Goal: Information Seeking & Learning: Learn about a topic

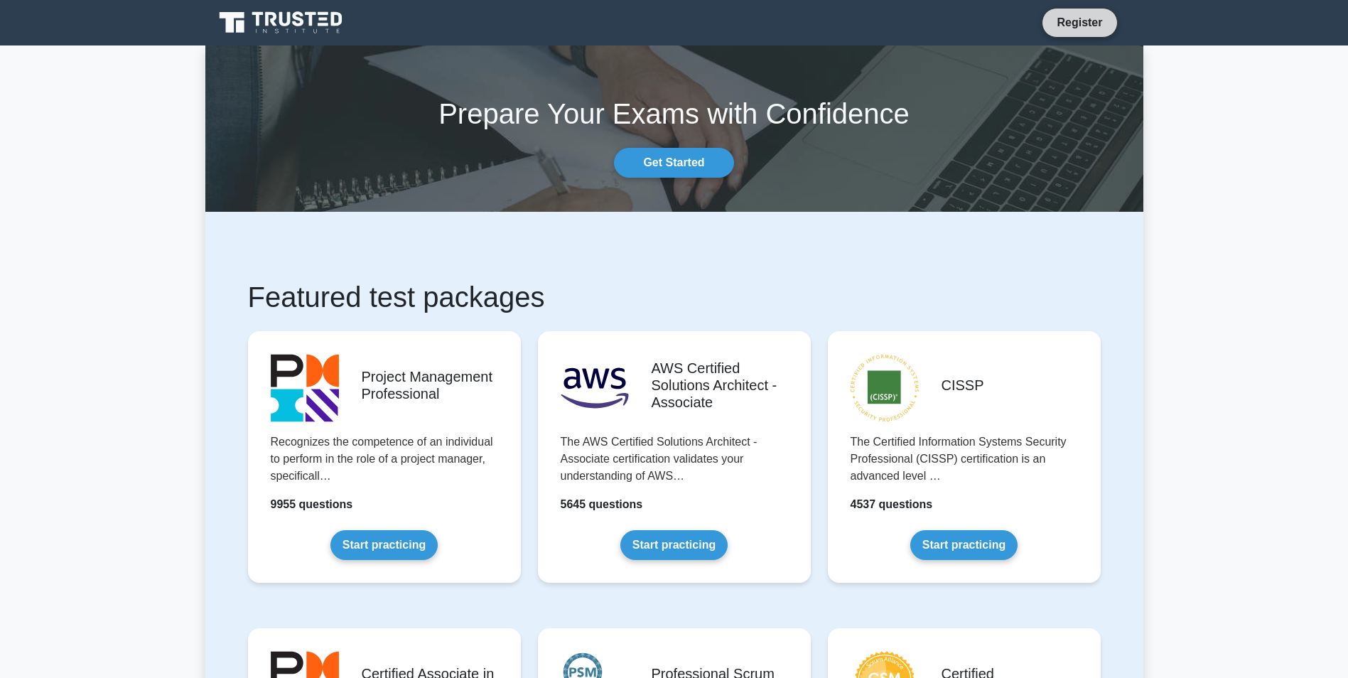
click at [1066, 25] on link "Register" at bounding box center [1079, 23] width 63 height 18
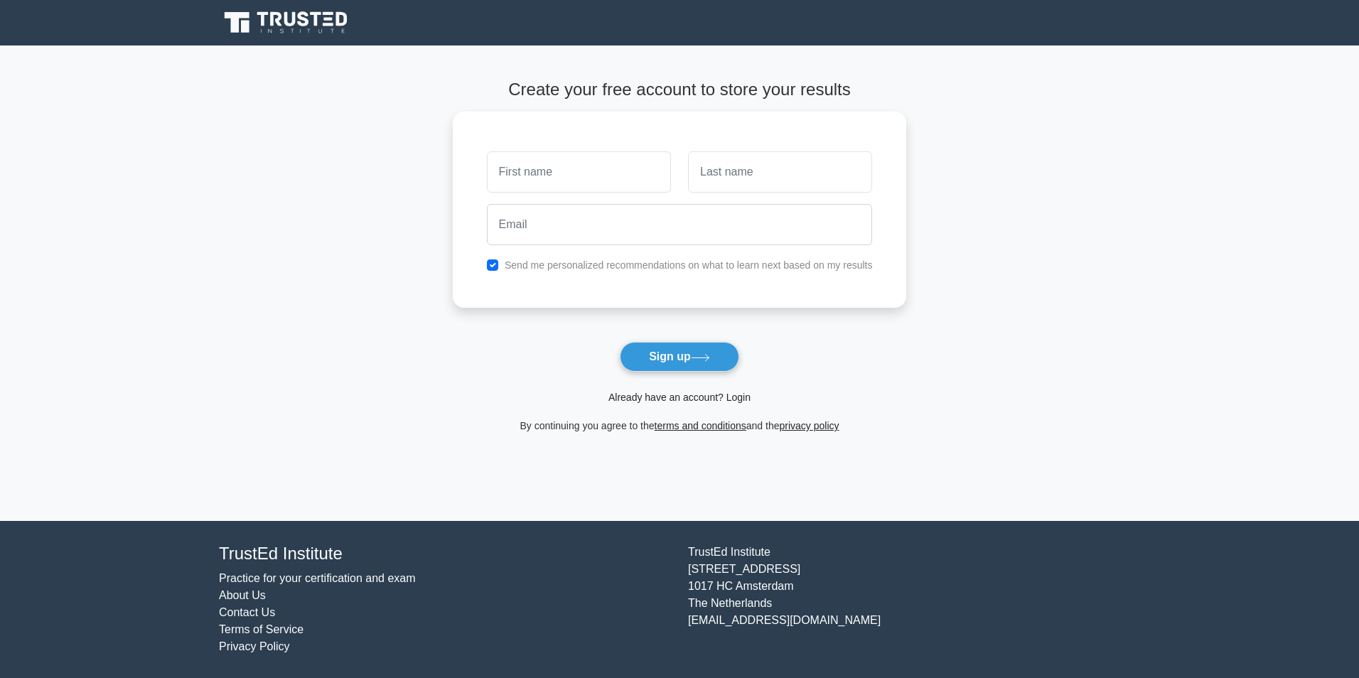
click at [736, 397] on link "Already have an account? Login" at bounding box center [679, 397] width 142 height 11
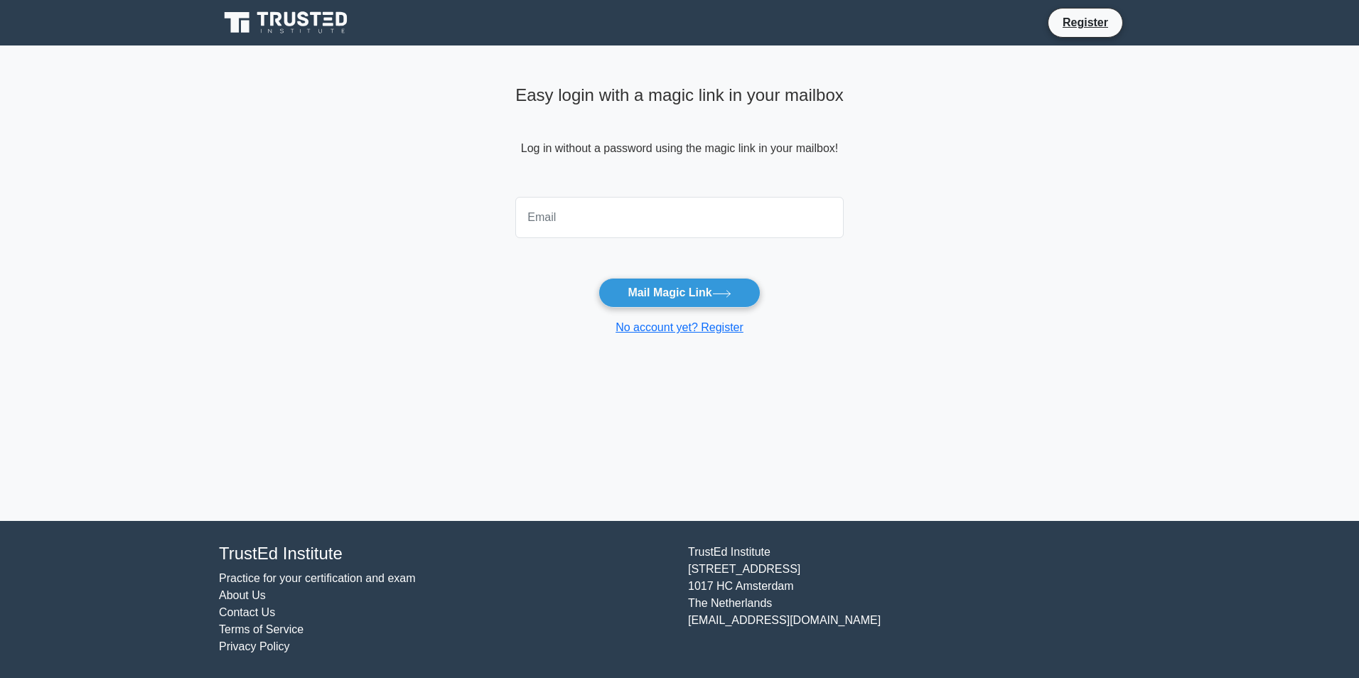
click at [579, 211] on input "email" at bounding box center [679, 217] width 328 height 41
type input "rasooli.un@gmail.com"
click at [627, 294] on button "Mail Magic Link" at bounding box center [678, 293] width 161 height 30
click at [640, 326] on link "No account yet? Register" at bounding box center [679, 327] width 128 height 12
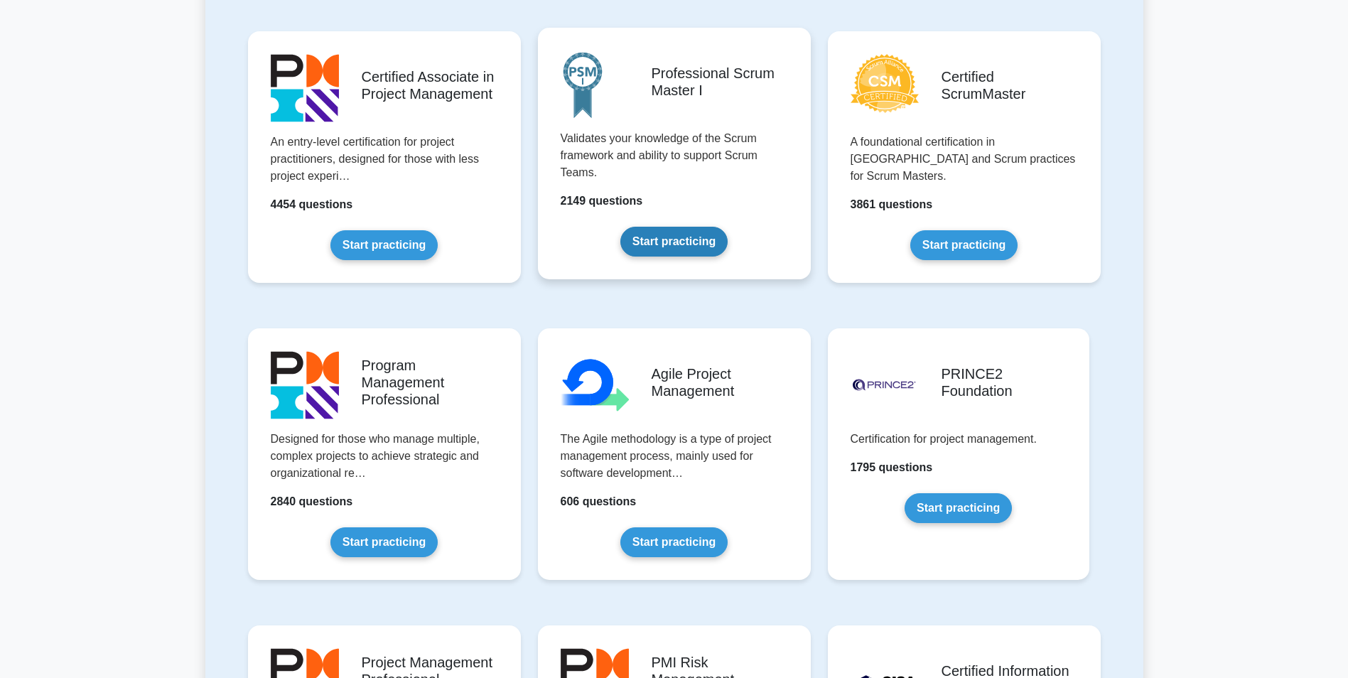
scroll to position [640, 0]
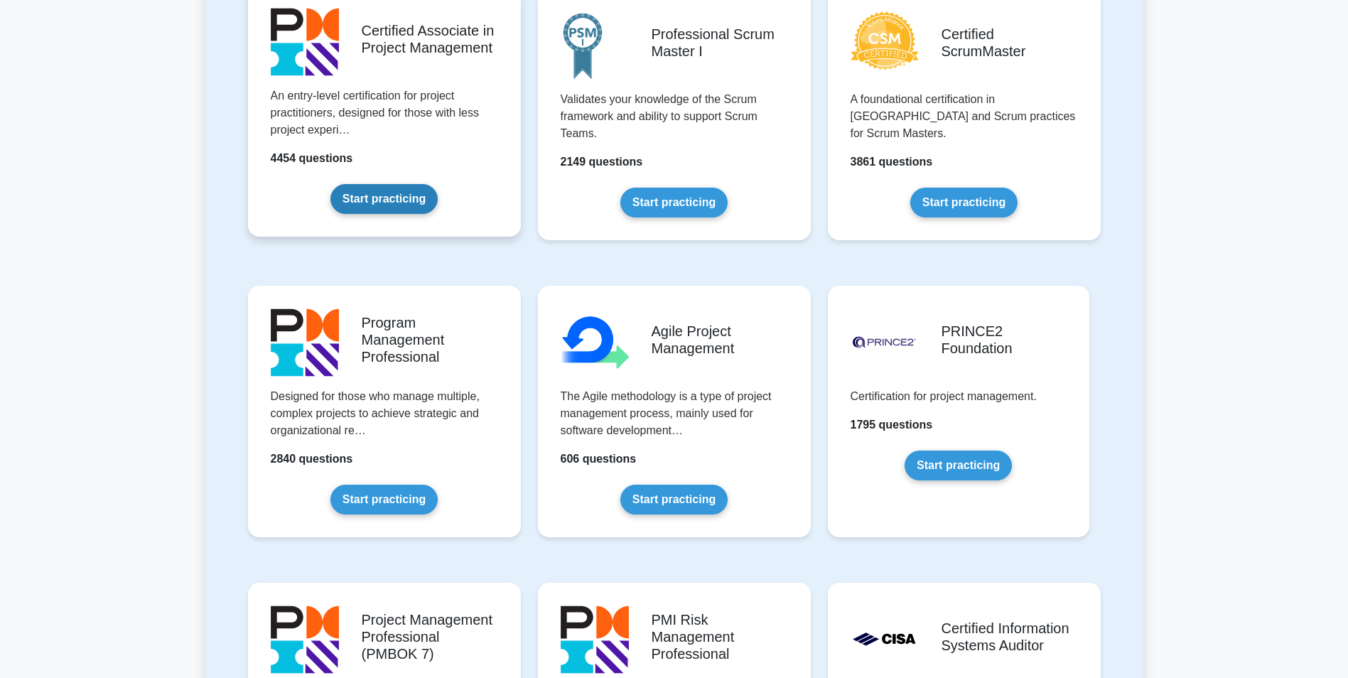
click at [384, 198] on link "Start practicing" at bounding box center [383, 199] width 107 height 30
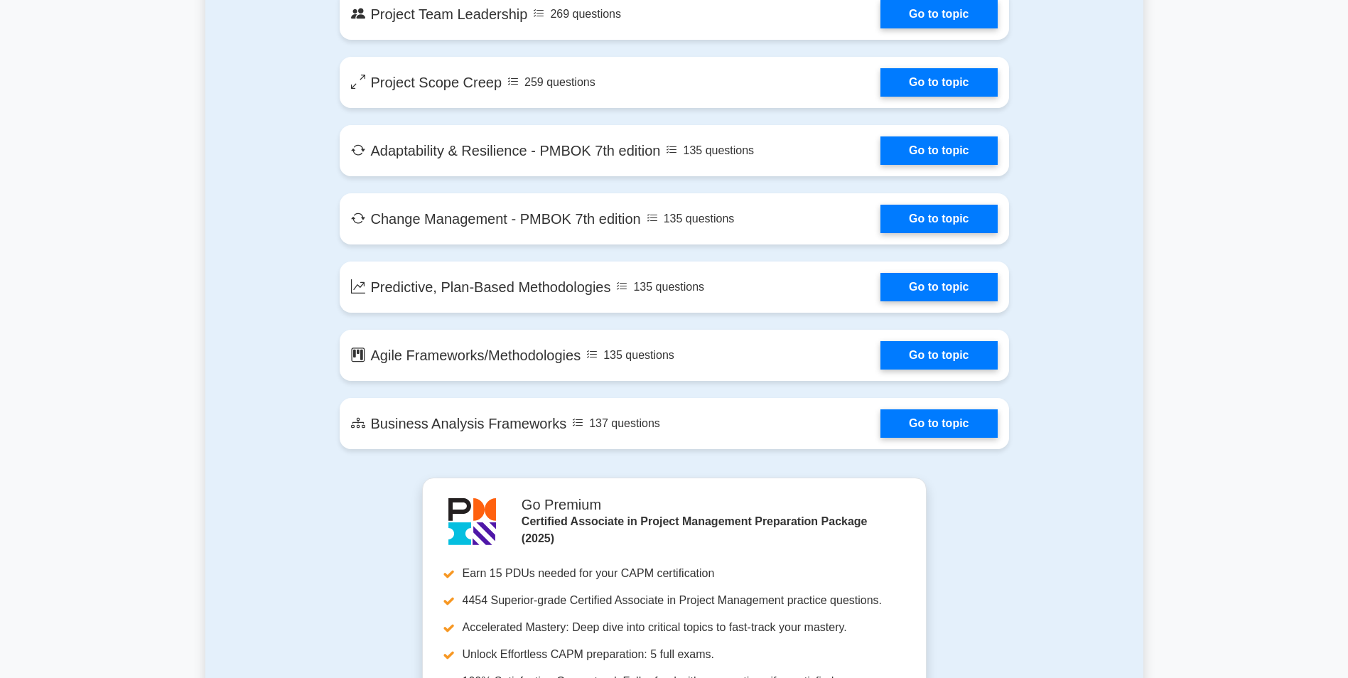
scroll to position [2753, 0]
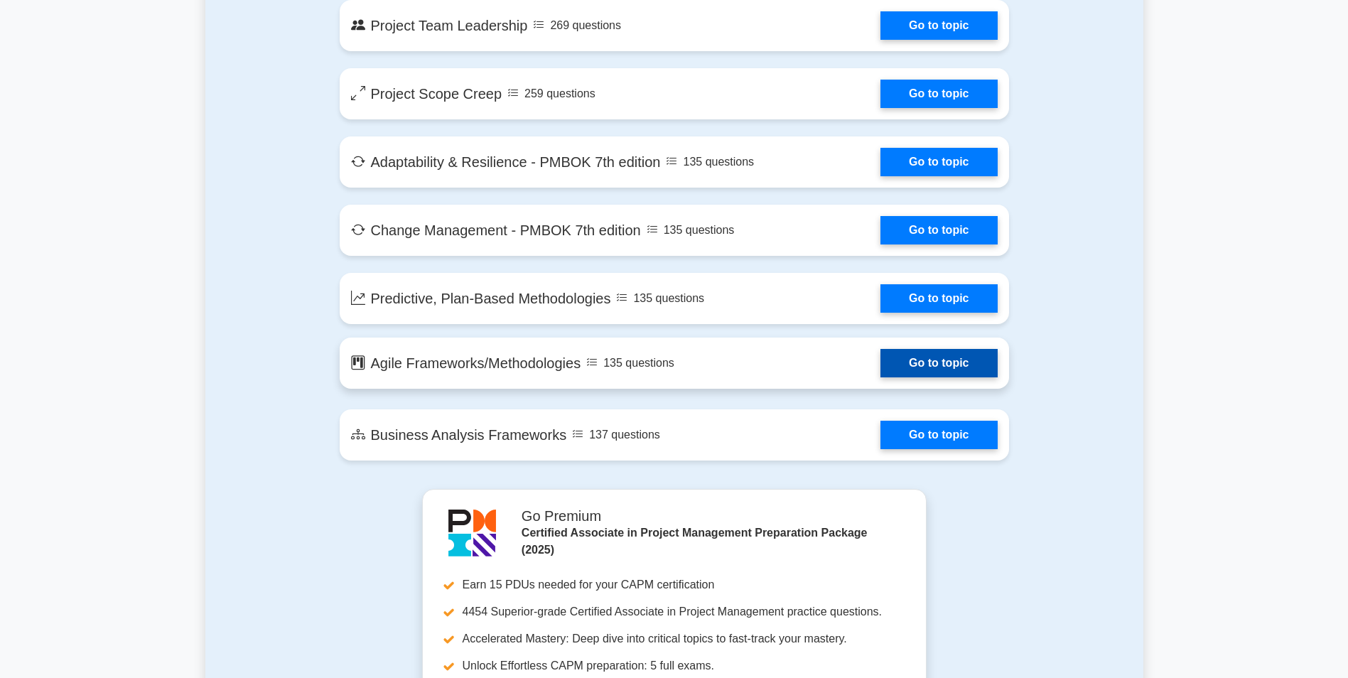
click at [908, 364] on link "Go to topic" at bounding box center [939, 363] width 117 height 28
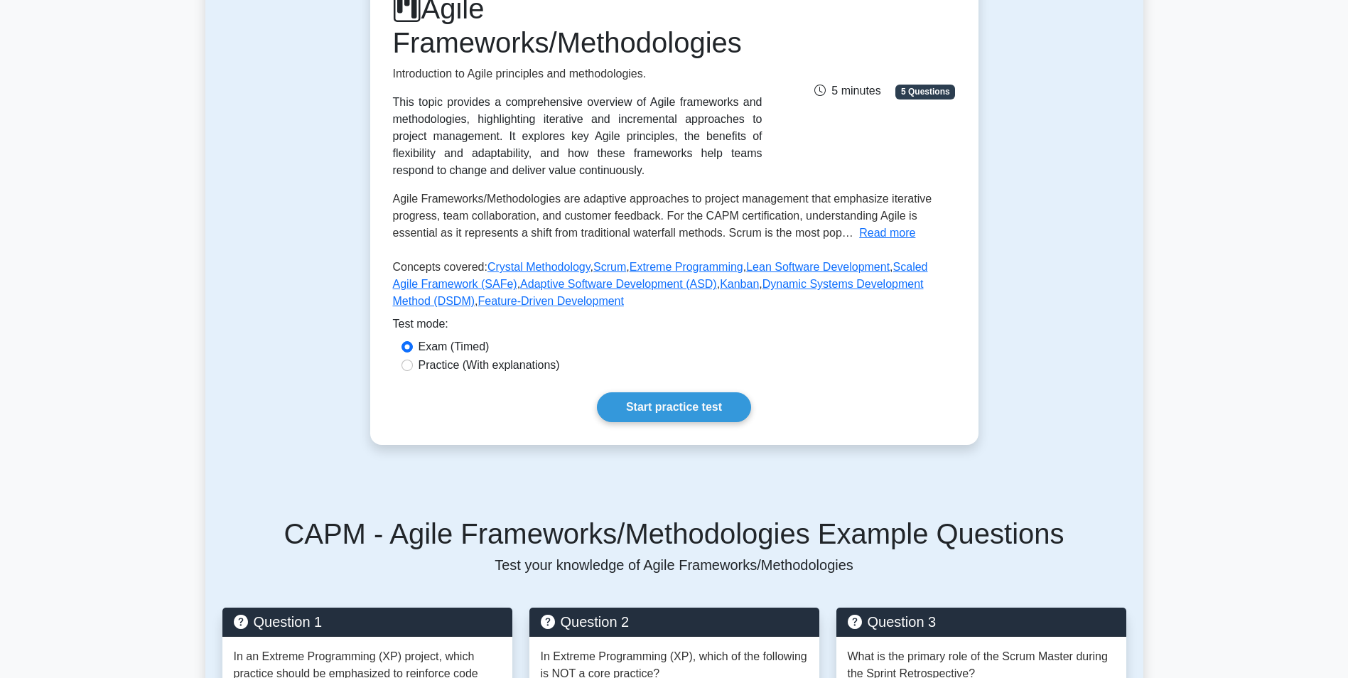
scroll to position [213, 0]
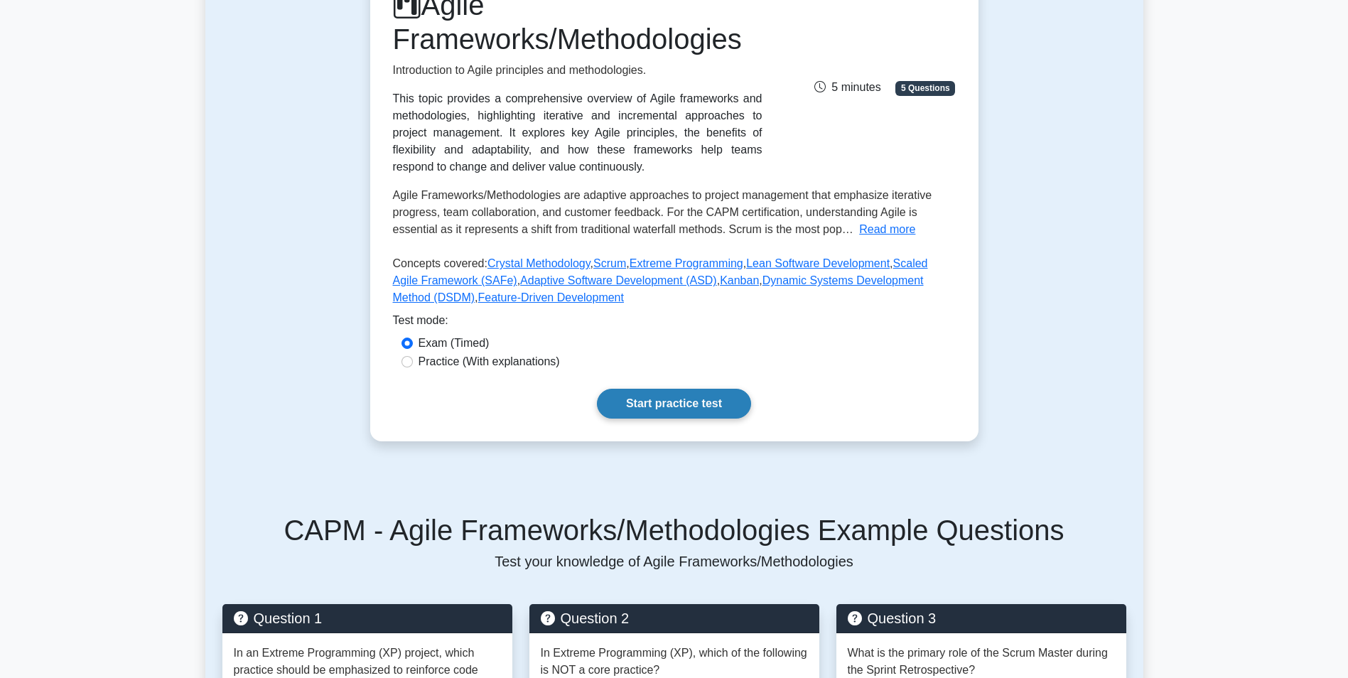
click at [648, 407] on link "Start practice test" at bounding box center [674, 404] width 154 height 30
click at [859, 229] on button "Read more" at bounding box center [887, 229] width 56 height 17
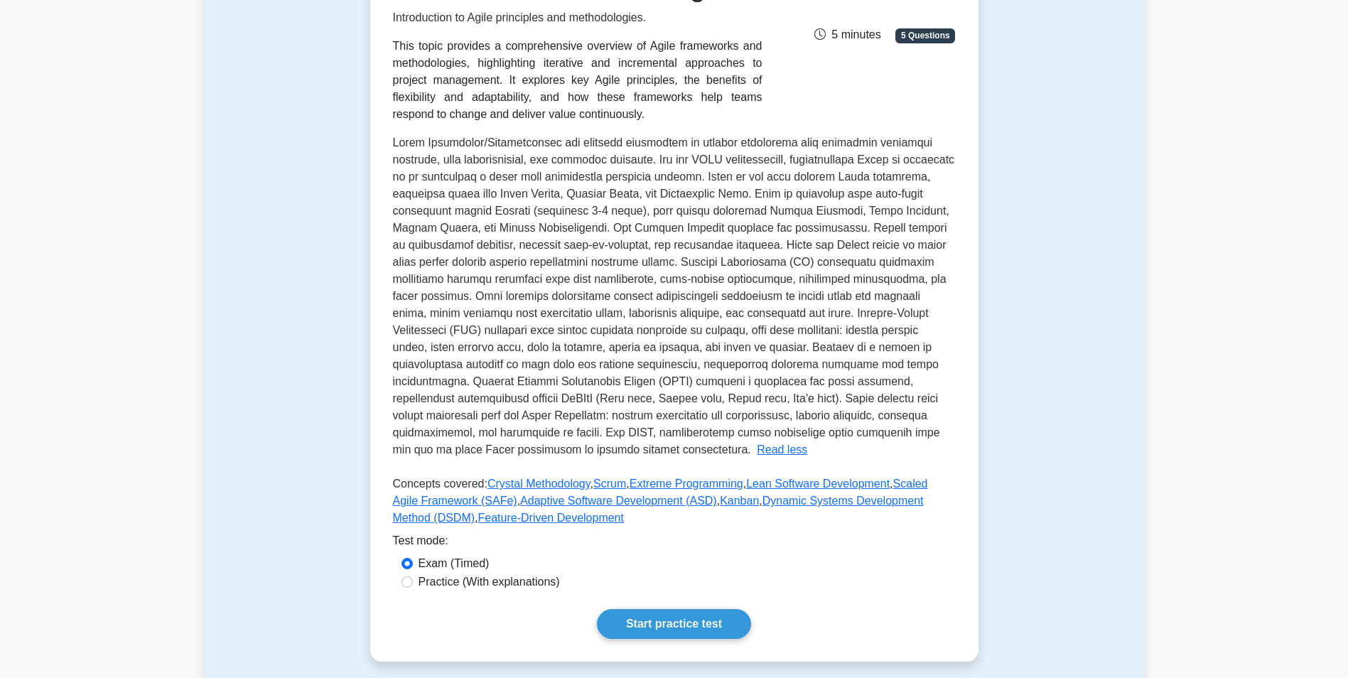
scroll to position [426, 0]
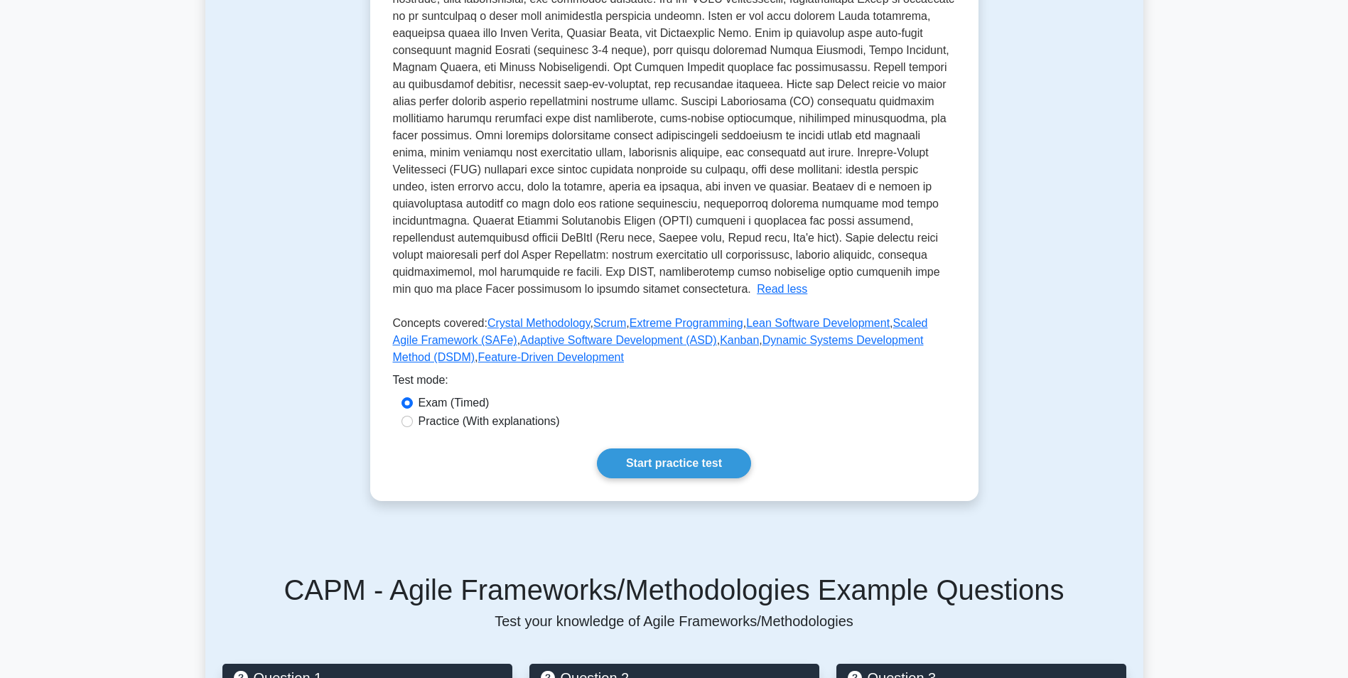
click at [479, 419] on label "Practice (With explanations)" at bounding box center [489, 421] width 141 height 17
click at [413, 419] on input "Practice (With explanations)" at bounding box center [407, 421] width 11 height 11
radio input "true"
click at [640, 454] on link "Start practice test" at bounding box center [674, 463] width 154 height 30
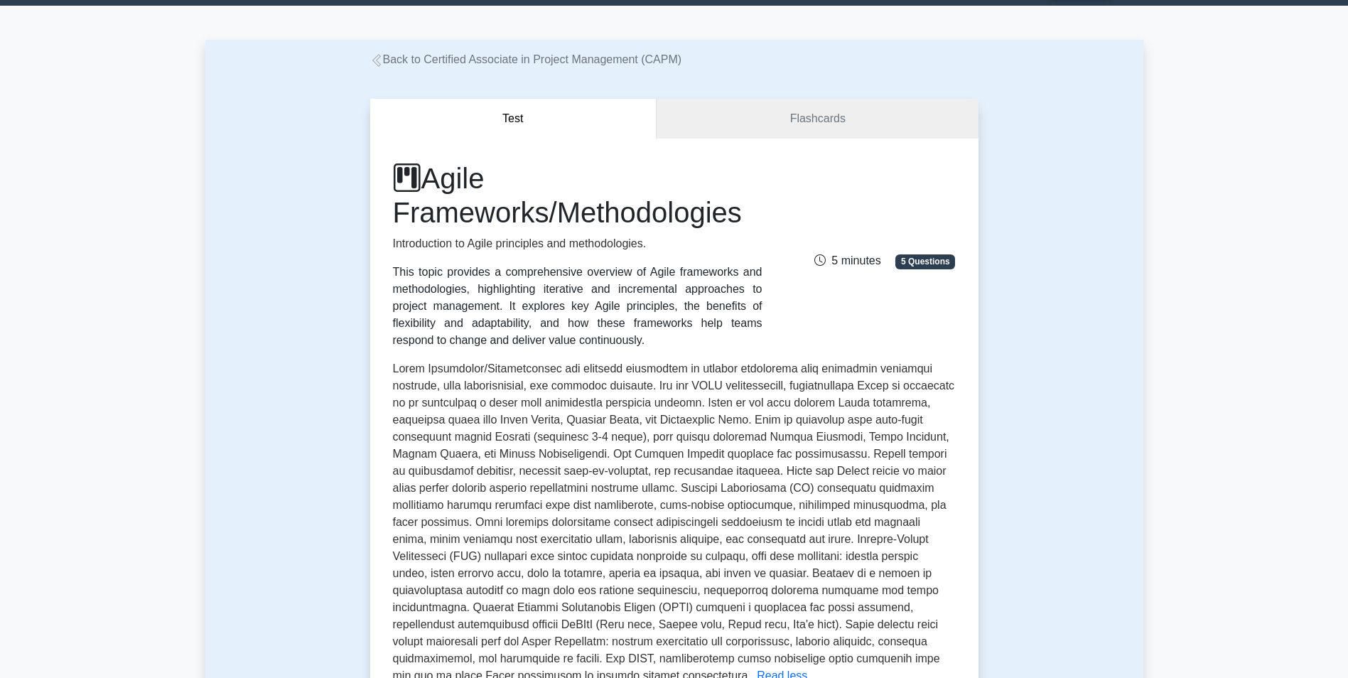
scroll to position [0, 0]
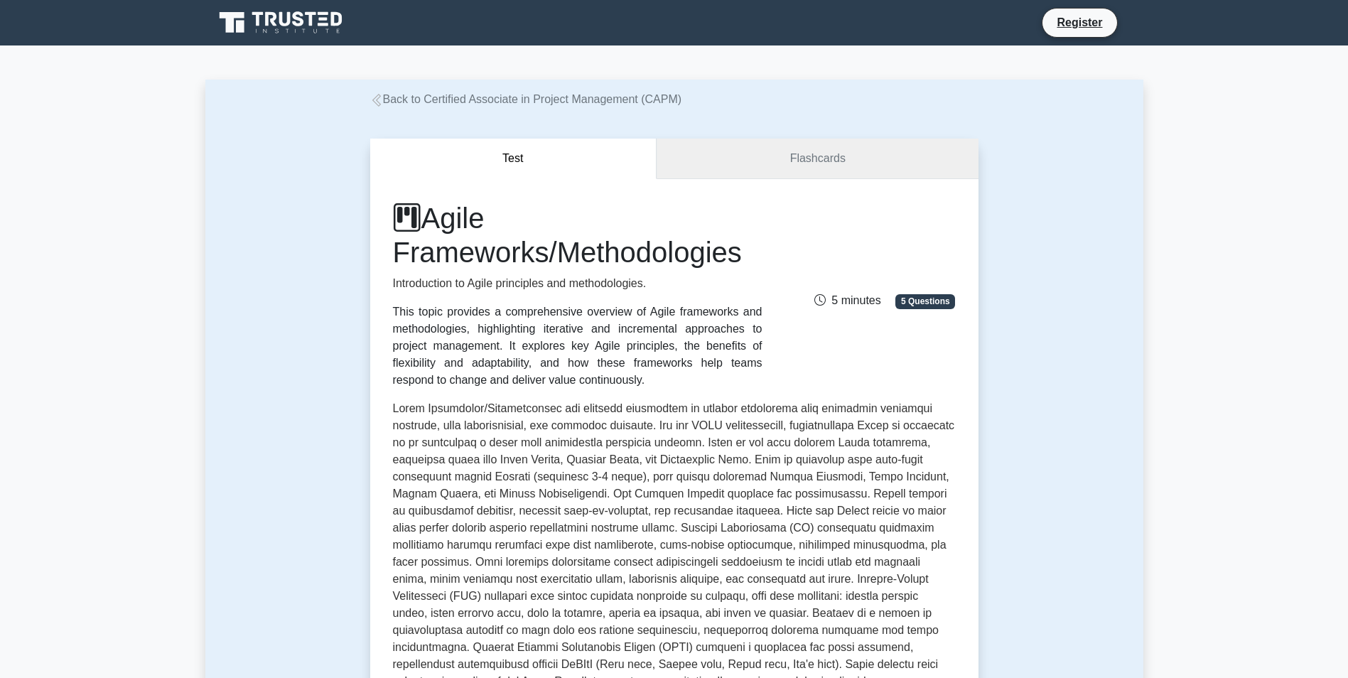
click at [790, 149] on link "Flashcards" at bounding box center [817, 159] width 321 height 41
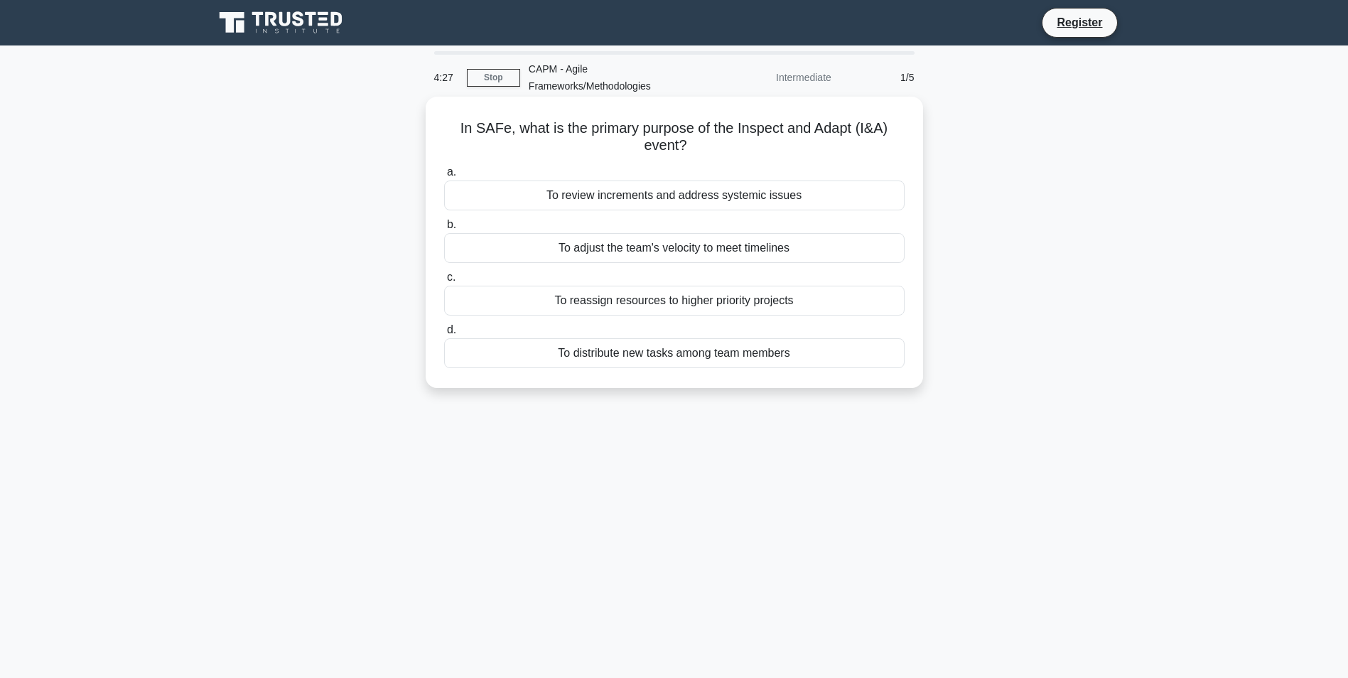
click at [505, 195] on div "To review increments and address systemic issues" at bounding box center [674, 196] width 461 height 30
click at [444, 177] on input "a. To review increments and address systemic issues" at bounding box center [444, 172] width 0 height 9
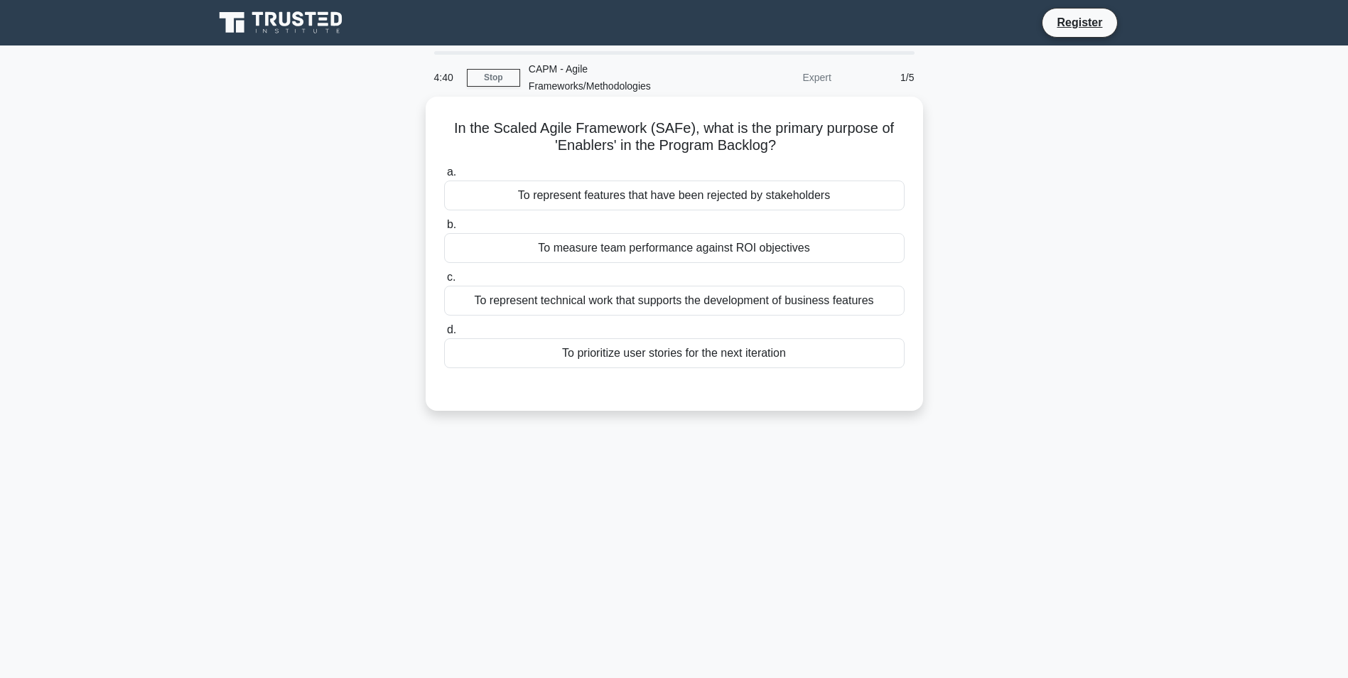
click at [630, 303] on div "To represent technical work that supports the development of business features" at bounding box center [674, 301] width 461 height 30
click at [444, 282] on input "c. To represent technical work that supports the development of business featur…" at bounding box center [444, 277] width 0 height 9
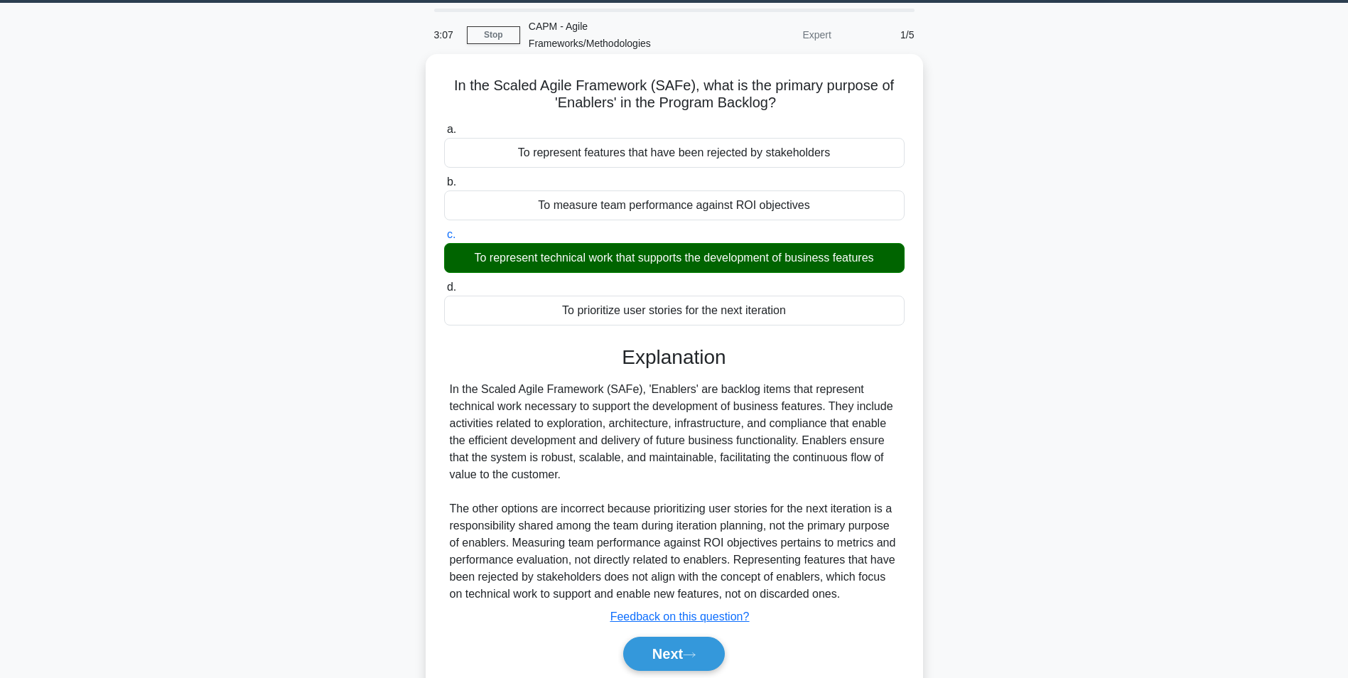
scroll to position [97, 0]
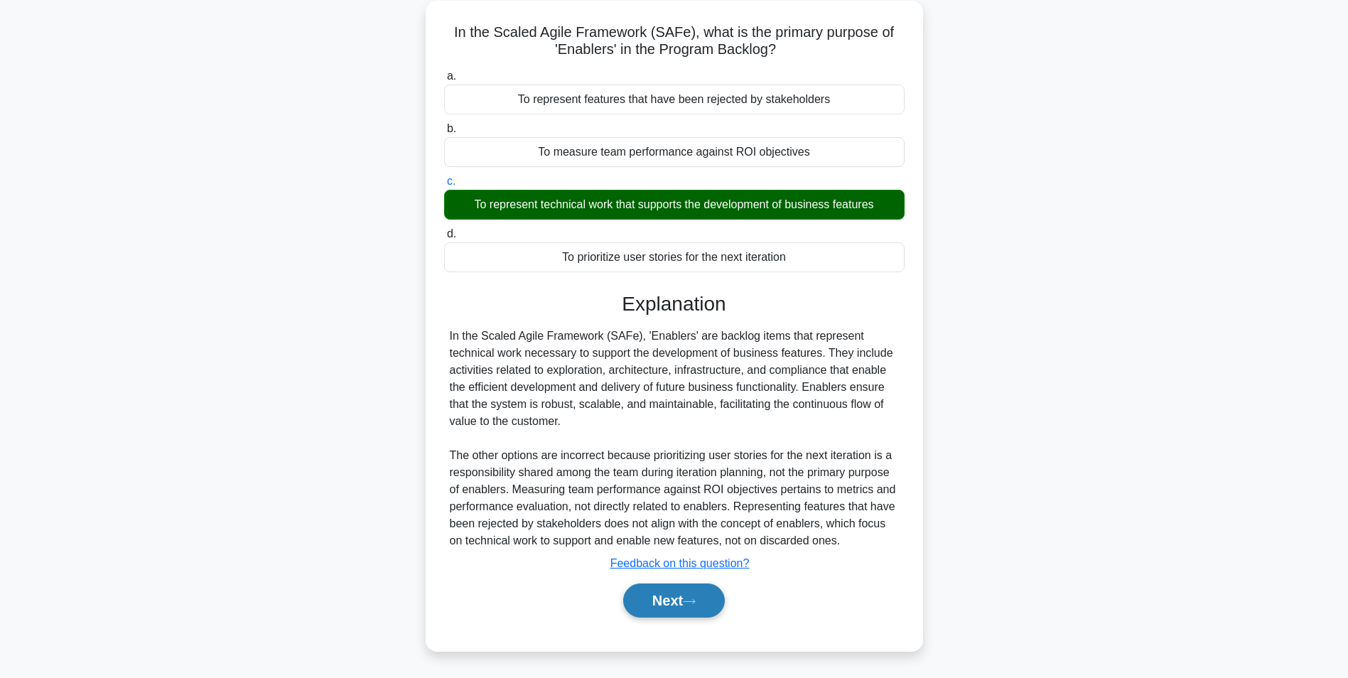
click at [721, 590] on button "Next" at bounding box center [674, 600] width 102 height 34
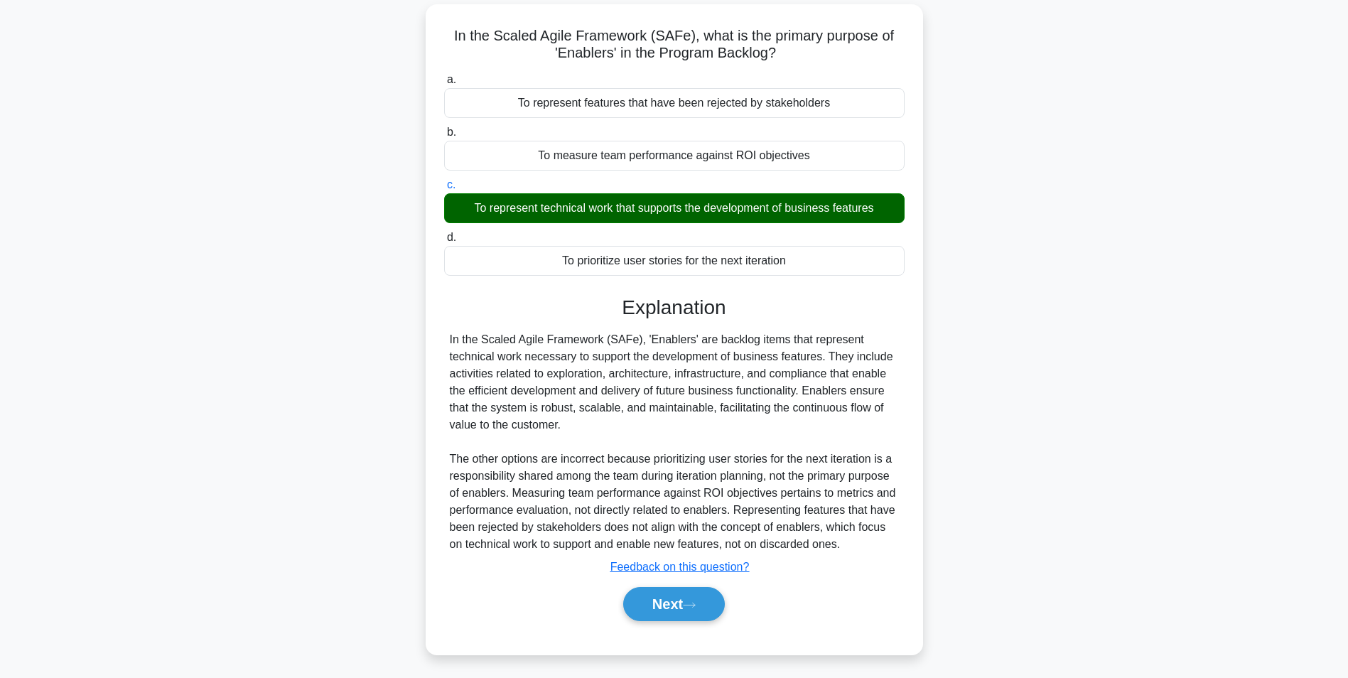
scroll to position [90, 0]
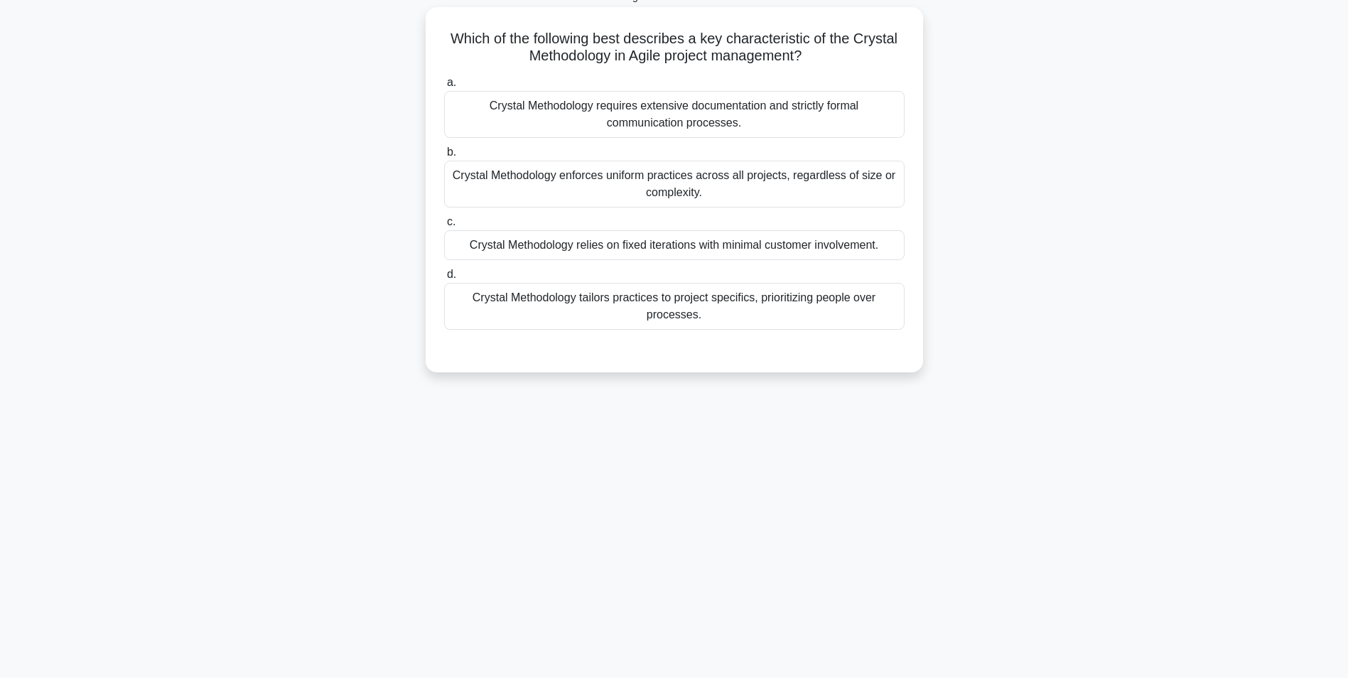
click at [729, 308] on div "Crystal Methodology tailors practices to project specifics, prioritizing people…" at bounding box center [674, 306] width 461 height 47
click at [444, 279] on input "d. Crystal Methodology tailors practices to project specifics, prioritizing peo…" at bounding box center [444, 274] width 0 height 9
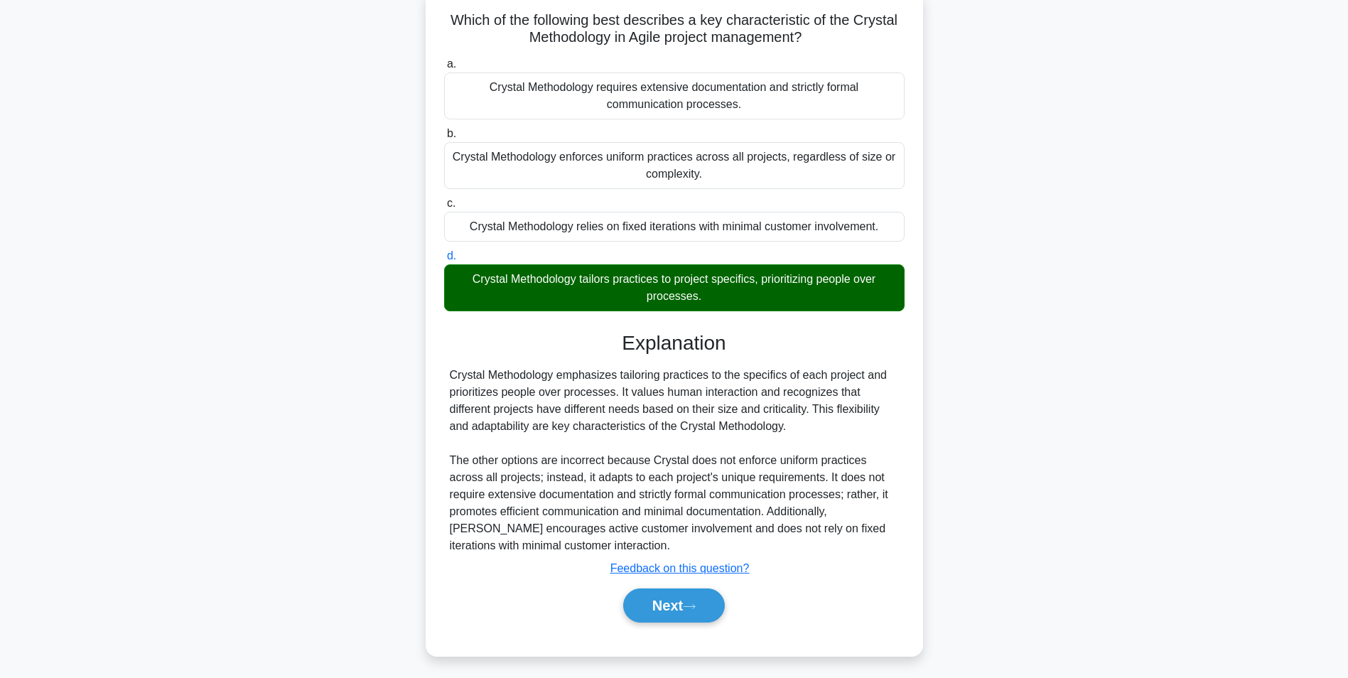
scroll to position [114, 0]
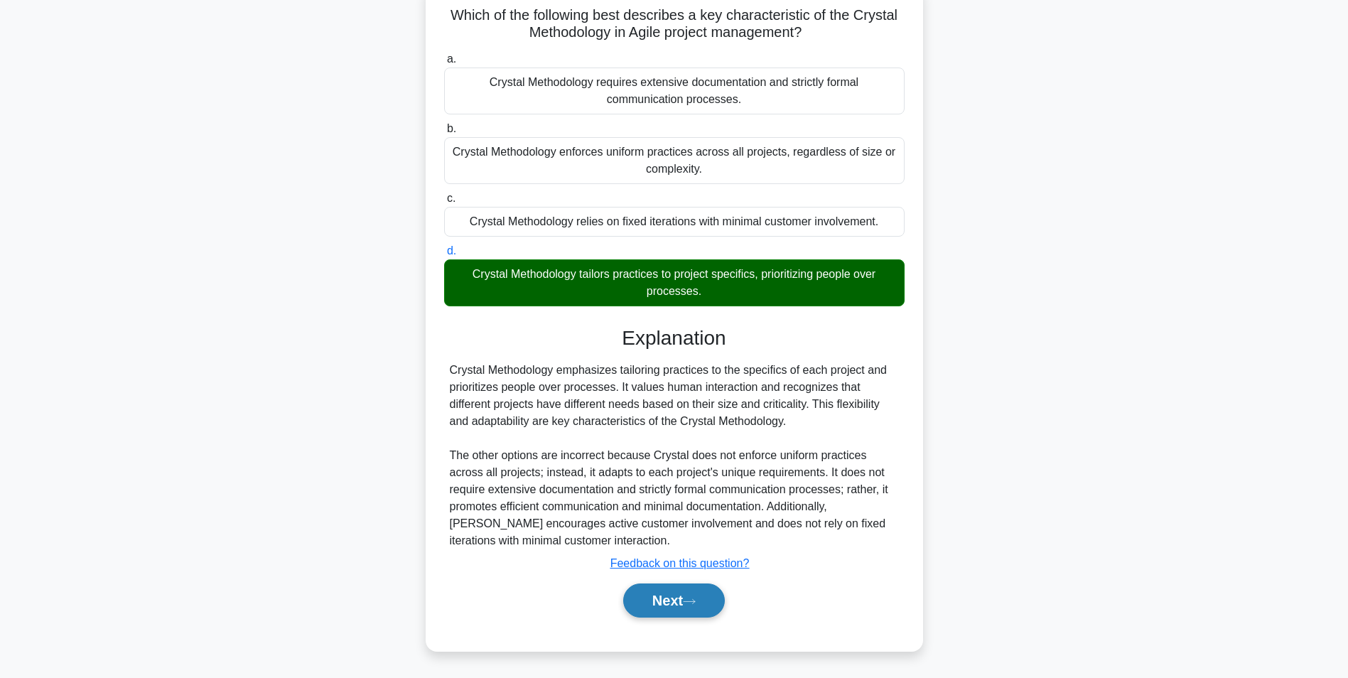
click at [699, 609] on button "Next" at bounding box center [674, 600] width 102 height 34
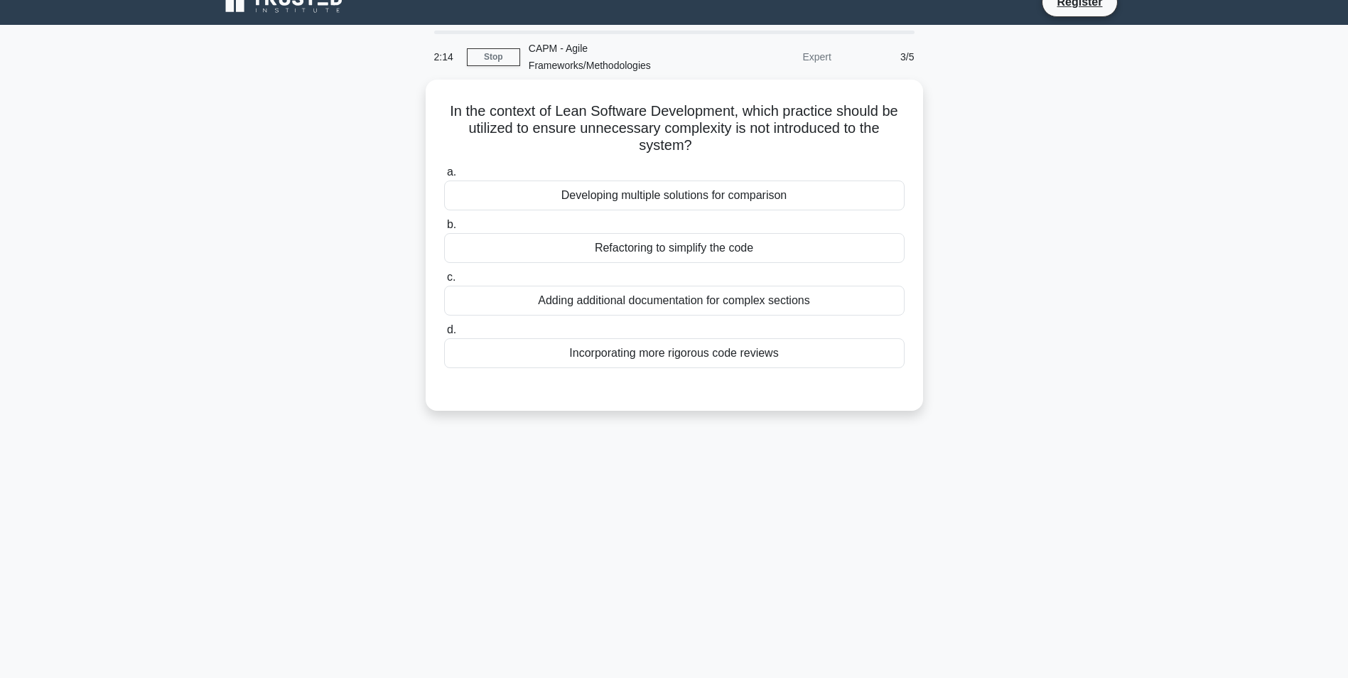
scroll to position [0, 0]
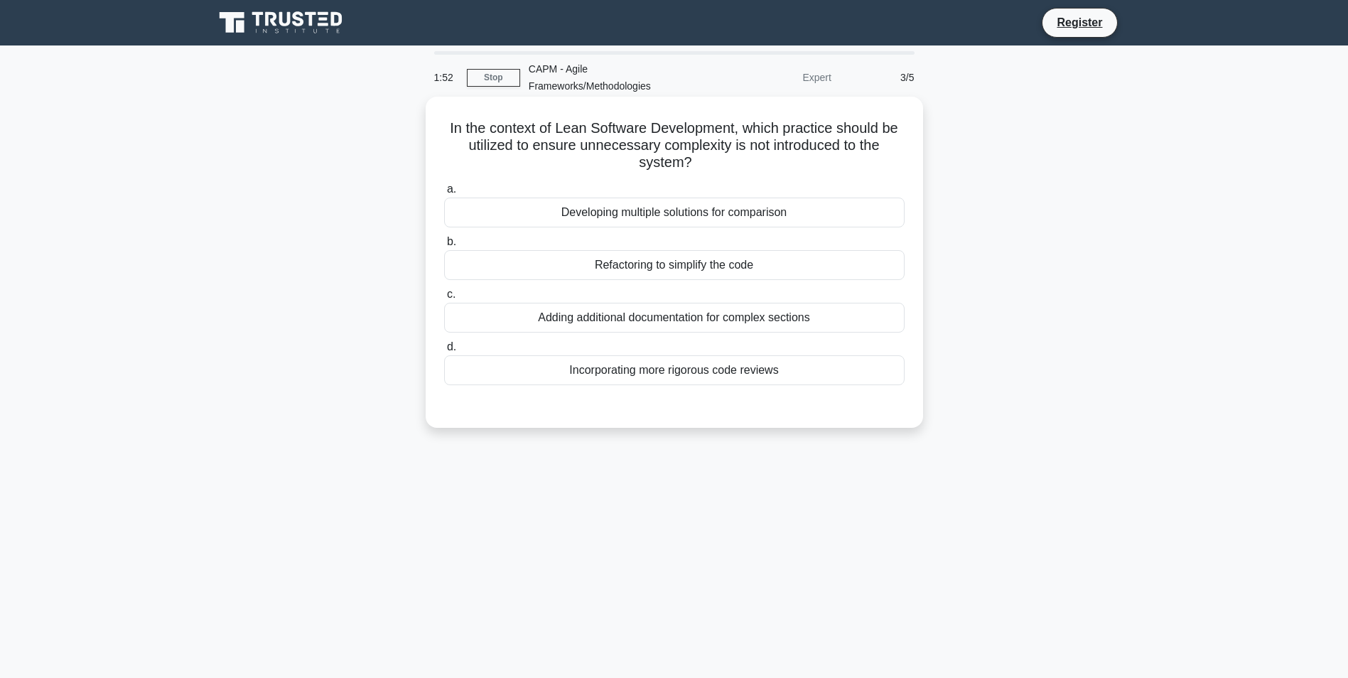
click at [706, 268] on div "Refactoring to simplify the code" at bounding box center [674, 265] width 461 height 30
click at [444, 247] on input "b. Refactoring to simplify the code" at bounding box center [444, 241] width 0 height 9
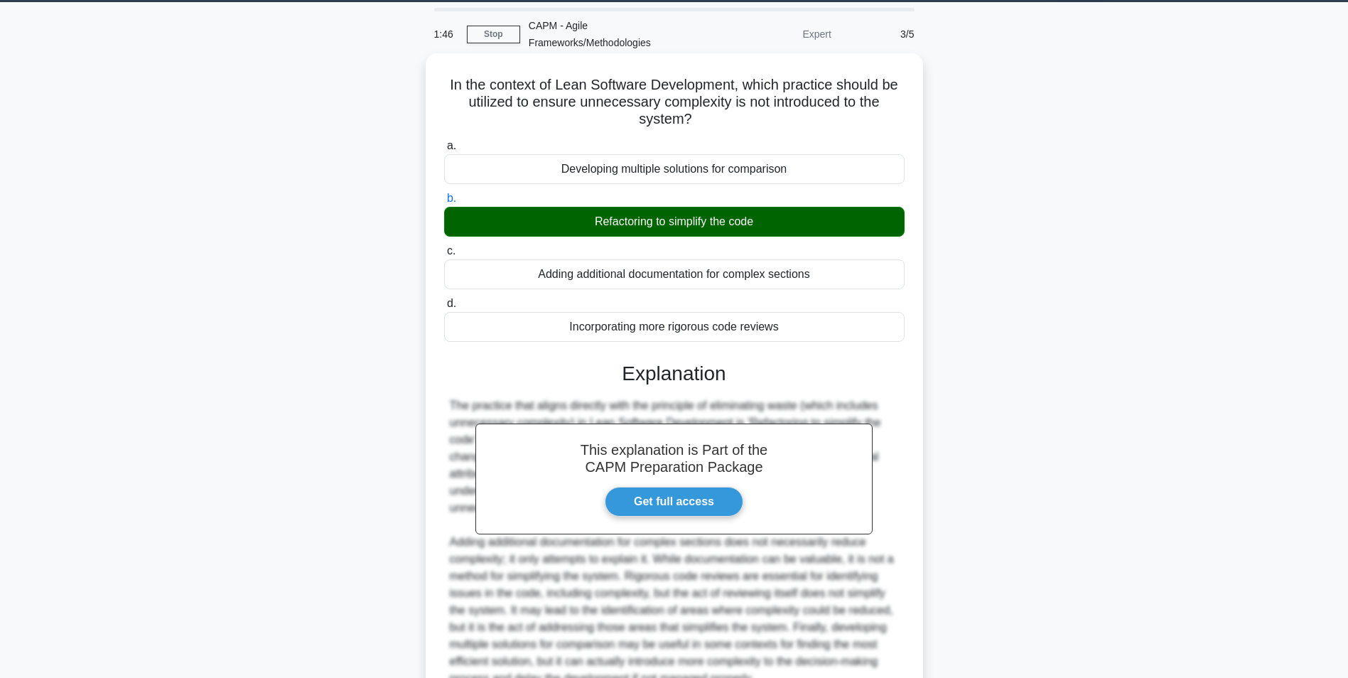
scroll to position [182, 0]
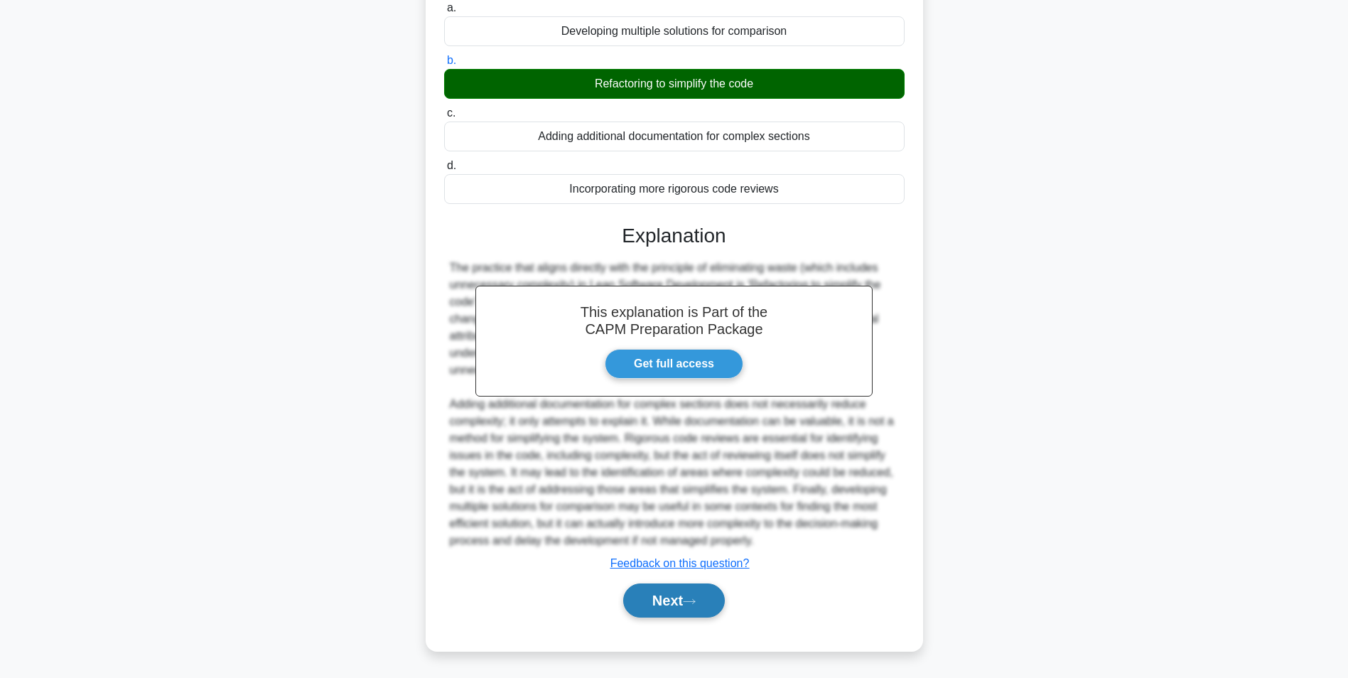
click at [691, 610] on button "Next" at bounding box center [674, 600] width 102 height 34
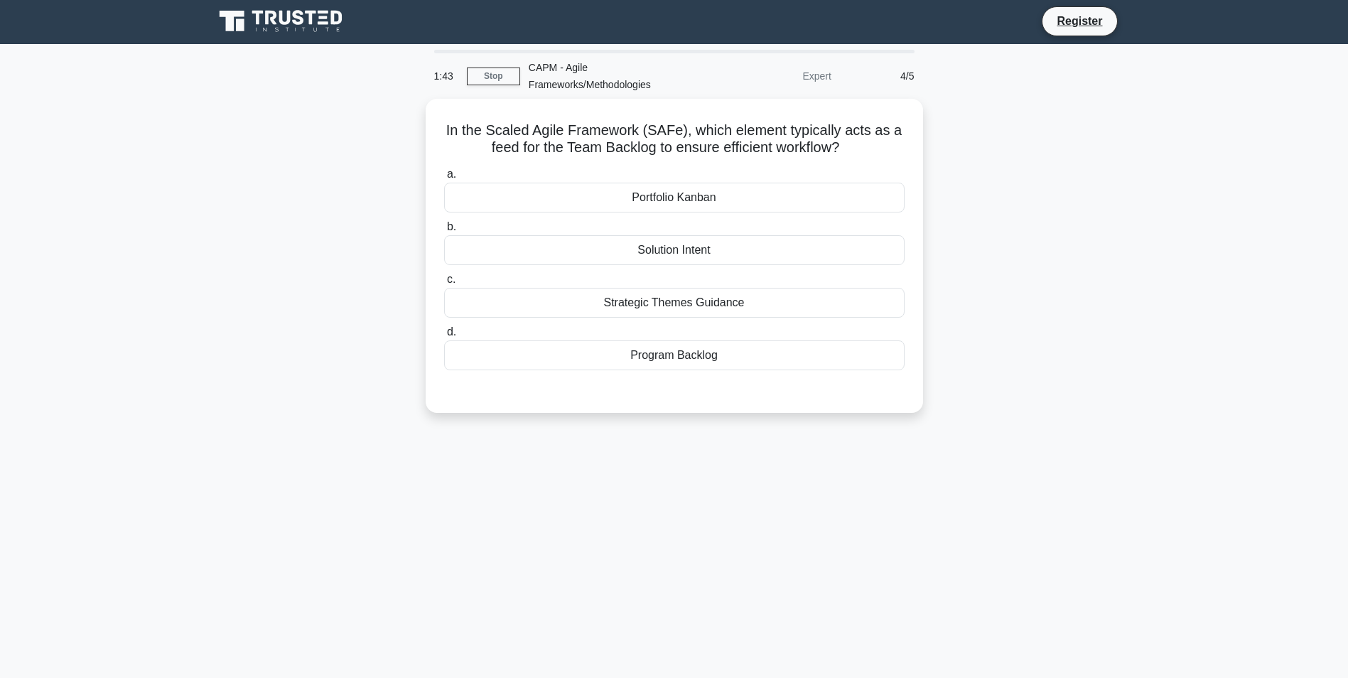
scroll to position [0, 0]
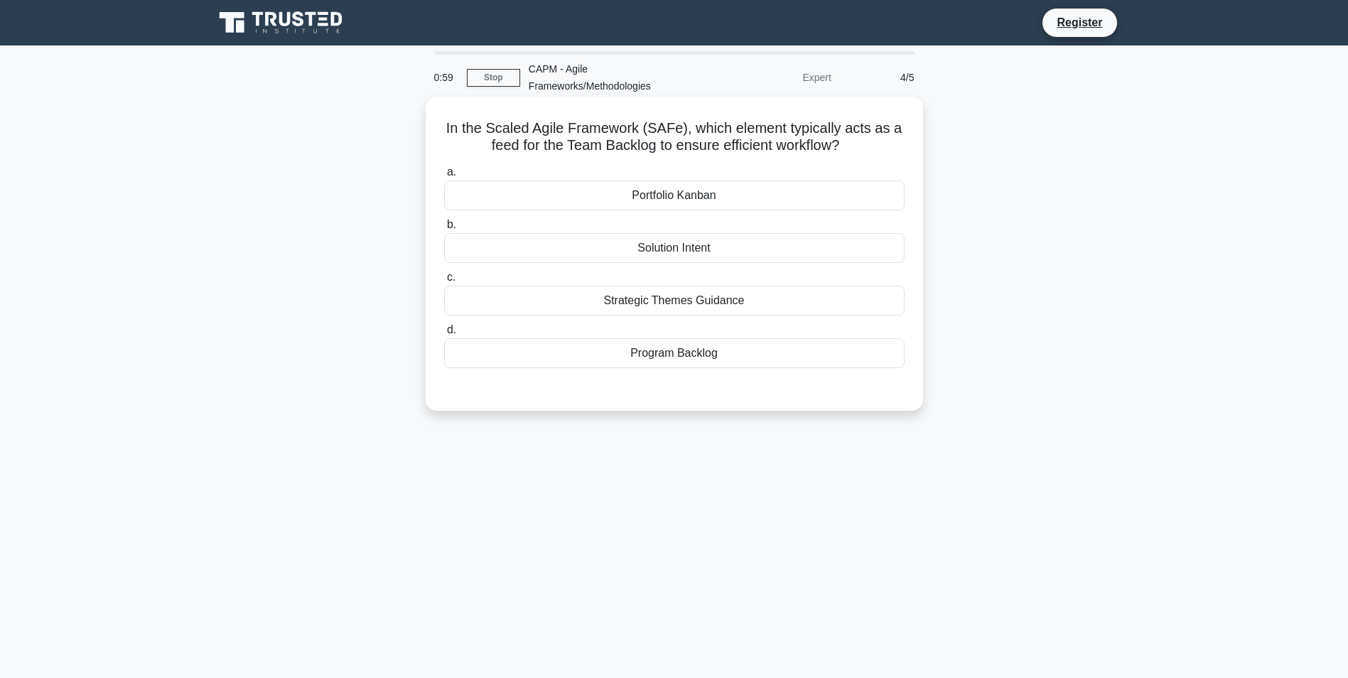
click at [720, 358] on div "Program Backlog" at bounding box center [674, 353] width 461 height 30
click at [444, 335] on input "d. Program Backlog" at bounding box center [444, 330] width 0 height 9
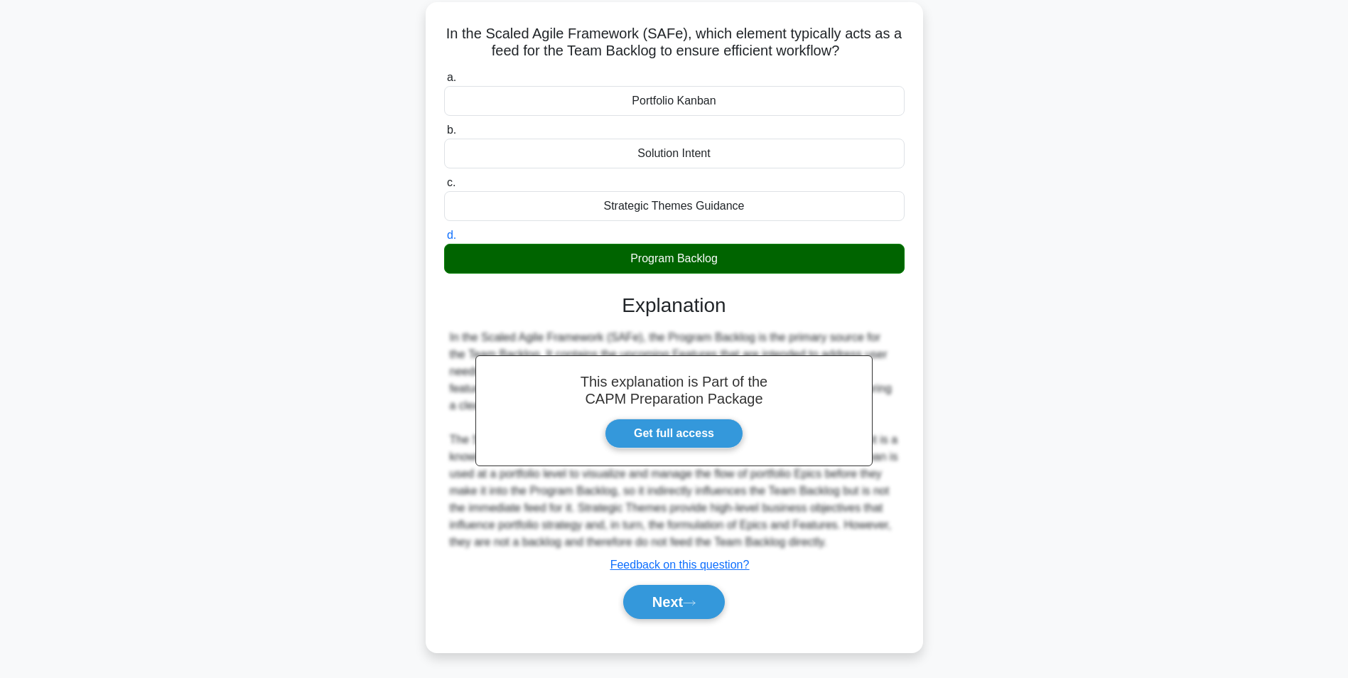
scroll to position [97, 0]
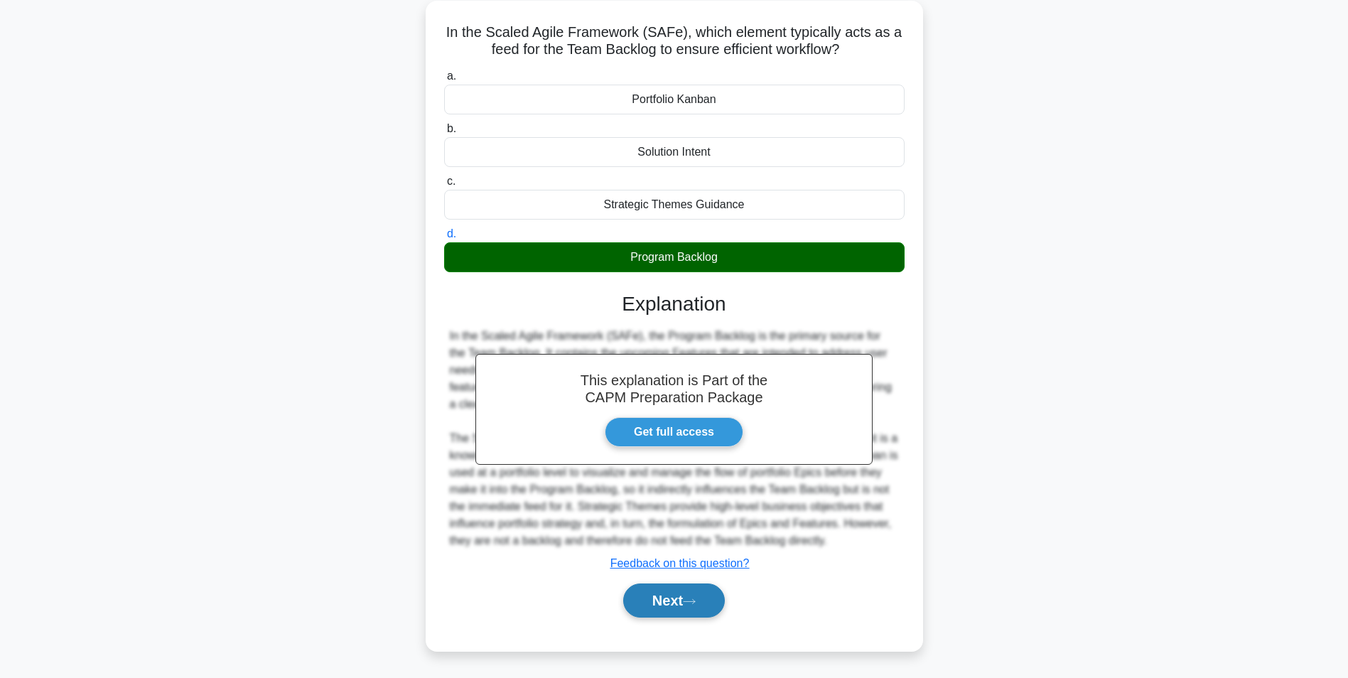
click at [683, 598] on button "Next" at bounding box center [674, 600] width 102 height 34
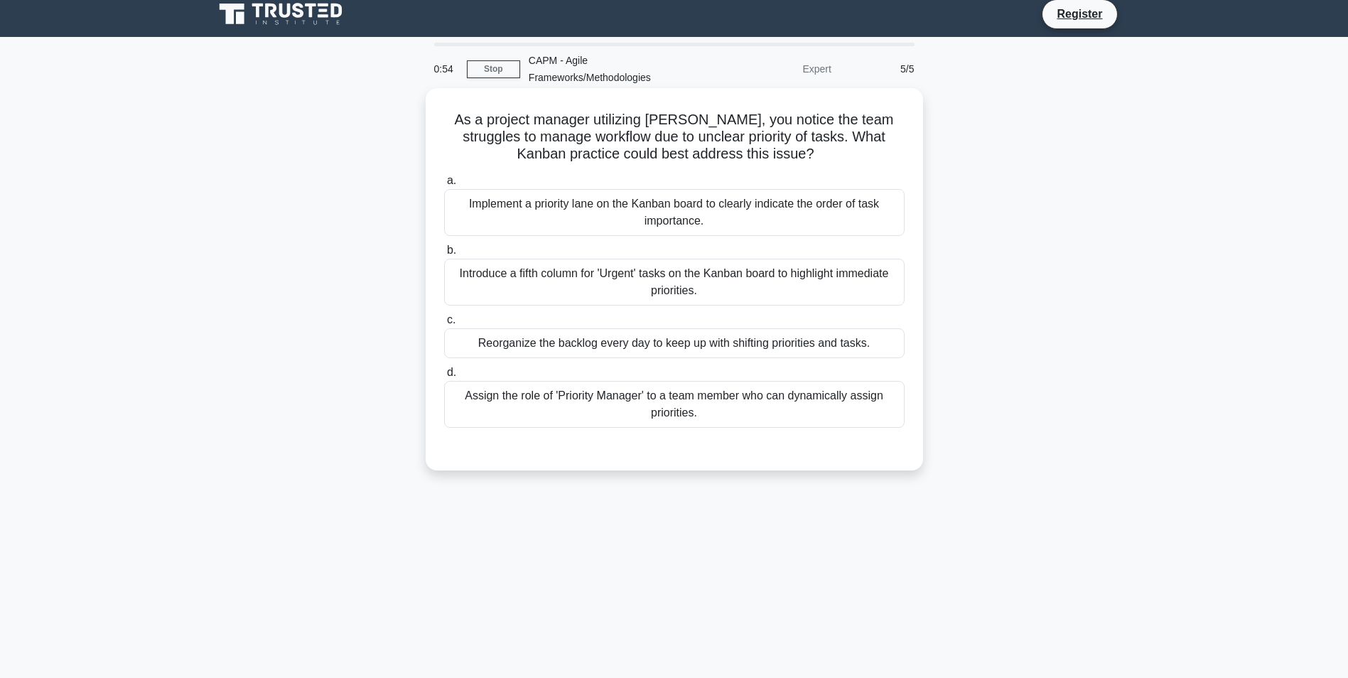
scroll to position [0, 0]
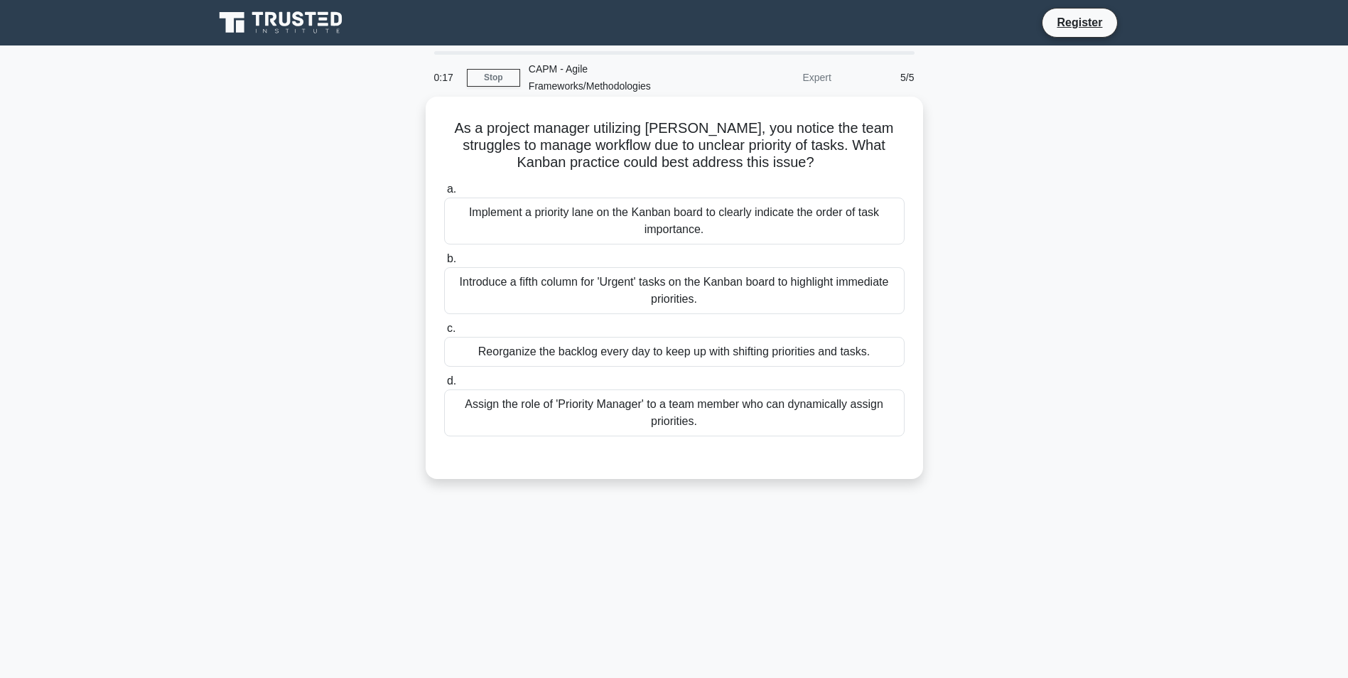
click at [703, 230] on div "Implement a priority lane on the Kanban board to clearly indicate the order of …" at bounding box center [674, 221] width 461 height 47
click at [444, 194] on input "a. Implement a priority lane on the Kanban board to clearly indicate the order …" at bounding box center [444, 189] width 0 height 9
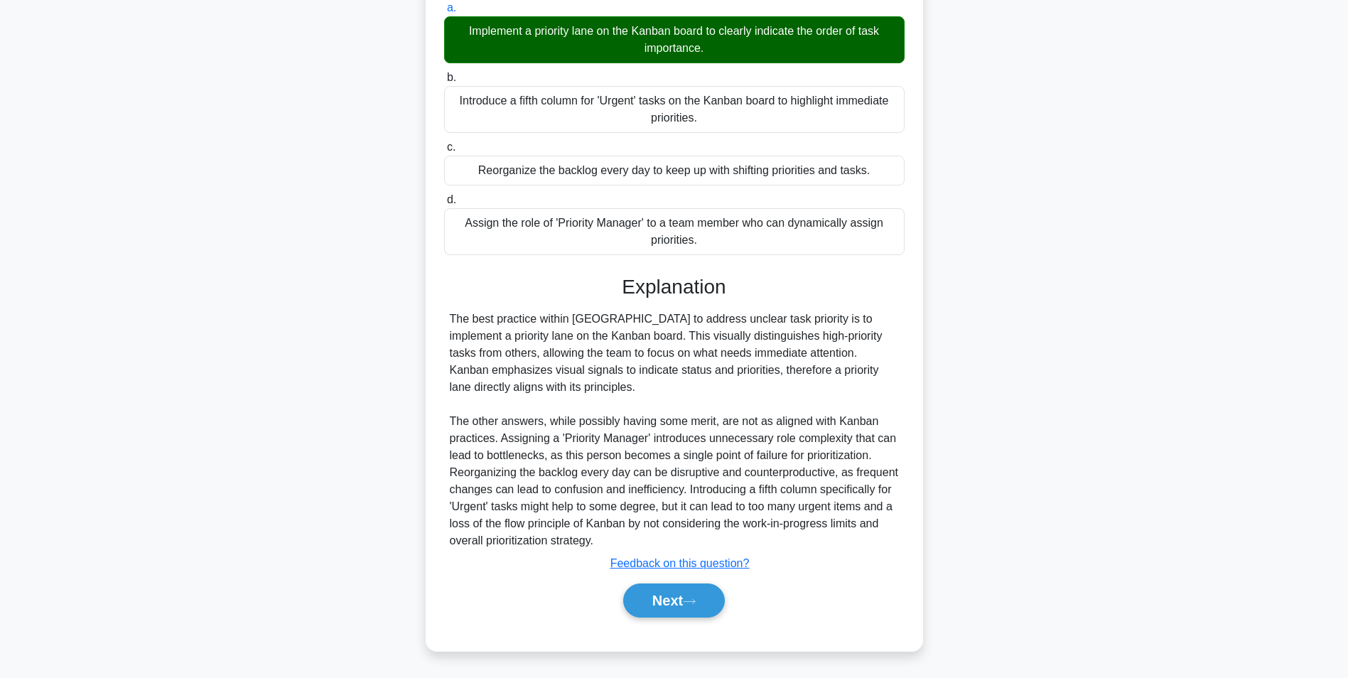
scroll to position [182, 0]
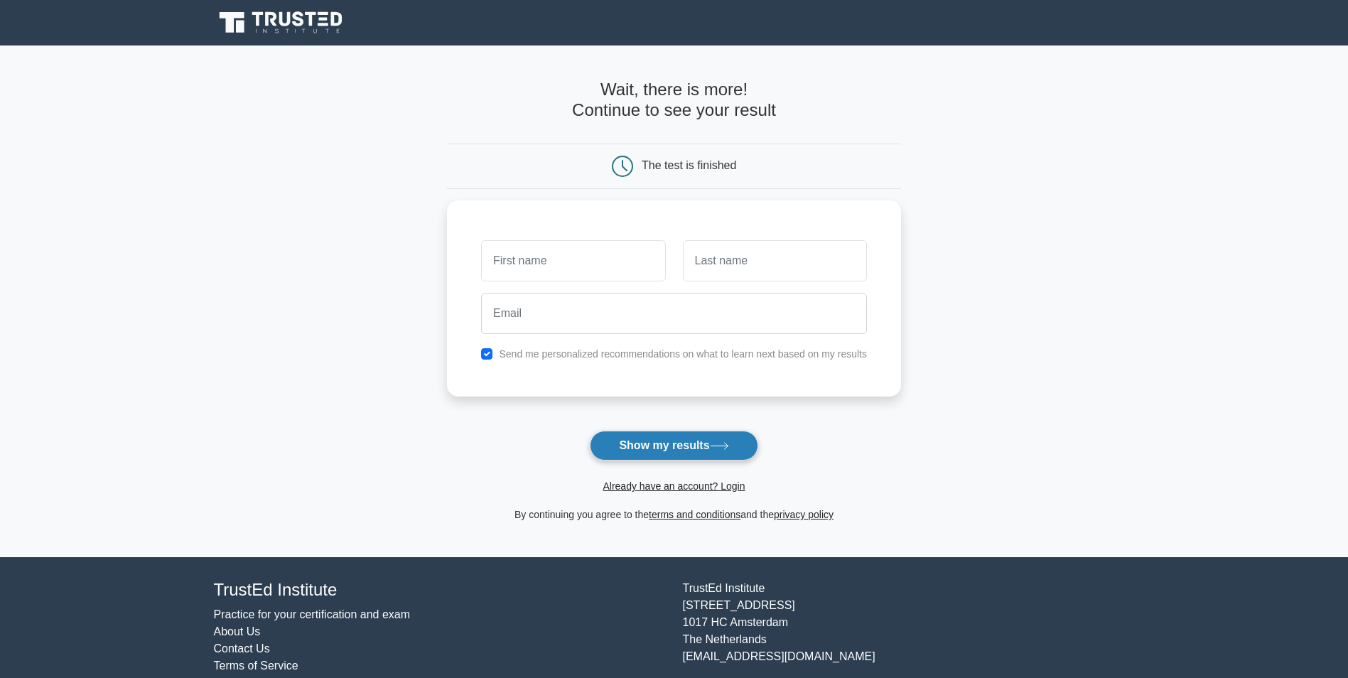
click at [668, 441] on button "Show my results" at bounding box center [674, 446] width 168 height 30
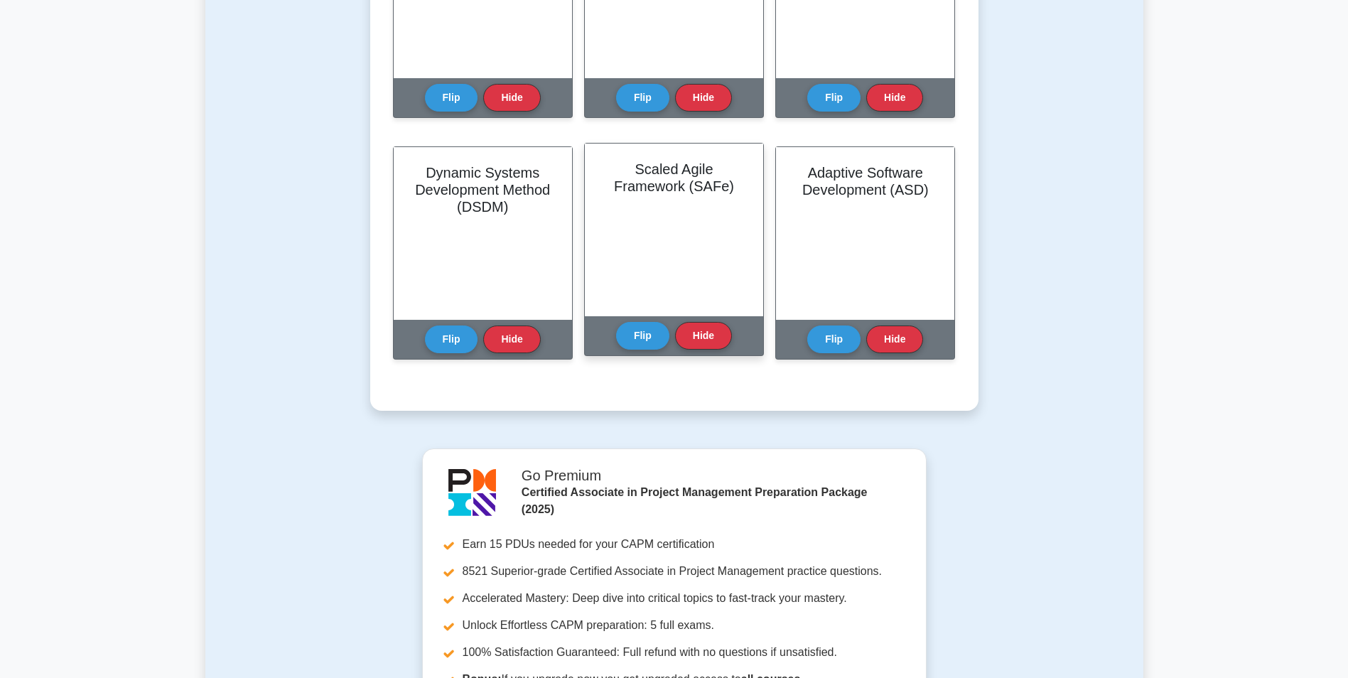
scroll to position [426, 0]
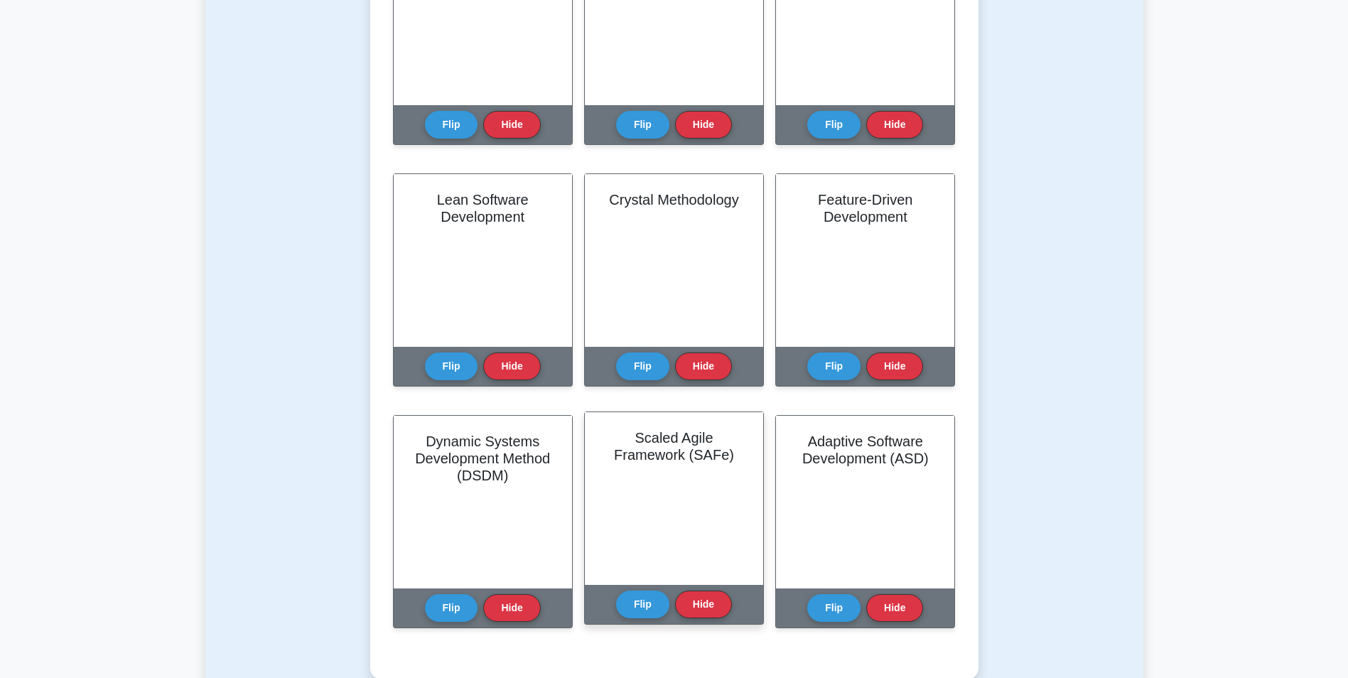
click at [720, 509] on div "Scaled Agile Framework (SAFe)" at bounding box center [674, 498] width 178 height 173
click at [633, 603] on button "Flip" at bounding box center [642, 604] width 53 height 28
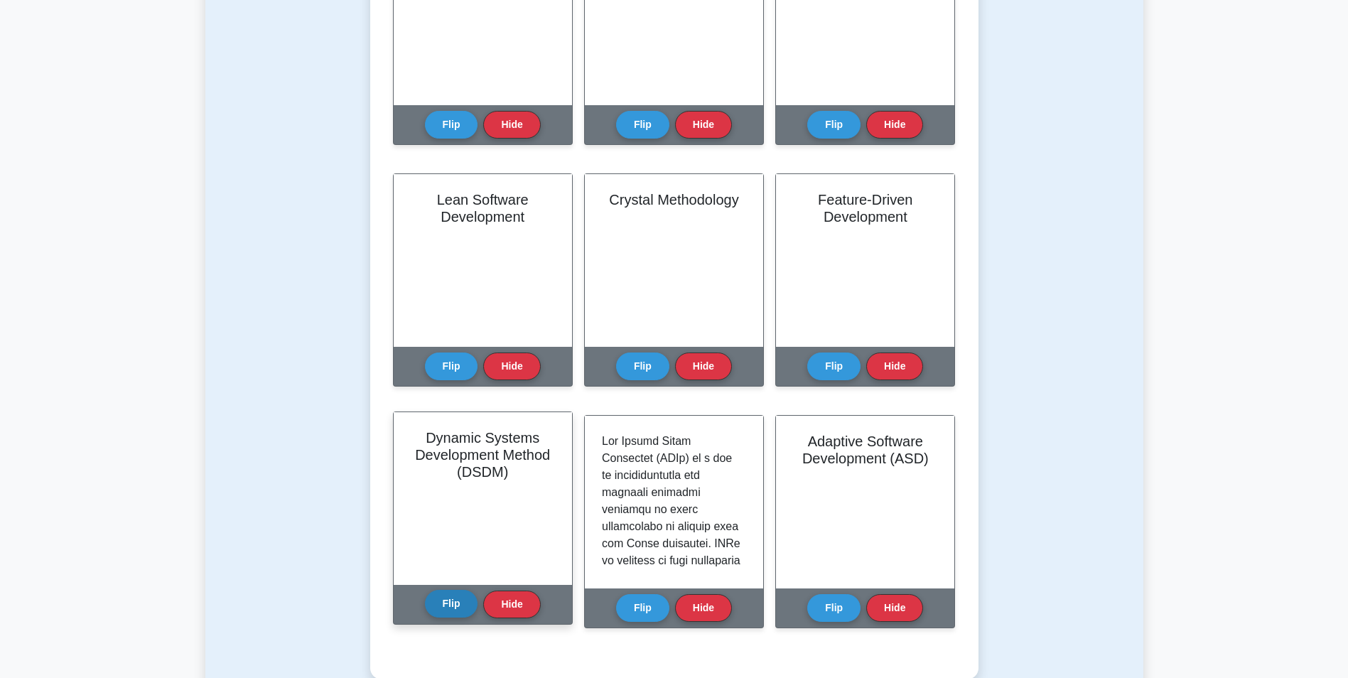
click at [443, 603] on button "Flip" at bounding box center [451, 604] width 53 height 28
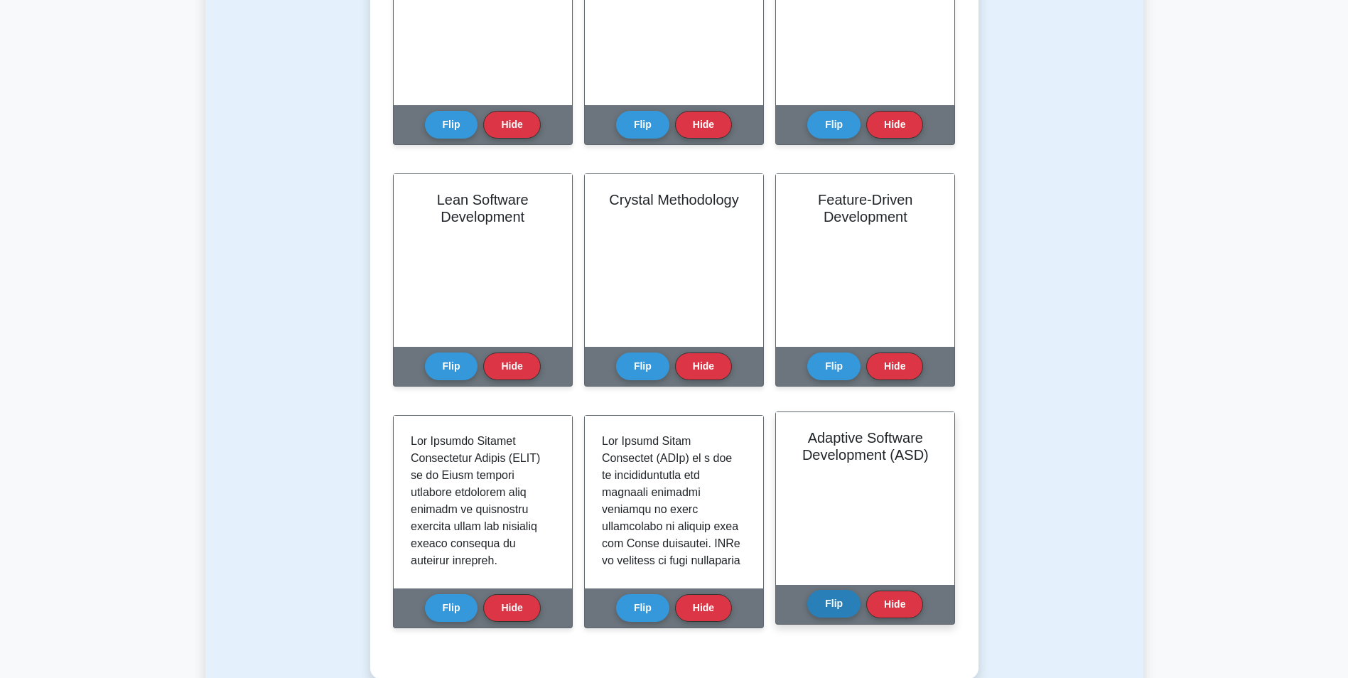
click at [838, 603] on button "Flip" at bounding box center [833, 604] width 53 height 28
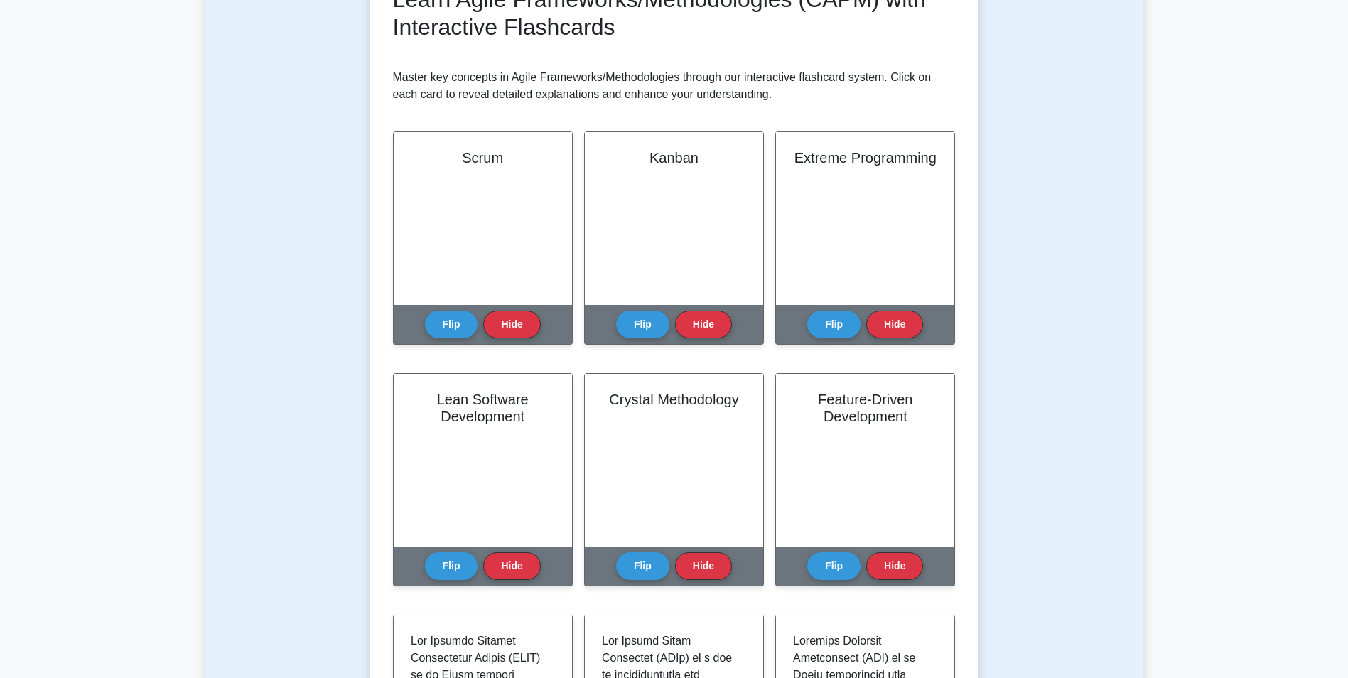
scroll to position [213, 0]
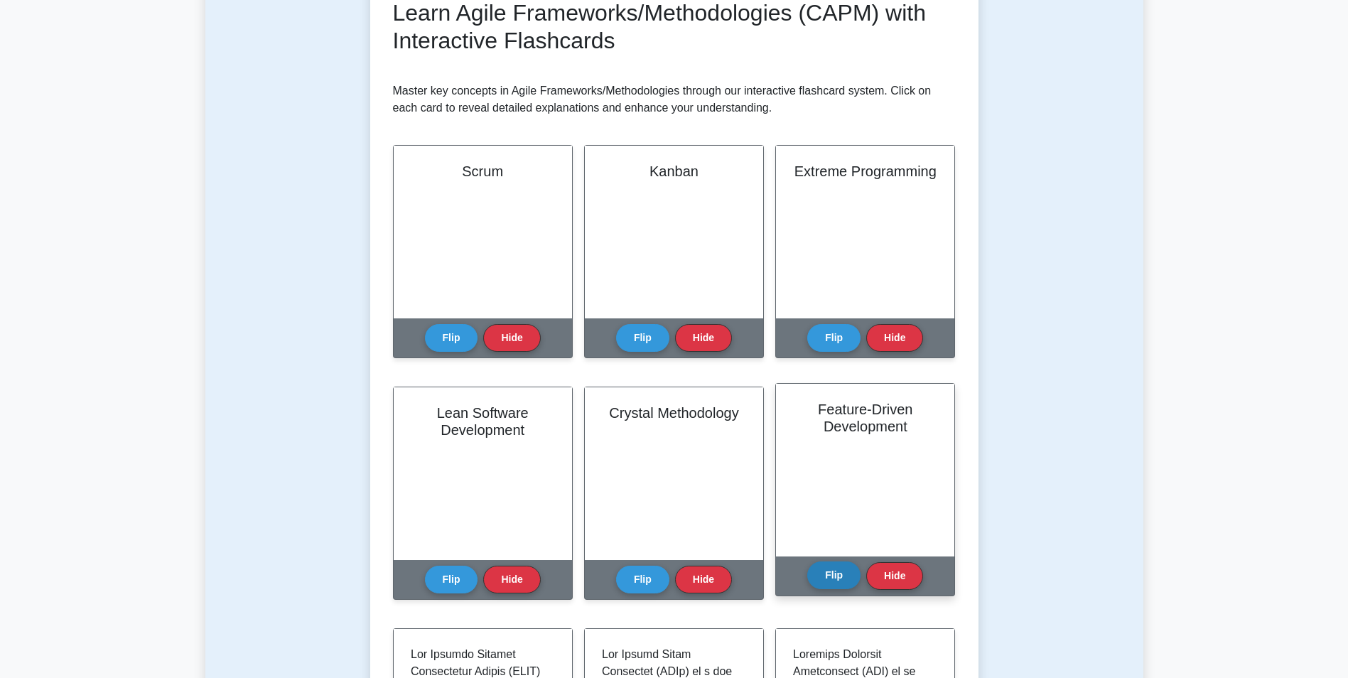
click at [828, 574] on button "Flip" at bounding box center [833, 575] width 53 height 28
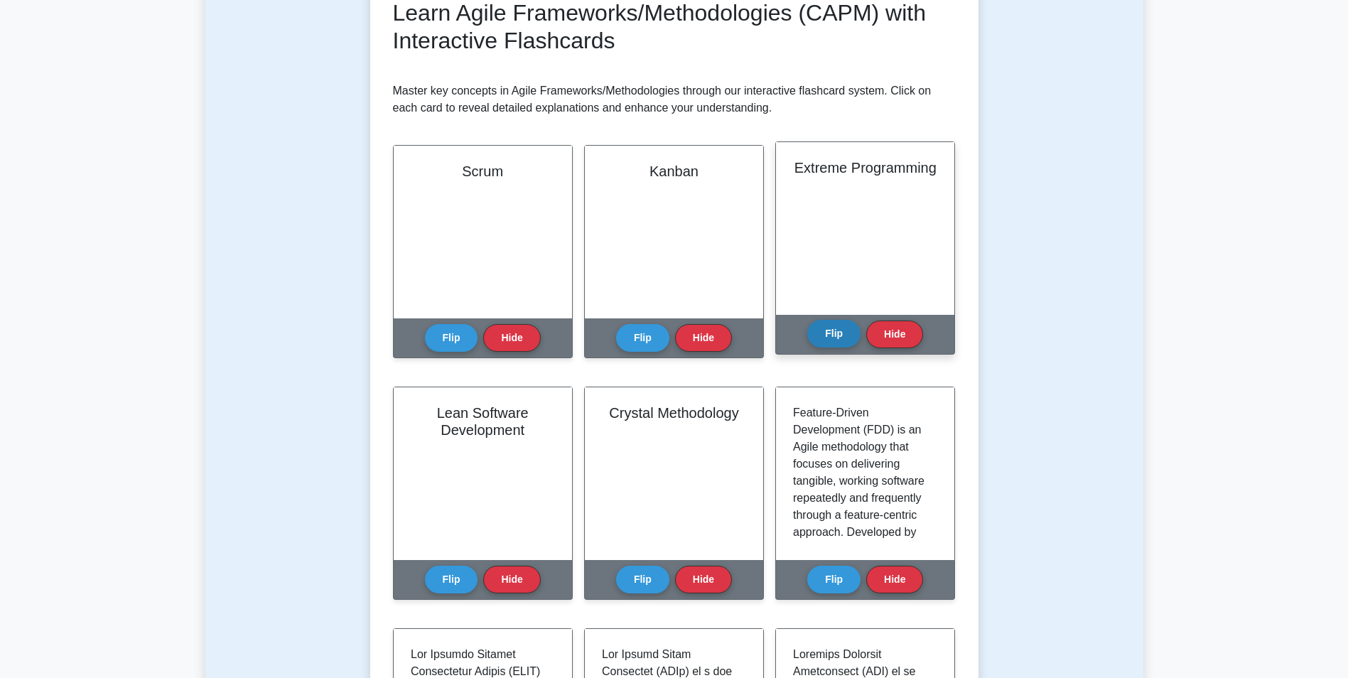
click at [832, 325] on button "Flip" at bounding box center [833, 334] width 53 height 28
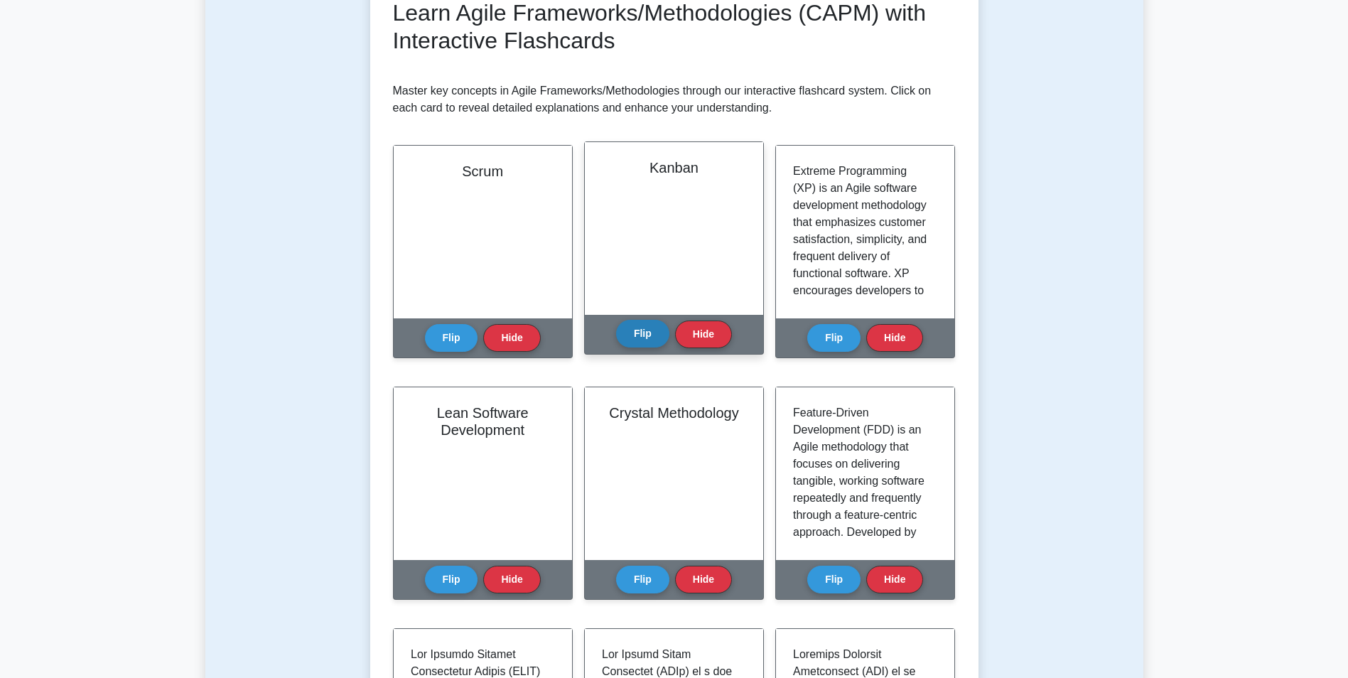
click at [645, 335] on button "Flip" at bounding box center [642, 334] width 53 height 28
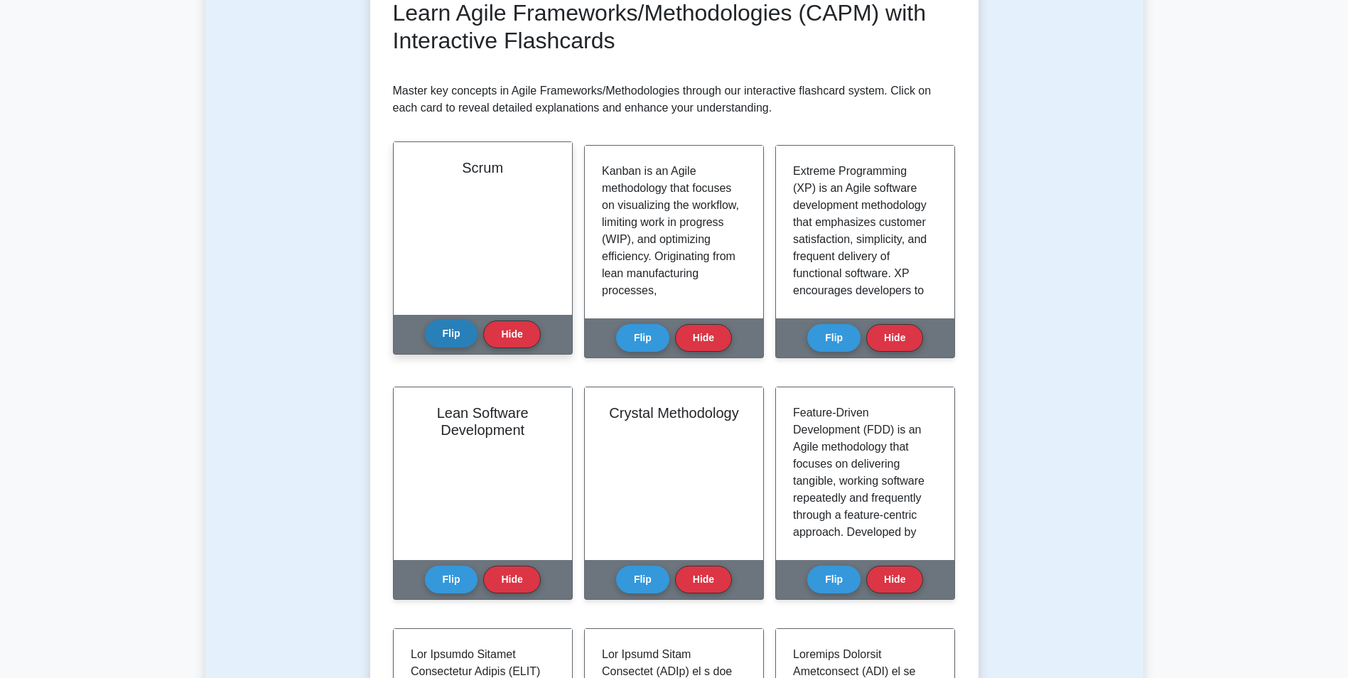
click at [457, 335] on button "Flip" at bounding box center [451, 334] width 53 height 28
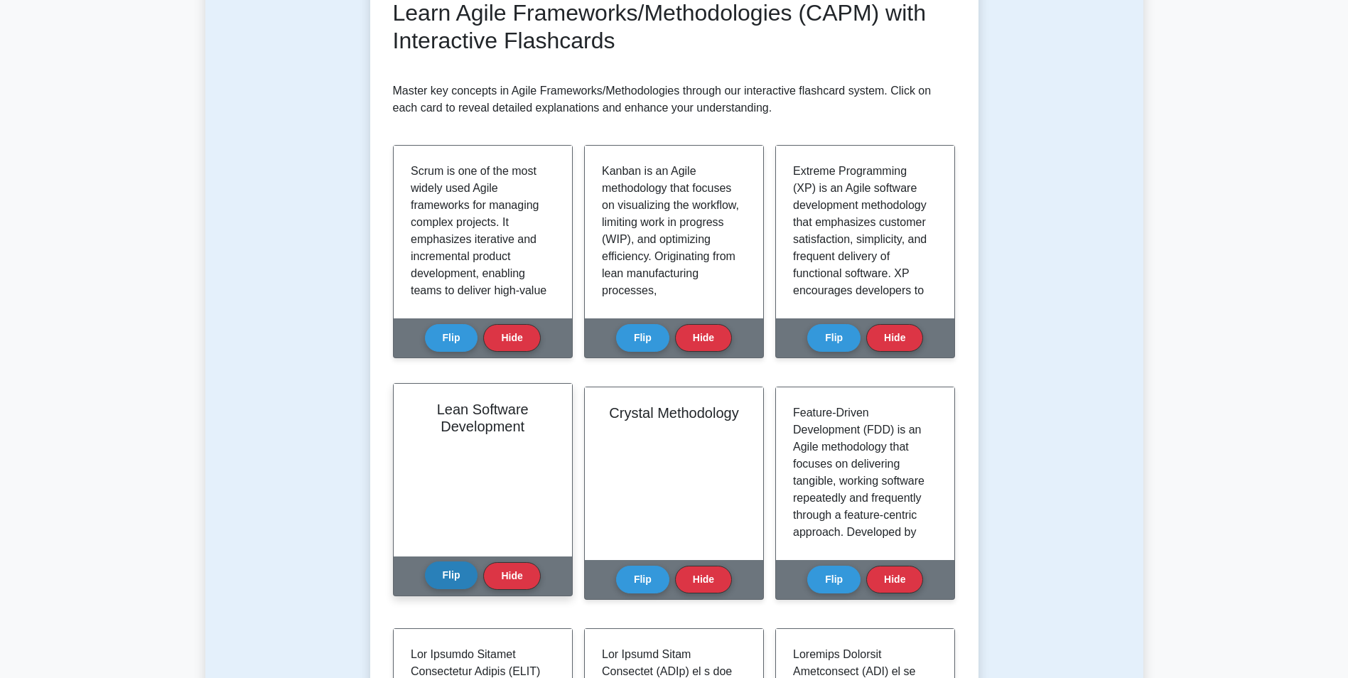
click at [449, 575] on button "Flip" at bounding box center [451, 575] width 53 height 28
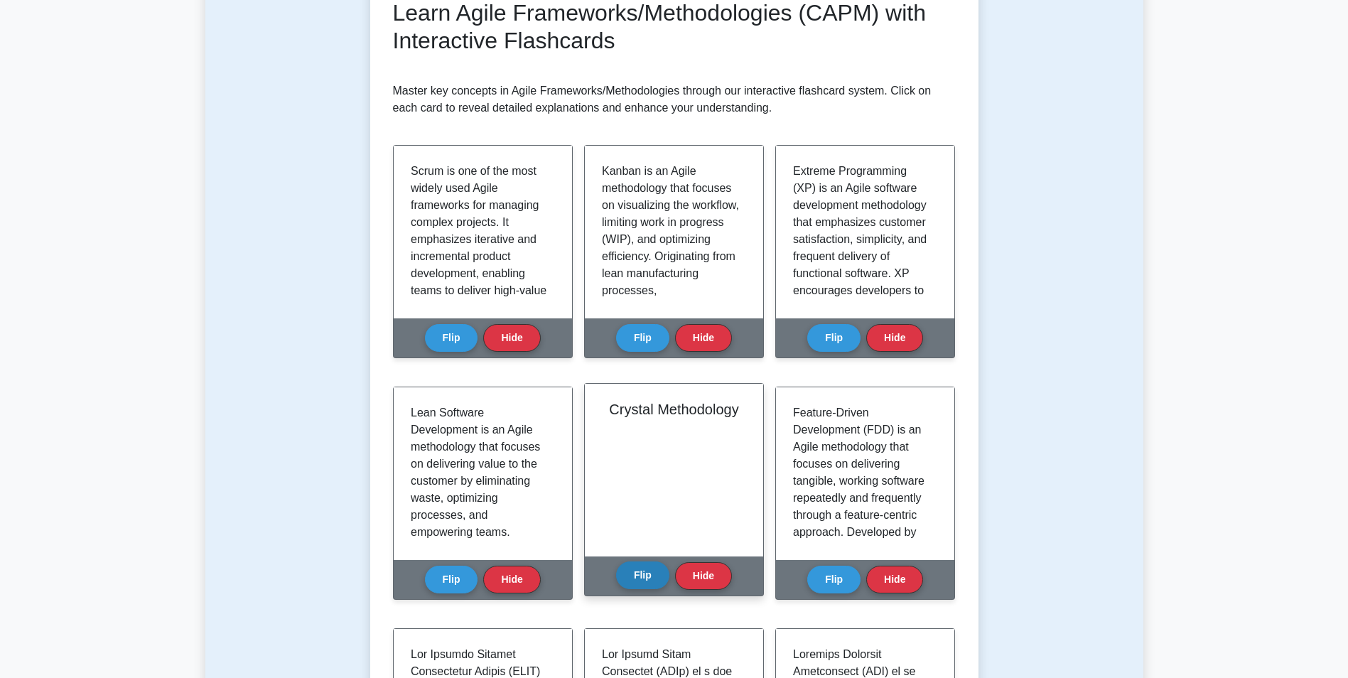
click at [645, 576] on button "Flip" at bounding box center [642, 575] width 53 height 28
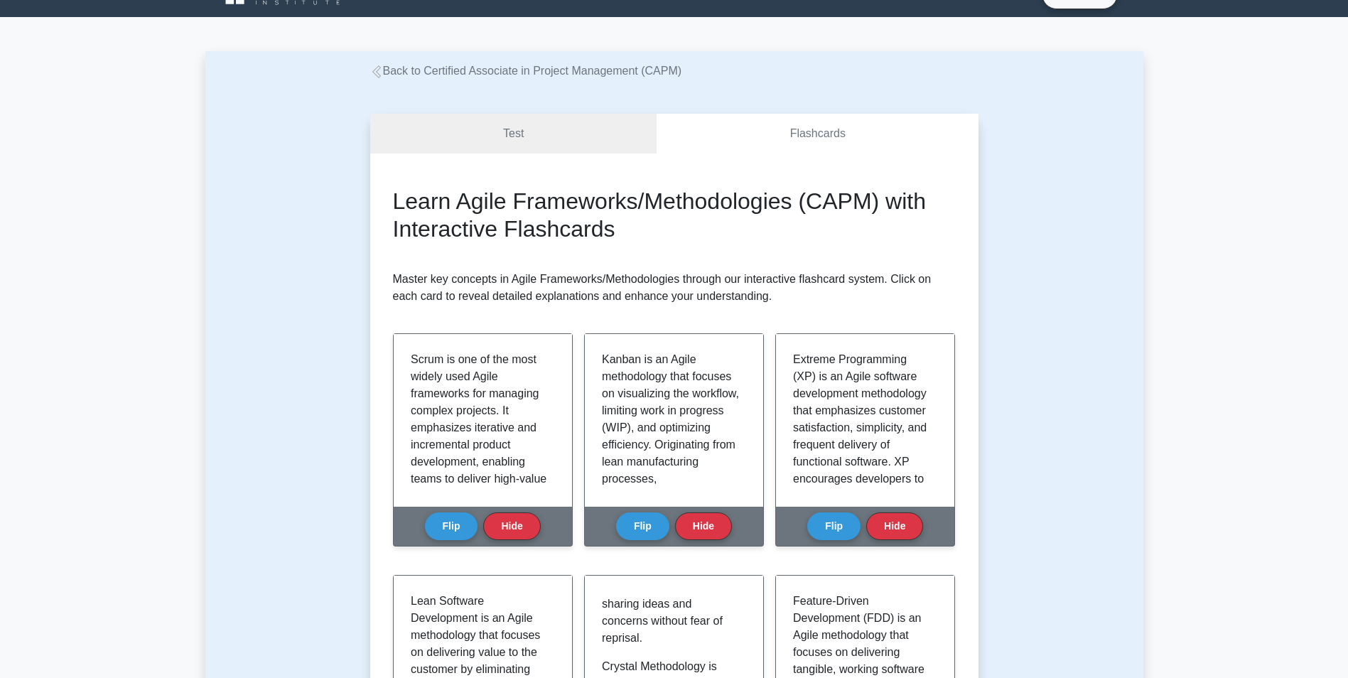
scroll to position [0, 0]
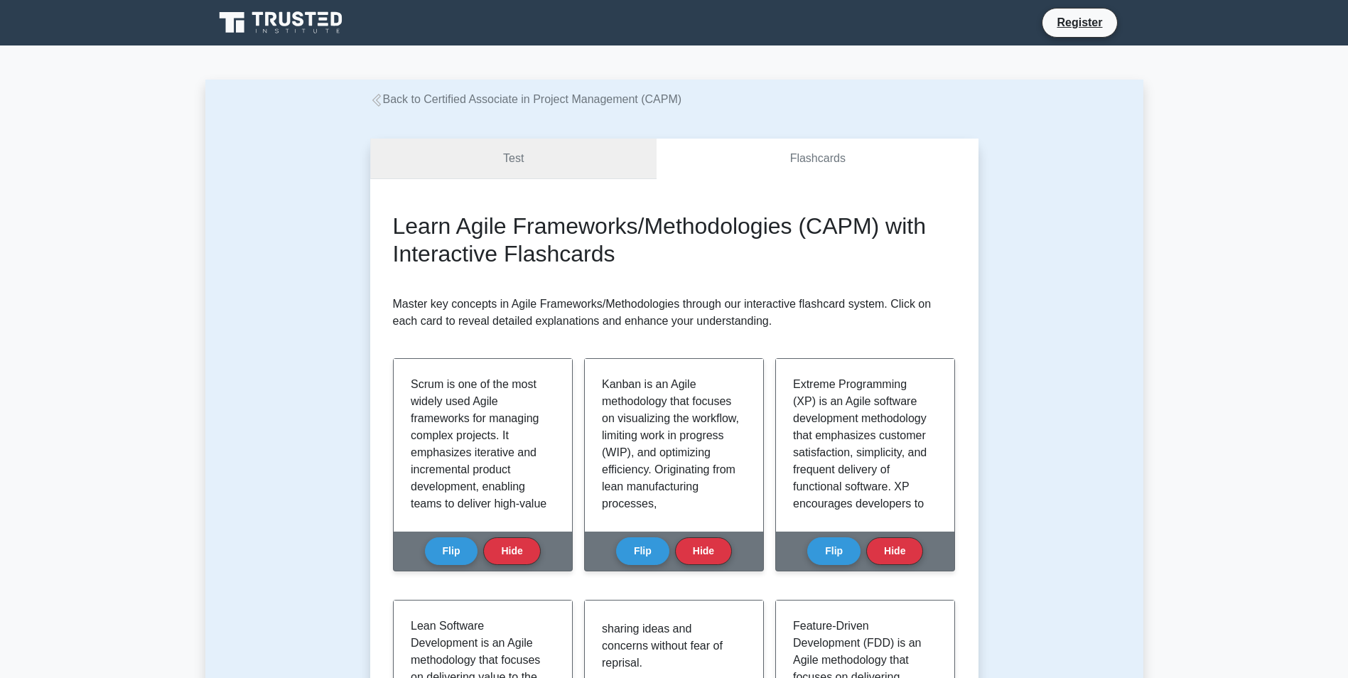
click at [538, 164] on link "Test" at bounding box center [513, 159] width 287 height 41
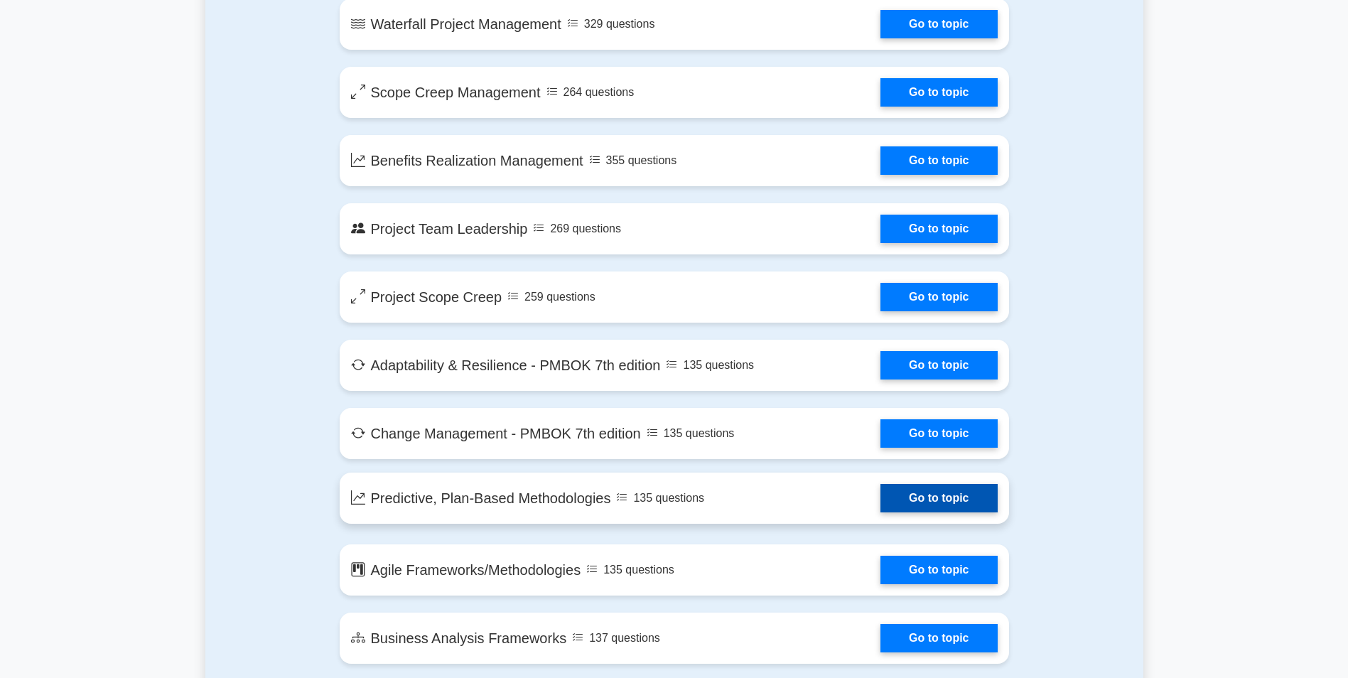
scroll to position [2753, 0]
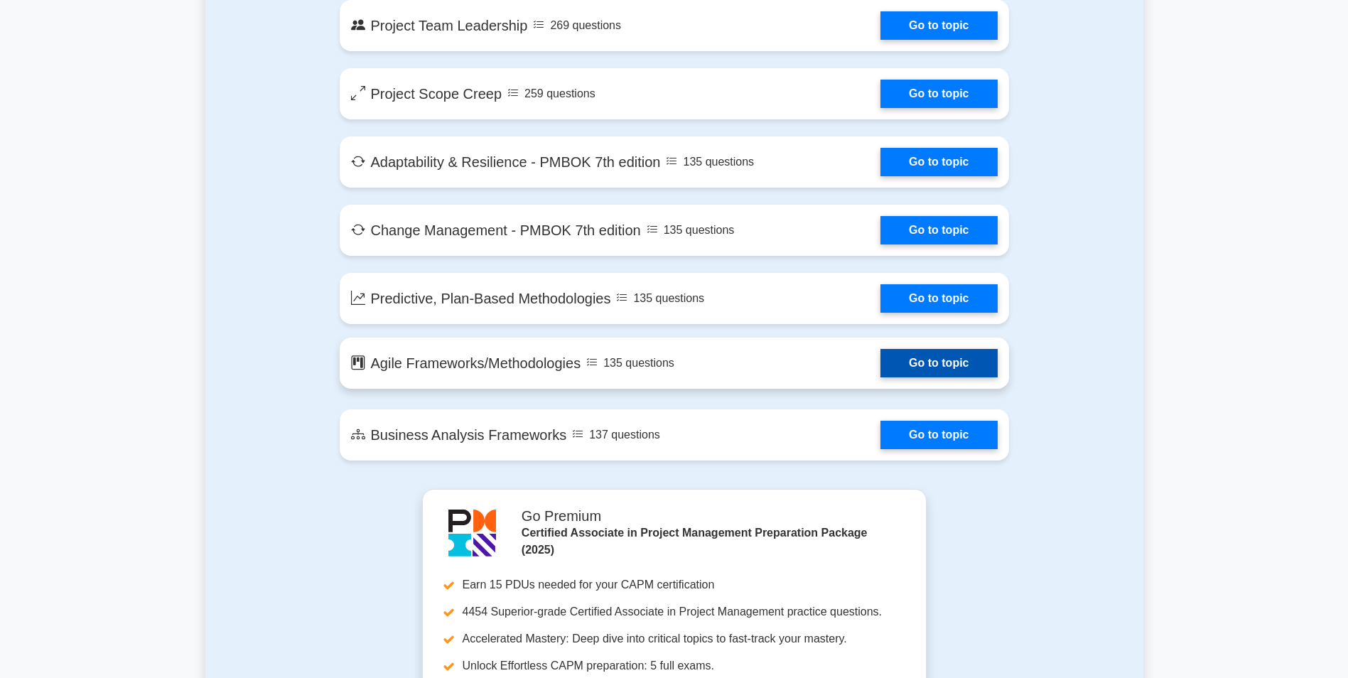
click at [947, 365] on link "Go to topic" at bounding box center [939, 363] width 117 height 28
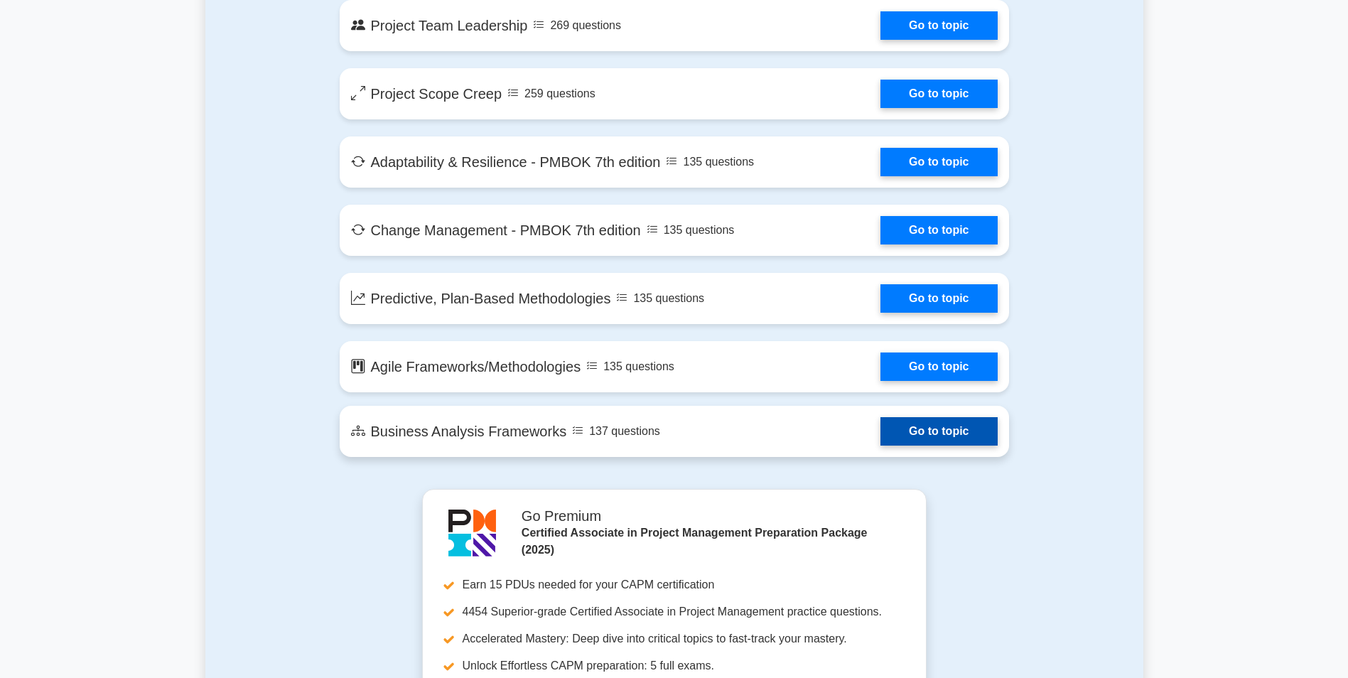
click at [881, 434] on link "Go to topic" at bounding box center [939, 431] width 117 height 28
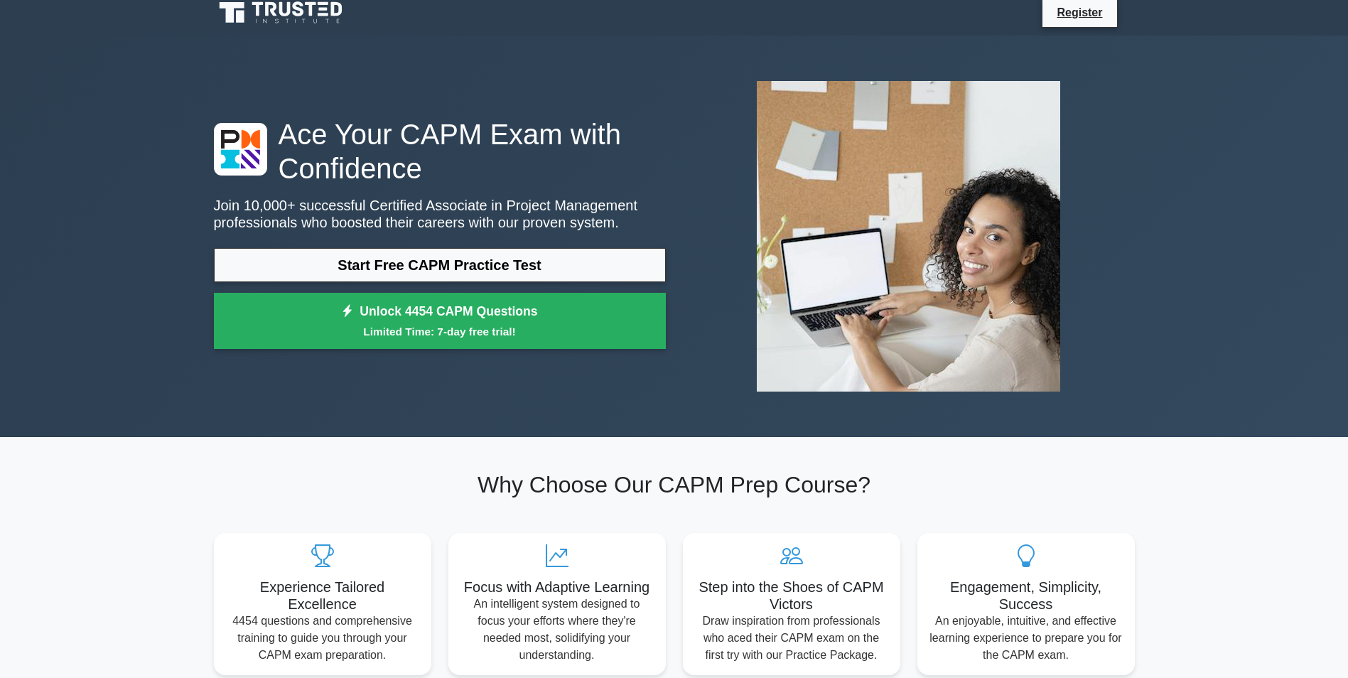
scroll to position [0, 0]
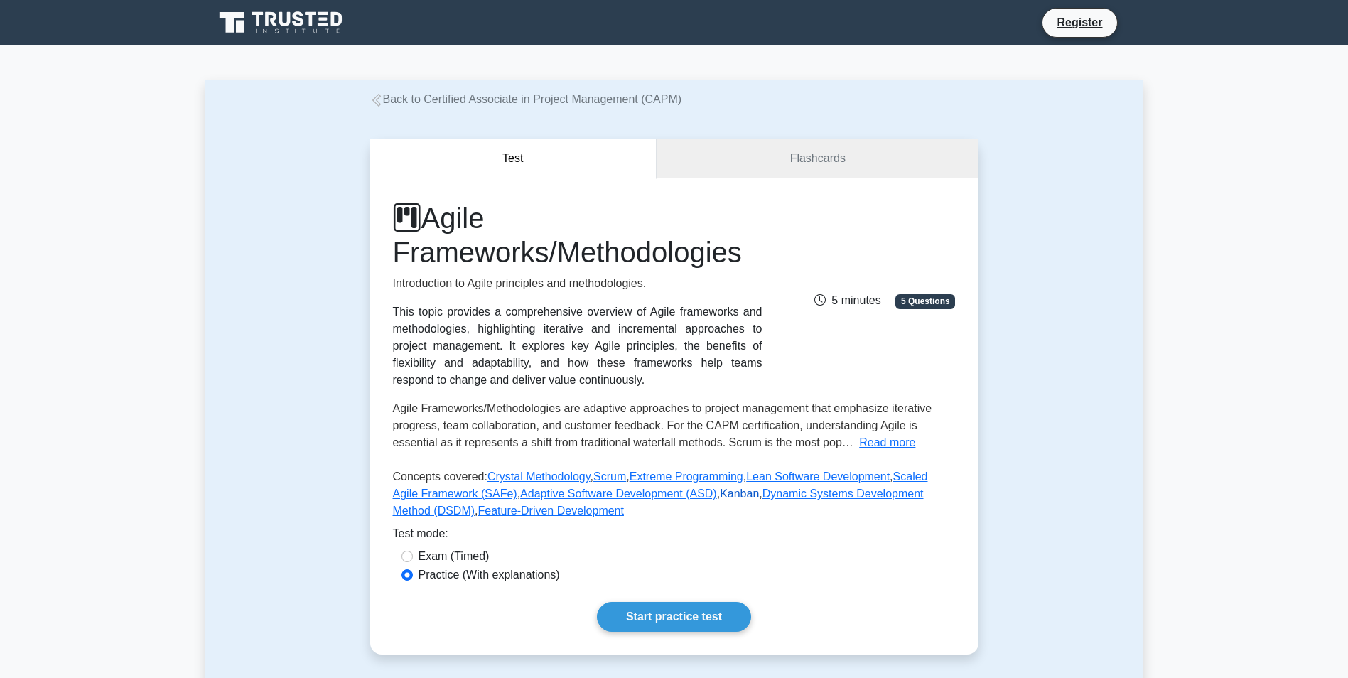
click at [720, 496] on link "Kanban" at bounding box center [739, 494] width 39 height 12
click at [816, 166] on link "Flashcards" at bounding box center [817, 159] width 321 height 41
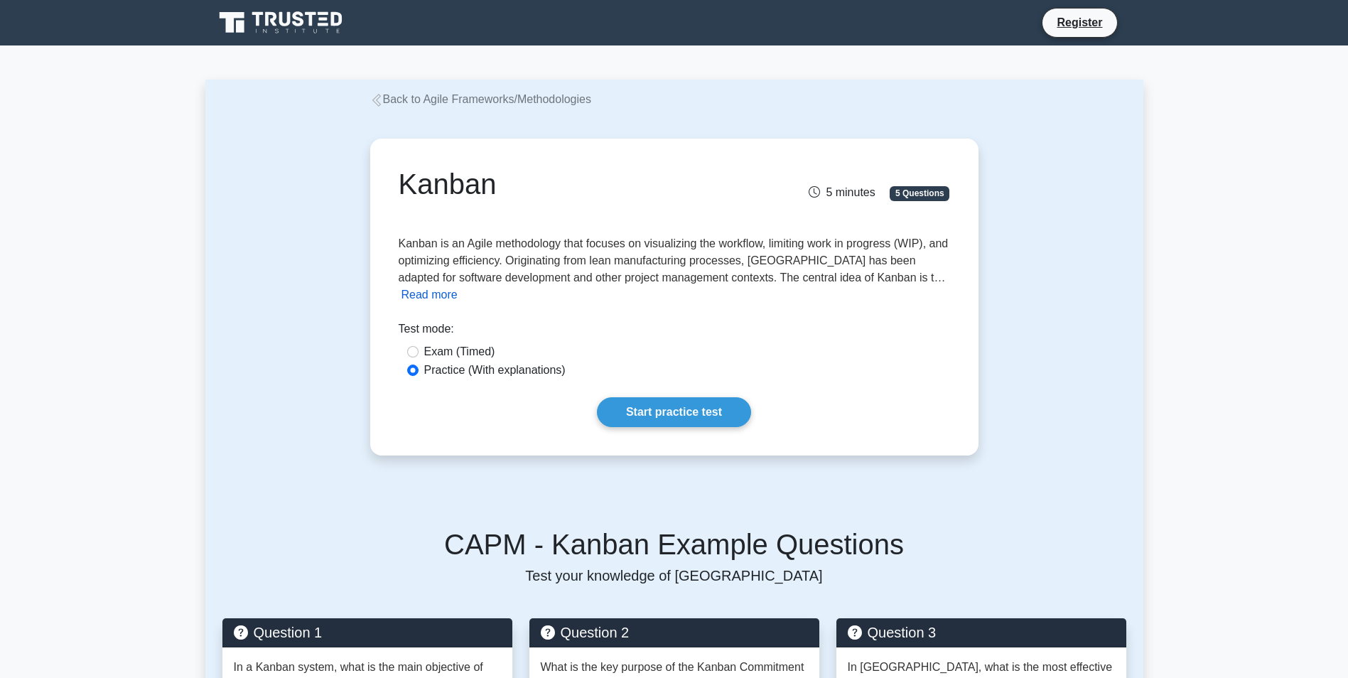
click at [458, 286] on button "Read more" at bounding box center [430, 294] width 56 height 17
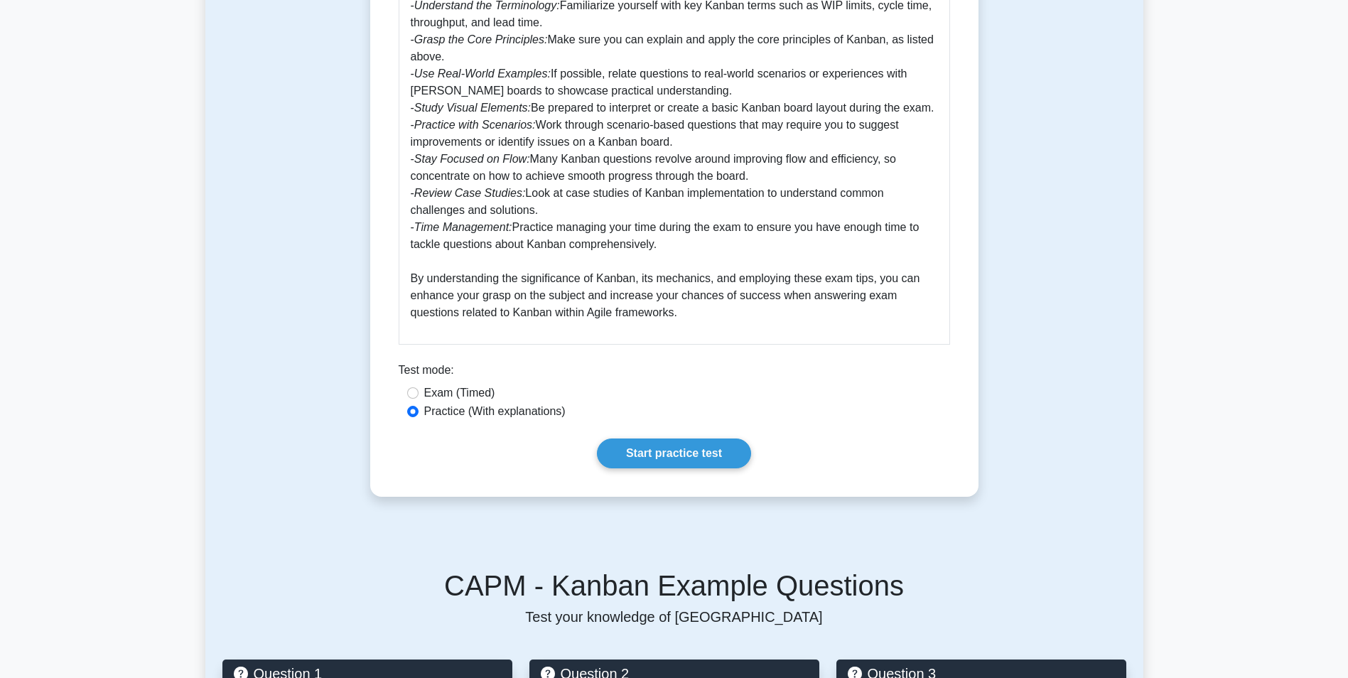
scroll to position [1279, 0]
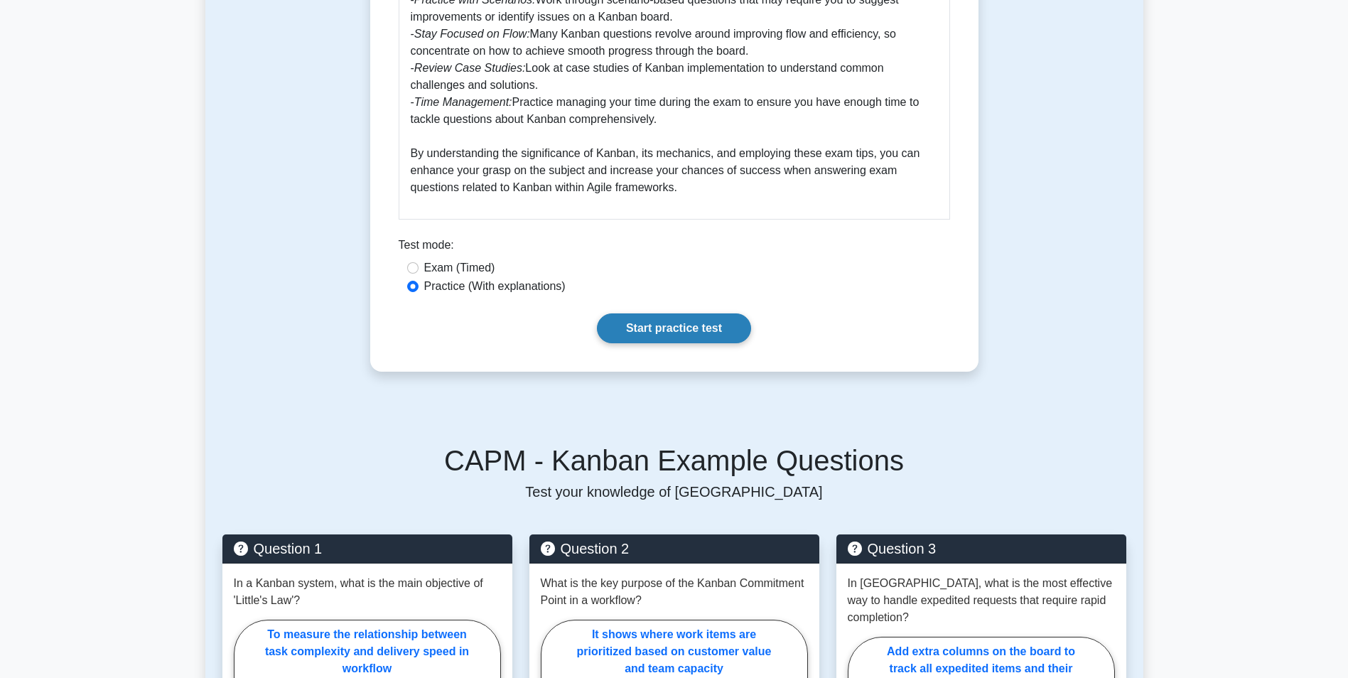
click at [701, 313] on link "Start practice test" at bounding box center [674, 328] width 154 height 30
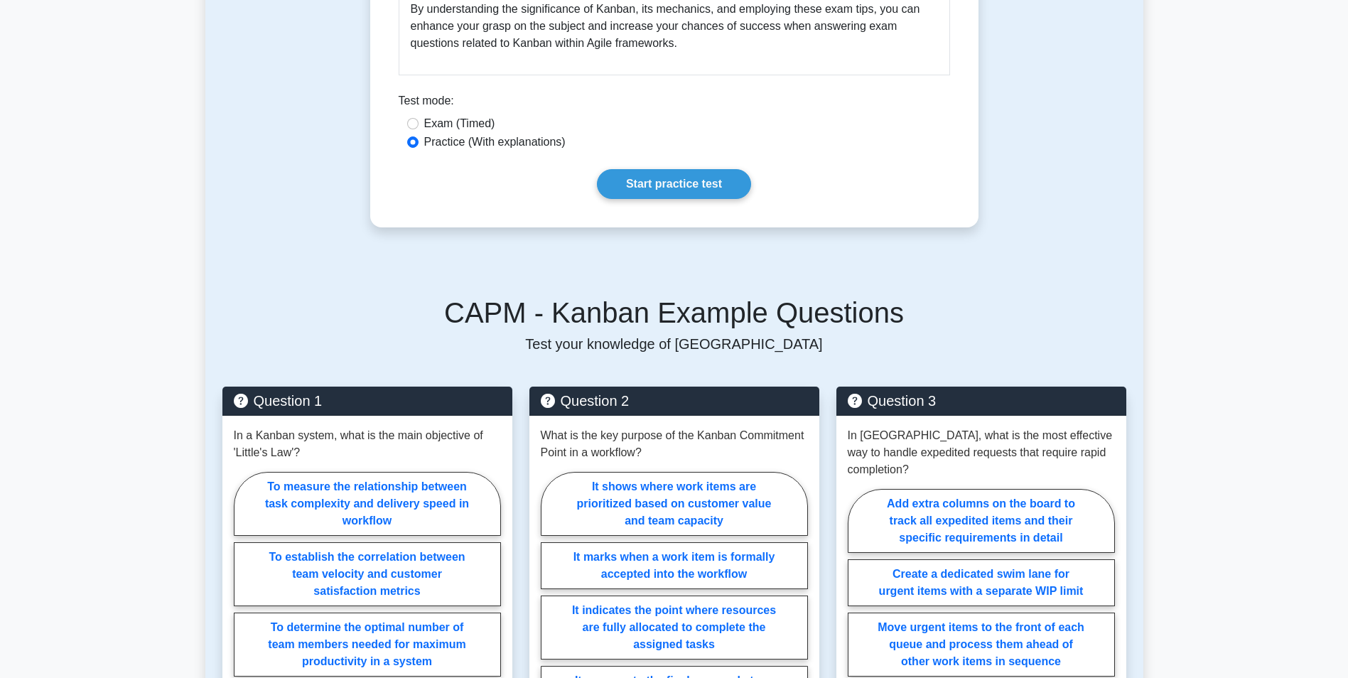
scroll to position [1564, 0]
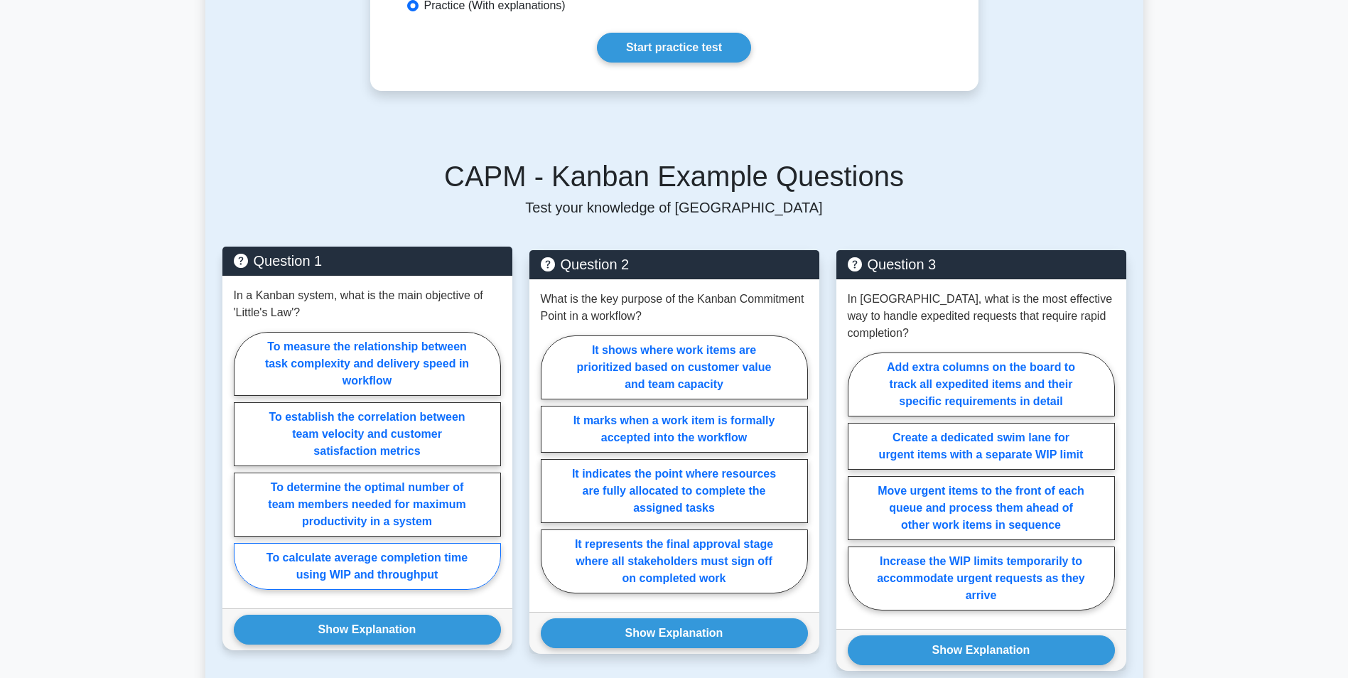
click at [424, 543] on label "To calculate average completion time using WIP and throughput" at bounding box center [367, 566] width 267 height 47
click at [243, 470] on input "To calculate average completion time using WIP and throughput" at bounding box center [238, 465] width 9 height 9
radio input "true"
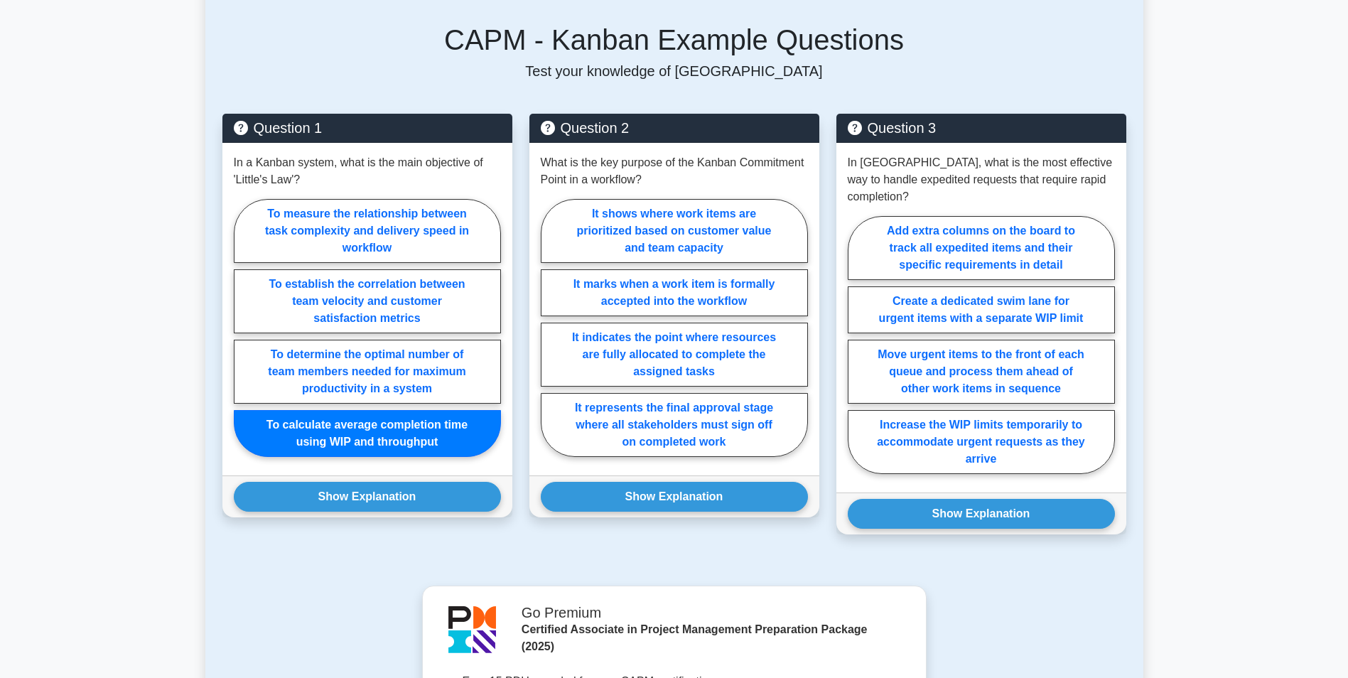
scroll to position [1706, 0]
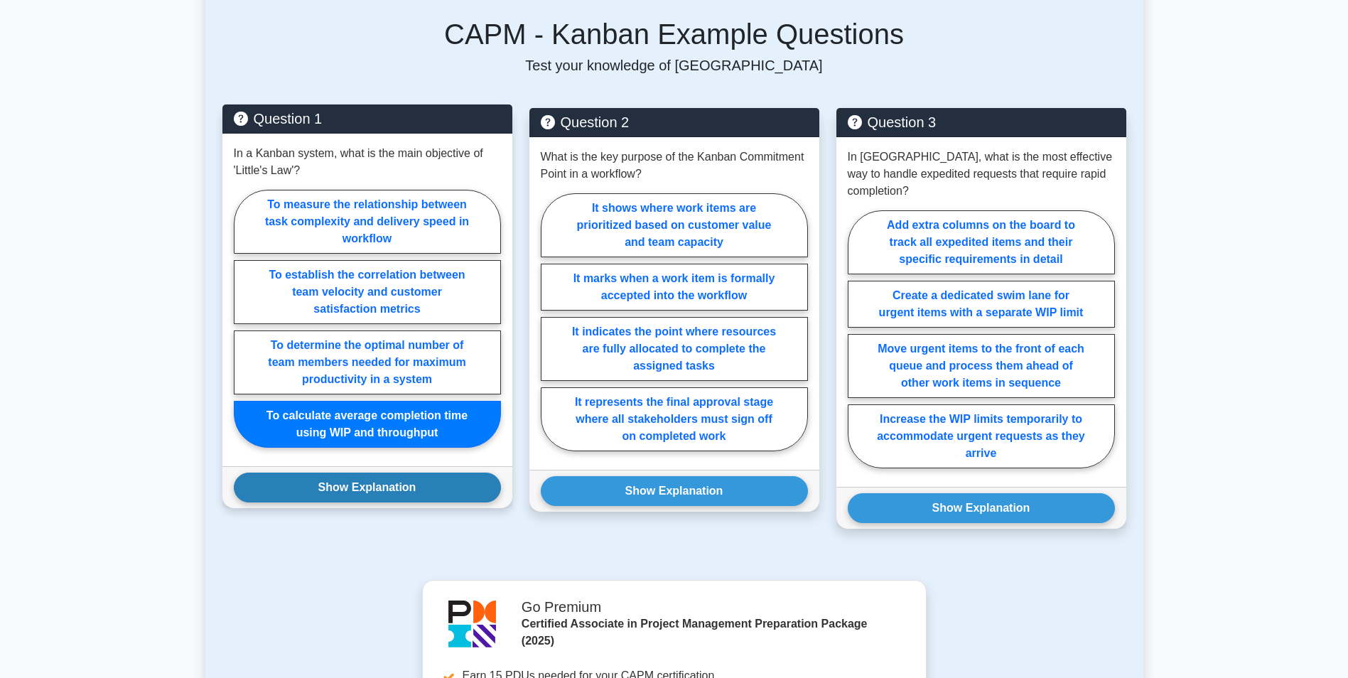
click at [408, 473] on button "Show Explanation" at bounding box center [367, 488] width 267 height 30
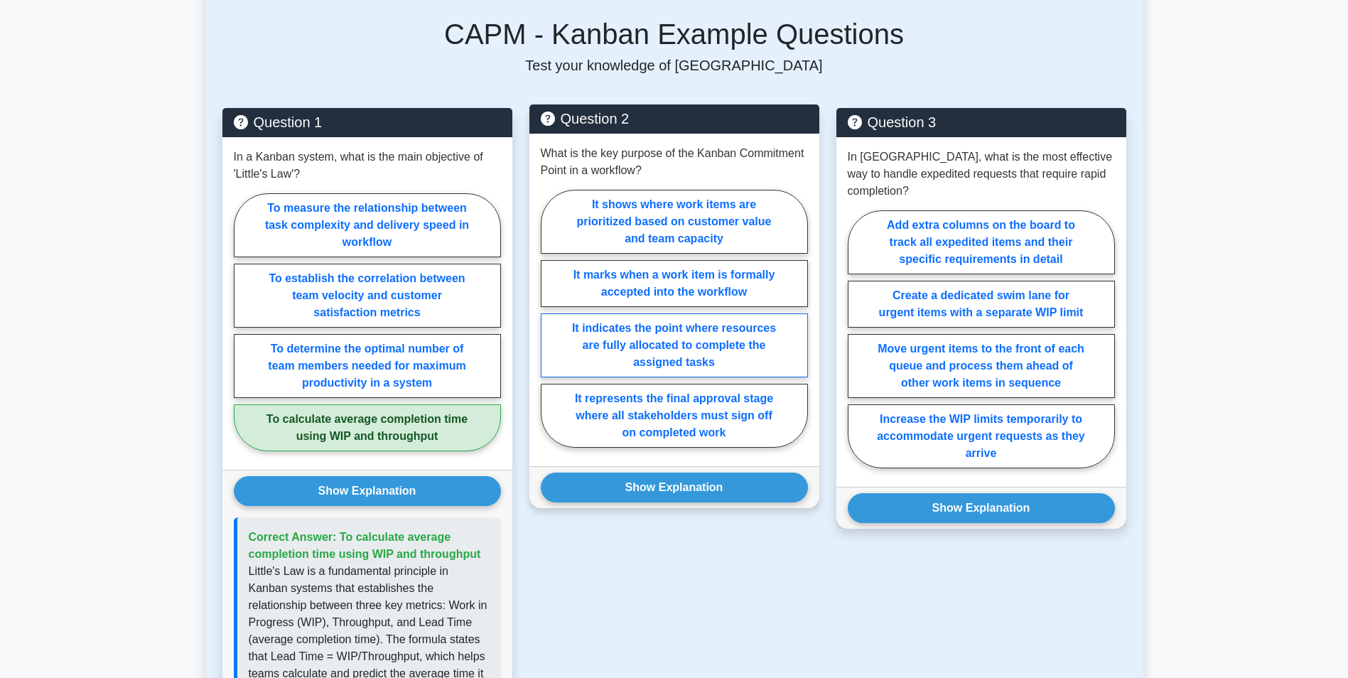
click at [678, 330] on label "It indicates the point where resources are fully allocated to complete the assi…" at bounding box center [674, 345] width 267 height 64
click at [550, 328] on input "It indicates the point where resources are fully allocated to complete the assi…" at bounding box center [545, 322] width 9 height 9
radio input "true"
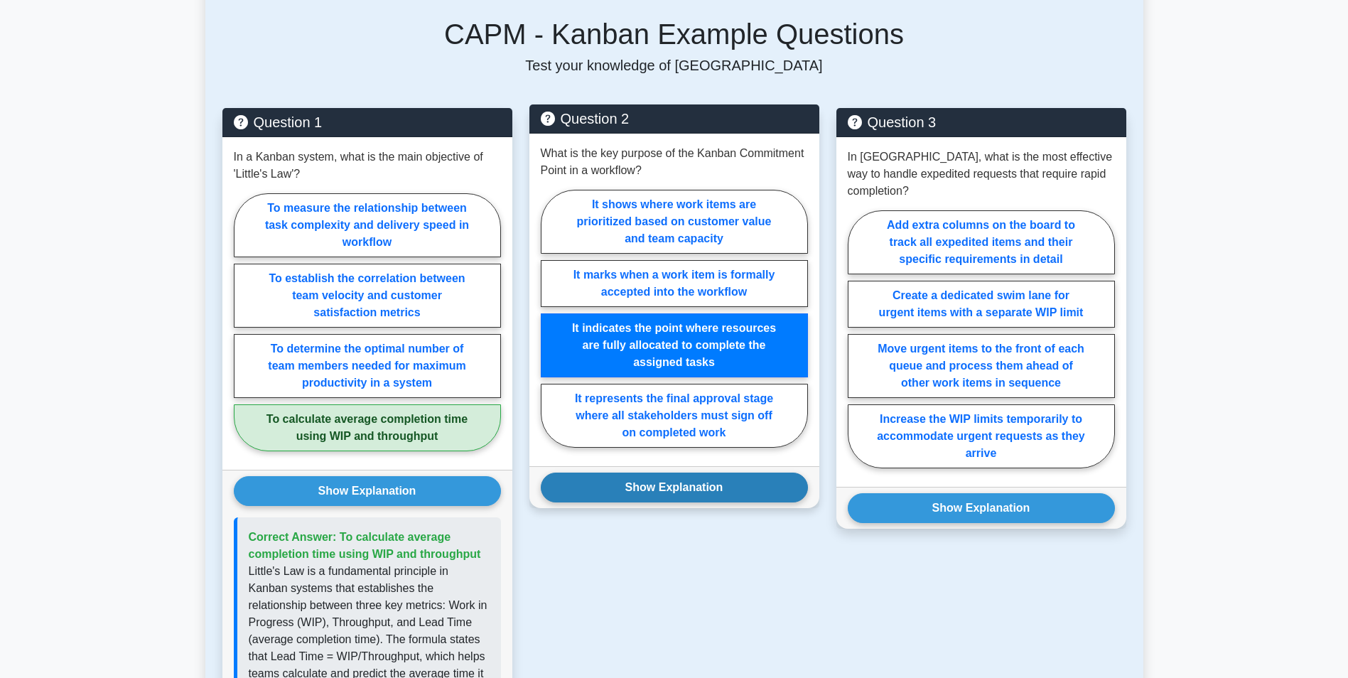
click at [672, 473] on button "Show Explanation" at bounding box center [674, 488] width 267 height 30
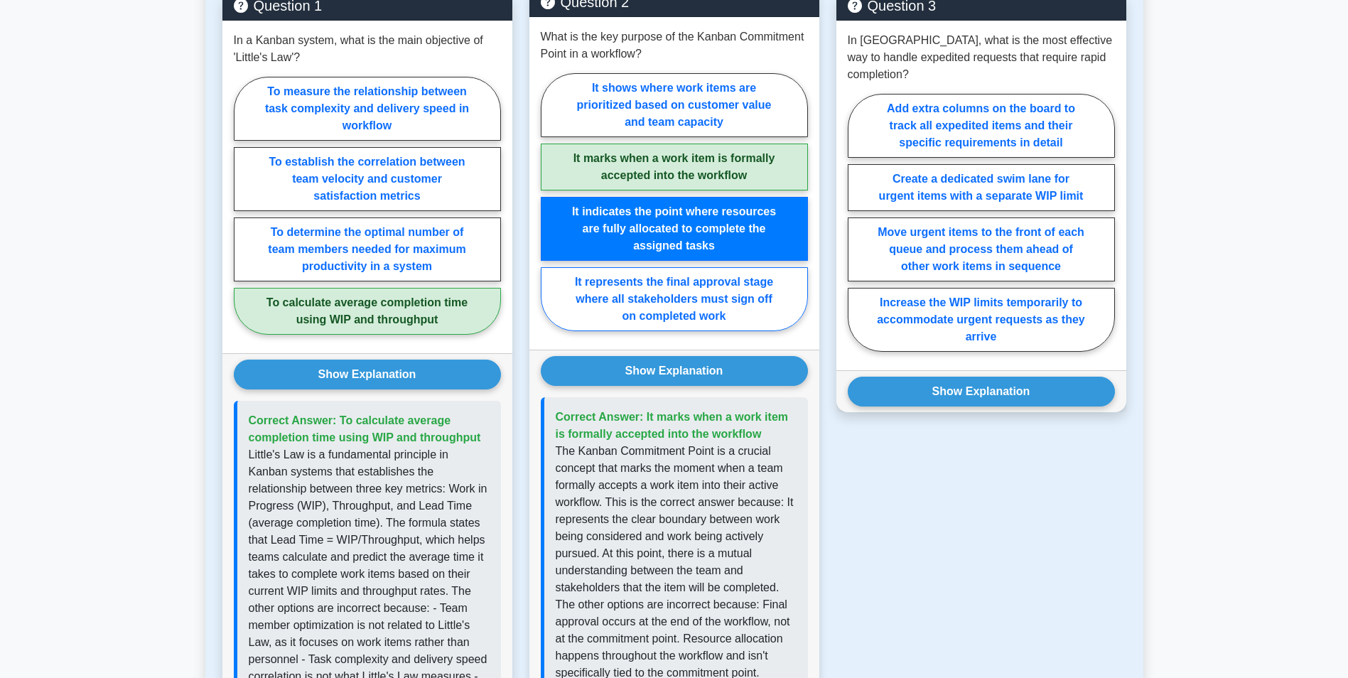
scroll to position [1777, 0]
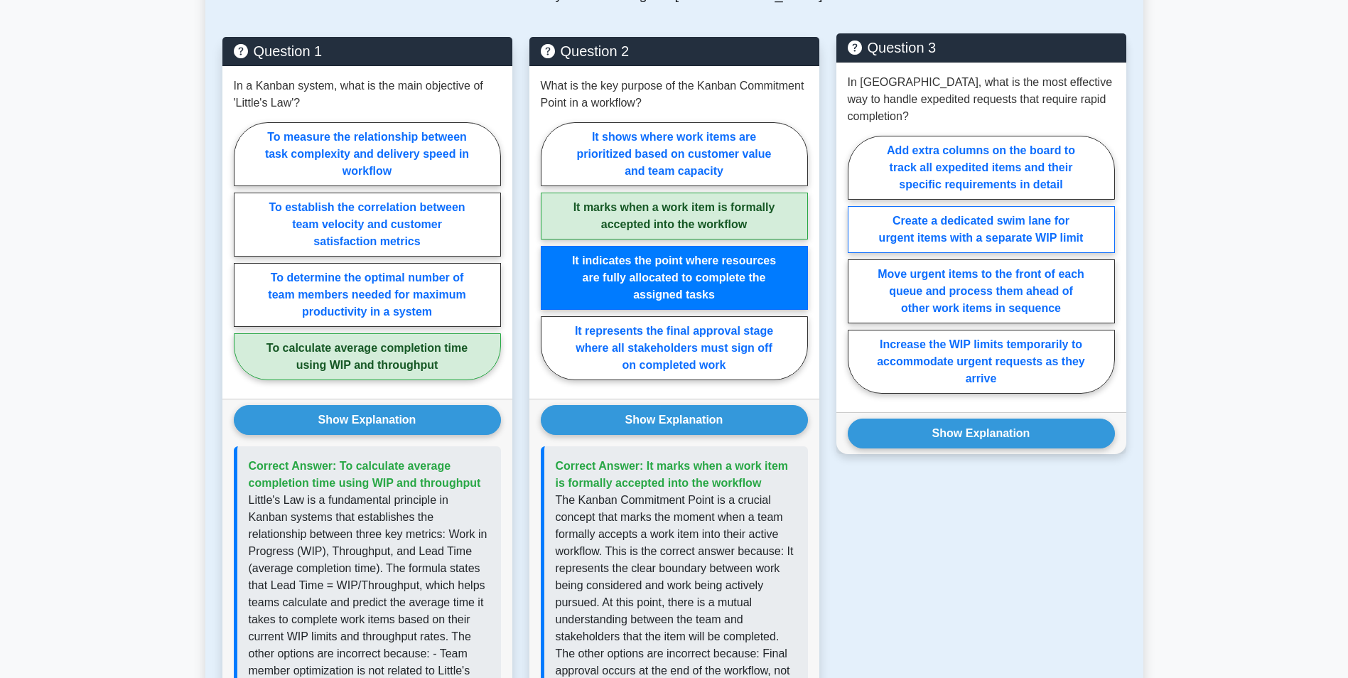
click at [971, 206] on label "Create a dedicated swim lane for urgent items with a separate WIP limit" at bounding box center [981, 229] width 267 height 47
click at [857, 264] on input "Create a dedicated swim lane for urgent items with a separate WIP limit" at bounding box center [852, 268] width 9 height 9
radio input "true"
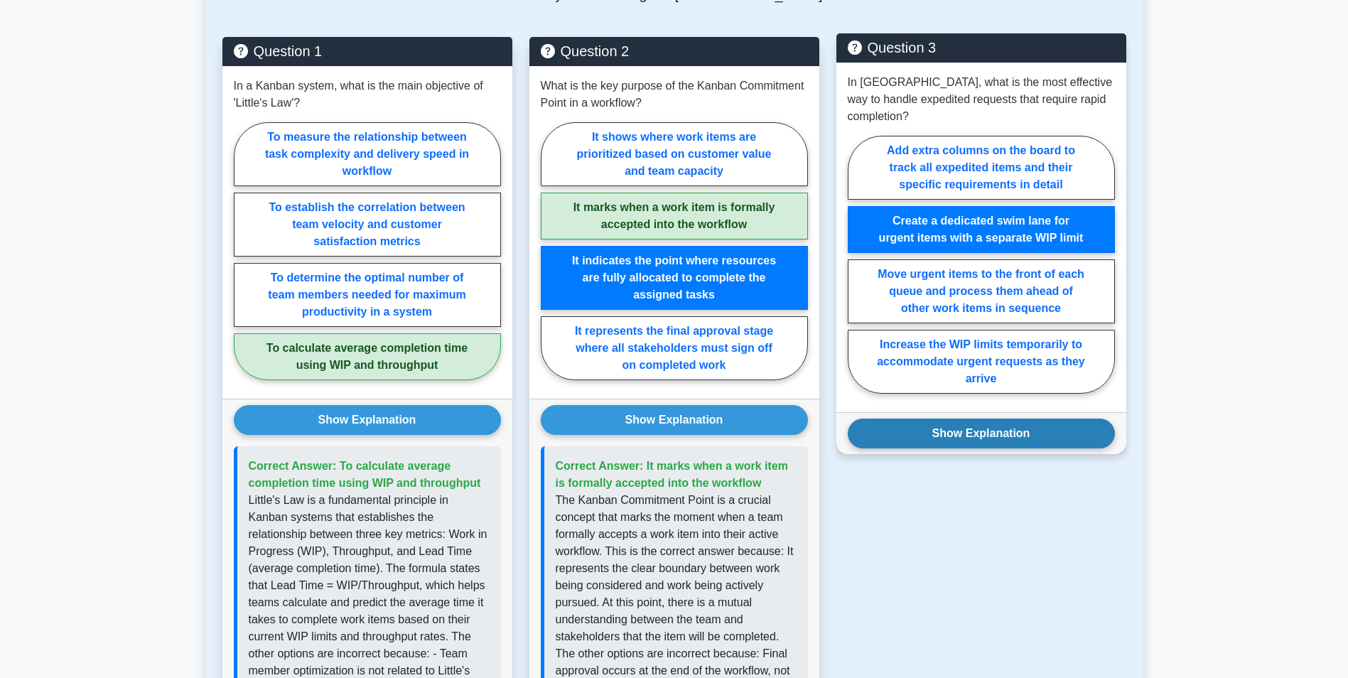
click at [974, 419] on button "Show Explanation" at bounding box center [981, 434] width 267 height 30
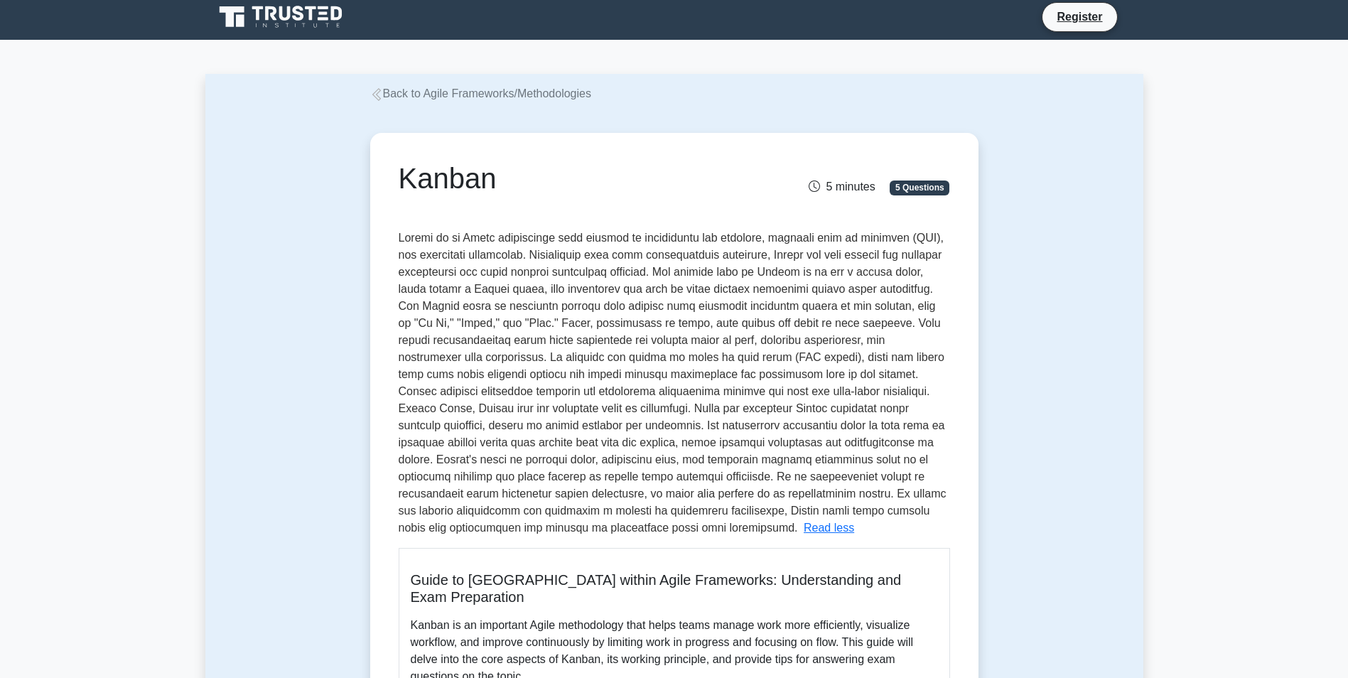
scroll to position [0, 0]
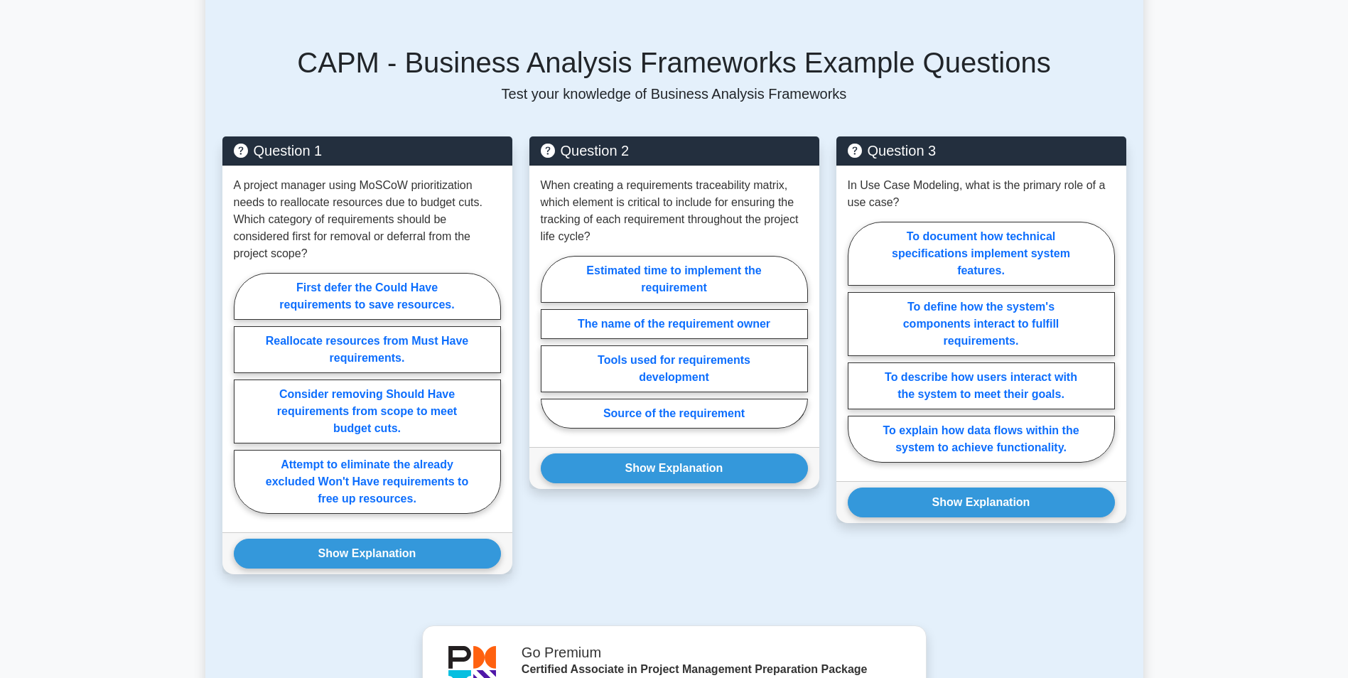
scroll to position [711, 0]
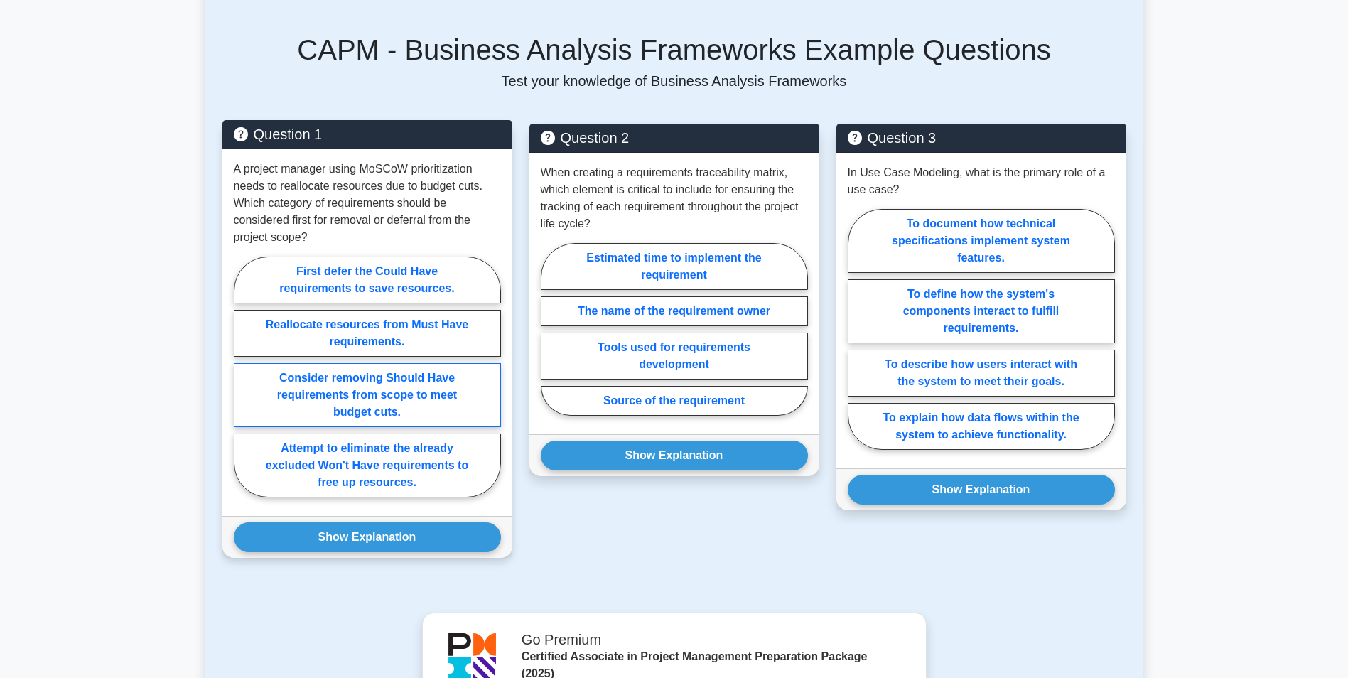
click at [395, 372] on label "Consider removing Should Have requirements from scope to meet budget cuts." at bounding box center [367, 395] width 267 height 64
click at [243, 377] on input "Consider removing Should Have requirements from scope to meet budget cuts." at bounding box center [238, 381] width 9 height 9
radio input "true"
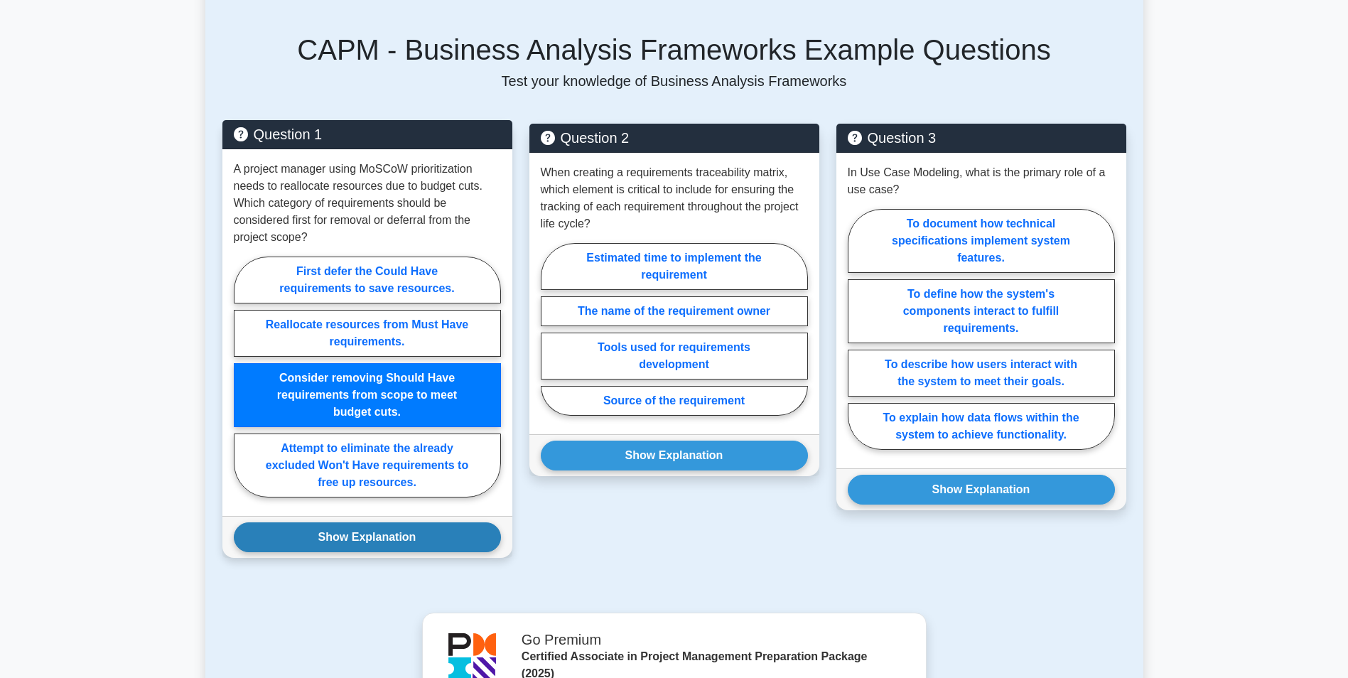
click at [397, 522] on button "Show Explanation" at bounding box center [367, 537] width 267 height 30
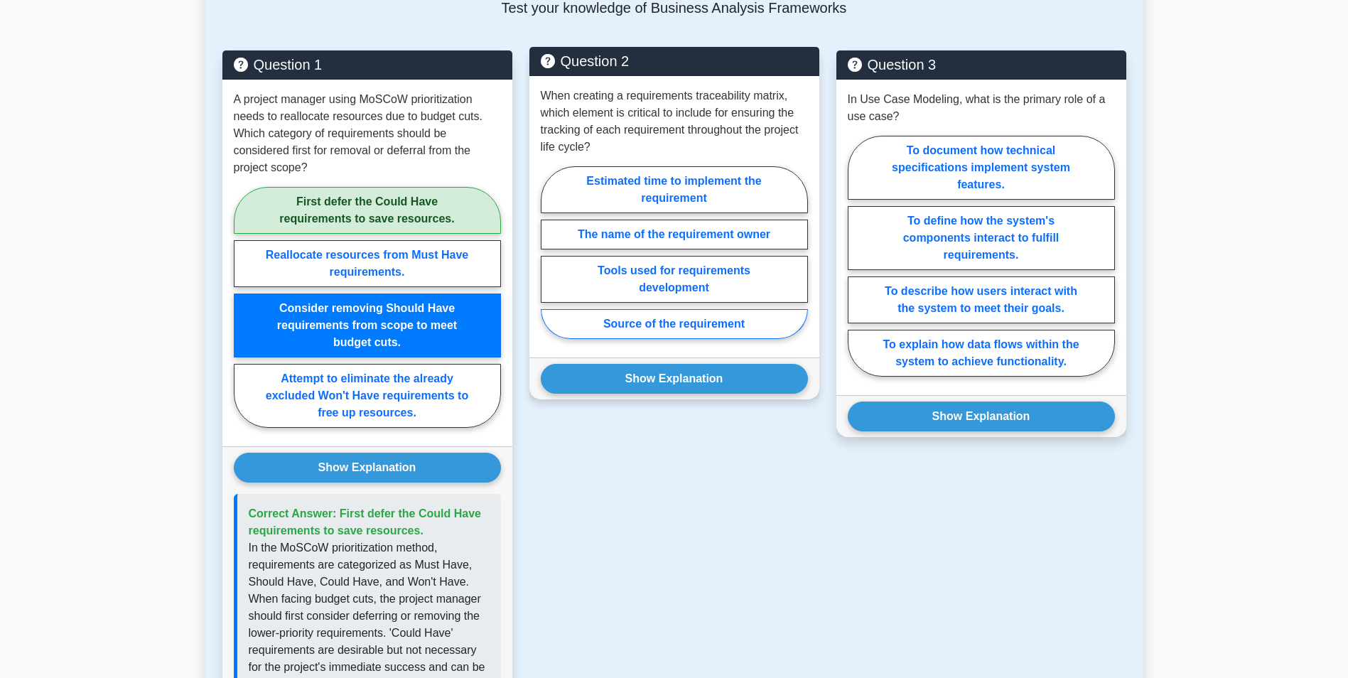
scroll to position [782, 0]
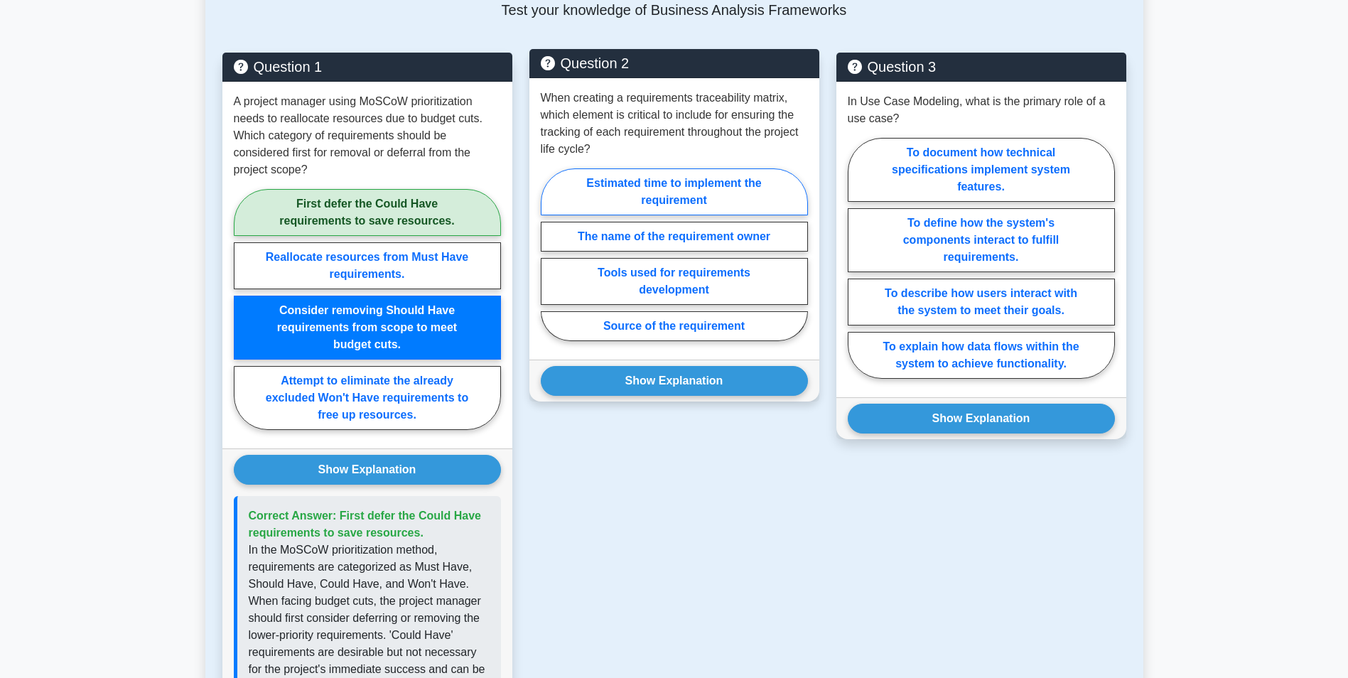
click at [696, 176] on label "Estimated time to implement the requirement" at bounding box center [674, 191] width 267 height 47
click at [550, 254] on input "Estimated time to implement the requirement" at bounding box center [545, 258] width 9 height 9
radio input "true"
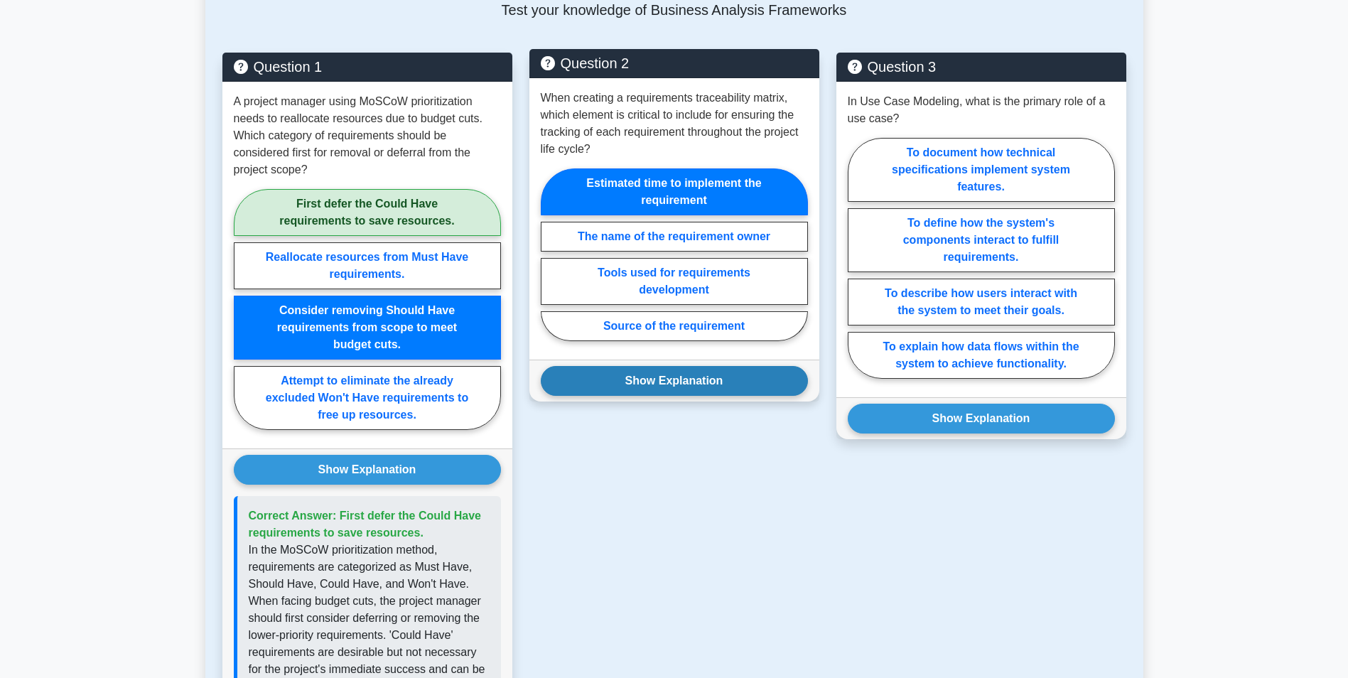
click at [679, 366] on button "Show Explanation" at bounding box center [674, 381] width 267 height 30
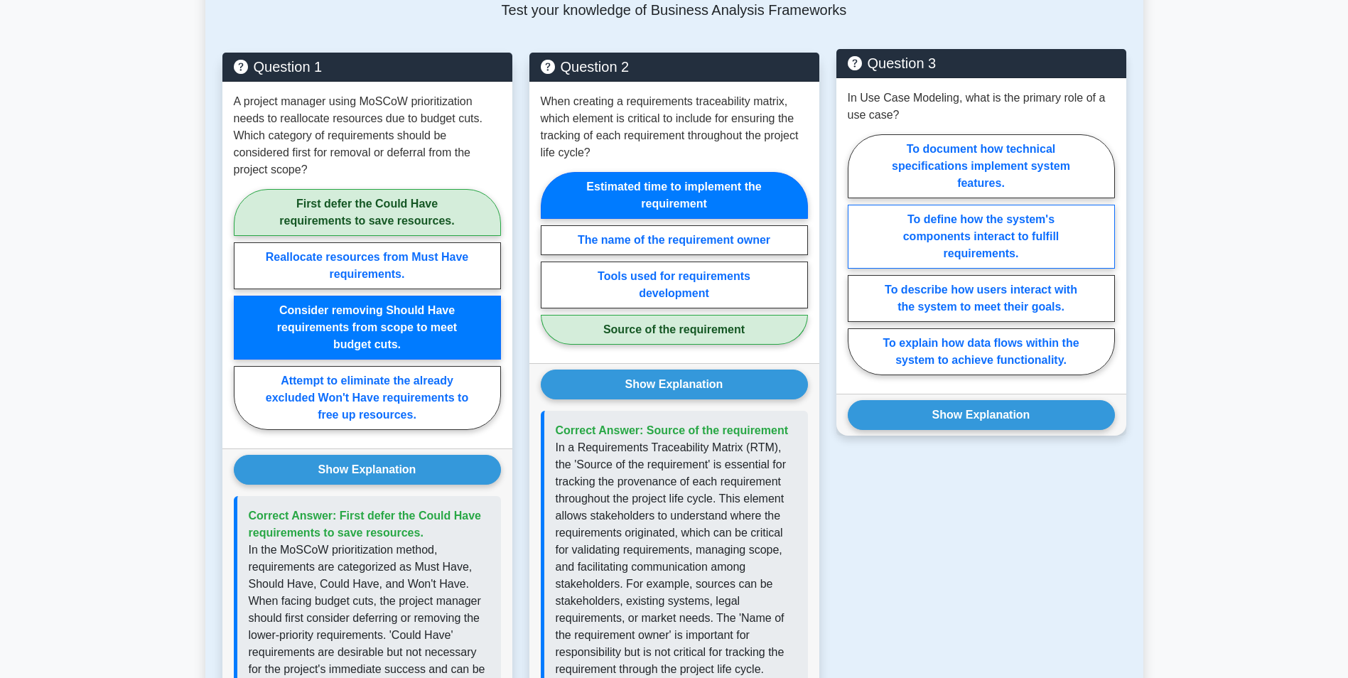
click at [974, 230] on label "To define how the system's components interact to fulfill requirements." at bounding box center [981, 237] width 267 height 64
click at [857, 254] on input "To define how the system's components interact to fulfill requirements." at bounding box center [852, 258] width 9 height 9
radio input "true"
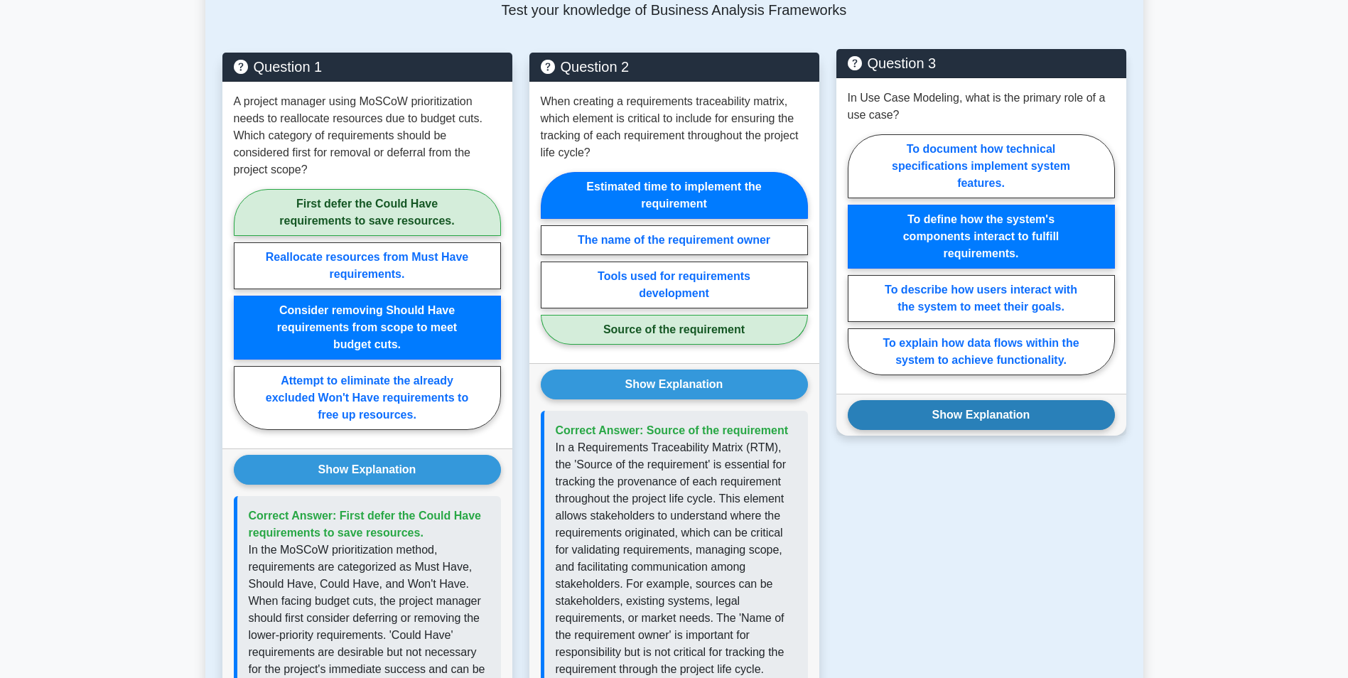
click at [957, 400] on button "Show Explanation" at bounding box center [981, 415] width 267 height 30
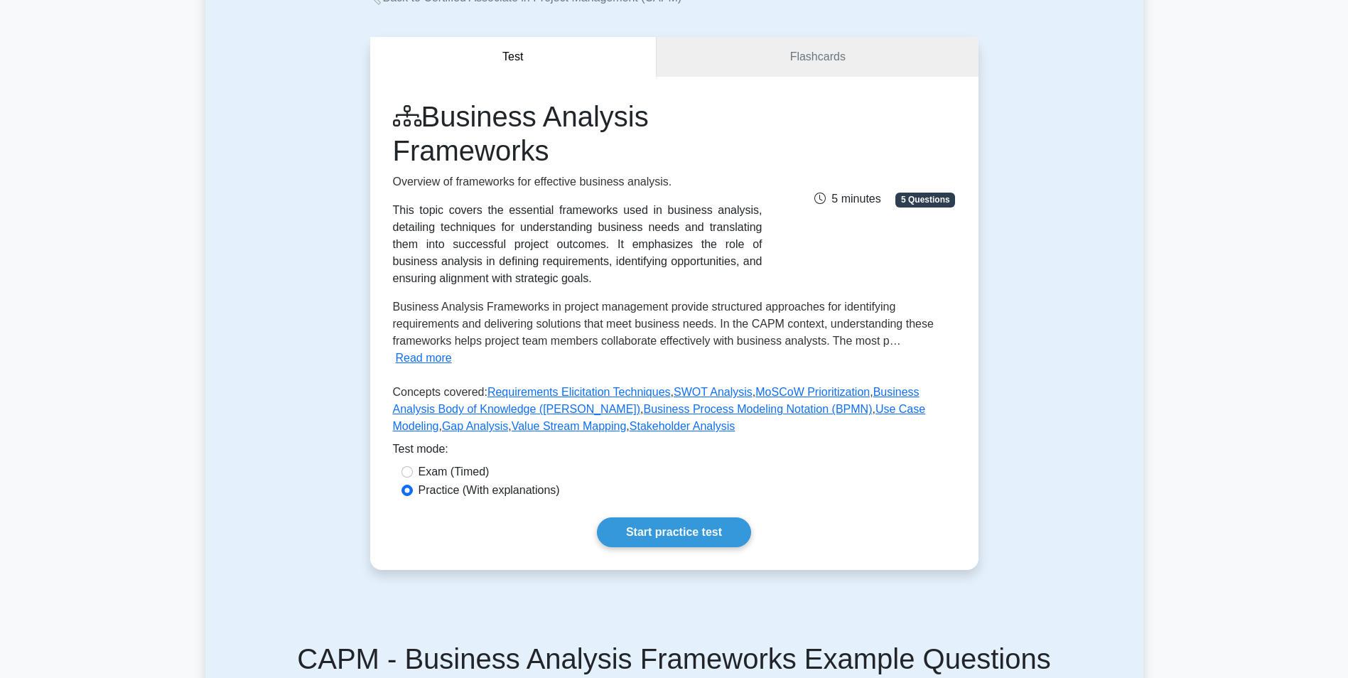
scroll to position [71, 0]
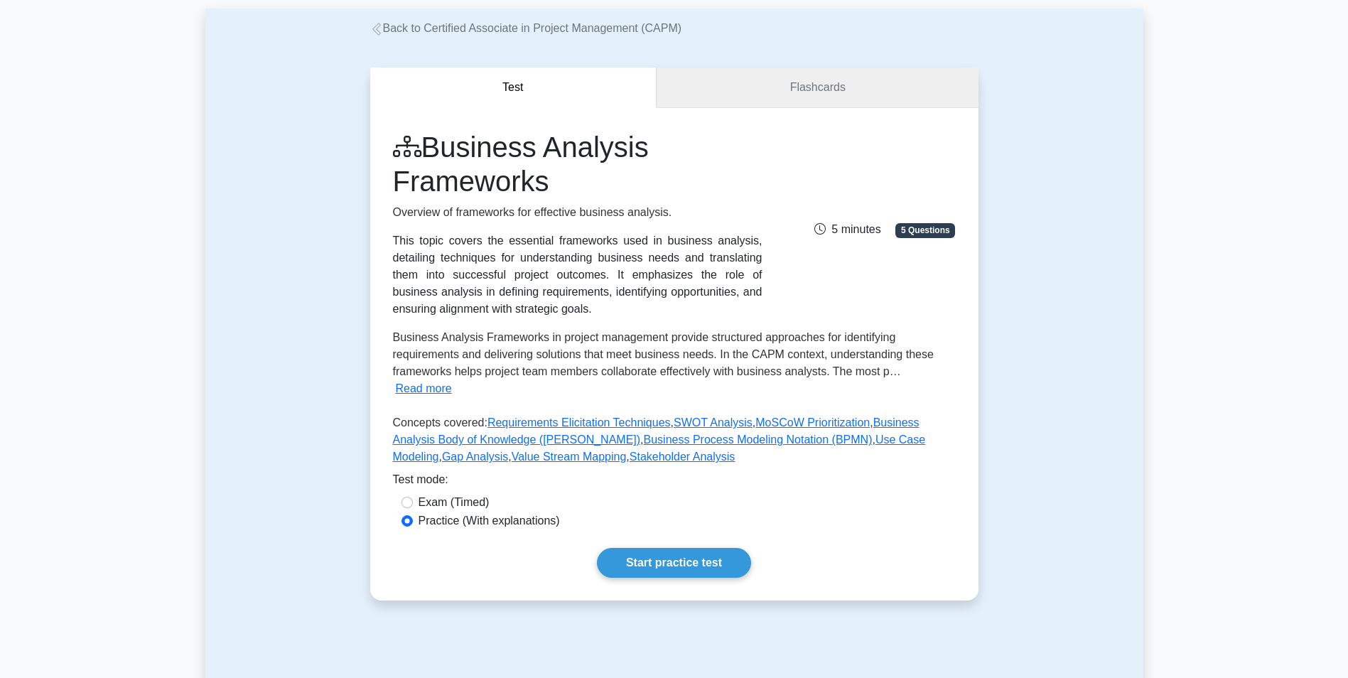
click at [797, 84] on link "Flashcards" at bounding box center [817, 88] width 321 height 41
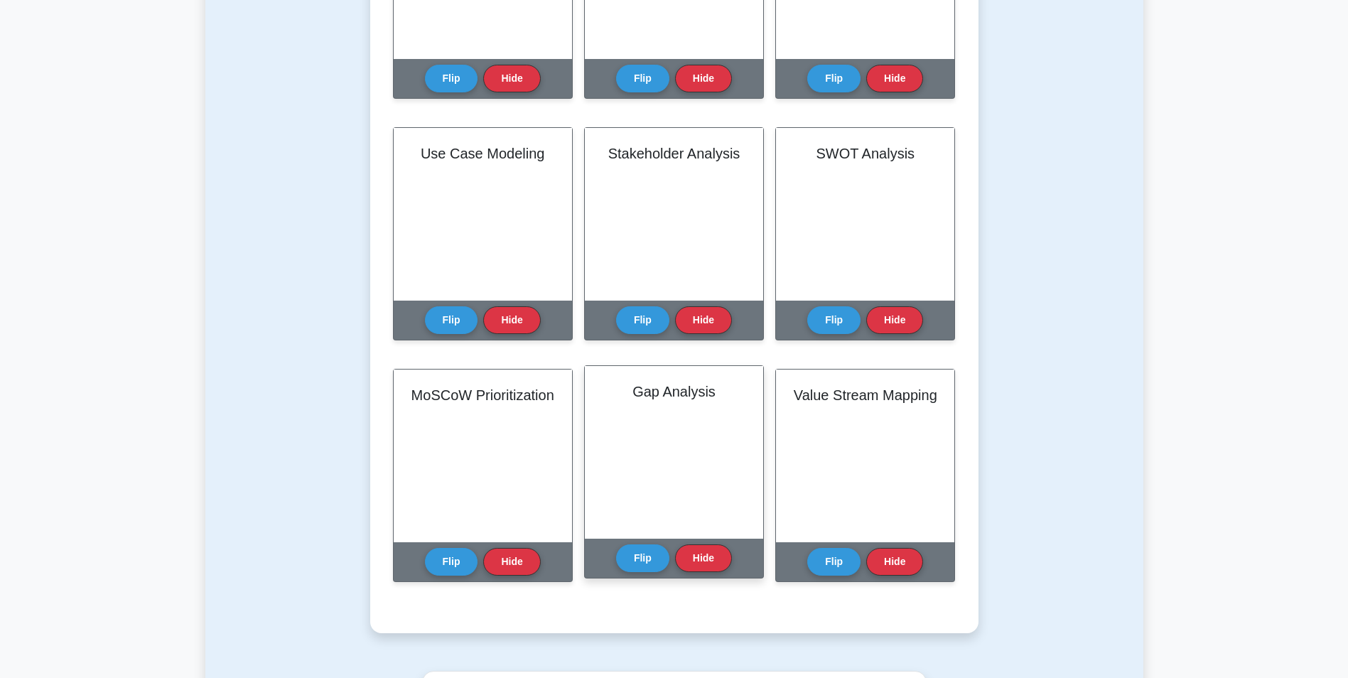
scroll to position [497, 0]
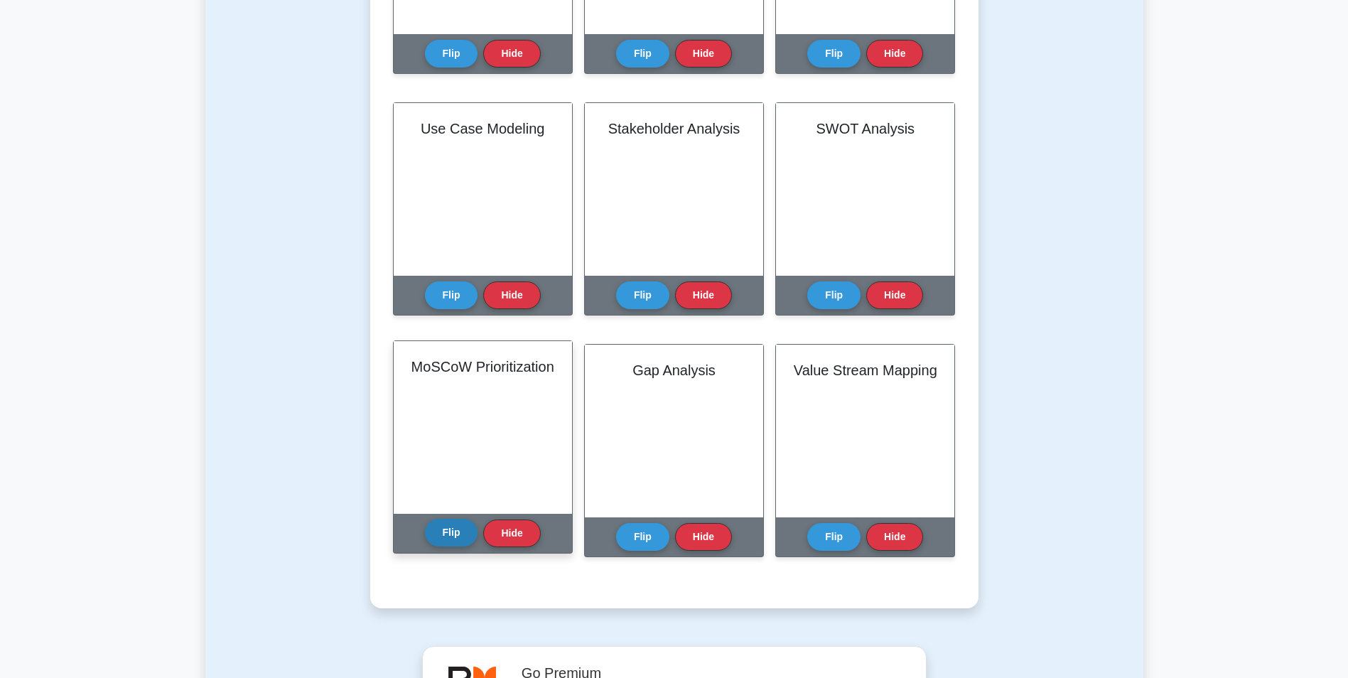
click at [456, 535] on button "Flip" at bounding box center [451, 533] width 53 height 28
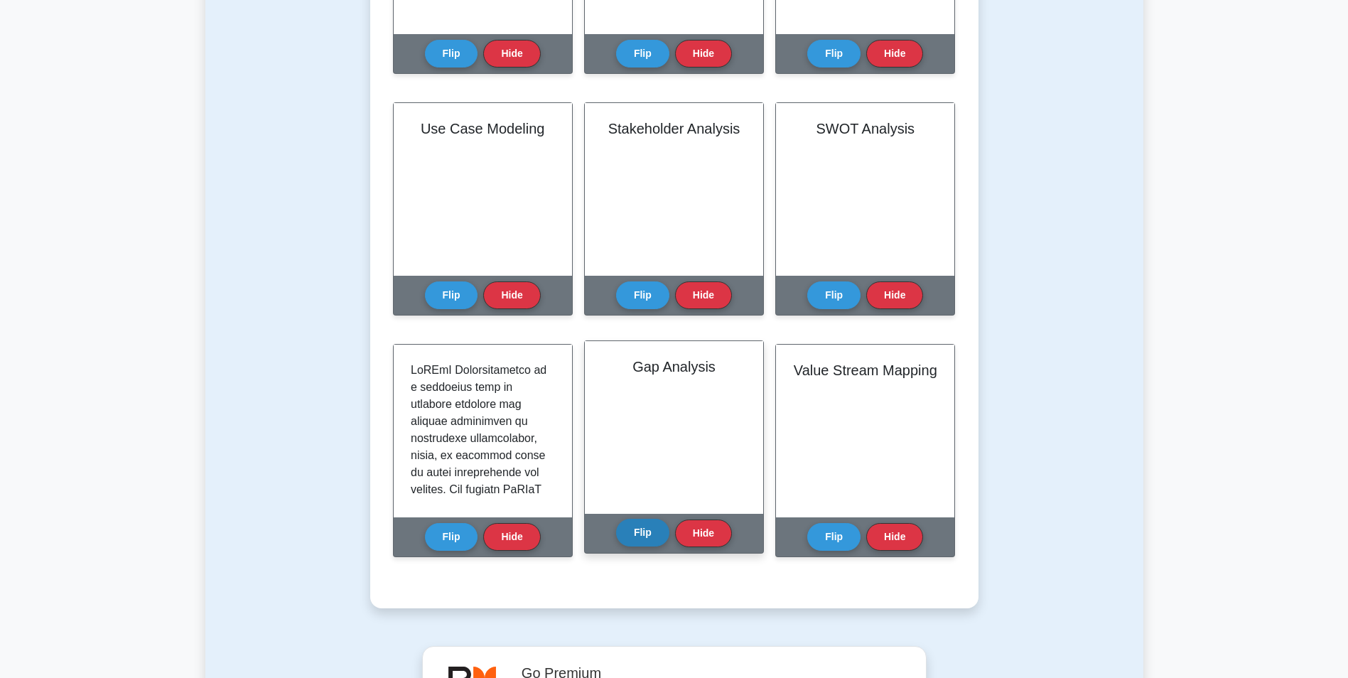
click at [645, 531] on button "Flip" at bounding box center [642, 533] width 53 height 28
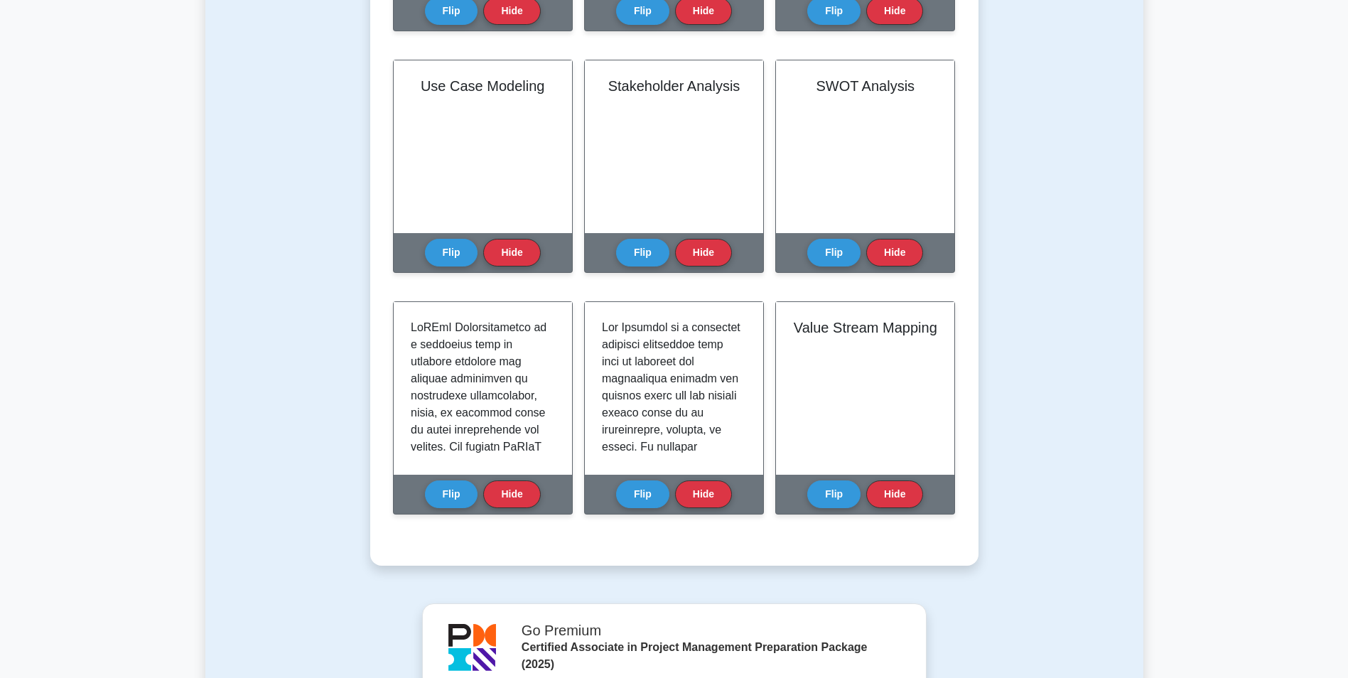
scroll to position [569, 0]
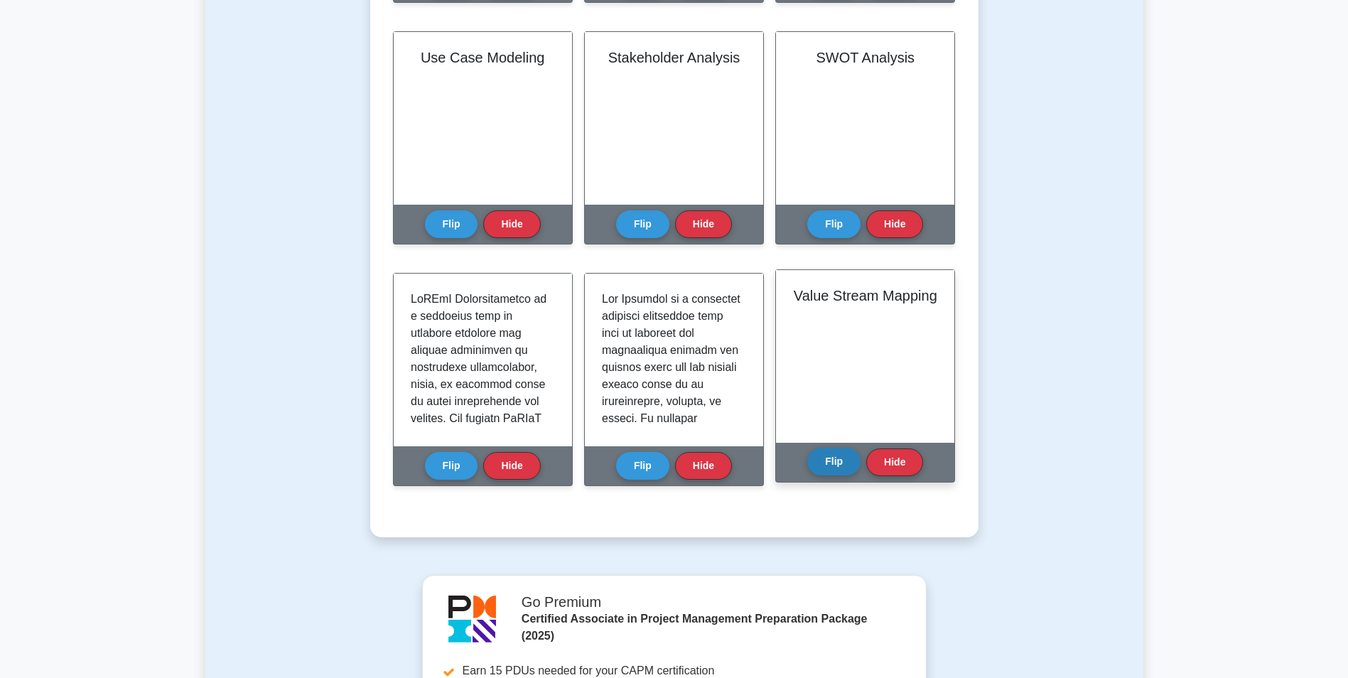
click at [834, 460] on button "Flip" at bounding box center [833, 462] width 53 height 28
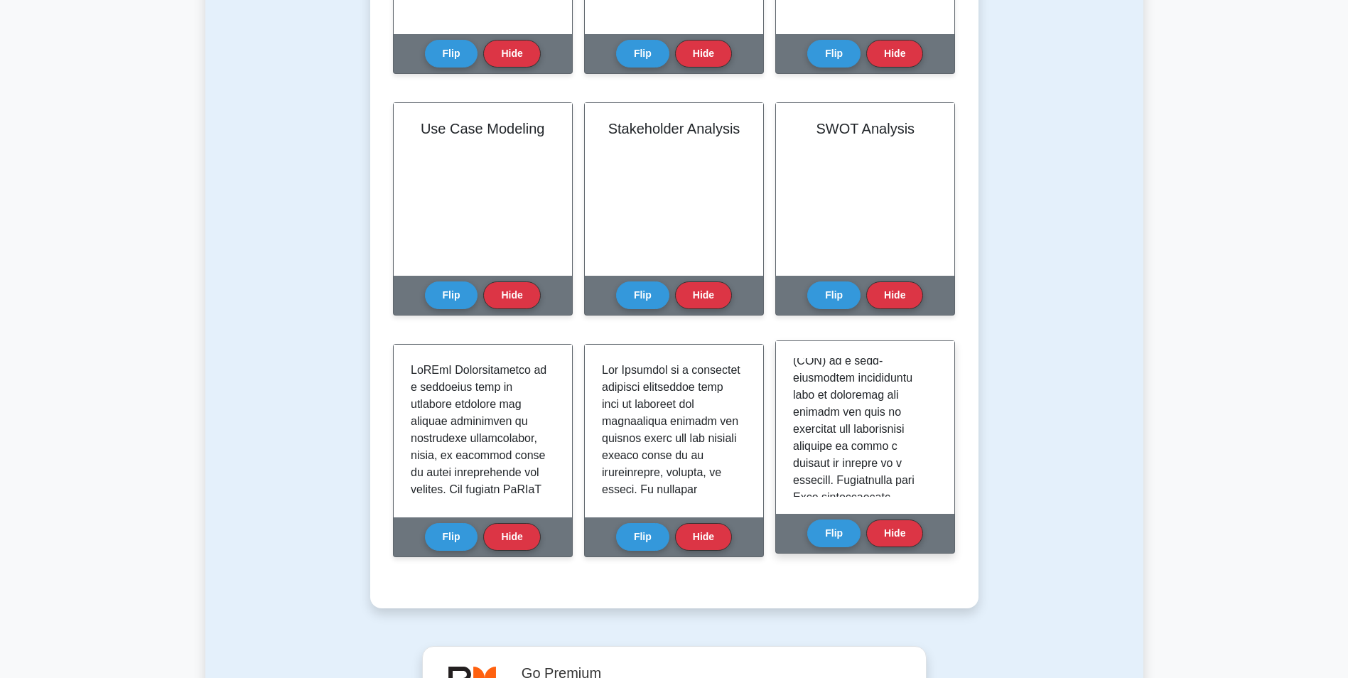
scroll to position [0, 0]
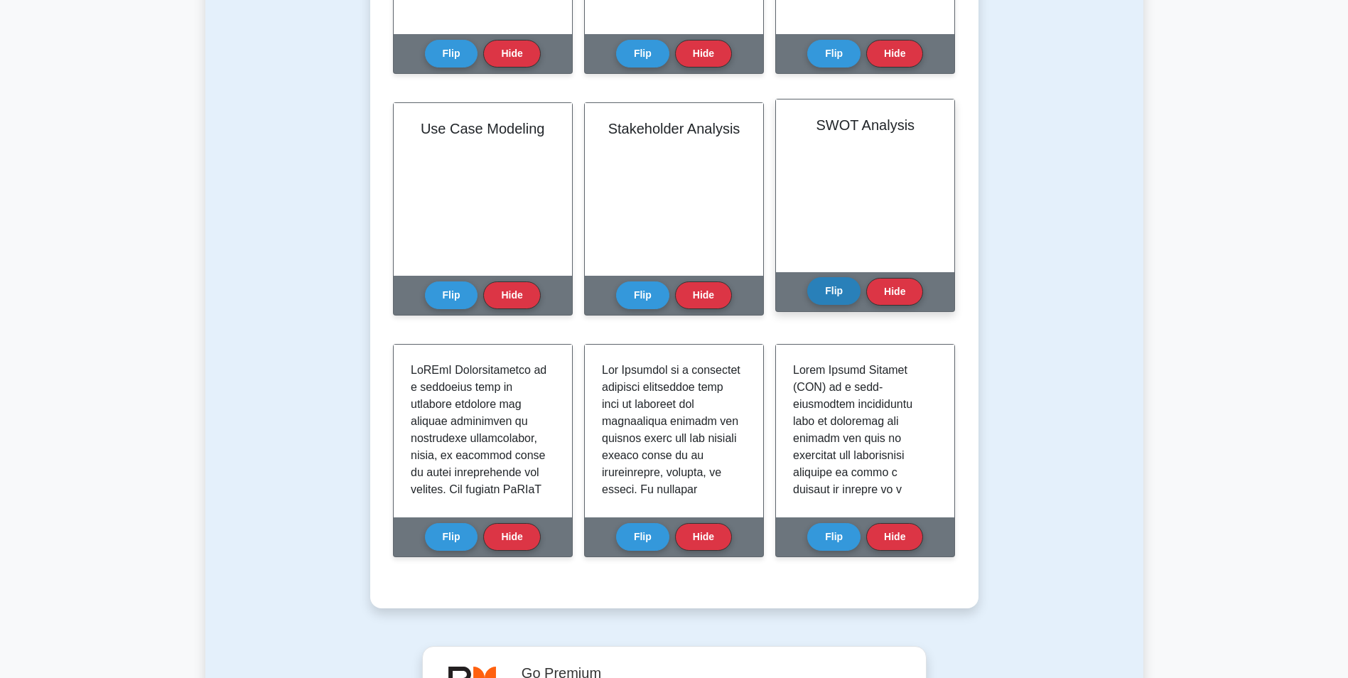
click at [845, 298] on button "Flip" at bounding box center [833, 291] width 53 height 28
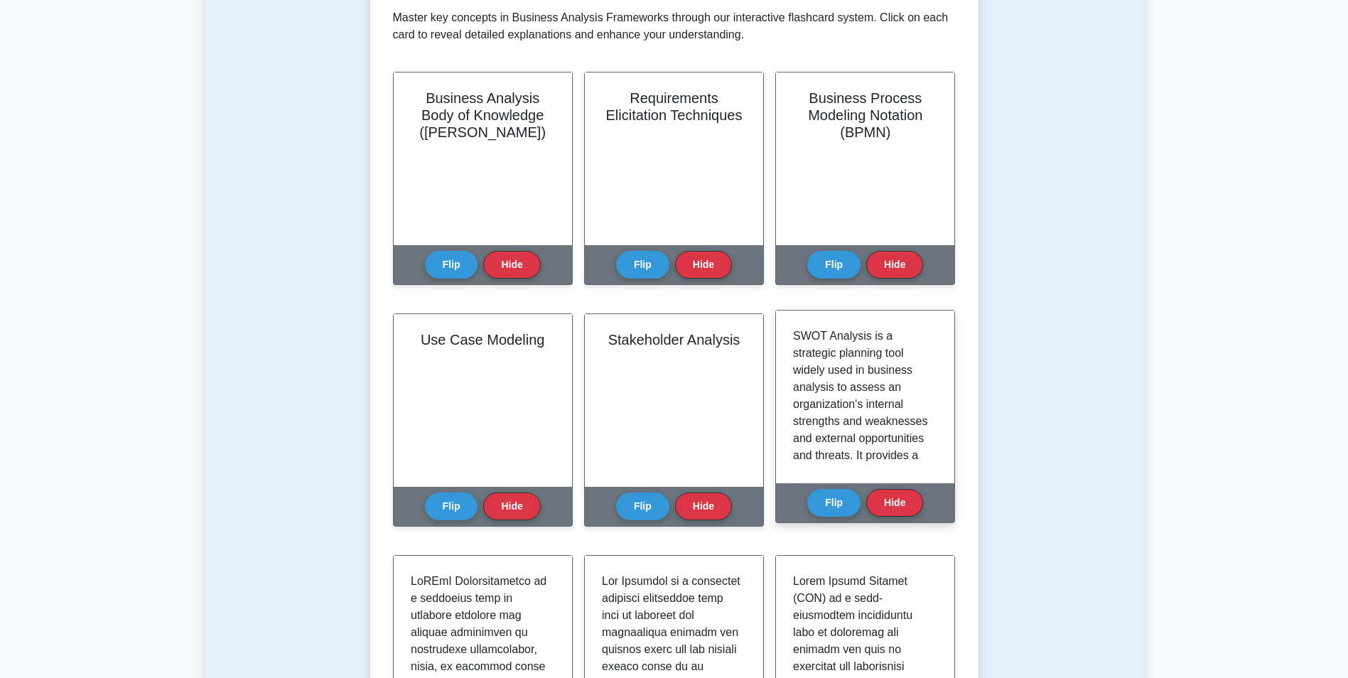
scroll to position [284, 0]
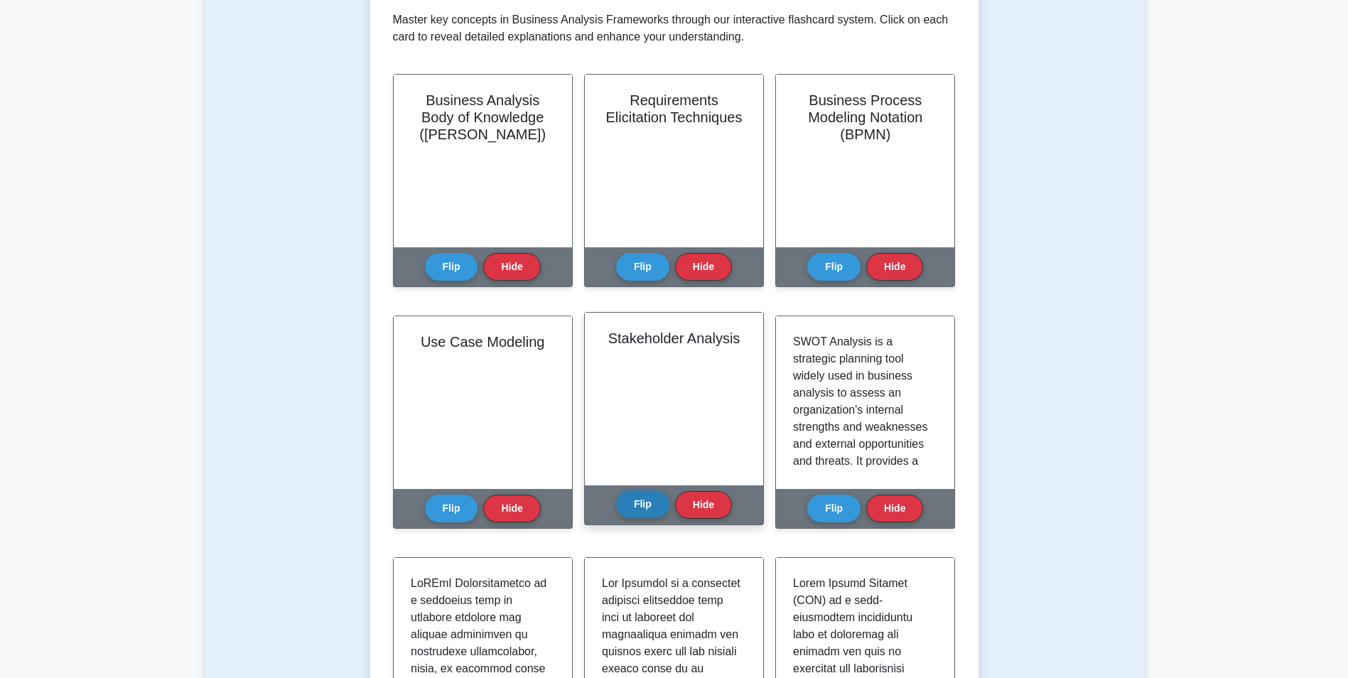
click at [646, 504] on button "Flip" at bounding box center [642, 504] width 53 height 28
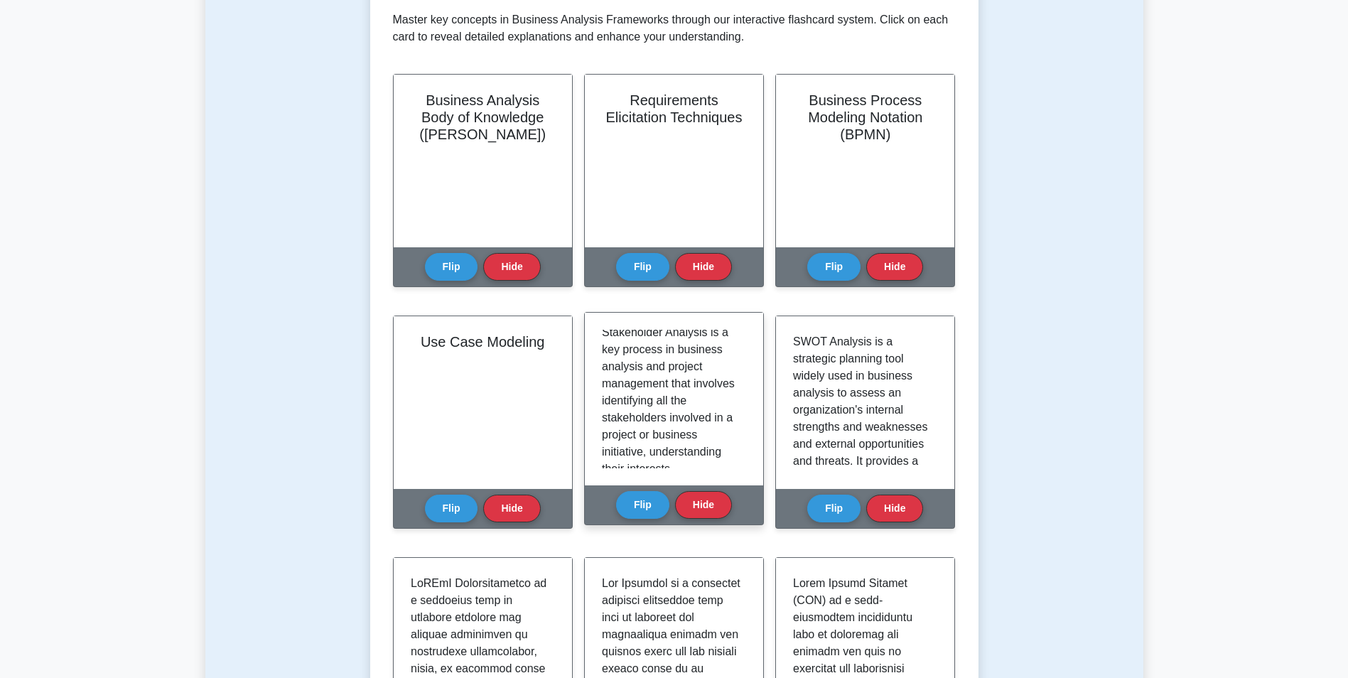
scroll to position [0, 0]
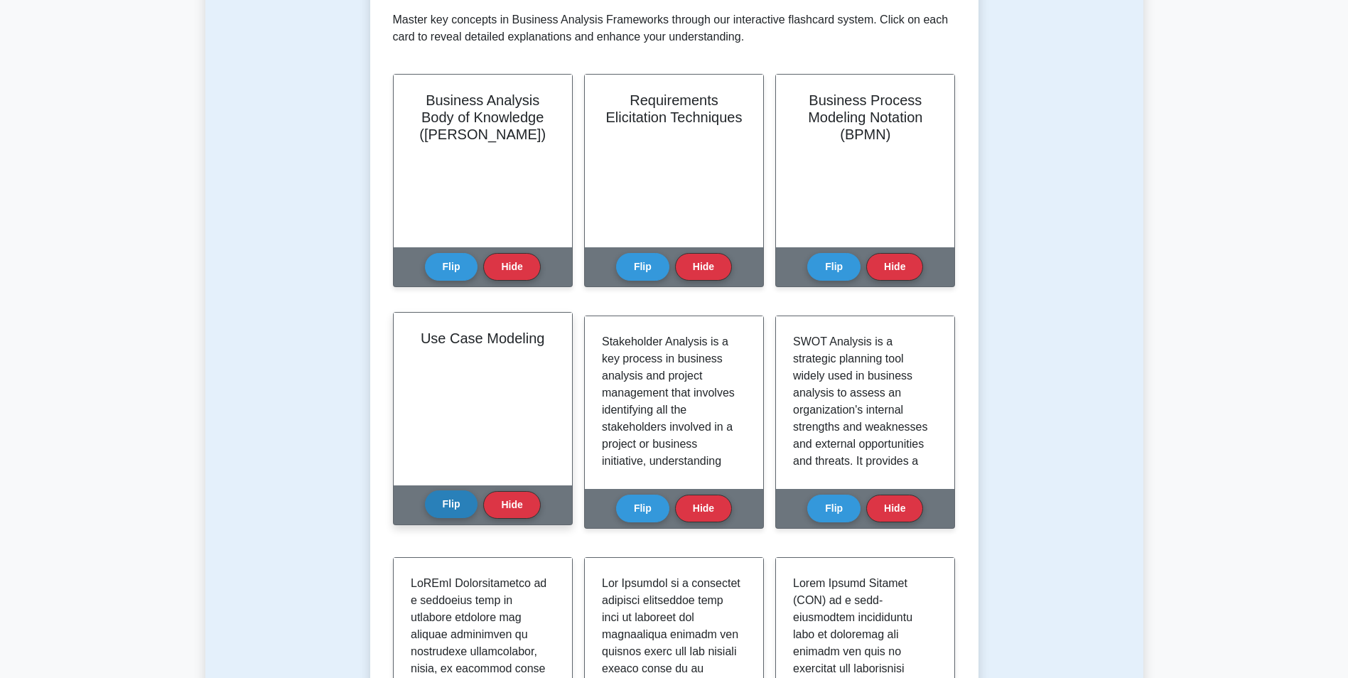
click at [462, 500] on button "Flip" at bounding box center [451, 504] width 53 height 28
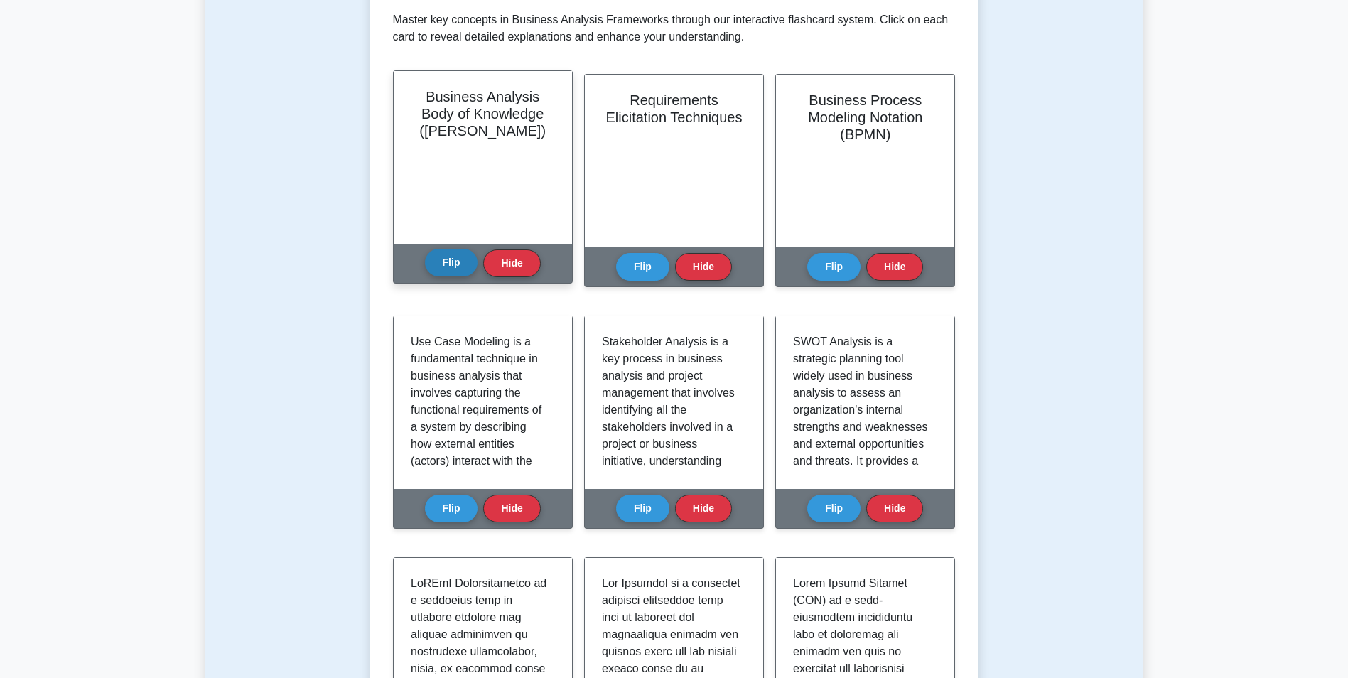
click at [446, 267] on button "Flip" at bounding box center [451, 263] width 53 height 28
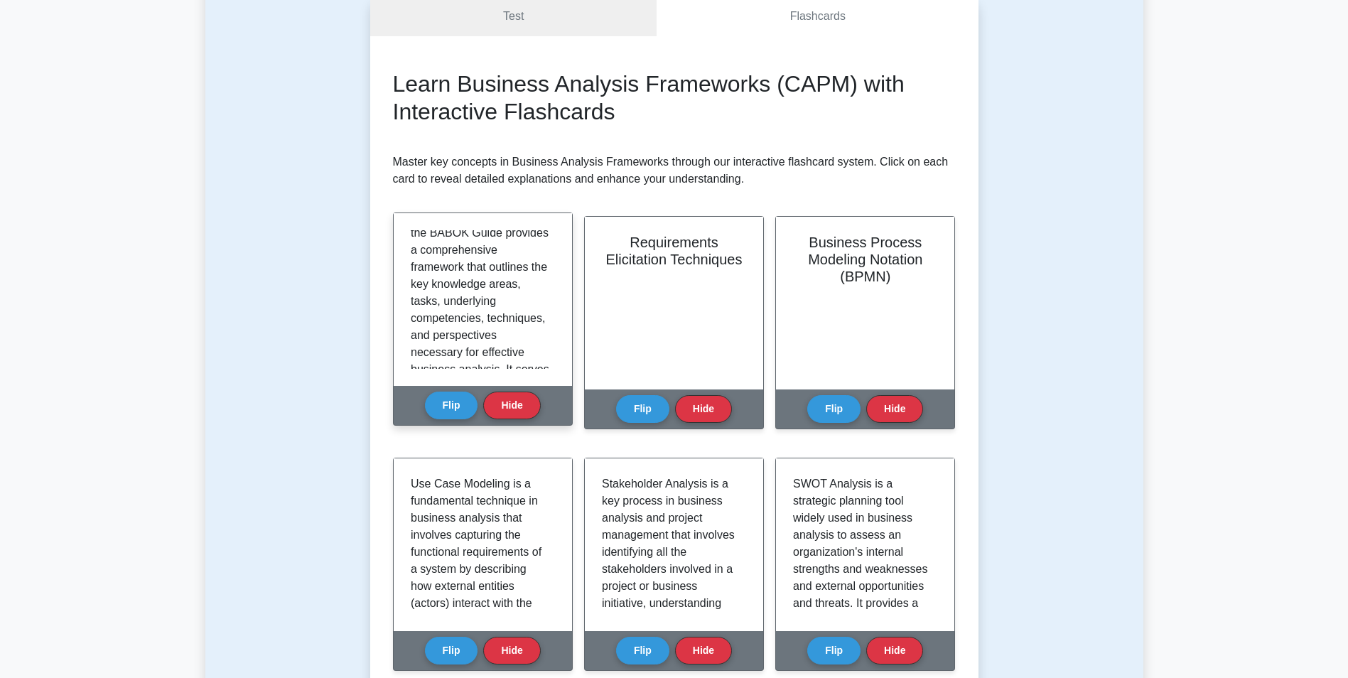
scroll to position [213, 0]
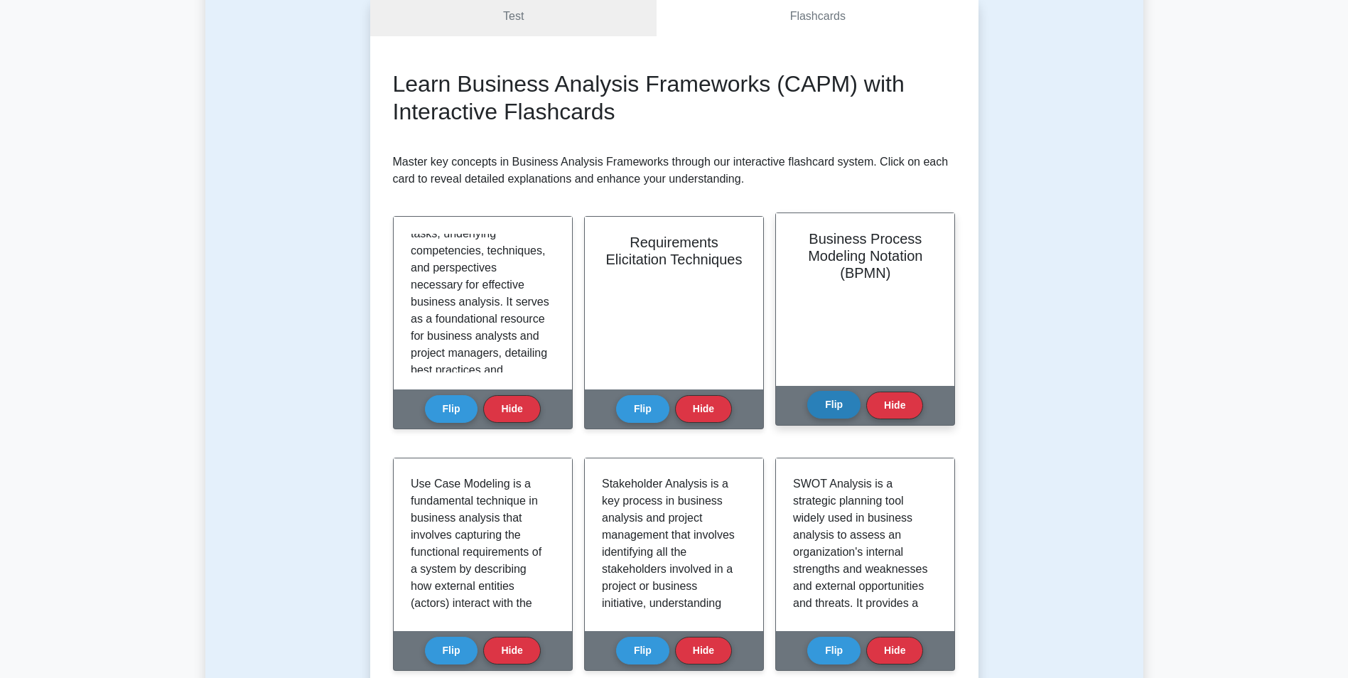
click at [829, 402] on button "Flip" at bounding box center [833, 405] width 53 height 28
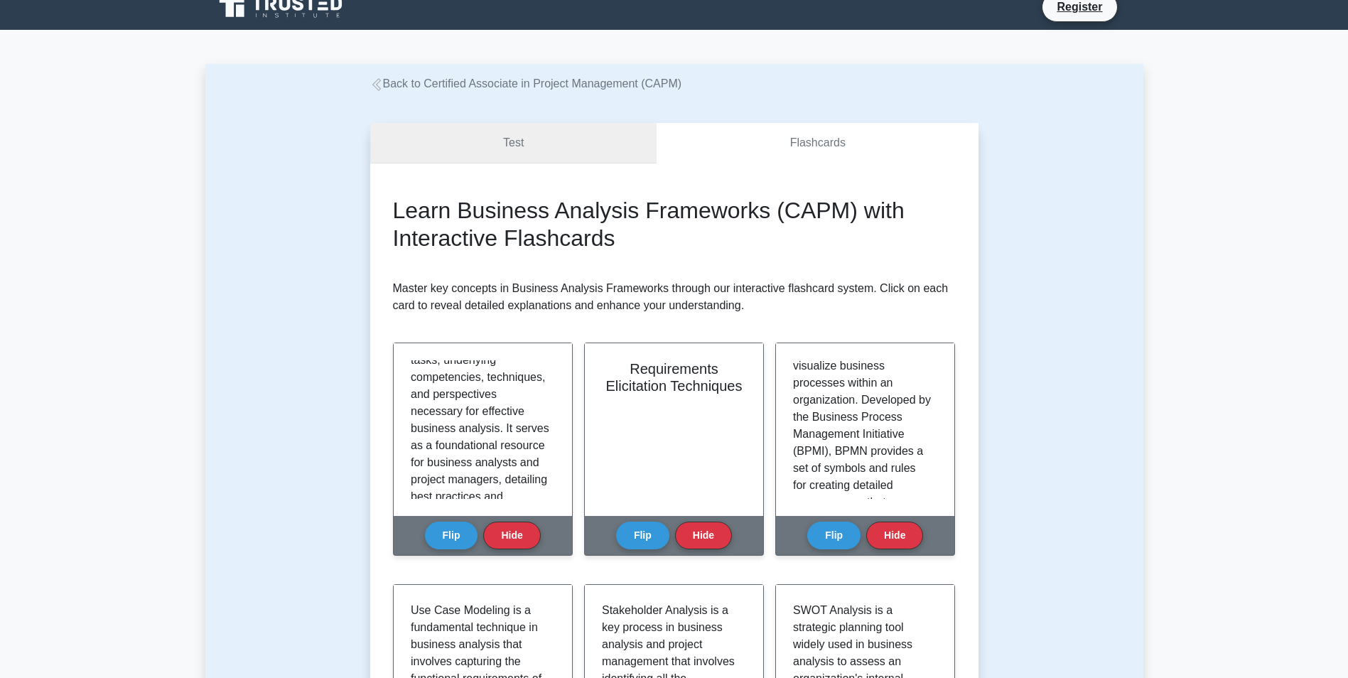
scroll to position [0, 0]
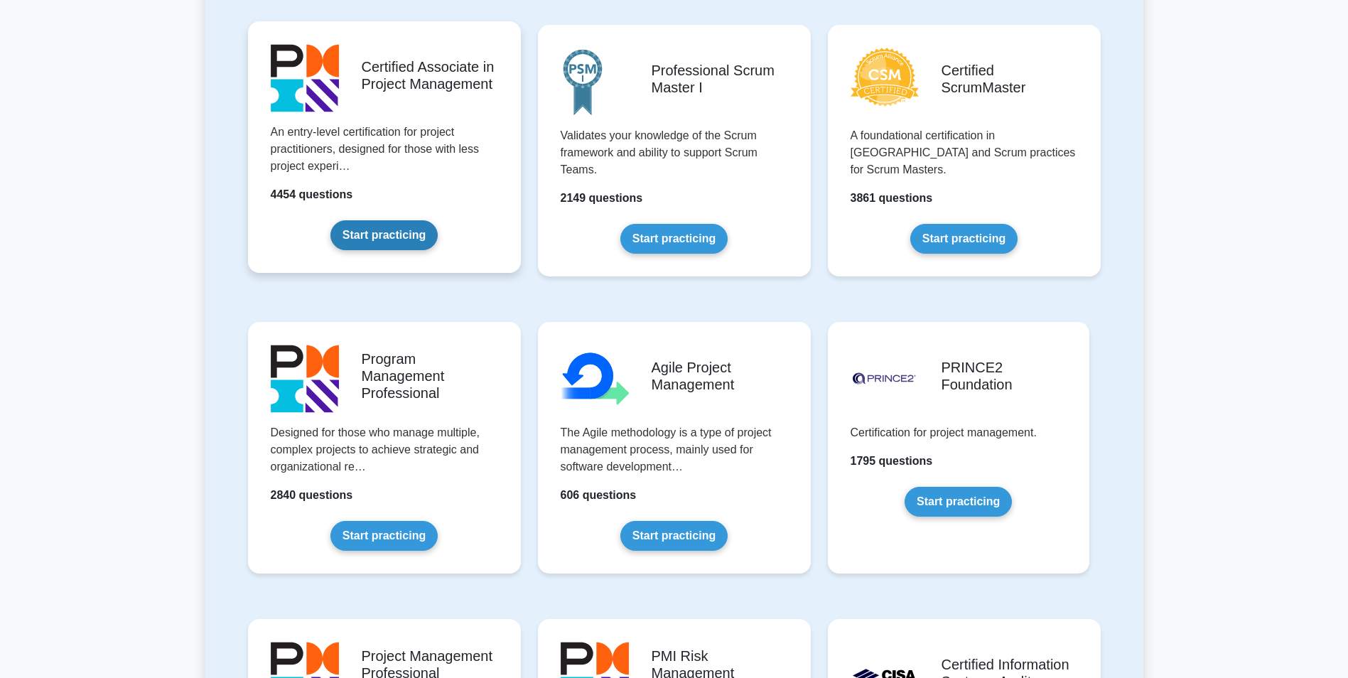
scroll to position [640, 0]
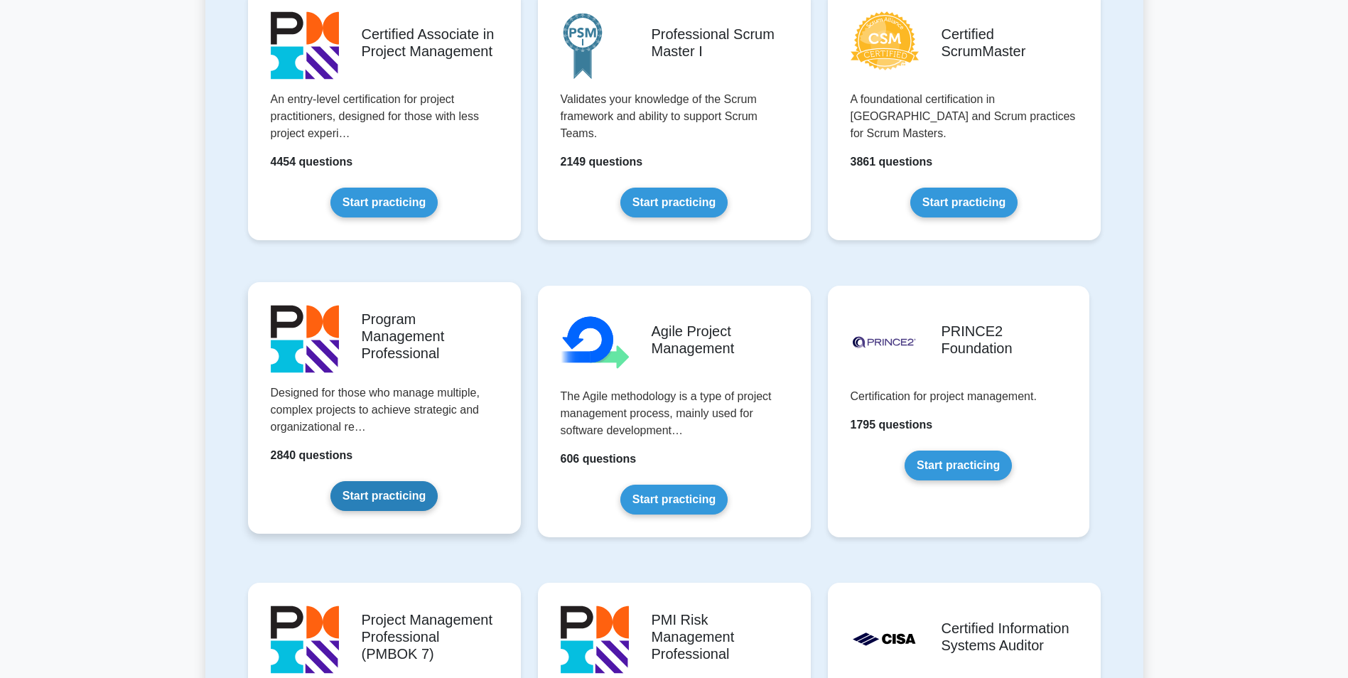
click at [388, 481] on link "Start practicing" at bounding box center [383, 496] width 107 height 30
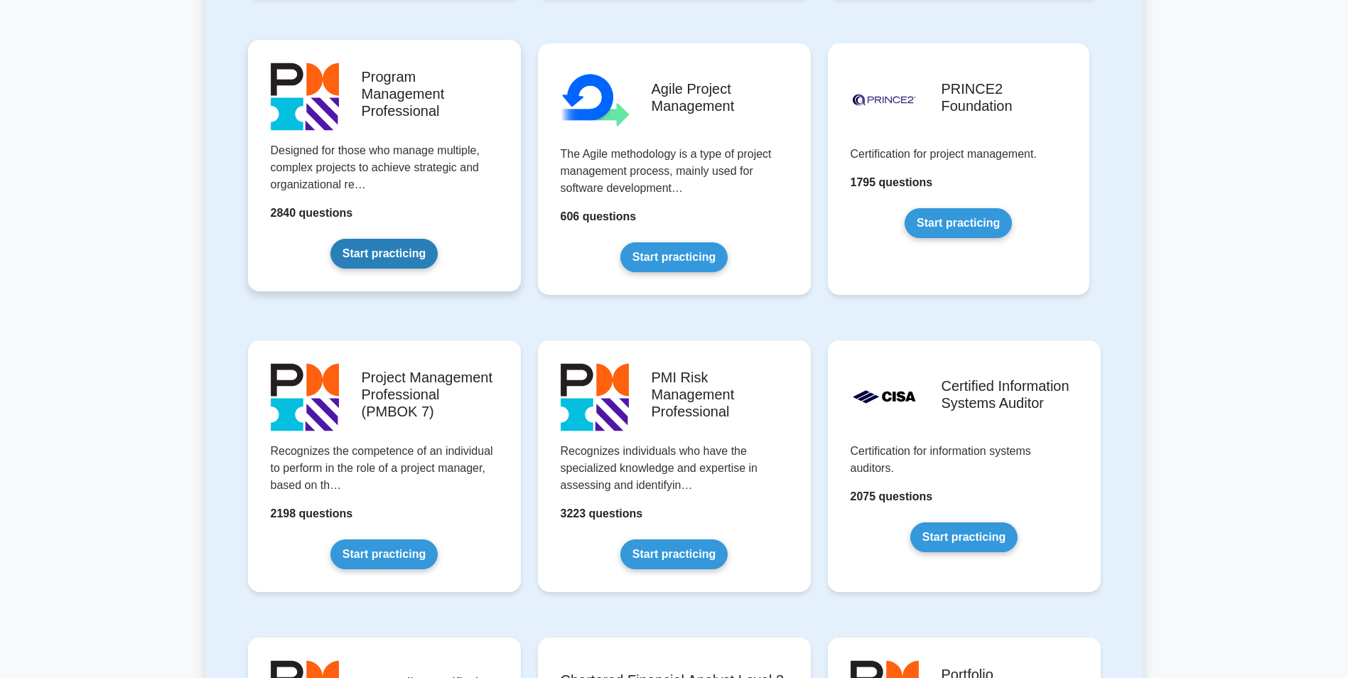
scroll to position [924, 0]
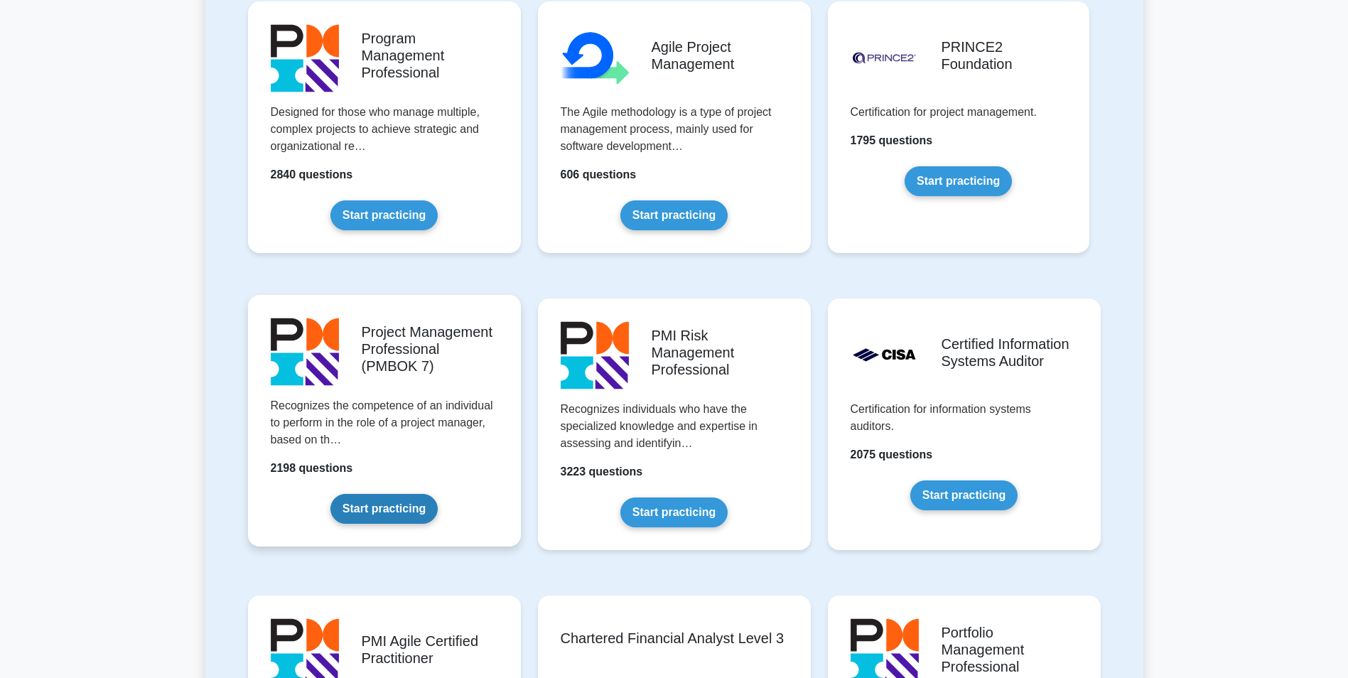
click at [374, 494] on link "Start practicing" at bounding box center [383, 509] width 107 height 30
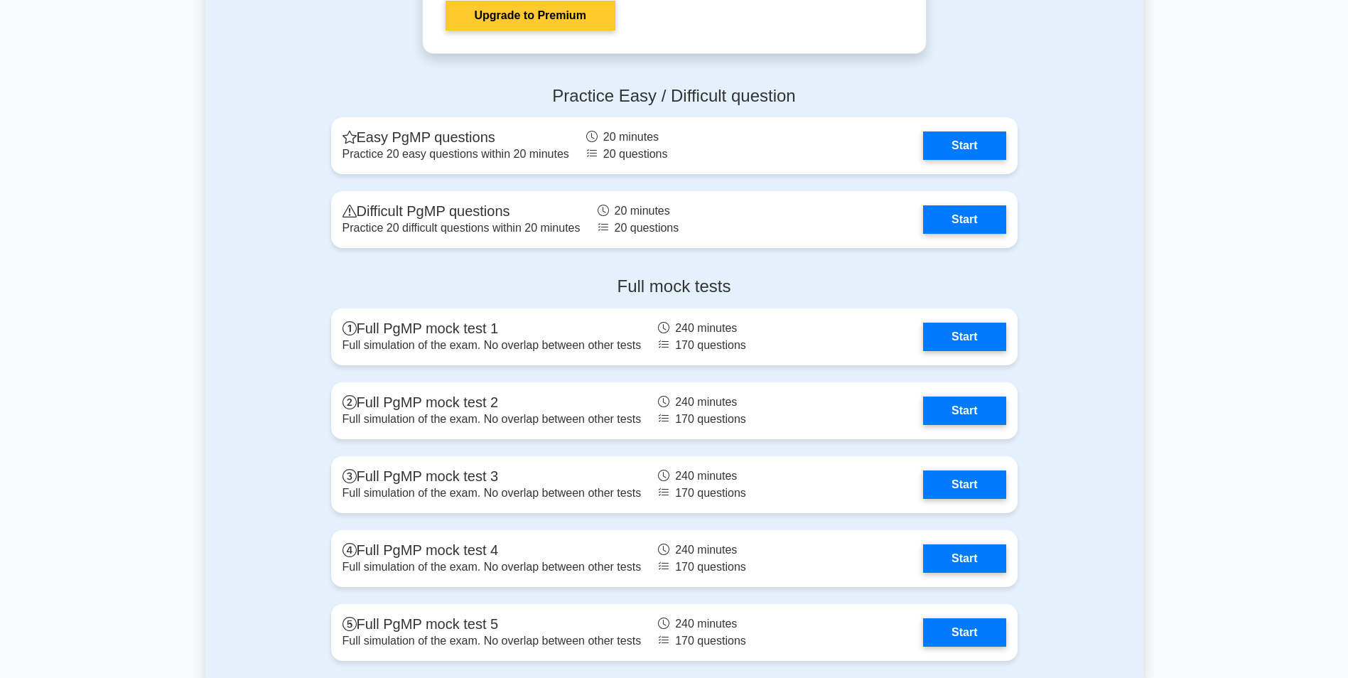
scroll to position [1706, 0]
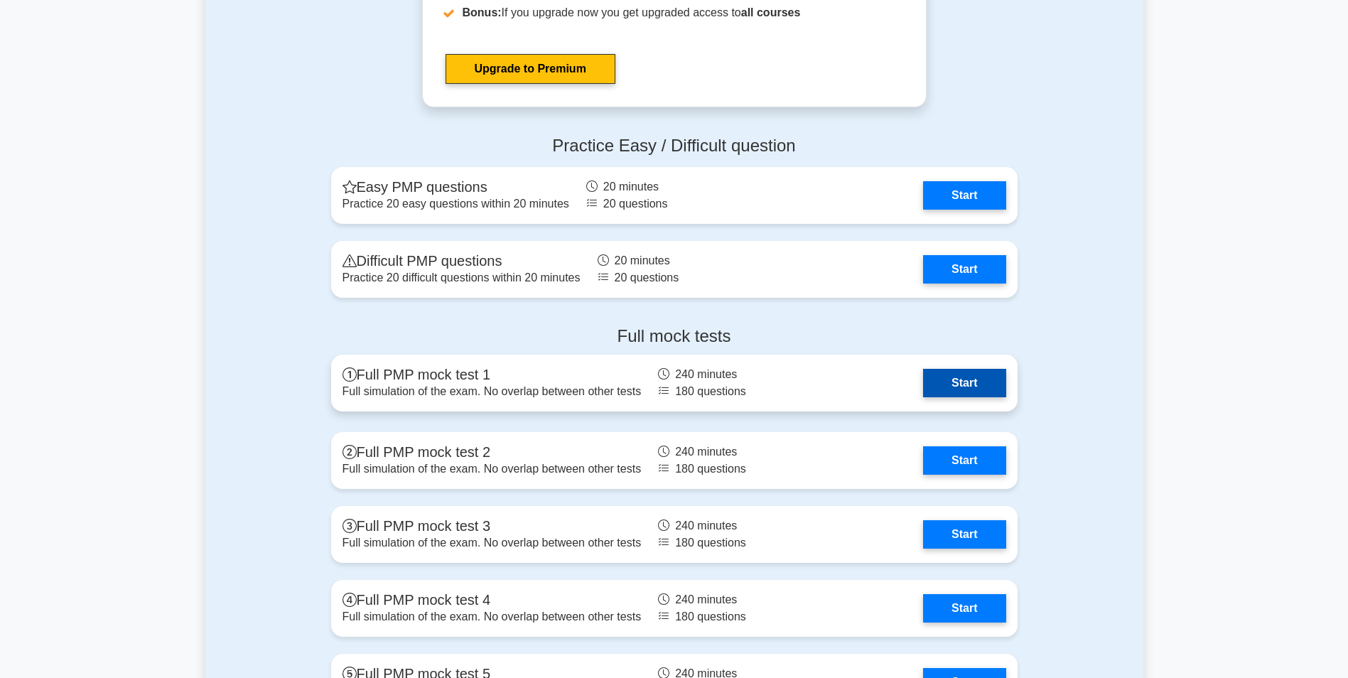
scroll to position [1421, 0]
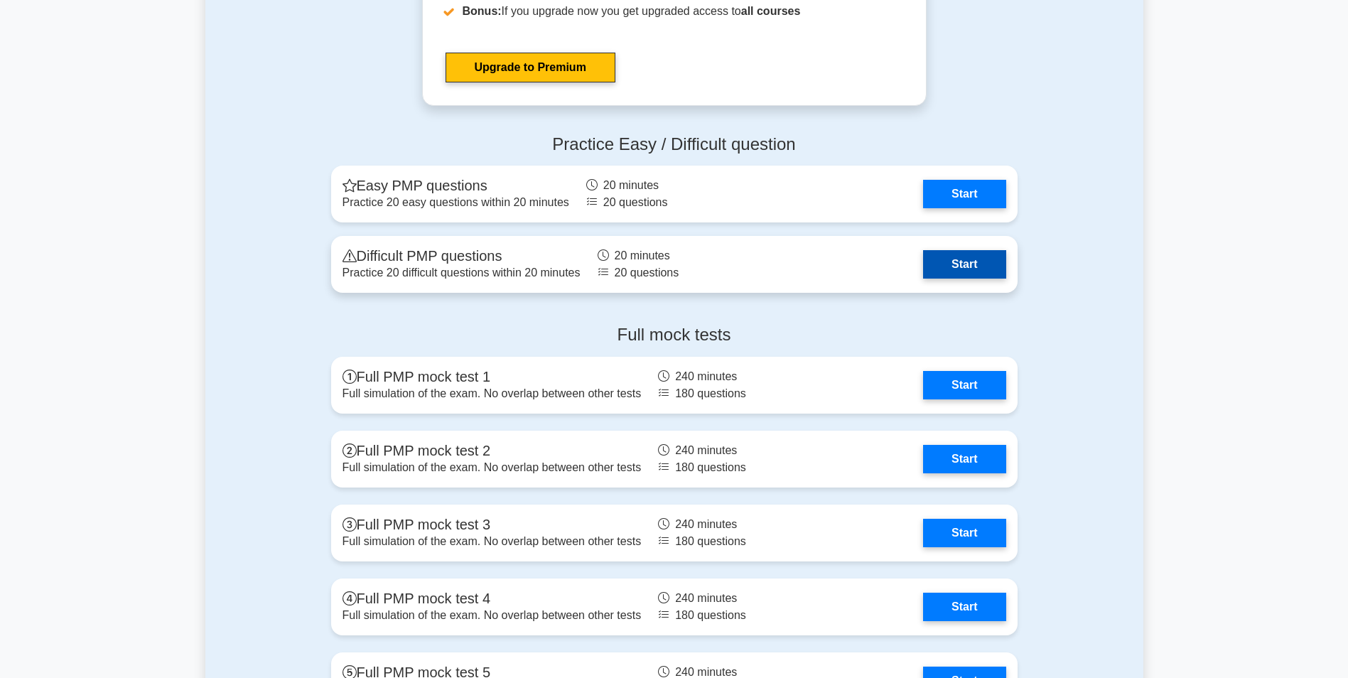
click at [932, 260] on link "Start" at bounding box center [964, 264] width 82 height 28
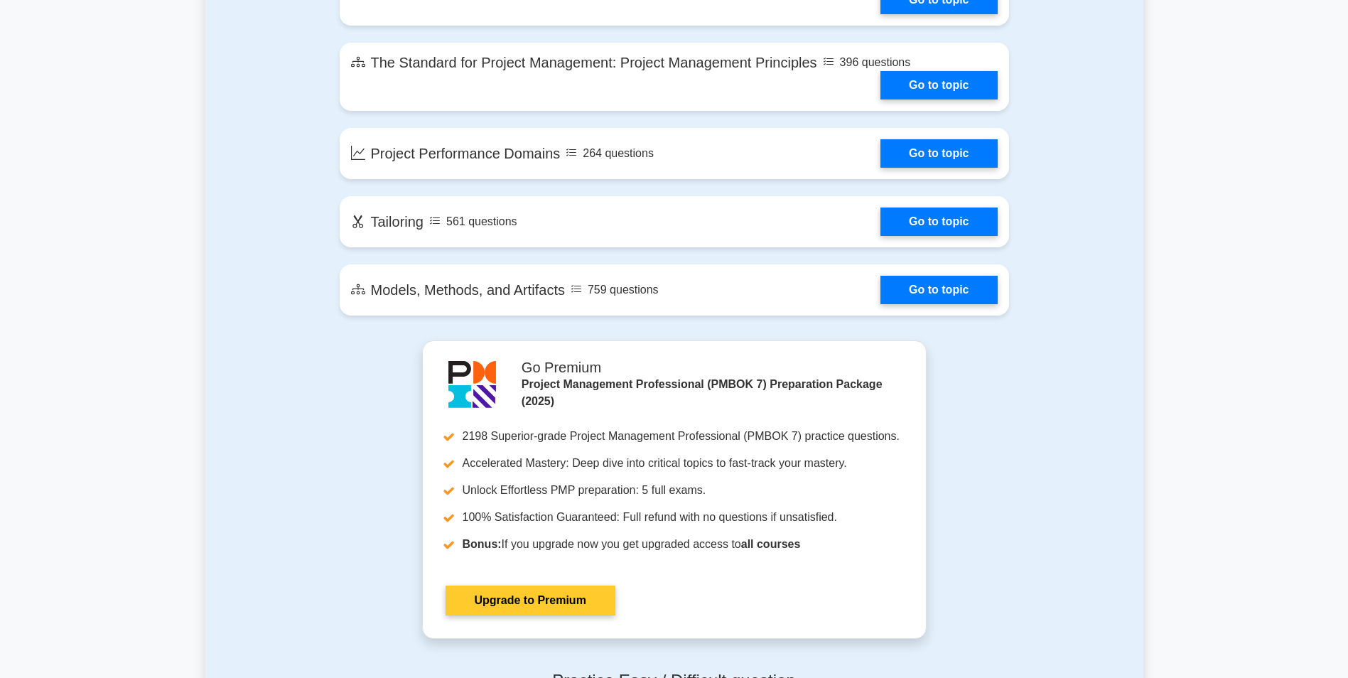
scroll to position [782, 0]
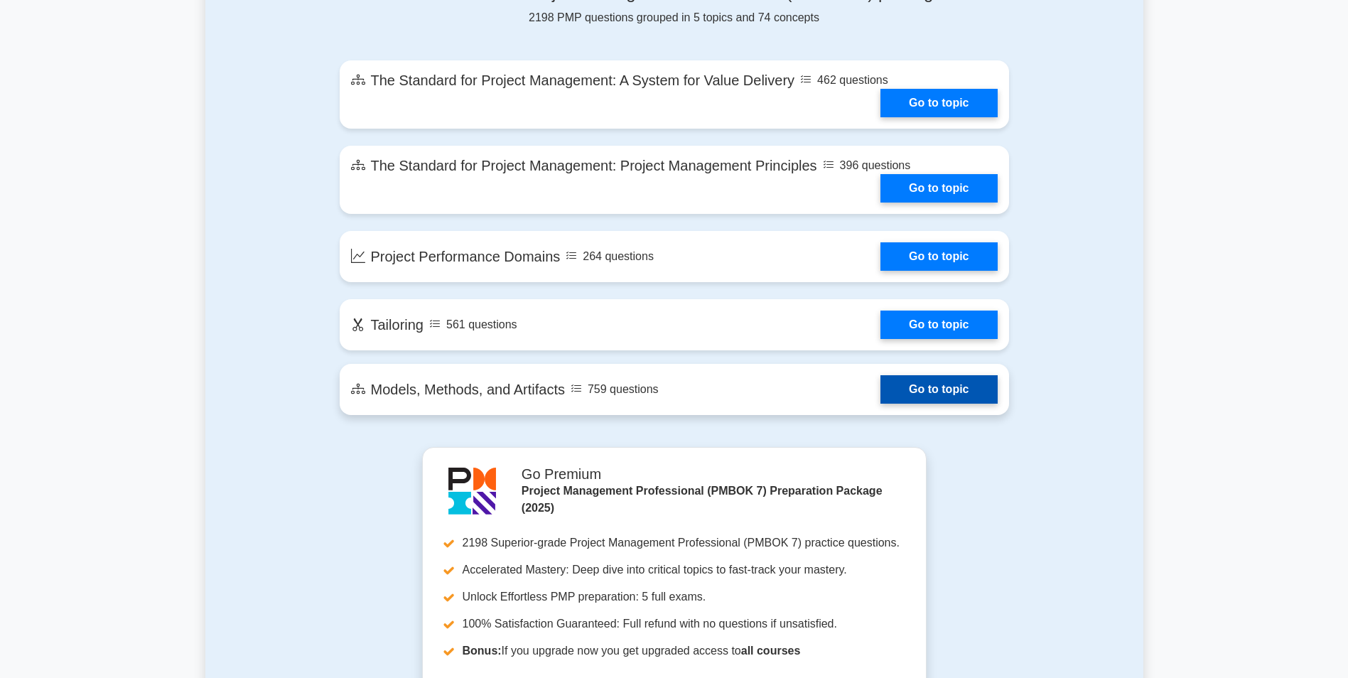
click at [912, 391] on link "Go to topic" at bounding box center [939, 389] width 117 height 28
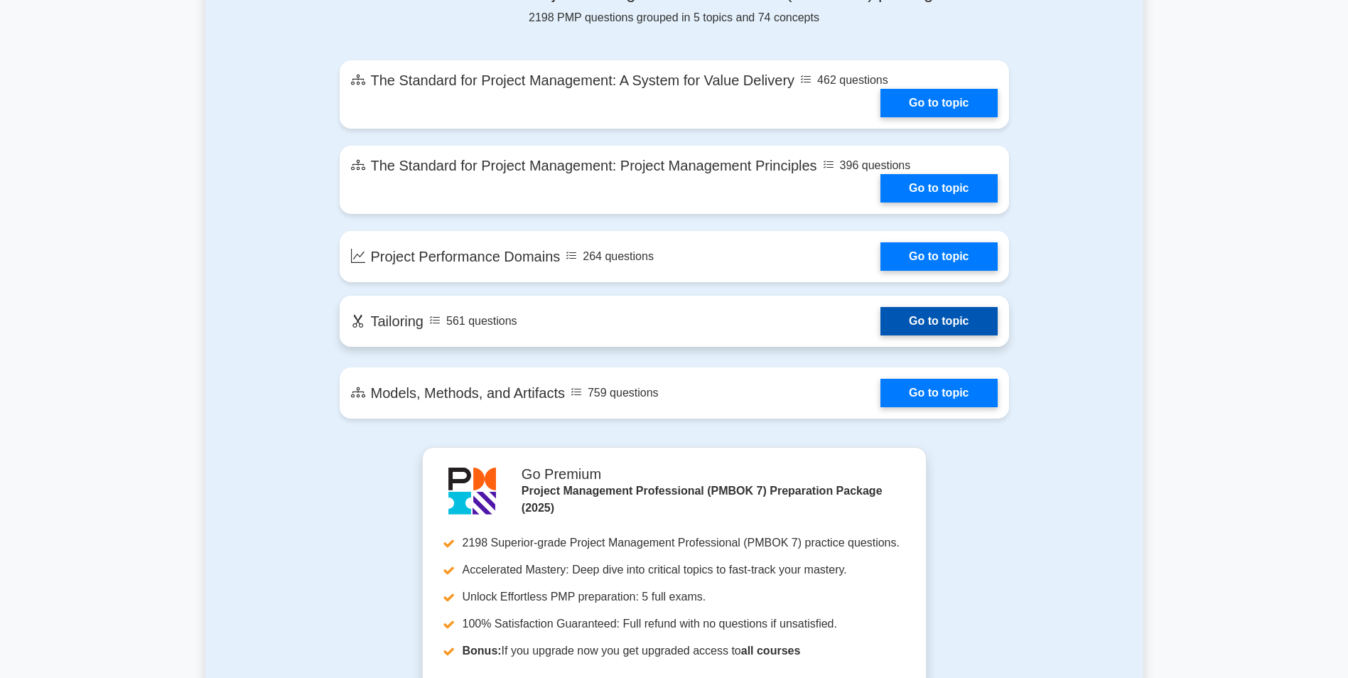
click at [915, 318] on link "Go to topic" at bounding box center [939, 321] width 117 height 28
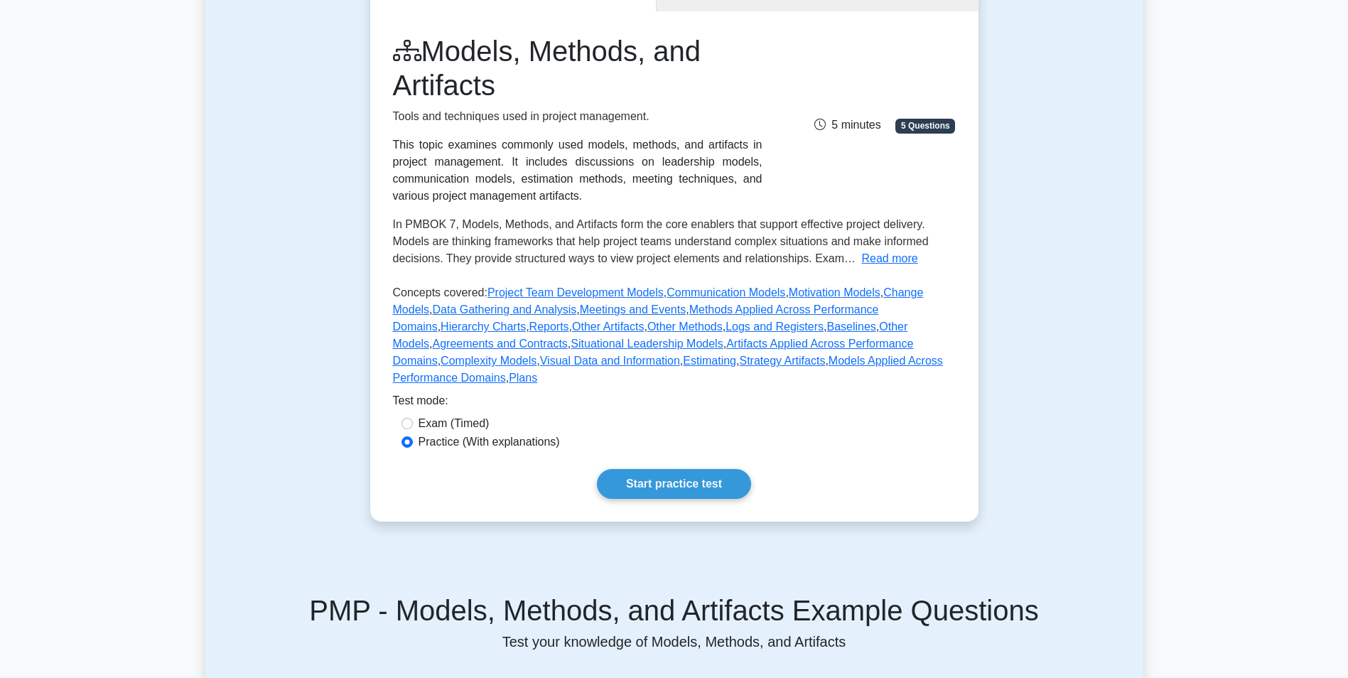
scroll to position [142, 0]
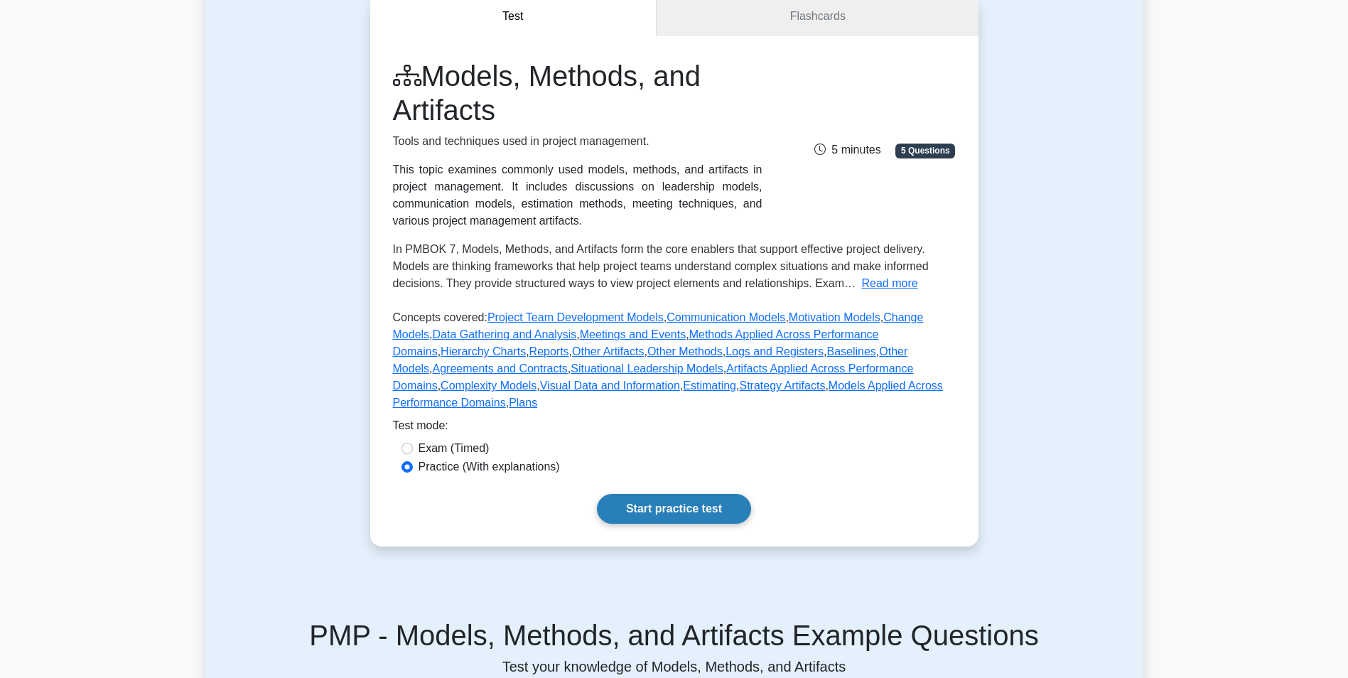
click at [660, 494] on link "Start practice test" at bounding box center [674, 509] width 154 height 30
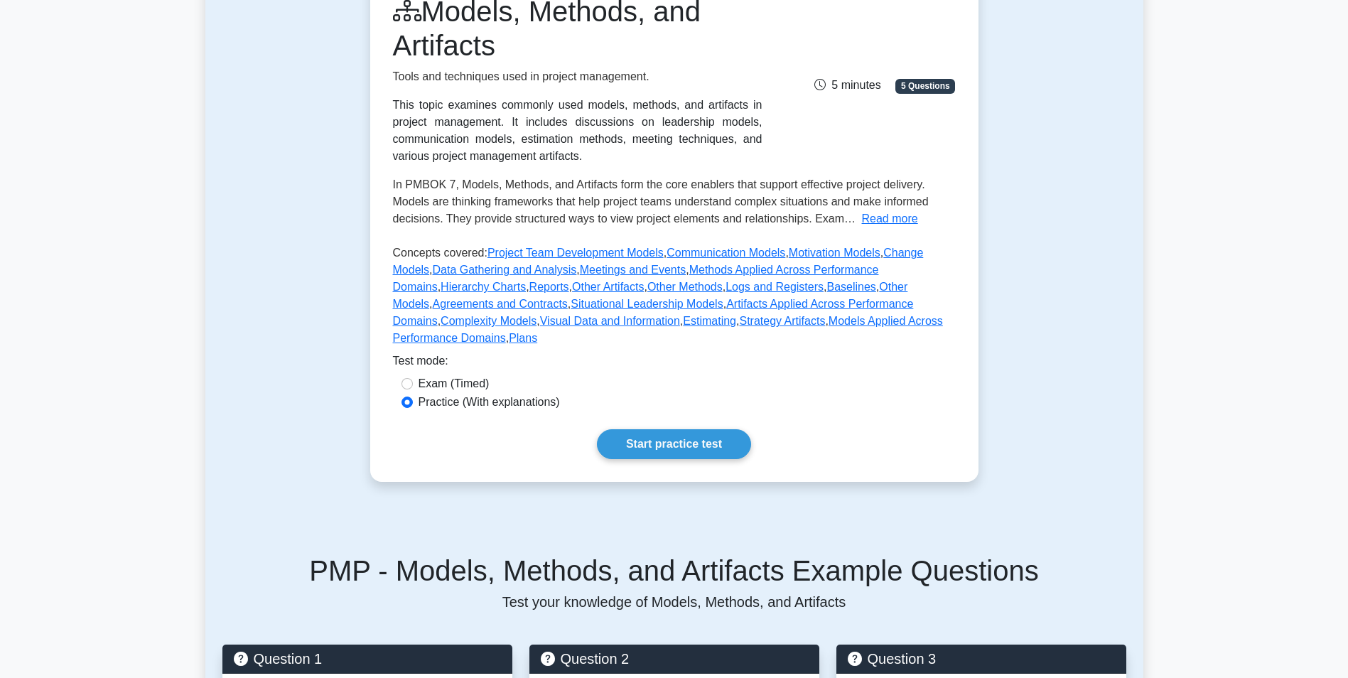
scroll to position [71, 0]
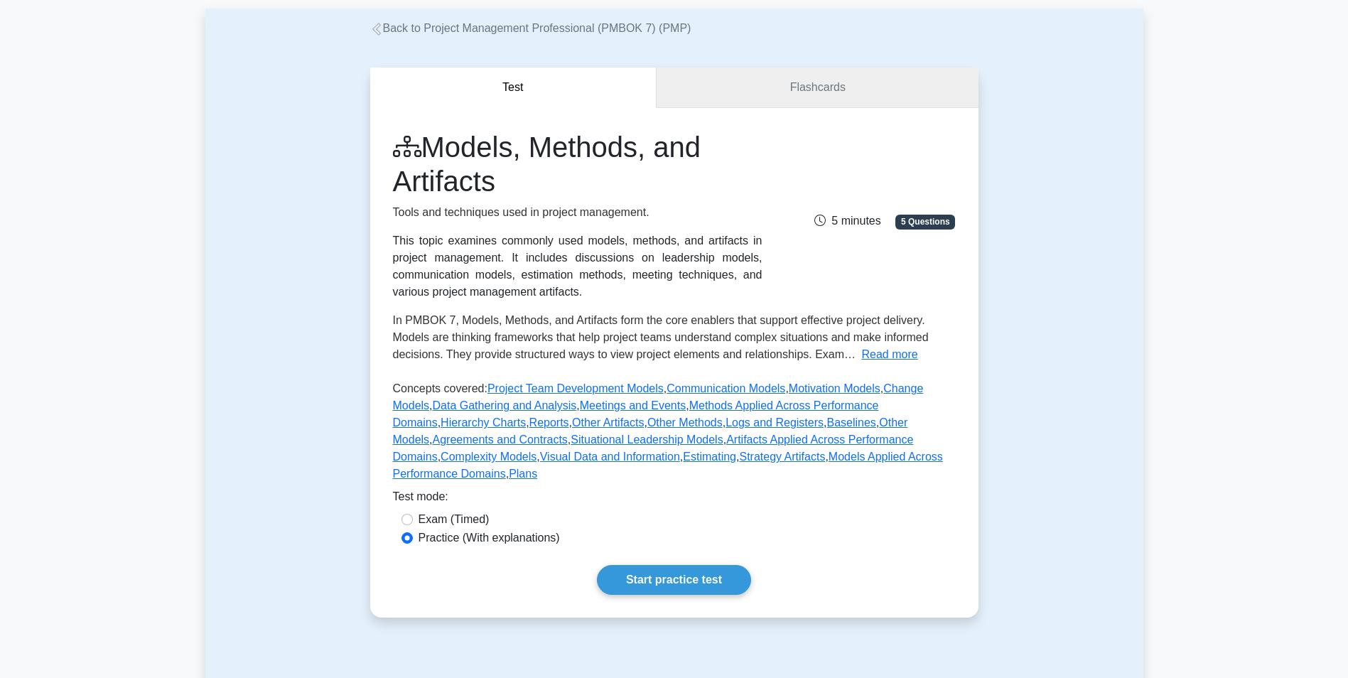
click at [764, 97] on link "Flashcards" at bounding box center [817, 88] width 321 height 41
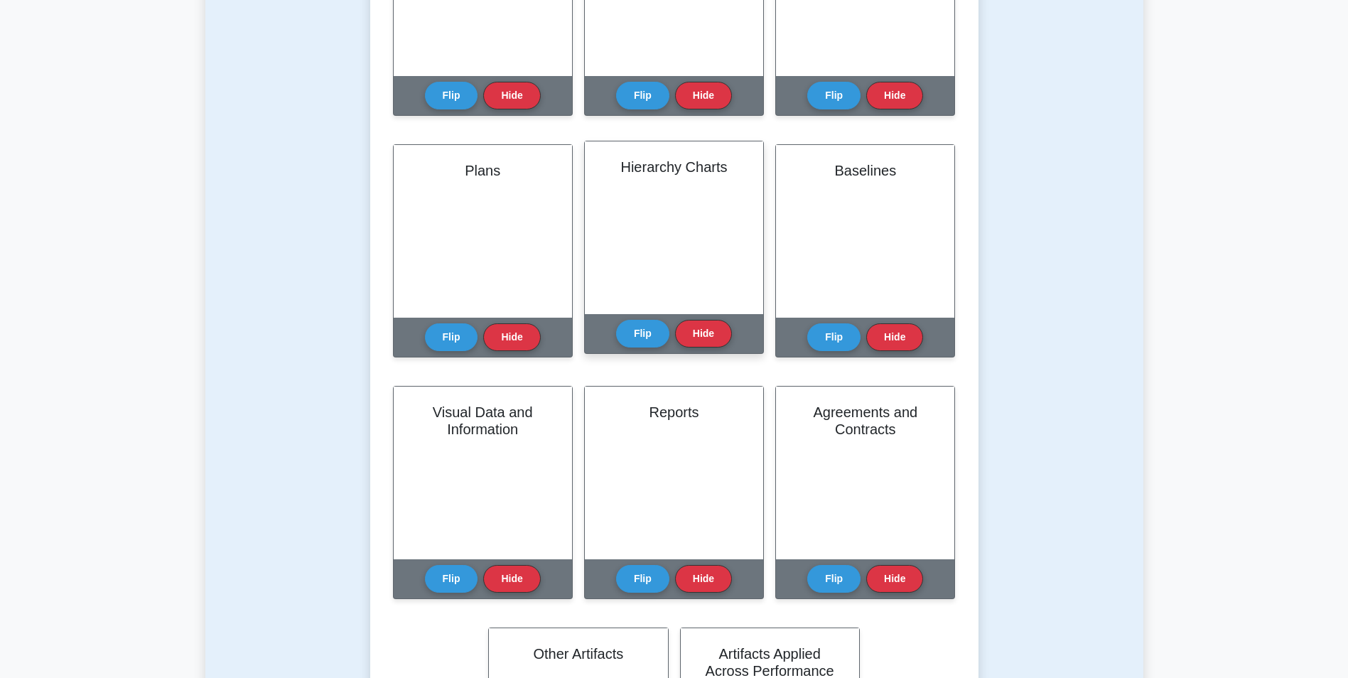
scroll to position [1350, 0]
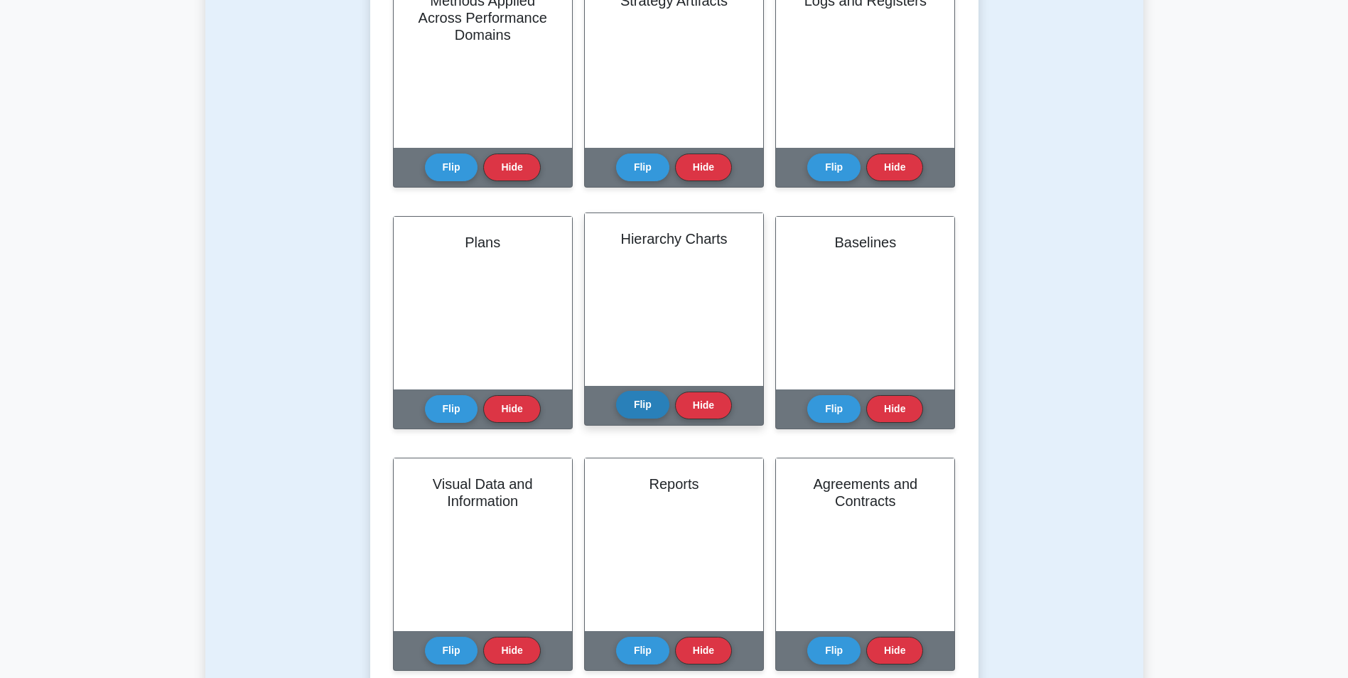
click at [625, 406] on button "Flip" at bounding box center [642, 405] width 53 height 28
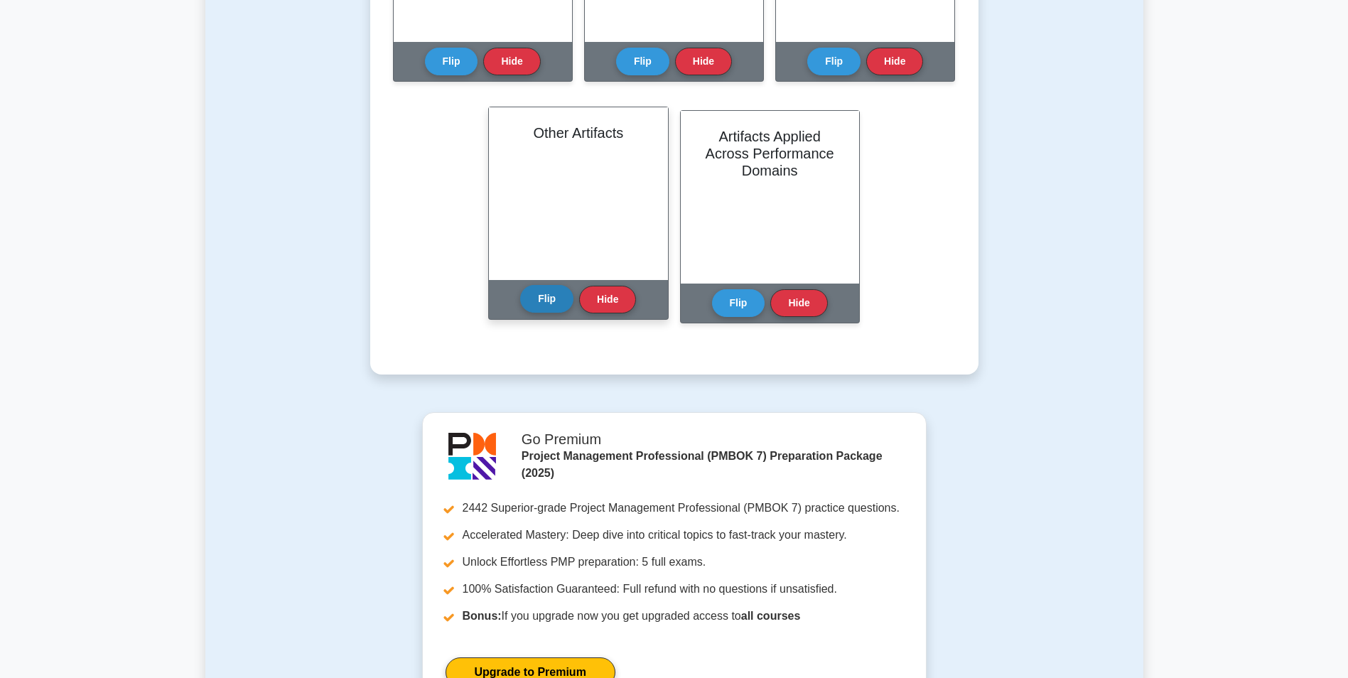
scroll to position [1919, 0]
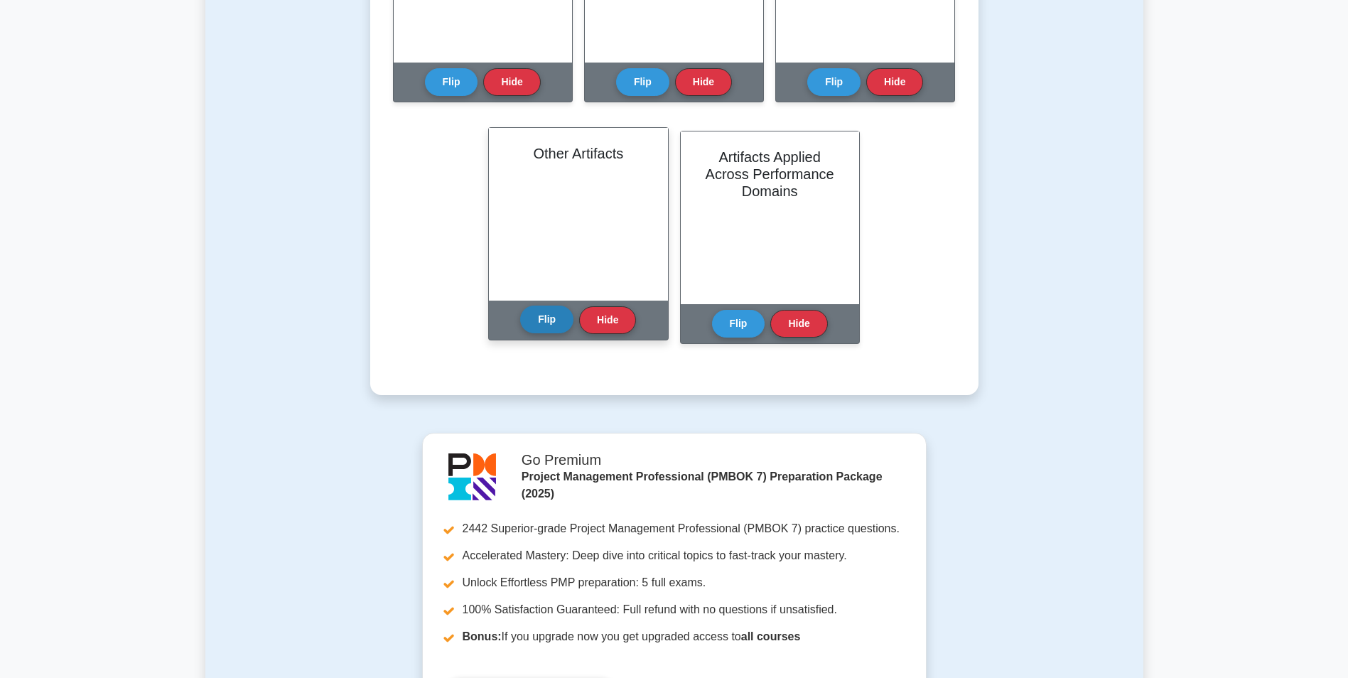
click at [554, 318] on button "Flip" at bounding box center [546, 320] width 53 height 28
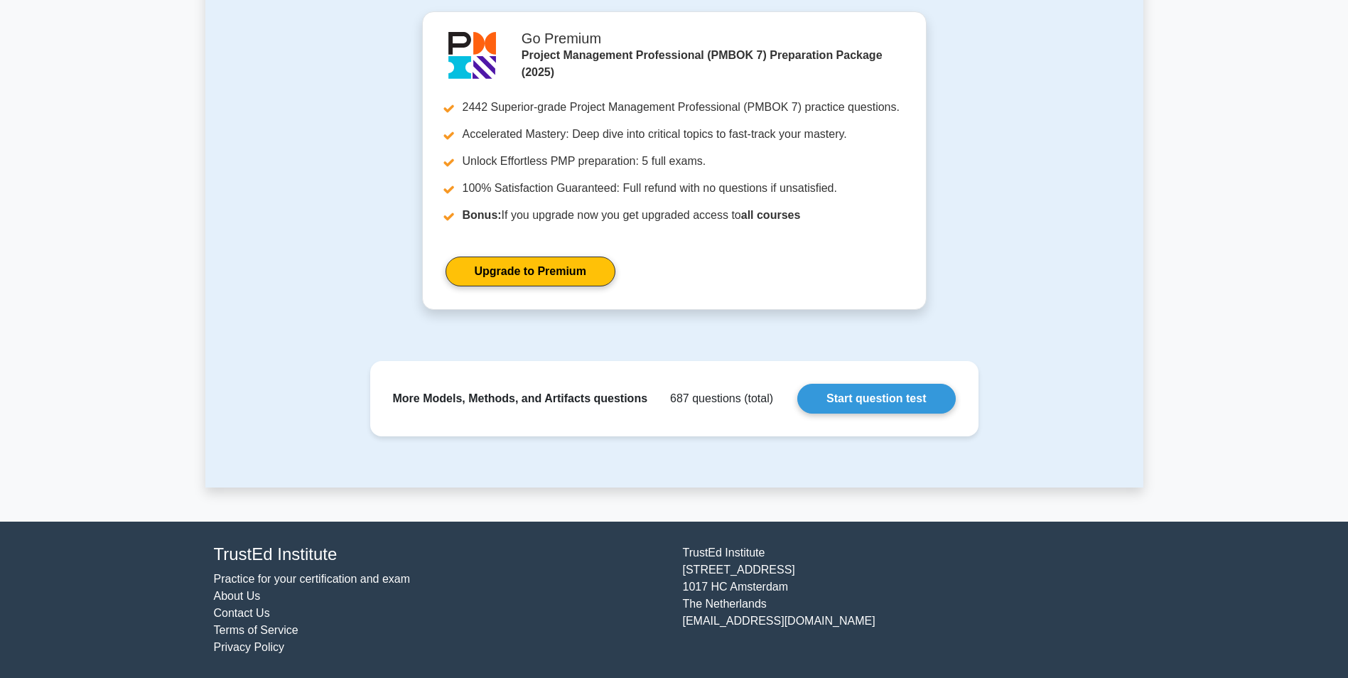
scroll to position [2341, 0]
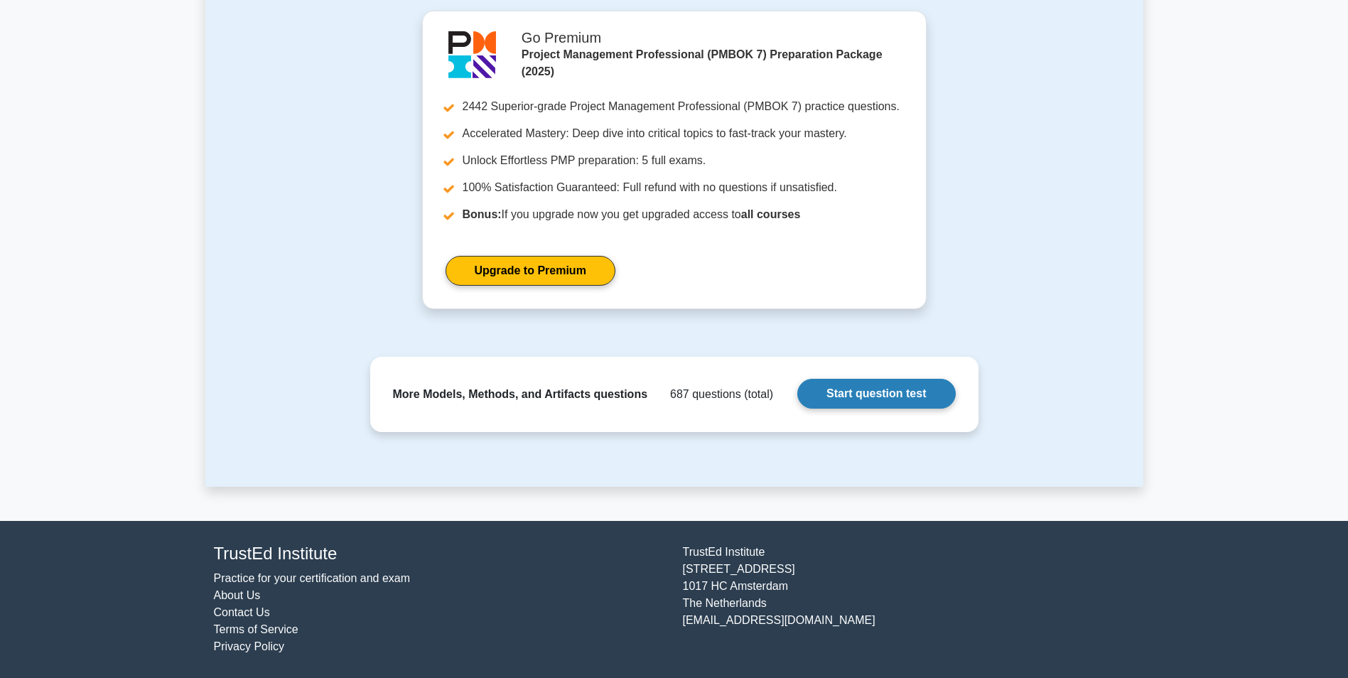
click at [834, 392] on link "Start question test" at bounding box center [876, 394] width 158 height 30
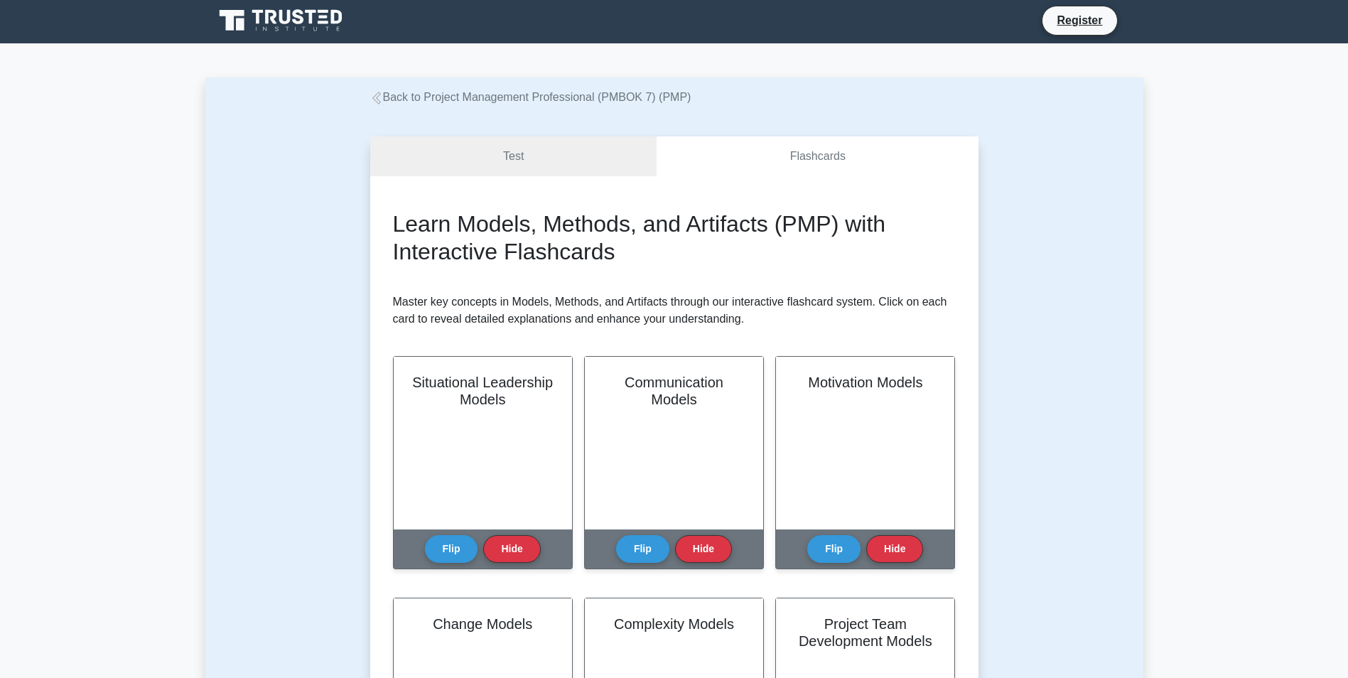
scroll to position [0, 0]
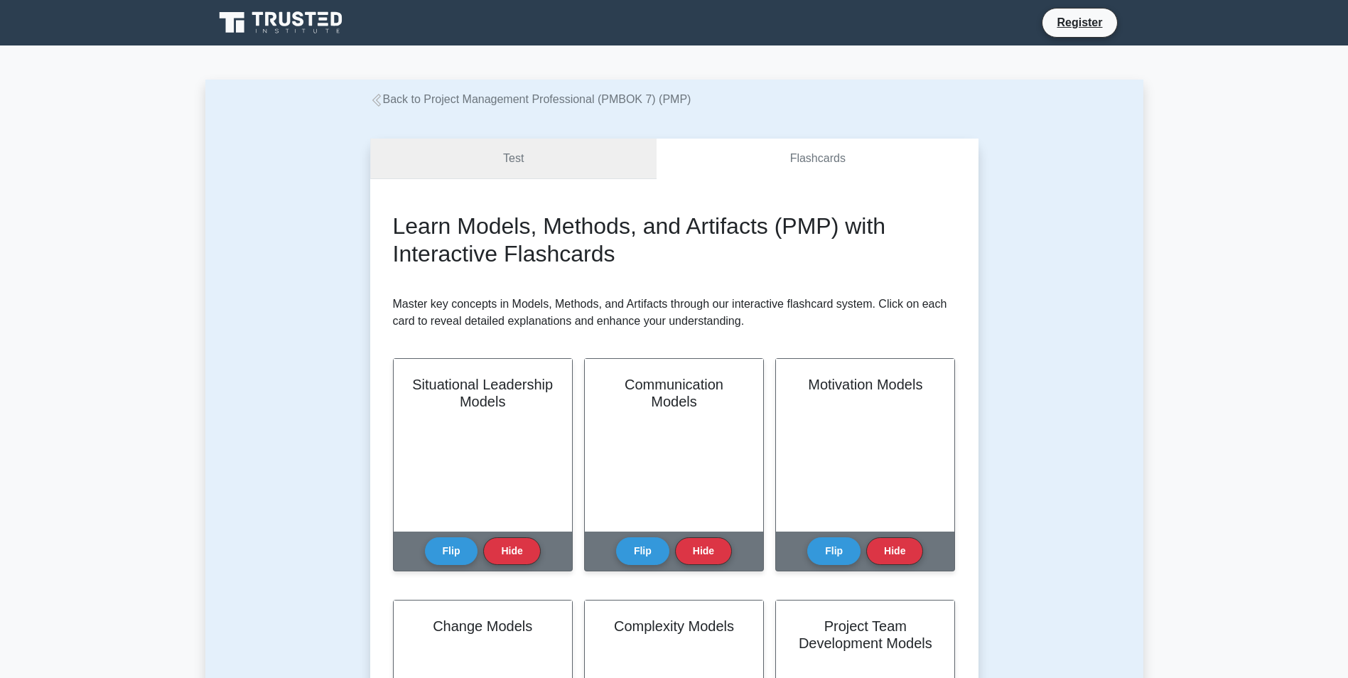
click at [502, 171] on link "Test" at bounding box center [513, 159] width 287 height 41
click at [452, 544] on button "Flip" at bounding box center [451, 547] width 53 height 28
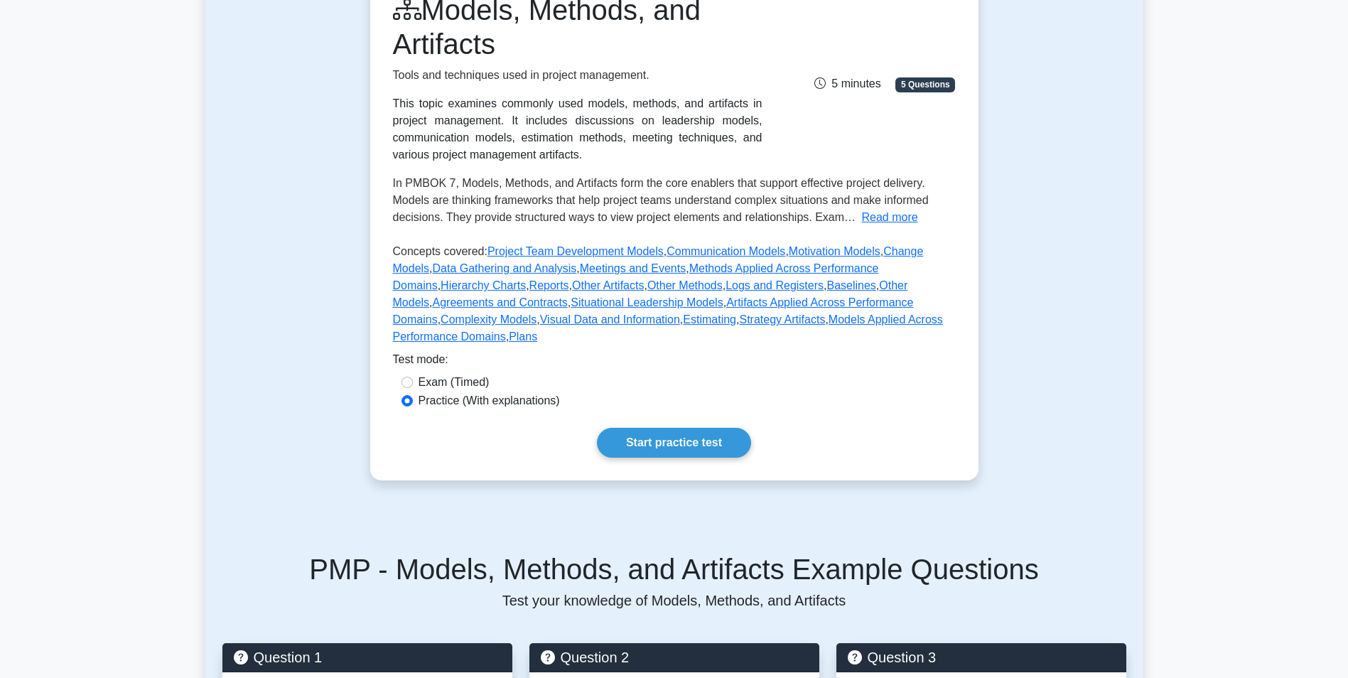
scroll to position [213, 0]
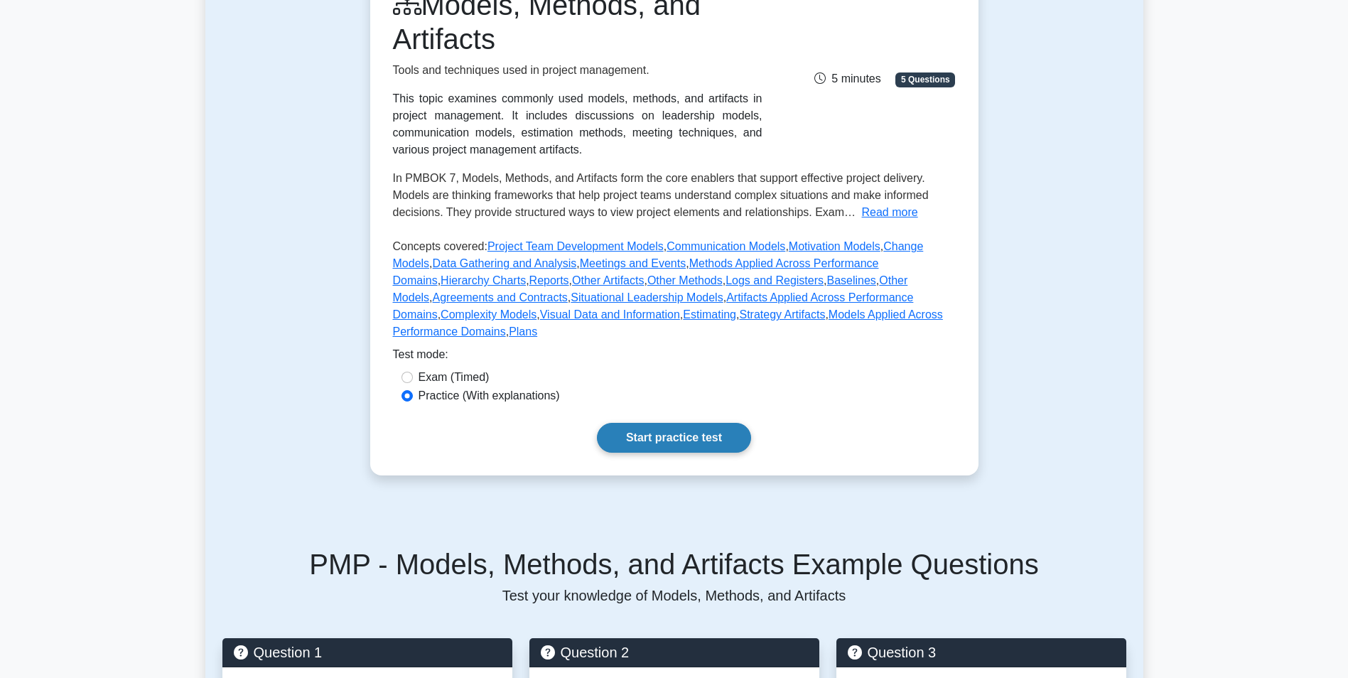
click at [618, 423] on link "Start practice test" at bounding box center [674, 438] width 154 height 30
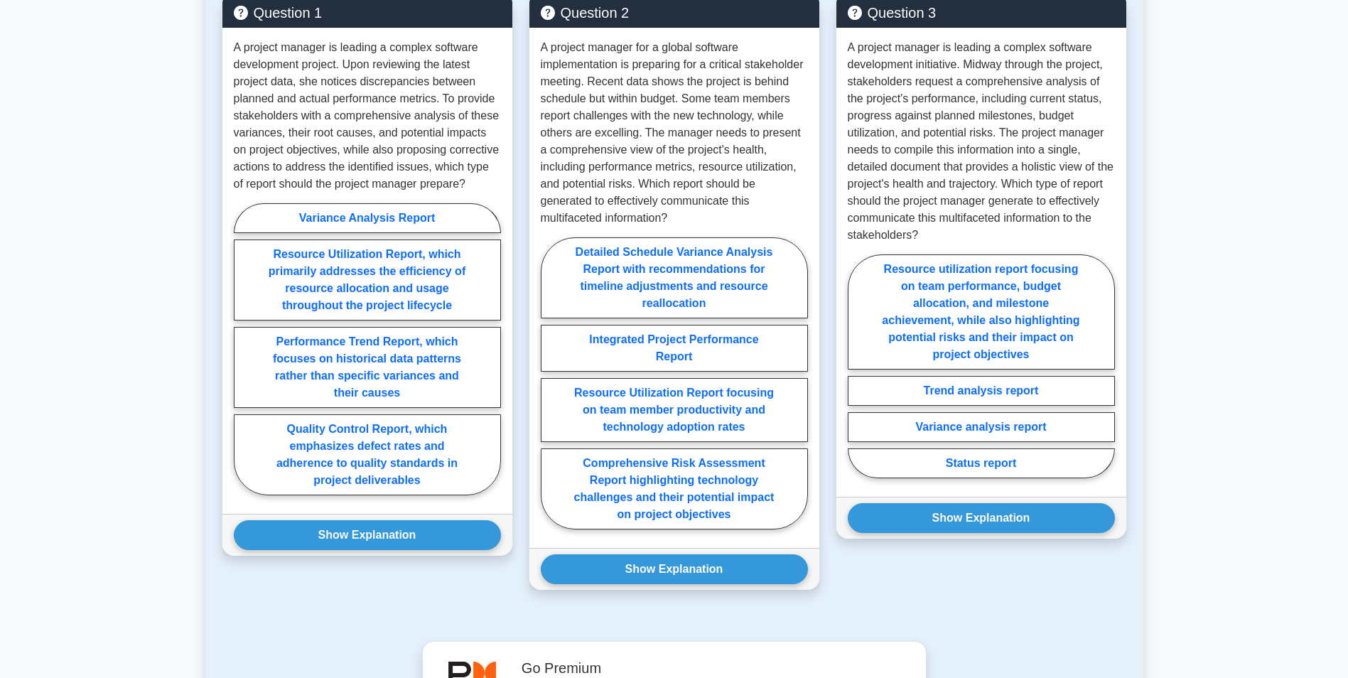
scroll to position [782, 0]
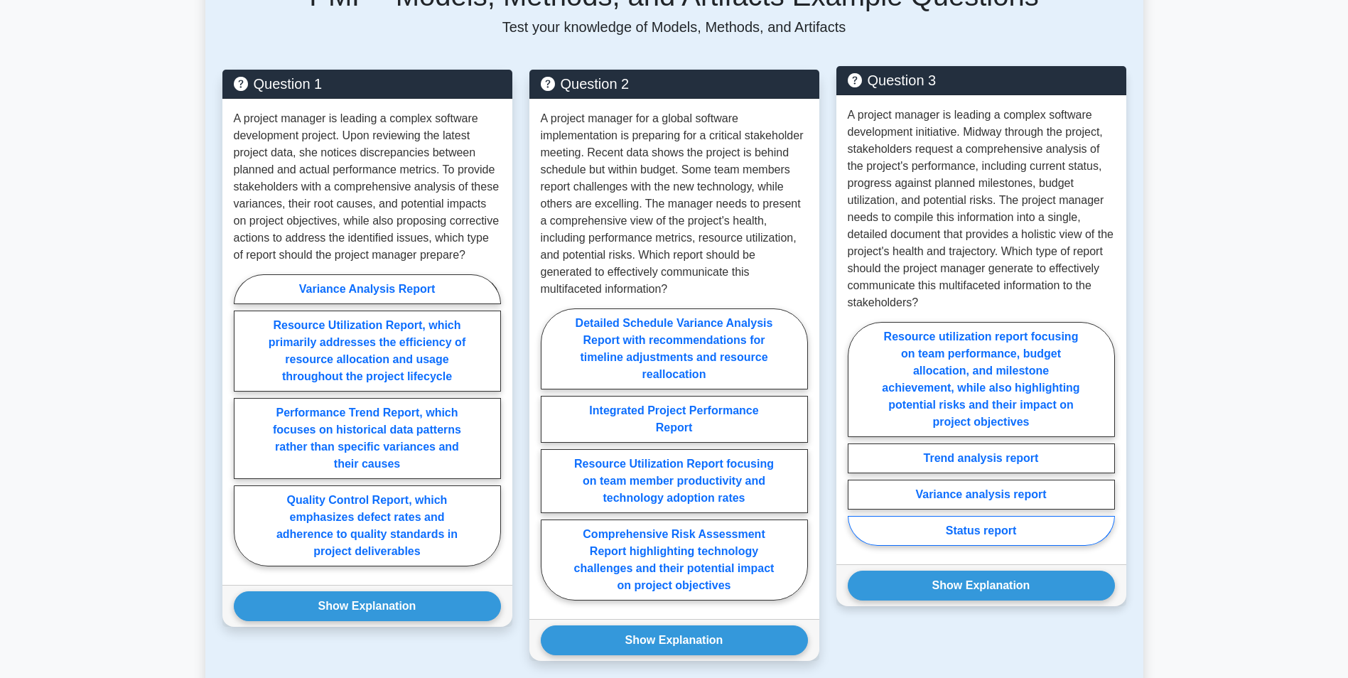
click at [946, 516] on label "Status report" at bounding box center [981, 531] width 267 height 30
click at [857, 443] on input "Status report" at bounding box center [852, 438] width 9 height 9
radio input "true"
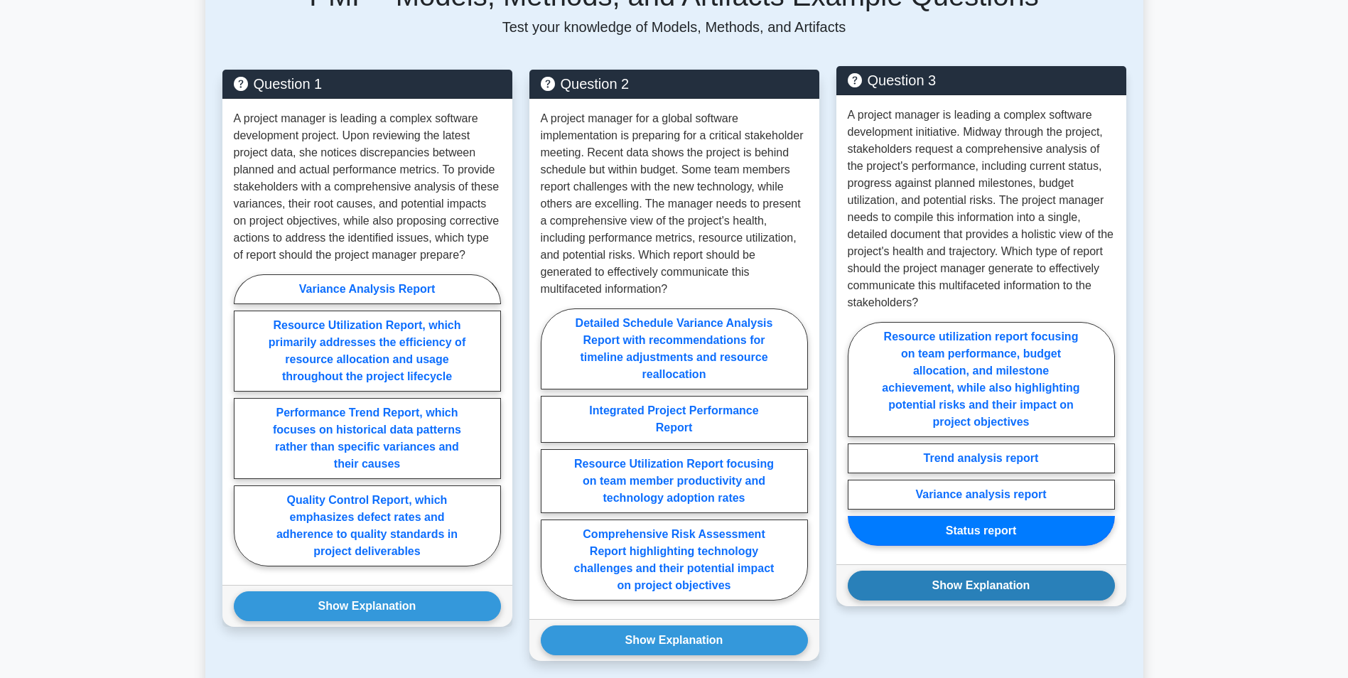
click at [954, 571] on button "Show Explanation" at bounding box center [981, 586] width 267 height 30
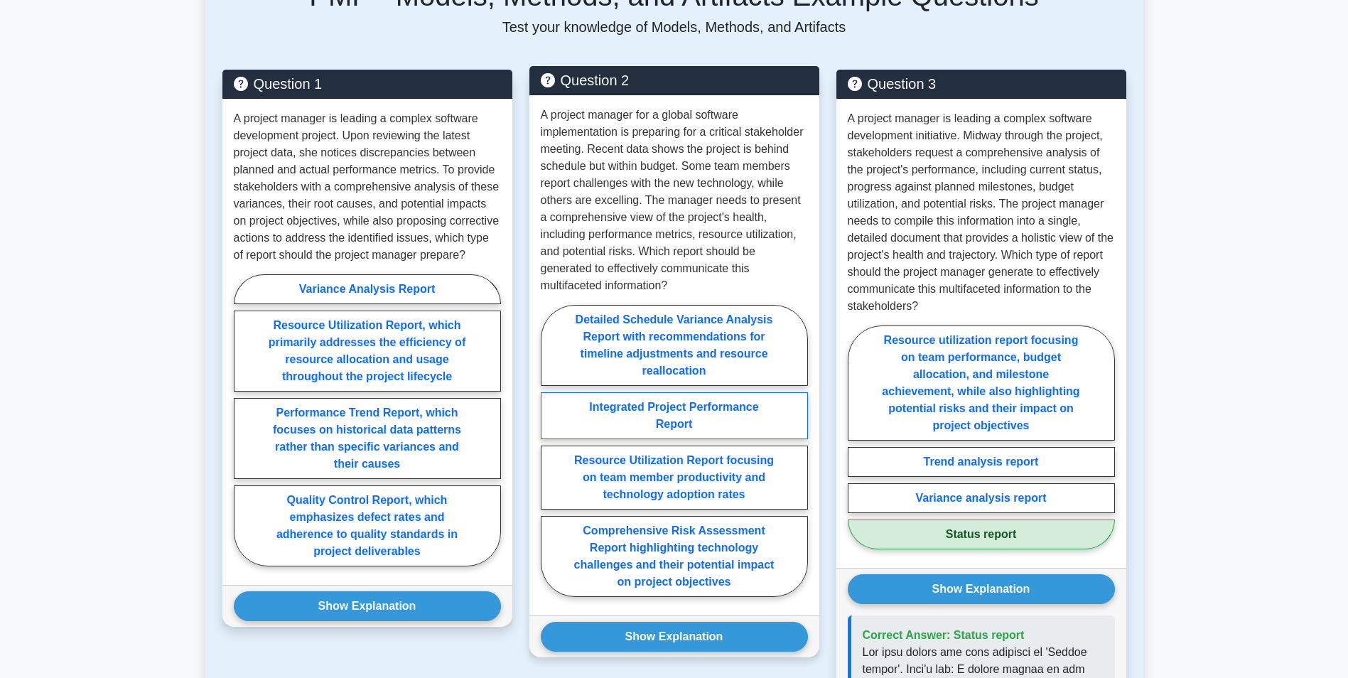
click at [724, 403] on label "Integrated Project Performance Report" at bounding box center [674, 415] width 267 height 47
click at [550, 451] on input "Integrated Project Performance Report" at bounding box center [545, 455] width 9 height 9
radio input "true"
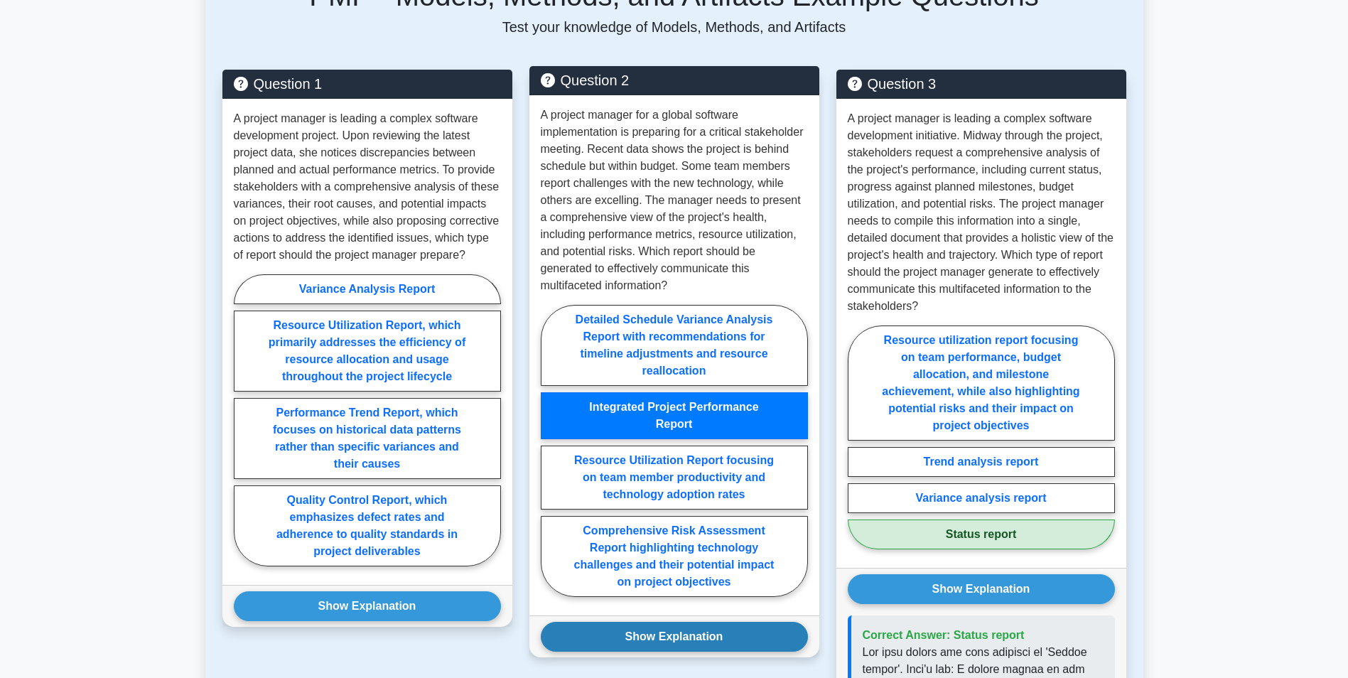
click at [705, 622] on button "Show Explanation" at bounding box center [674, 637] width 267 height 30
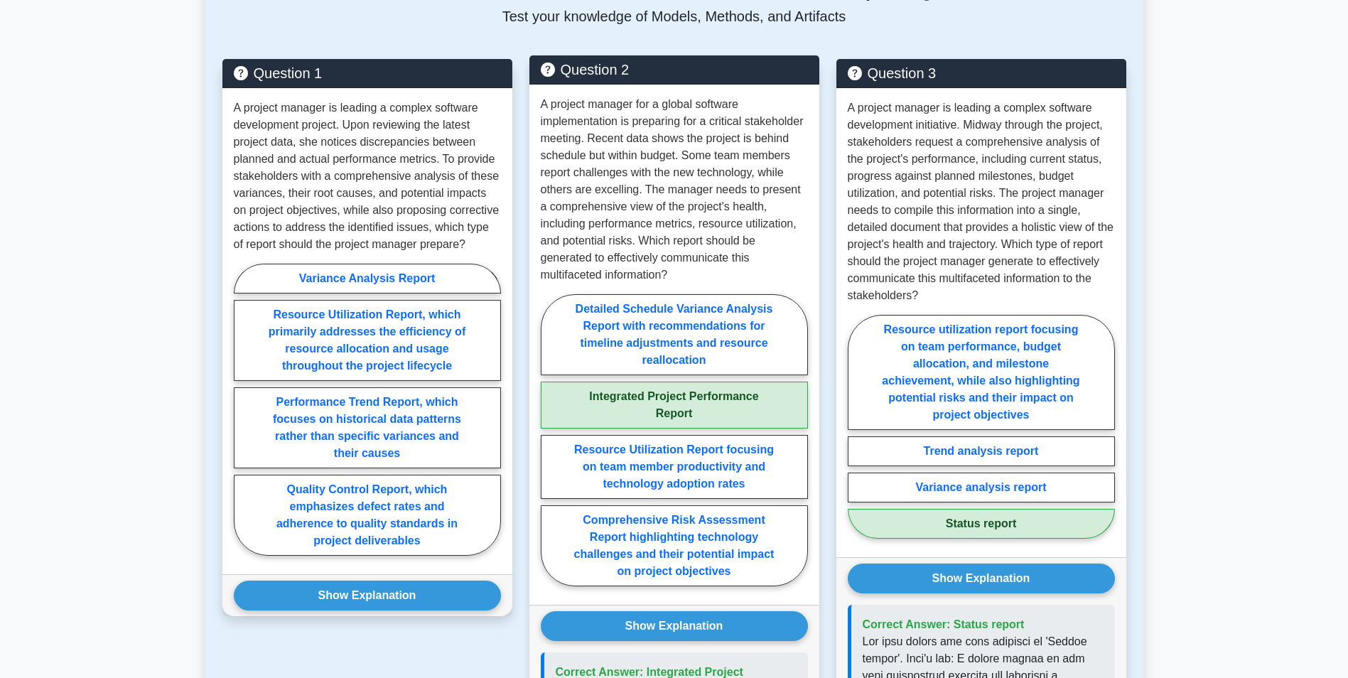
scroll to position [711, 0]
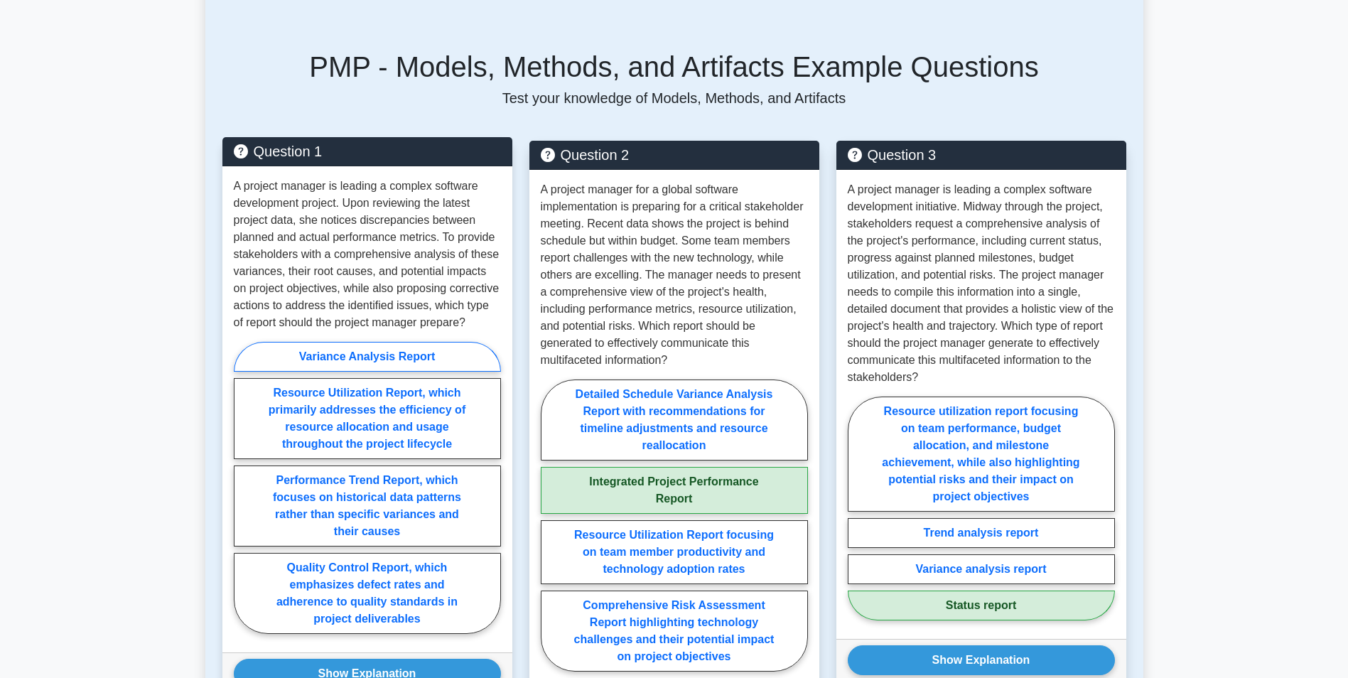
click at [389, 342] on label "Variance Analysis Report" at bounding box center [367, 357] width 267 height 30
click at [243, 488] on input "Variance Analysis Report" at bounding box center [238, 492] width 9 height 9
radio input "true"
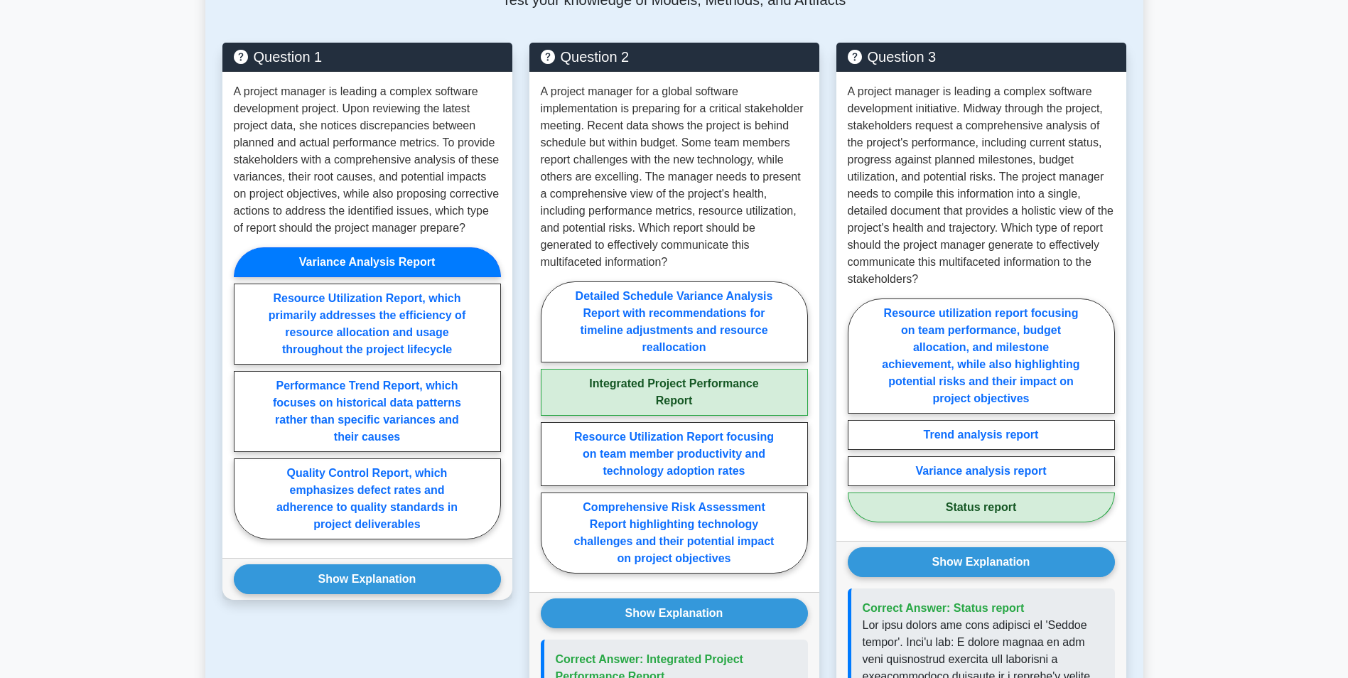
scroll to position [853, 0]
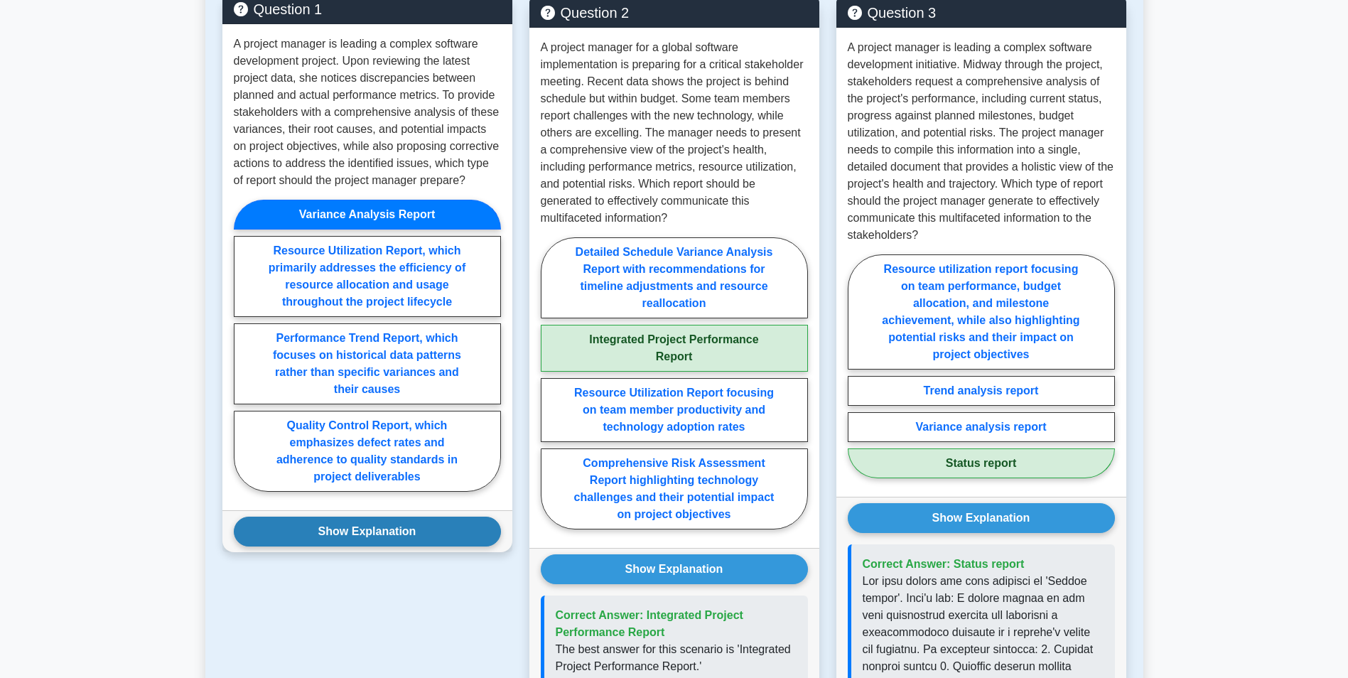
click at [388, 517] on button "Show Explanation" at bounding box center [367, 532] width 267 height 30
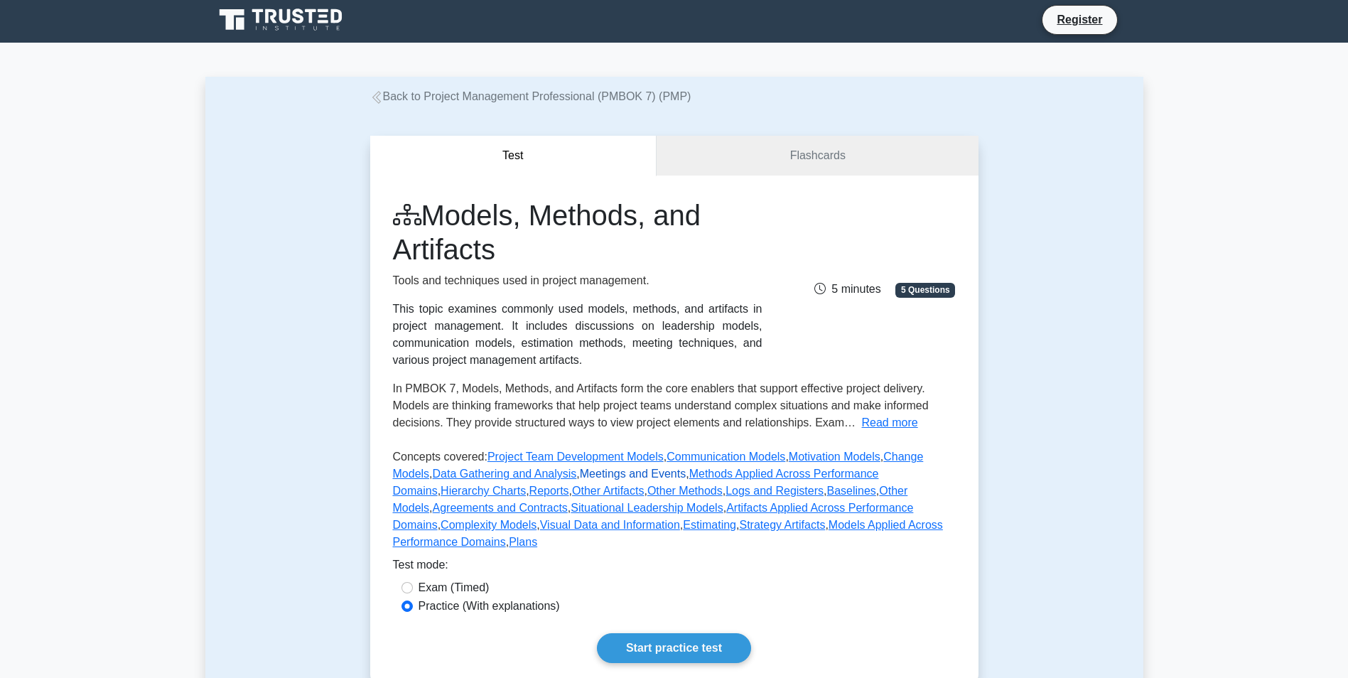
scroll to position [0, 0]
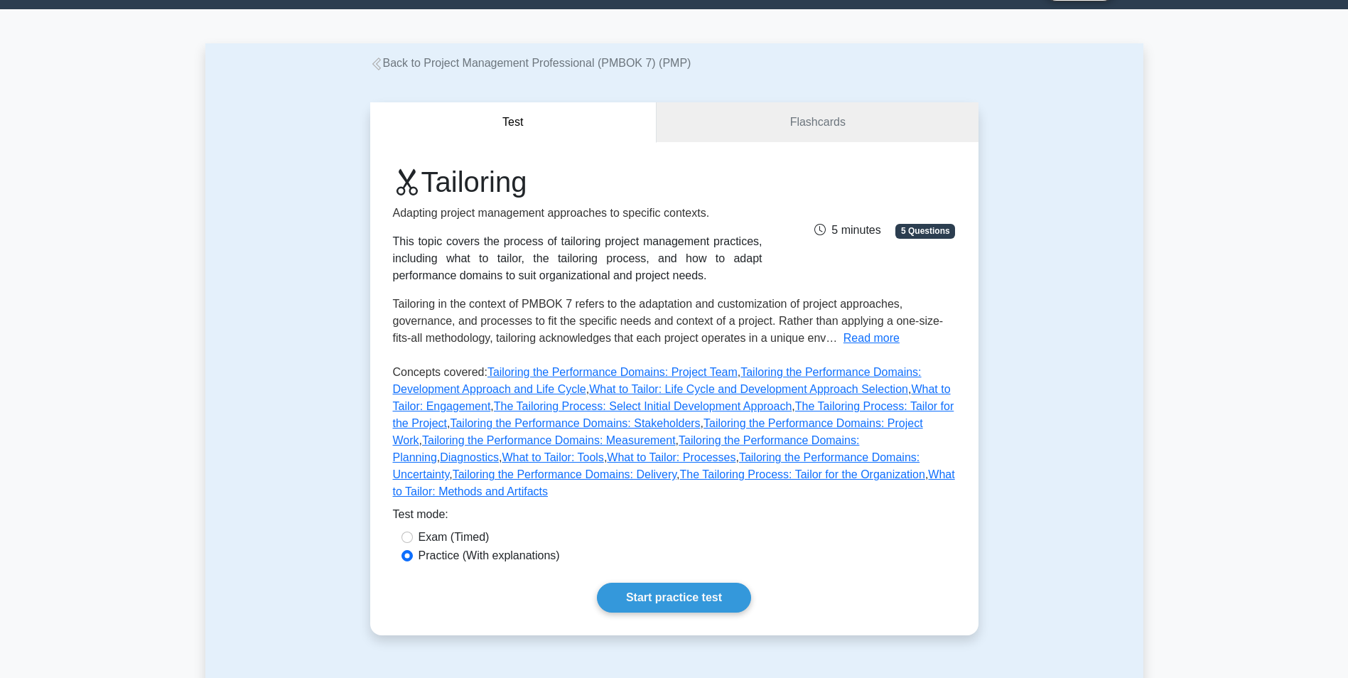
scroll to position [71, 0]
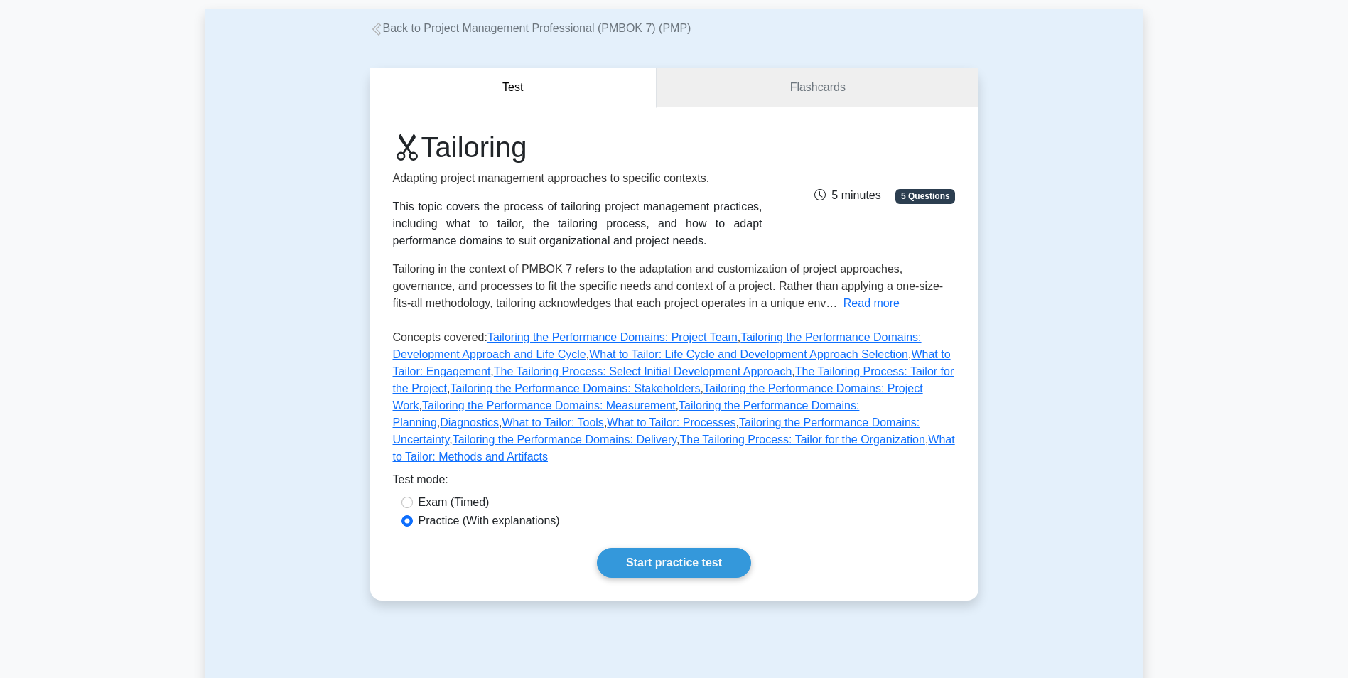
click at [443, 494] on label "Exam (Timed)" at bounding box center [454, 502] width 71 height 17
click at [413, 497] on input "Exam (Timed)" at bounding box center [407, 502] width 11 height 11
radio input "true"
click at [444, 512] on label "Practice (With explanations)" at bounding box center [489, 520] width 141 height 17
click at [413, 515] on input "Practice (With explanations)" at bounding box center [407, 520] width 11 height 11
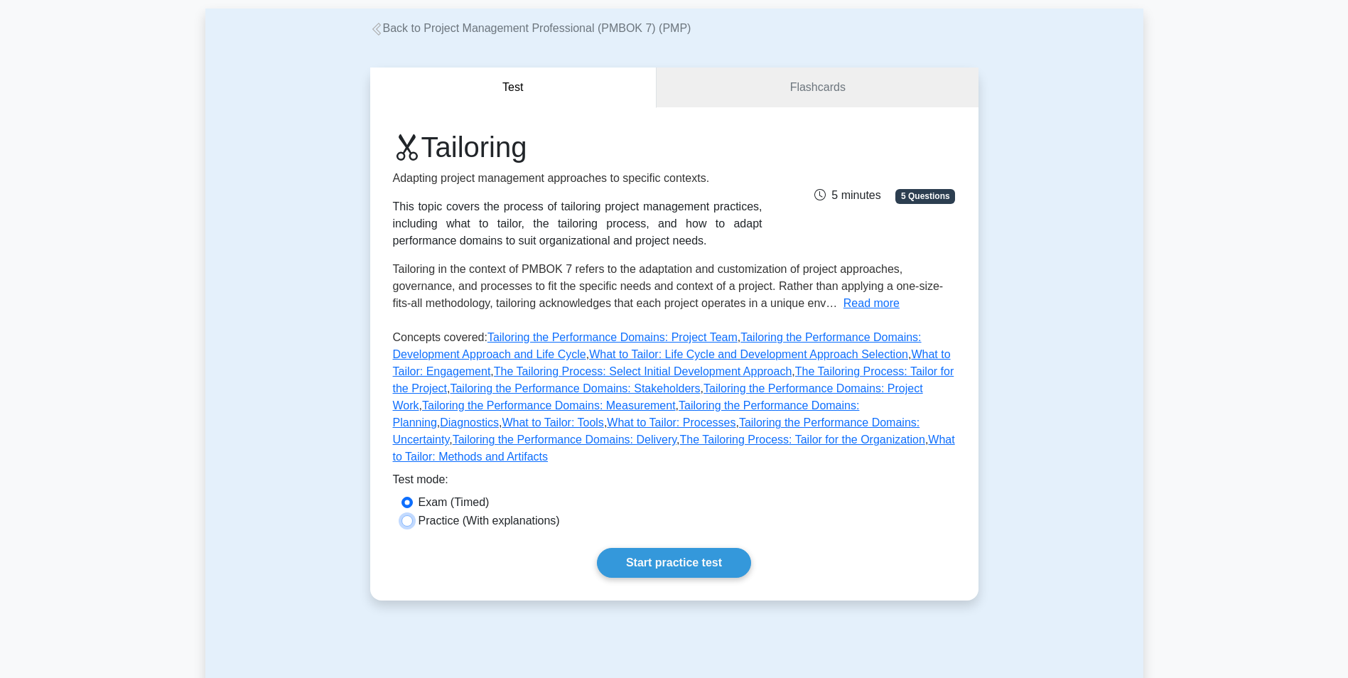
radio input "true"
click at [427, 494] on label "Exam (Timed)" at bounding box center [454, 502] width 71 height 17
click at [413, 497] on input "Exam (Timed)" at bounding box center [407, 502] width 11 height 11
radio input "true"
click at [647, 552] on link "Start practice test" at bounding box center [674, 563] width 154 height 30
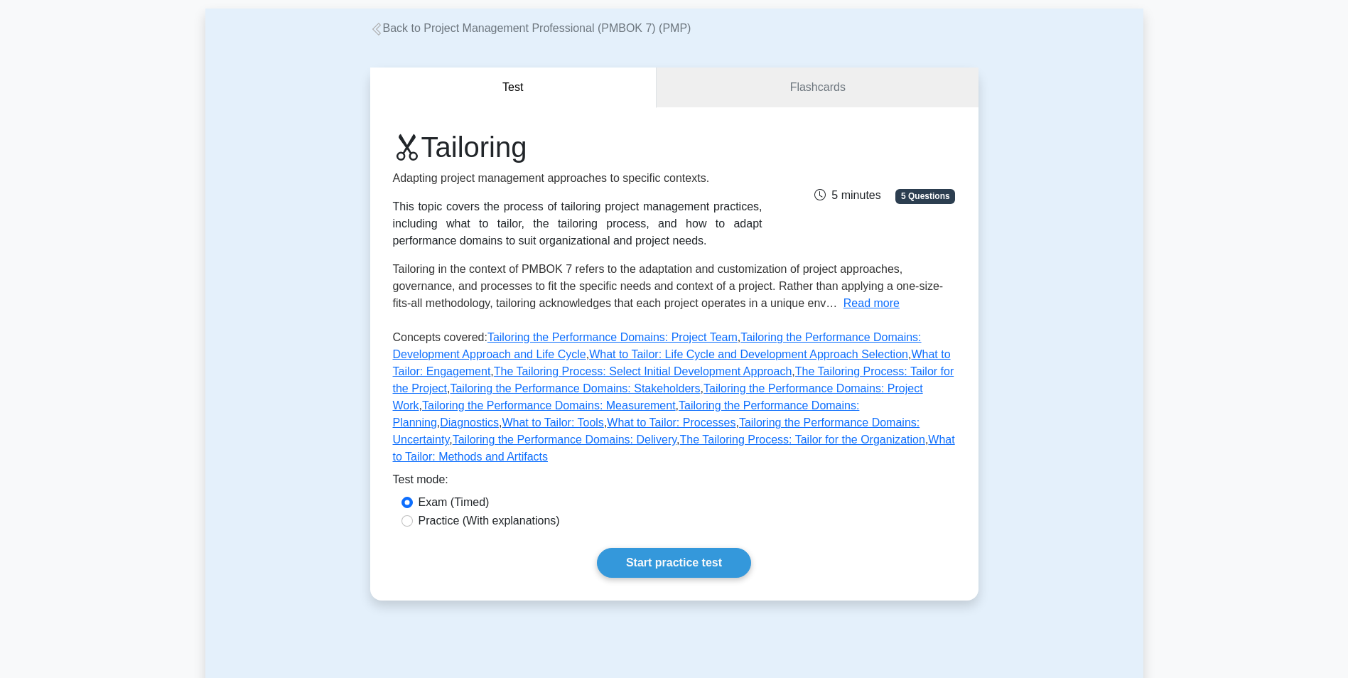
click at [458, 512] on label "Practice (With explanations)" at bounding box center [489, 520] width 141 height 17
click at [413, 515] on input "Practice (With explanations)" at bounding box center [407, 520] width 11 height 11
radio input "true"
click at [618, 548] on link "Start practice test" at bounding box center [674, 563] width 154 height 30
click at [829, 95] on link "Flashcards" at bounding box center [817, 88] width 321 height 41
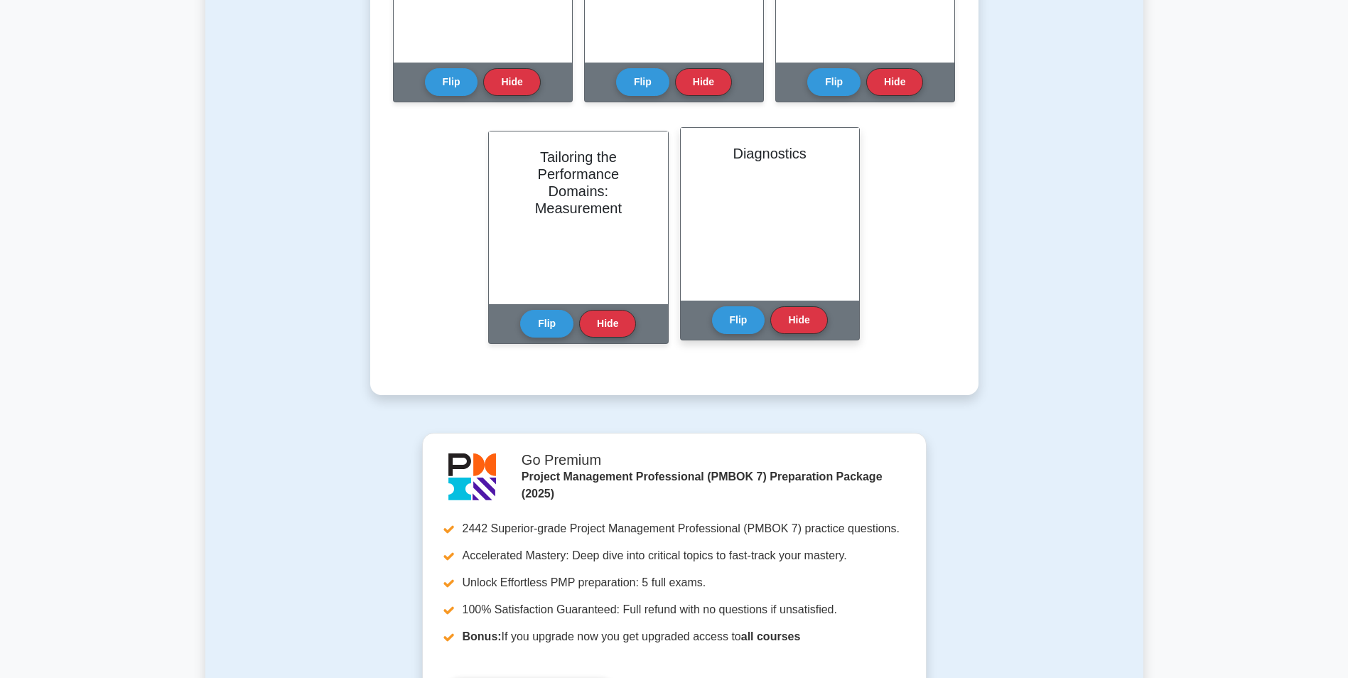
scroll to position [1350, 0]
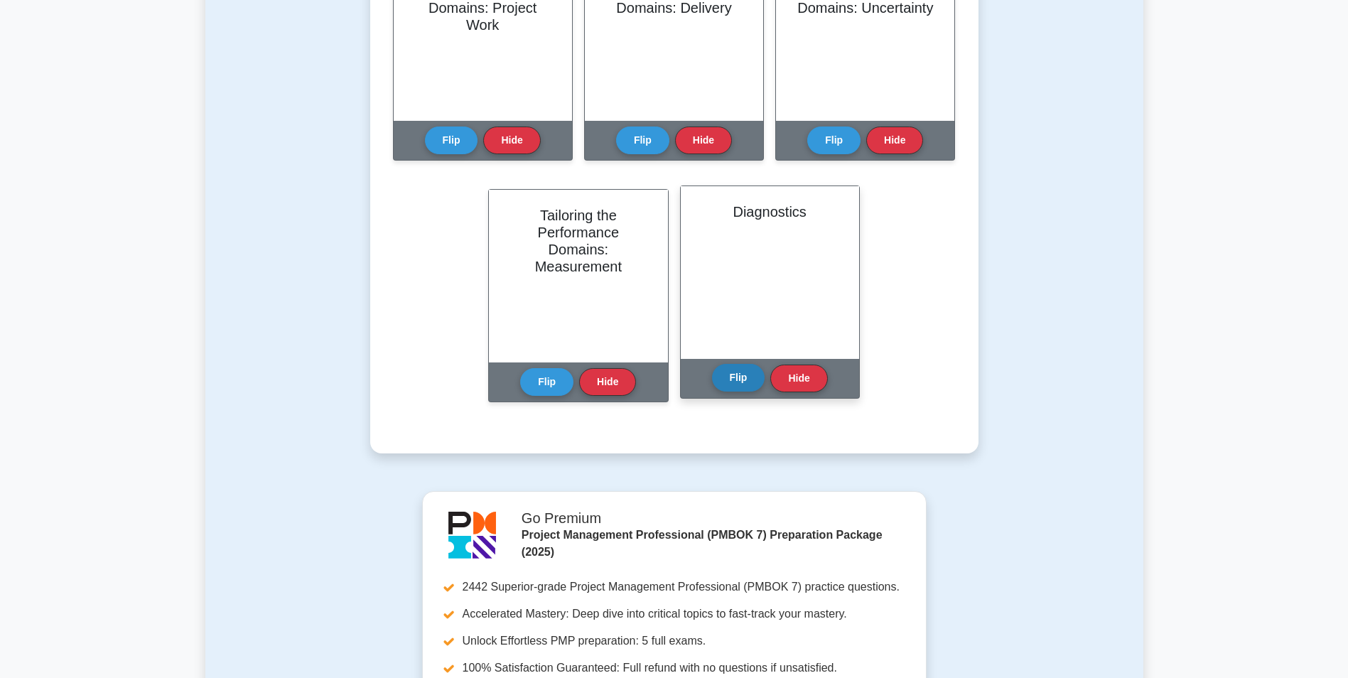
click at [730, 381] on button "Flip" at bounding box center [738, 378] width 53 height 28
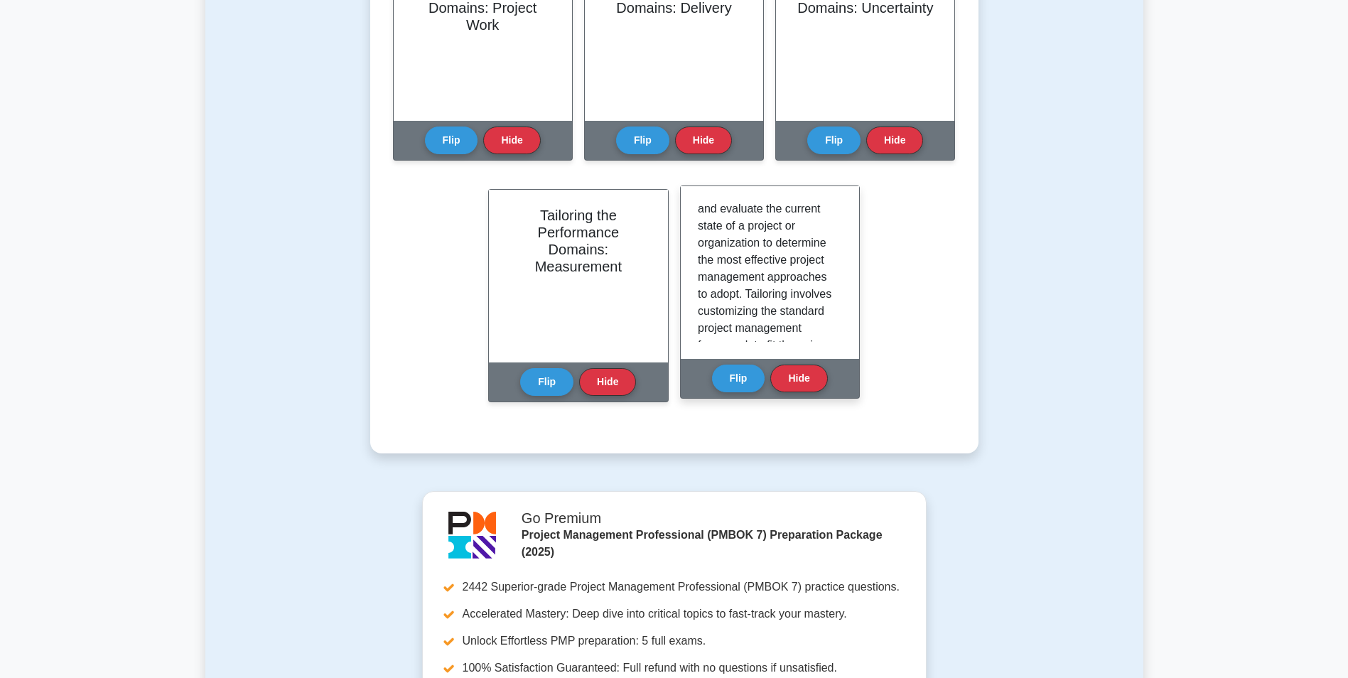
scroll to position [142, 0]
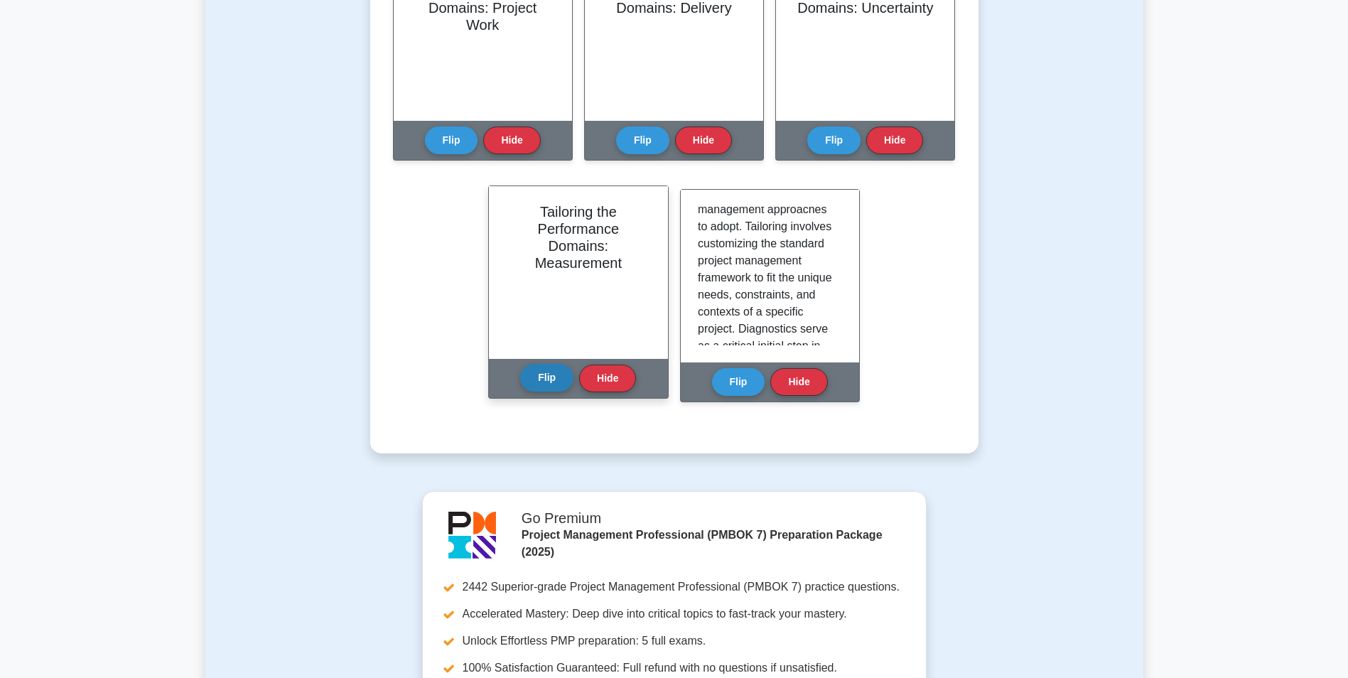
click at [545, 382] on button "Flip" at bounding box center [546, 378] width 53 height 28
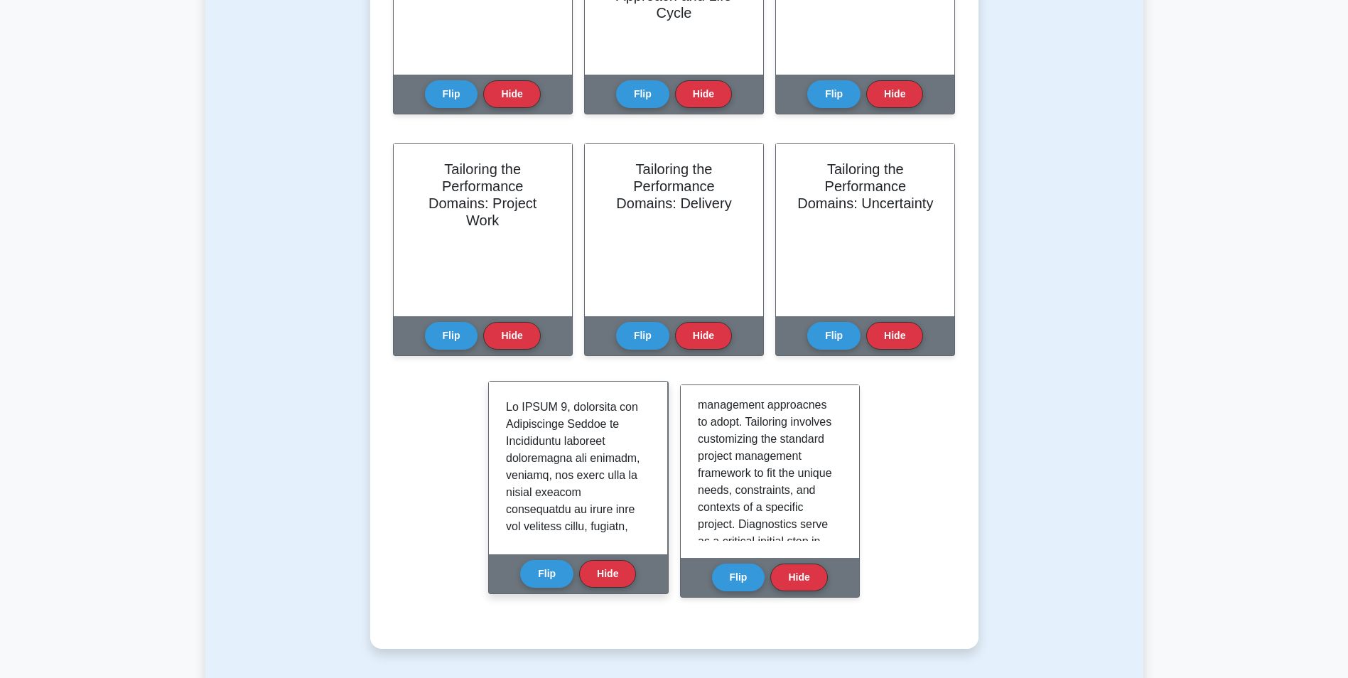
scroll to position [1137, 0]
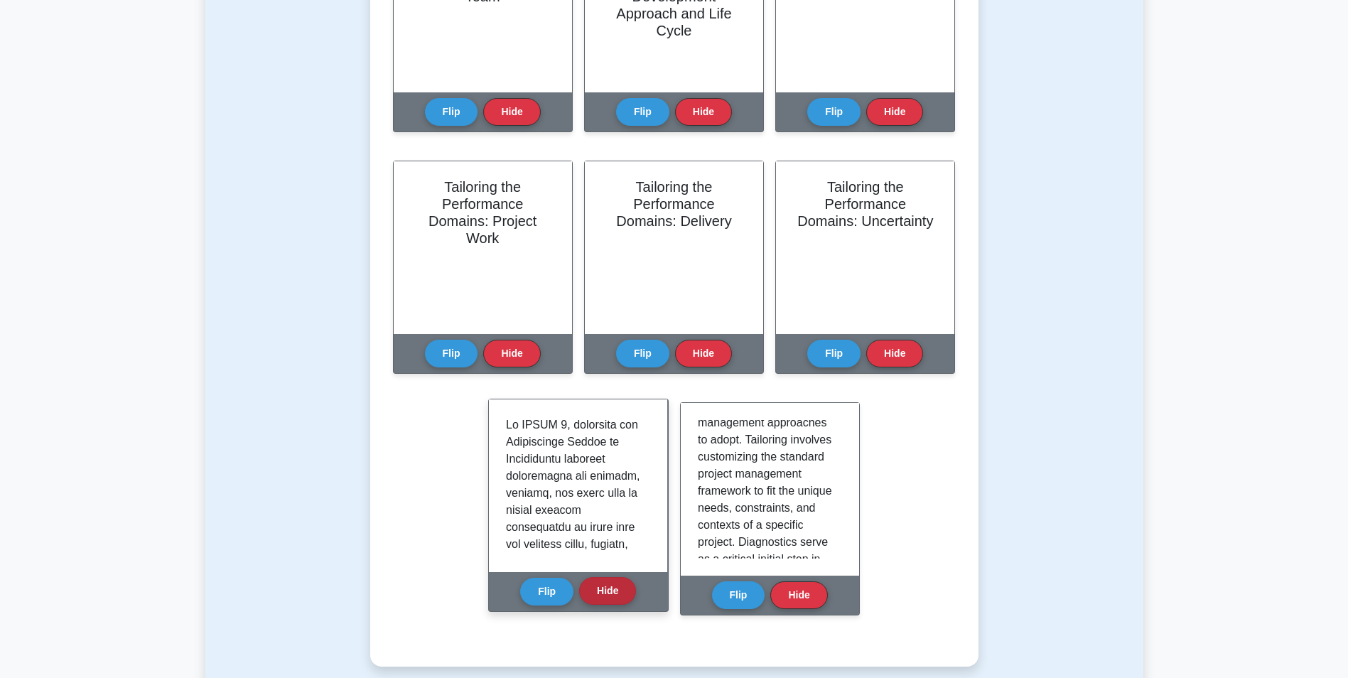
click at [593, 589] on button "Hide" at bounding box center [607, 591] width 57 height 28
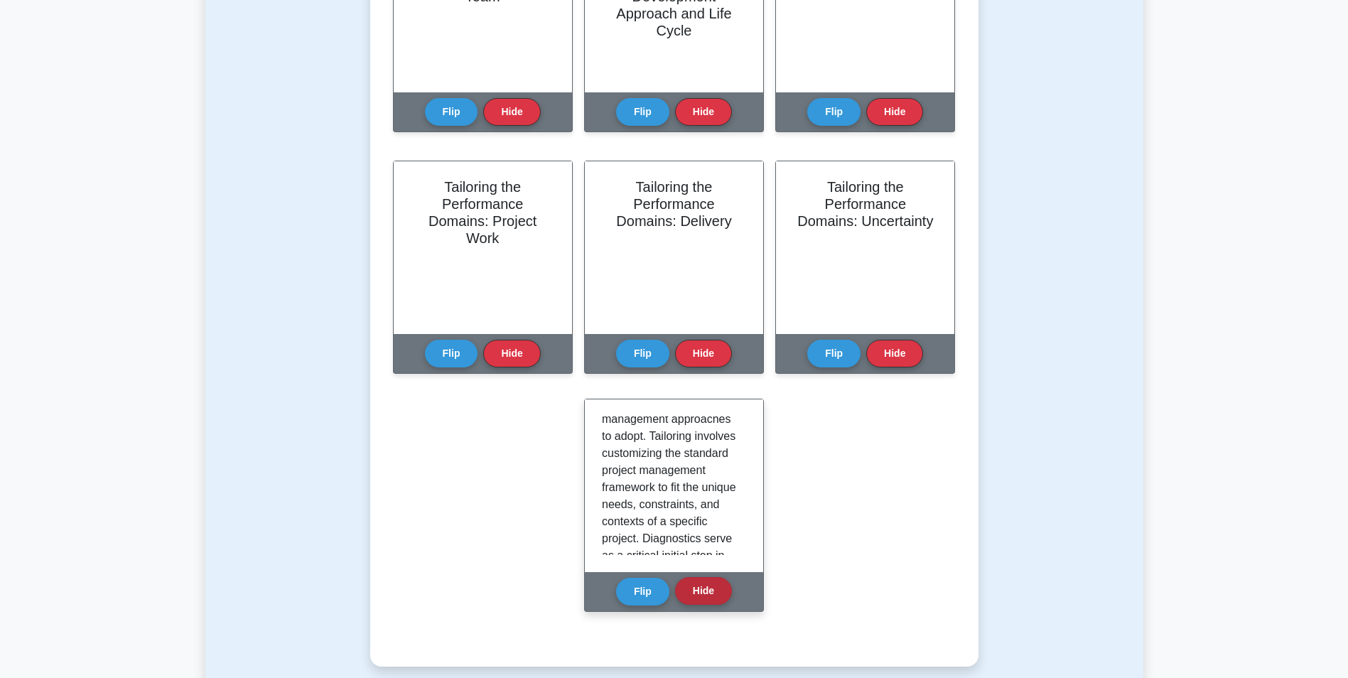
click at [698, 595] on button "Hide" at bounding box center [703, 591] width 57 height 28
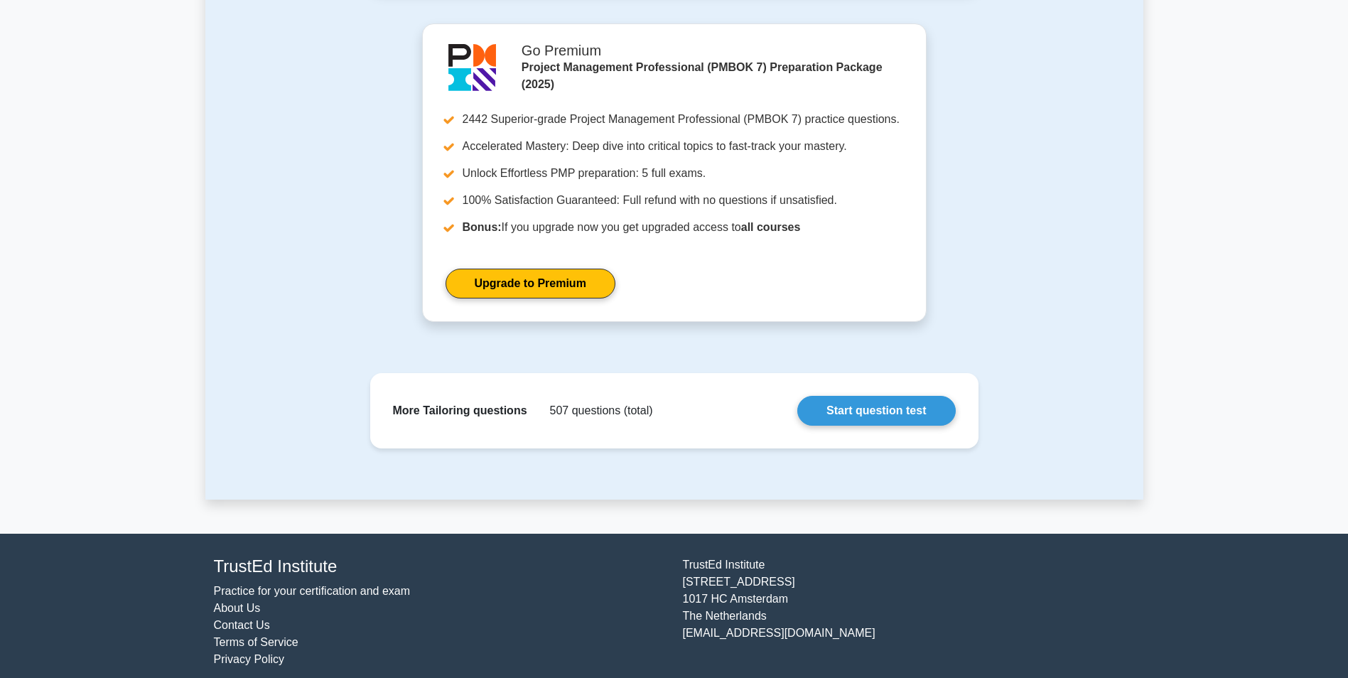
scroll to position [1589, 0]
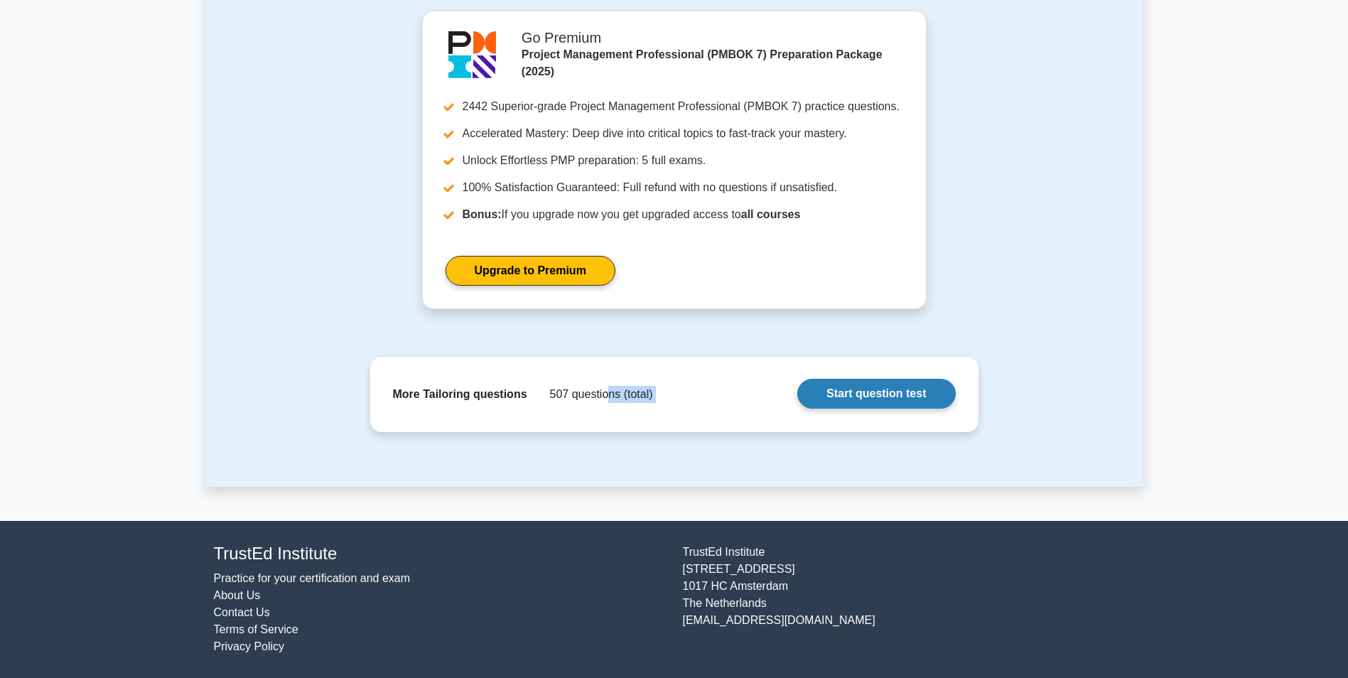
click at [609, 399] on div "More Tailoring questions 507 questions (total) Start question test" at bounding box center [675, 394] width 586 height 53
click at [818, 397] on link "Start question test" at bounding box center [876, 394] width 158 height 30
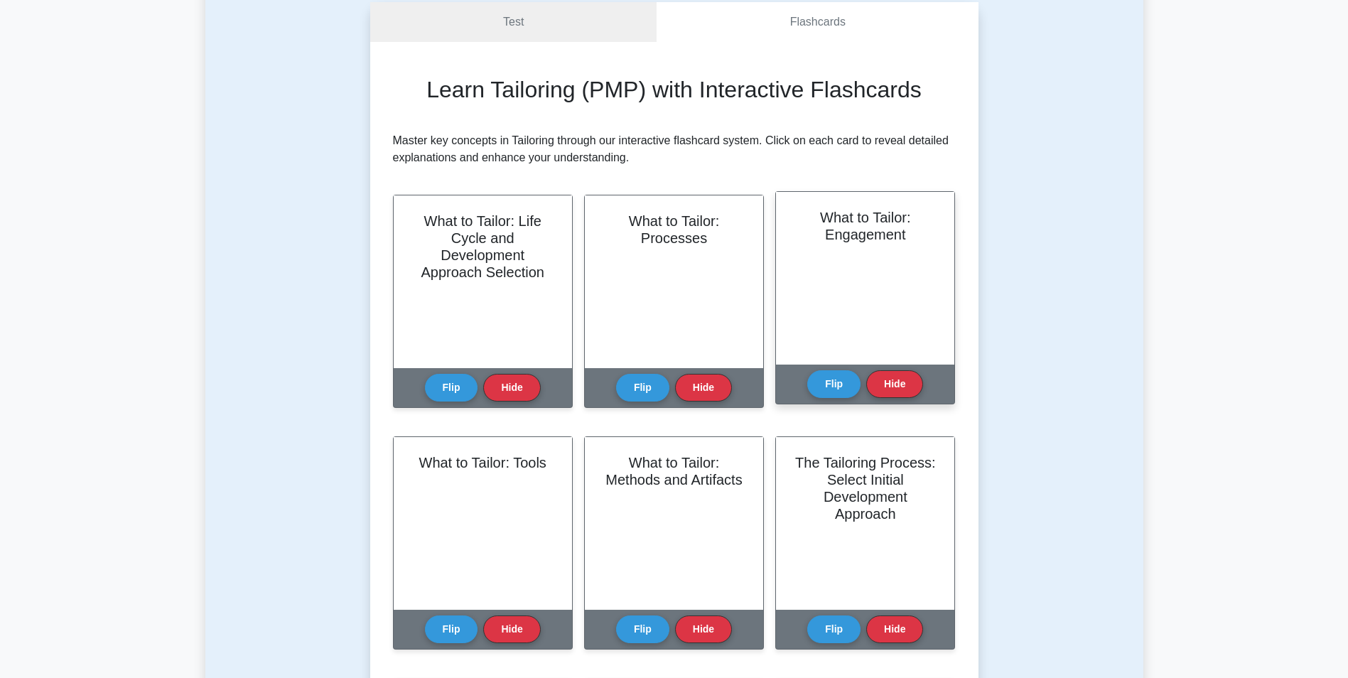
scroll to position [142, 0]
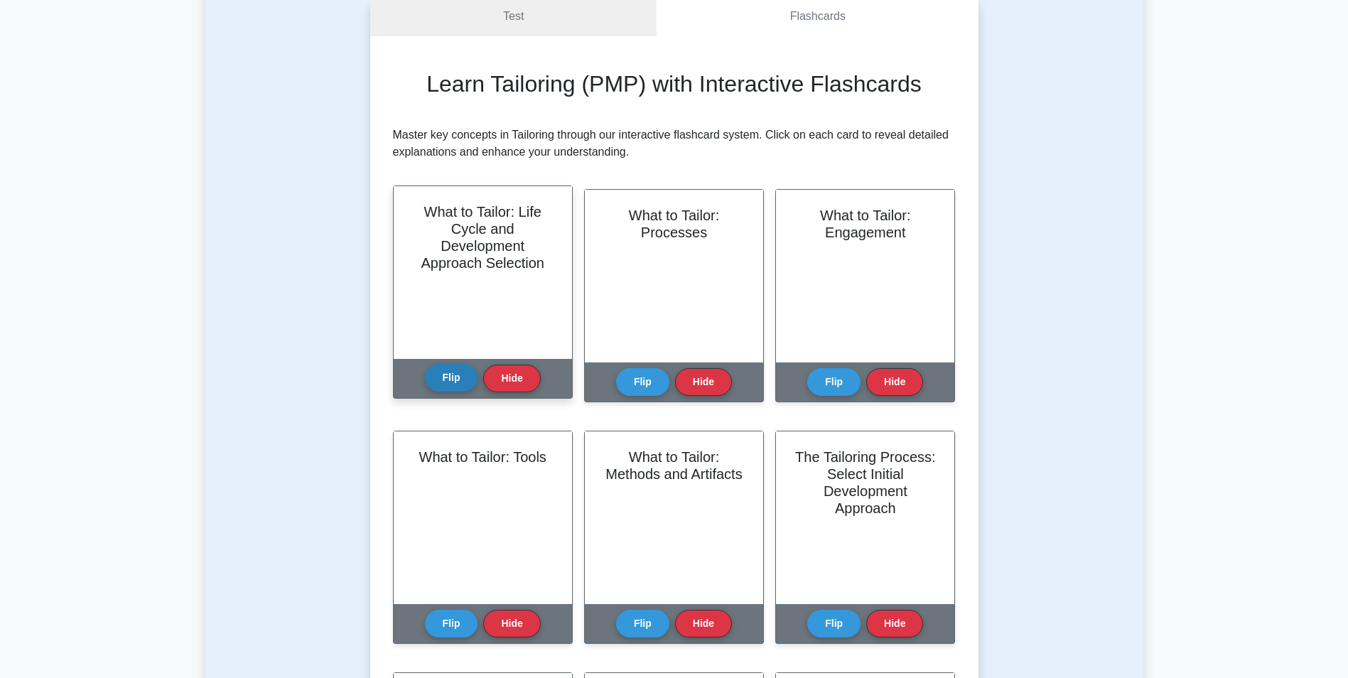
click at [453, 378] on button "Flip" at bounding box center [451, 378] width 53 height 28
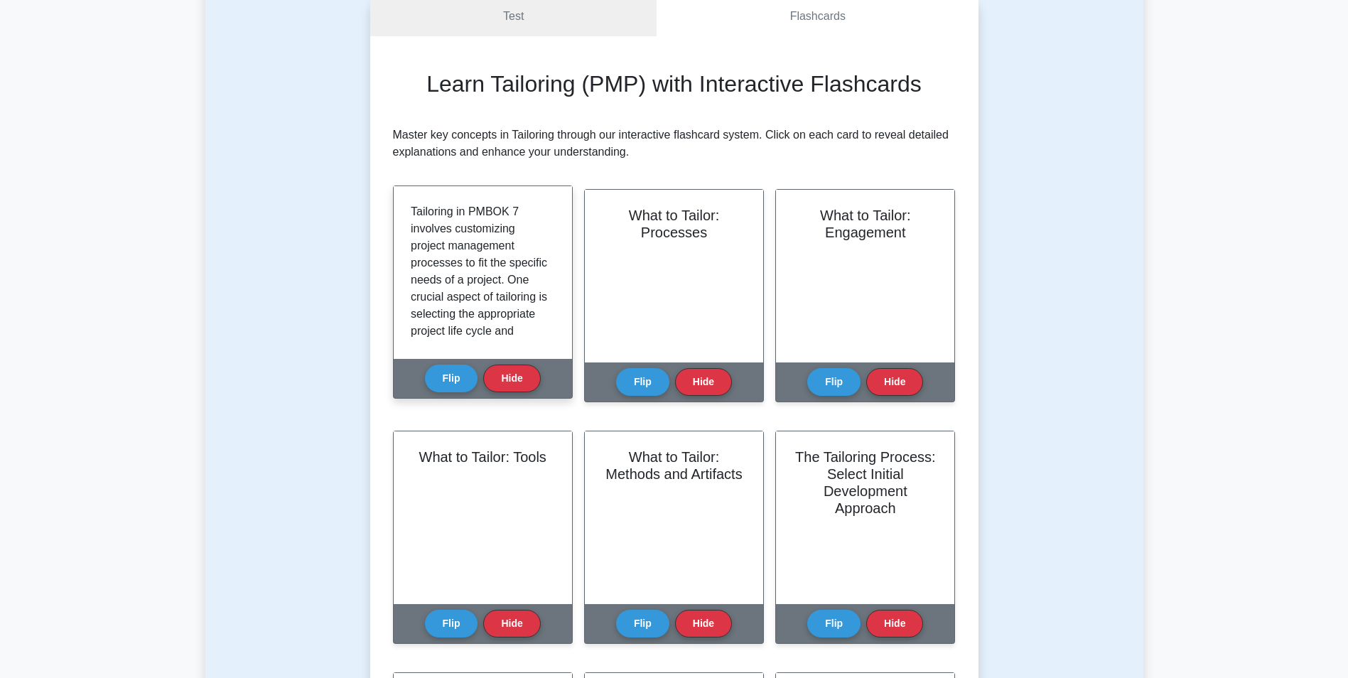
click at [470, 310] on p "Tailoring in PMBOK 7 involves customizing project management processes to fit t…" at bounding box center [480, 314] width 139 height 222
click at [451, 378] on button "Flip" at bounding box center [451, 378] width 53 height 28
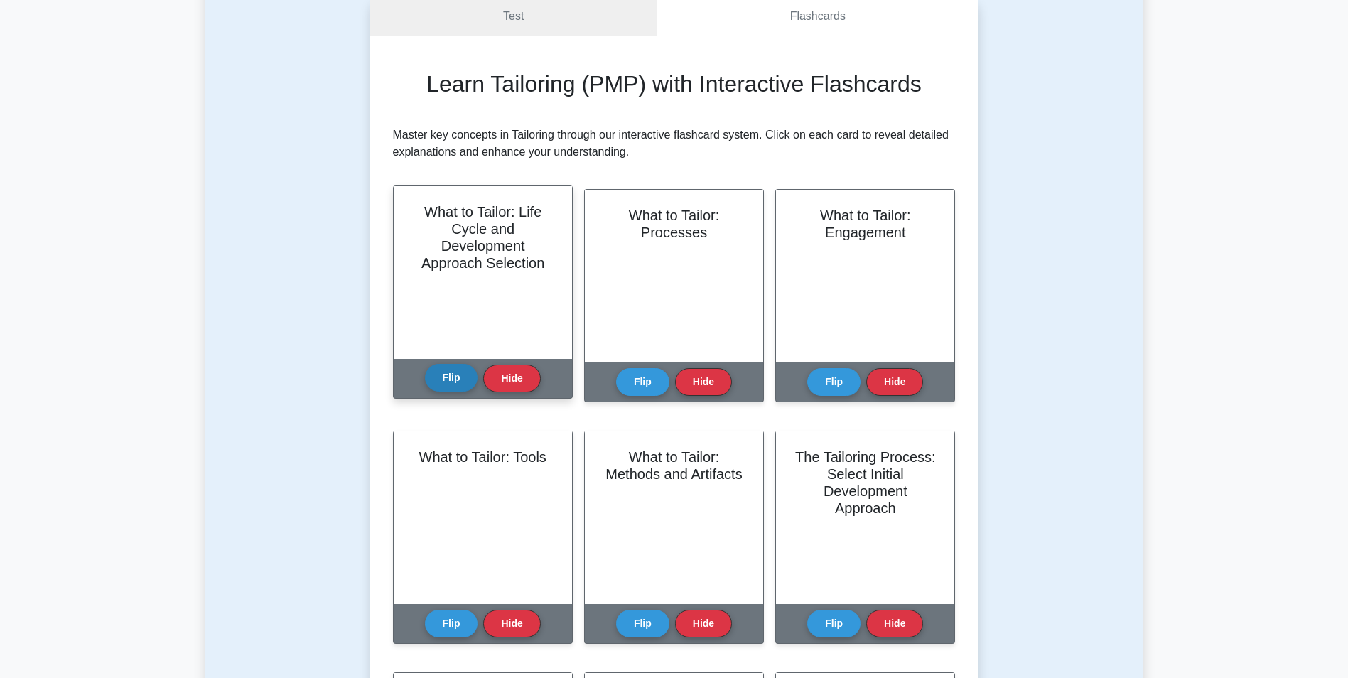
click at [463, 379] on button "Flip" at bounding box center [451, 378] width 53 height 28
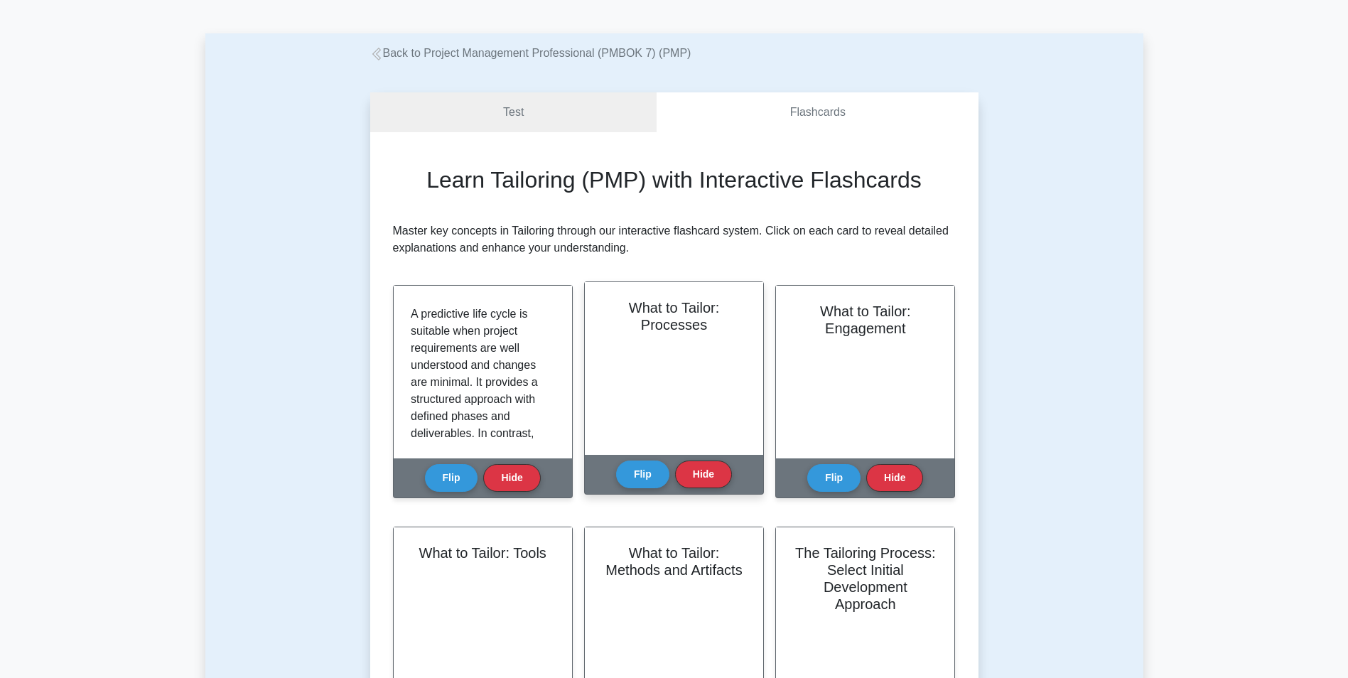
scroll to position [71, 0]
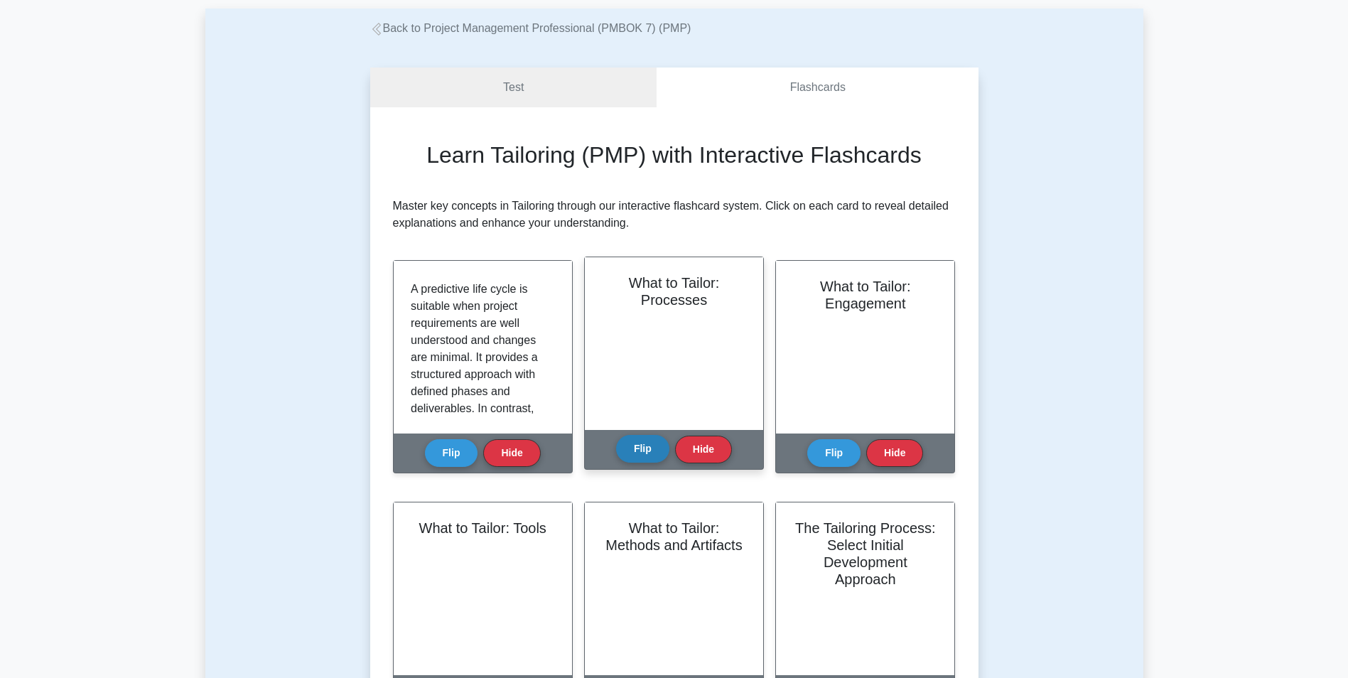
click at [638, 453] on button "Flip" at bounding box center [642, 449] width 53 height 28
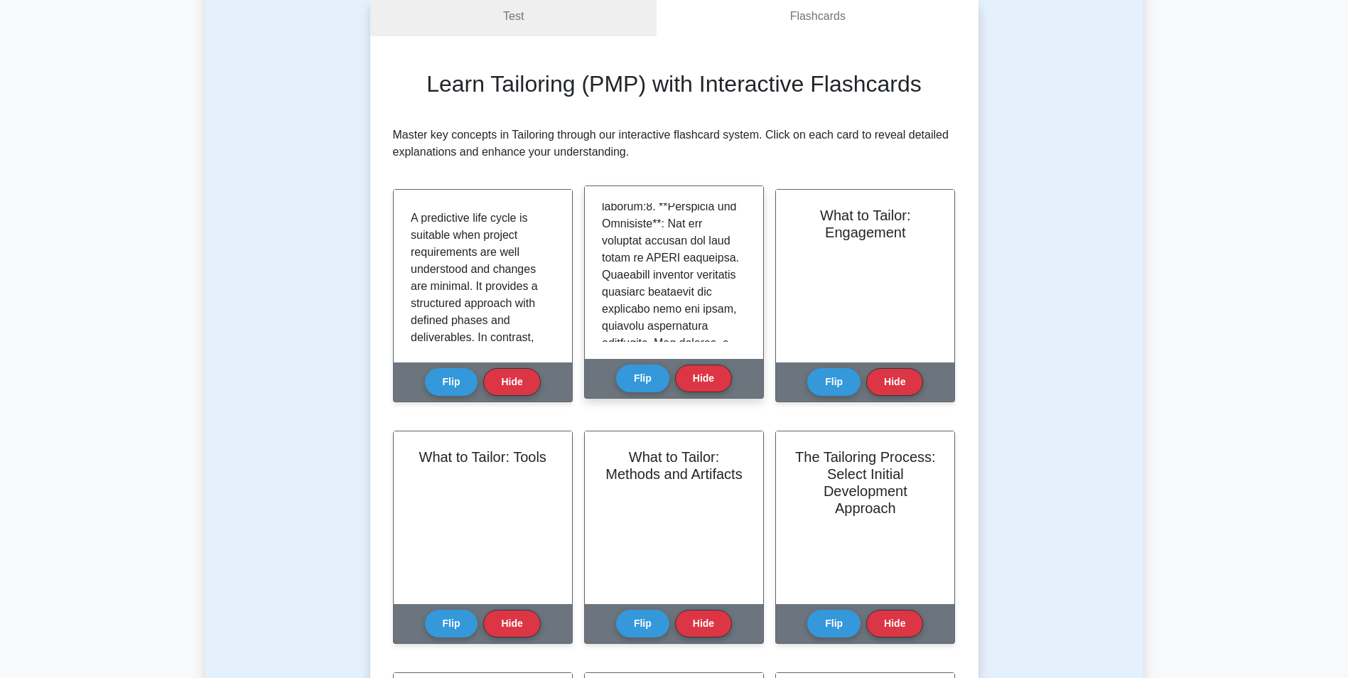
scroll to position [213, 0]
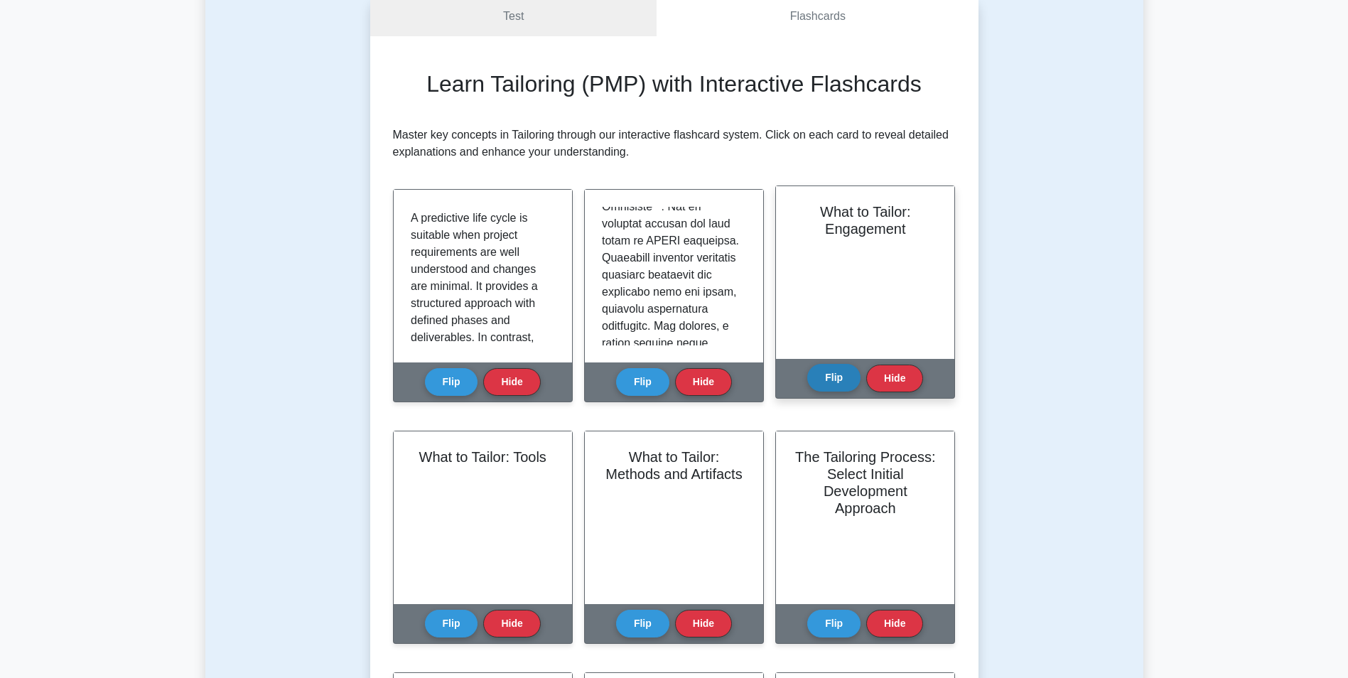
click at [834, 379] on button "Flip" at bounding box center [833, 378] width 53 height 28
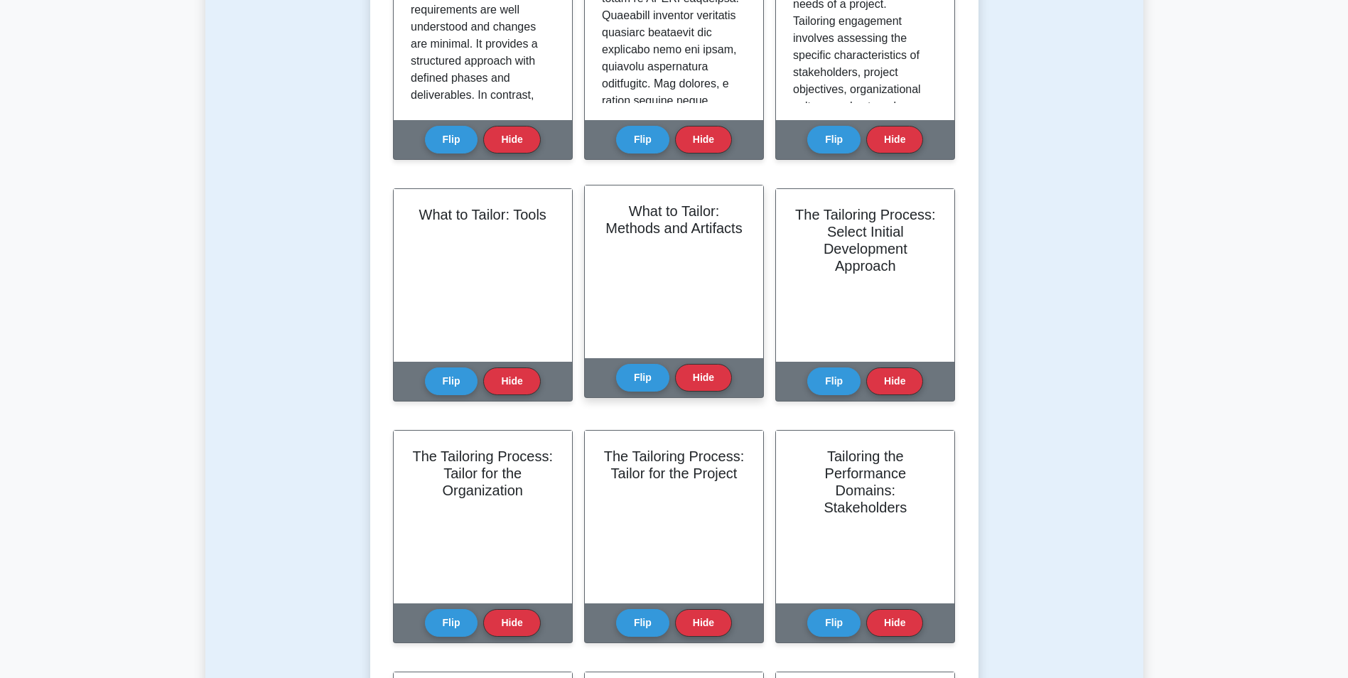
scroll to position [426, 0]
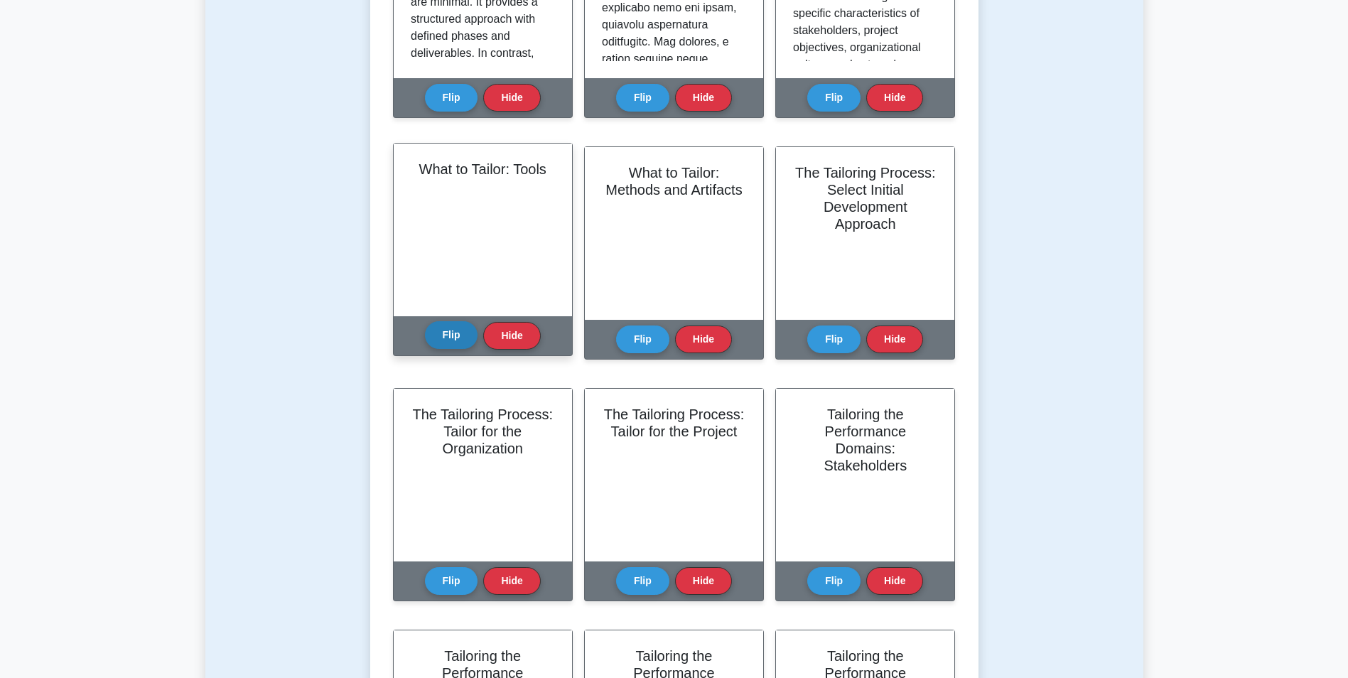
click at [439, 338] on button "Flip" at bounding box center [451, 335] width 53 height 28
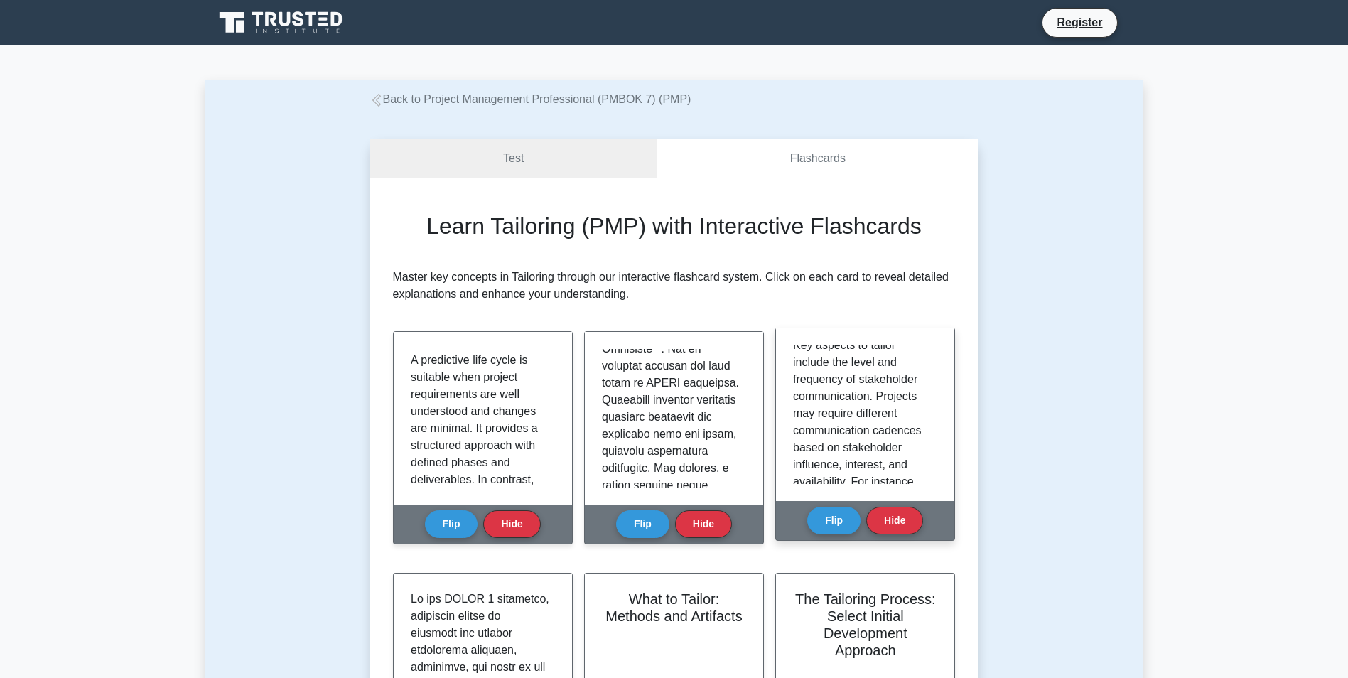
scroll to position [355, 0]
click at [824, 525] on button "Flip" at bounding box center [833, 520] width 53 height 28
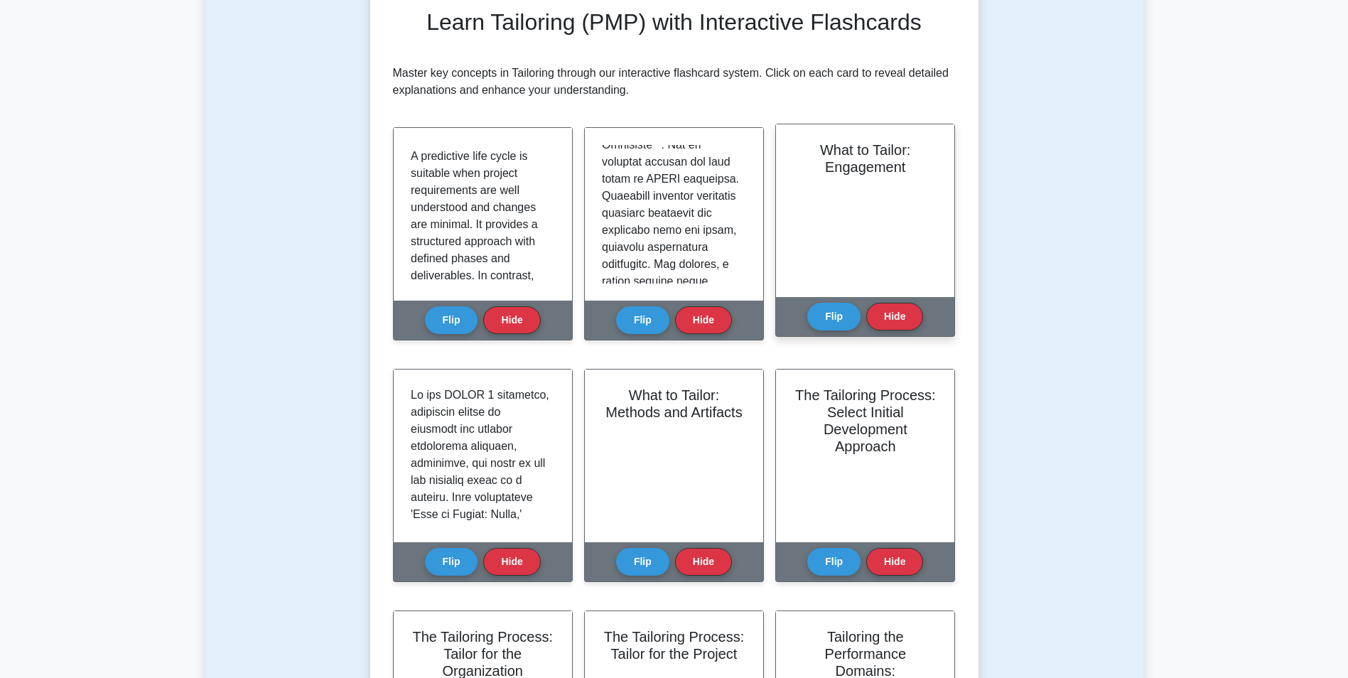
scroll to position [213, 0]
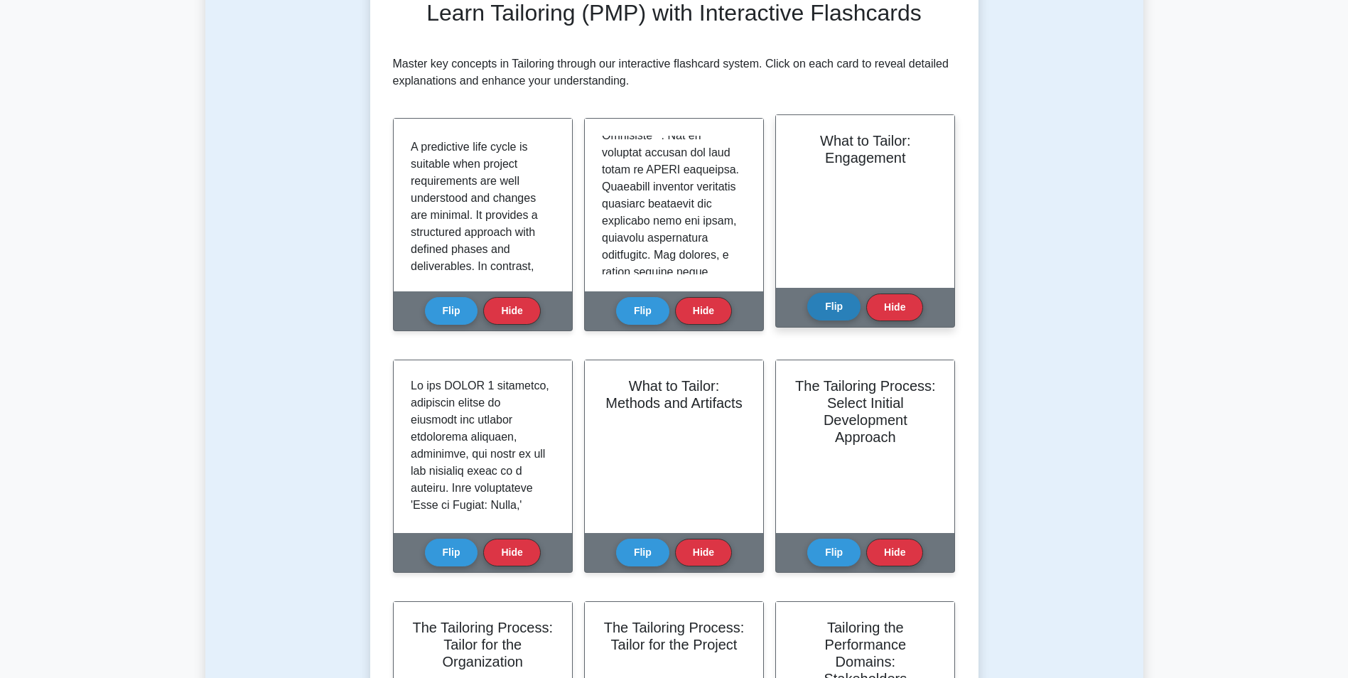
click at [842, 309] on button "Flip" at bounding box center [833, 307] width 53 height 28
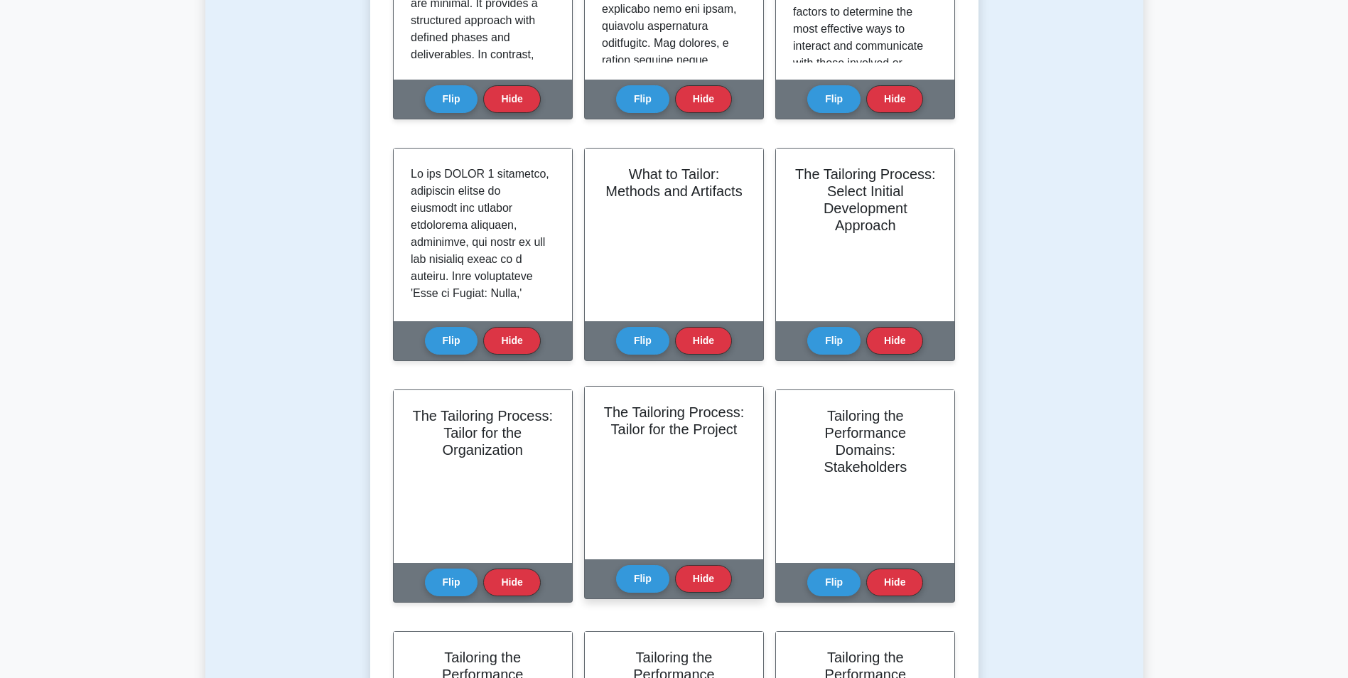
scroll to position [426, 0]
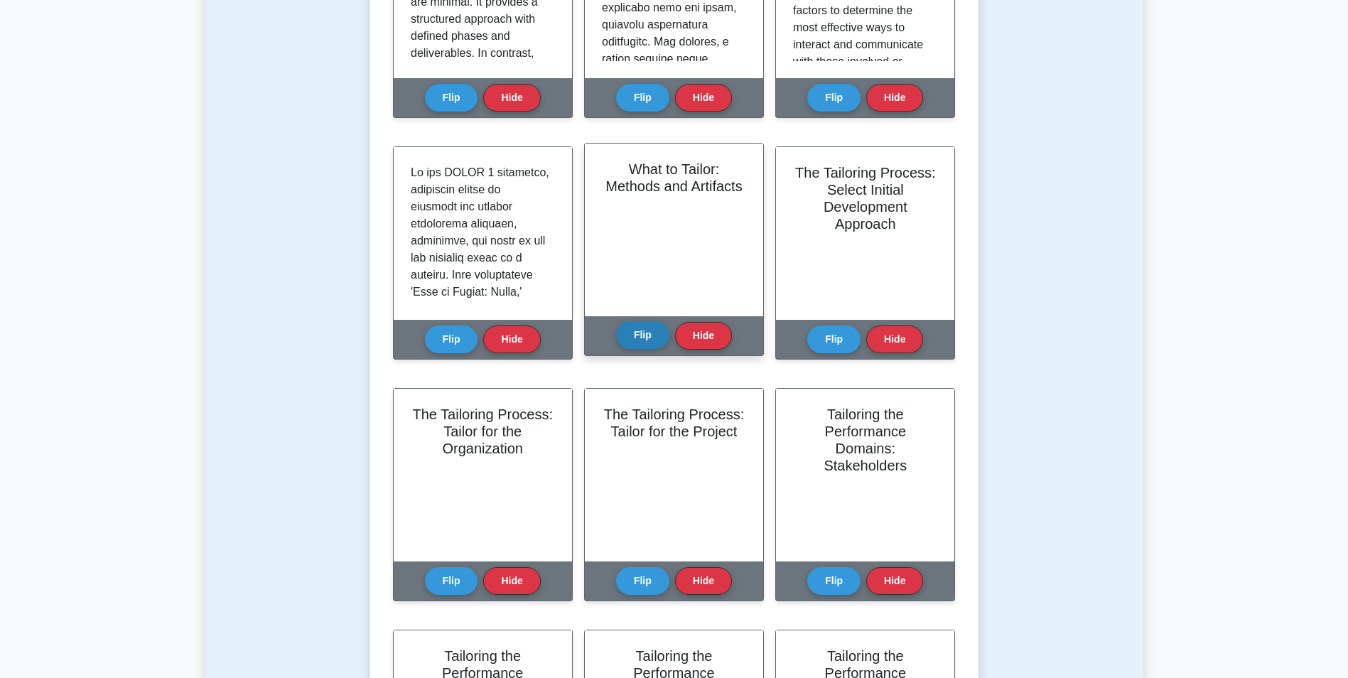
click at [644, 336] on button "Flip" at bounding box center [642, 335] width 53 height 28
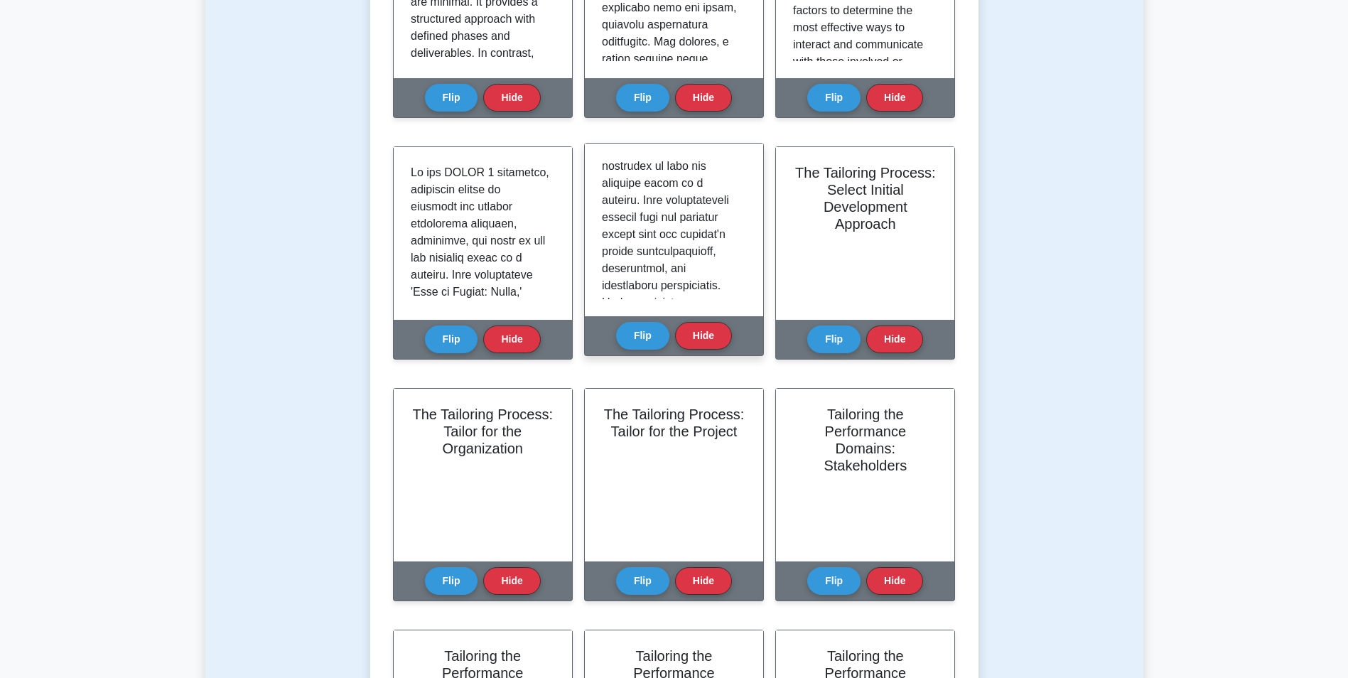
scroll to position [142, 0]
click at [646, 330] on button "Flip" at bounding box center [642, 335] width 53 height 28
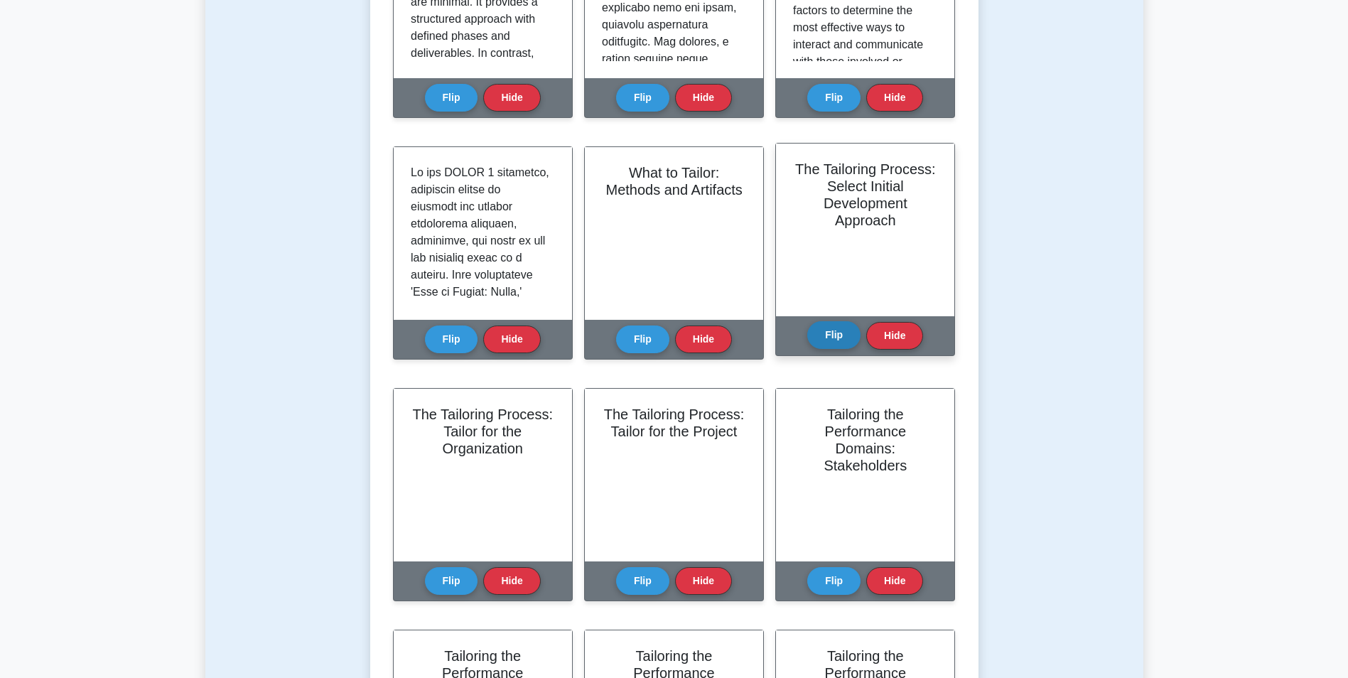
click at [834, 330] on button "Flip" at bounding box center [833, 335] width 53 height 28
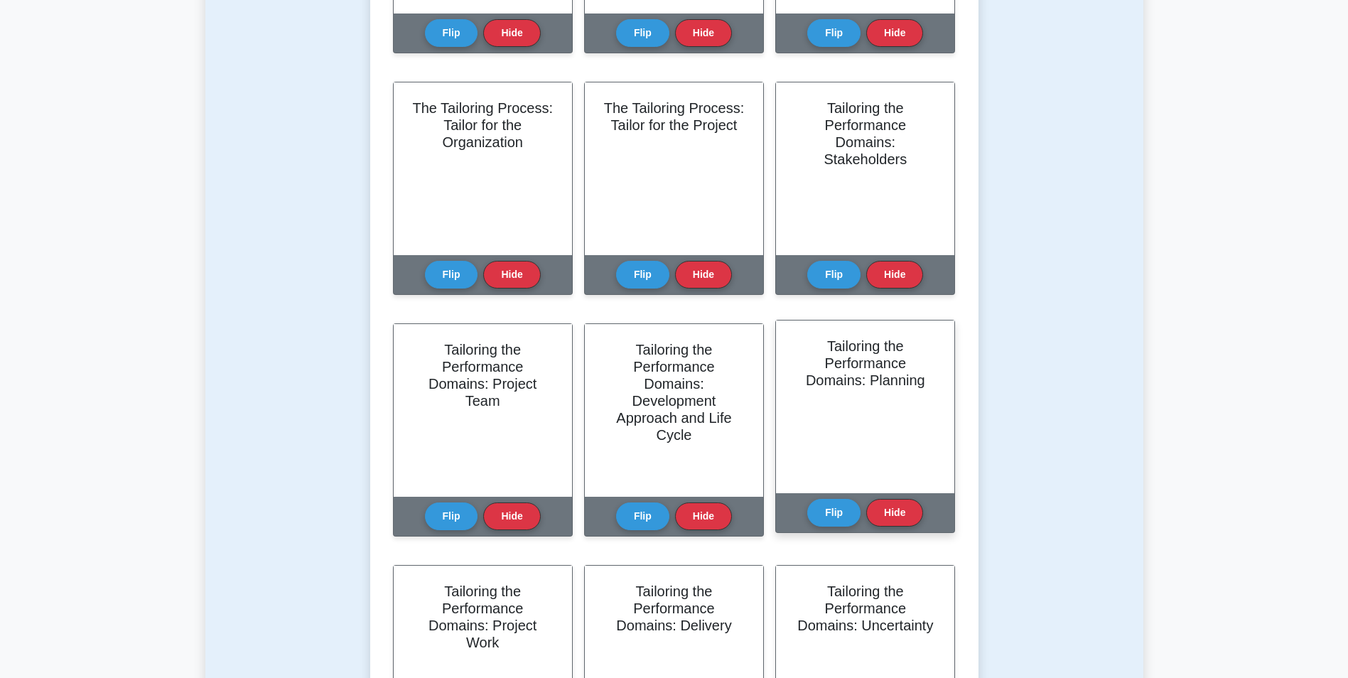
scroll to position [782, 0]
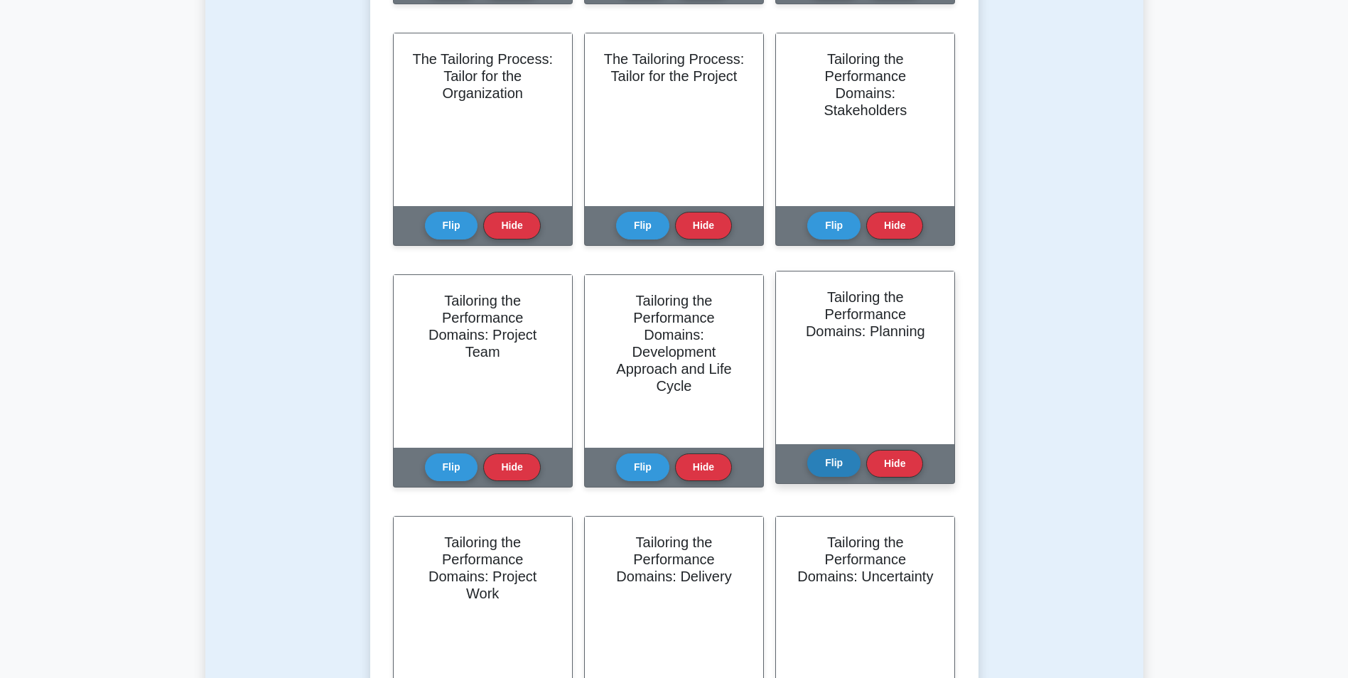
click at [837, 464] on button "Flip" at bounding box center [833, 463] width 53 height 28
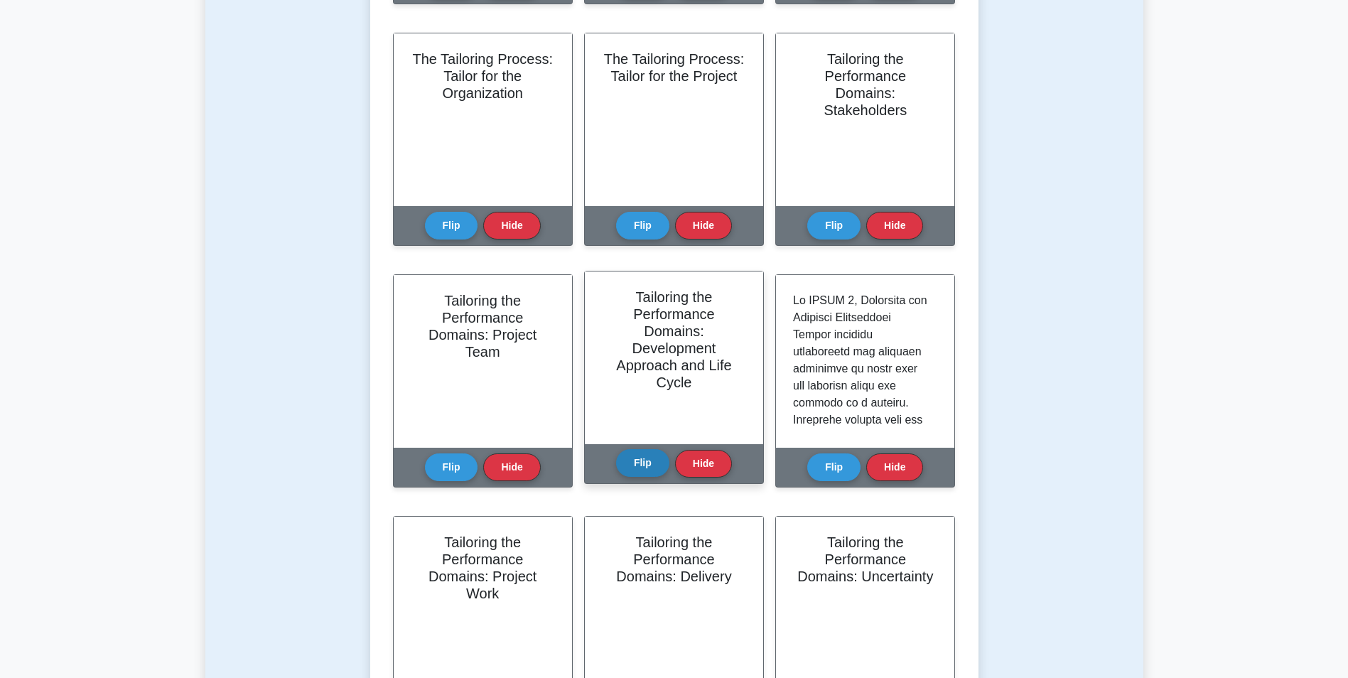
click at [642, 449] on button "Flip" at bounding box center [642, 463] width 53 height 28
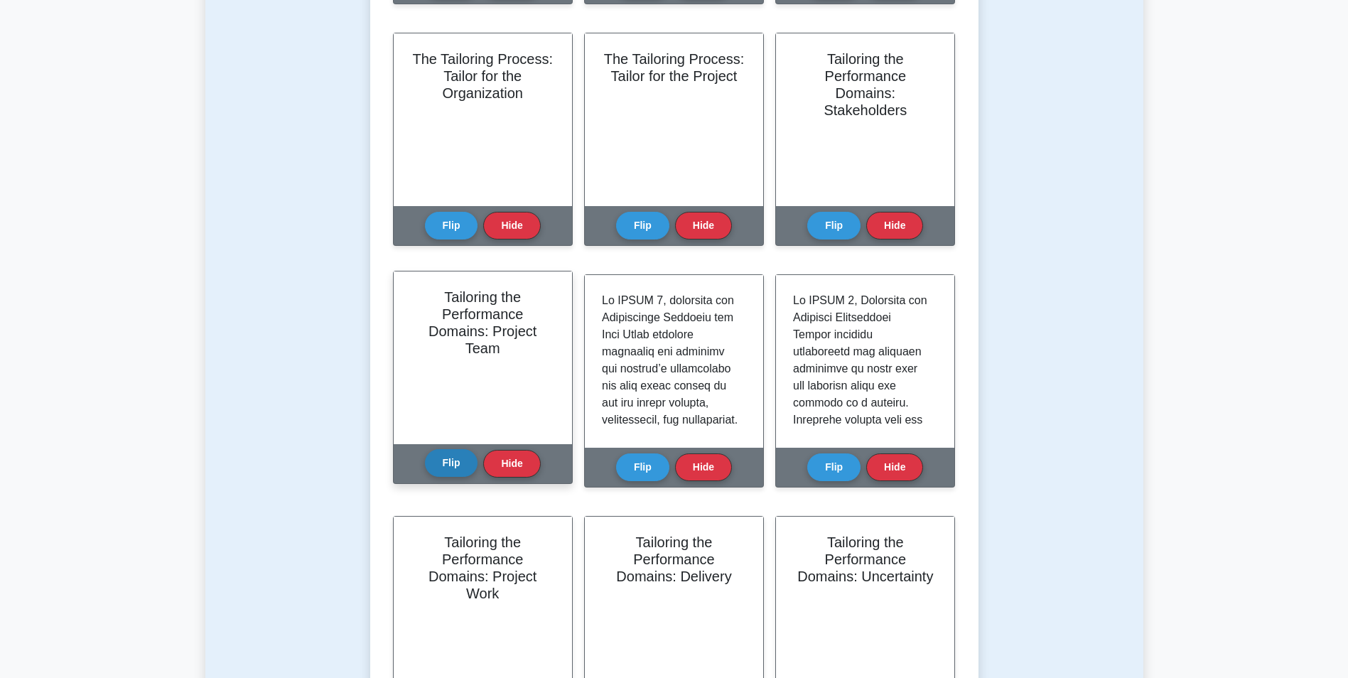
click at [441, 458] on button "Flip" at bounding box center [451, 463] width 53 height 28
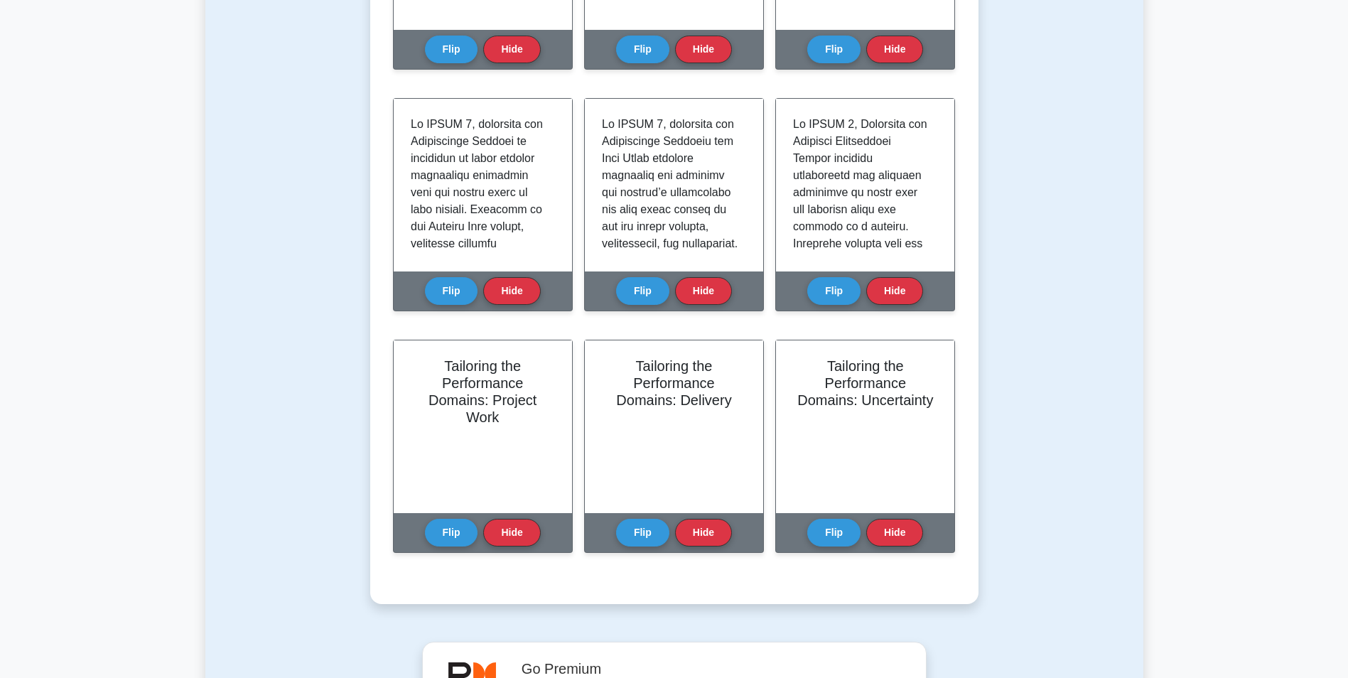
scroll to position [995, 0]
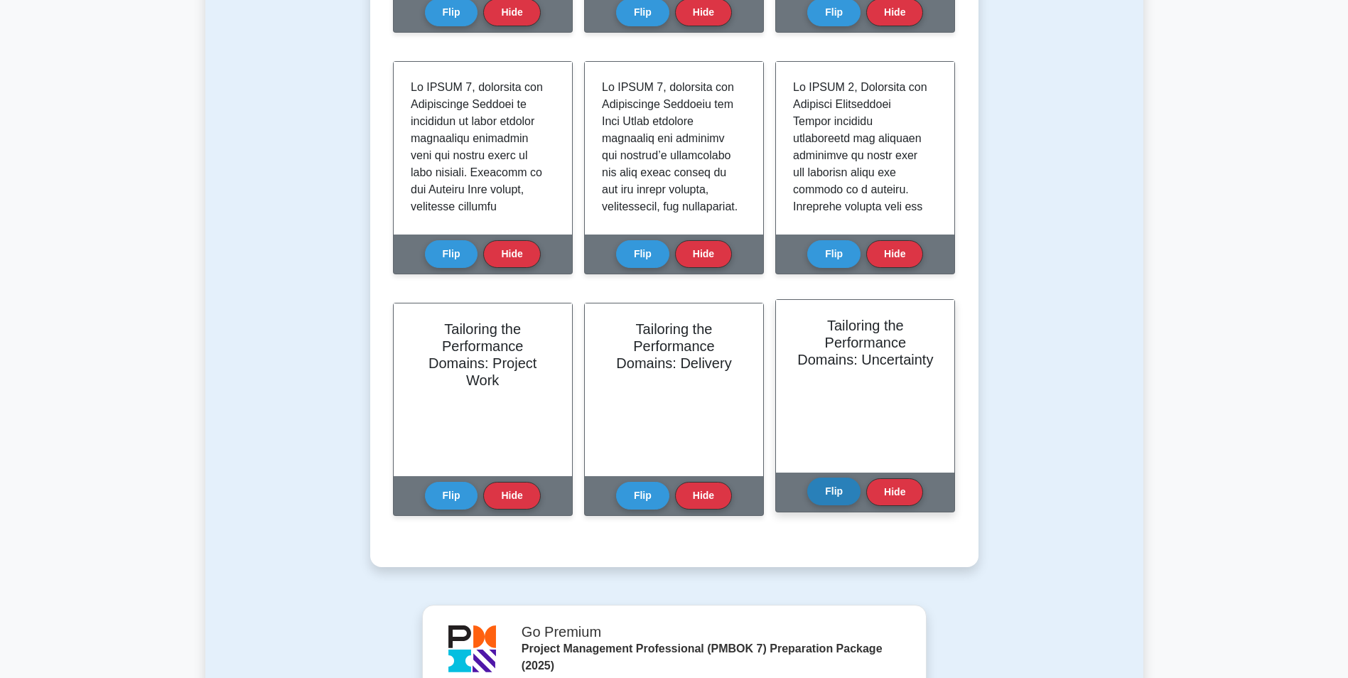
click at [836, 490] on button "Flip" at bounding box center [833, 492] width 53 height 28
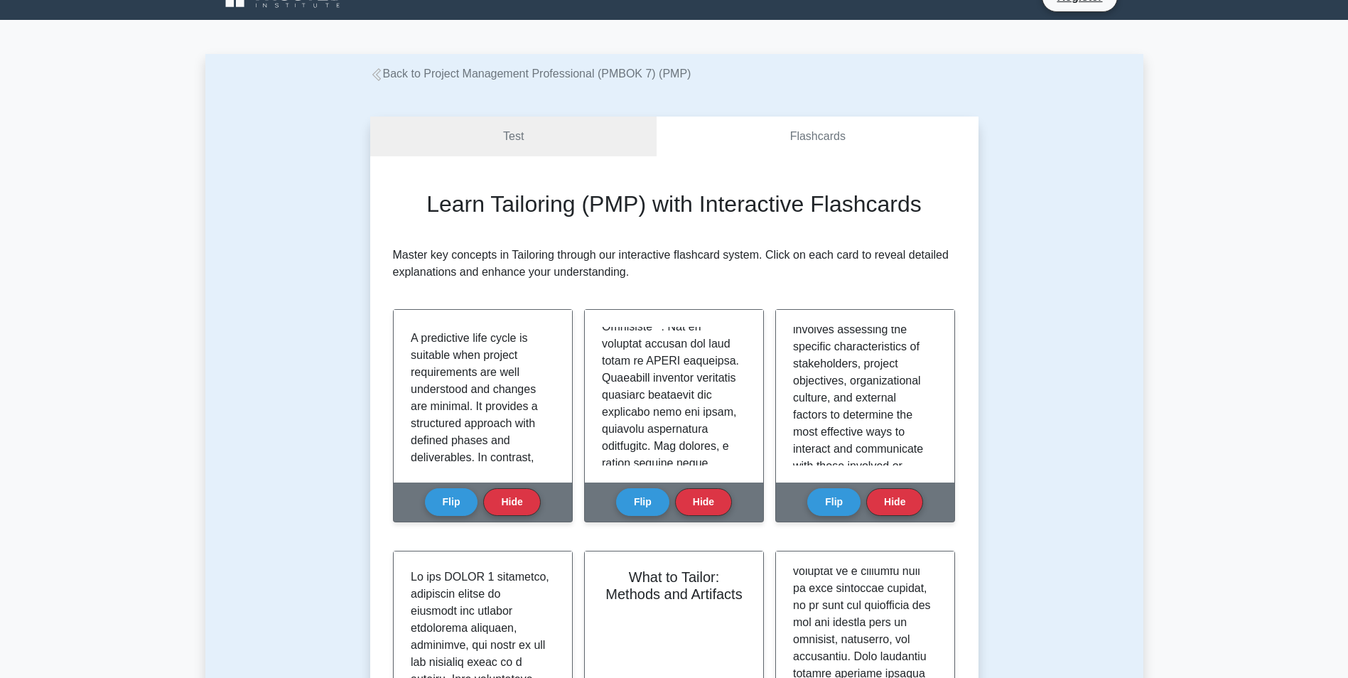
scroll to position [0, 0]
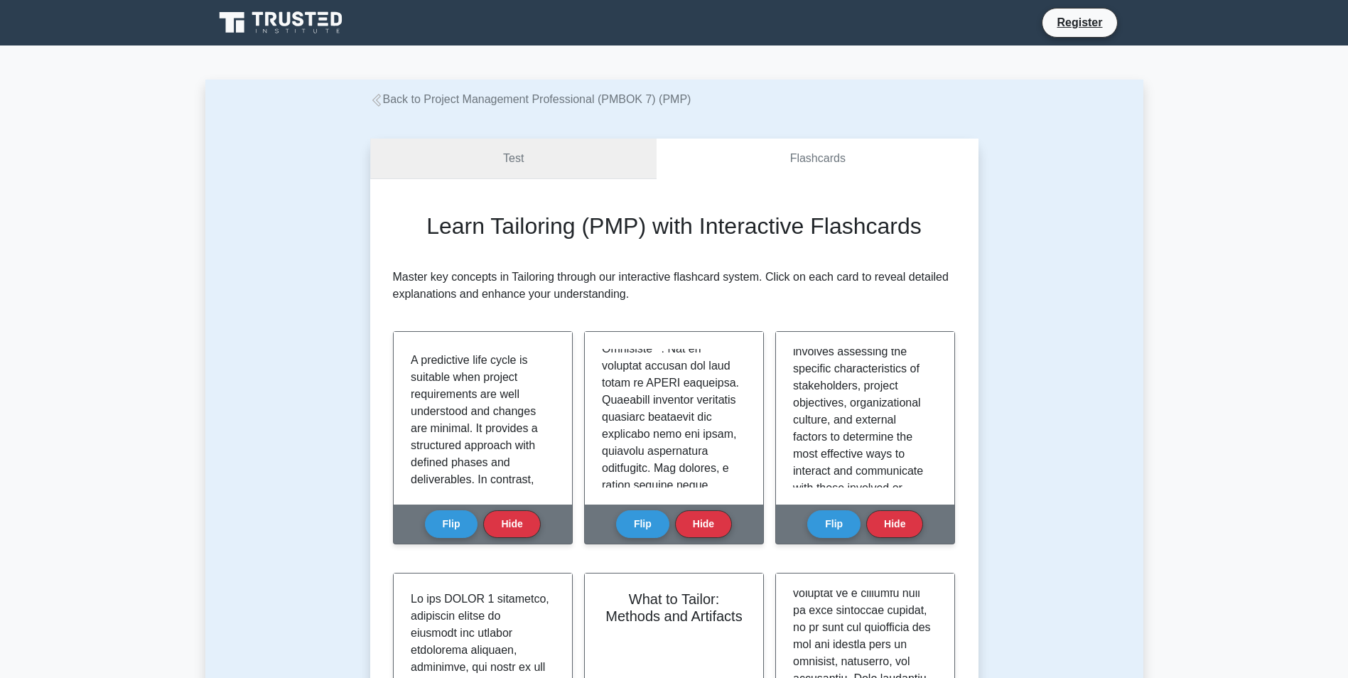
click at [514, 161] on link "Test" at bounding box center [513, 159] width 287 height 41
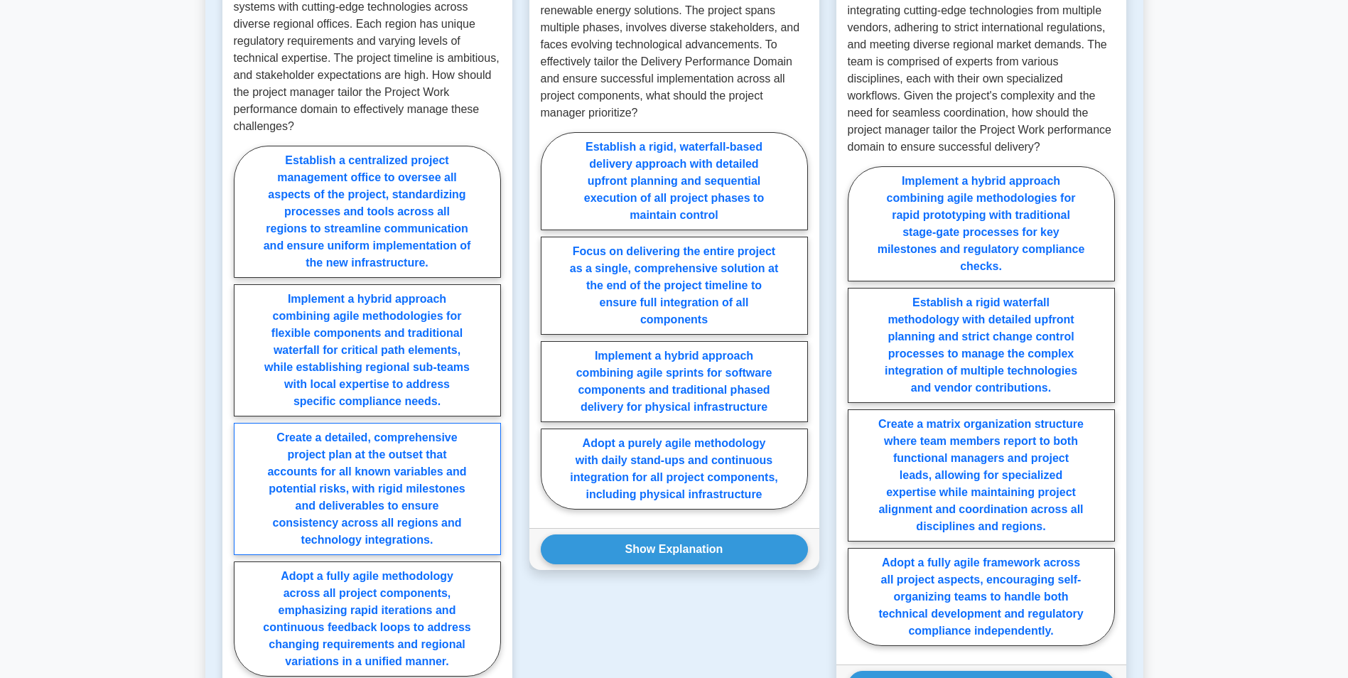
scroll to position [995, 0]
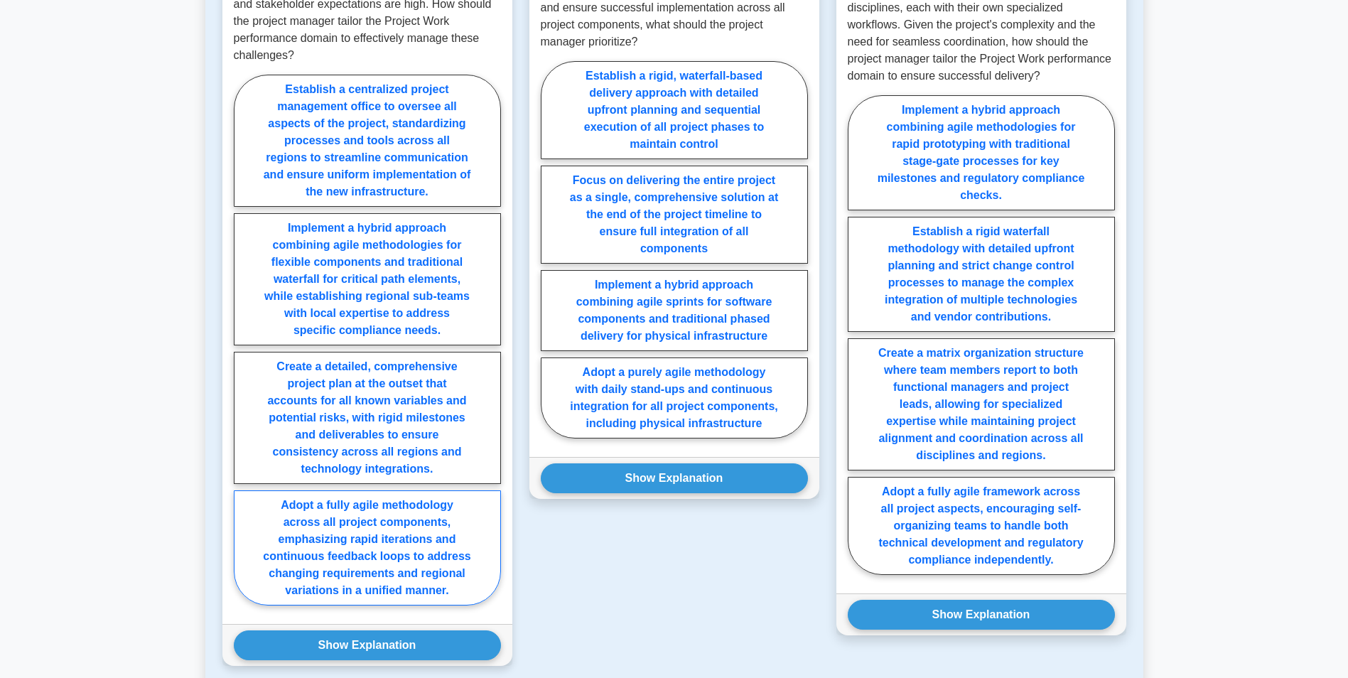
click at [427, 518] on label "Adopt a fully agile methodology across all project components, emphasizing rapi…" at bounding box center [367, 547] width 267 height 115
click at [243, 349] on input "Adopt a fully agile methodology across all project components, emphasizing rapi…" at bounding box center [238, 344] width 9 height 9
radio input "true"
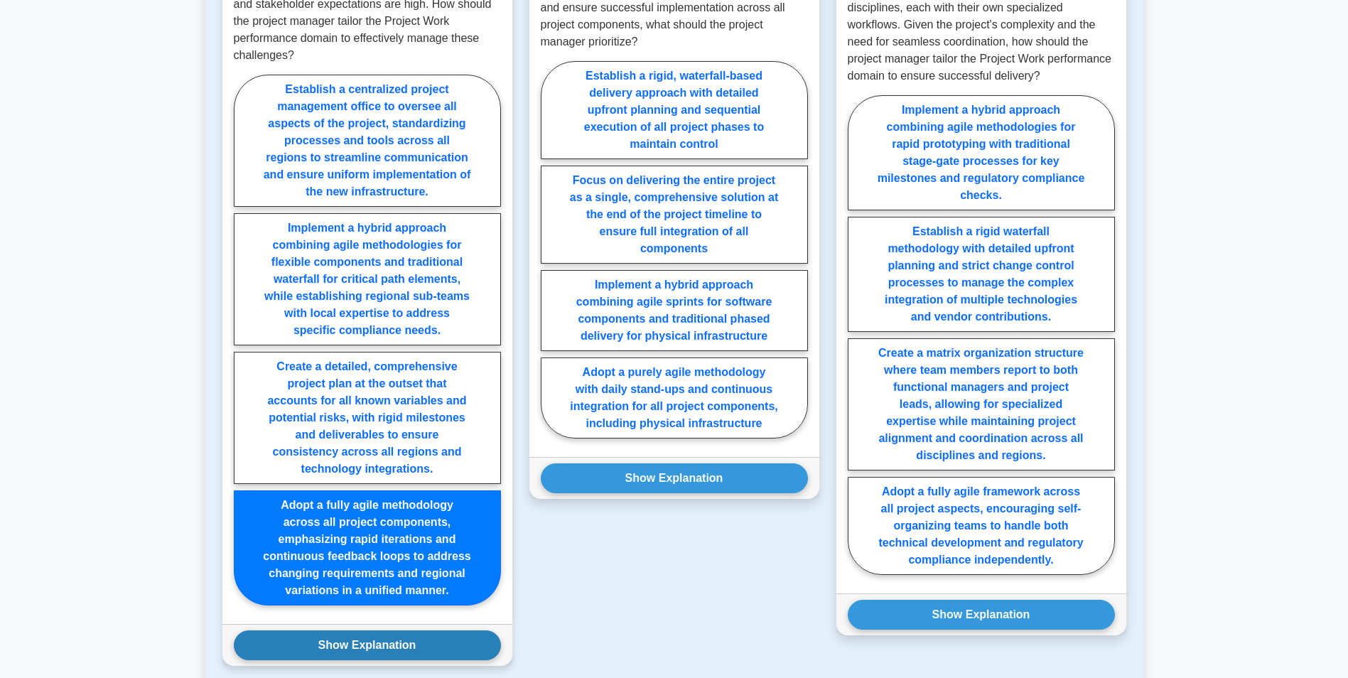
click at [409, 633] on button "Show Explanation" at bounding box center [367, 645] width 267 height 30
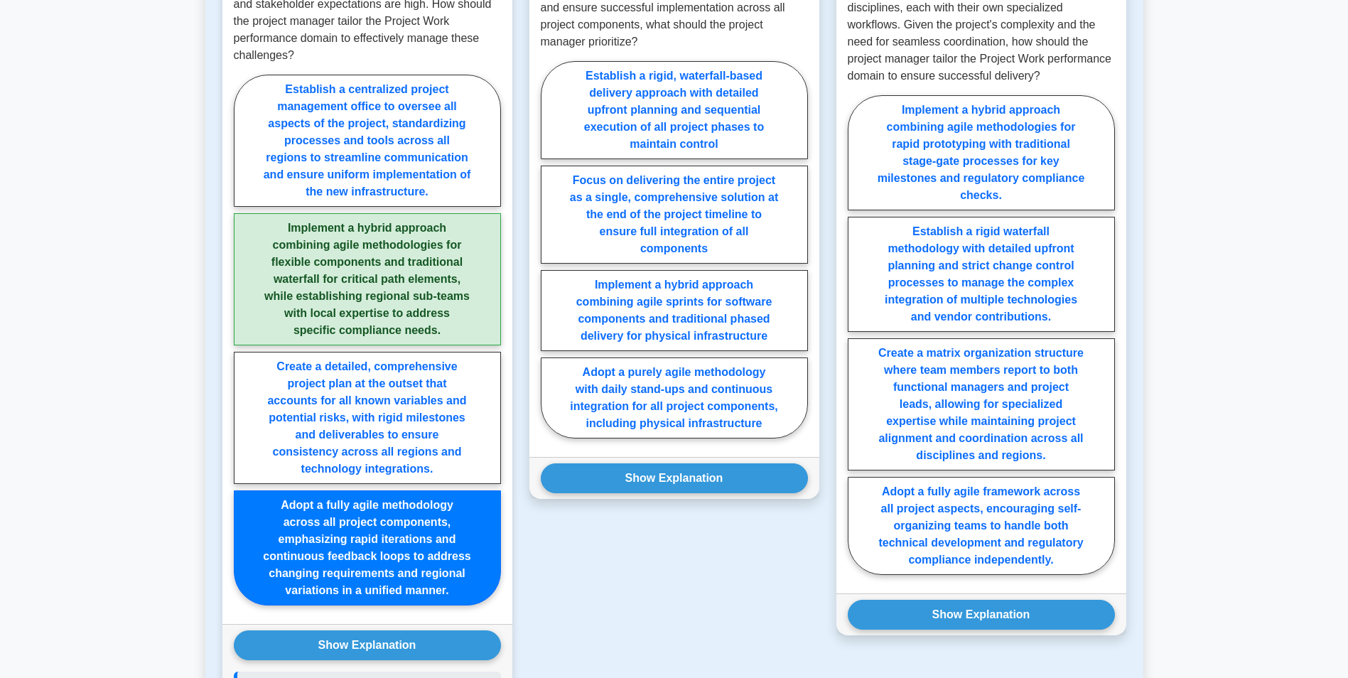
click at [369, 248] on label "Implement a hybrid approach combining agile methodologies for flexible componen…" at bounding box center [367, 279] width 267 height 132
click at [243, 340] on input "Implement a hybrid approach combining agile methodologies for flexible componen…" at bounding box center [238, 344] width 9 height 9
radio input "true"
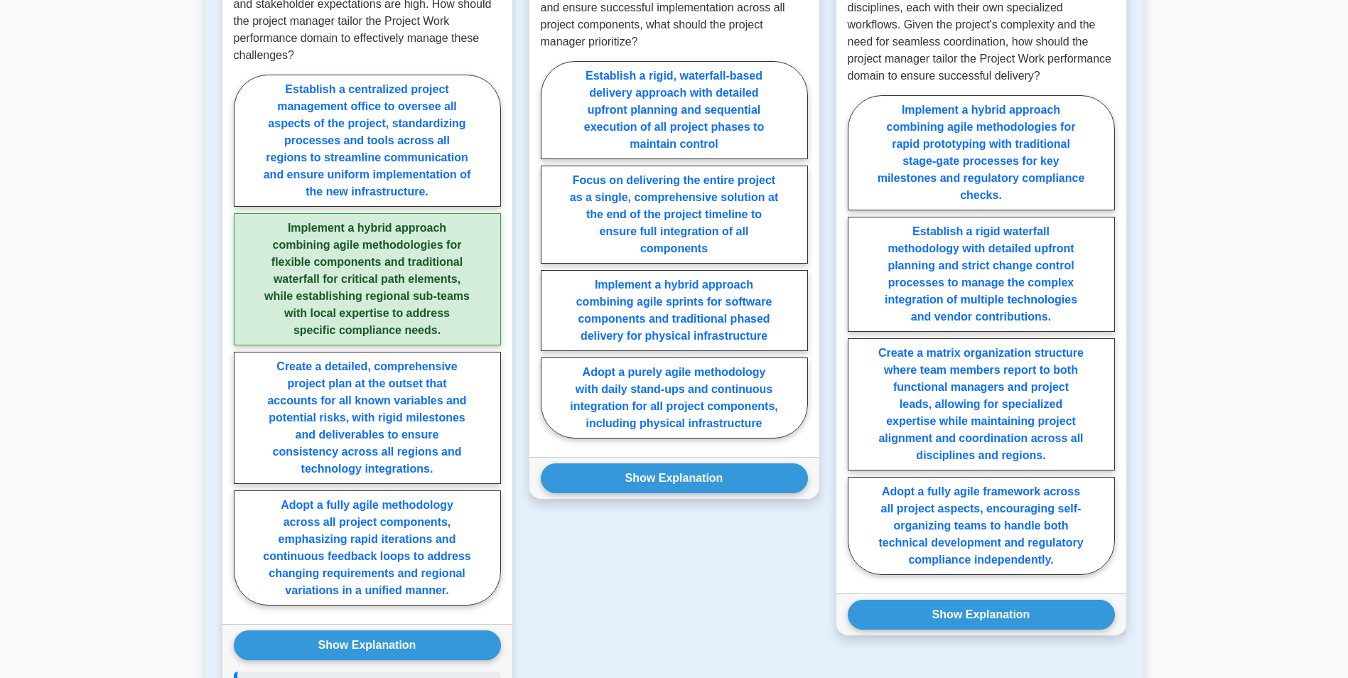
click at [367, 247] on label "Implement a hybrid approach combining agile methodologies for flexible componen…" at bounding box center [367, 279] width 267 height 132
click at [243, 340] on input "Implement a hybrid approach combining agile methodologies for flexible componen…" at bounding box center [238, 344] width 9 height 9
click at [319, 118] on label "Establish a centralized project management office to oversee all aspects of the…" at bounding box center [367, 141] width 267 height 132
click at [243, 340] on input "Establish a centralized project management office to oversee all aspects of the…" at bounding box center [238, 344] width 9 height 9
radio input "true"
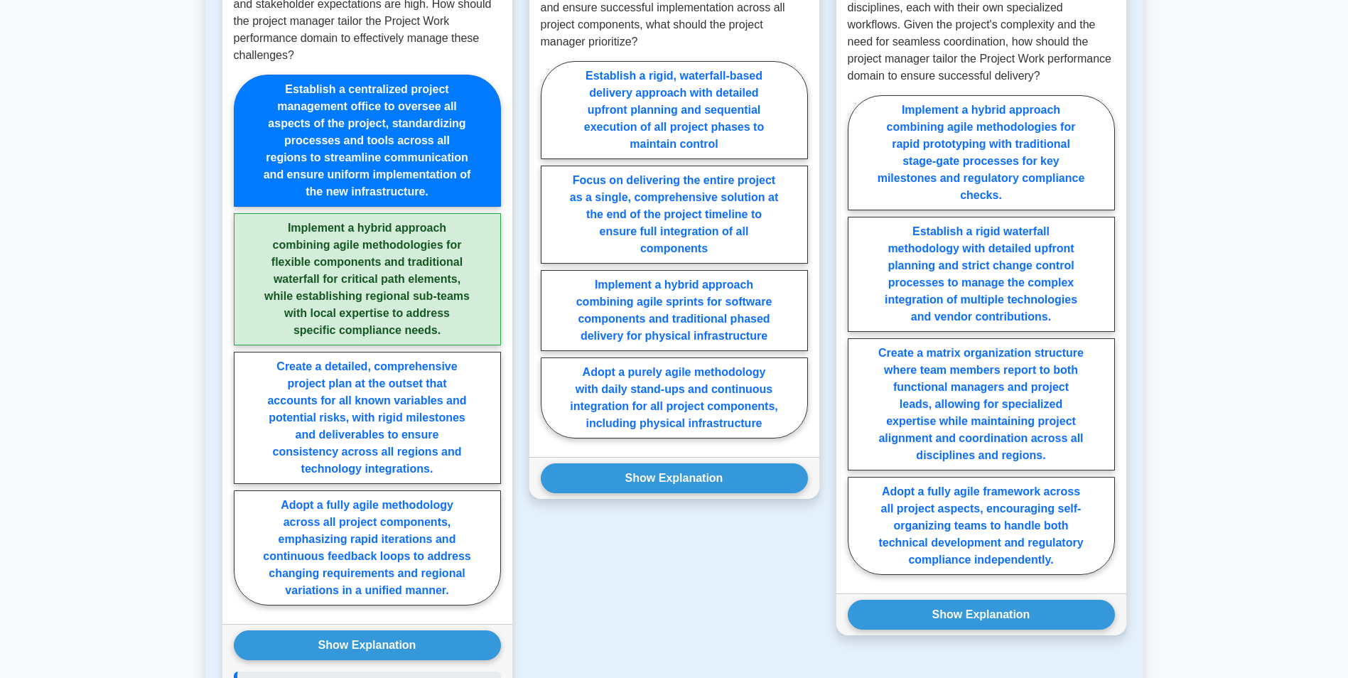
click at [372, 247] on label "Implement a hybrid approach combining agile methodologies for flexible componen…" at bounding box center [367, 279] width 267 height 132
click at [243, 340] on input "Implement a hybrid approach combining agile methodologies for flexible componen…" at bounding box center [238, 344] width 9 height 9
radio input "true"
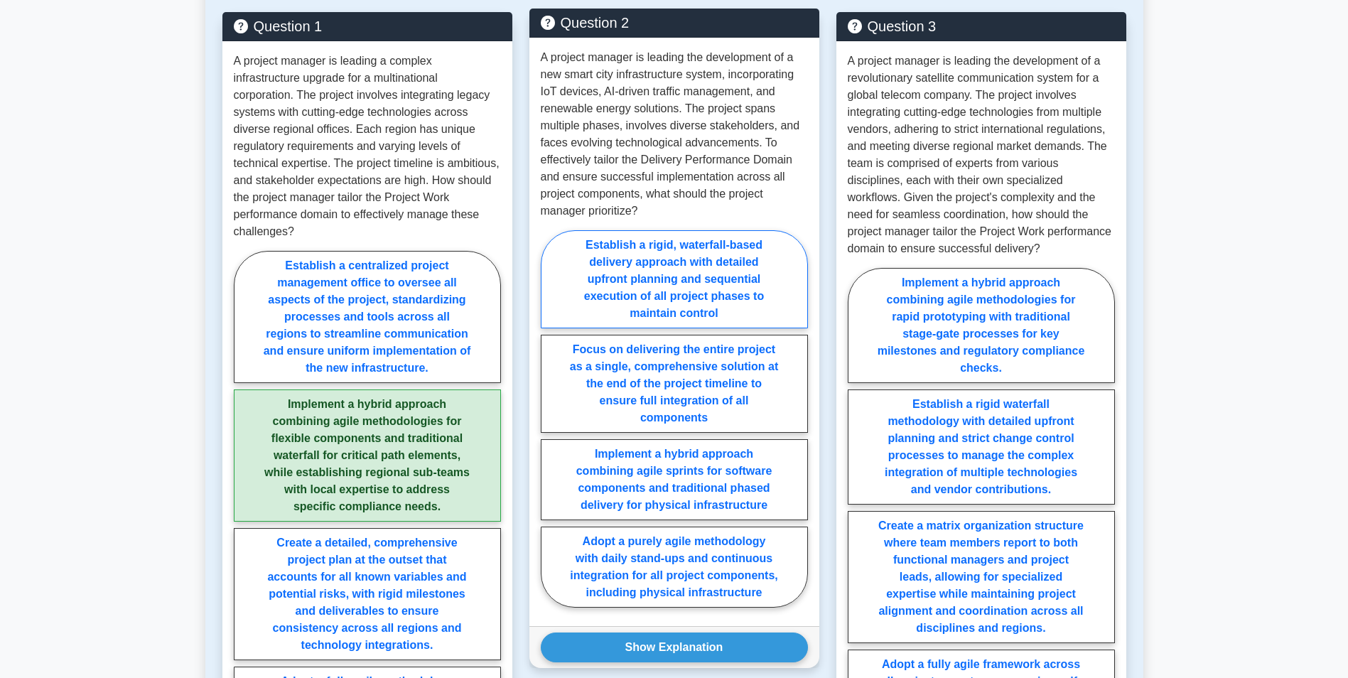
scroll to position [853, 0]
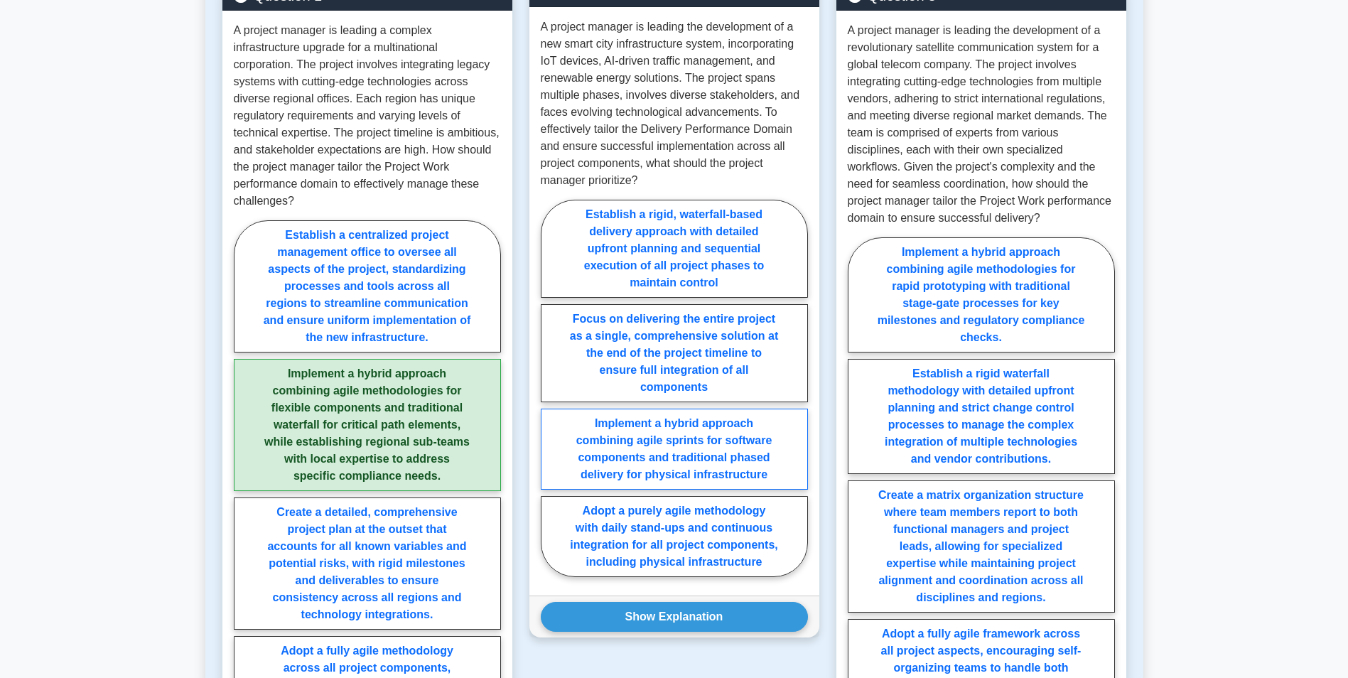
click at [651, 411] on label "Implement a hybrid approach combining agile sprints for software components and…" at bounding box center [674, 449] width 267 height 81
click at [550, 397] on input "Implement a hybrid approach combining agile sprints for software components and…" at bounding box center [545, 392] width 9 height 9
radio input "true"
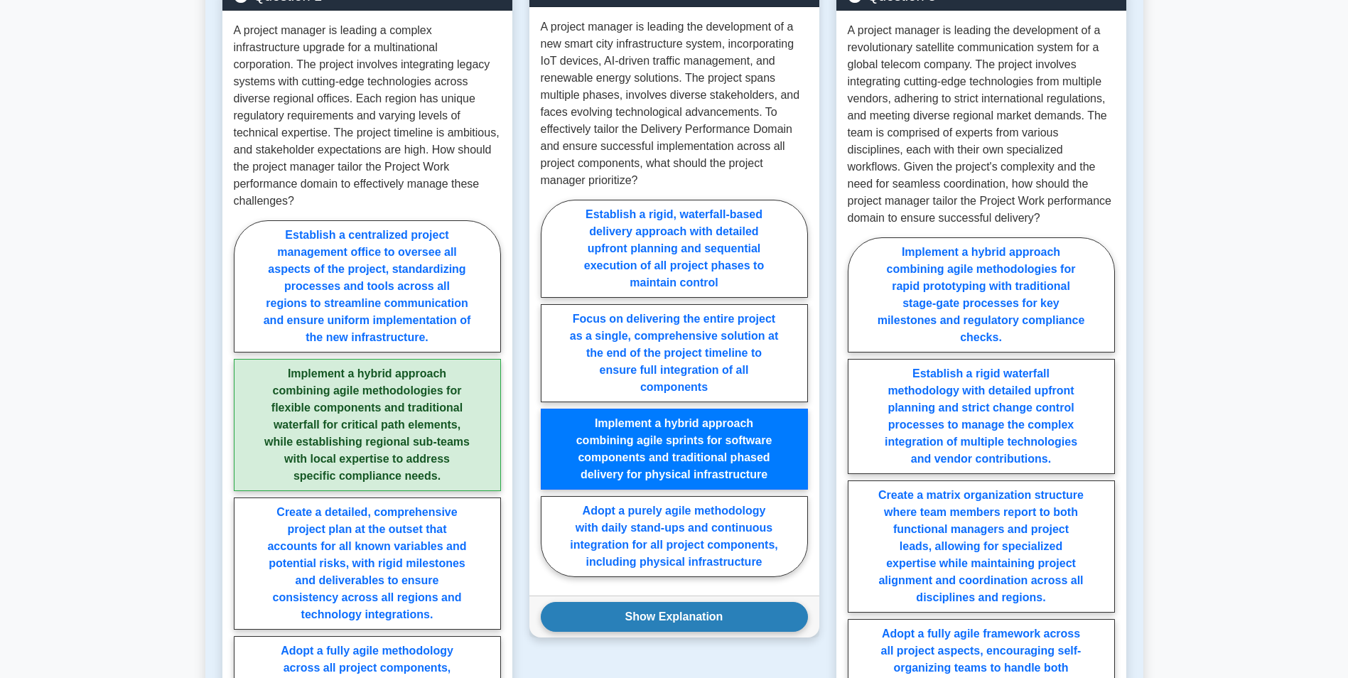
click at [638, 602] on button "Show Explanation" at bounding box center [674, 617] width 267 height 30
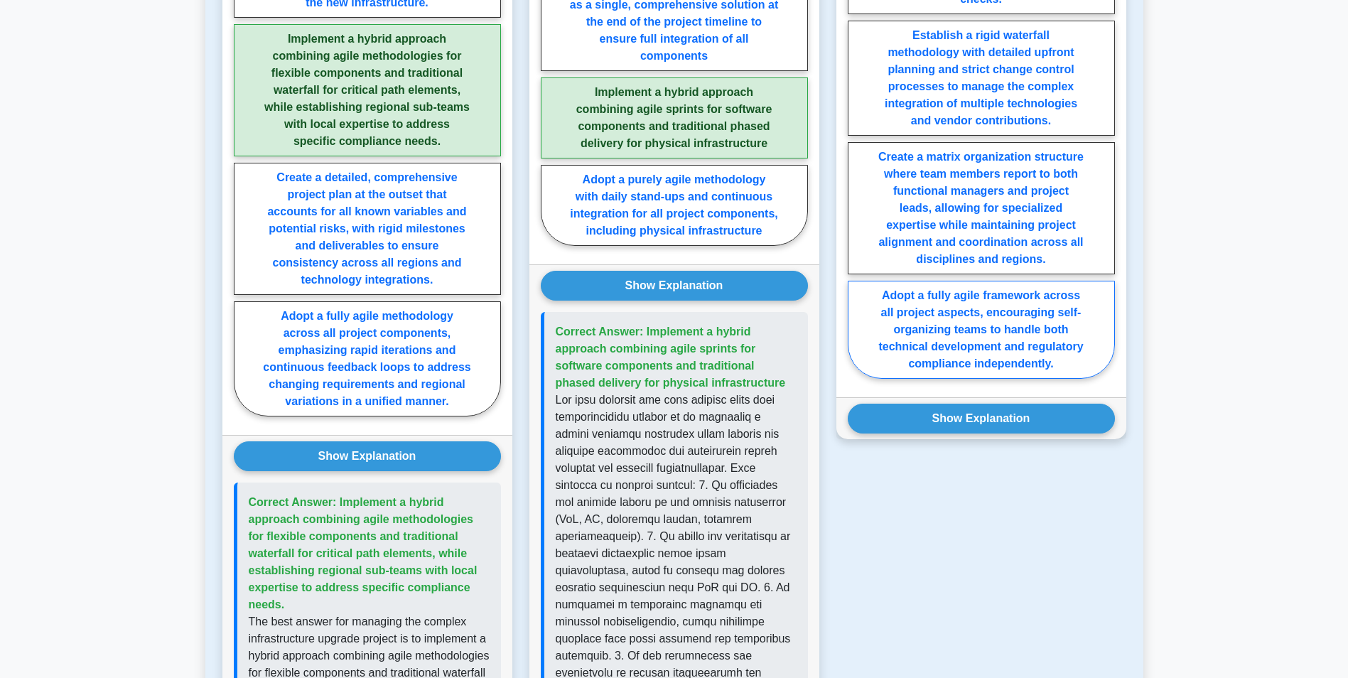
scroll to position [1208, 0]
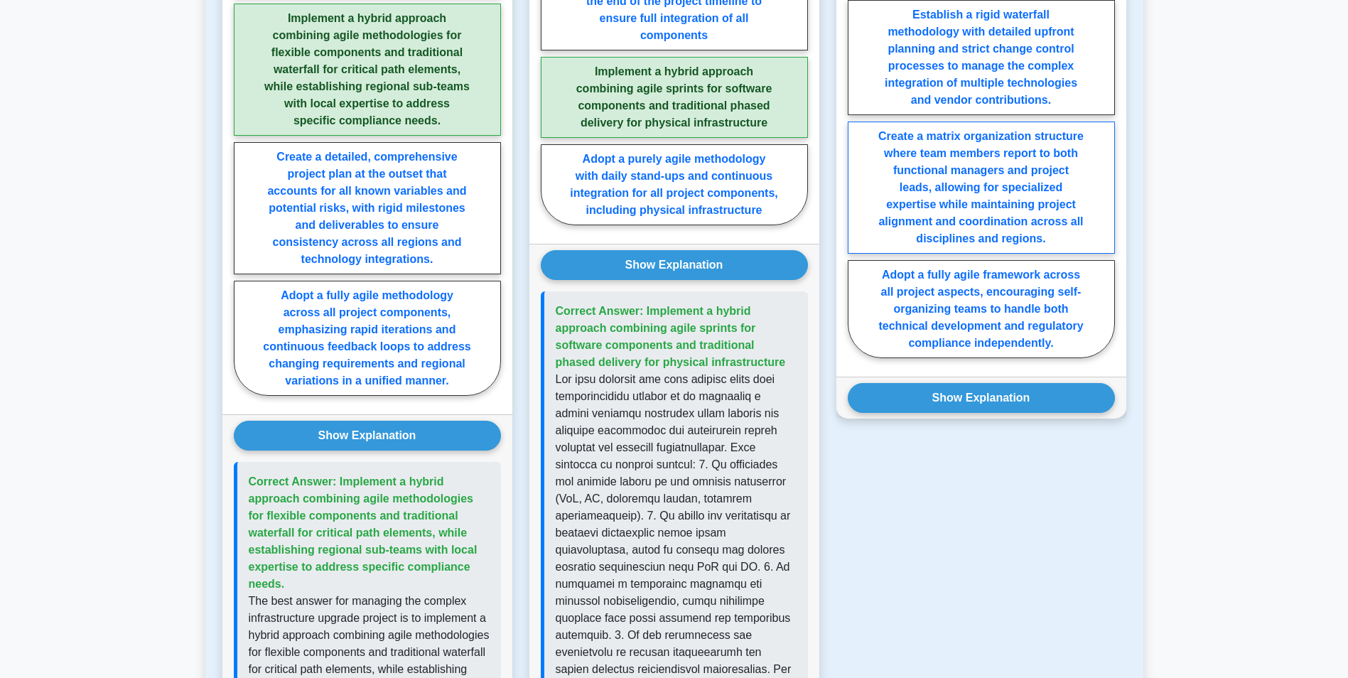
click at [934, 226] on label "Create a matrix organization structure where team members report to both functi…" at bounding box center [981, 188] width 267 height 132
click at [857, 127] on input "Create a matrix organization structure where team members report to both functi…" at bounding box center [852, 122] width 9 height 9
radio input "true"
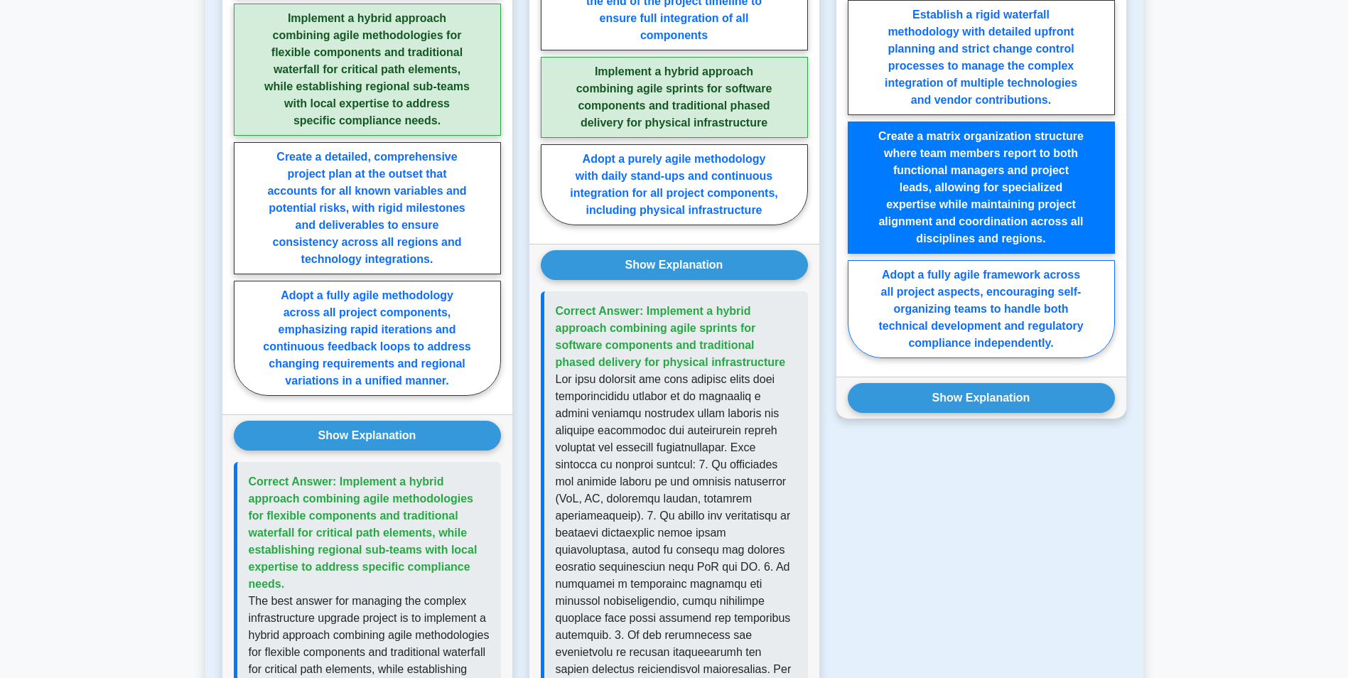
click at [934, 266] on label "Adopt a fully agile framework across all project aspects, encouraging self-orga…" at bounding box center [981, 309] width 267 height 98
click at [857, 127] on input "Adopt a fully agile framework across all project aspects, encouraging self-orga…" at bounding box center [852, 122] width 9 height 9
radio input "true"
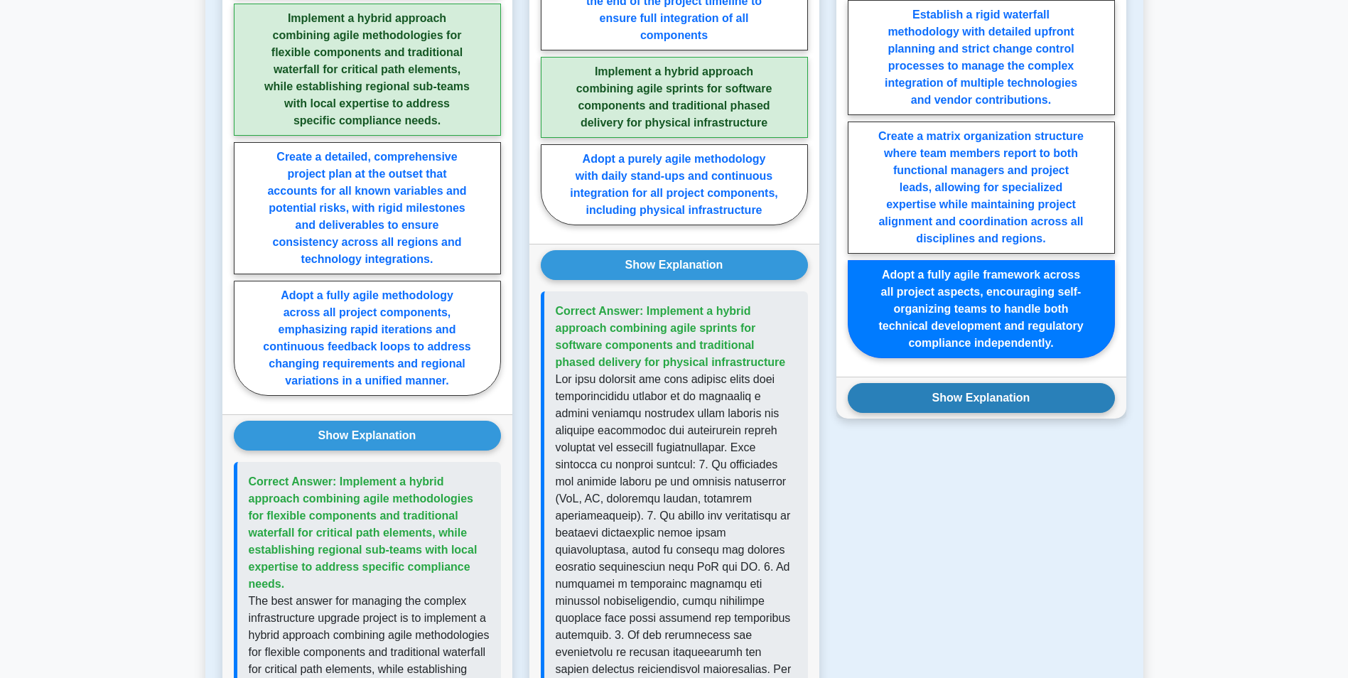
click at [967, 383] on button "Show Explanation" at bounding box center [981, 398] width 267 height 30
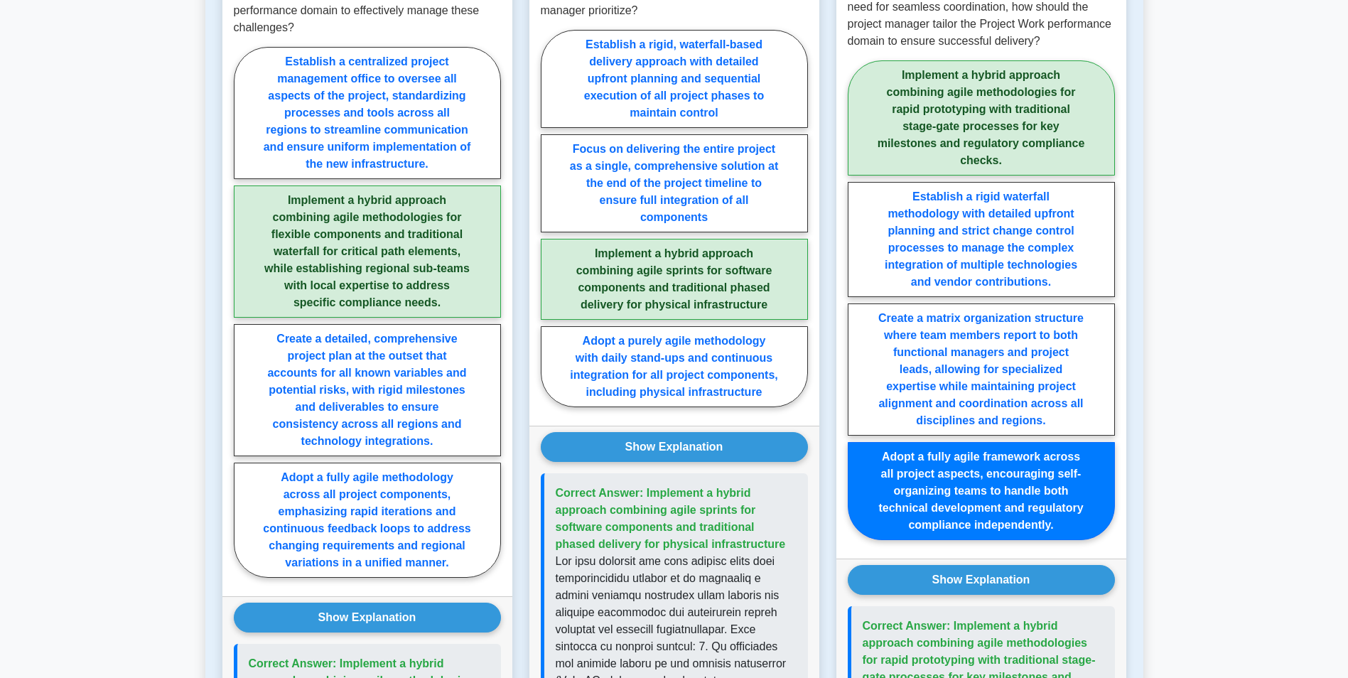
scroll to position [853, 0]
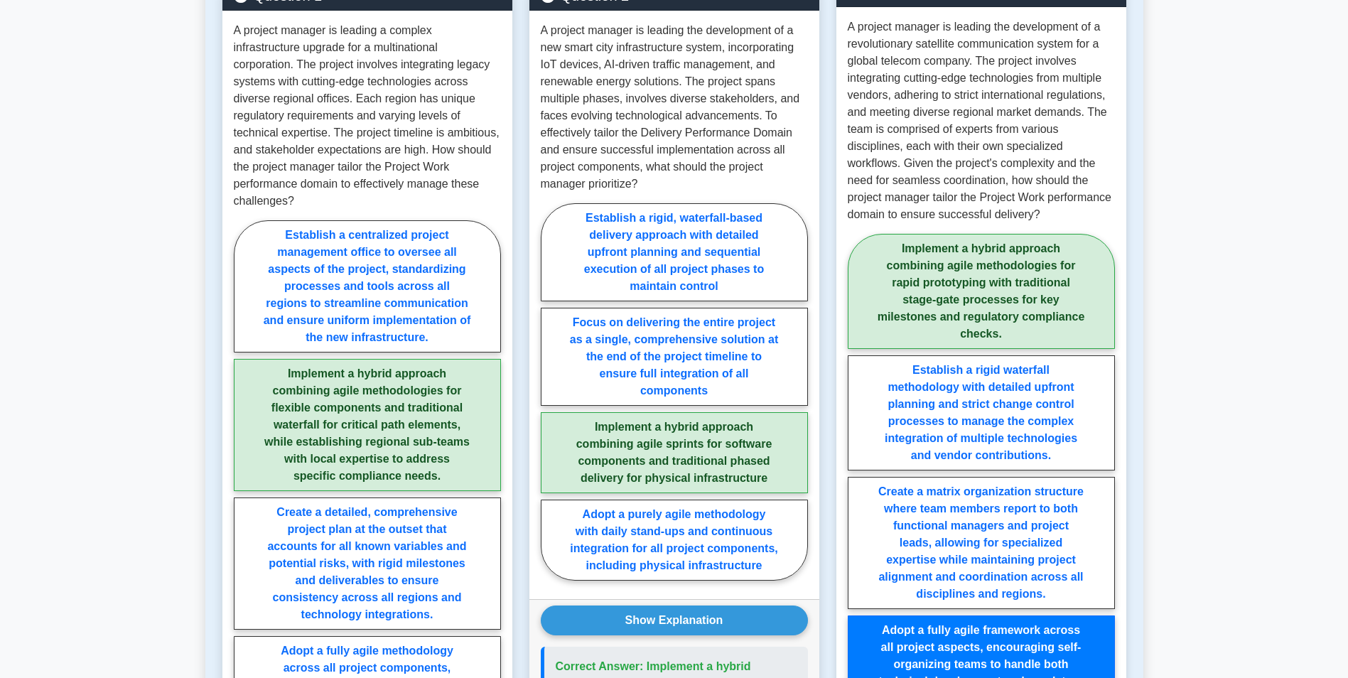
click at [967, 264] on label "Implement a hybrid approach combining agile methodologies for rapid prototyping…" at bounding box center [981, 291] width 267 height 115
click at [857, 473] on input "Implement a hybrid approach combining agile methodologies for rapid prototyping…" at bounding box center [852, 477] width 9 height 9
radio input "true"
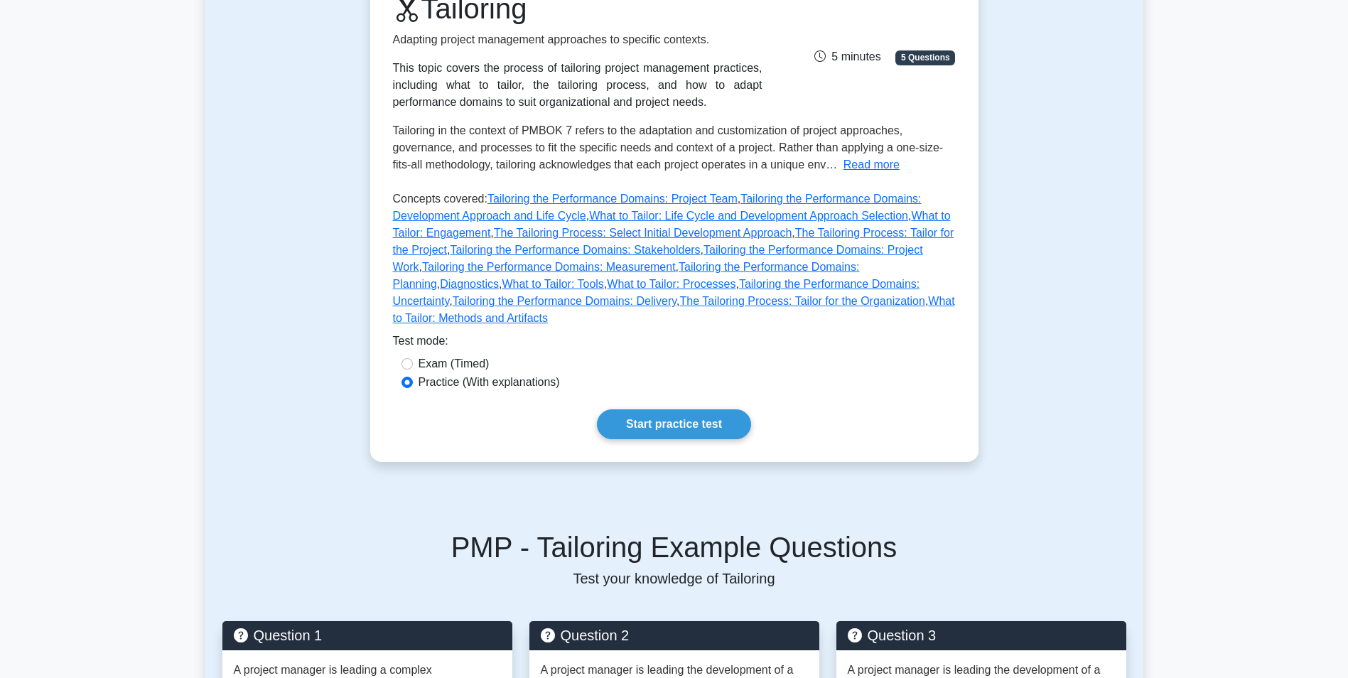
scroll to position [0, 0]
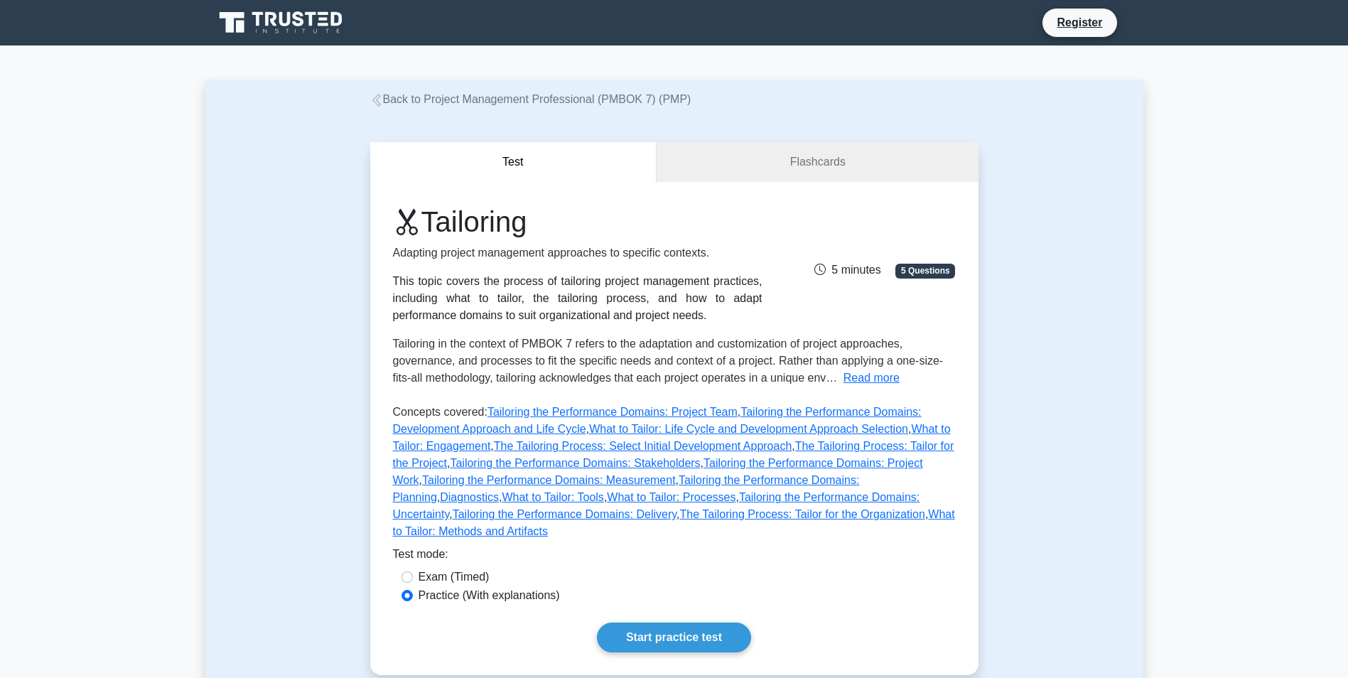
click at [284, 24] on icon at bounding box center [284, 19] width 11 height 14
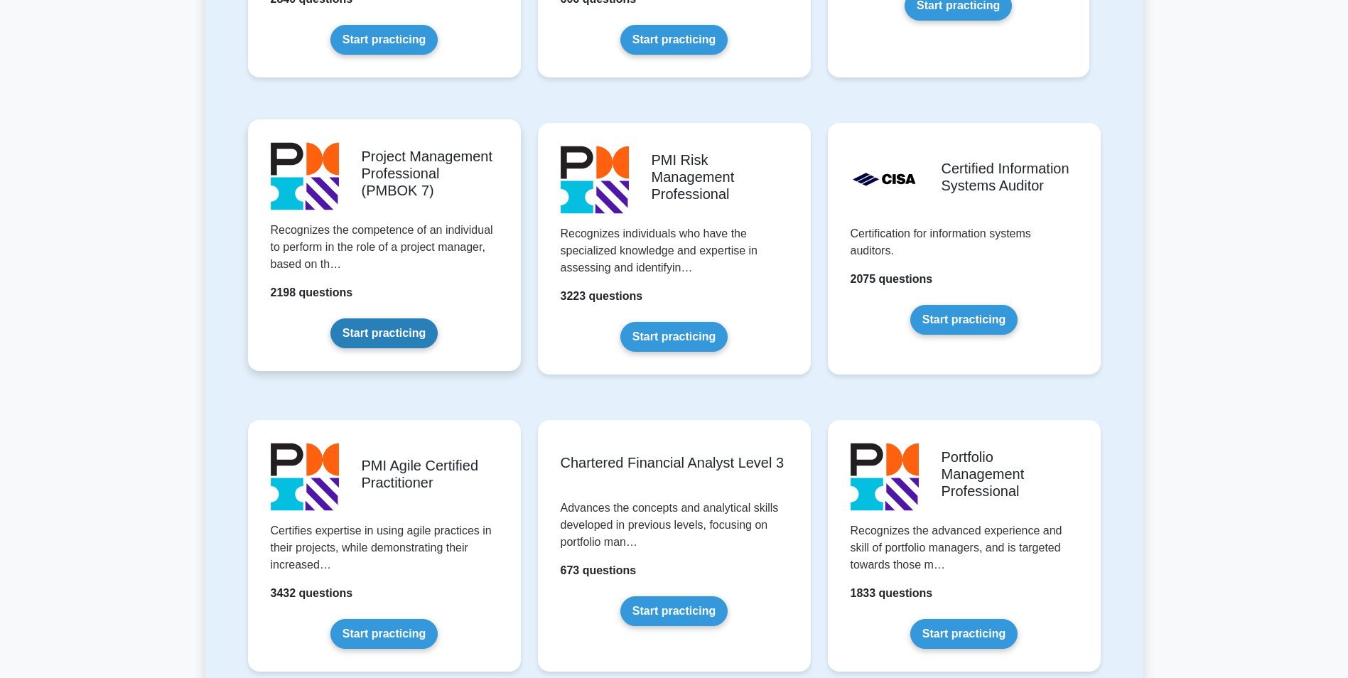
scroll to position [1137, 0]
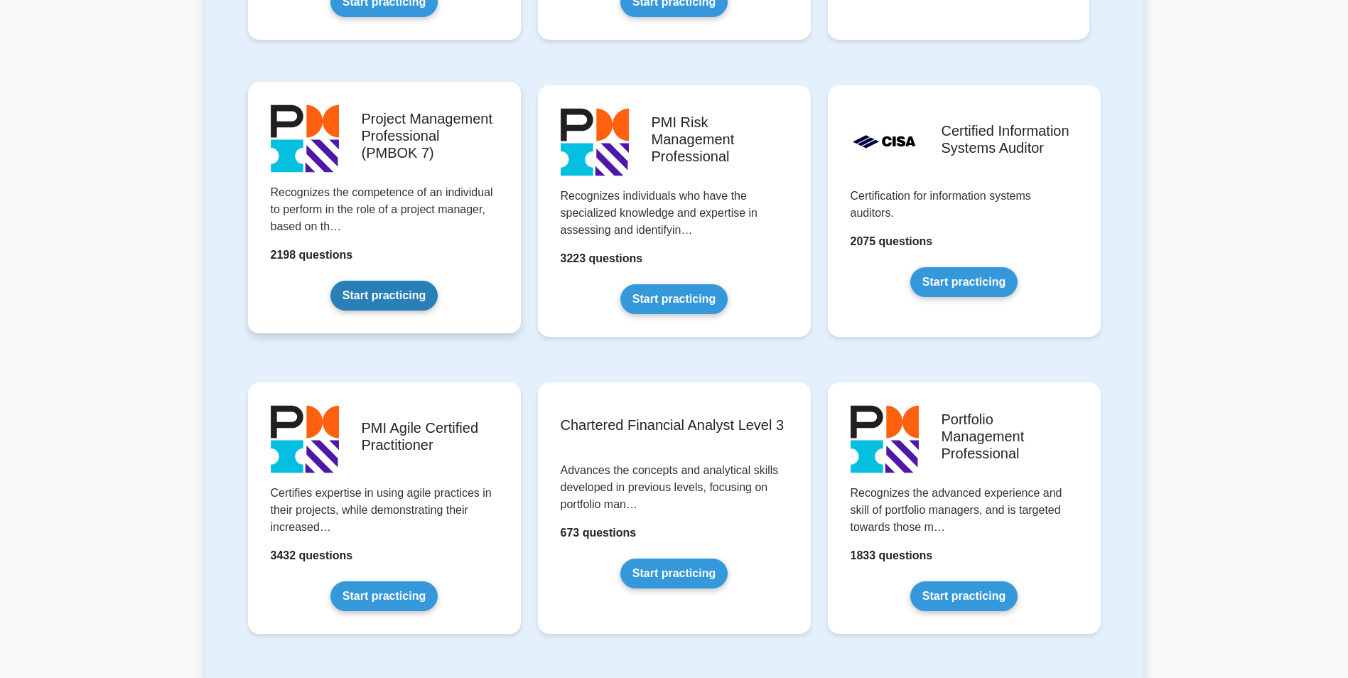
click at [367, 298] on link "Start practicing" at bounding box center [383, 296] width 107 height 30
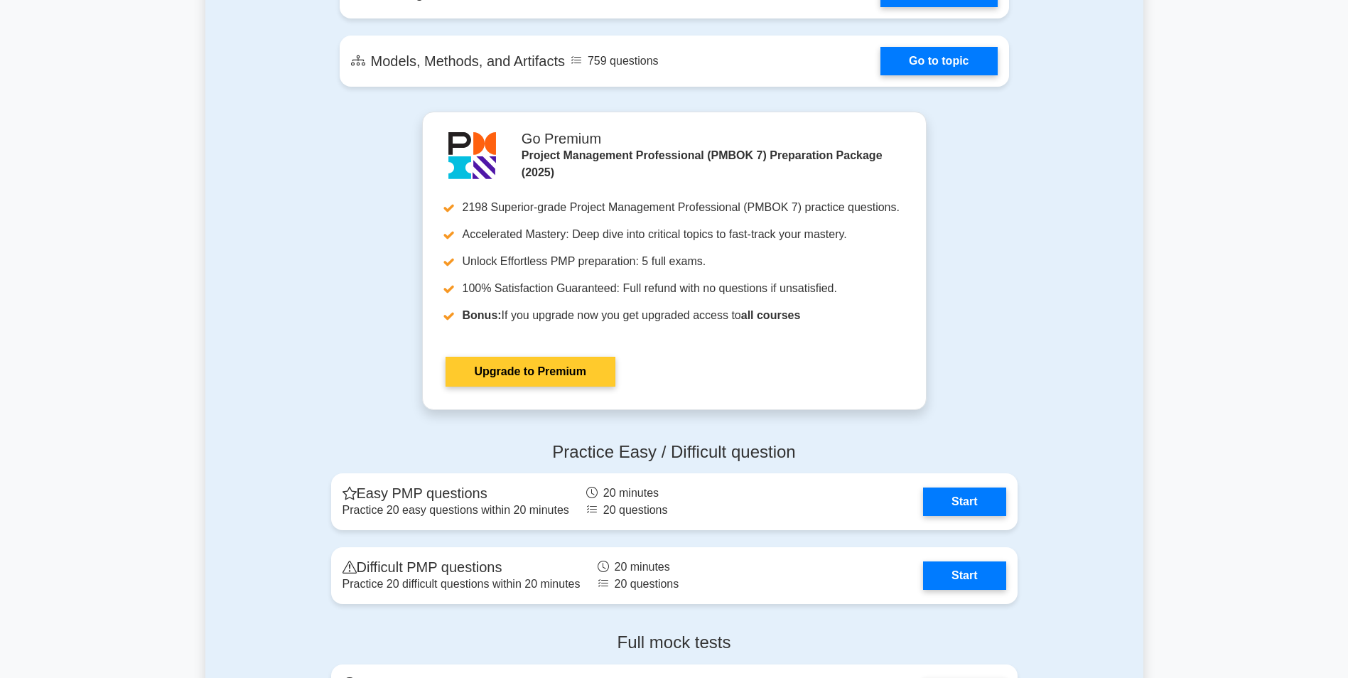
scroll to position [1137, 0]
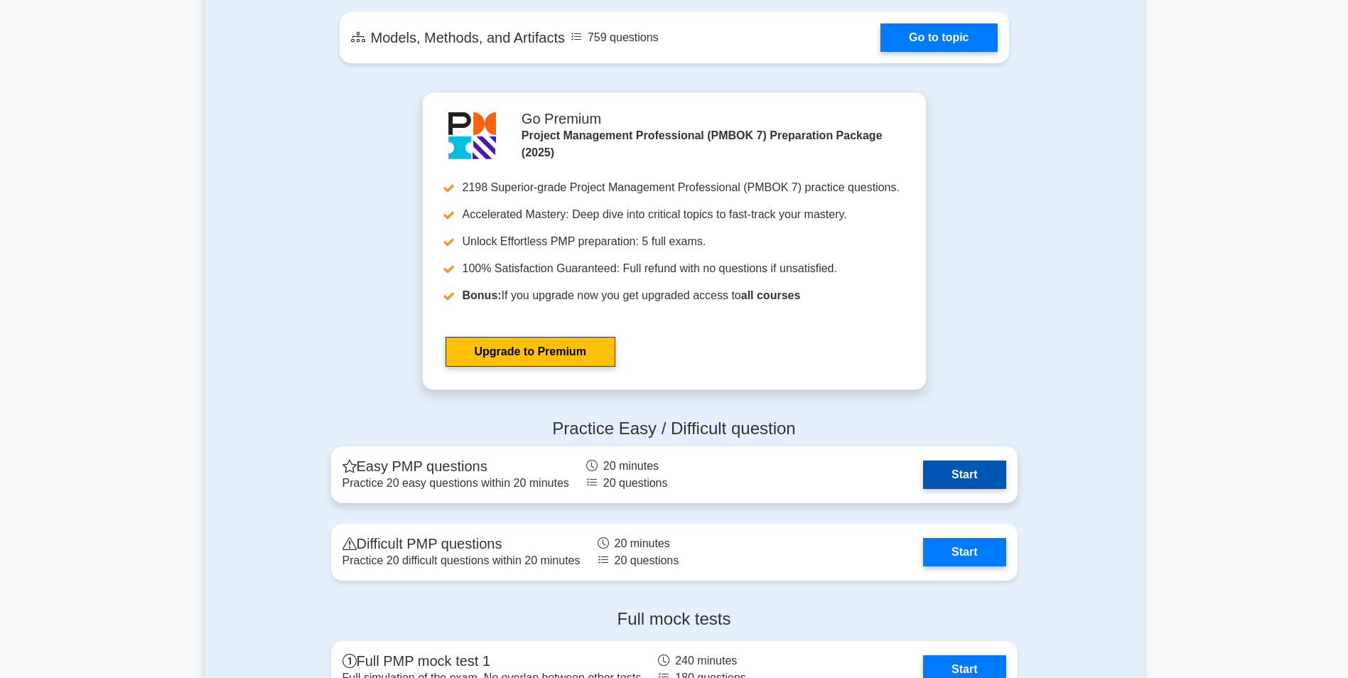
click at [964, 473] on link "Start" at bounding box center [964, 475] width 82 height 28
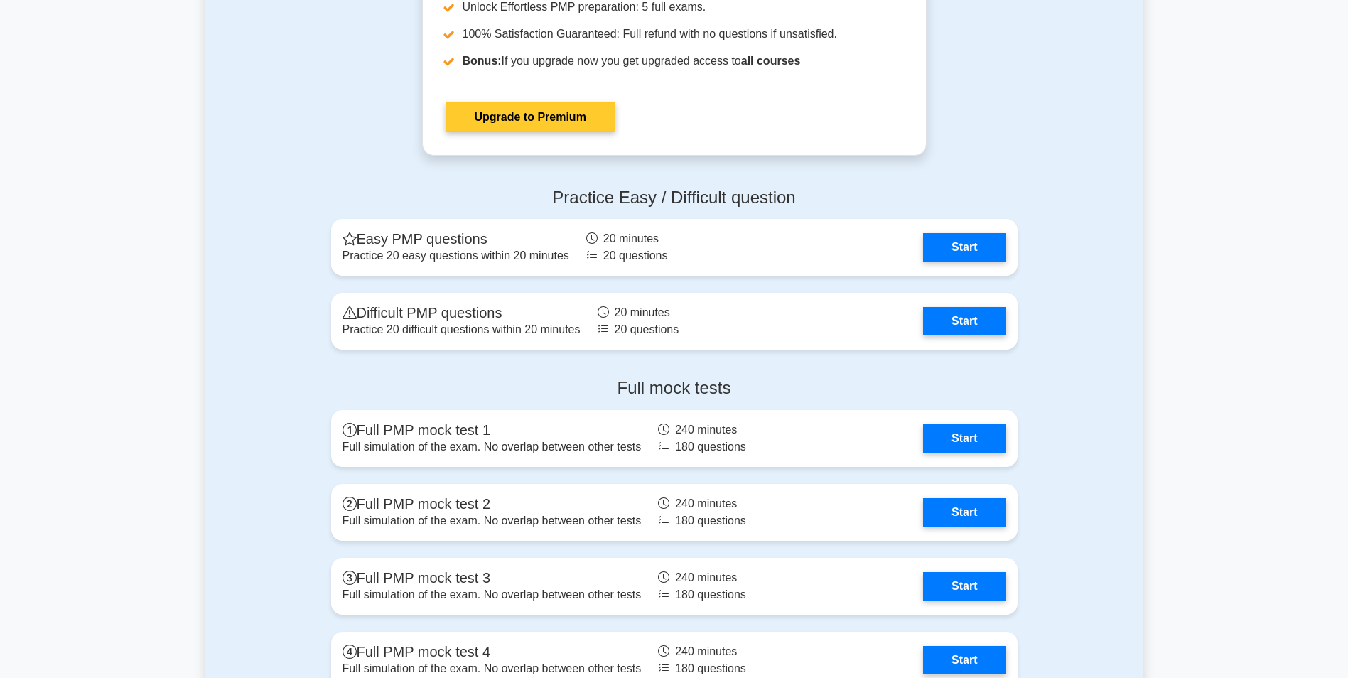
scroll to position [1421, 0]
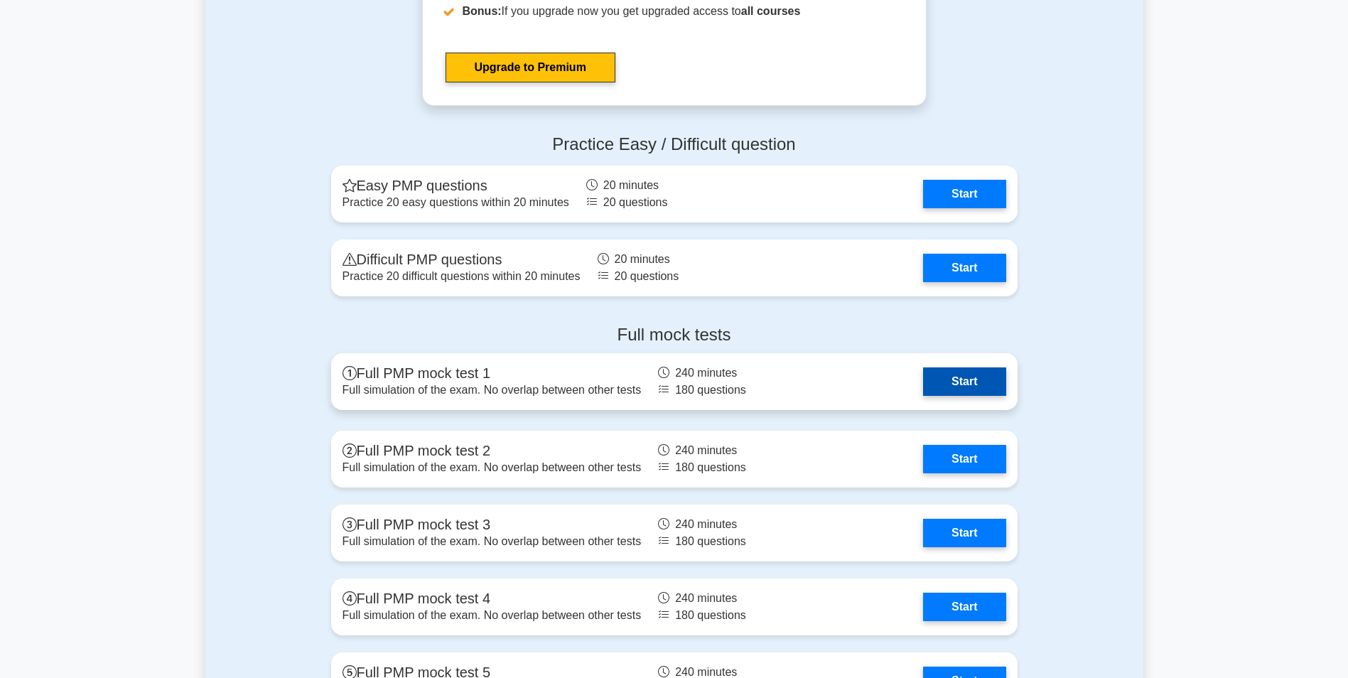
click at [974, 377] on link "Start" at bounding box center [964, 381] width 82 height 28
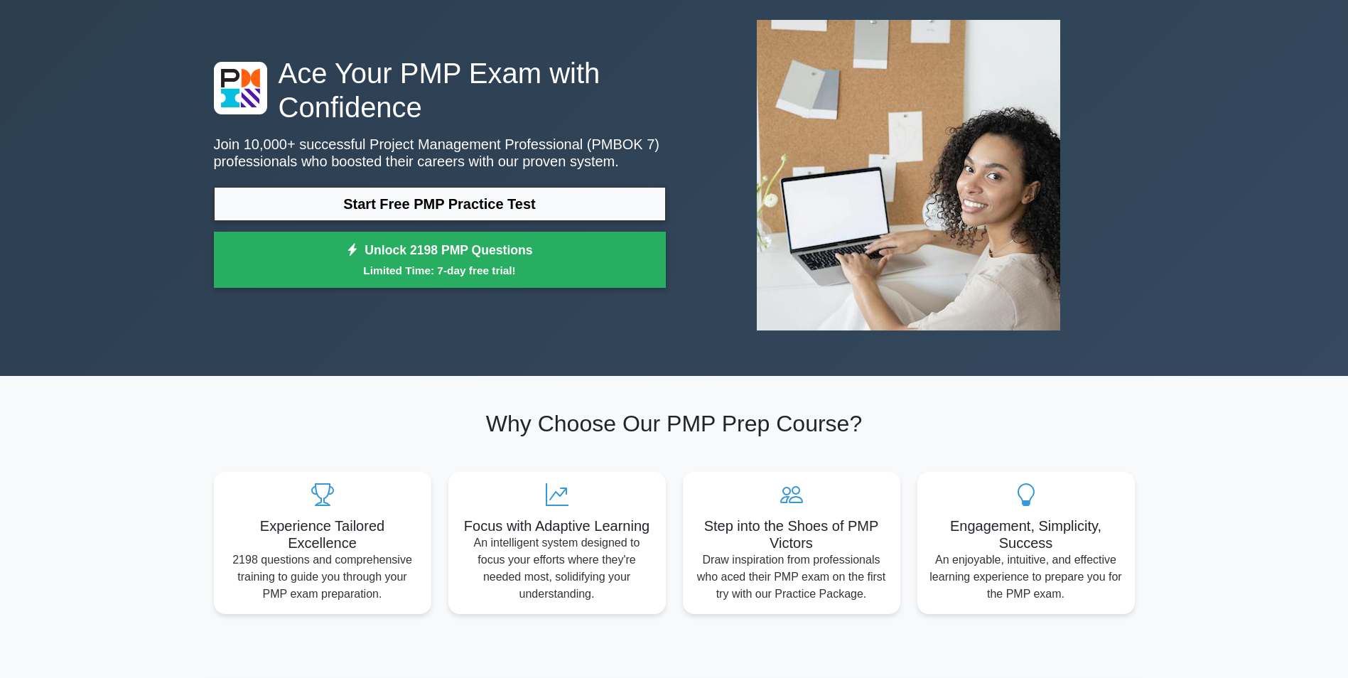
scroll to position [0, 0]
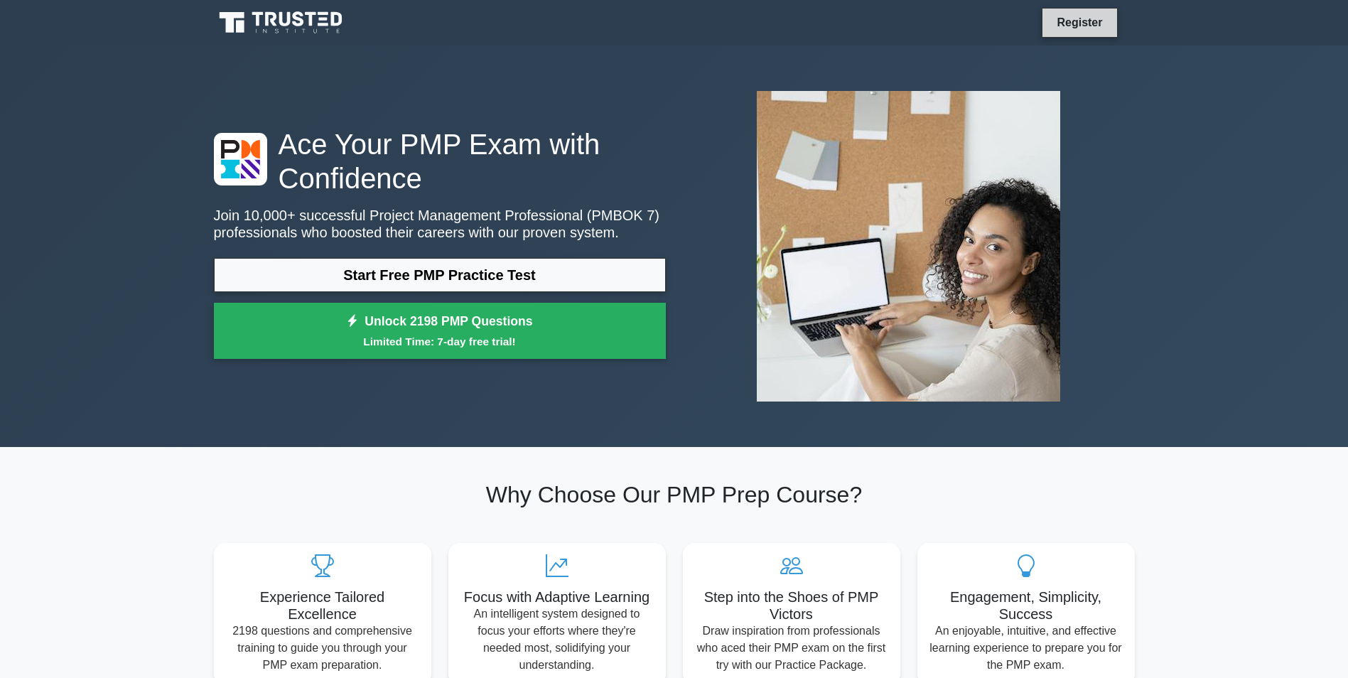
drag, startPoint x: 1067, startPoint y: 23, endPoint x: 1060, endPoint y: 26, distance: 8.3
click at [1068, 23] on link "Register" at bounding box center [1079, 23] width 63 height 18
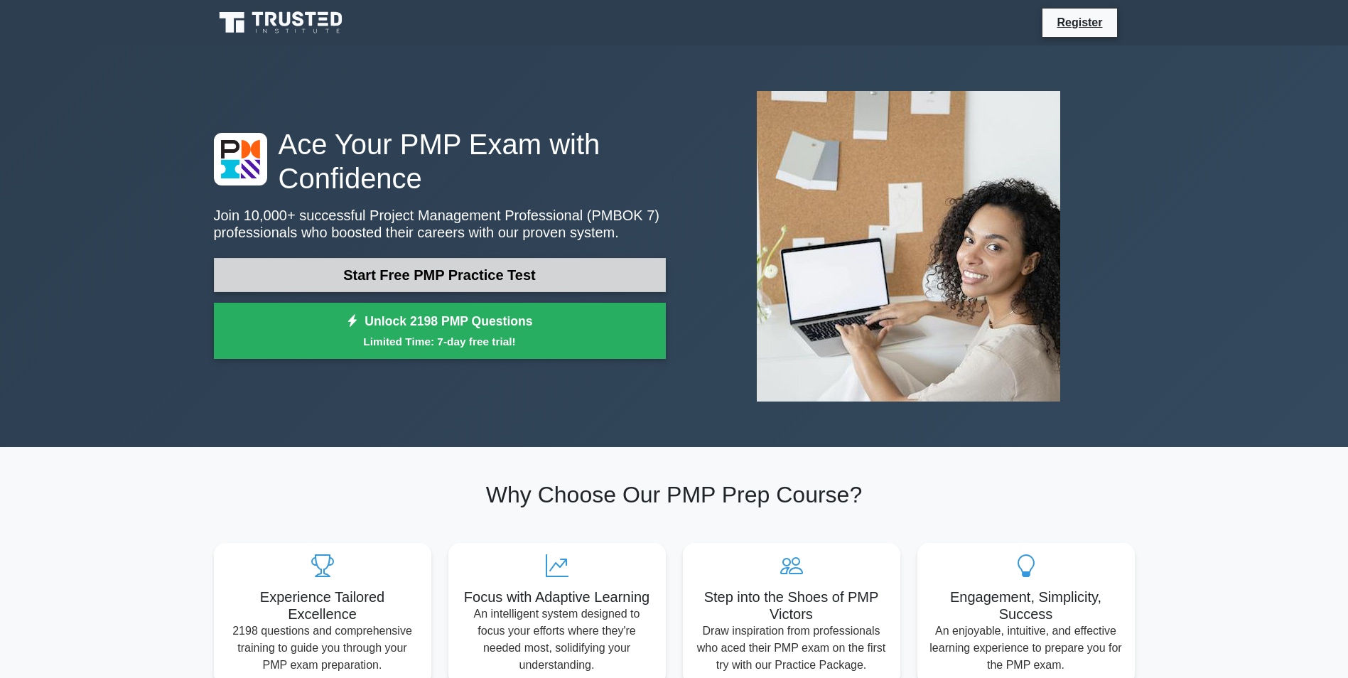
click at [475, 273] on link "Start Free PMP Practice Test" at bounding box center [440, 275] width 452 height 34
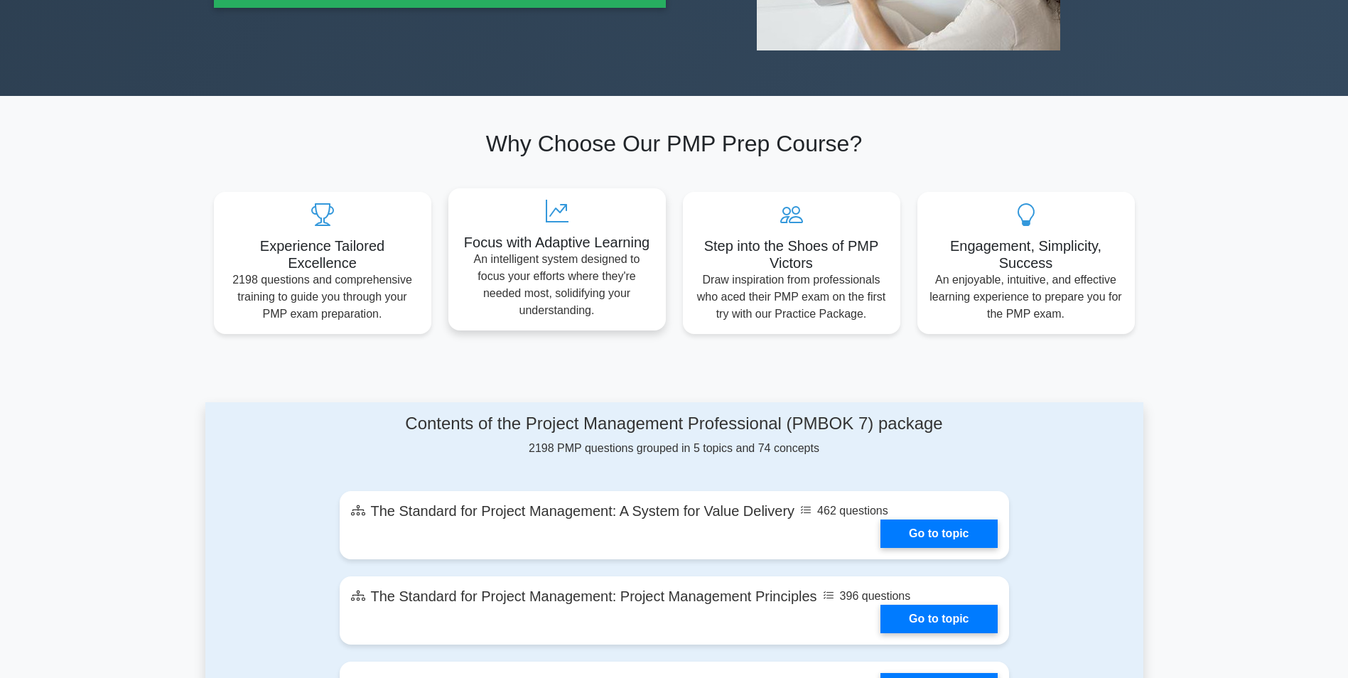
scroll to position [355, 0]
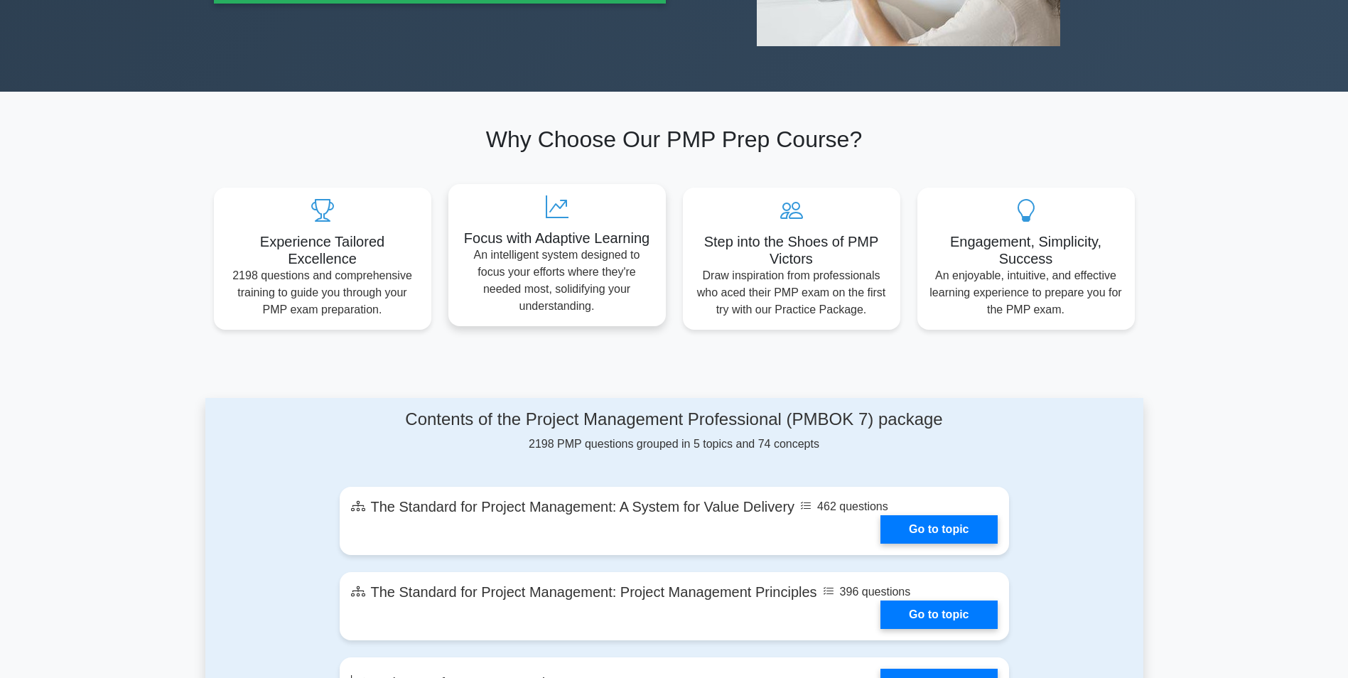
click at [561, 237] on h5 "Focus with Adaptive Learning" at bounding box center [557, 238] width 195 height 17
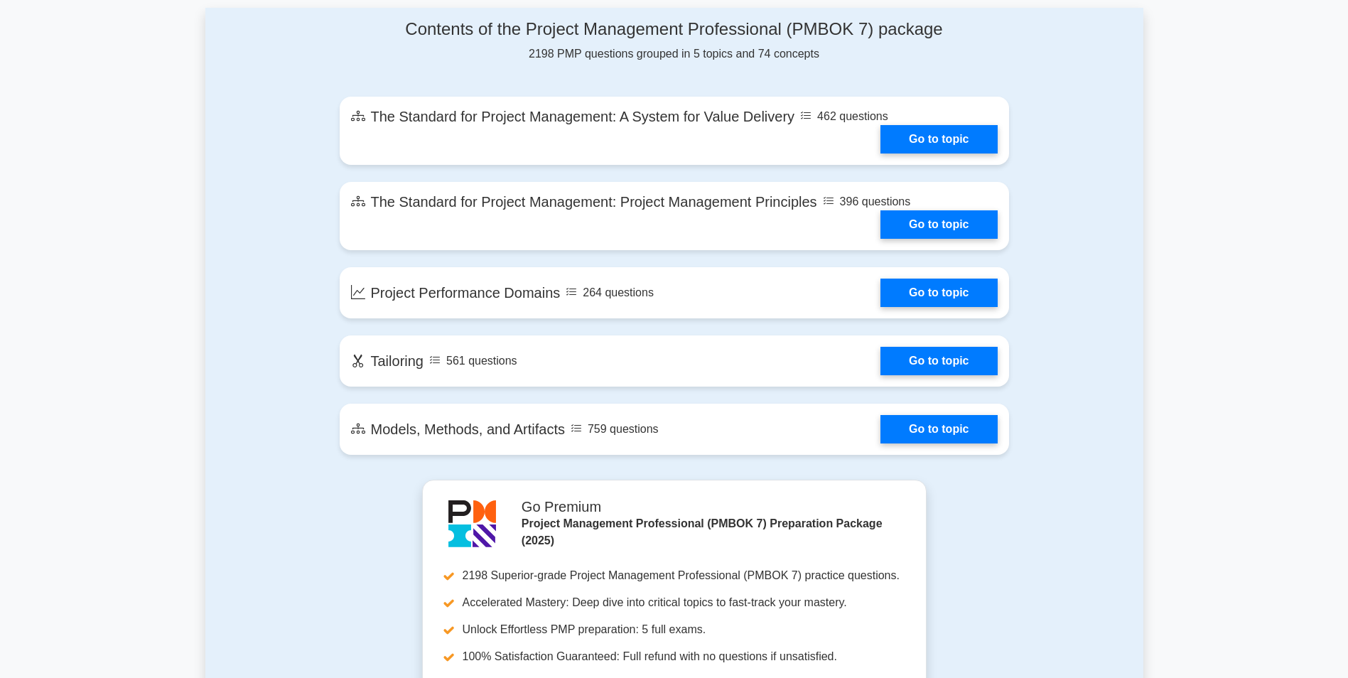
scroll to position [701, 0]
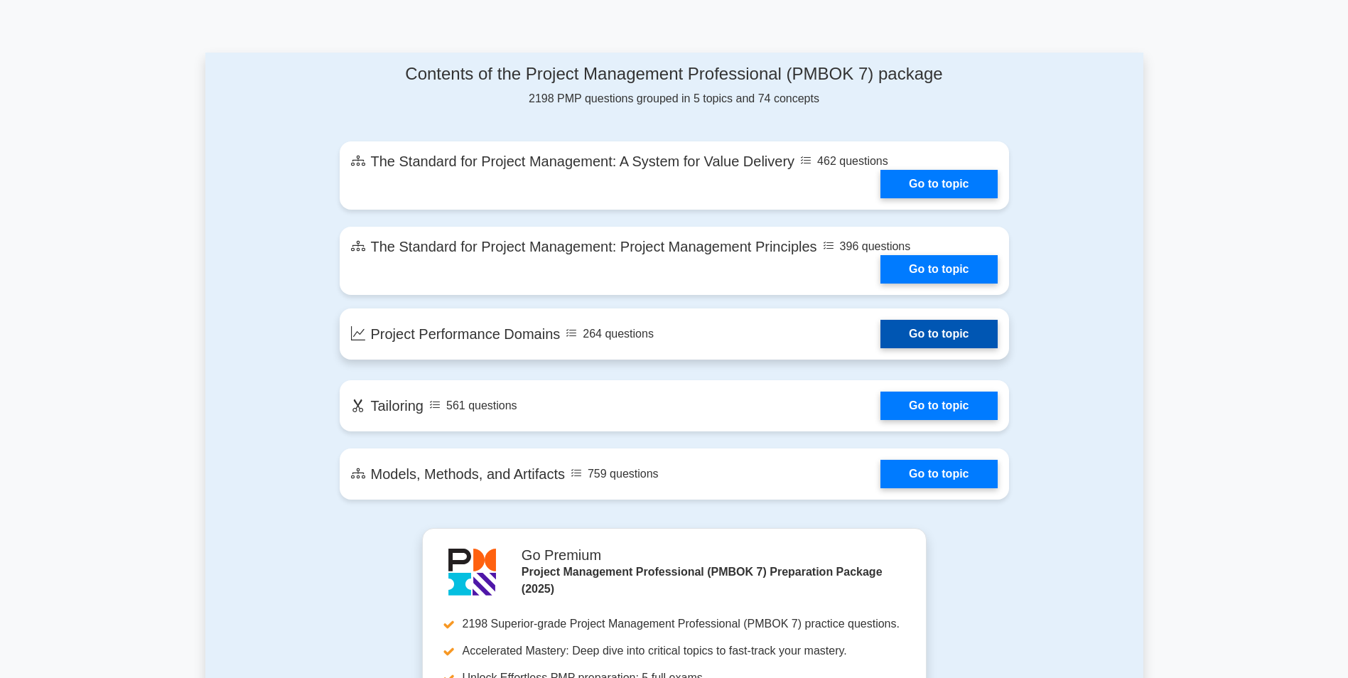
click at [930, 333] on link "Go to topic" at bounding box center [939, 334] width 117 height 28
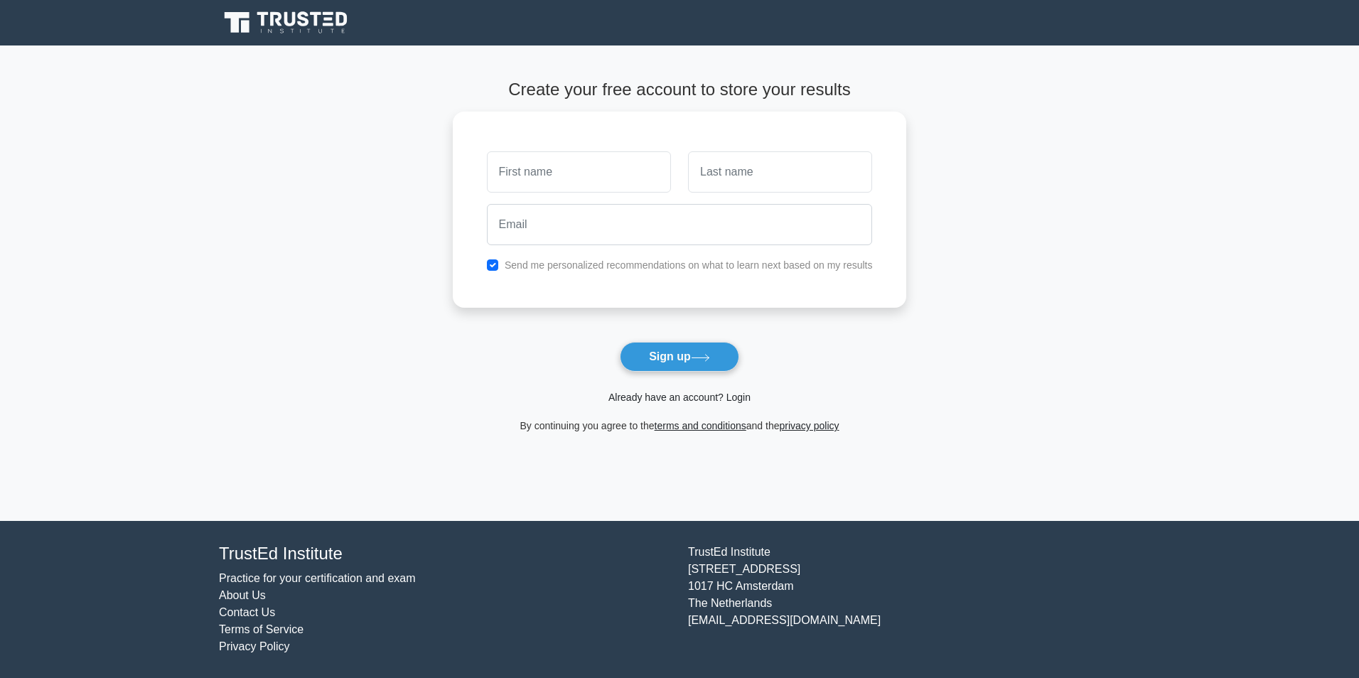
click at [724, 399] on link "Already have an account? Login" at bounding box center [679, 397] width 142 height 11
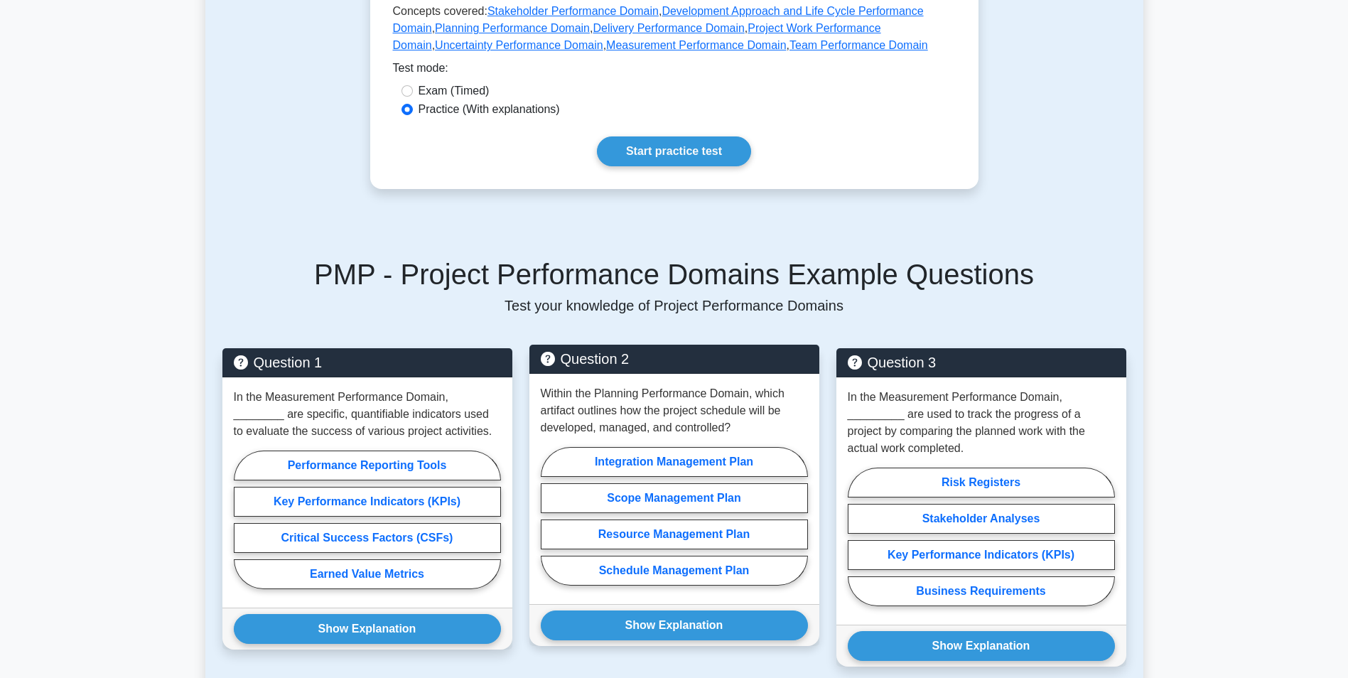
scroll to position [497, 0]
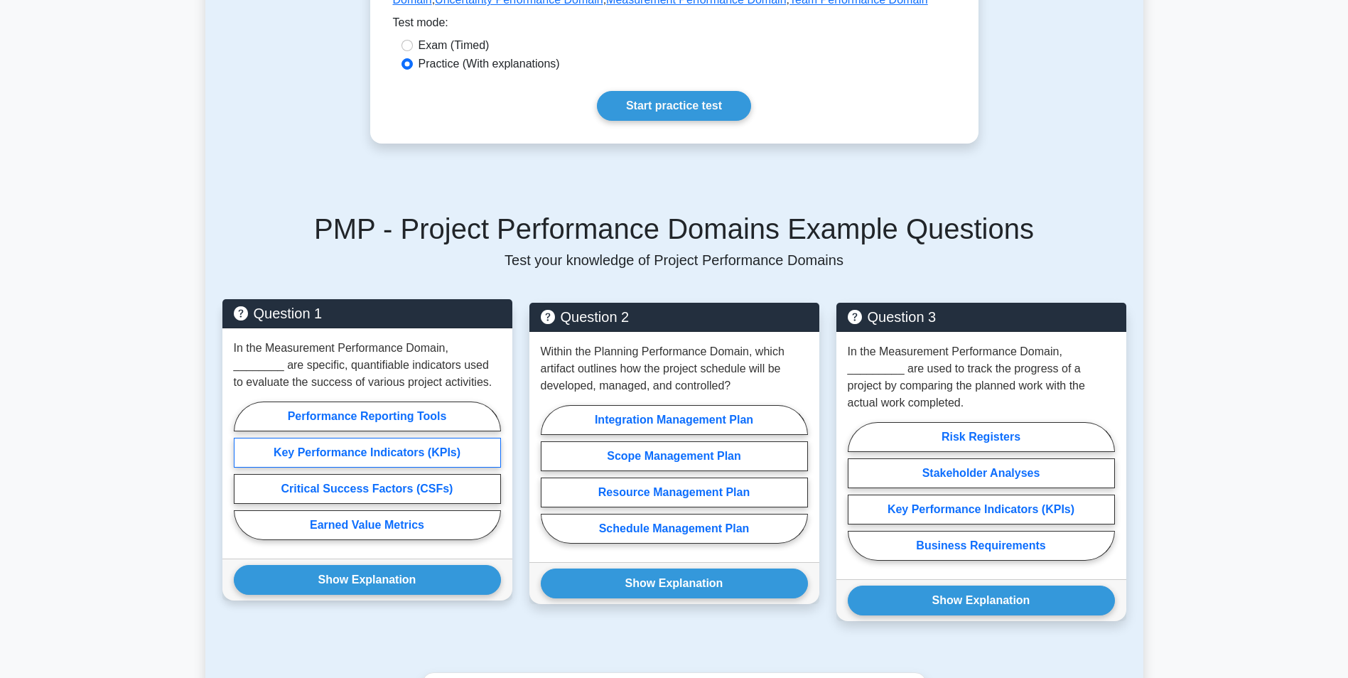
click at [376, 456] on label "Key Performance Indicators (KPIs)" at bounding box center [367, 453] width 267 height 30
click at [243, 470] on input "Key Performance Indicators (KPIs)" at bounding box center [238, 474] width 9 height 9
radio input "true"
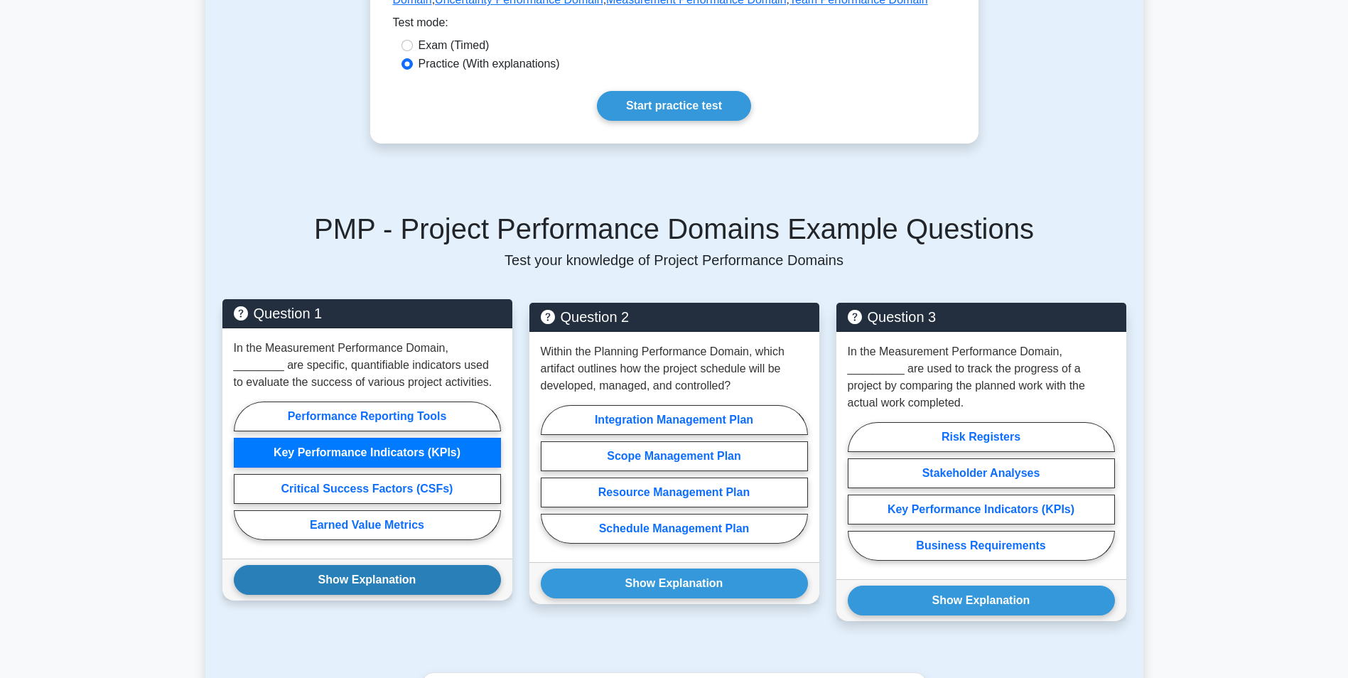
click at [430, 586] on button "Show Explanation" at bounding box center [367, 580] width 267 height 30
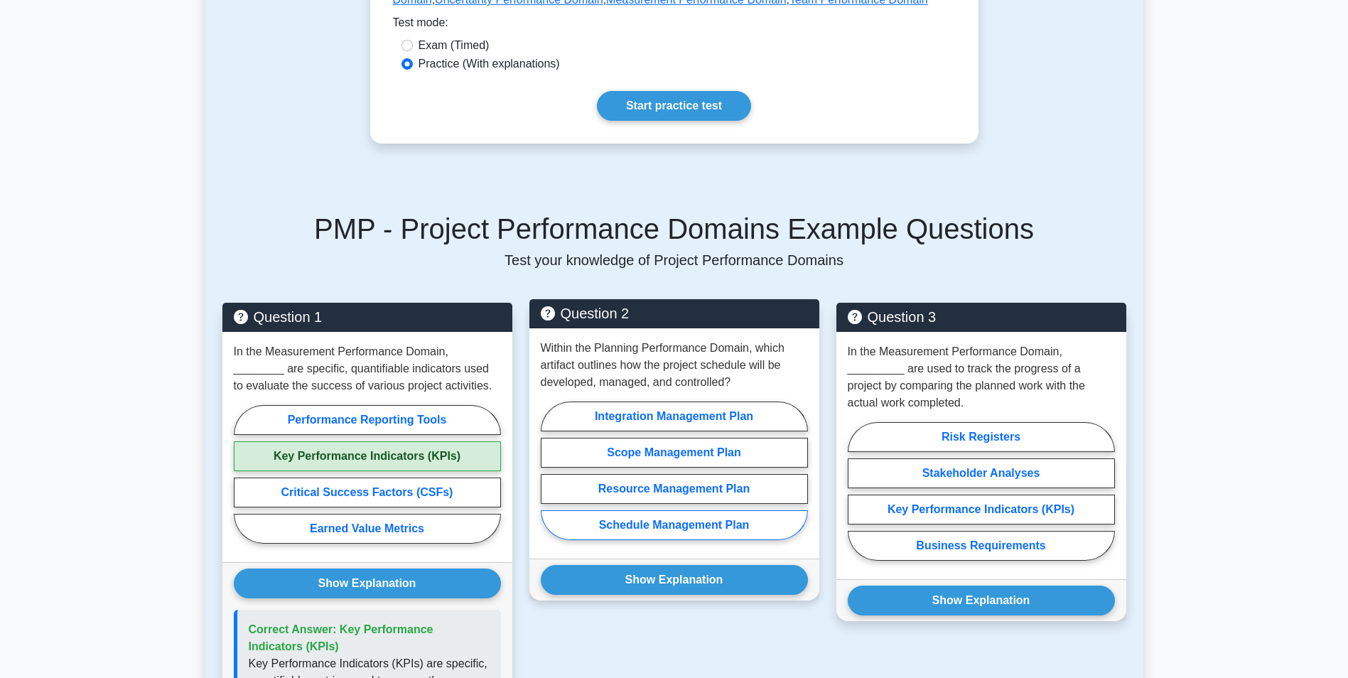
click at [719, 529] on label "Schedule Management Plan" at bounding box center [674, 525] width 267 height 30
click at [550, 480] on input "Schedule Management Plan" at bounding box center [545, 474] width 9 height 9
radio input "true"
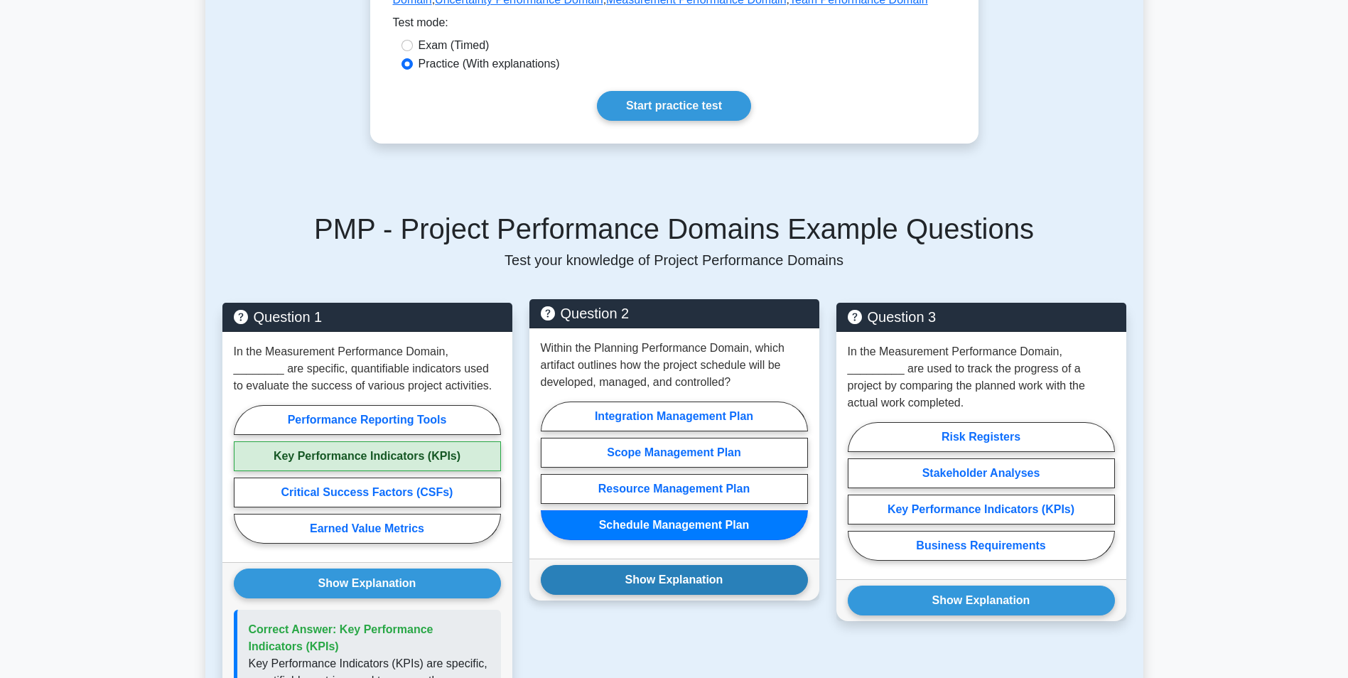
click at [704, 576] on button "Show Explanation" at bounding box center [674, 580] width 267 height 30
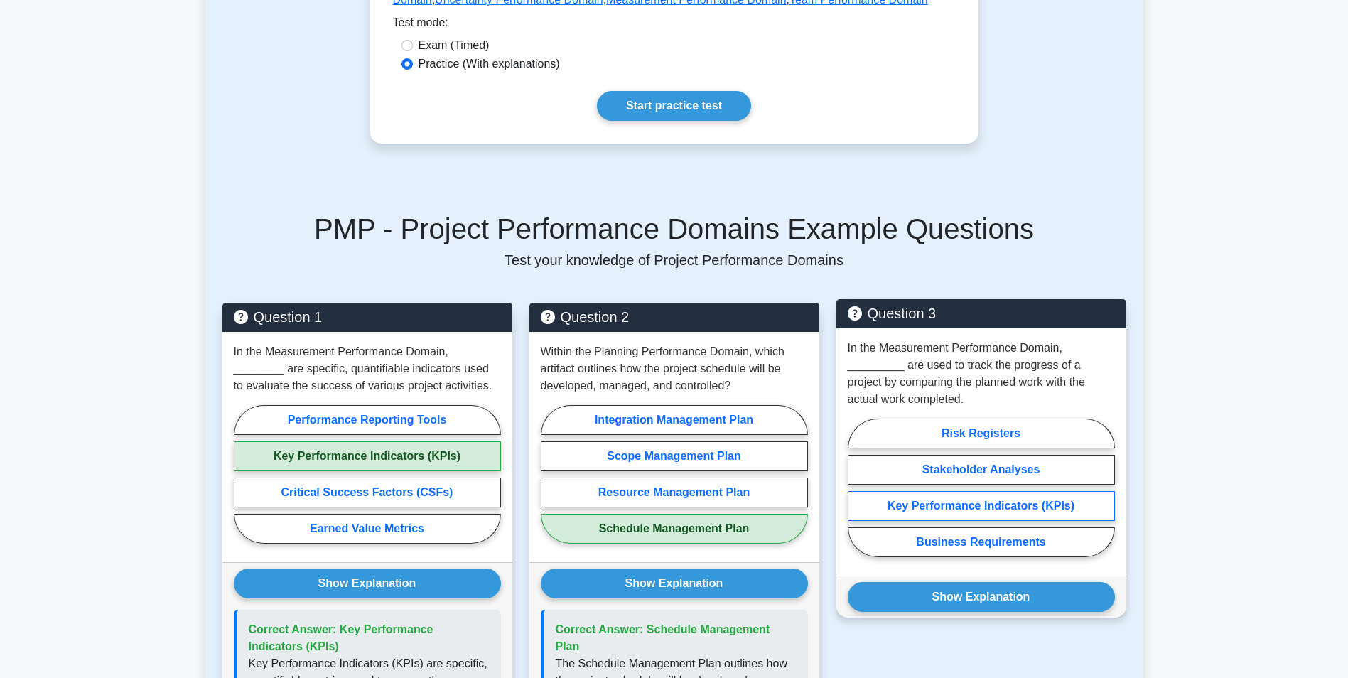
click at [967, 505] on label "Key Performance Indicators (KPIs)" at bounding box center [981, 506] width 267 height 30
click at [857, 497] on input "Key Performance Indicators (KPIs)" at bounding box center [852, 492] width 9 height 9
radio input "true"
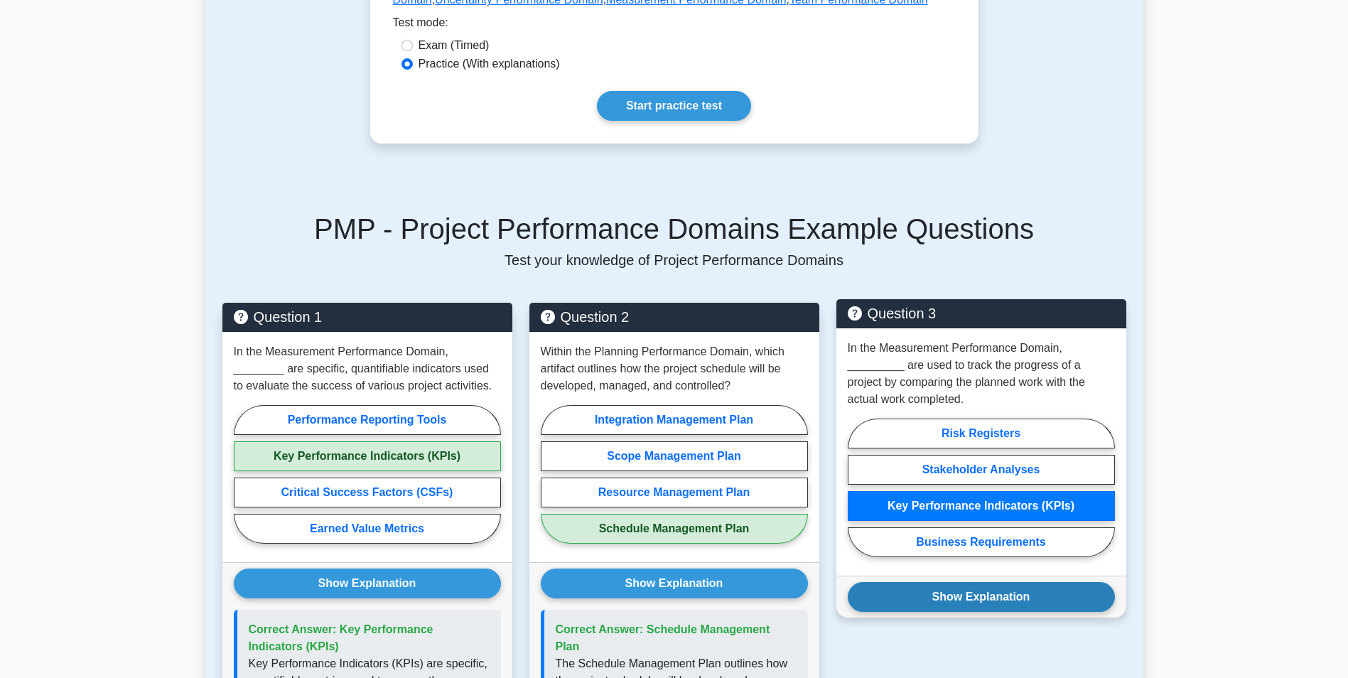
click at [971, 595] on button "Show Explanation" at bounding box center [981, 597] width 267 height 30
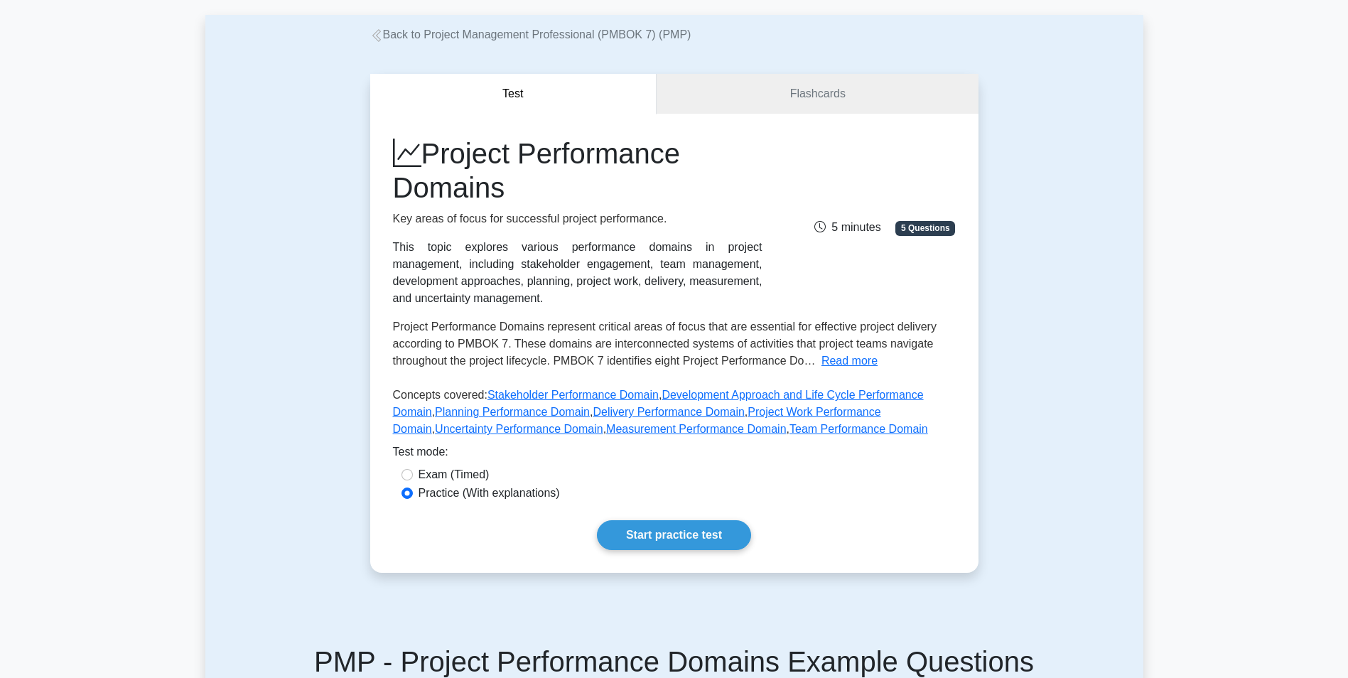
scroll to position [0, 0]
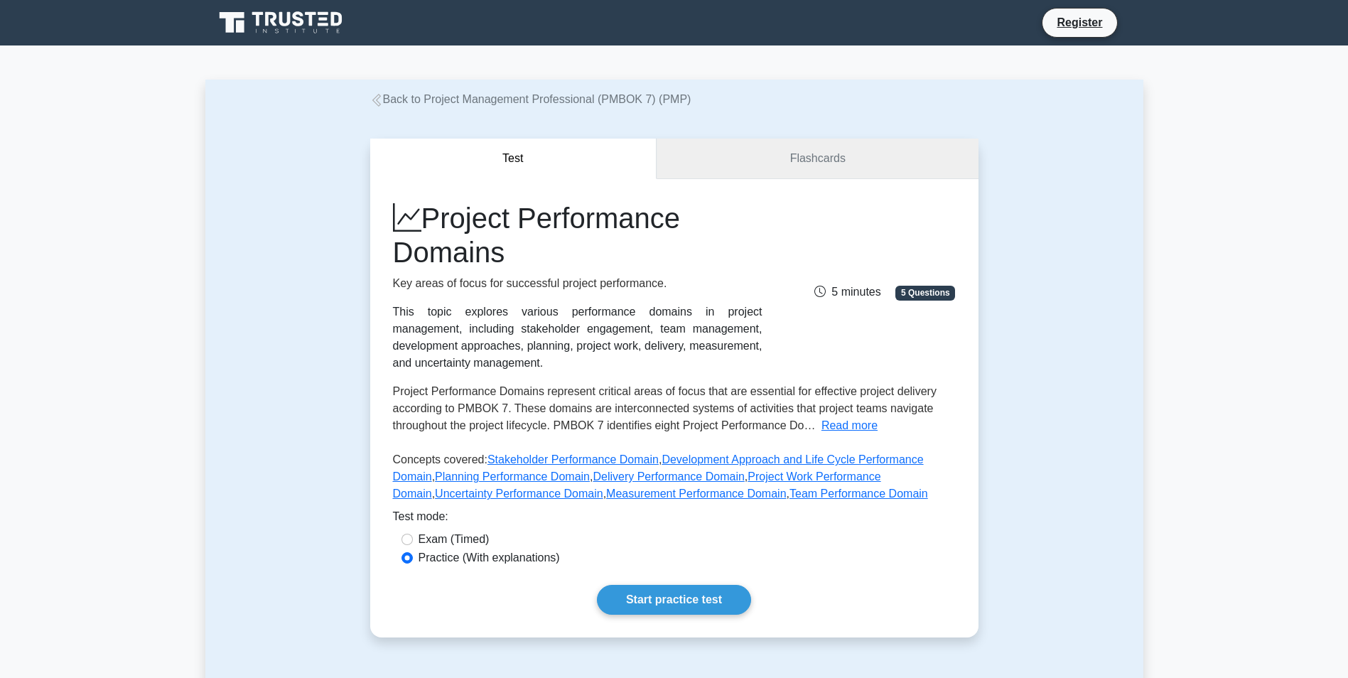
click at [744, 170] on link "Flashcards" at bounding box center [817, 159] width 321 height 41
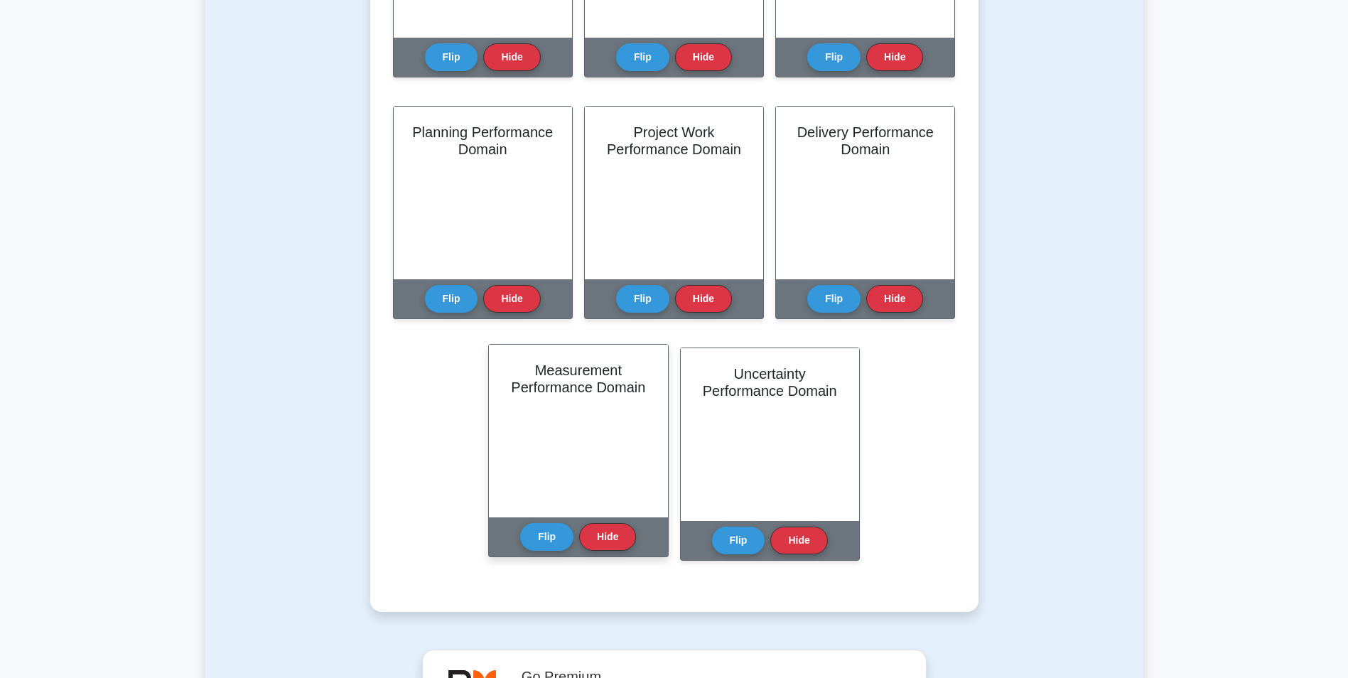
scroll to position [497, 0]
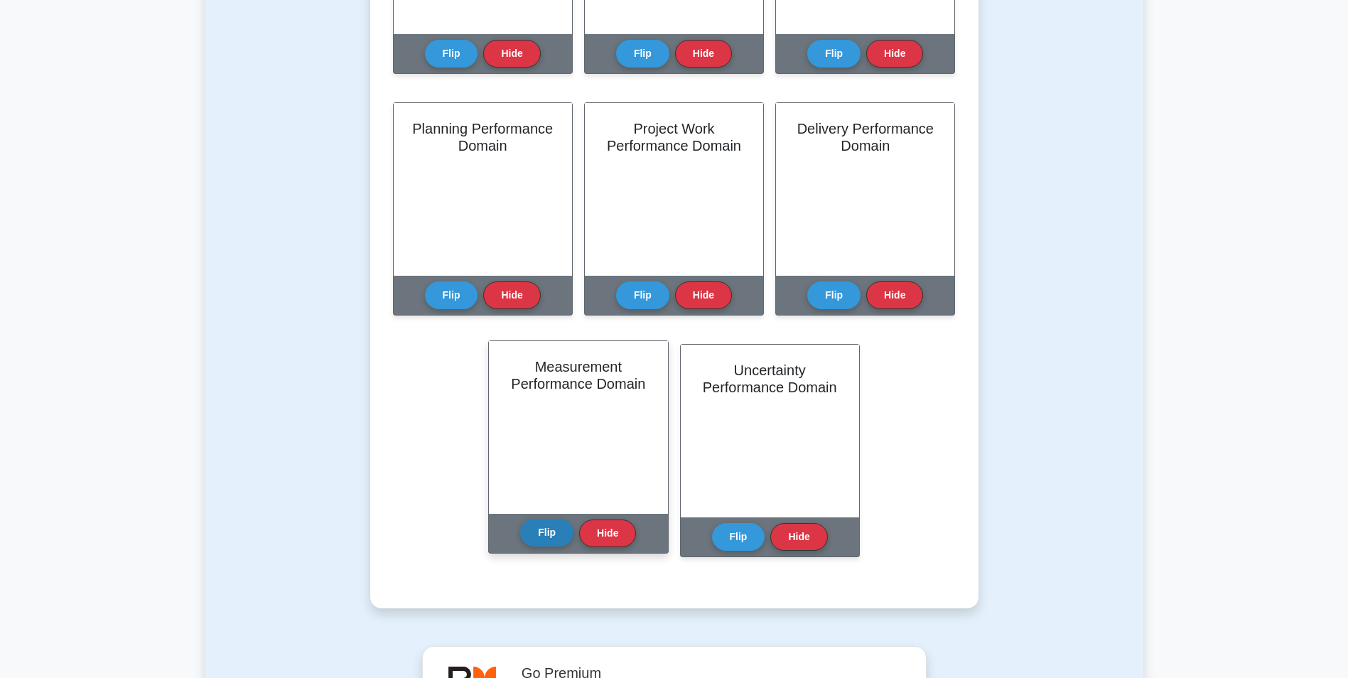
click at [549, 530] on button "Flip" at bounding box center [546, 533] width 53 height 28
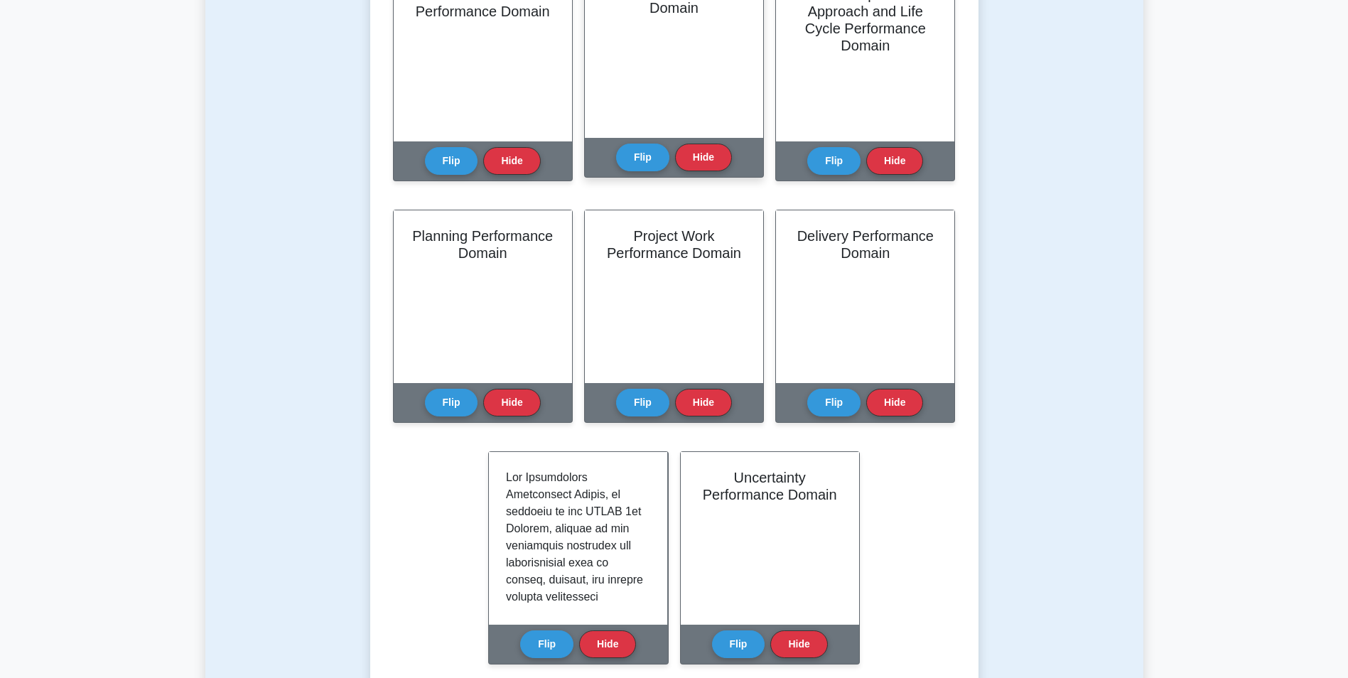
scroll to position [0, 0]
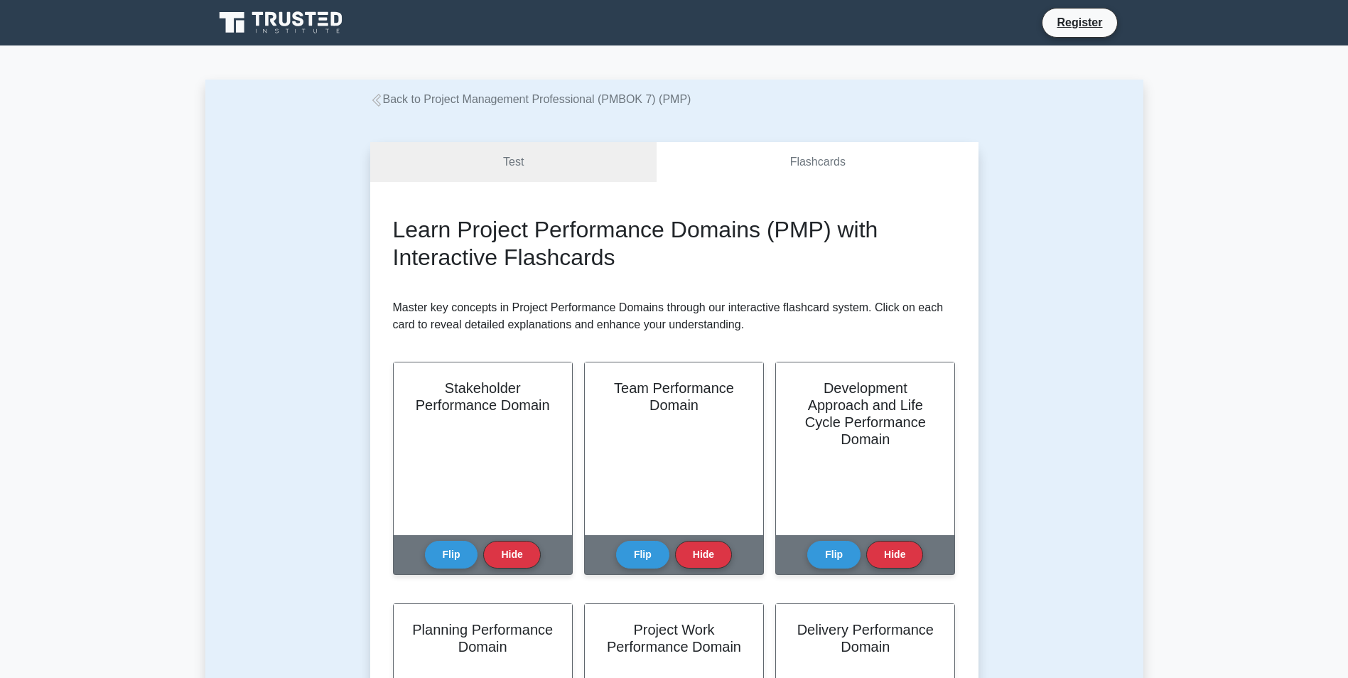
click at [267, 28] on icon at bounding box center [282, 22] width 136 height 27
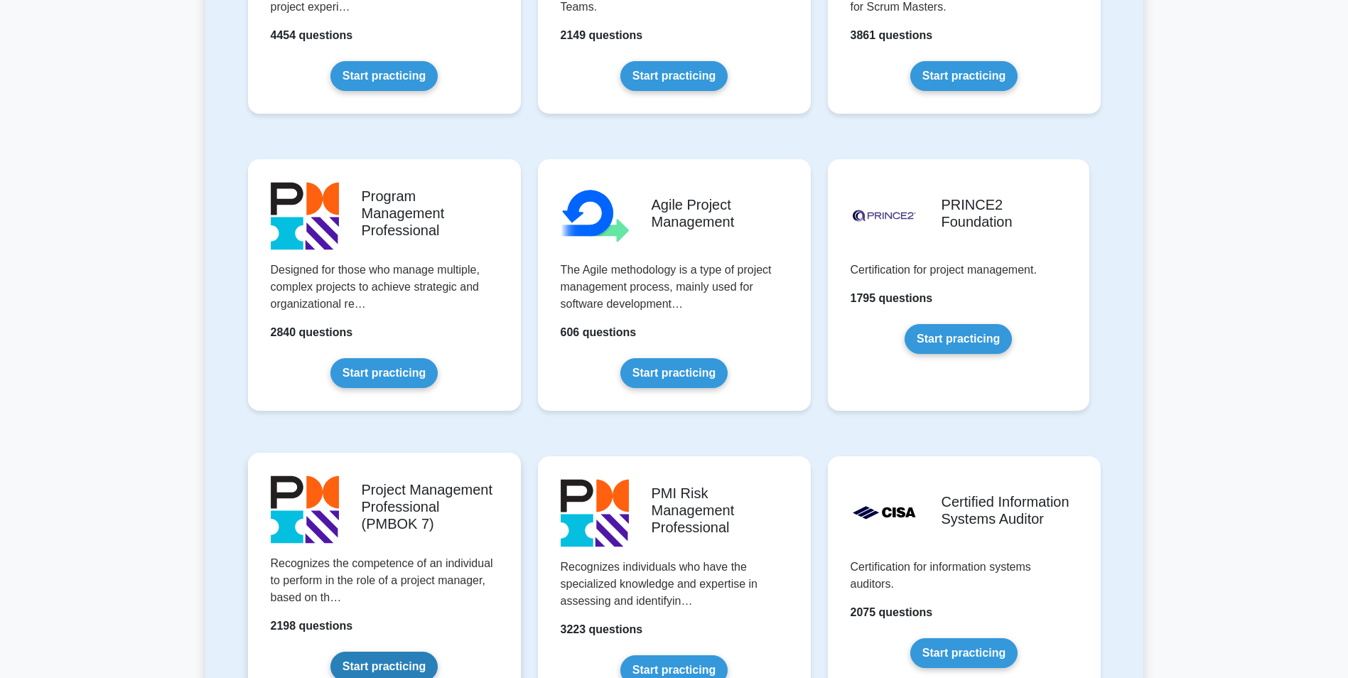
scroll to position [782, 0]
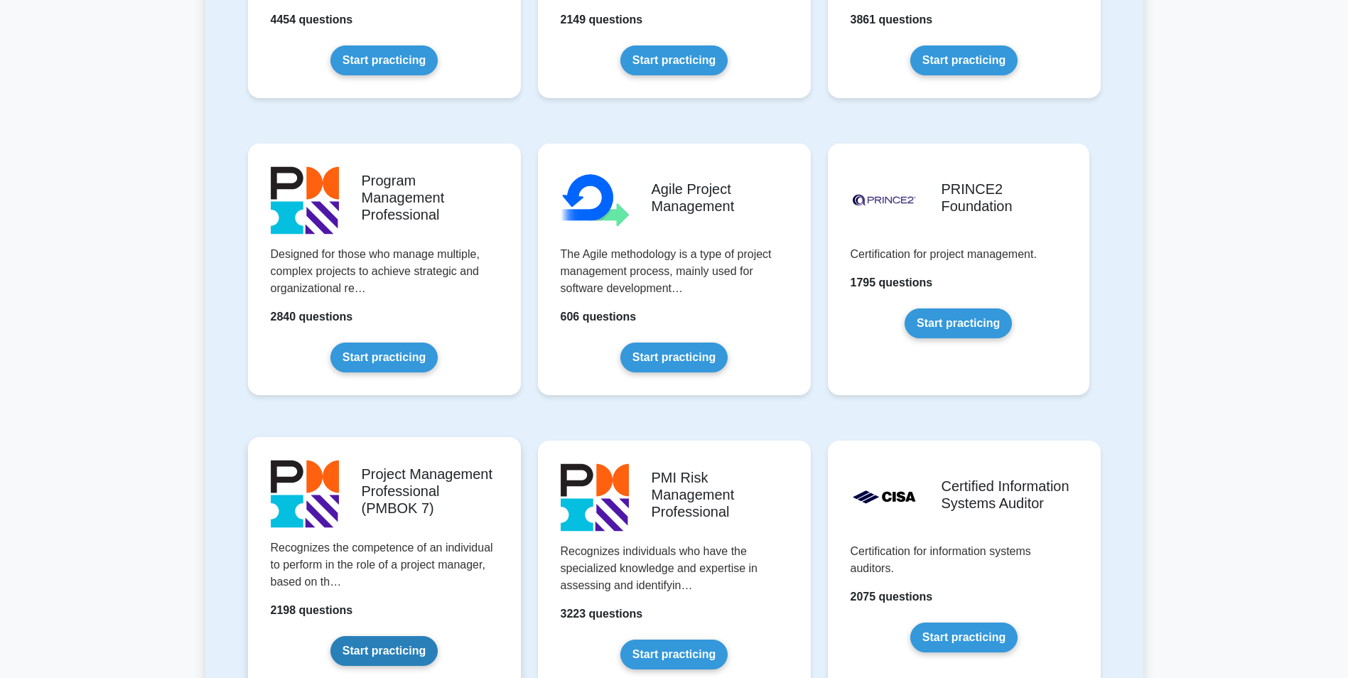
click at [413, 636] on link "Start practicing" at bounding box center [383, 651] width 107 height 30
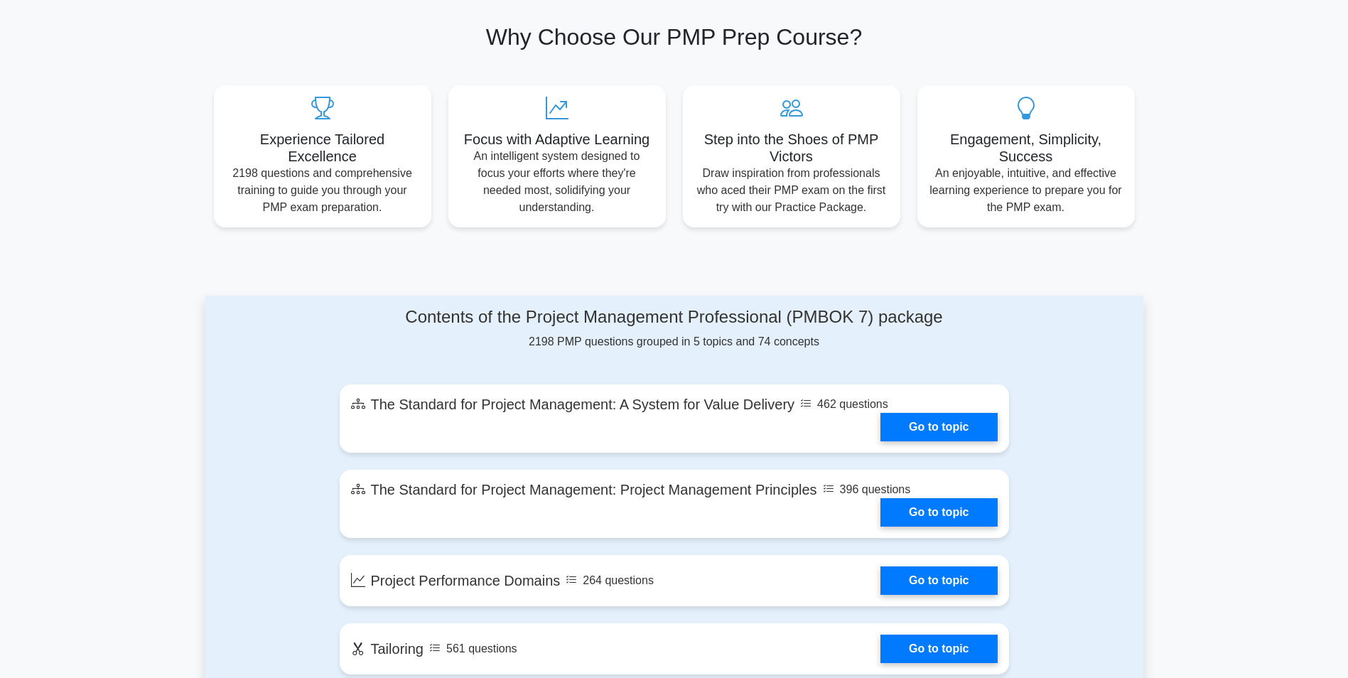
scroll to position [569, 0]
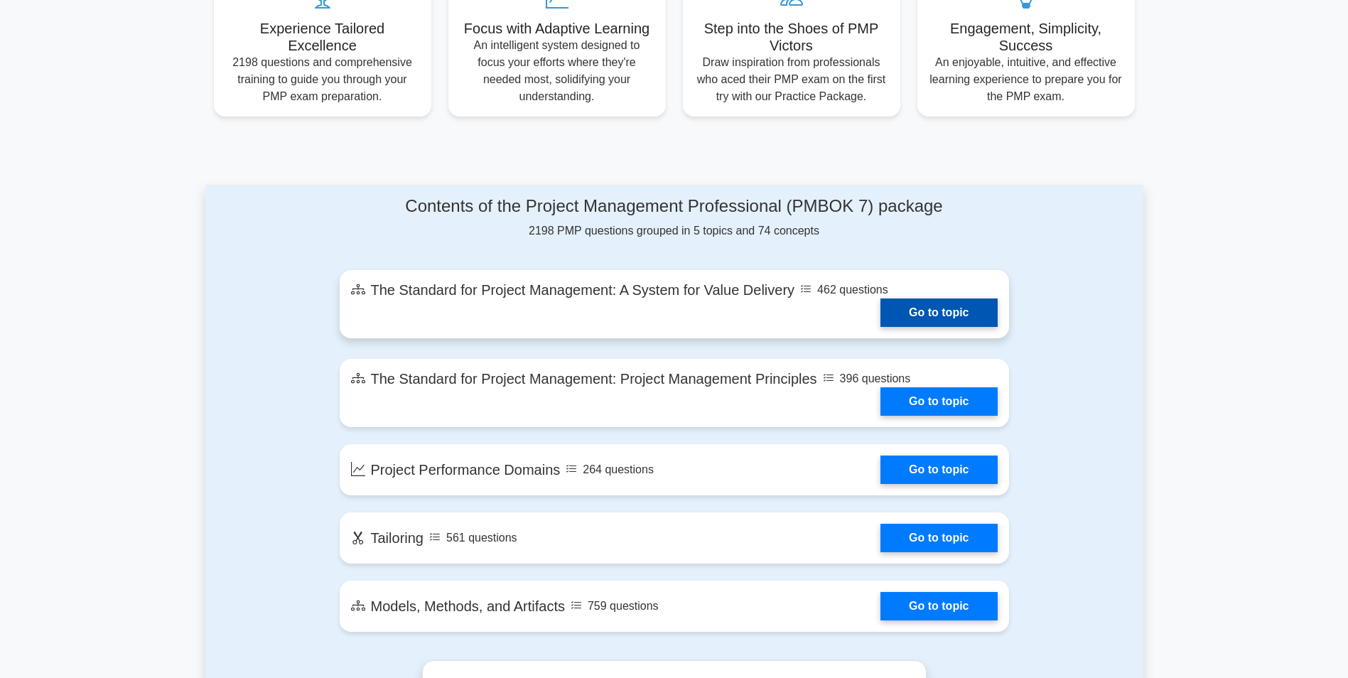
click at [881, 305] on link "Go to topic" at bounding box center [939, 312] width 117 height 28
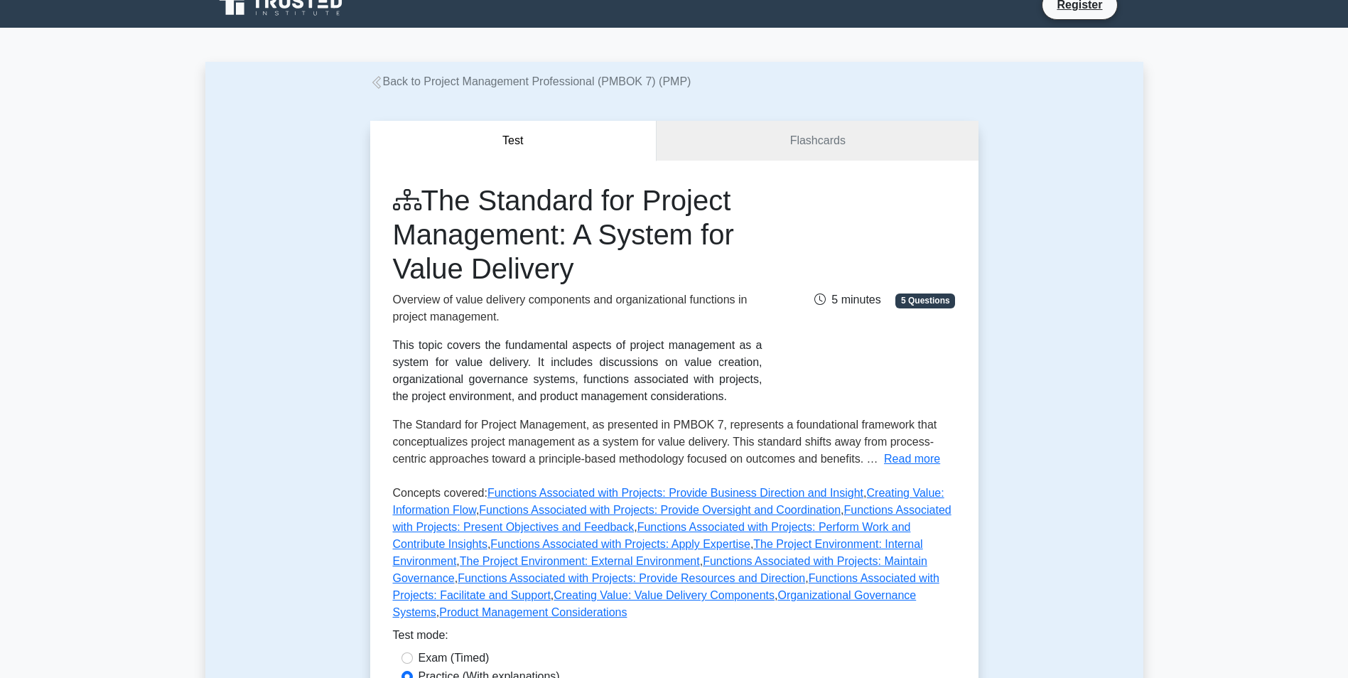
scroll to position [213, 0]
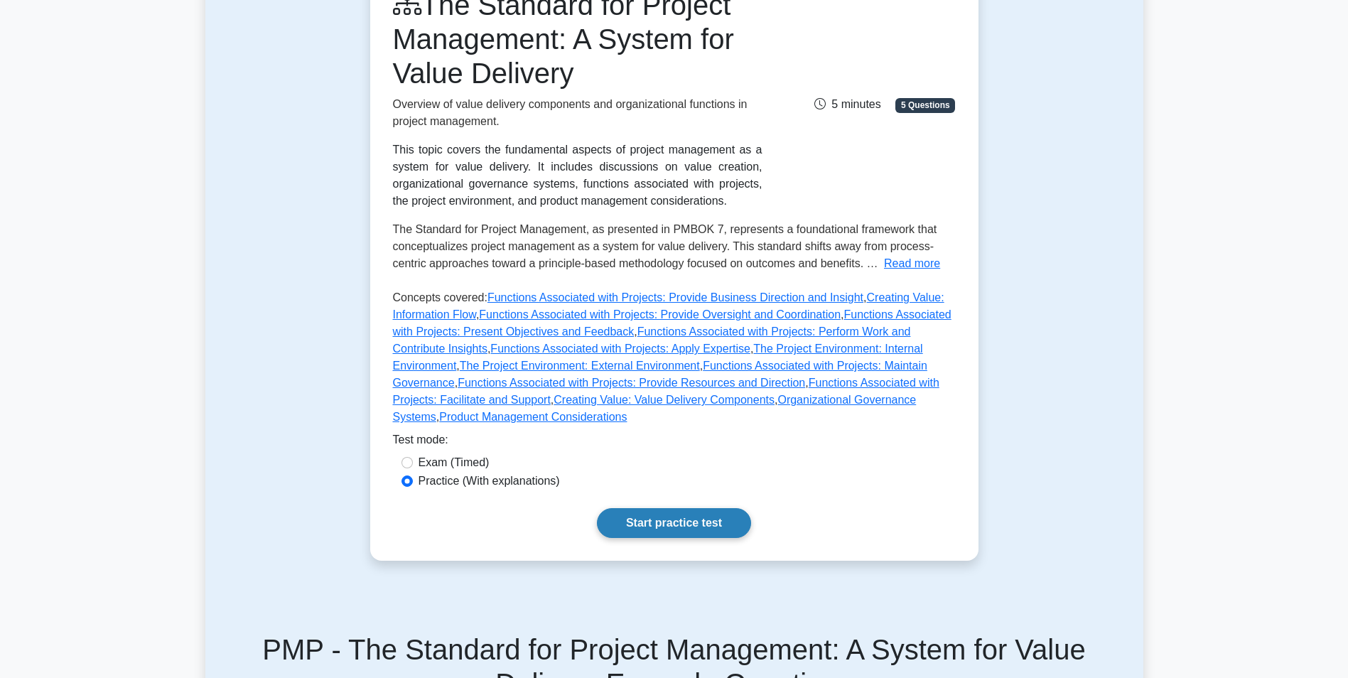
click at [639, 508] on link "Start practice test" at bounding box center [674, 523] width 154 height 30
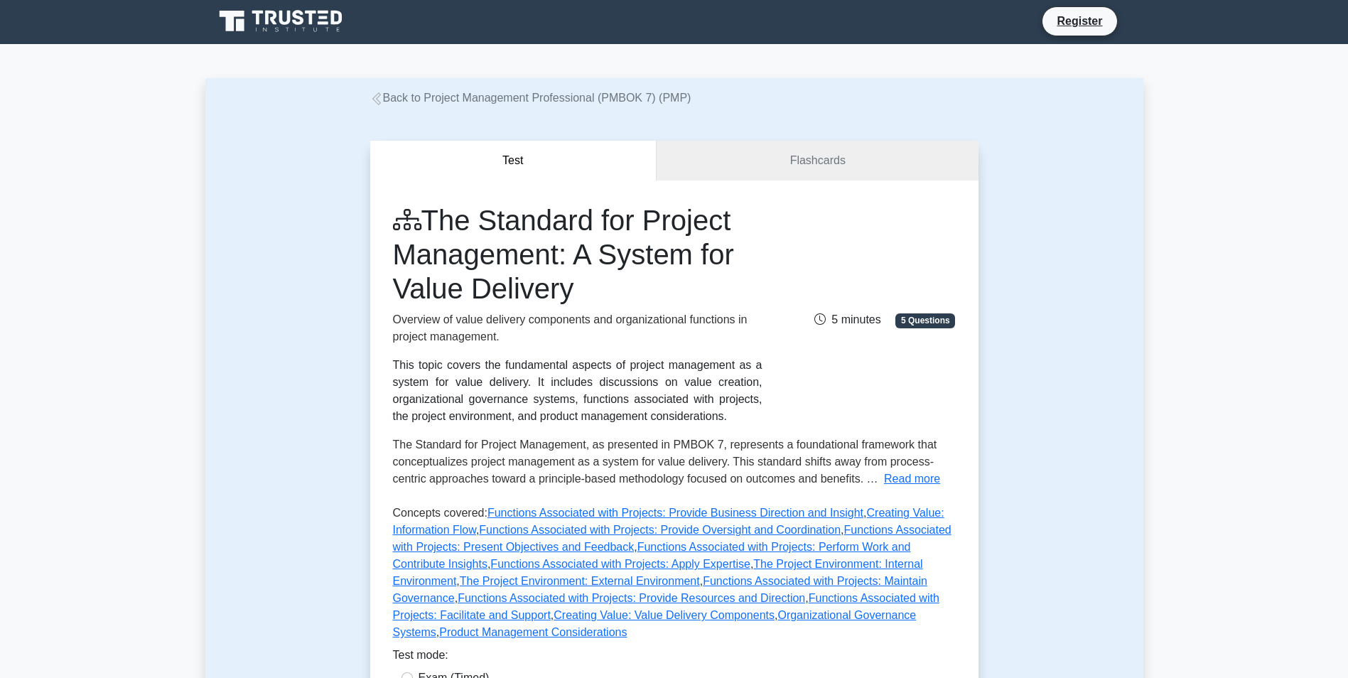
scroll to position [0, 0]
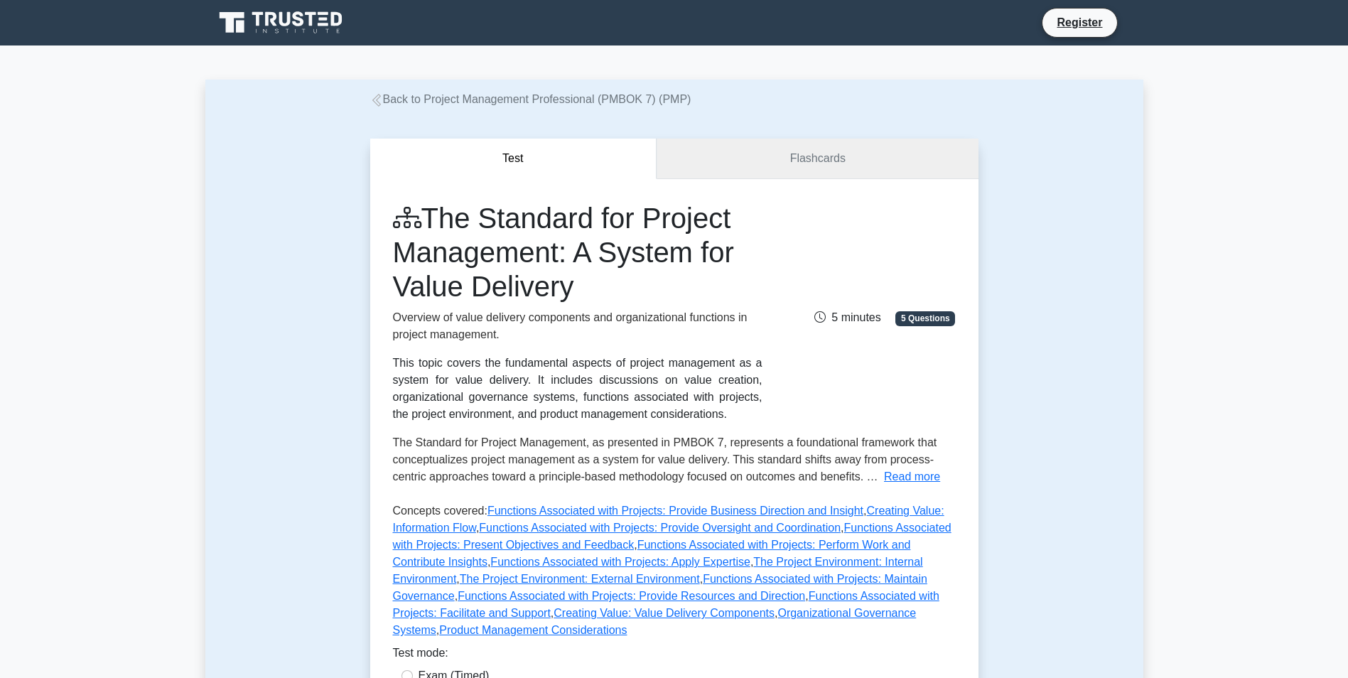
click at [798, 167] on link "Flashcards" at bounding box center [817, 159] width 321 height 41
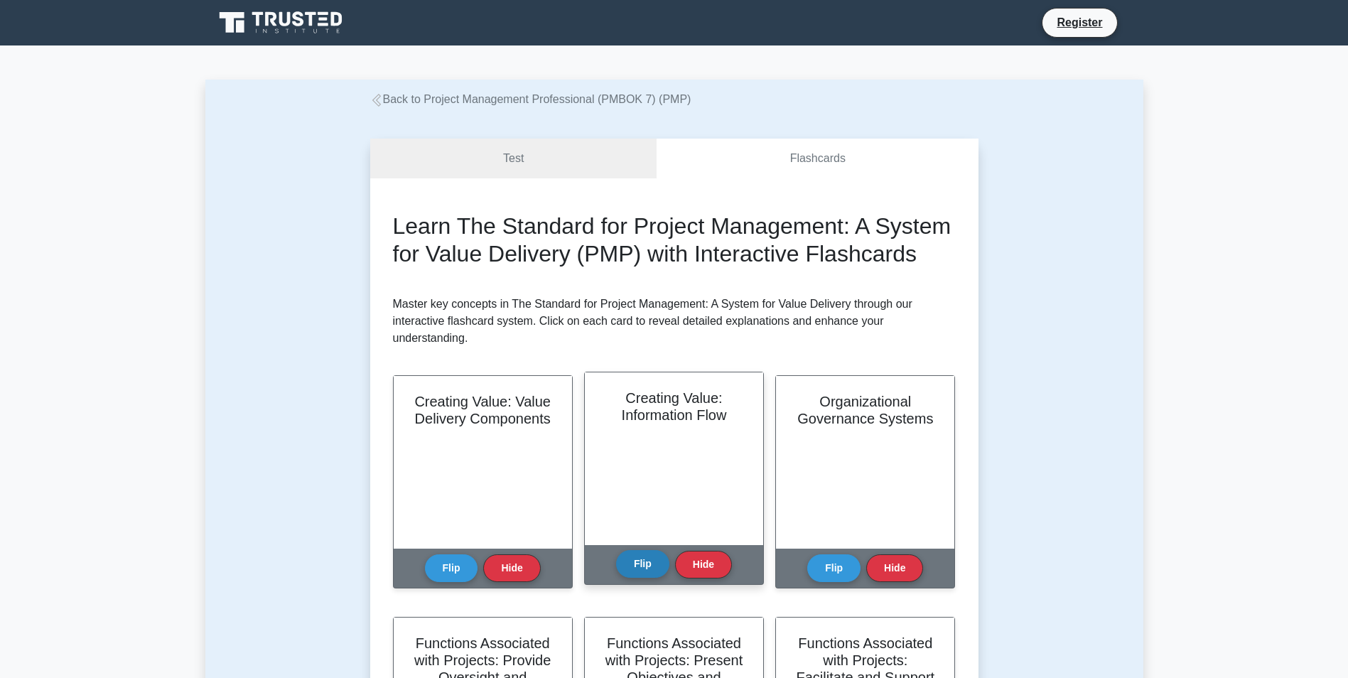
click at [638, 577] on button "Flip" at bounding box center [642, 564] width 53 height 28
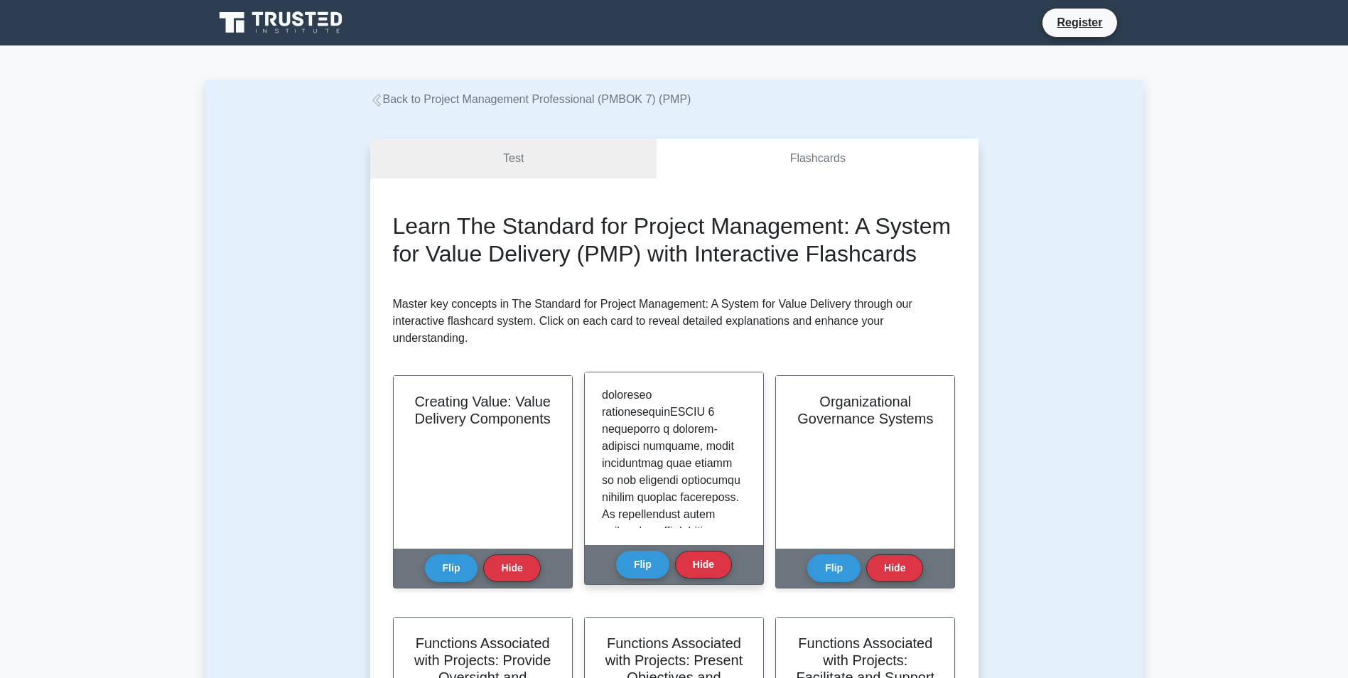
scroll to position [355, 0]
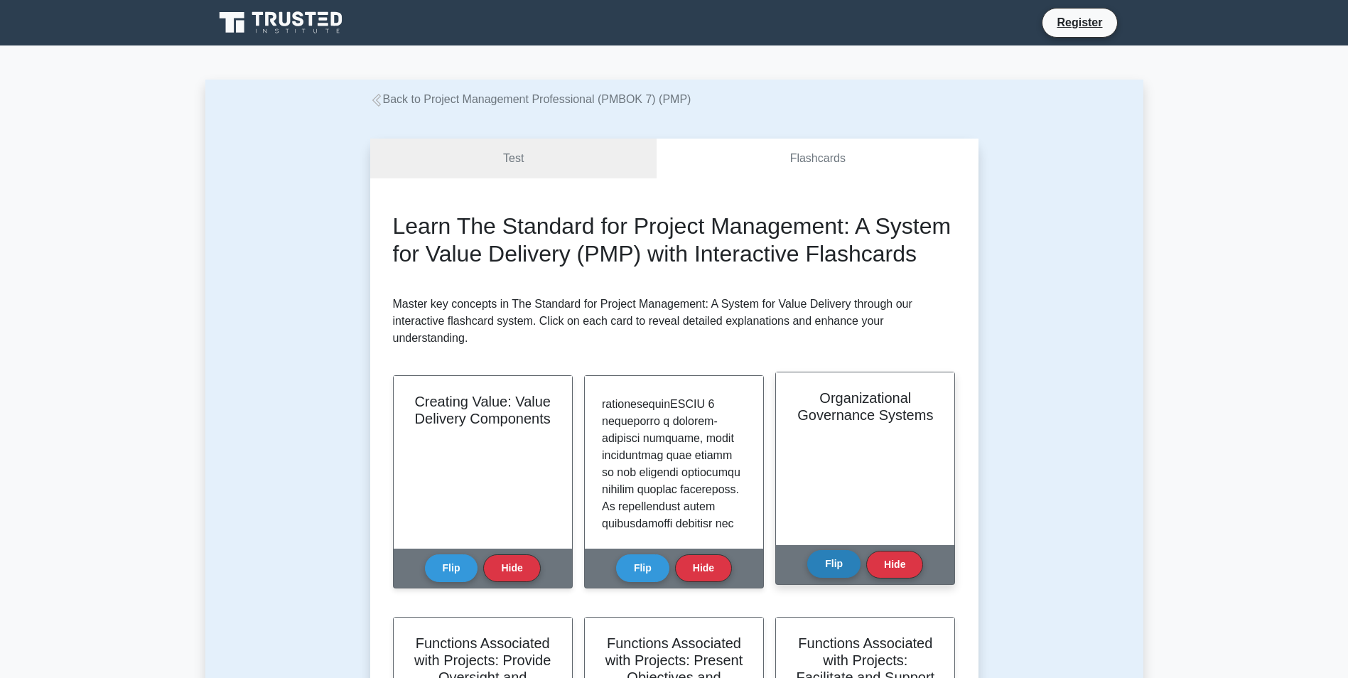
click at [835, 575] on button "Flip" at bounding box center [833, 564] width 53 height 28
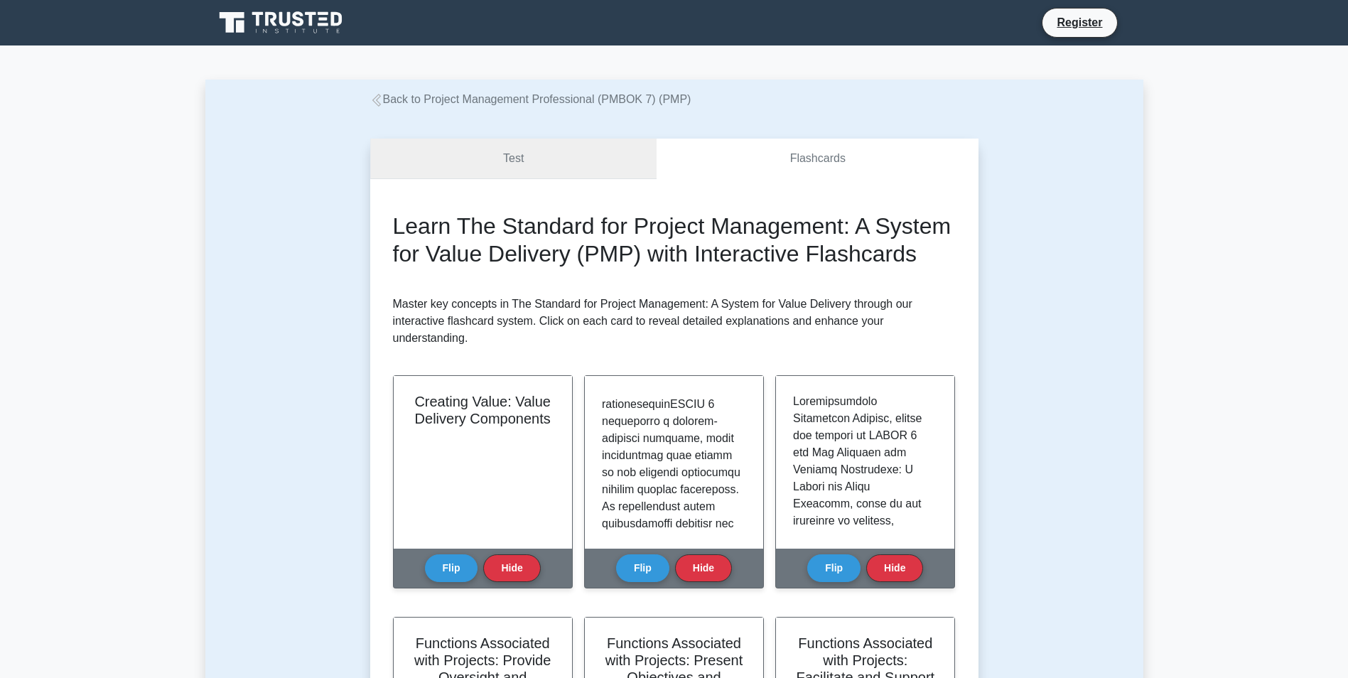
click at [532, 169] on link "Test" at bounding box center [513, 159] width 287 height 41
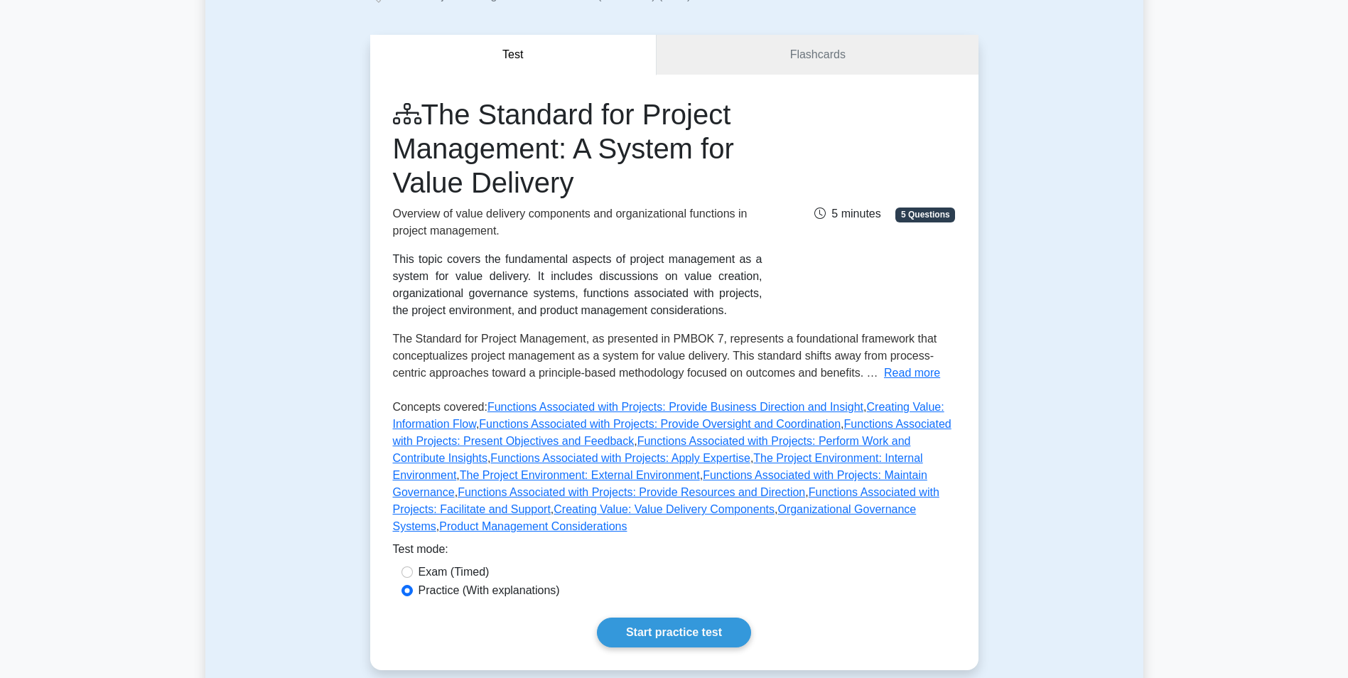
scroll to position [213, 0]
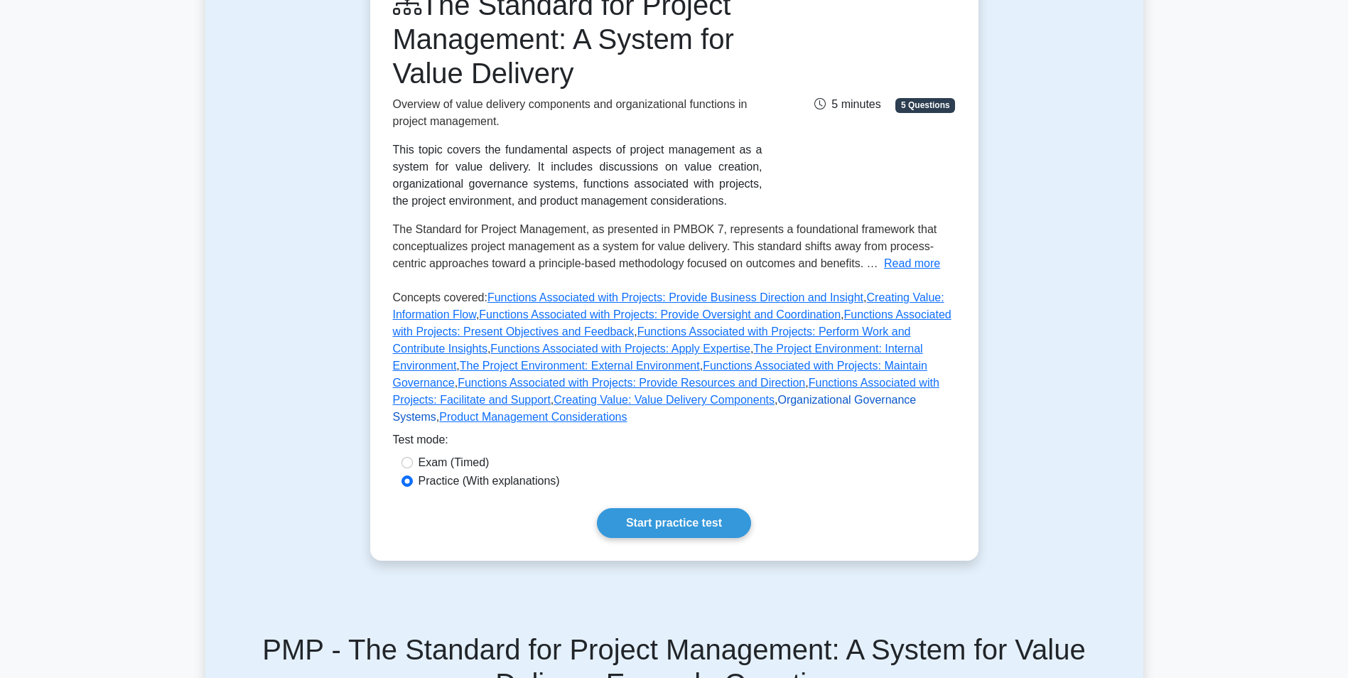
click at [660, 399] on link "Organizational Governance Systems" at bounding box center [655, 408] width 524 height 29
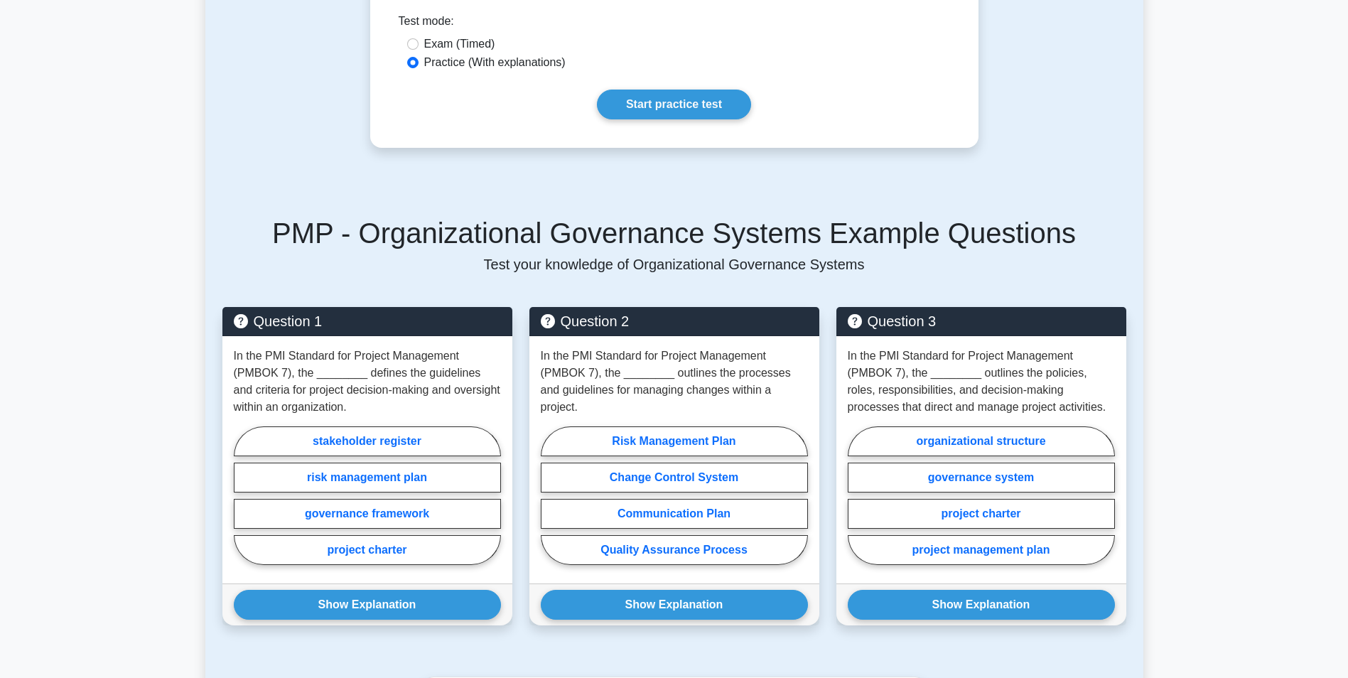
scroll to position [355, 0]
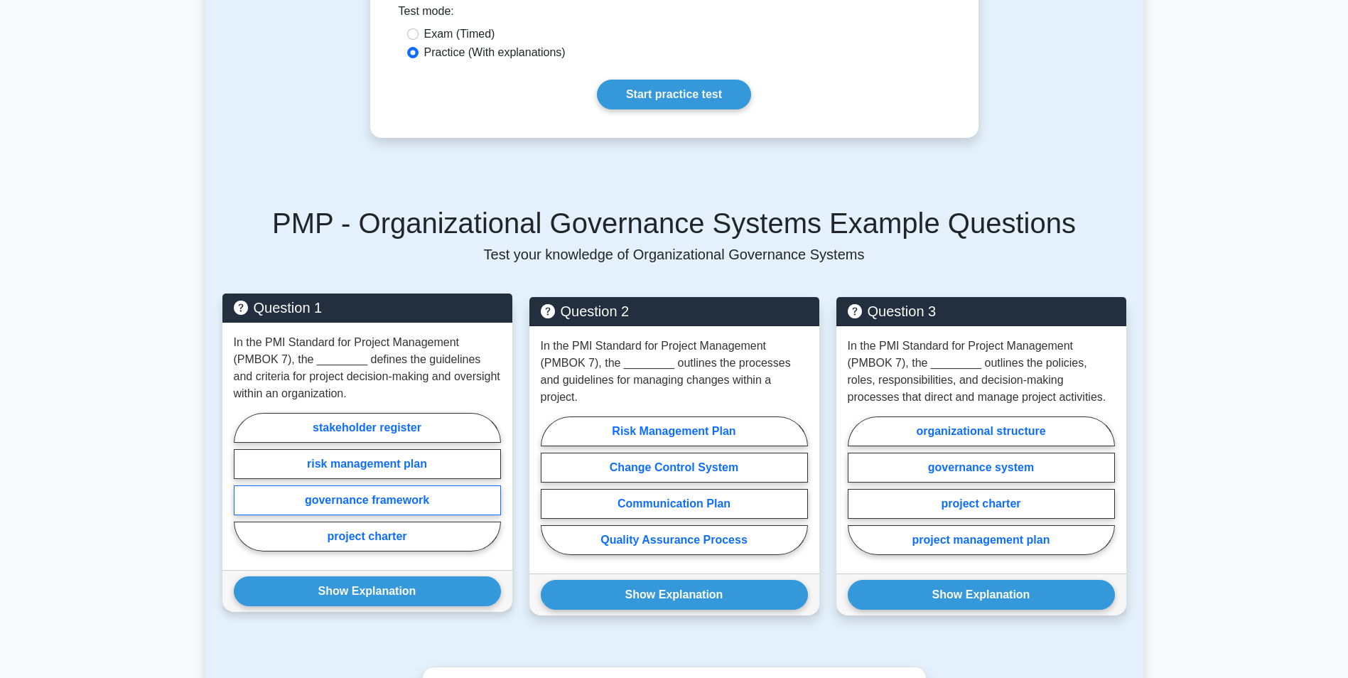
click at [448, 501] on label "governance framework" at bounding box center [367, 500] width 267 height 30
click at [243, 491] on input "governance framework" at bounding box center [238, 486] width 9 height 9
radio input "true"
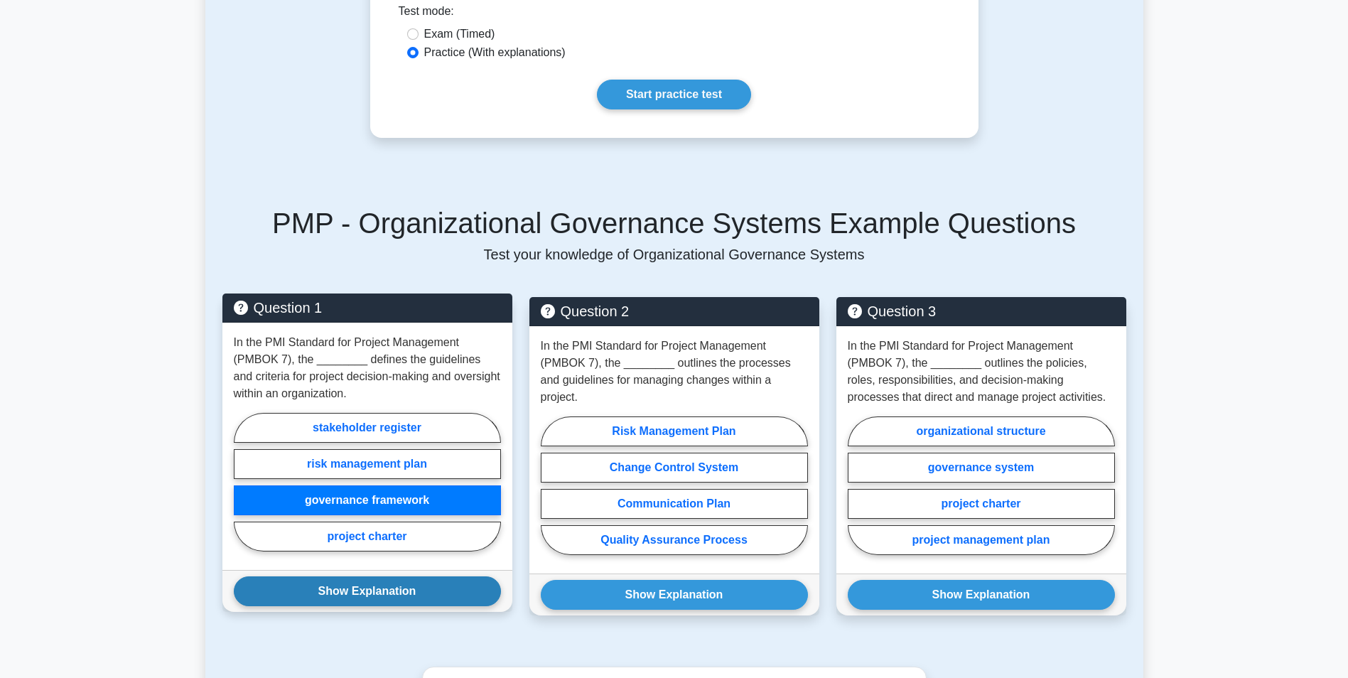
click at [364, 587] on button "Show Explanation" at bounding box center [367, 591] width 267 height 30
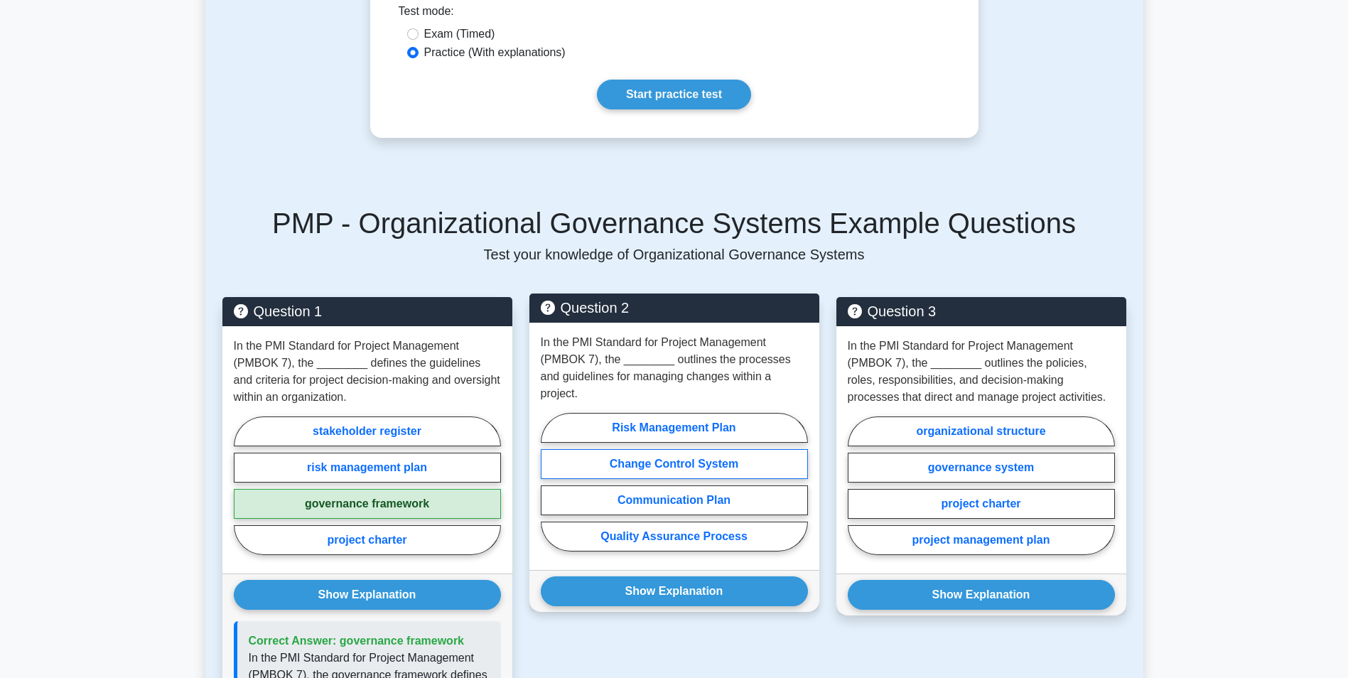
click at [634, 449] on label "Change Control System" at bounding box center [674, 464] width 267 height 30
click at [550, 482] on input "Change Control System" at bounding box center [545, 486] width 9 height 9
radio input "true"
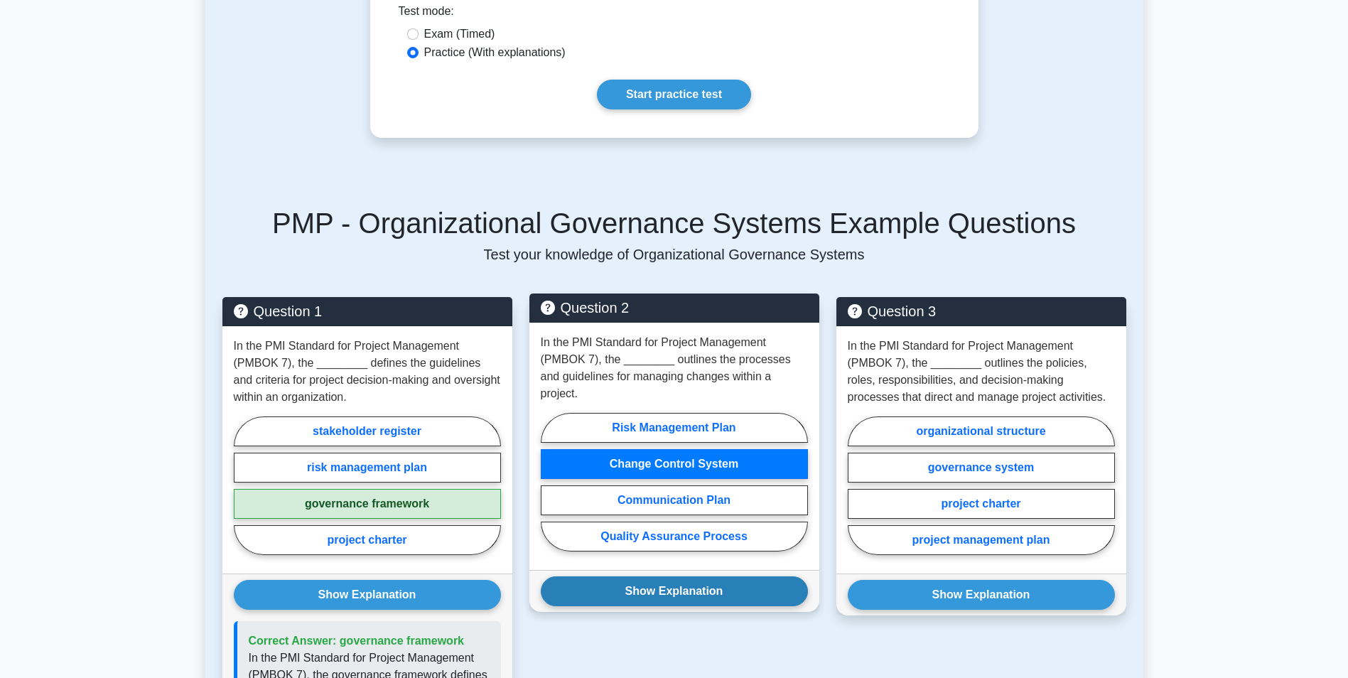
click at [652, 576] on button "Show Explanation" at bounding box center [674, 591] width 267 height 30
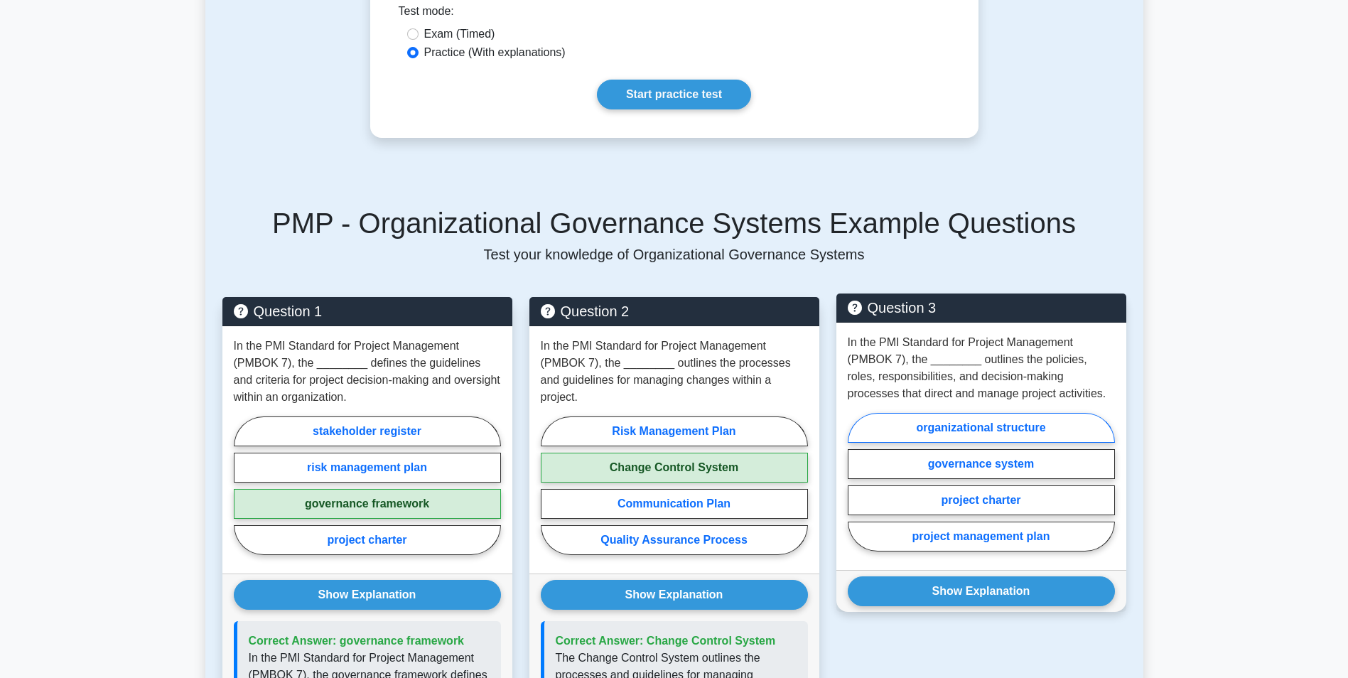
click at [912, 428] on label "organizational structure" at bounding box center [981, 428] width 267 height 30
click at [857, 482] on input "organizational structure" at bounding box center [852, 486] width 9 height 9
radio input "true"
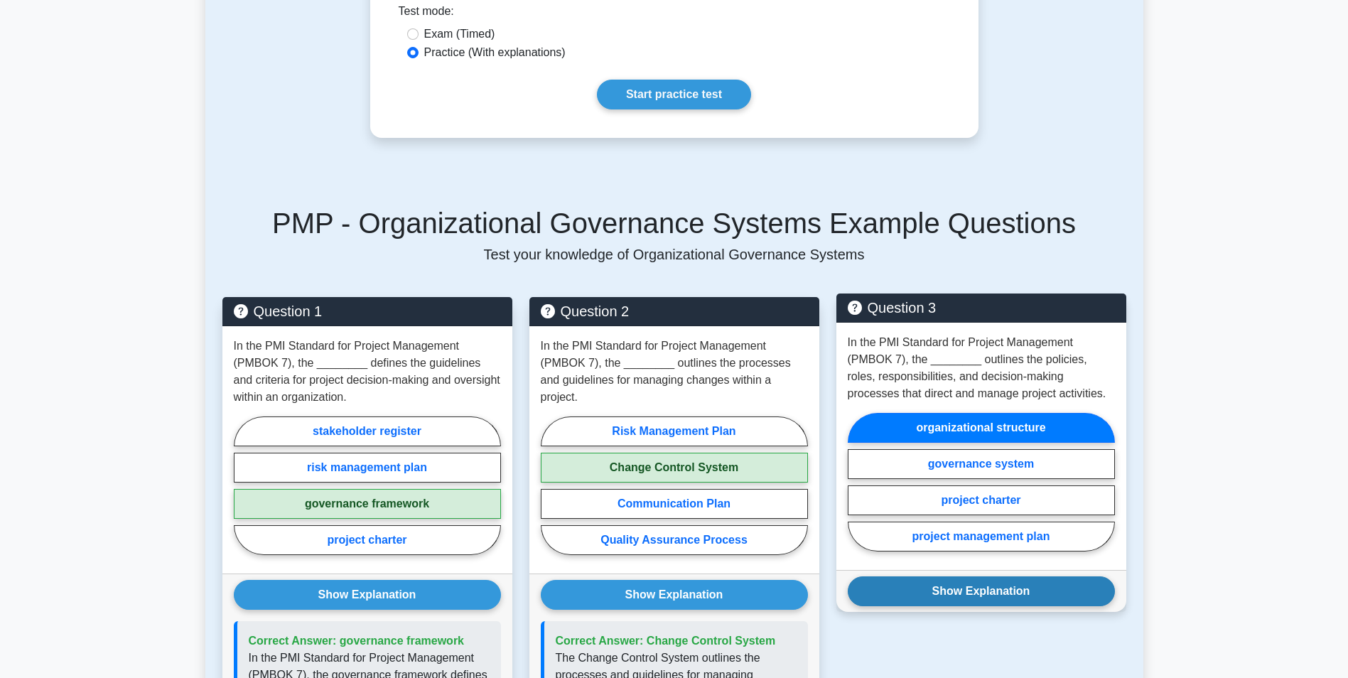
click at [985, 597] on button "Show Explanation" at bounding box center [981, 591] width 267 height 30
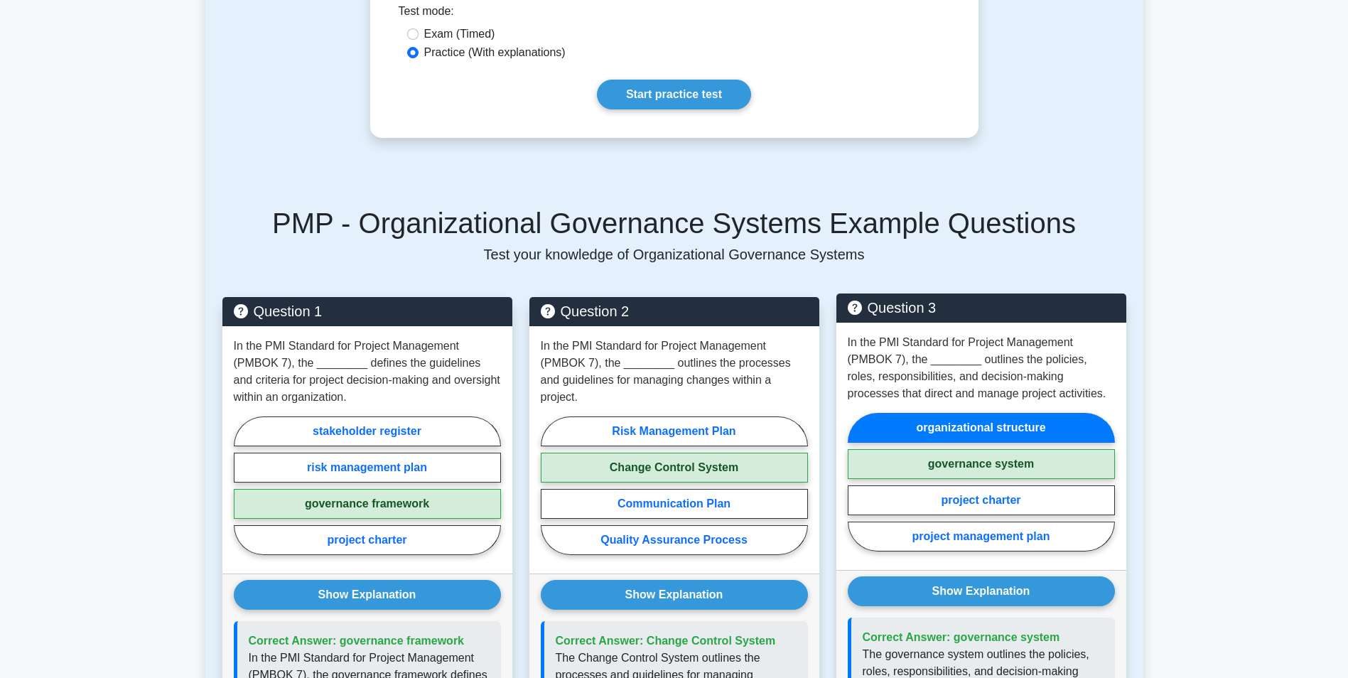
click at [974, 461] on label "governance system" at bounding box center [981, 464] width 267 height 30
click at [857, 482] on input "governance system" at bounding box center [852, 486] width 9 height 9
radio input "true"
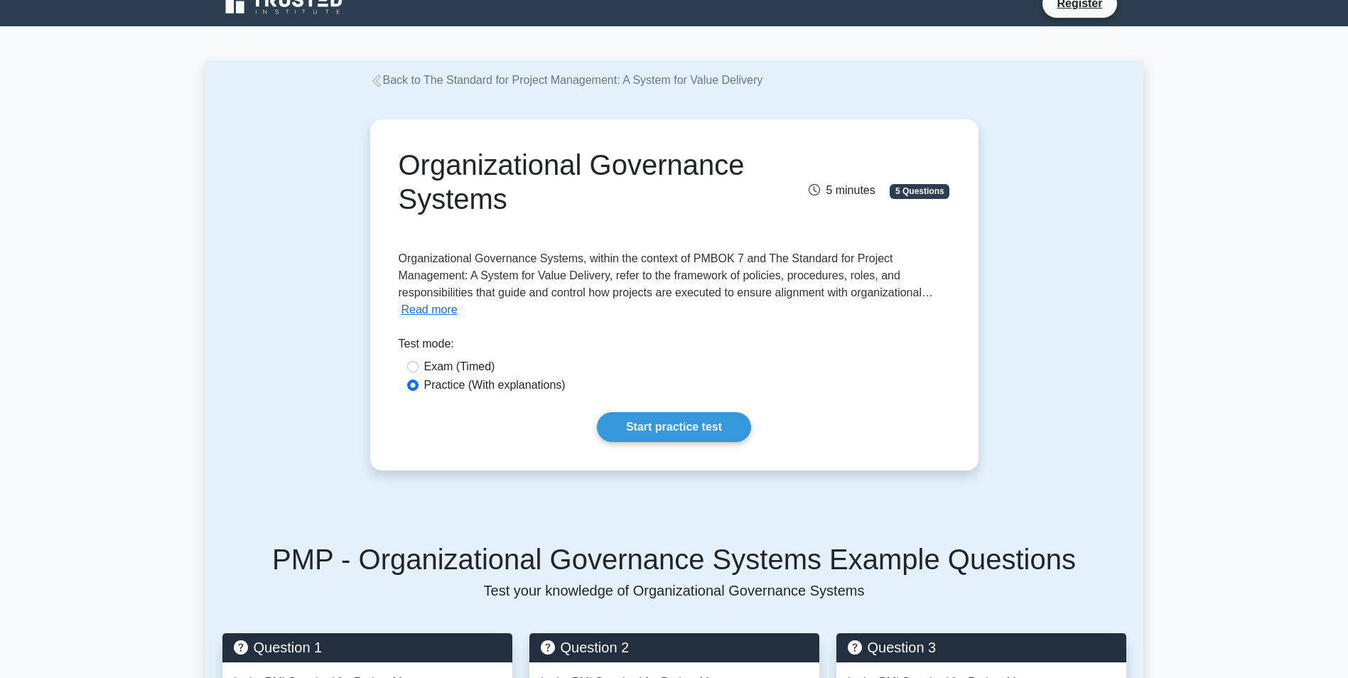
scroll to position [0, 0]
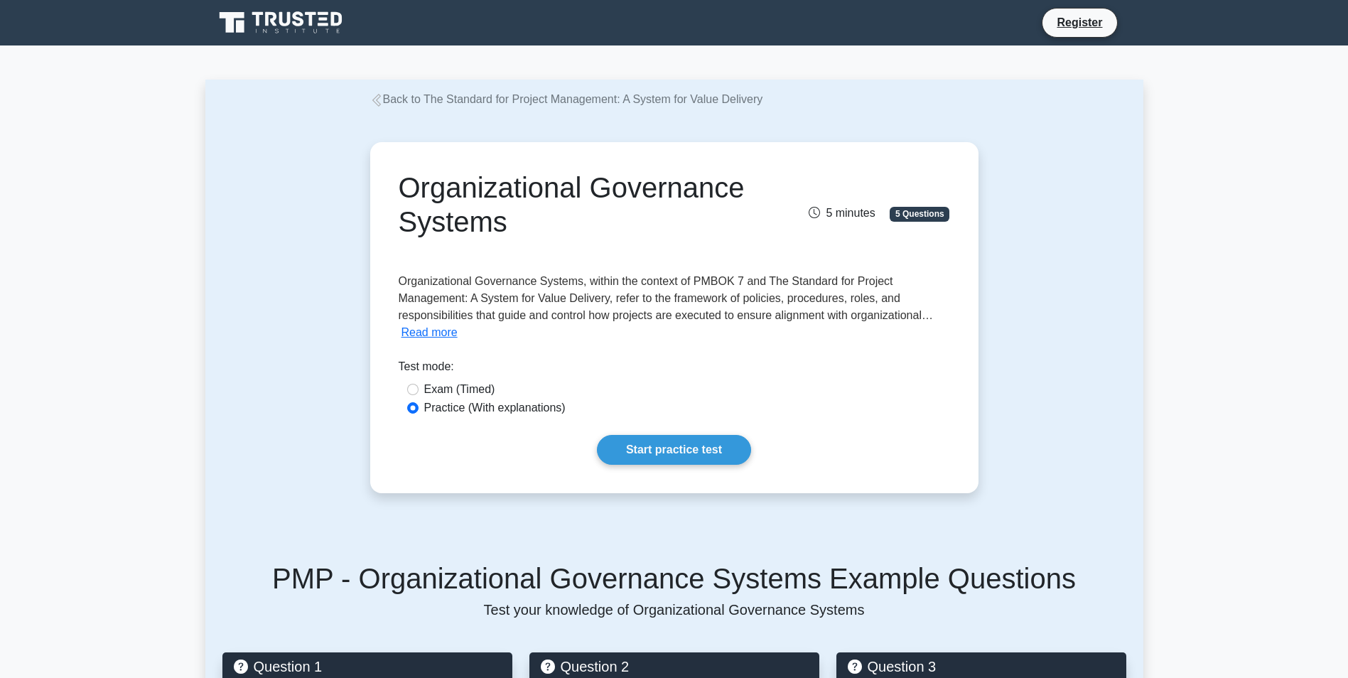
click at [290, 18] on icon at bounding box center [284, 19] width 11 height 14
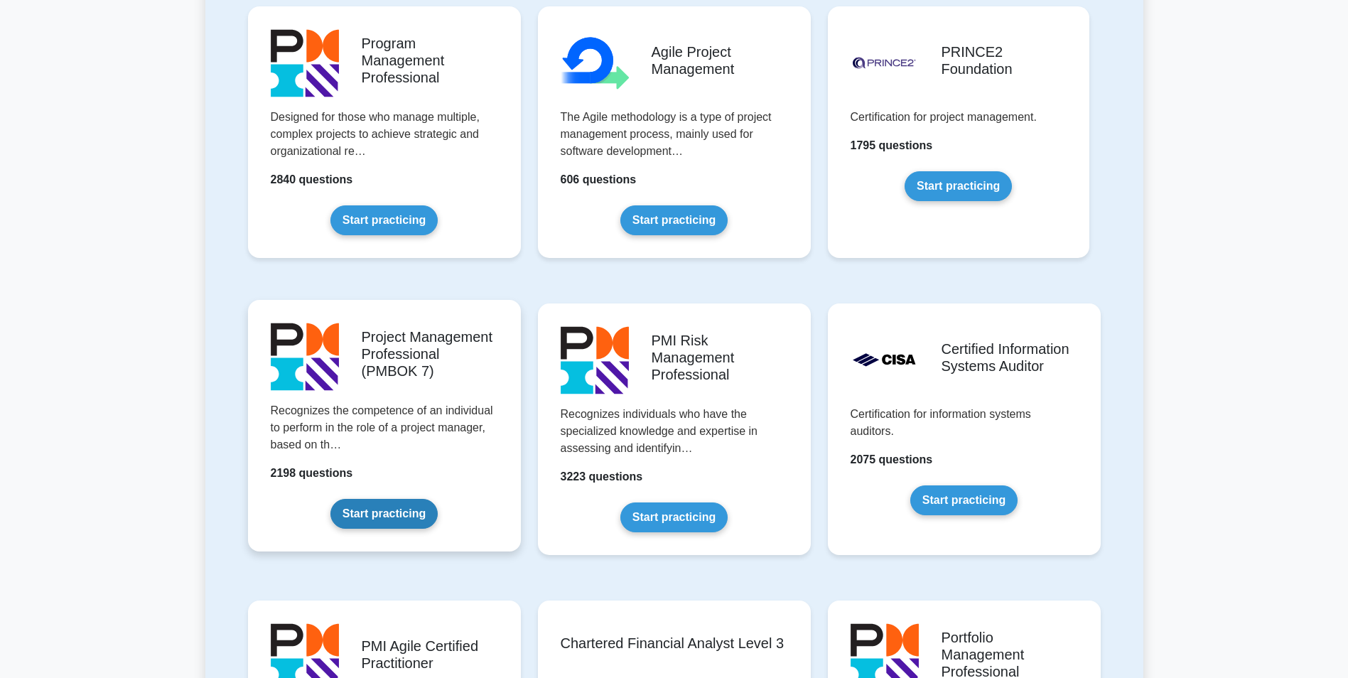
scroll to position [924, 0]
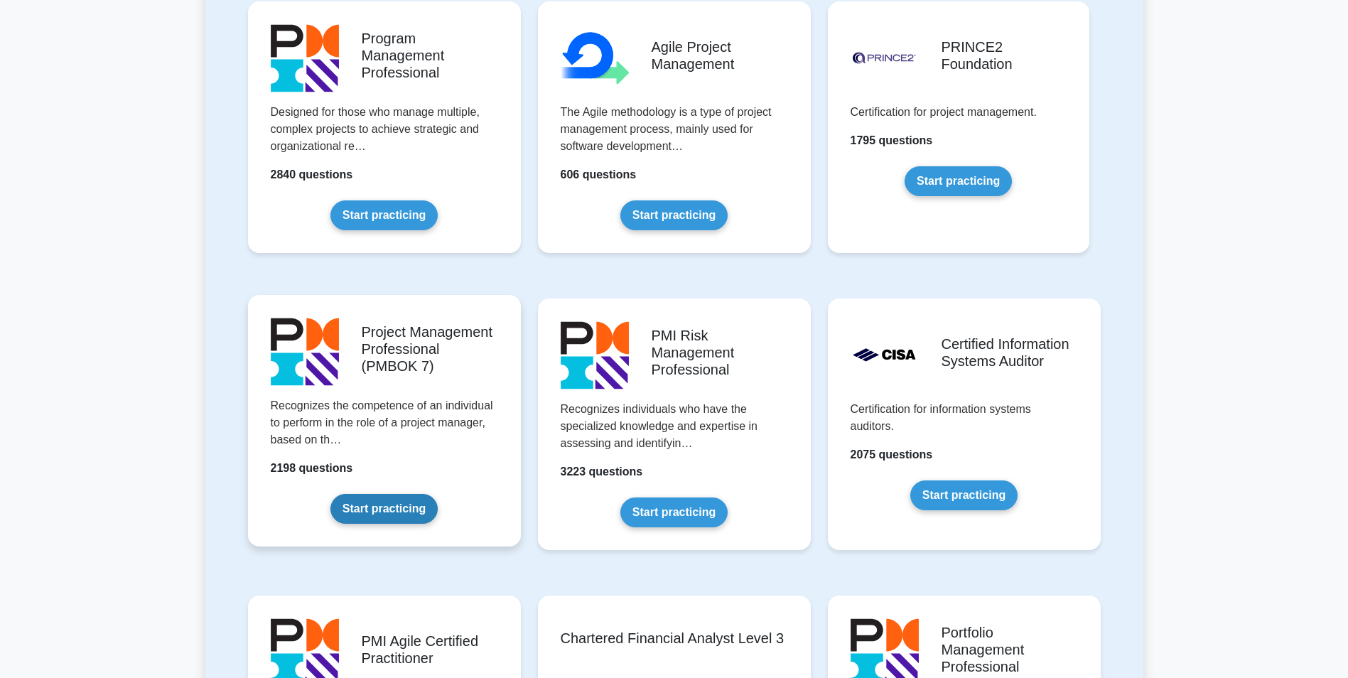
click at [375, 494] on link "Start practicing" at bounding box center [383, 509] width 107 height 30
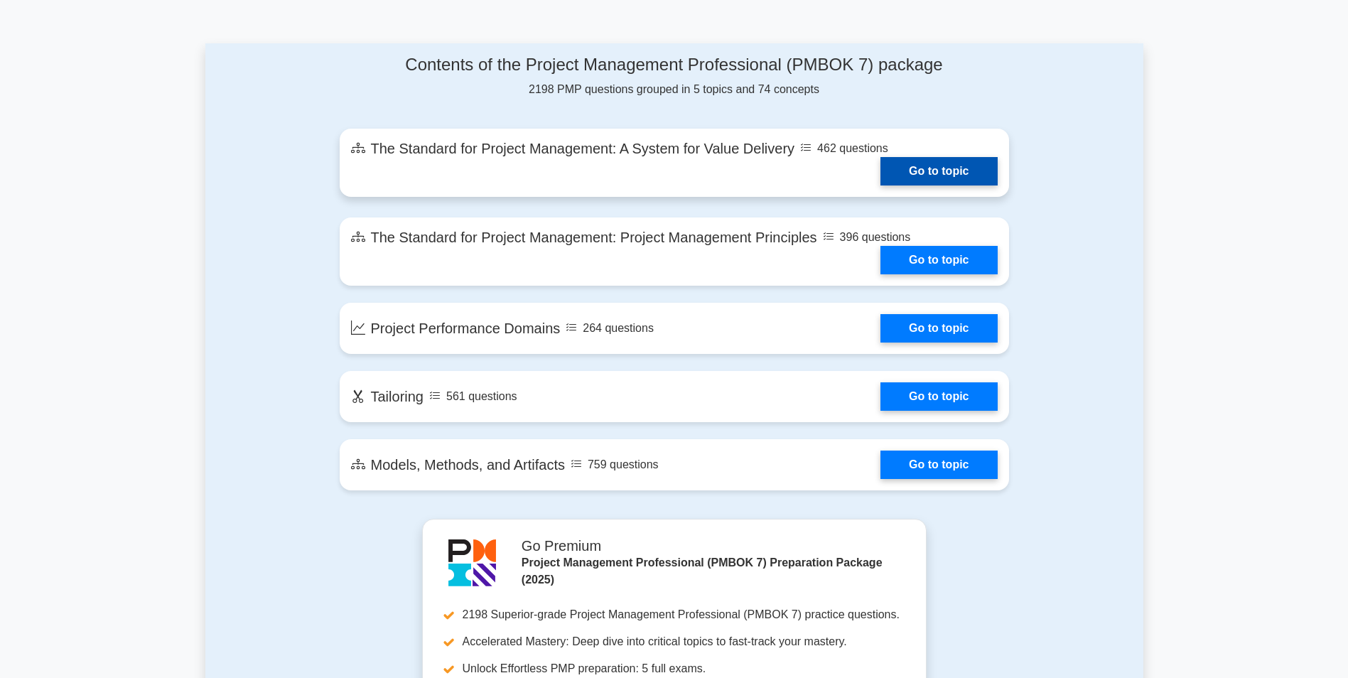
scroll to position [711, 0]
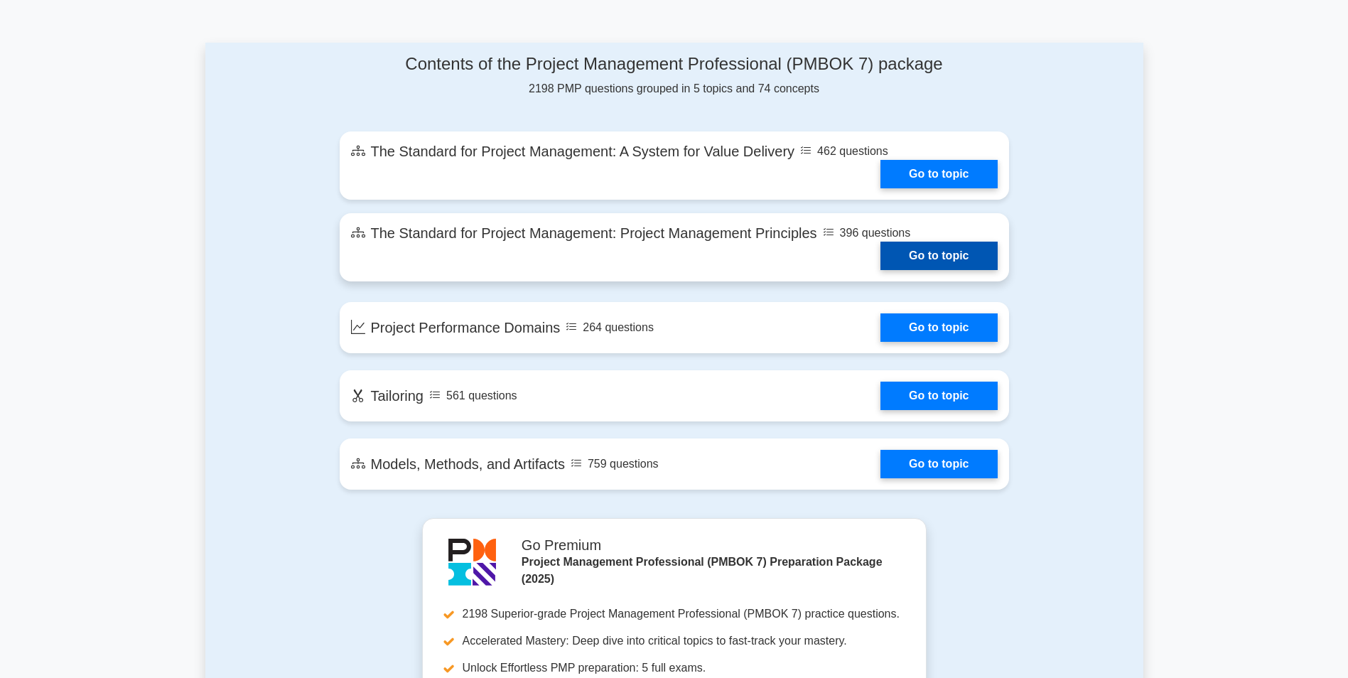
click at [910, 255] on link "Go to topic" at bounding box center [939, 256] width 117 height 28
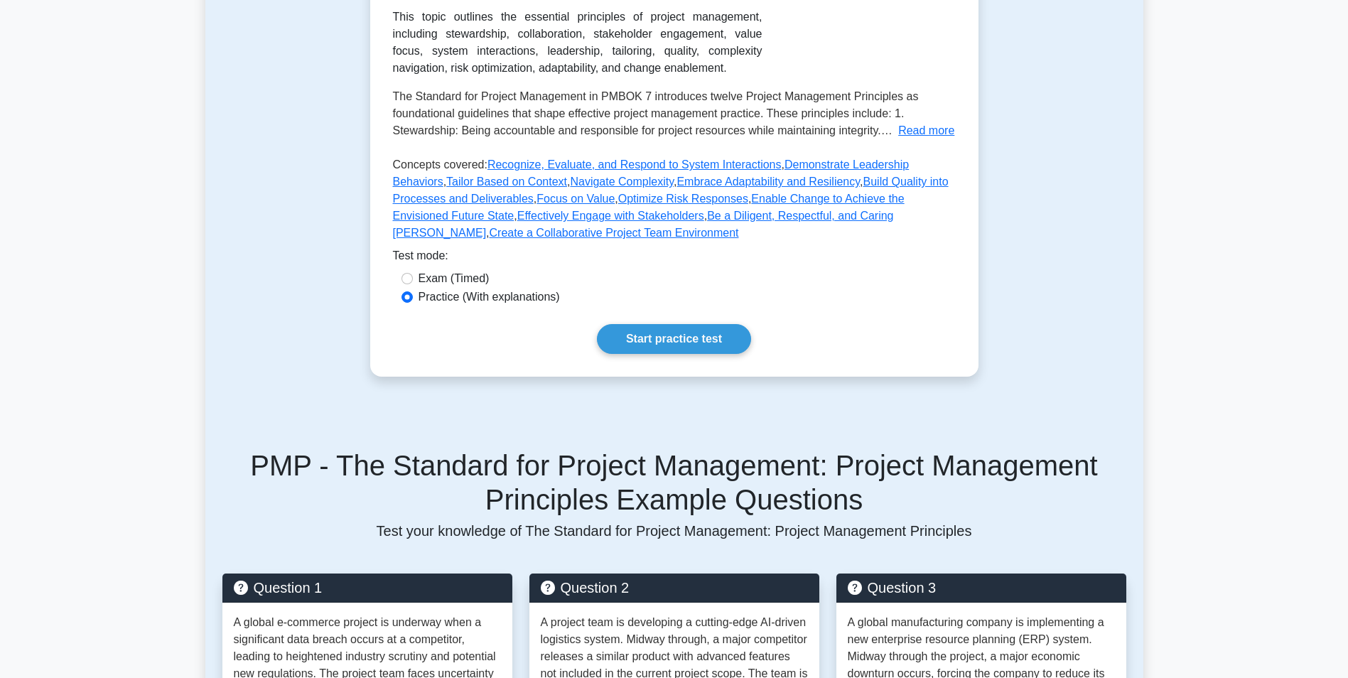
scroll to position [355, 0]
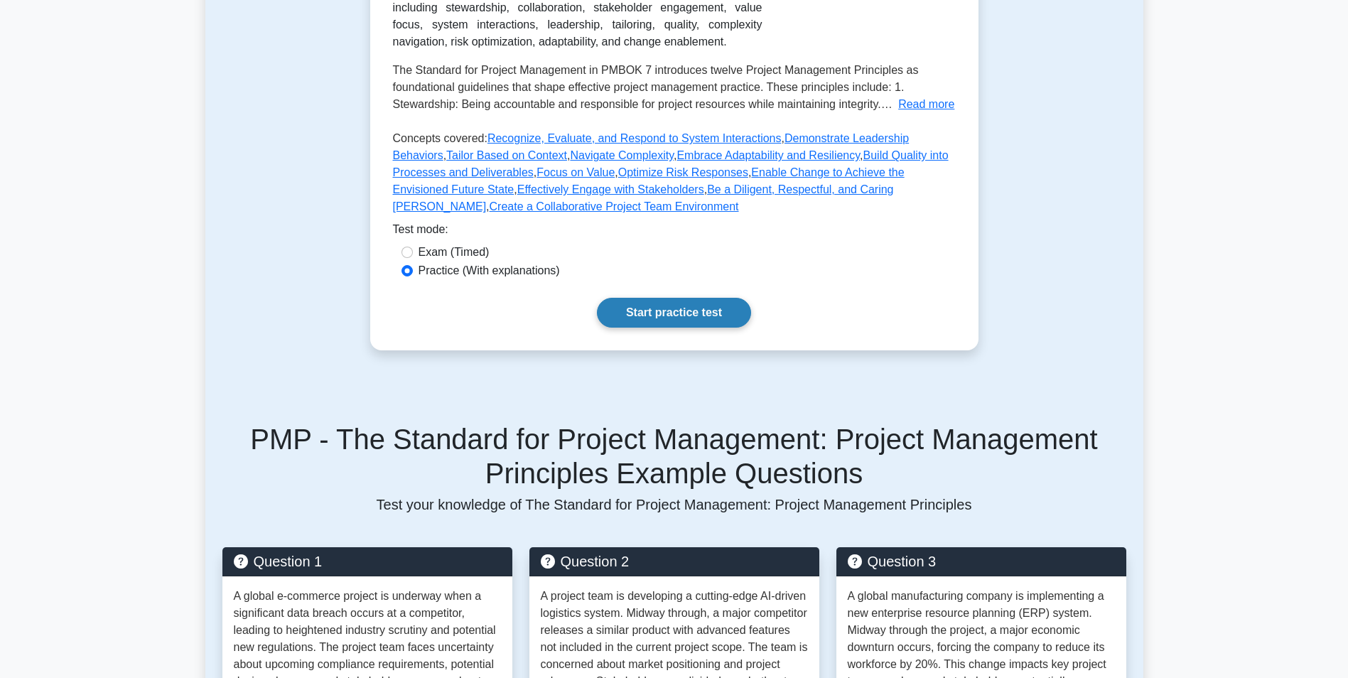
click at [692, 306] on link "Start practice test" at bounding box center [674, 313] width 154 height 30
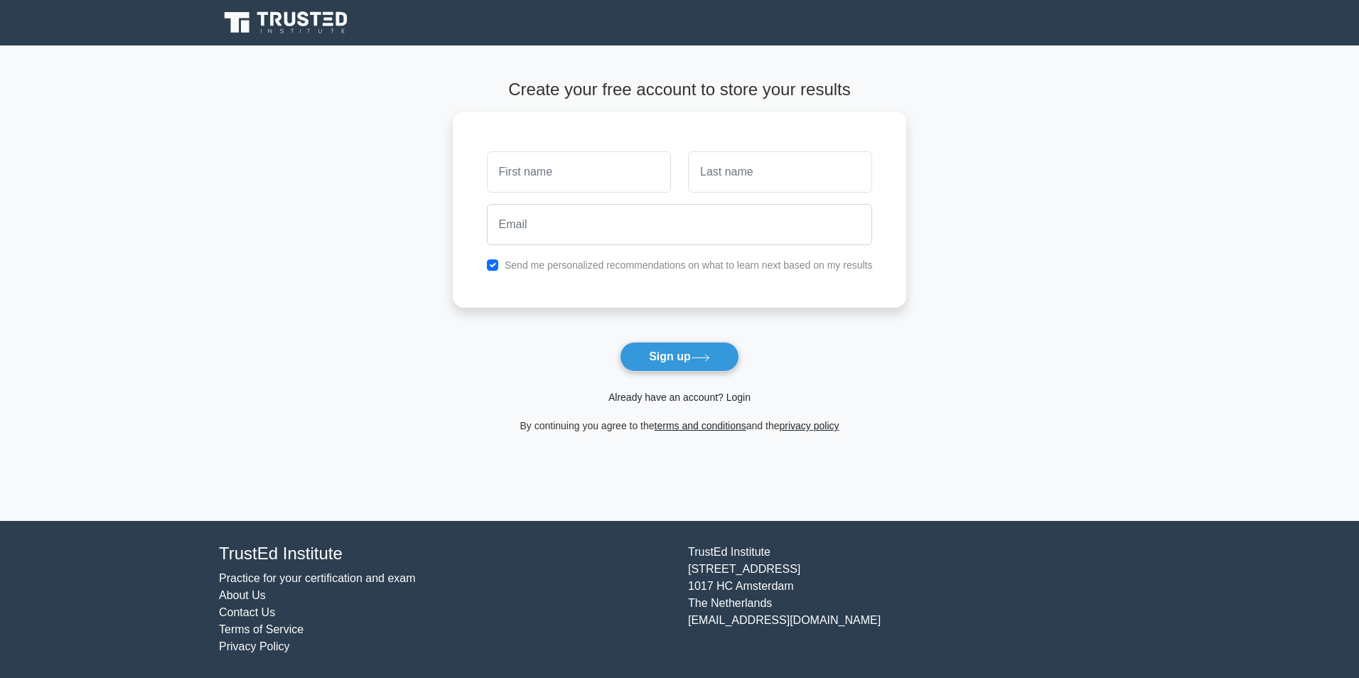
click at [722, 399] on link "Already have an account? Login" at bounding box center [679, 397] width 142 height 11
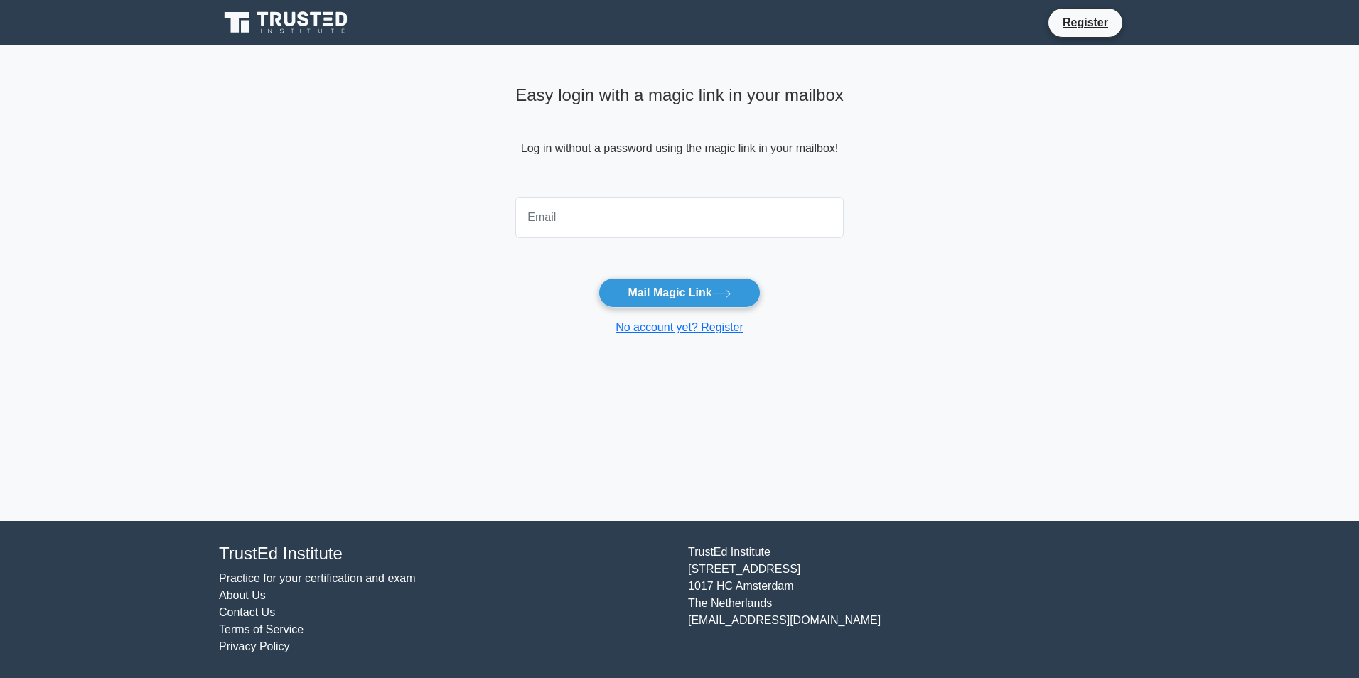
click at [672, 230] on input "email" at bounding box center [679, 217] width 328 height 41
type input "[EMAIL_ADDRESS][DOMAIN_NAME]"
click at [630, 301] on button "Mail Magic Link" at bounding box center [678, 293] width 161 height 30
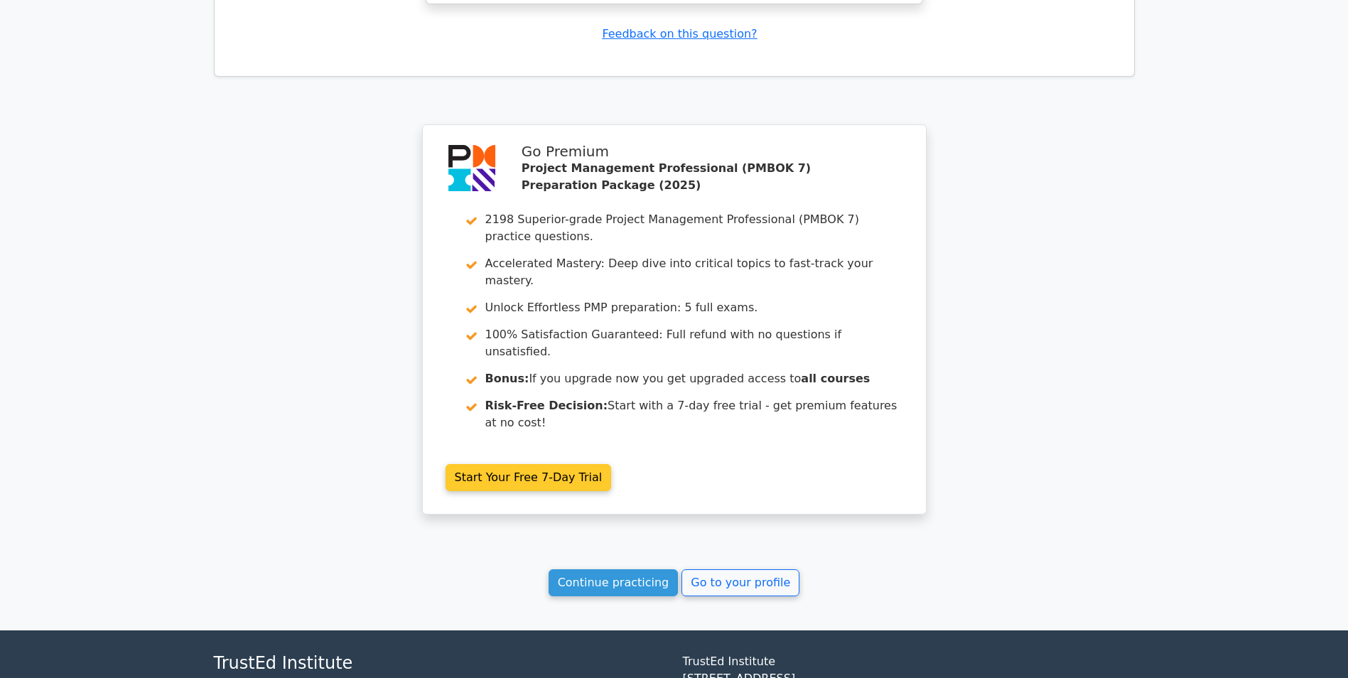
scroll to position [1676, 0]
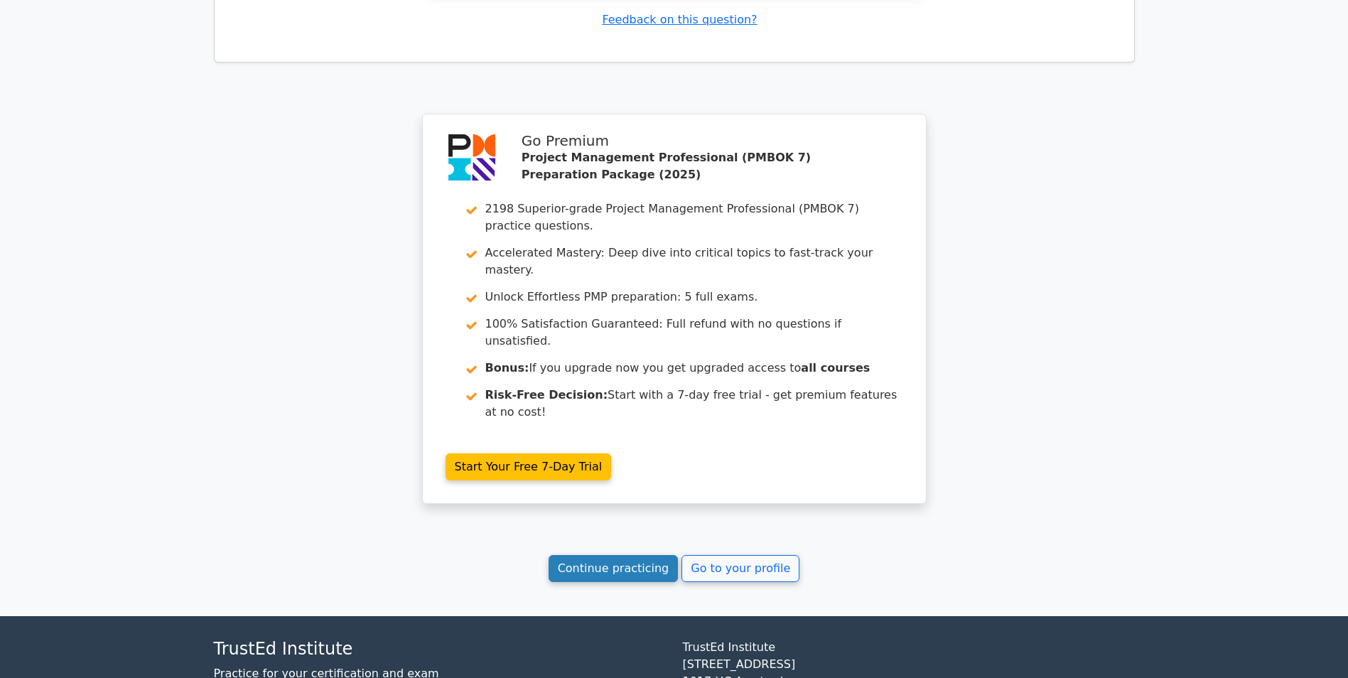
click at [630, 555] on link "Continue practicing" at bounding box center [614, 568] width 130 height 27
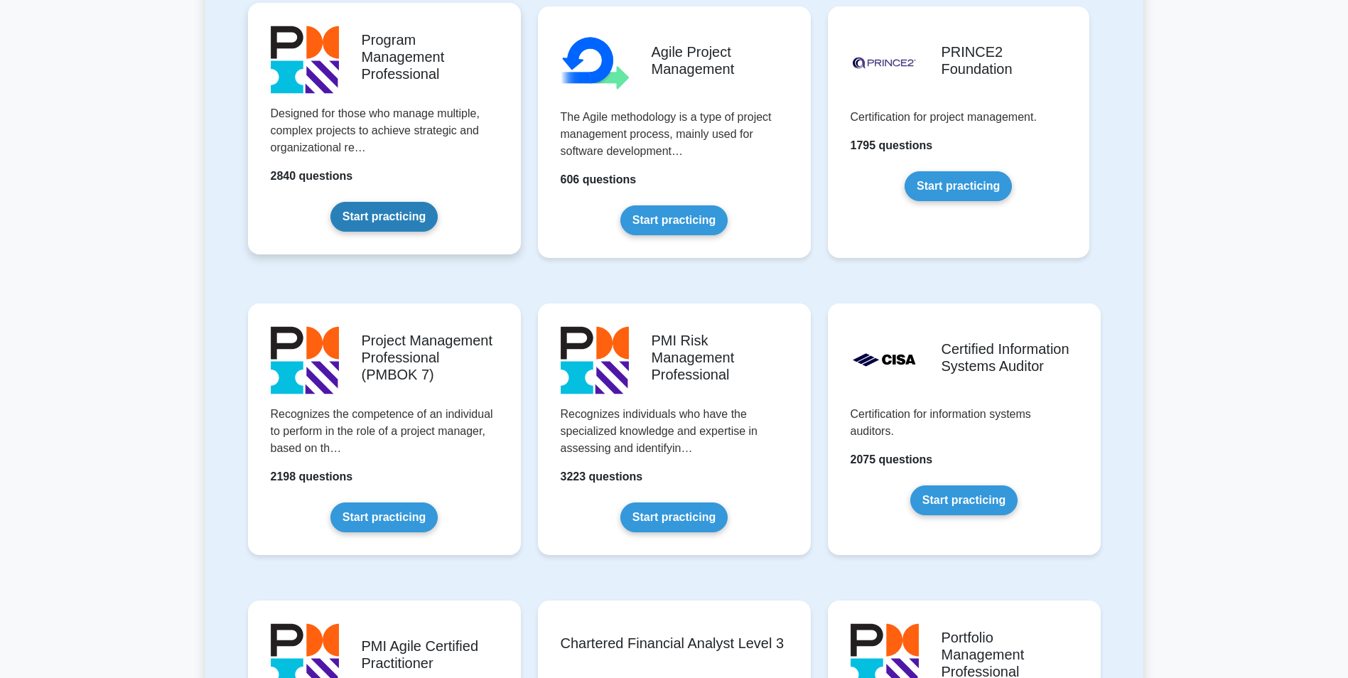
scroll to position [924, 0]
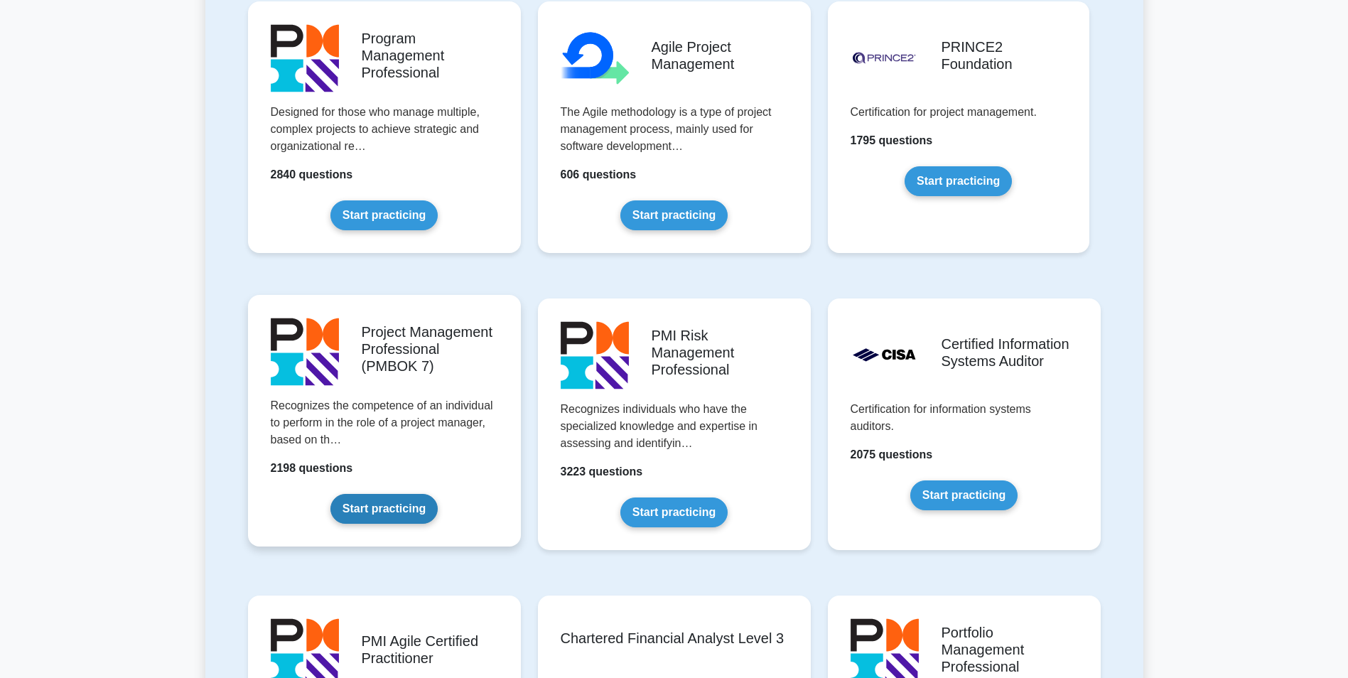
click at [394, 494] on link "Start practicing" at bounding box center [383, 509] width 107 height 30
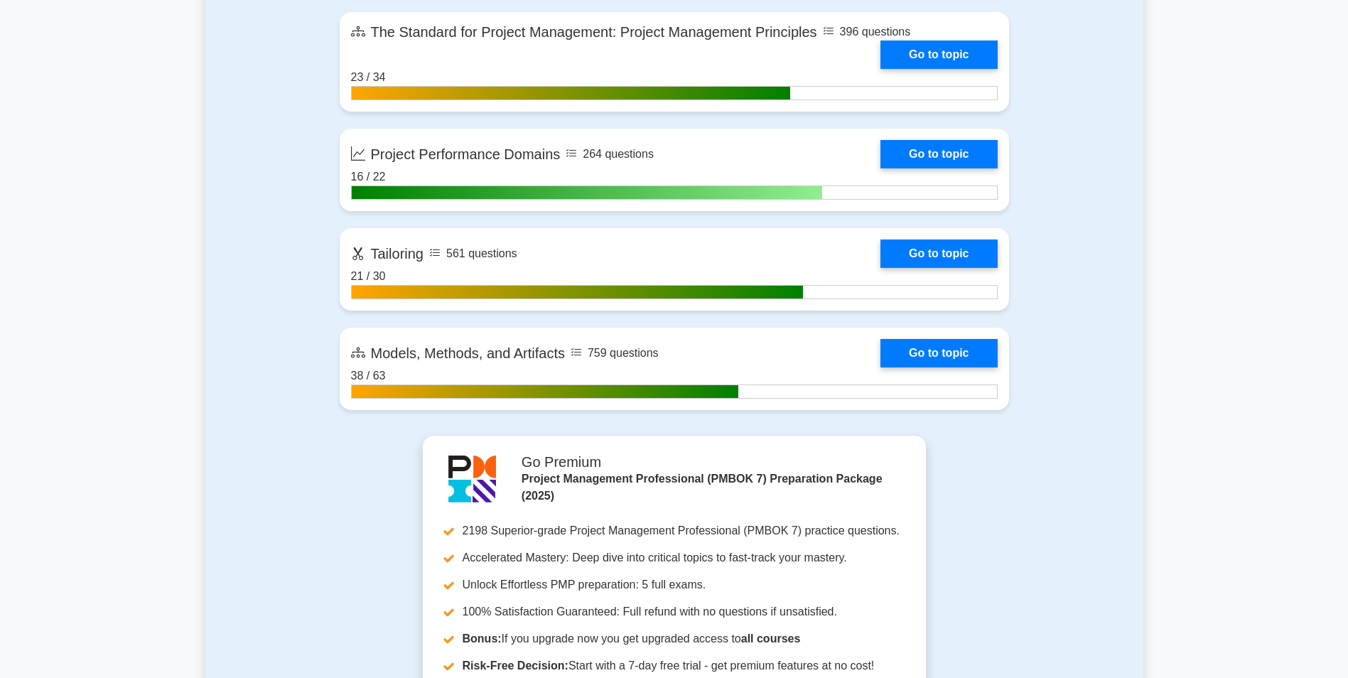
scroll to position [1103, 0]
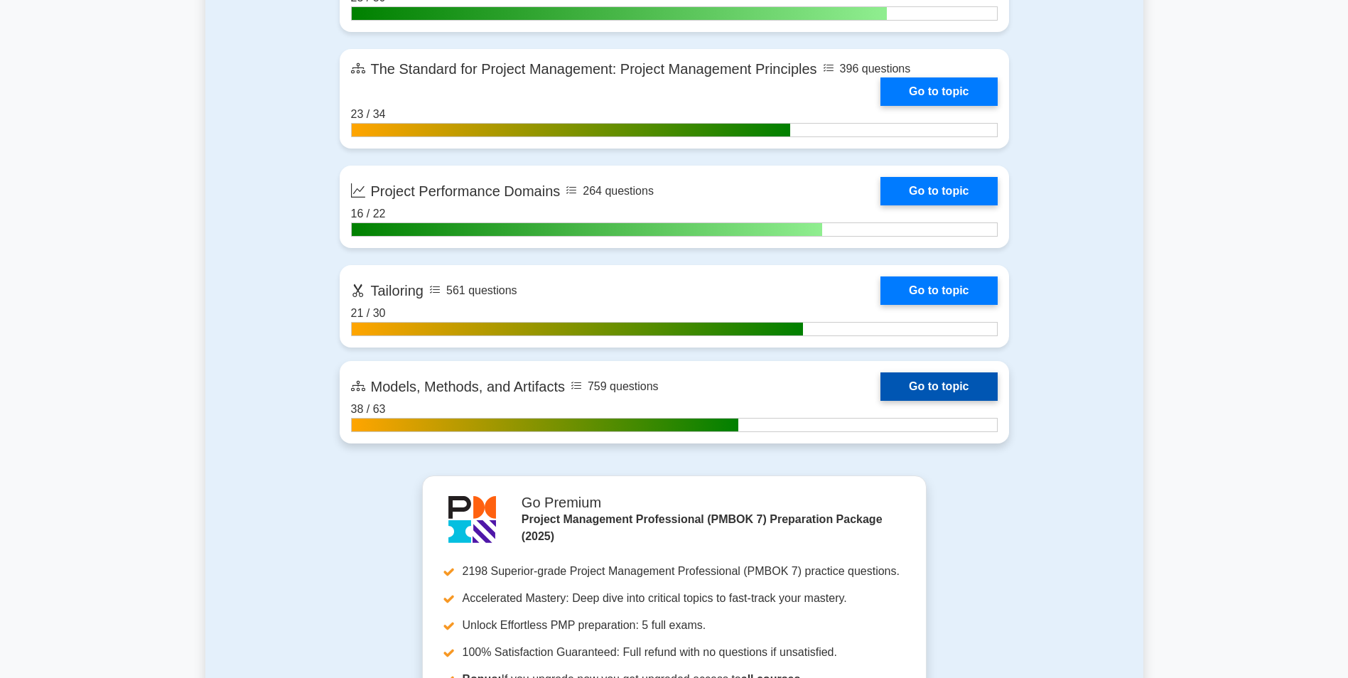
click at [910, 387] on link "Go to topic" at bounding box center [939, 386] width 117 height 28
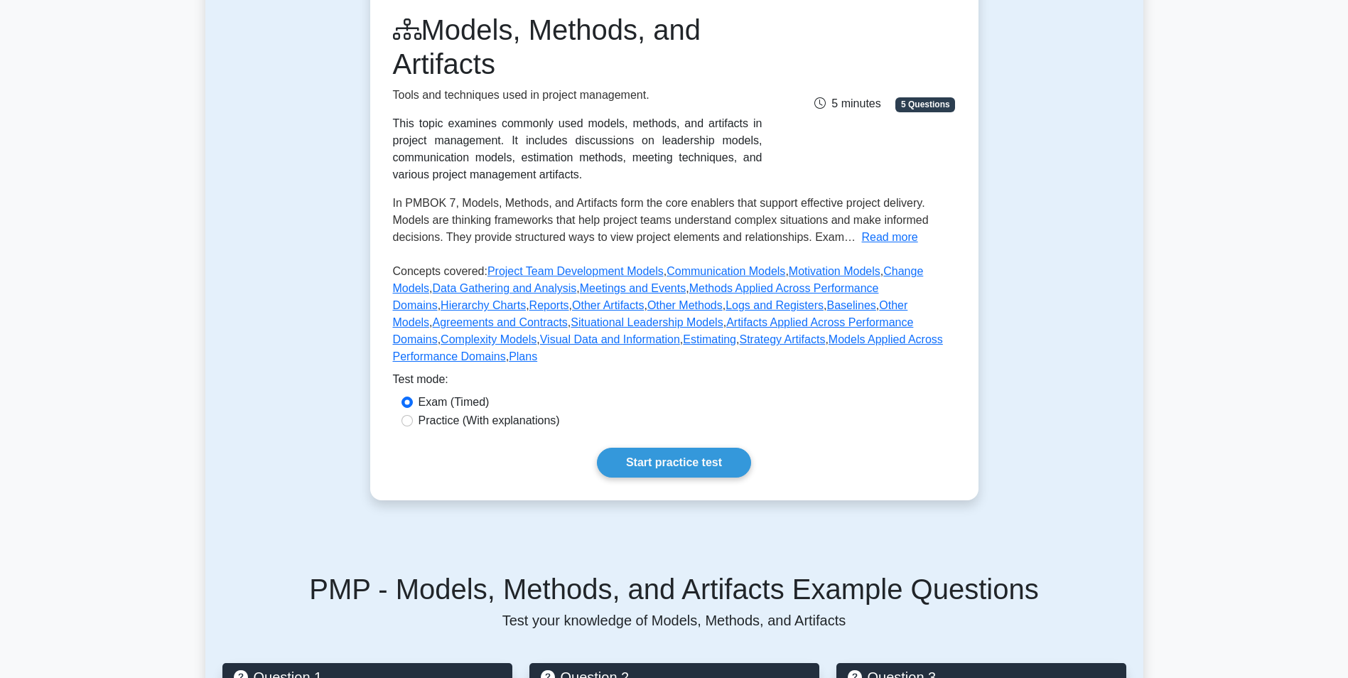
scroll to position [284, 0]
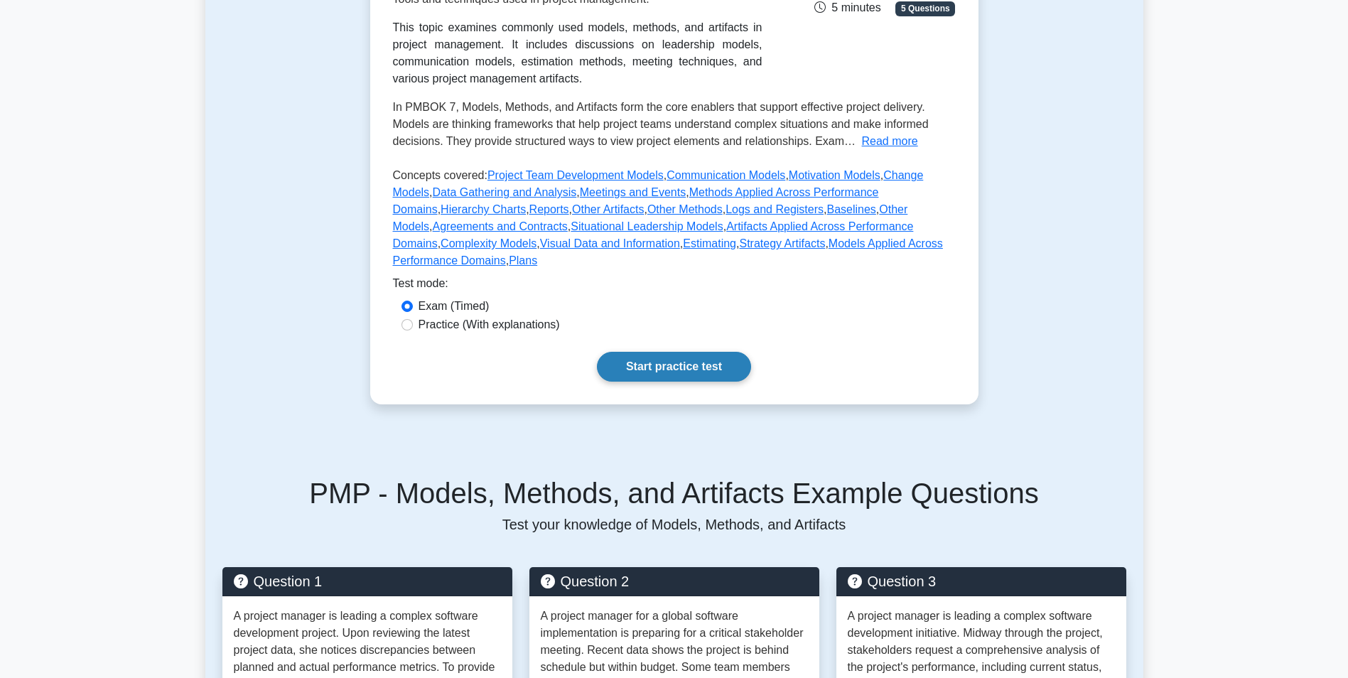
click at [680, 352] on link "Start practice test" at bounding box center [674, 367] width 154 height 30
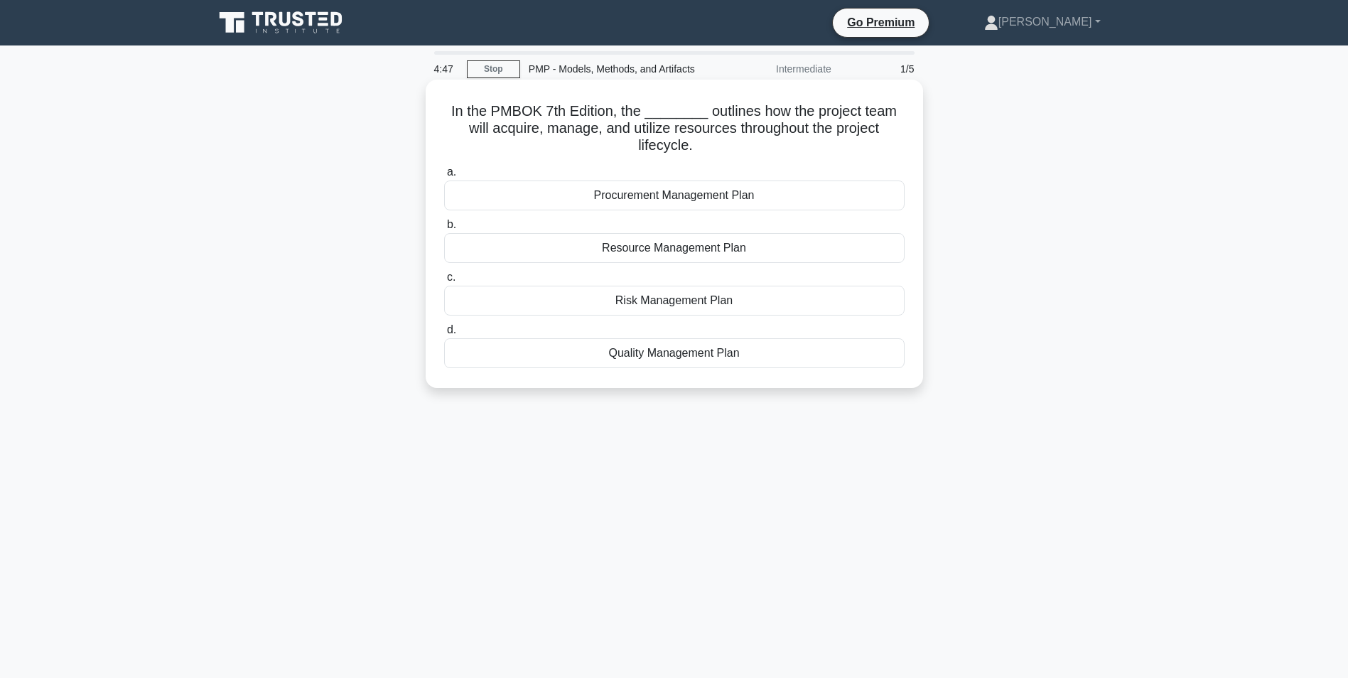
click at [663, 259] on div "Resource Management Plan" at bounding box center [674, 248] width 461 height 30
click at [444, 230] on input "b. Resource Management Plan" at bounding box center [444, 224] width 0 height 9
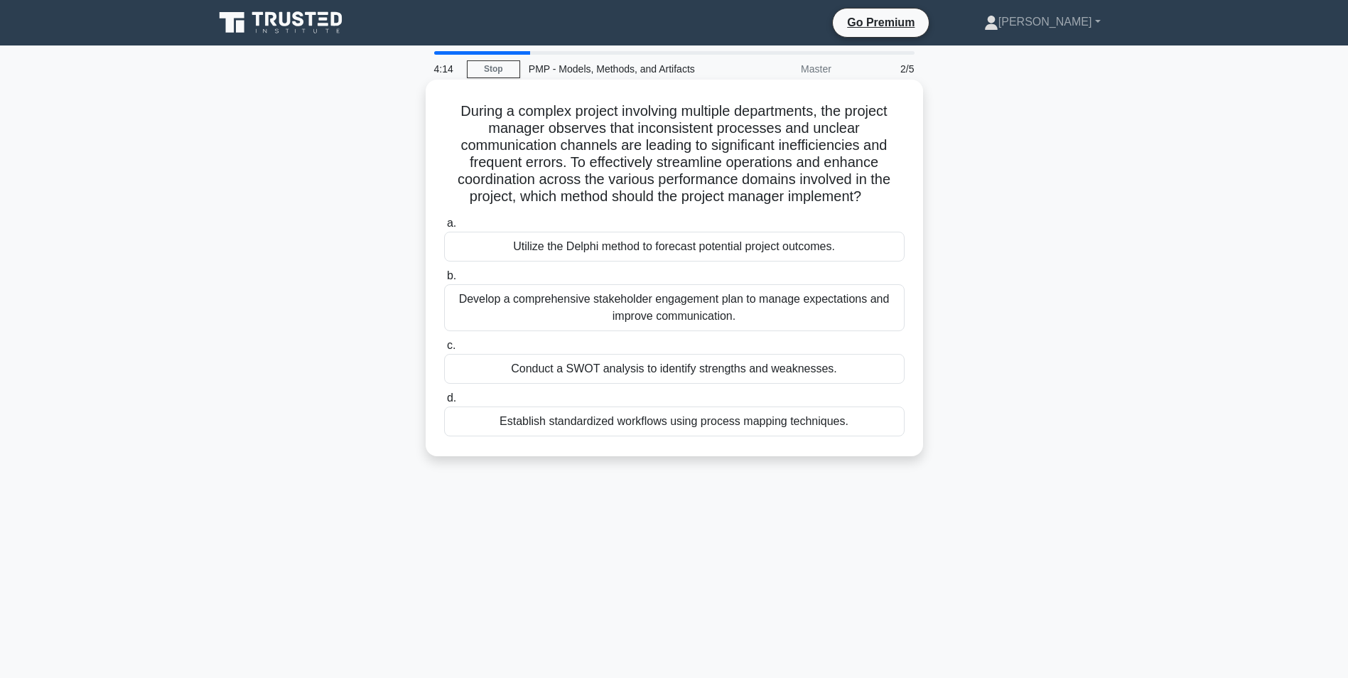
click at [678, 303] on div "Develop a comprehensive stakeholder engagement plan to manage expectations and …" at bounding box center [674, 307] width 461 height 47
click at [444, 281] on input "b. Develop a comprehensive stakeholder engagement plan to manage expectations a…" at bounding box center [444, 275] width 0 height 9
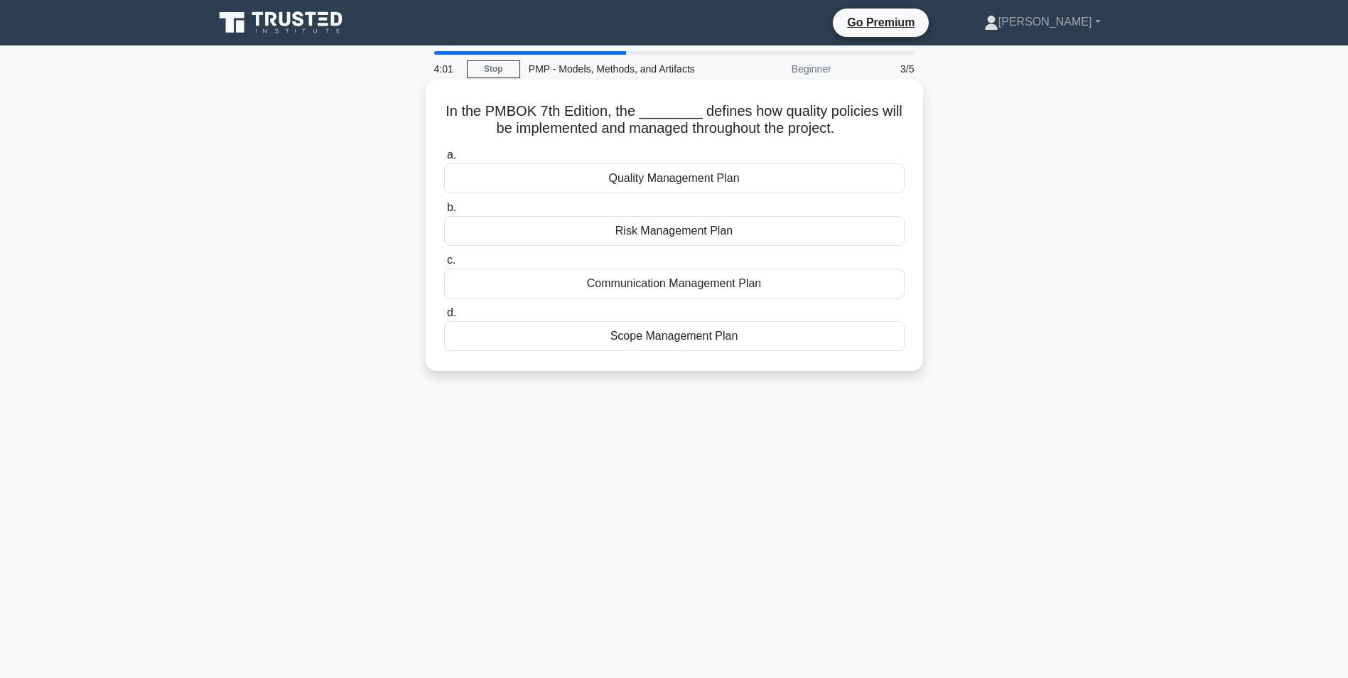
click at [660, 178] on div "Quality Management Plan" at bounding box center [674, 178] width 461 height 30
click at [444, 160] on input "a. Quality Management Plan" at bounding box center [444, 155] width 0 height 9
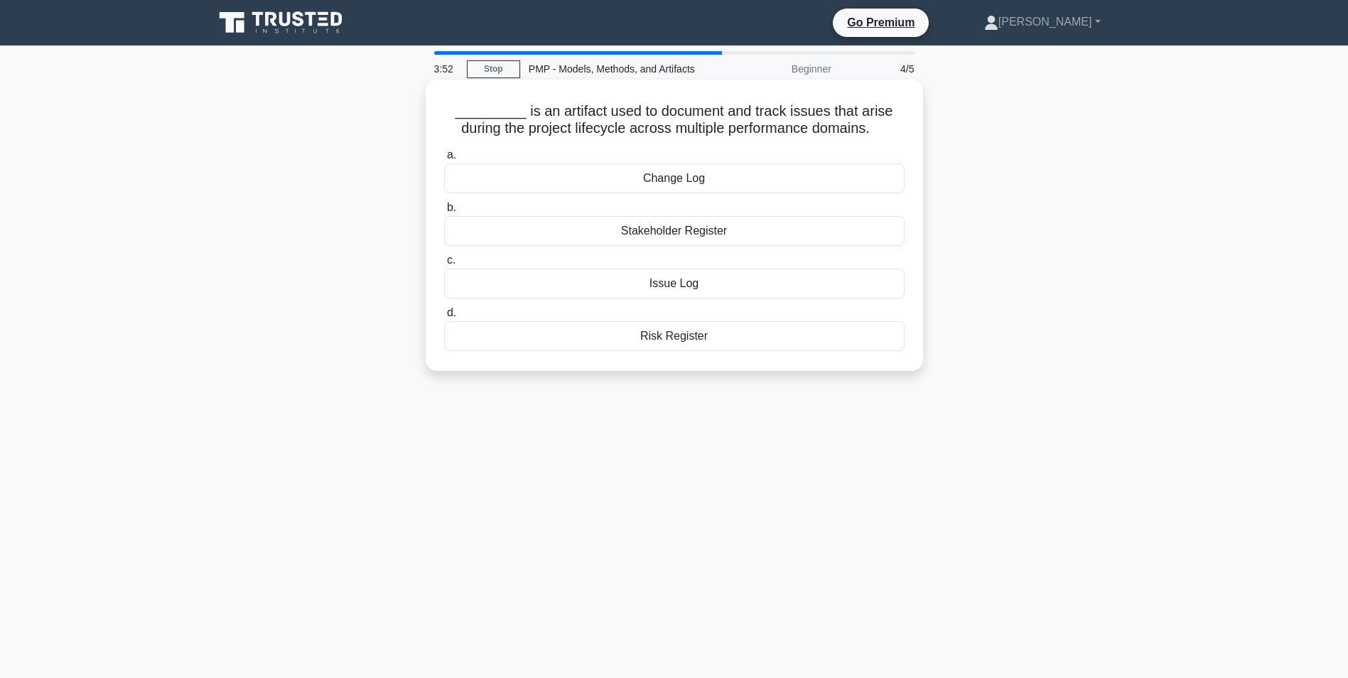
click at [673, 286] on div "Issue Log" at bounding box center [674, 284] width 461 height 30
click at [444, 265] on input "c. Issue Log" at bounding box center [444, 260] width 0 height 9
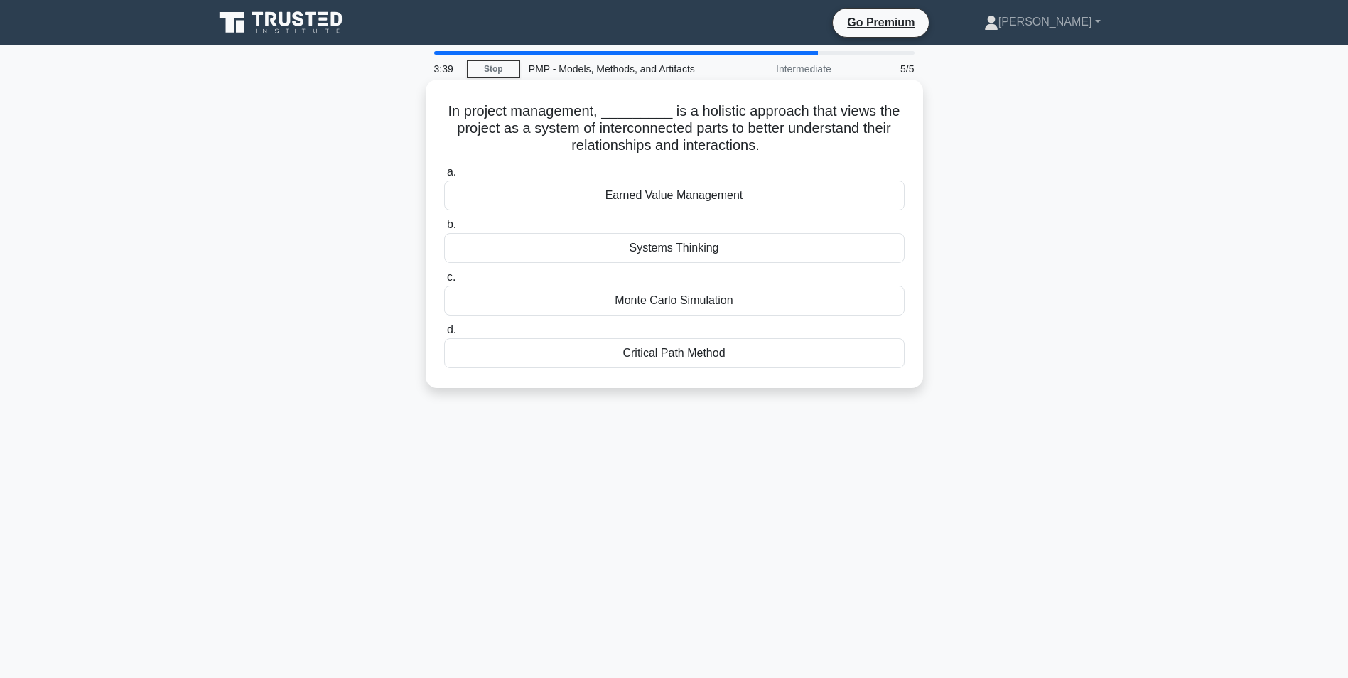
click at [667, 249] on div "Systems Thinking" at bounding box center [674, 248] width 461 height 30
click at [444, 230] on input "b. Systems Thinking" at bounding box center [444, 224] width 0 height 9
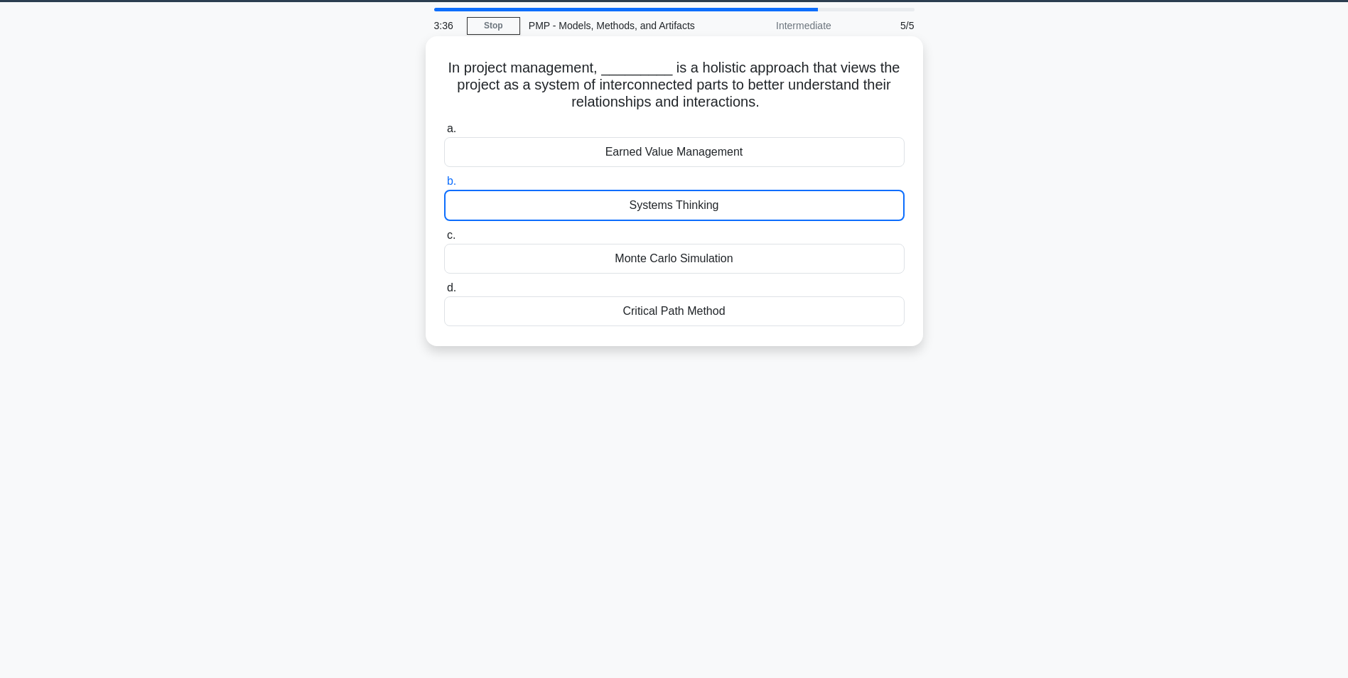
scroll to position [90, 0]
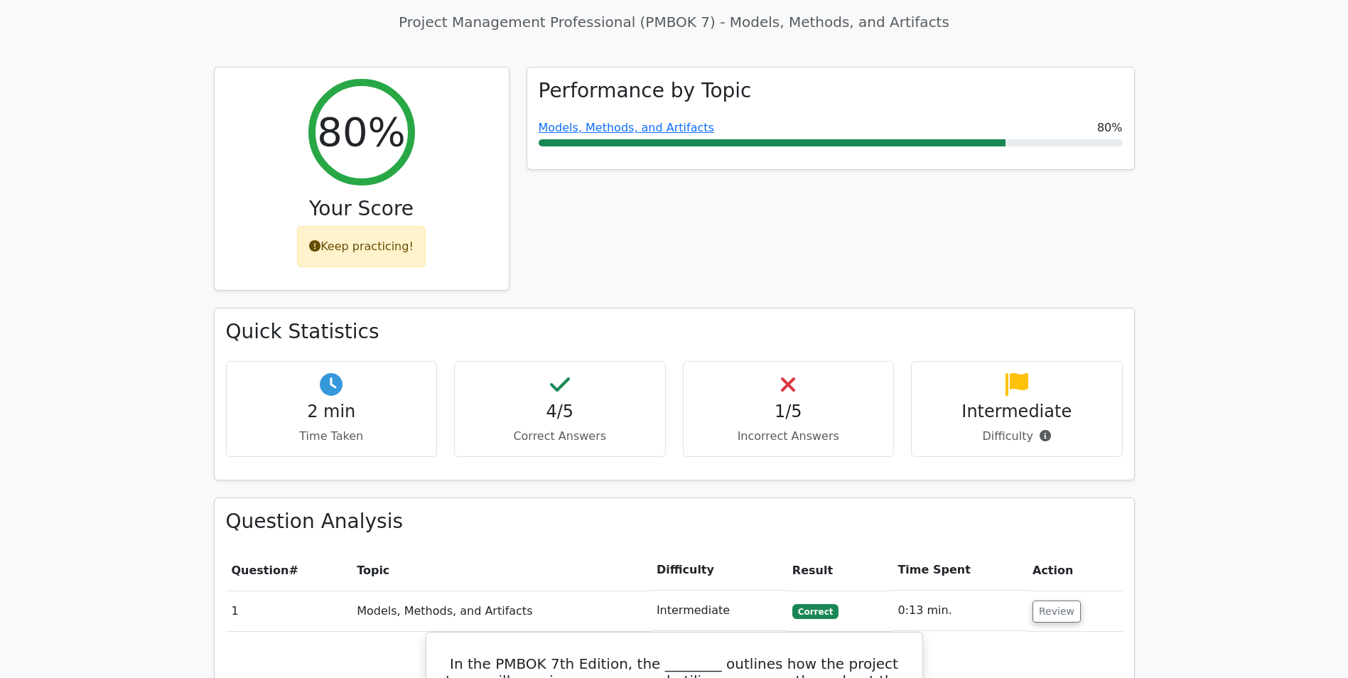
scroll to position [569, 0]
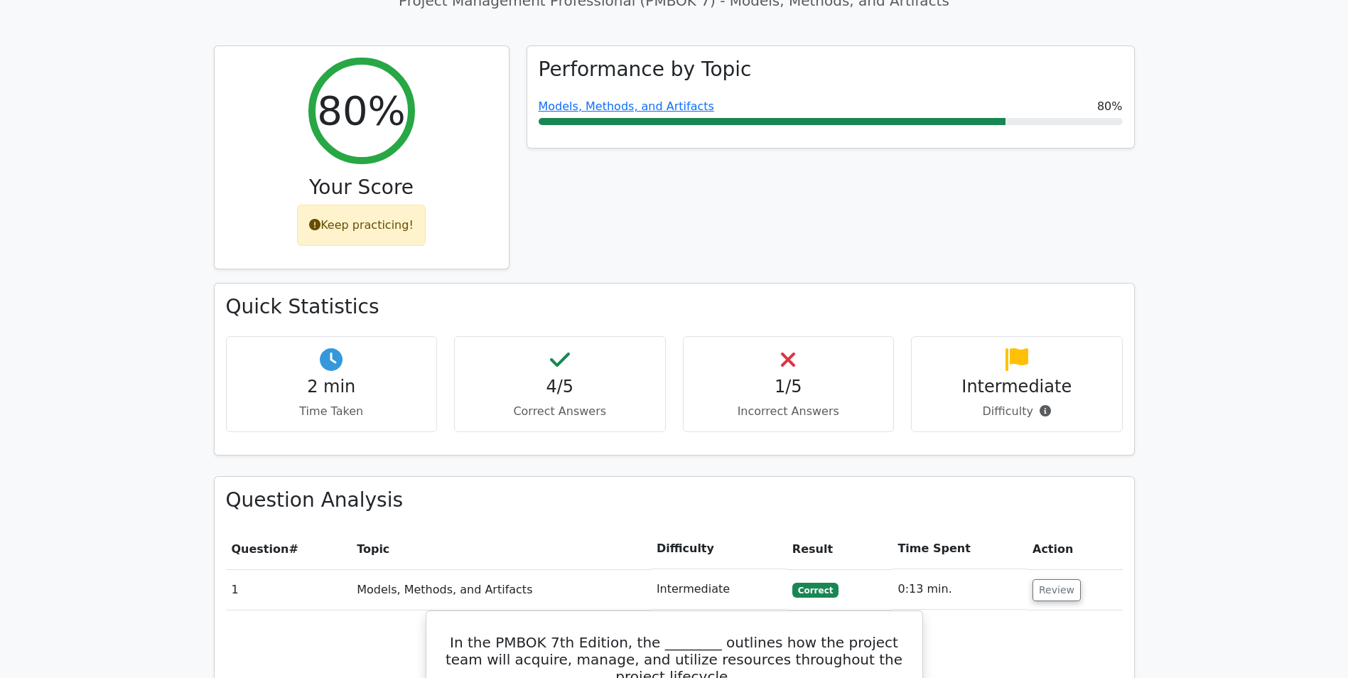
click at [795, 377] on h4 "1/5" at bounding box center [789, 387] width 188 height 21
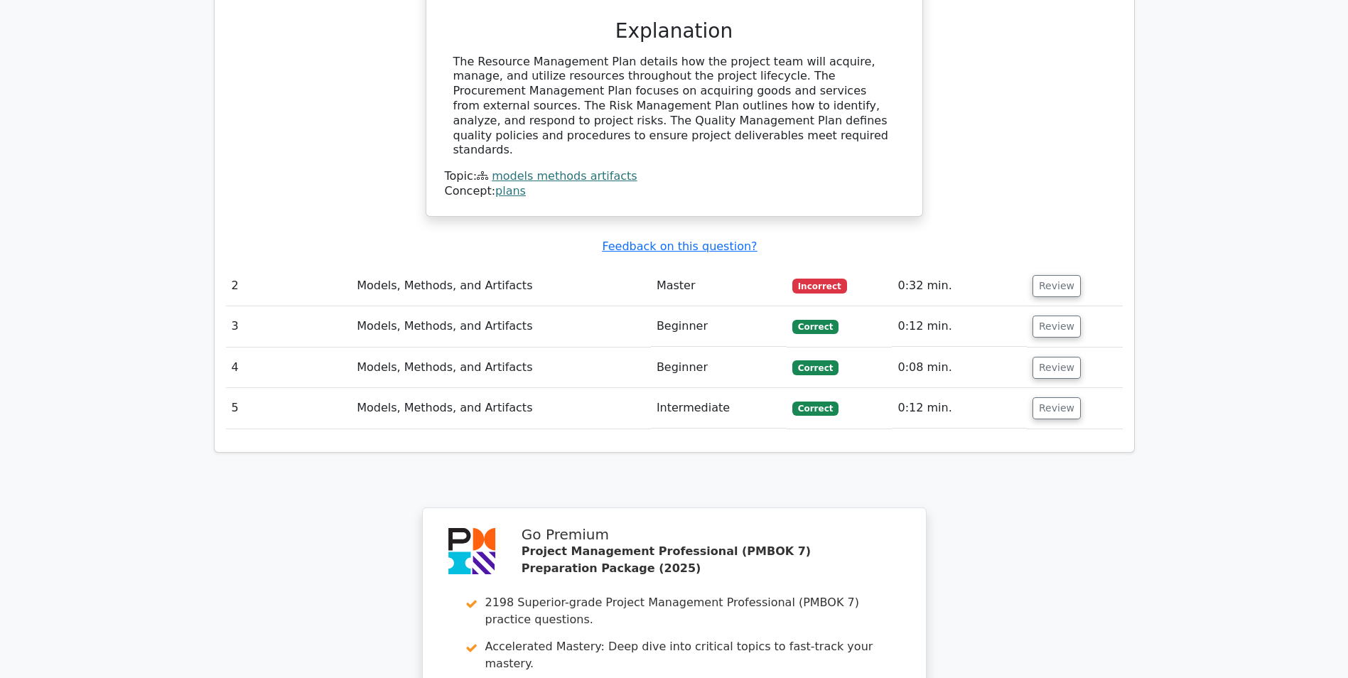
scroll to position [1421, 0]
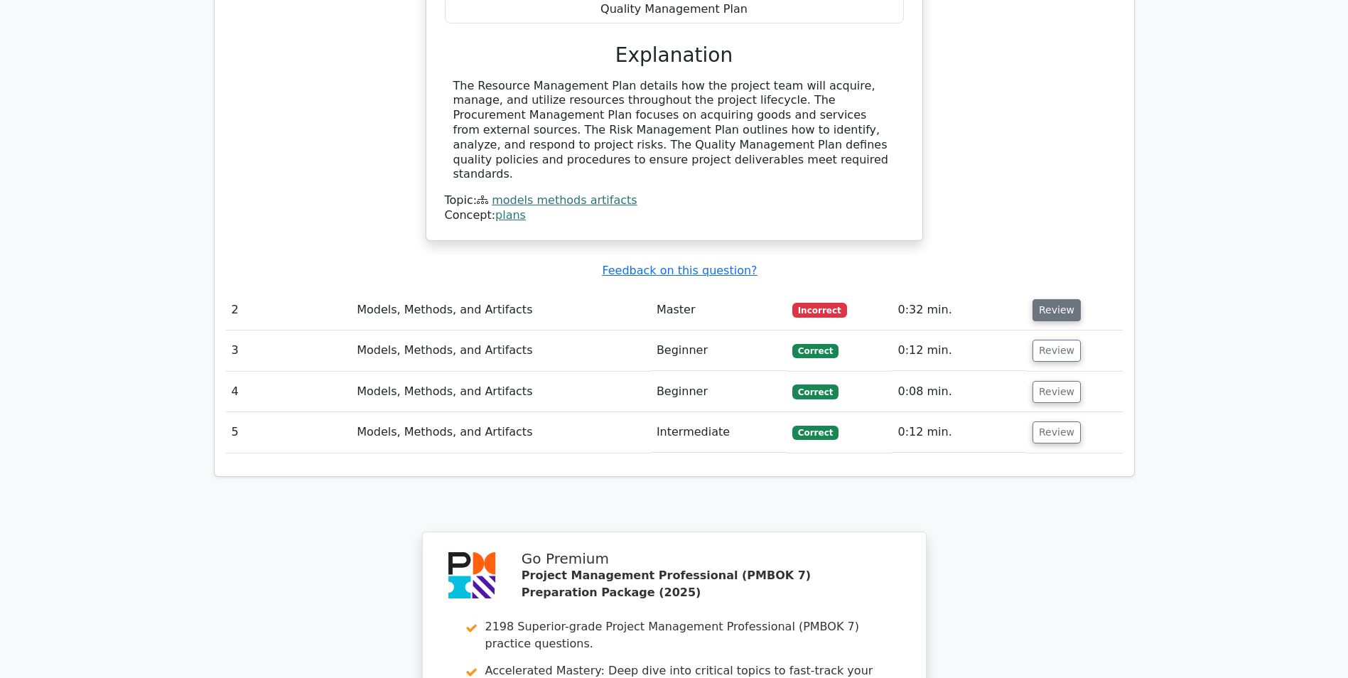
click at [1058, 299] on button "Review" at bounding box center [1057, 310] width 48 height 22
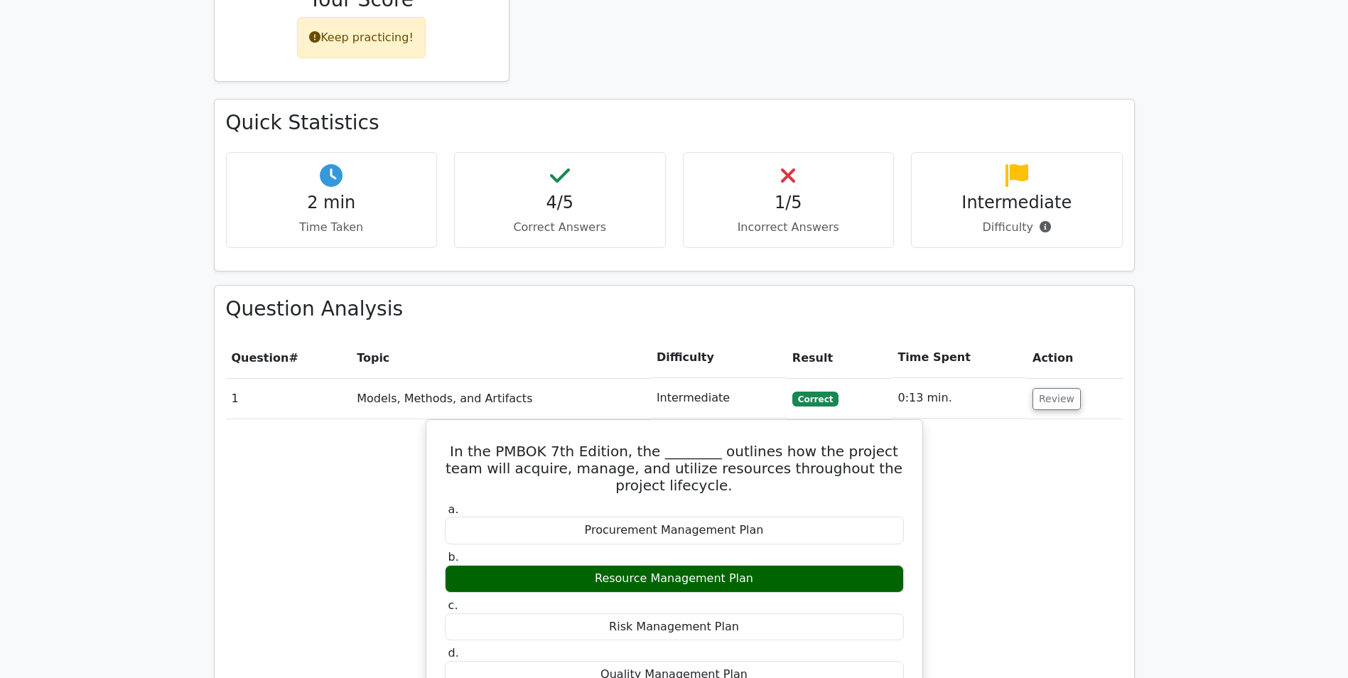
scroll to position [782, 0]
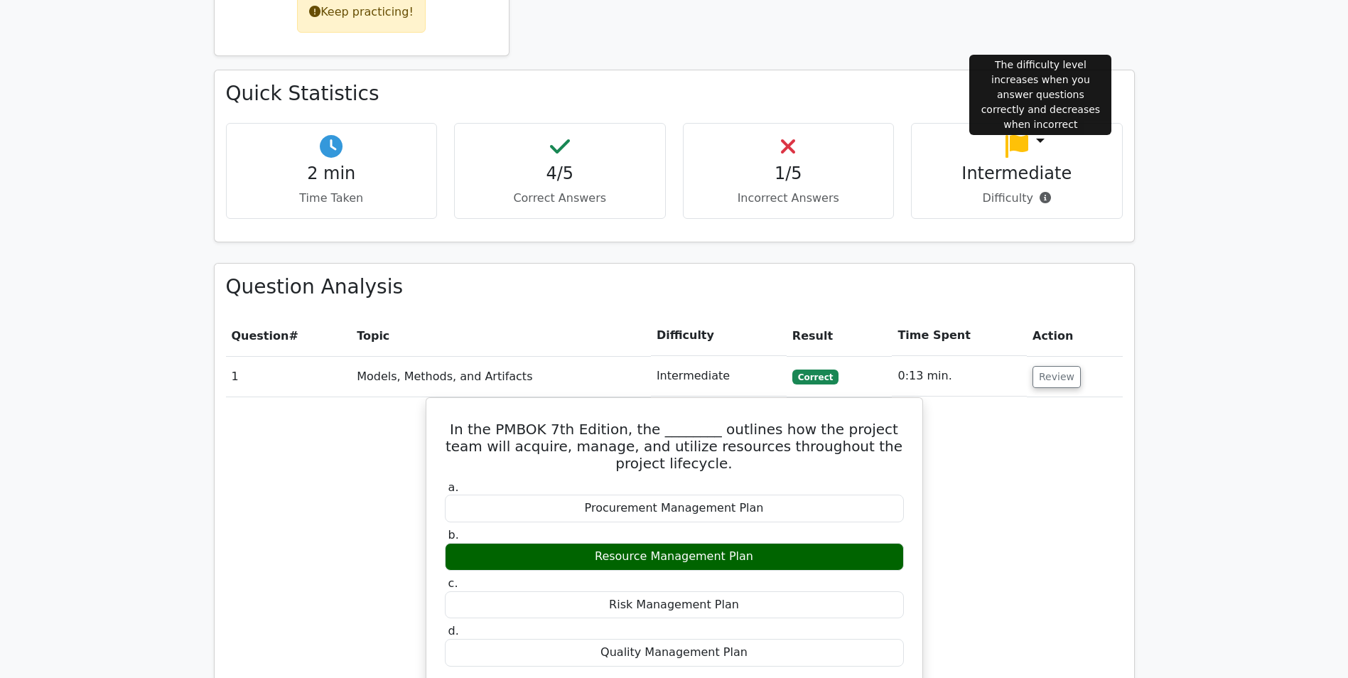
click at [1040, 192] on icon at bounding box center [1045, 197] width 11 height 11
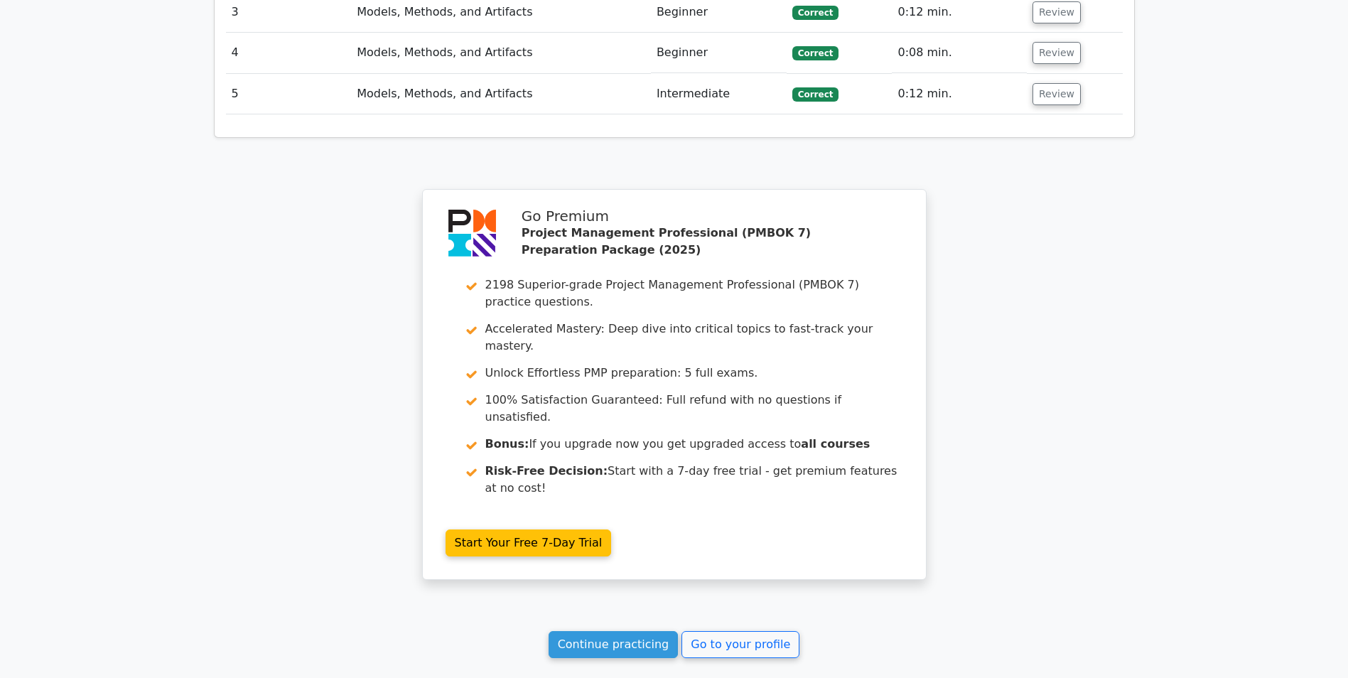
scroll to position [2441, 0]
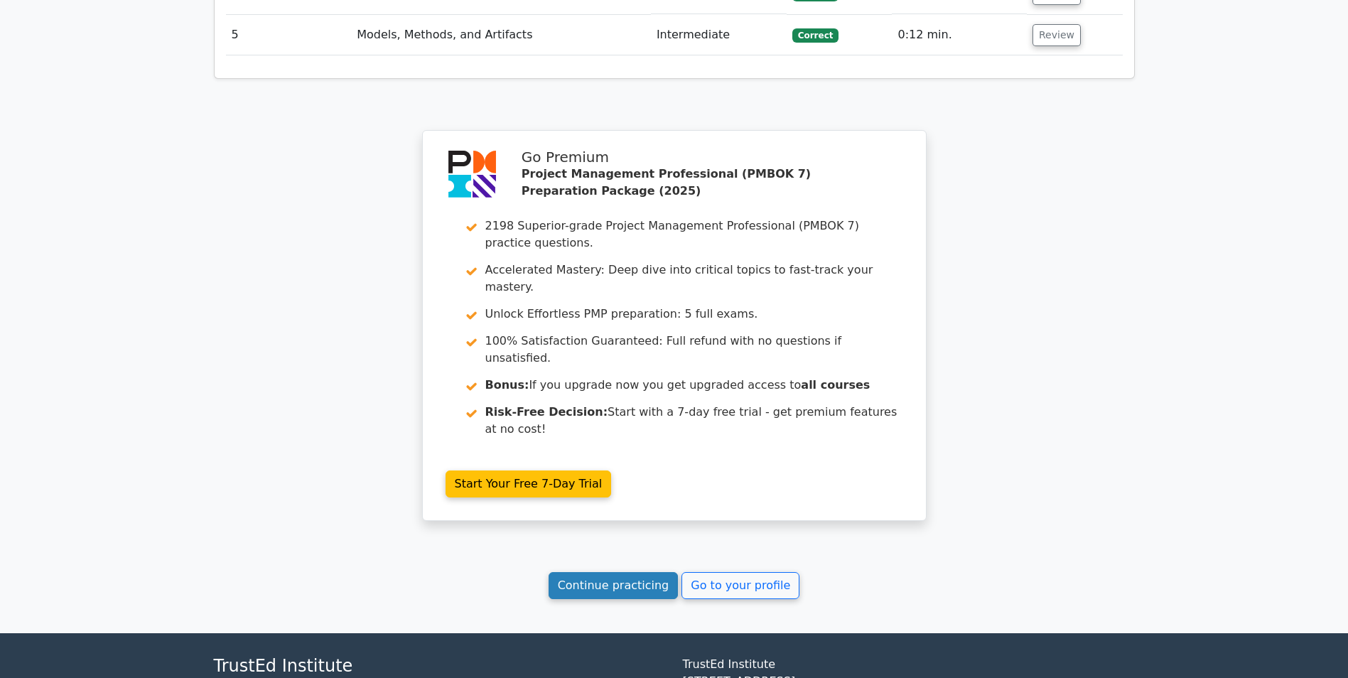
click at [609, 572] on link "Continue practicing" at bounding box center [614, 585] width 130 height 27
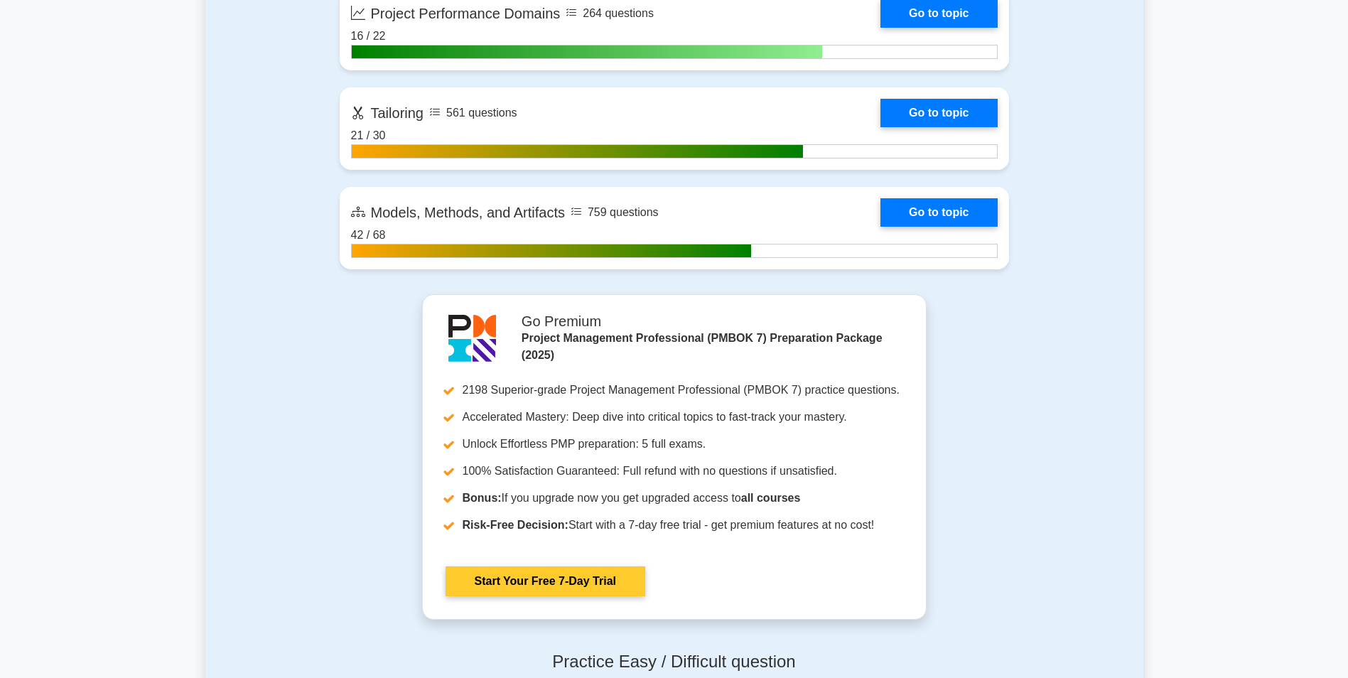
scroll to position [1208, 0]
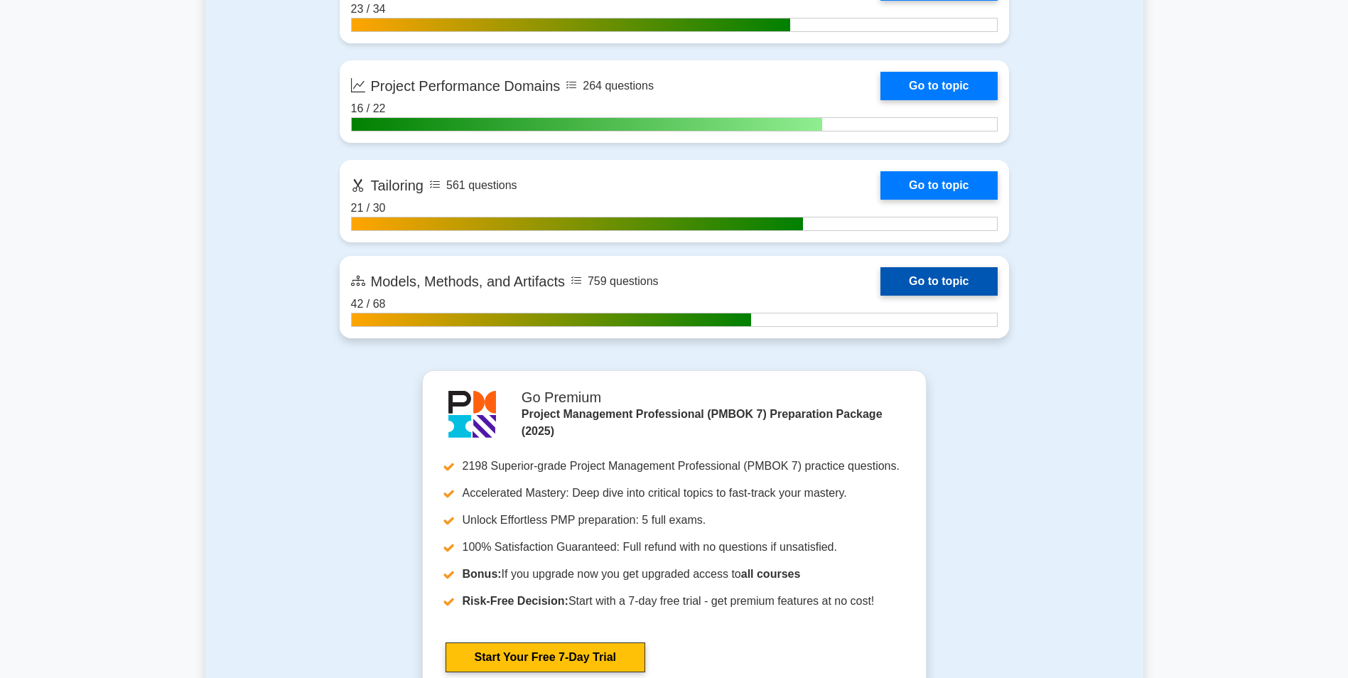
click at [919, 281] on link "Go to topic" at bounding box center [939, 281] width 117 height 28
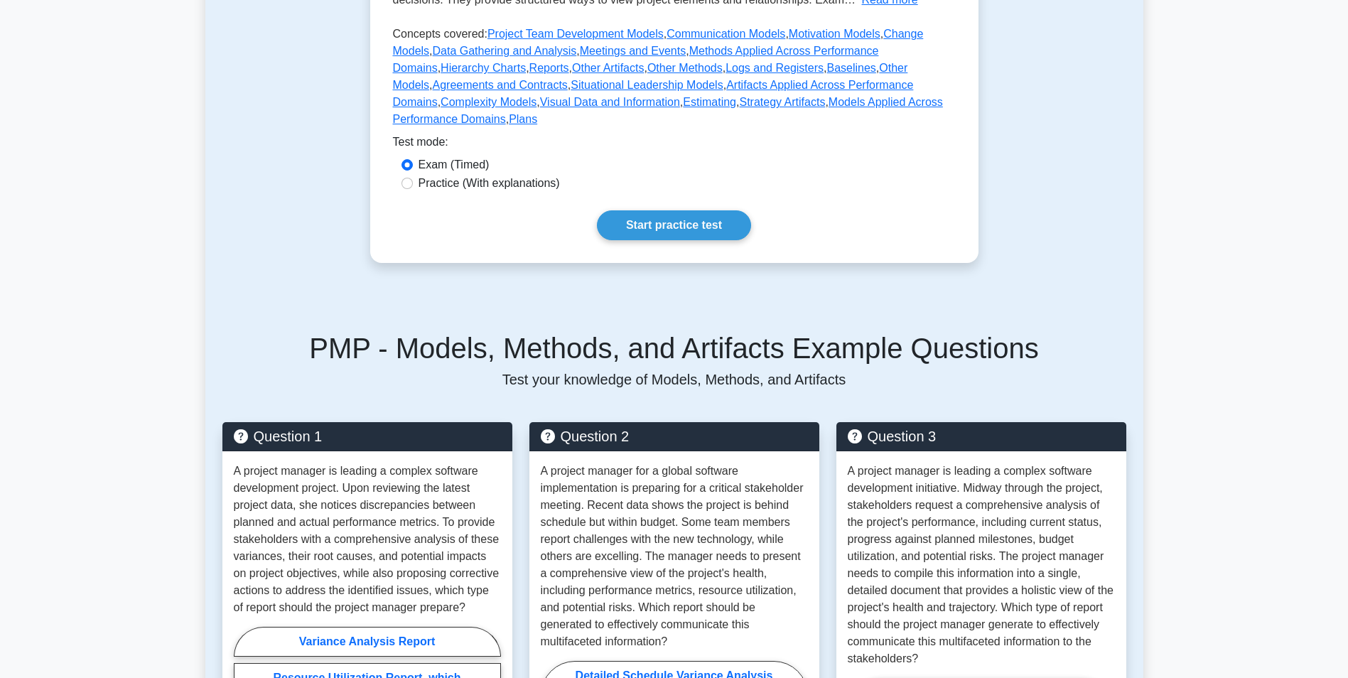
scroll to position [426, 0]
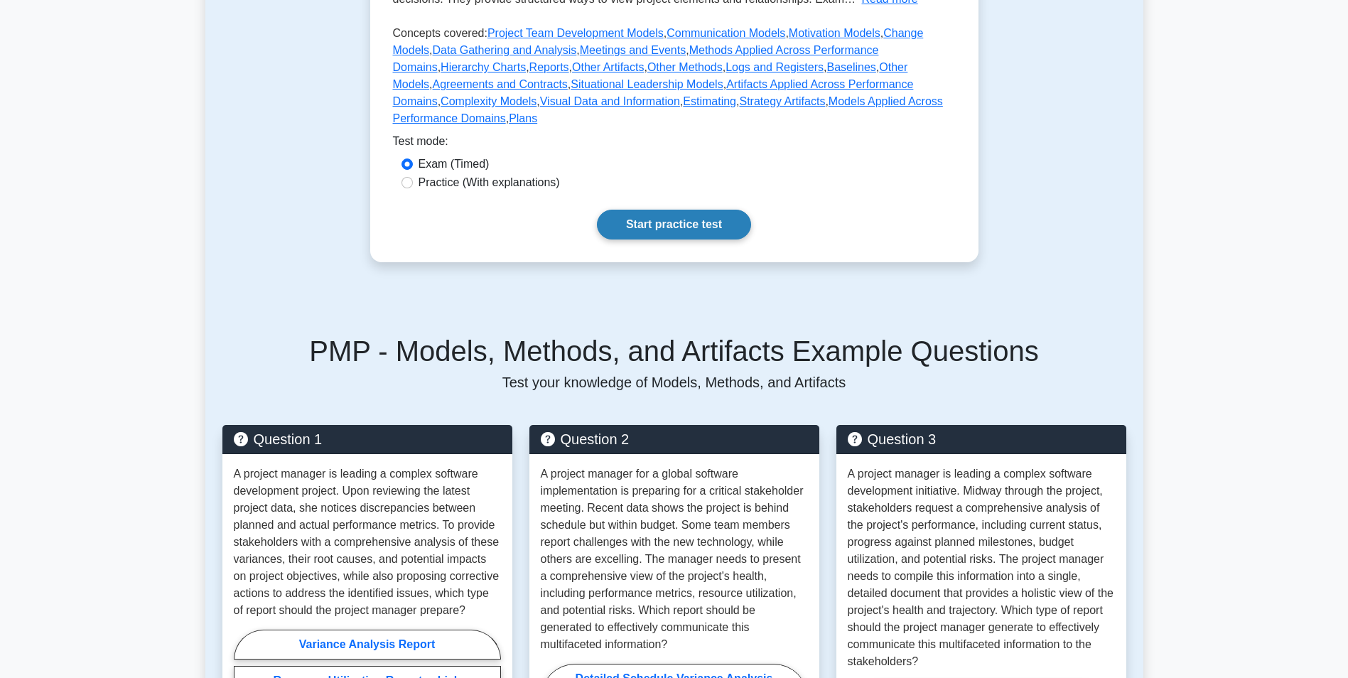
click at [684, 217] on link "Start practice test" at bounding box center [674, 225] width 154 height 30
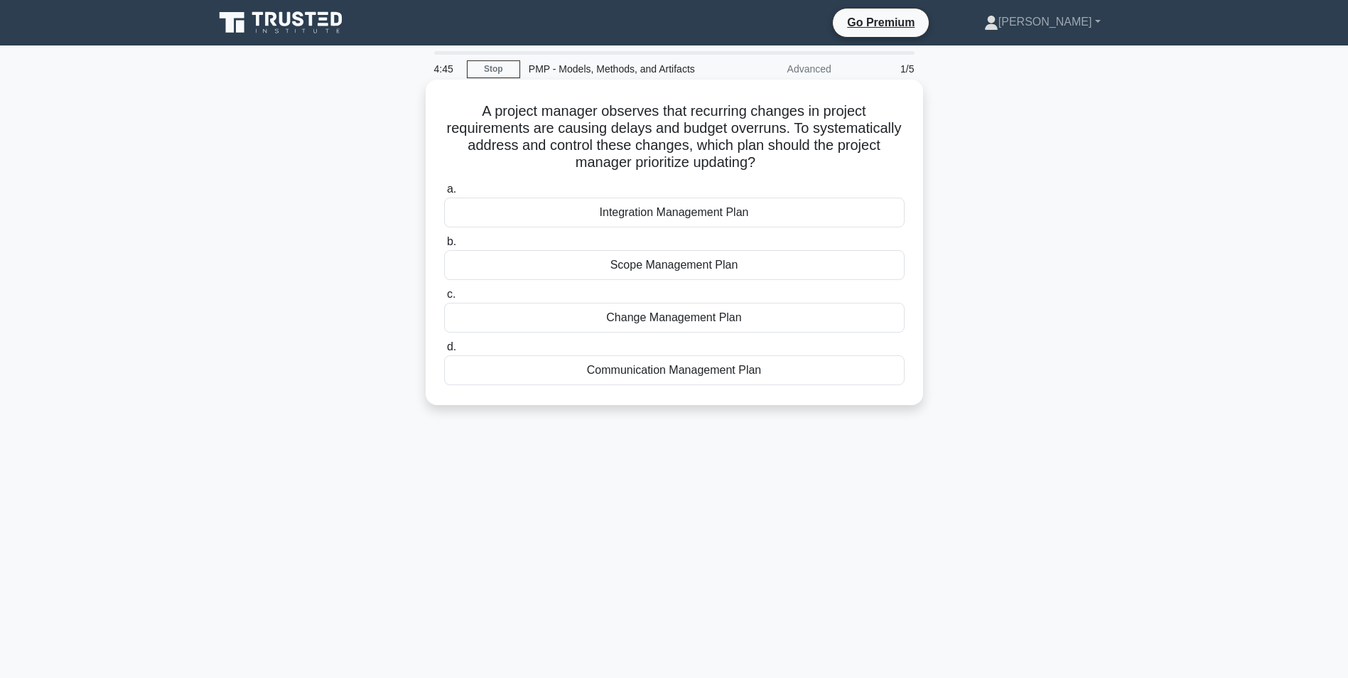
click at [701, 218] on div "Integration Management Plan" at bounding box center [674, 213] width 461 height 30
click at [444, 194] on input "a. Integration Management Plan" at bounding box center [444, 189] width 0 height 9
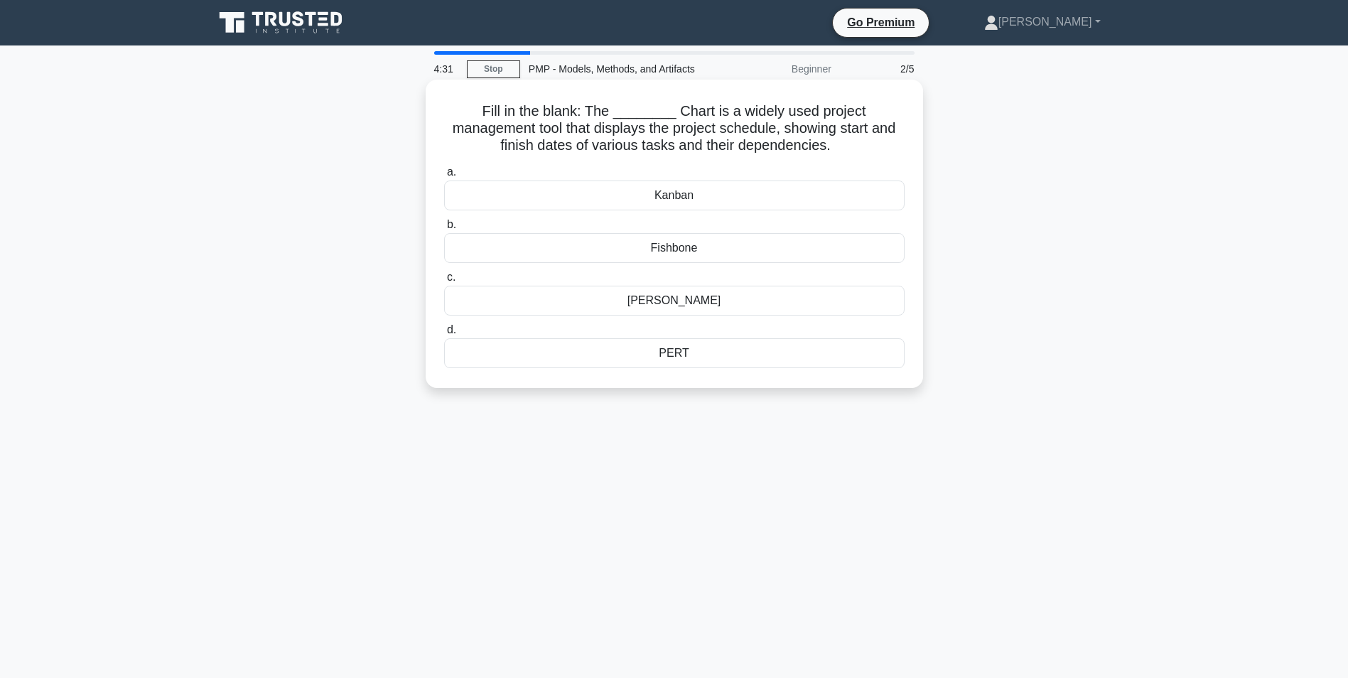
click at [714, 301] on div "[PERSON_NAME]" at bounding box center [674, 301] width 461 height 30
click at [444, 282] on input "[PERSON_NAME]" at bounding box center [444, 277] width 0 height 9
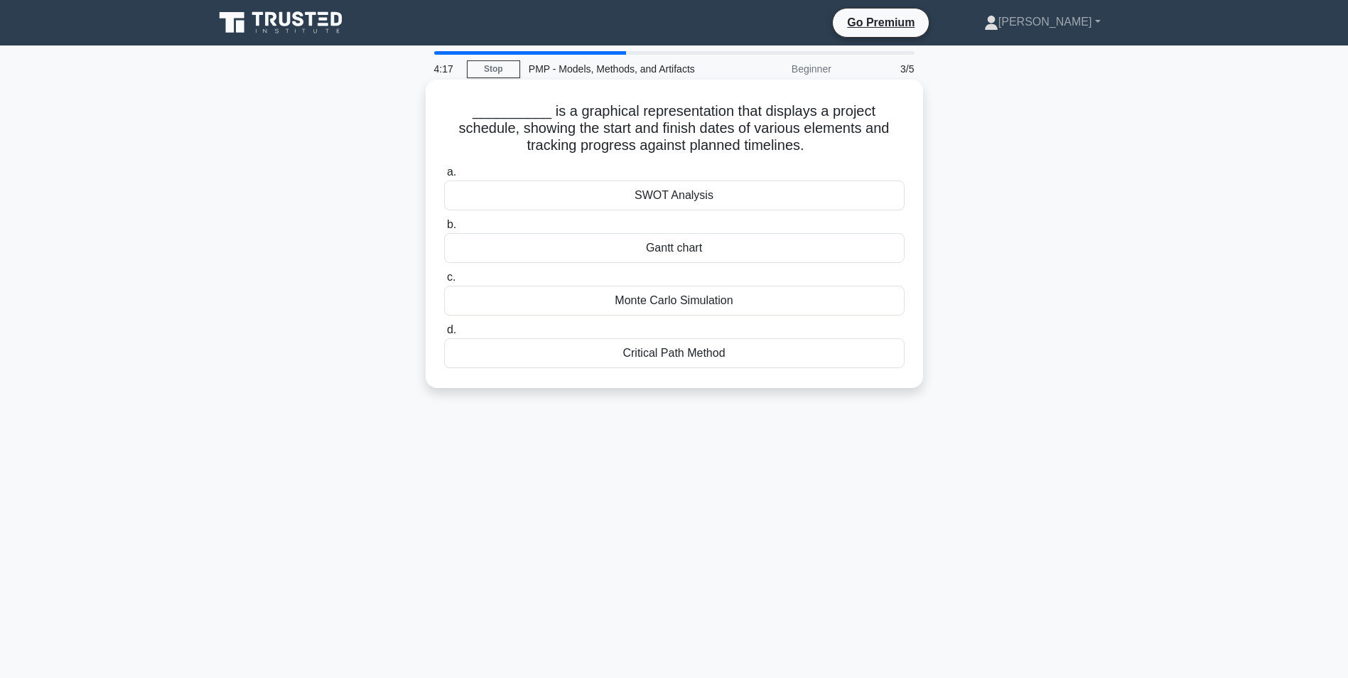
click at [699, 247] on div "Gantt chart" at bounding box center [674, 248] width 461 height 30
click at [444, 230] on input "[PERSON_NAME] chart" at bounding box center [444, 224] width 0 height 9
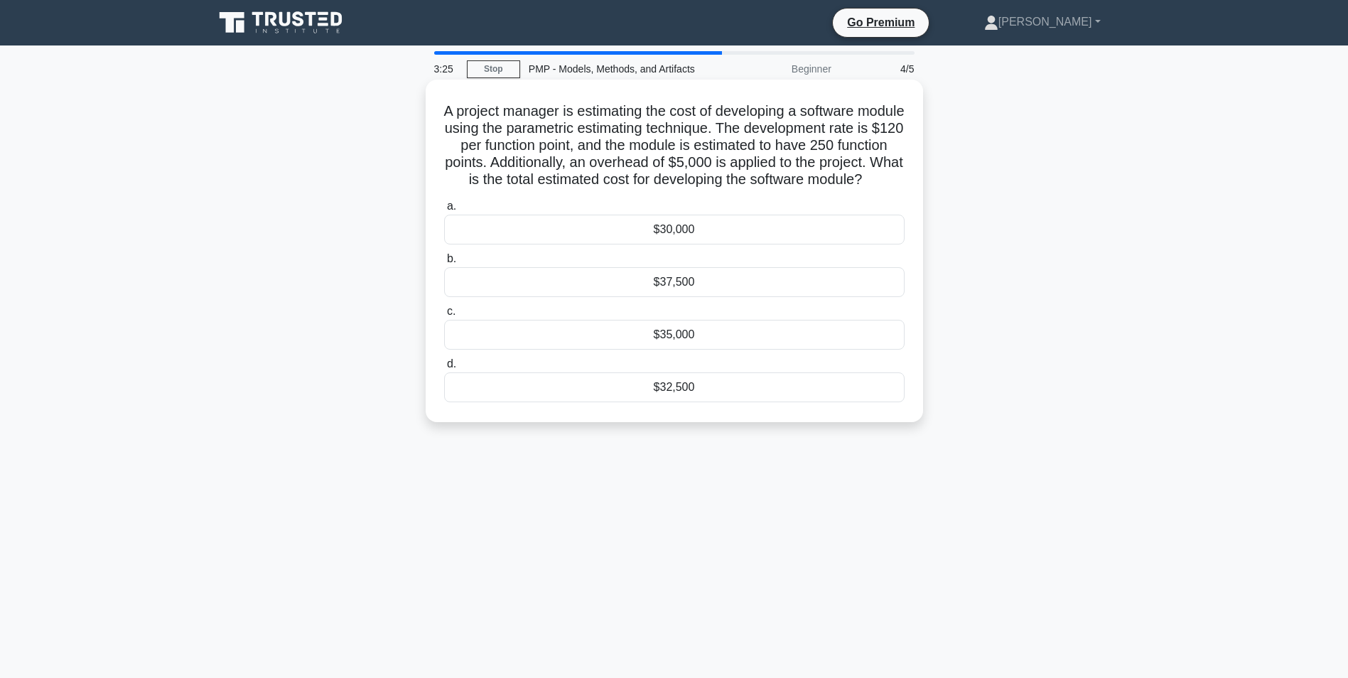
click at [692, 350] on div "$35,000" at bounding box center [674, 335] width 461 height 30
click at [444, 316] on input "c. $35,000" at bounding box center [444, 311] width 0 height 9
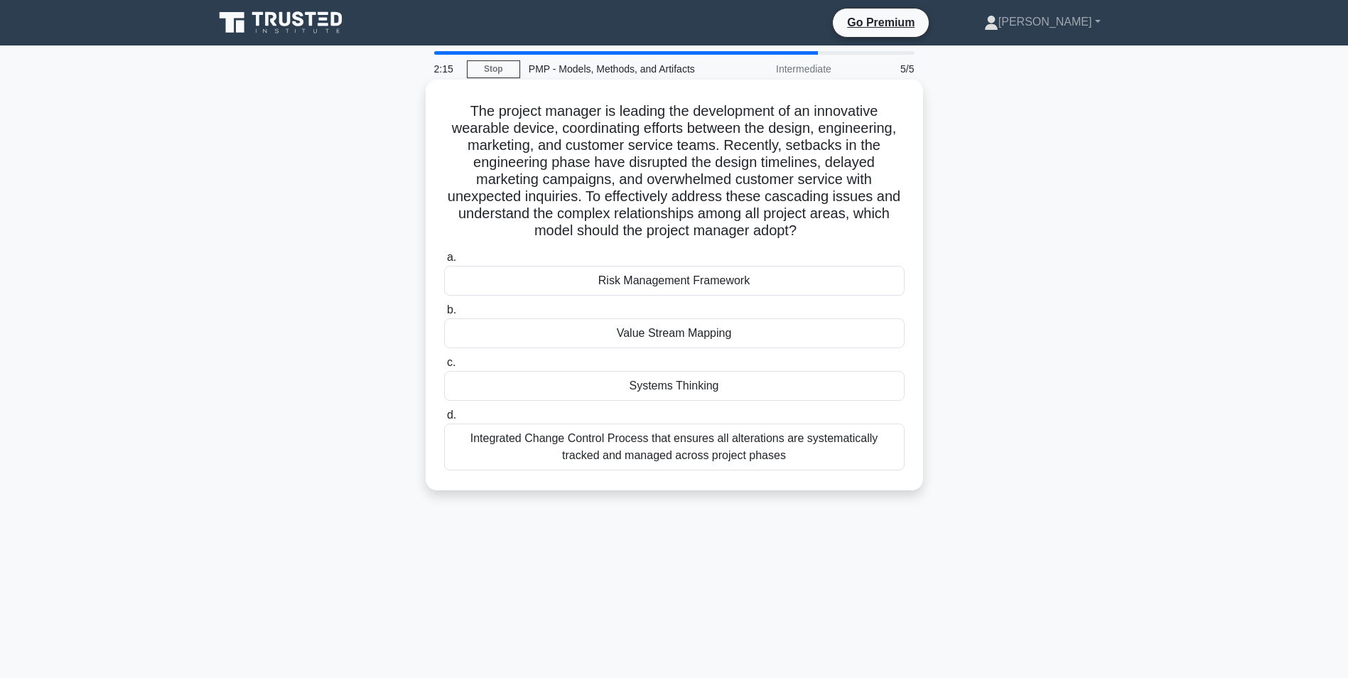
click at [703, 384] on div "Systems Thinking" at bounding box center [674, 386] width 461 height 30
click at [444, 367] on input "c. Systems Thinking" at bounding box center [444, 362] width 0 height 9
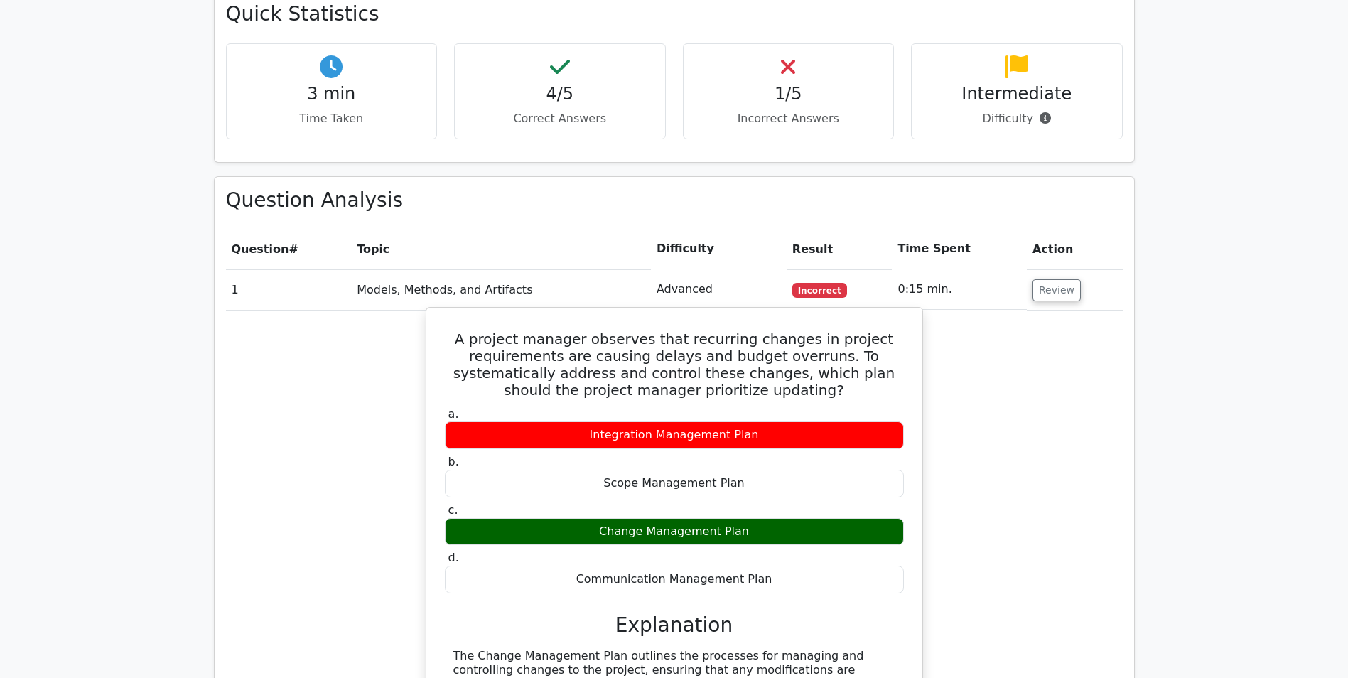
scroll to position [853, 0]
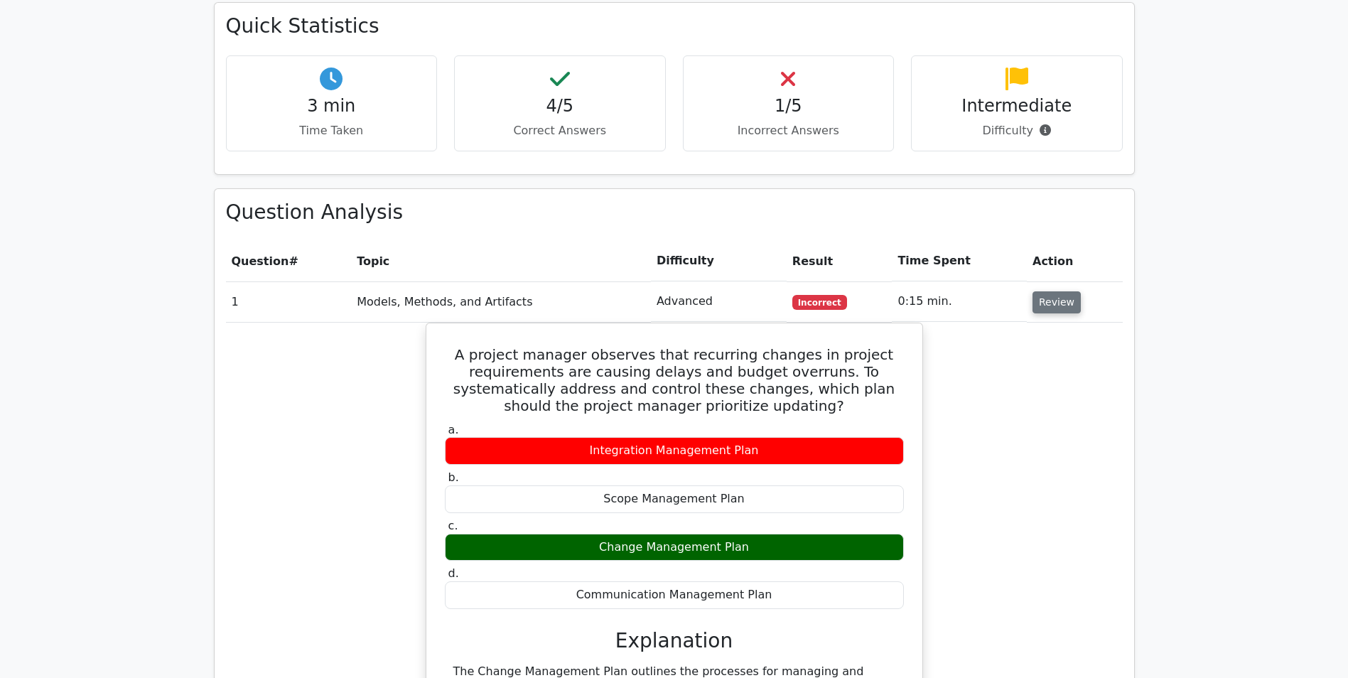
click at [1042, 291] on button "Review" at bounding box center [1057, 302] width 48 height 22
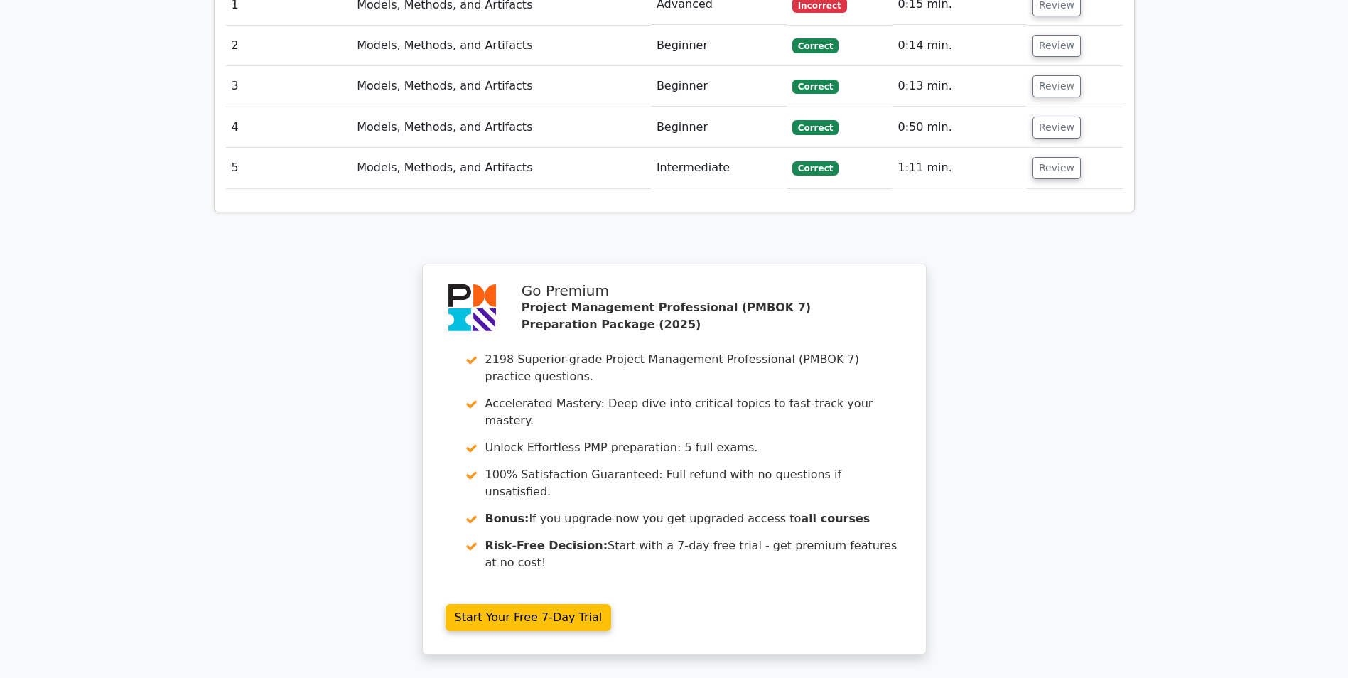
scroll to position [1308, 0]
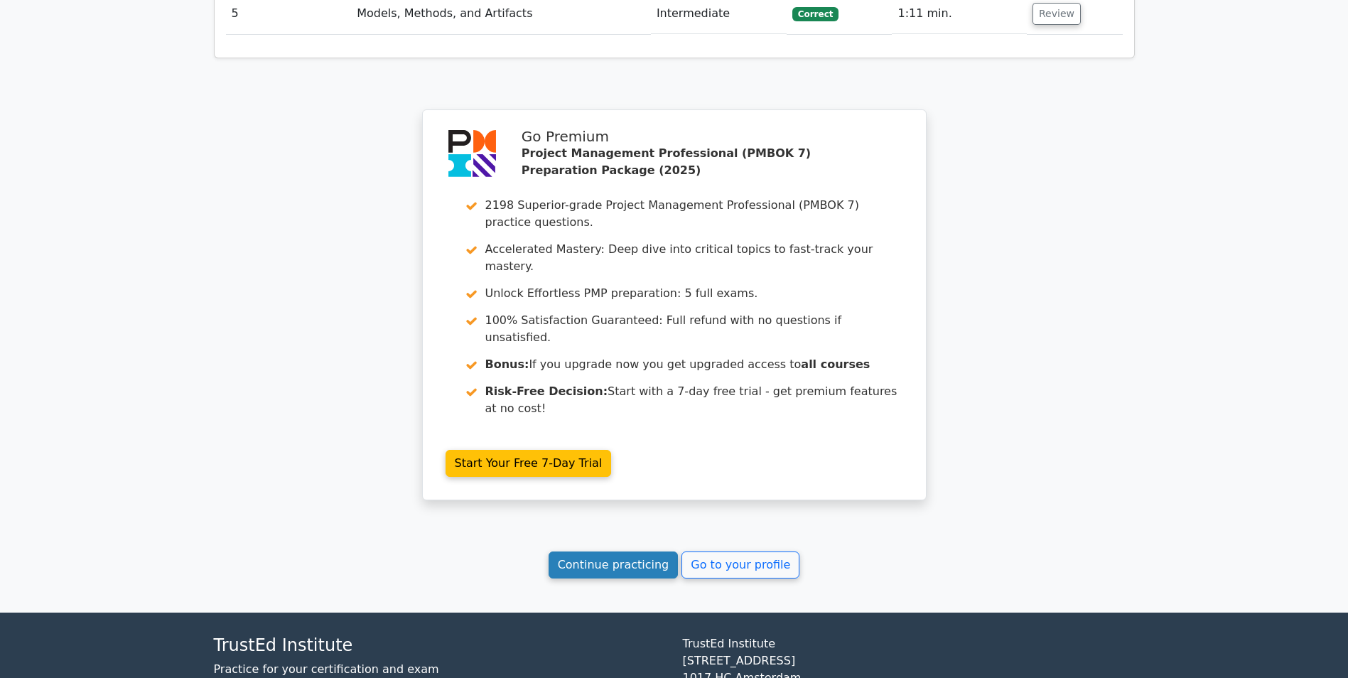
click at [621, 552] on link "Continue practicing" at bounding box center [614, 565] width 130 height 27
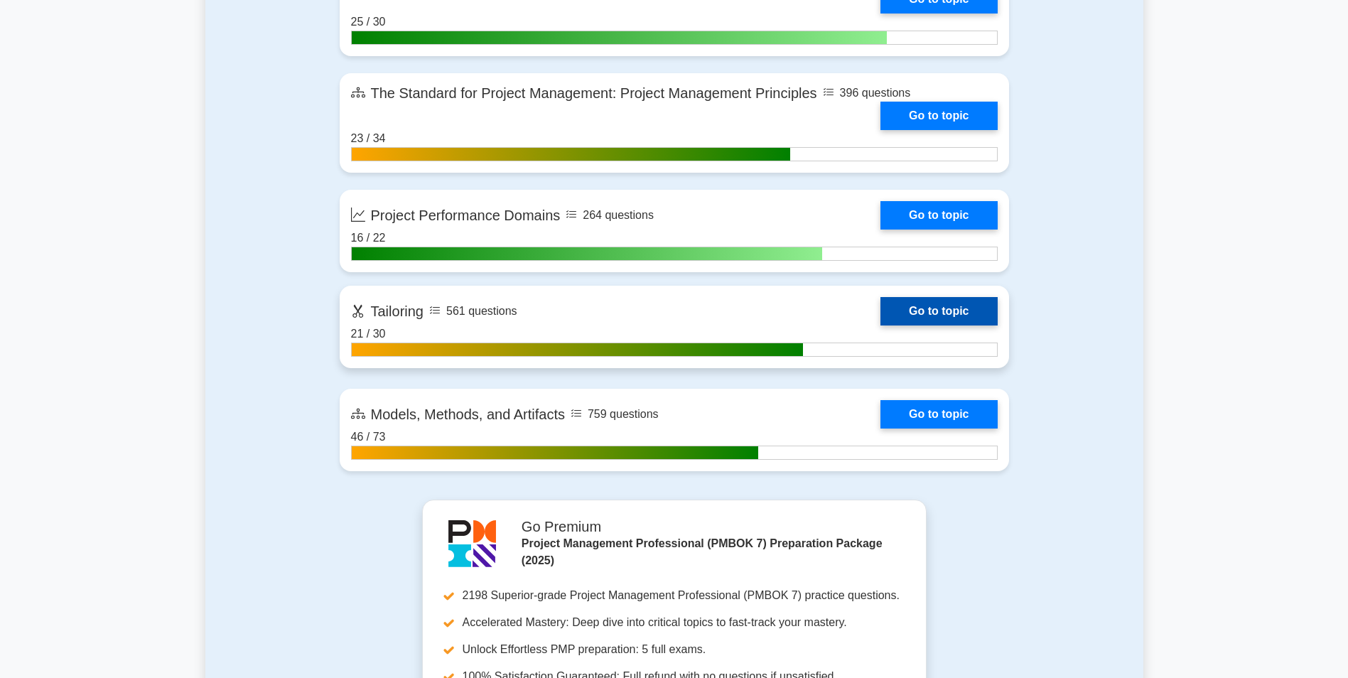
scroll to position [1137, 0]
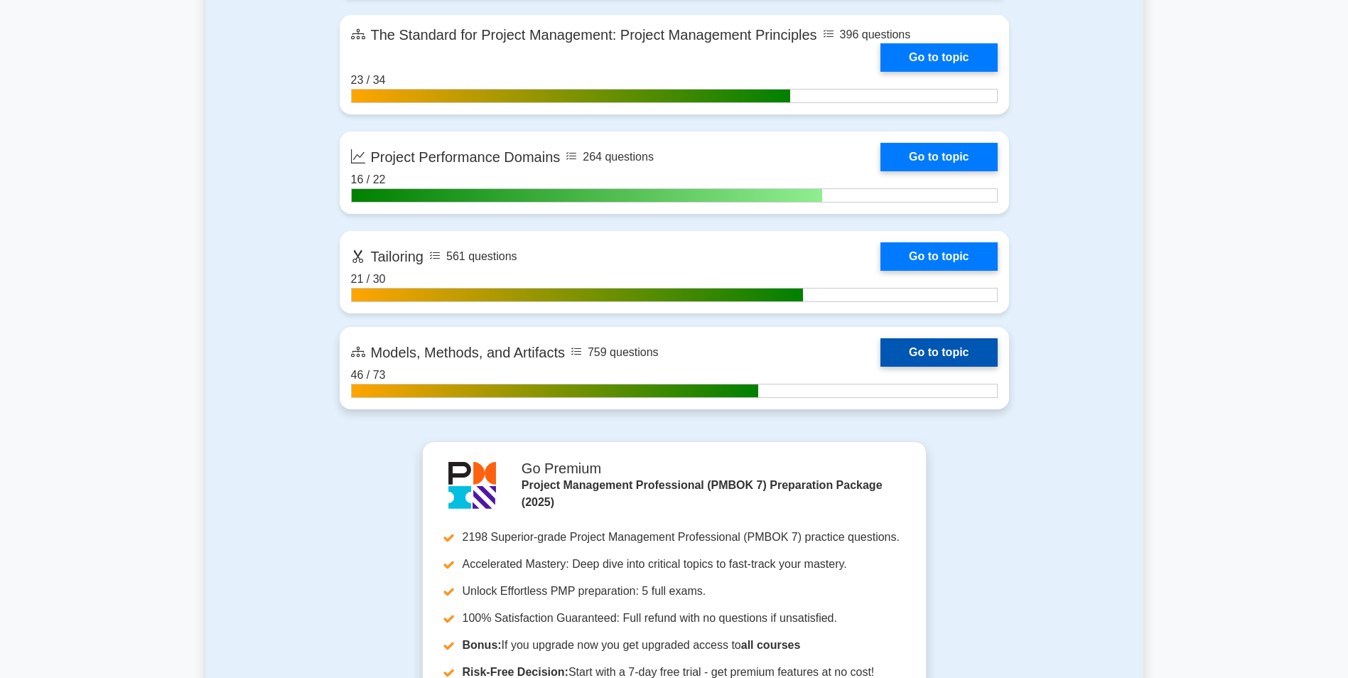
click at [952, 348] on link "Go to topic" at bounding box center [939, 352] width 117 height 28
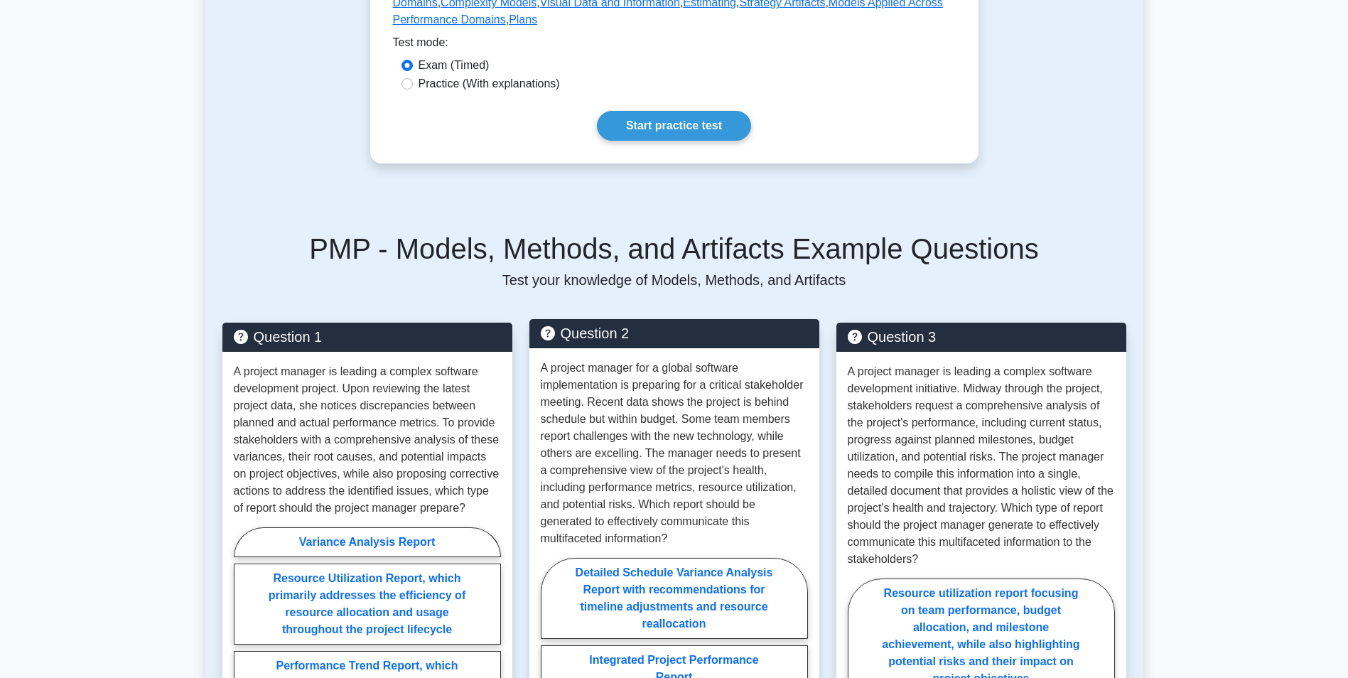
scroll to position [497, 0]
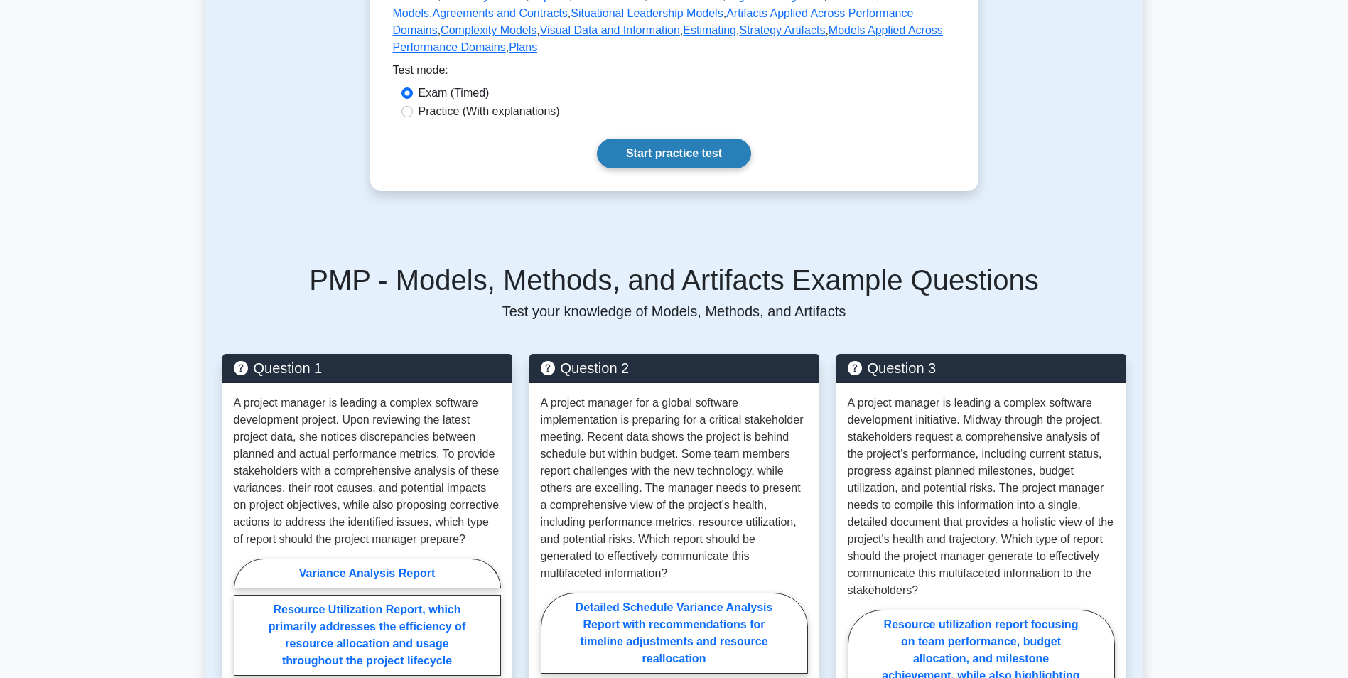
click at [660, 139] on link "Start practice test" at bounding box center [674, 154] width 154 height 30
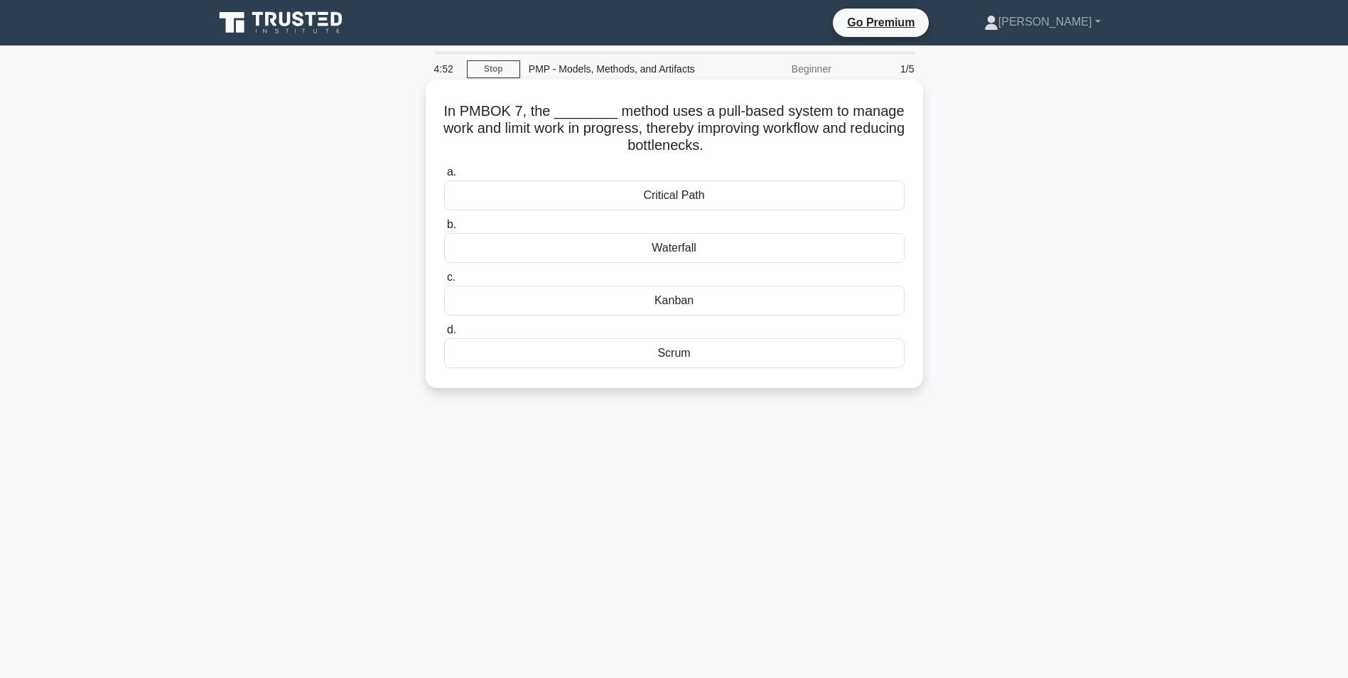
click at [615, 306] on div "Kanban" at bounding box center [674, 301] width 461 height 30
click at [444, 282] on input "c. Kanban" at bounding box center [444, 277] width 0 height 9
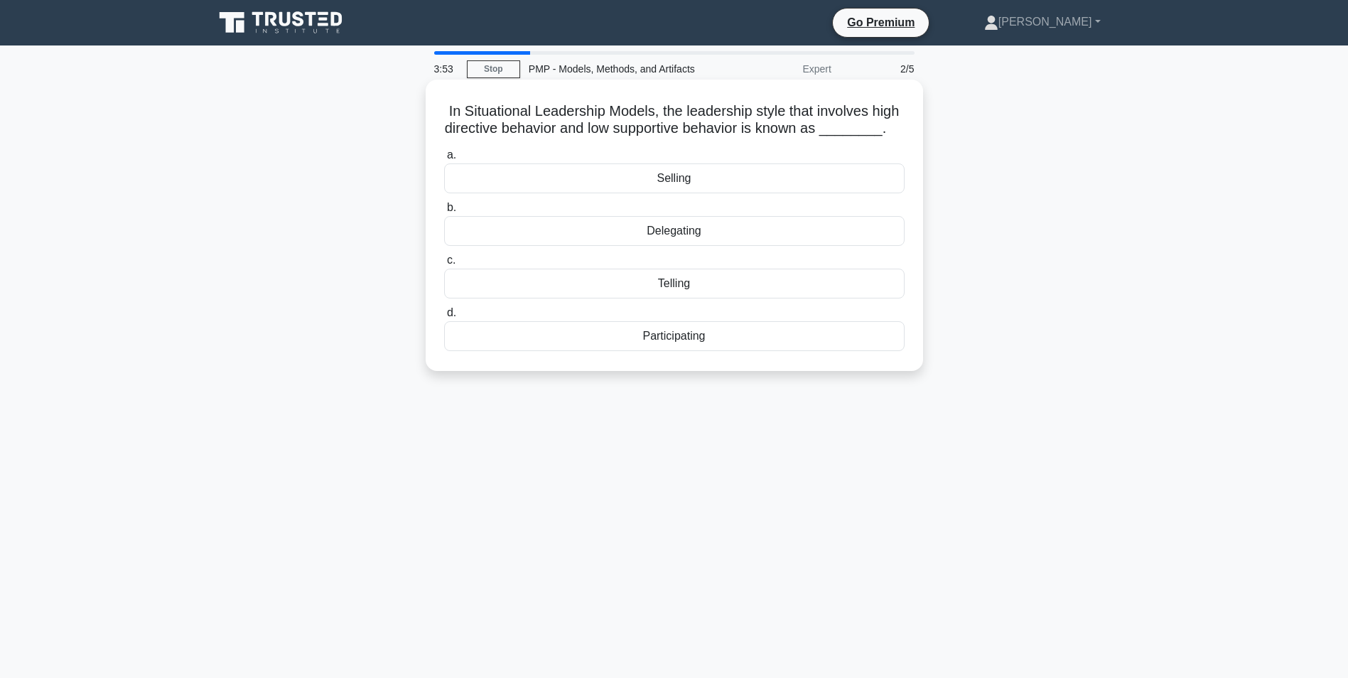
click at [615, 232] on div "Delegating" at bounding box center [674, 231] width 461 height 30
click at [444, 213] on input "b. Delegating" at bounding box center [444, 207] width 0 height 9
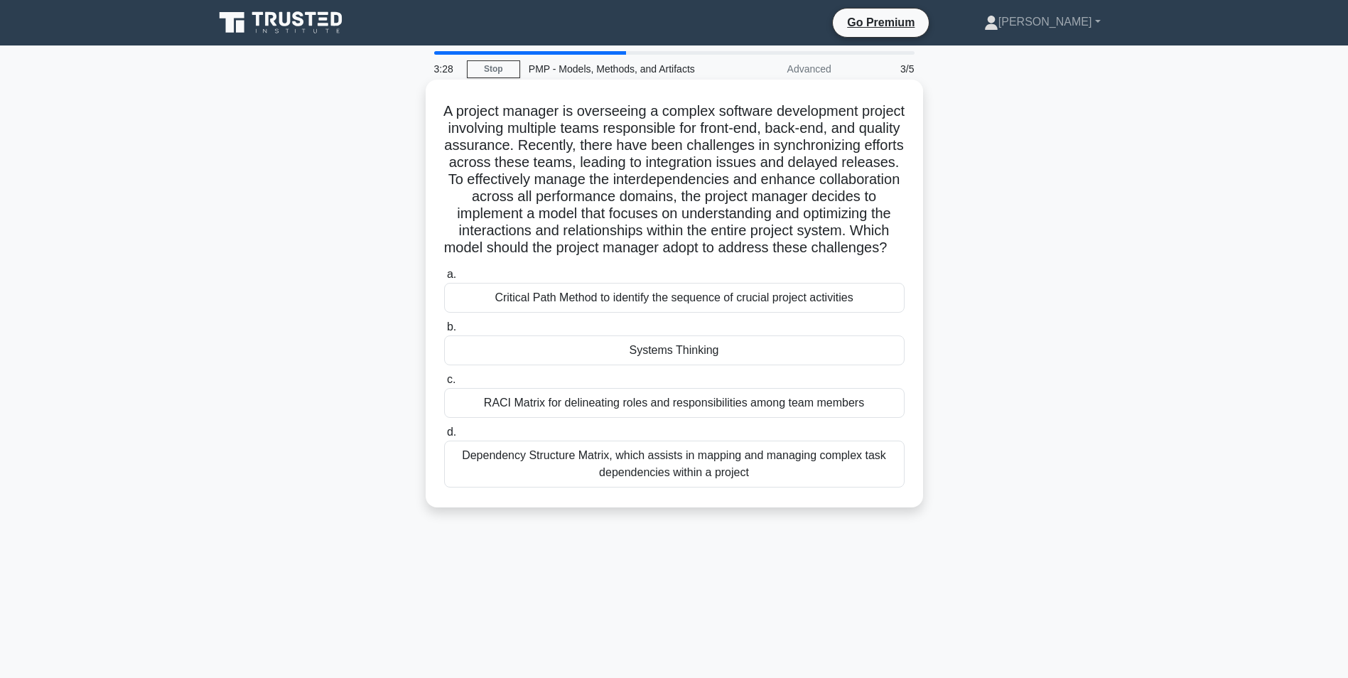
click at [661, 365] on div "Systems Thinking" at bounding box center [674, 350] width 461 height 30
click at [444, 332] on input "b. Systems Thinking" at bounding box center [444, 327] width 0 height 9
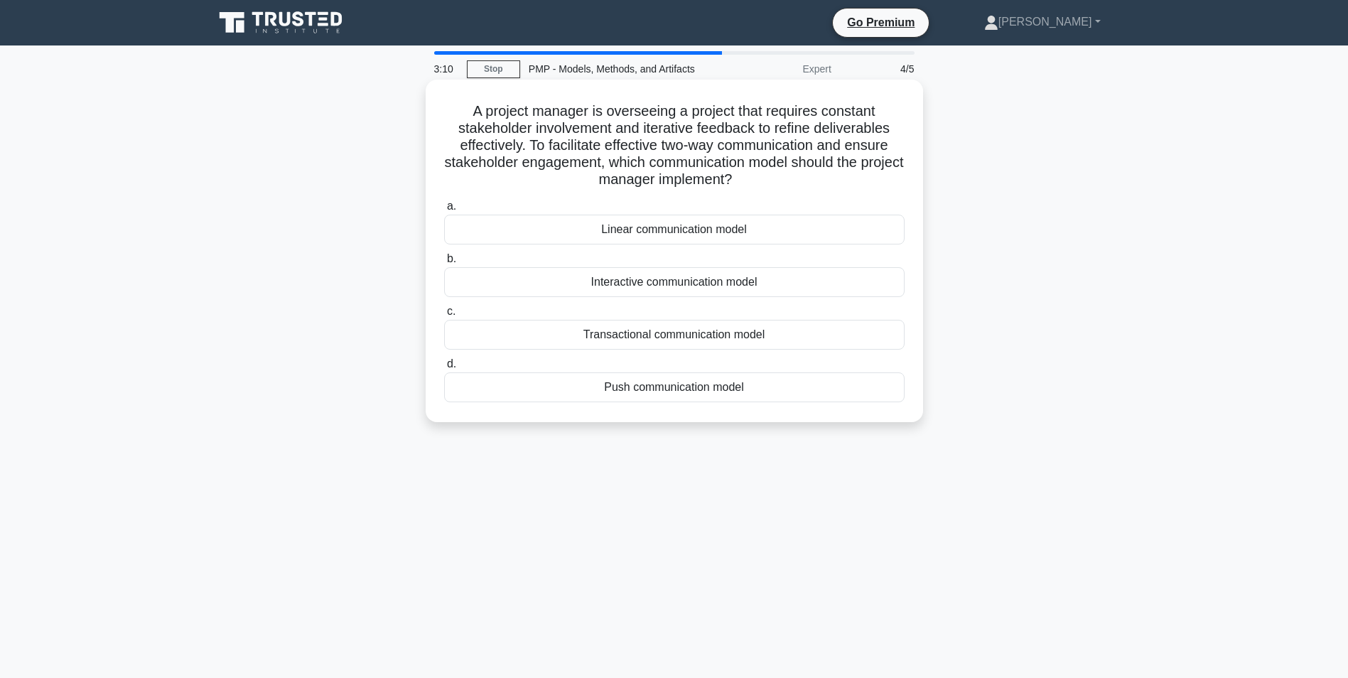
click at [654, 338] on div "Transactional communication model" at bounding box center [674, 335] width 461 height 30
click at [444, 316] on input "c. Transactional communication model" at bounding box center [444, 311] width 0 height 9
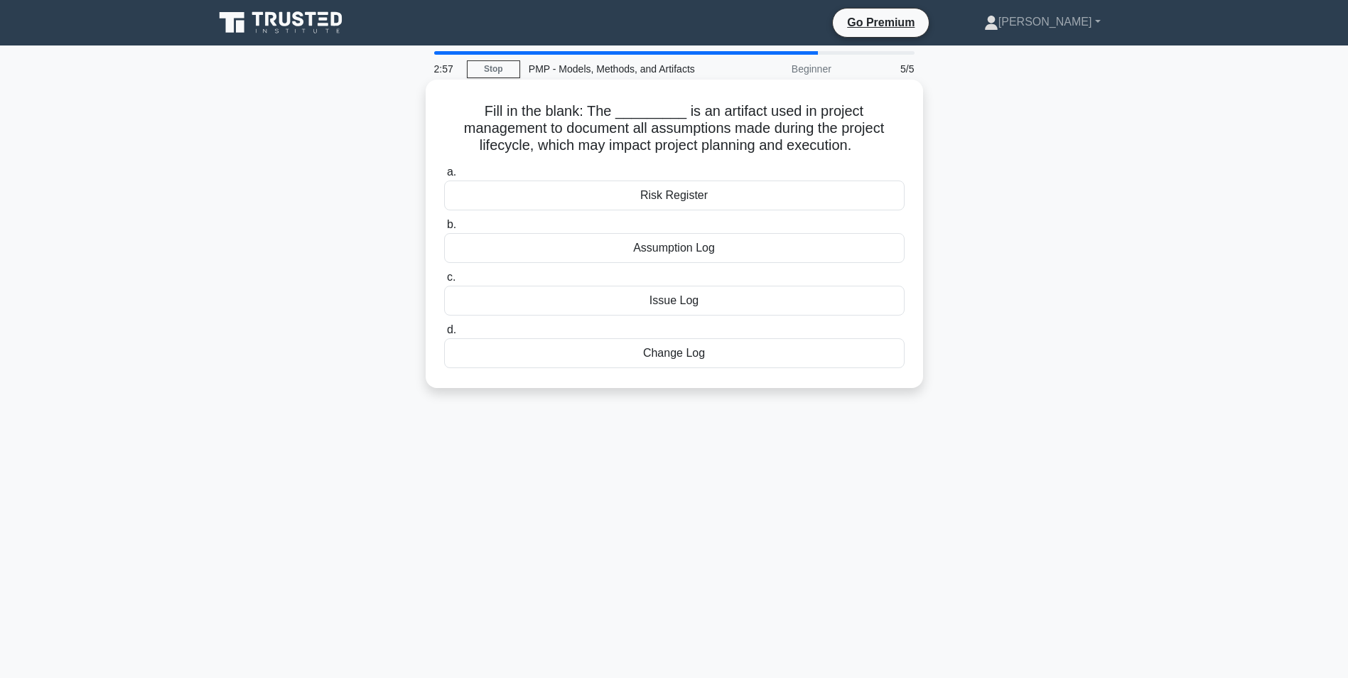
click at [656, 250] on div "Assumption Log" at bounding box center [674, 248] width 461 height 30
click at [444, 230] on input "b. Assumption Log" at bounding box center [444, 224] width 0 height 9
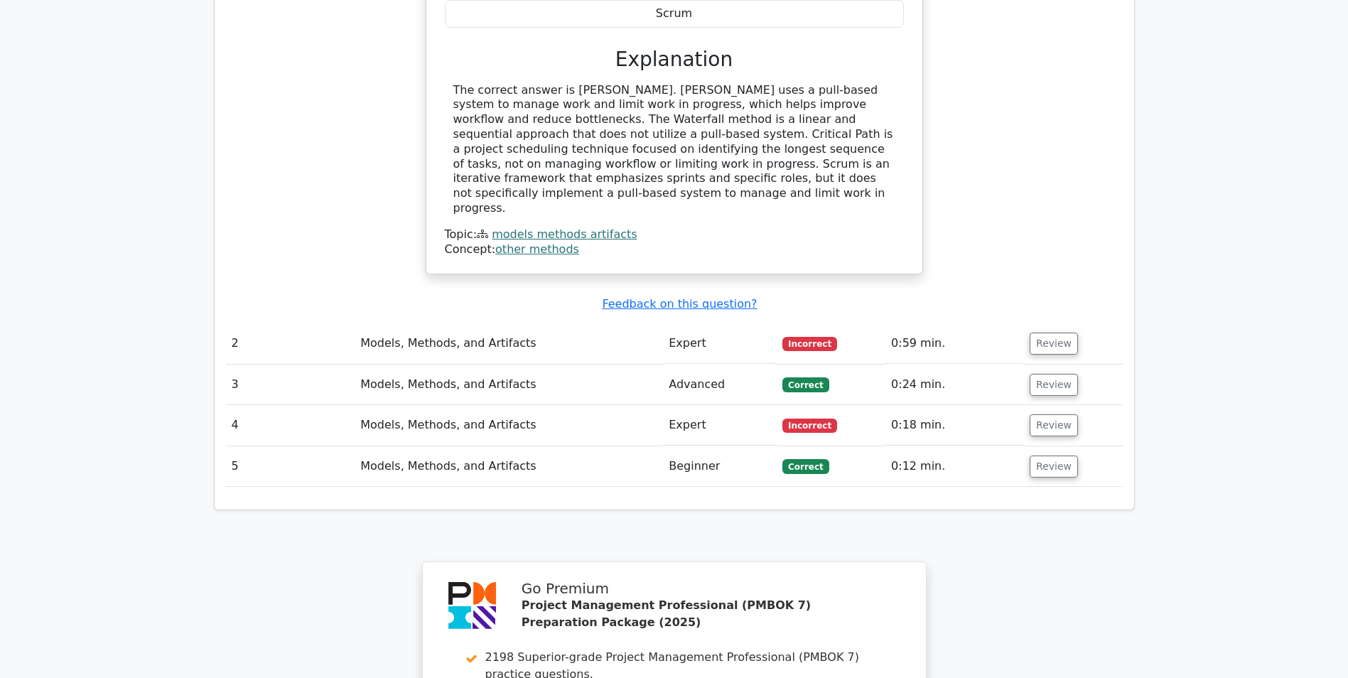
scroll to position [1421, 0]
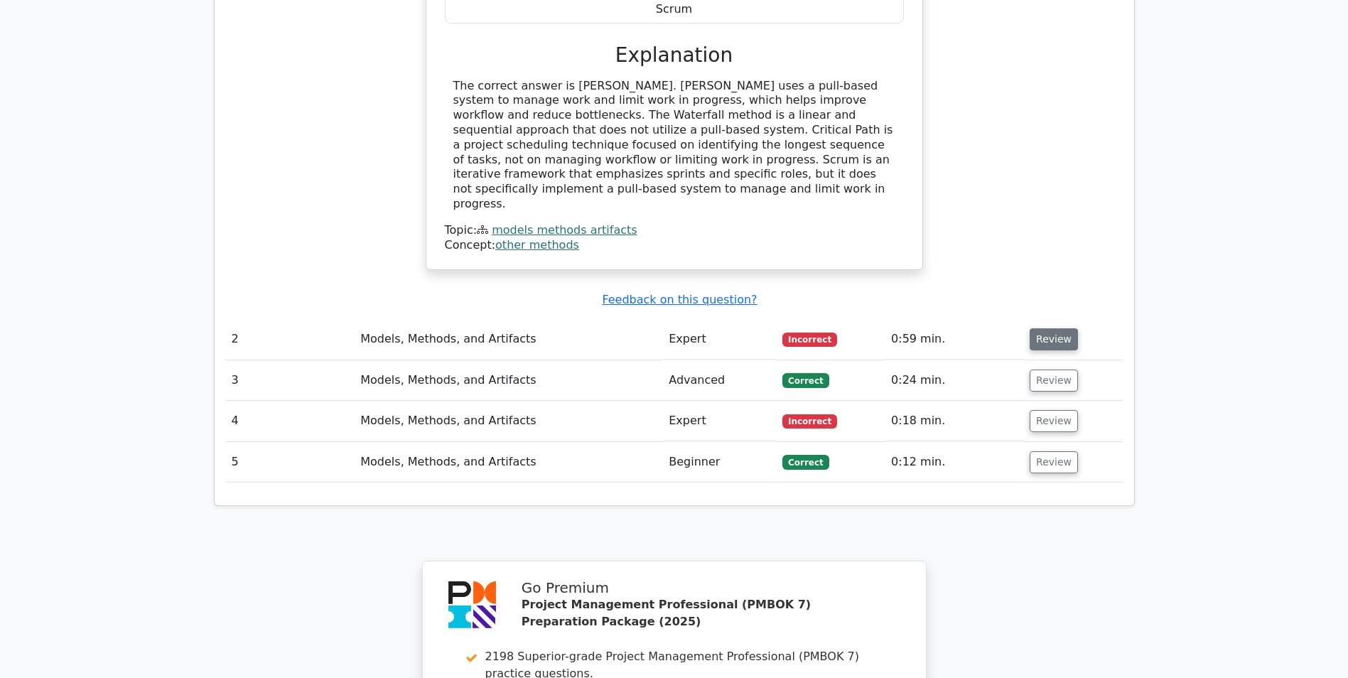
click at [1048, 328] on button "Review" at bounding box center [1054, 339] width 48 height 22
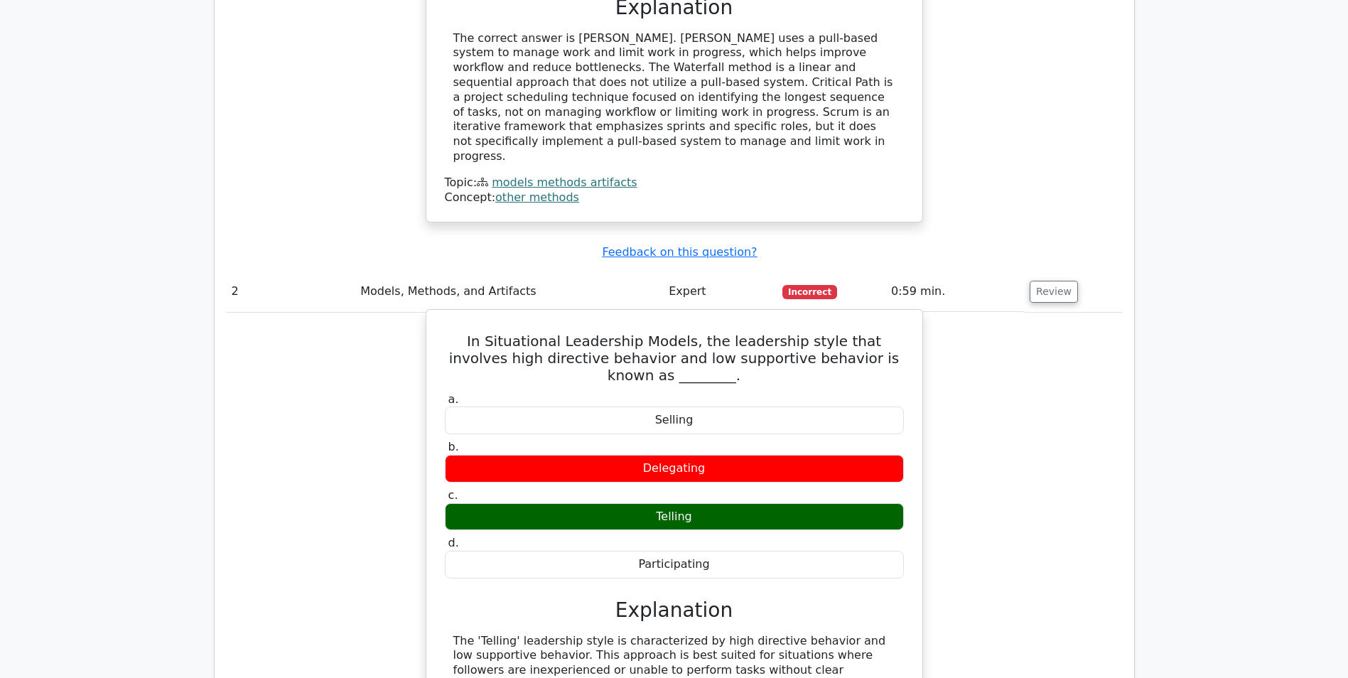
scroll to position [1635, 0]
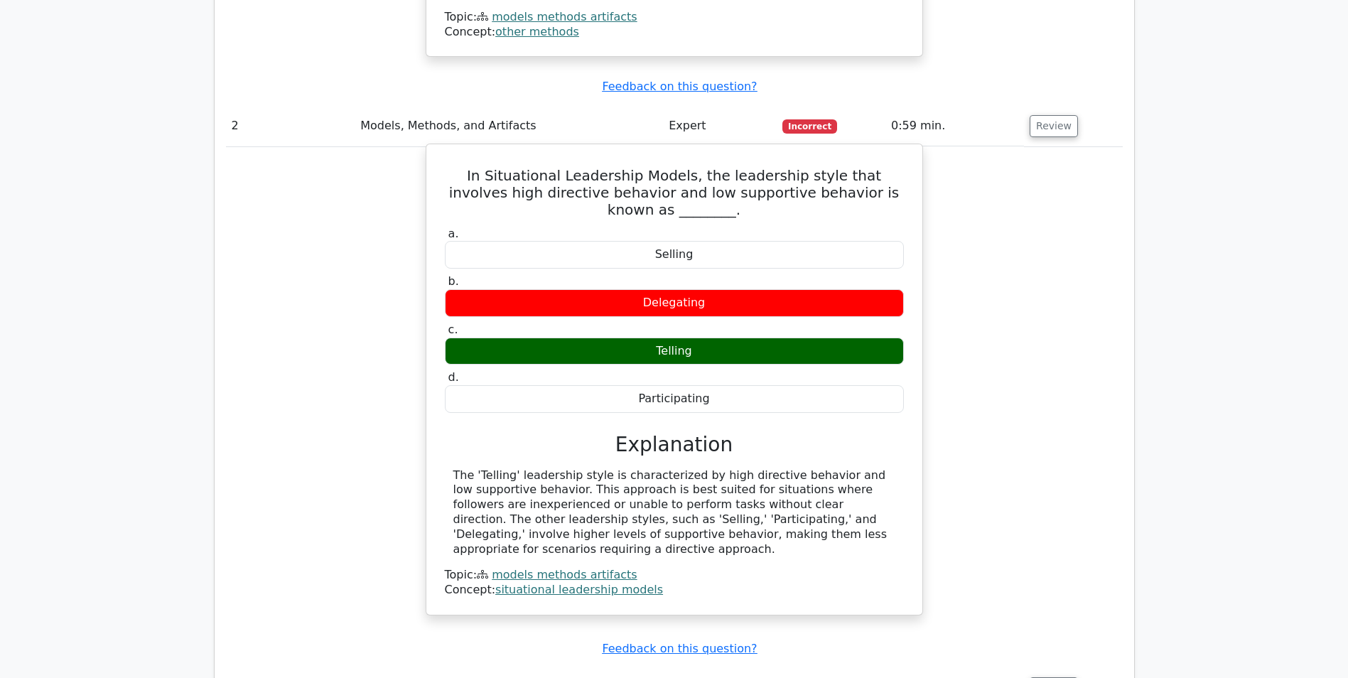
click at [715, 338] on div "Telling" at bounding box center [674, 352] width 459 height 28
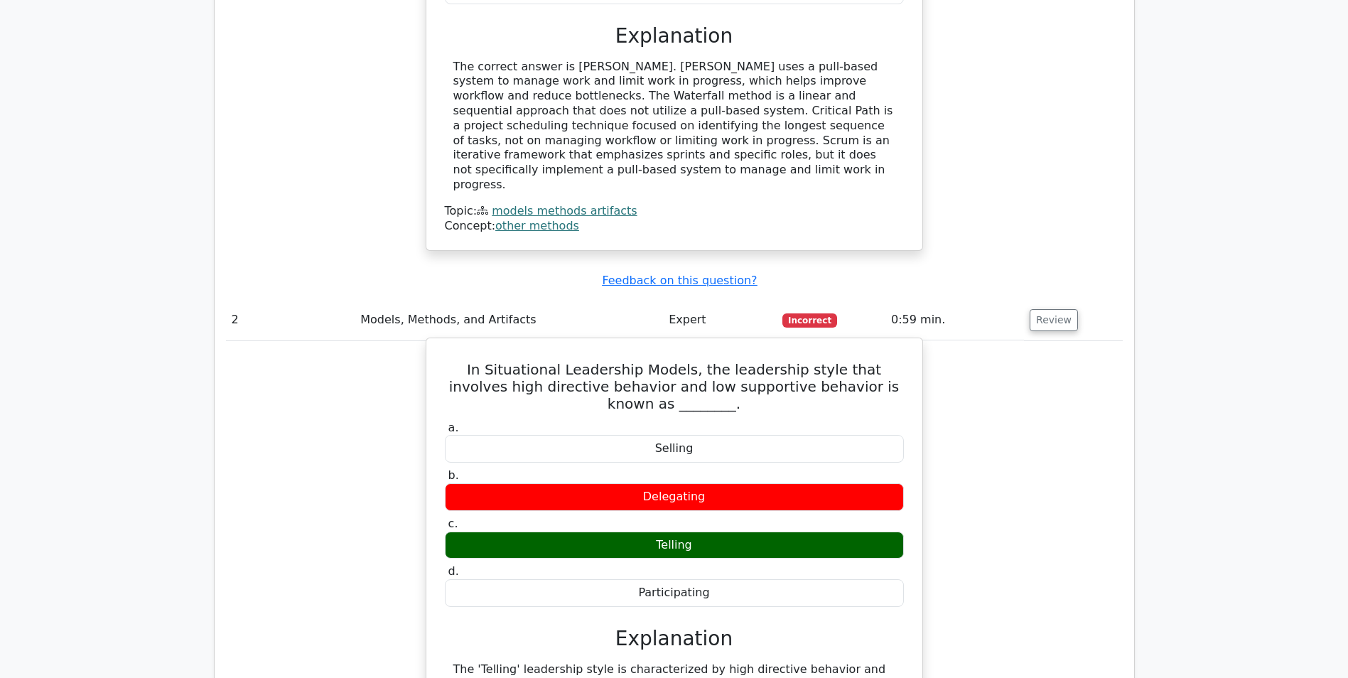
scroll to position [1421, 0]
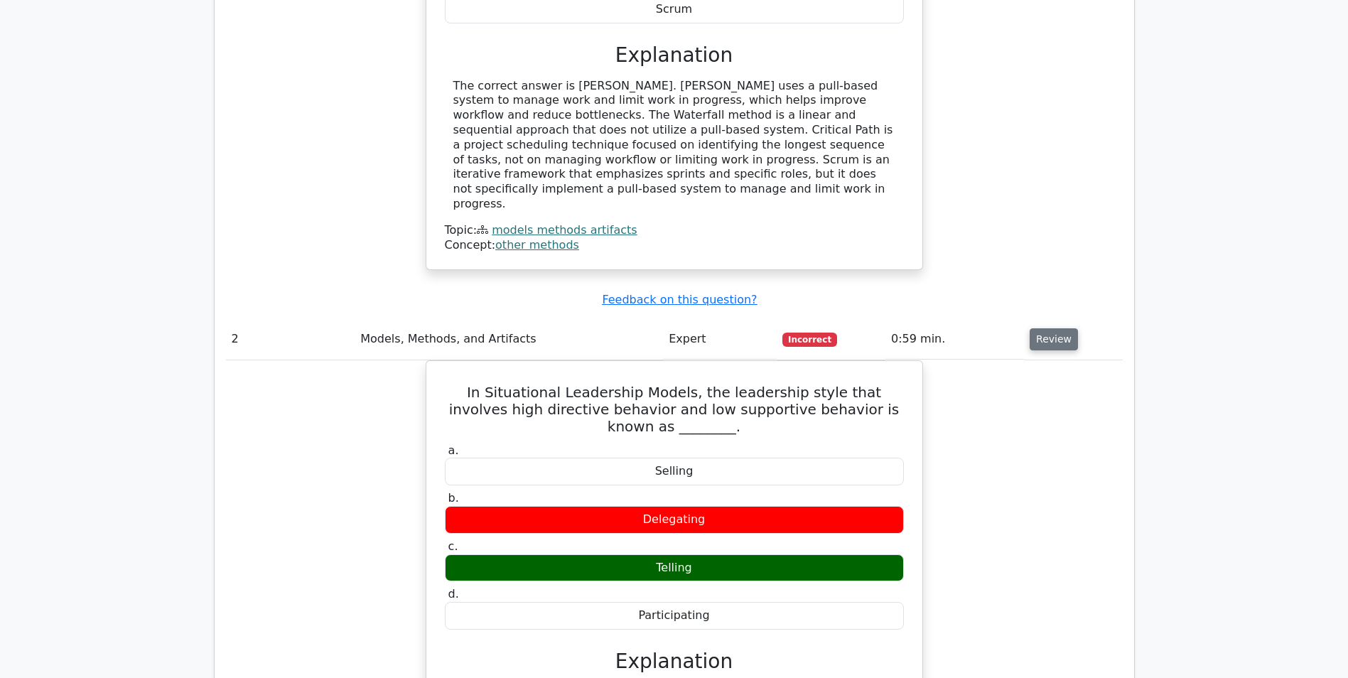
click at [1049, 328] on button "Review" at bounding box center [1054, 339] width 48 height 22
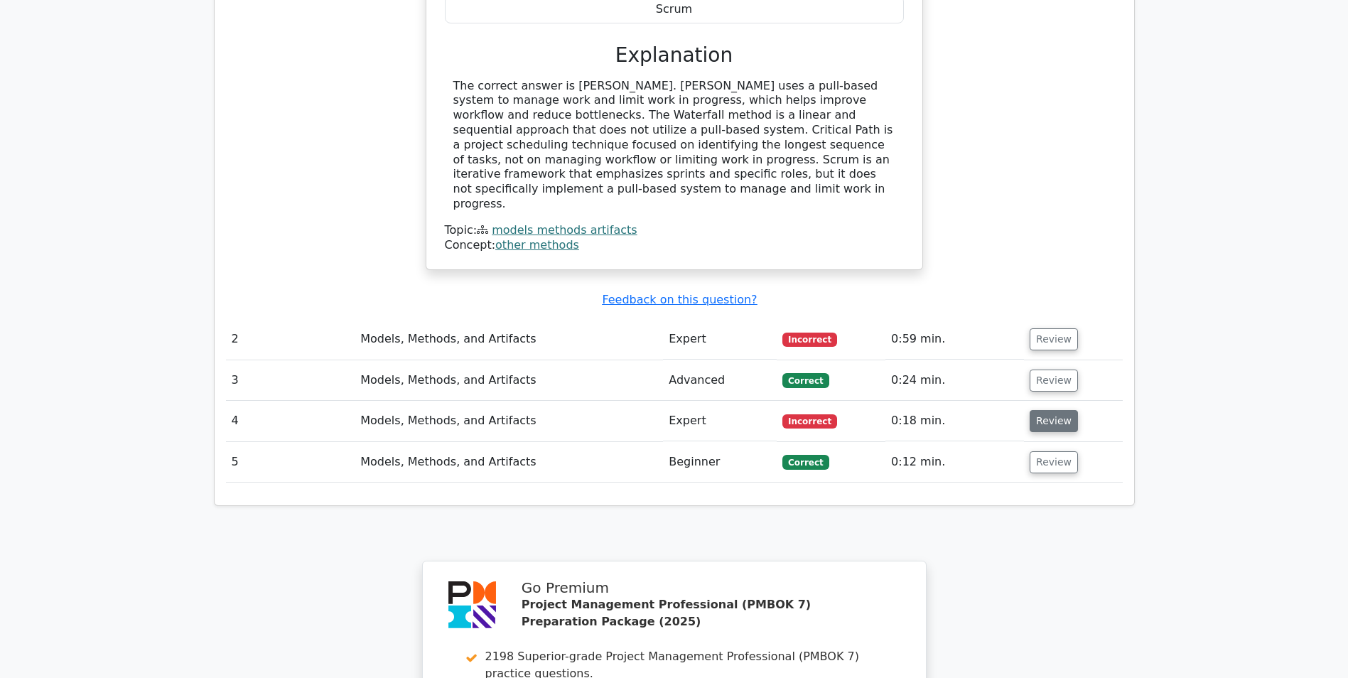
click at [1057, 410] on button "Review" at bounding box center [1054, 421] width 48 height 22
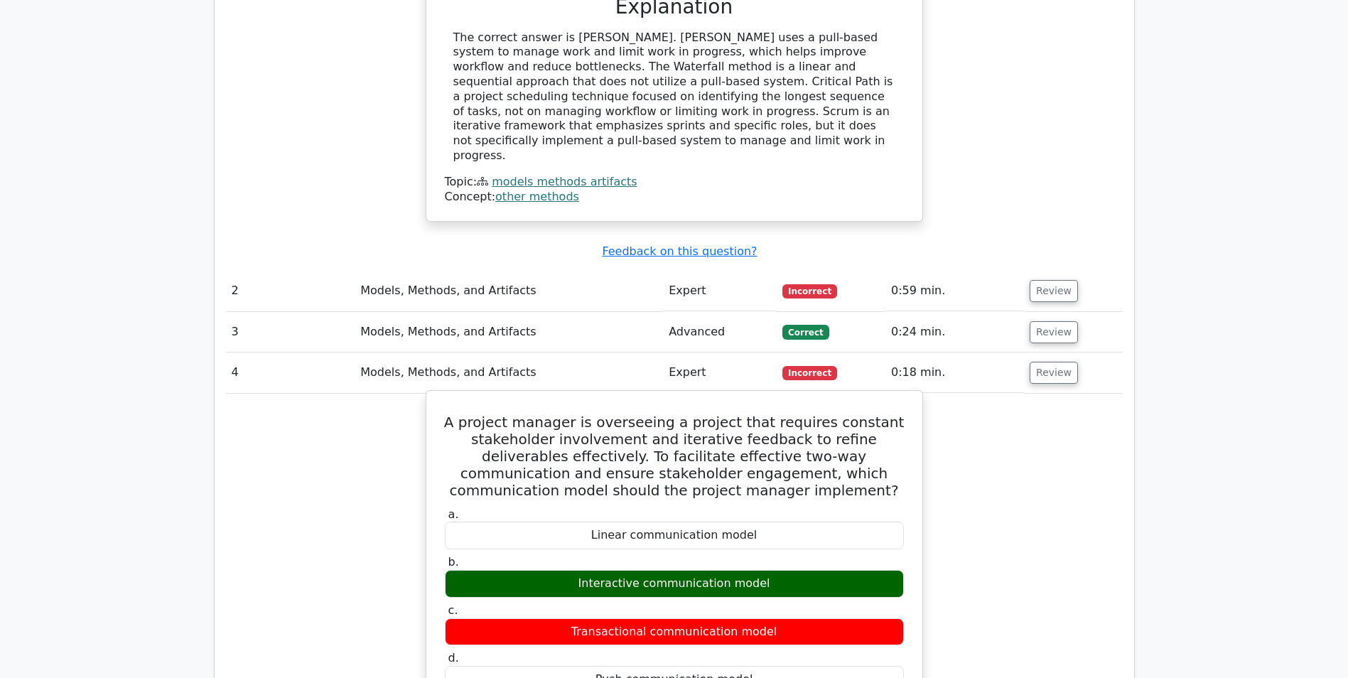
scroll to position [1492, 0]
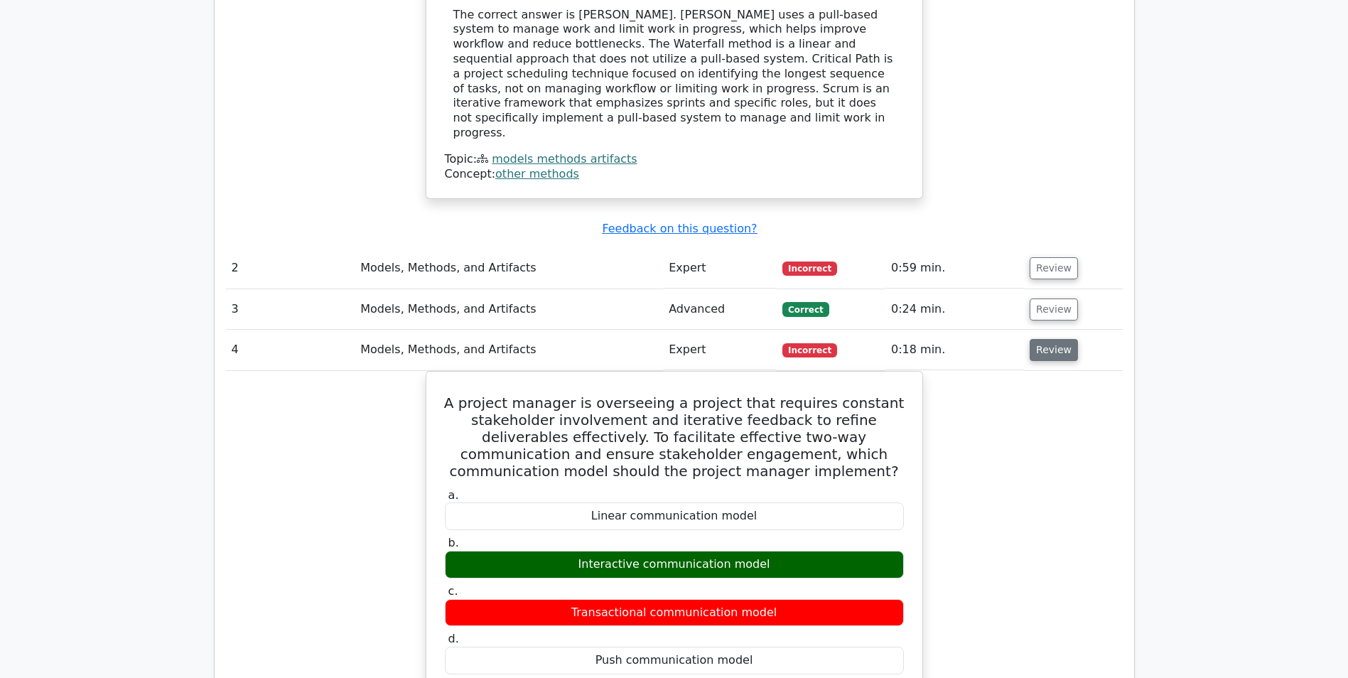
click at [1053, 339] on button "Review" at bounding box center [1054, 350] width 48 height 22
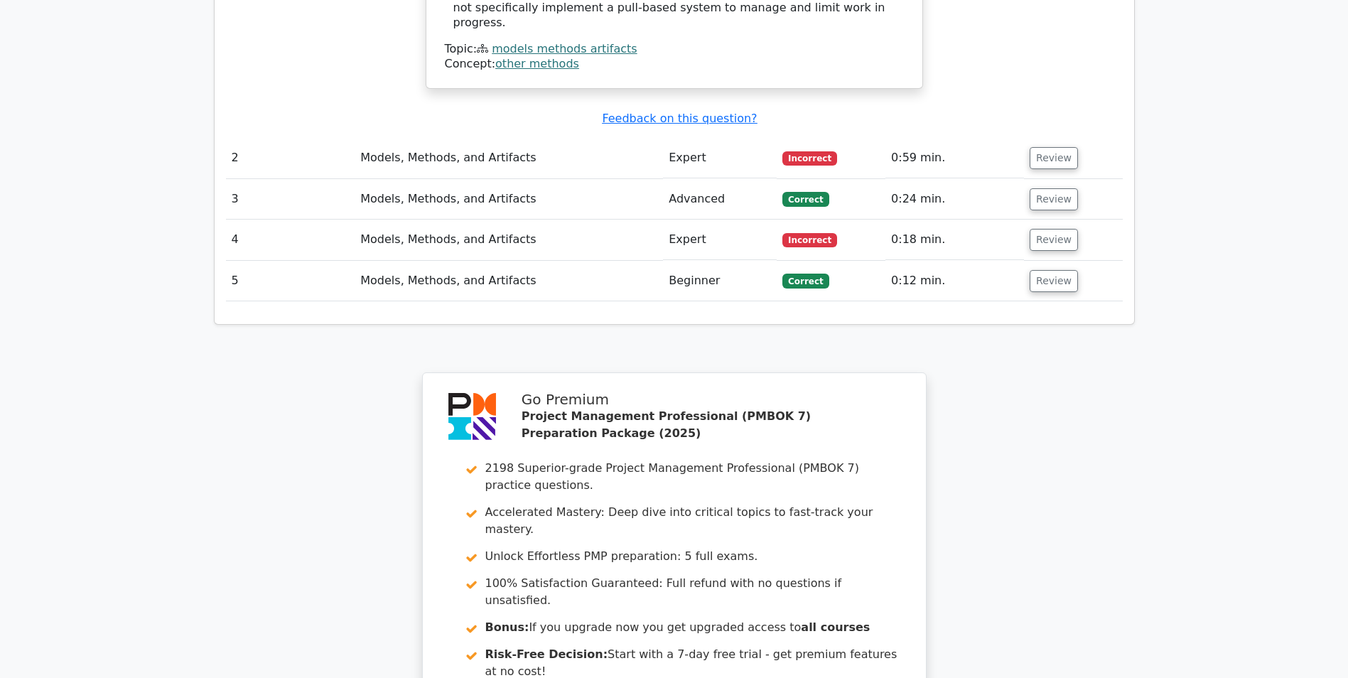
scroll to position [1854, 0]
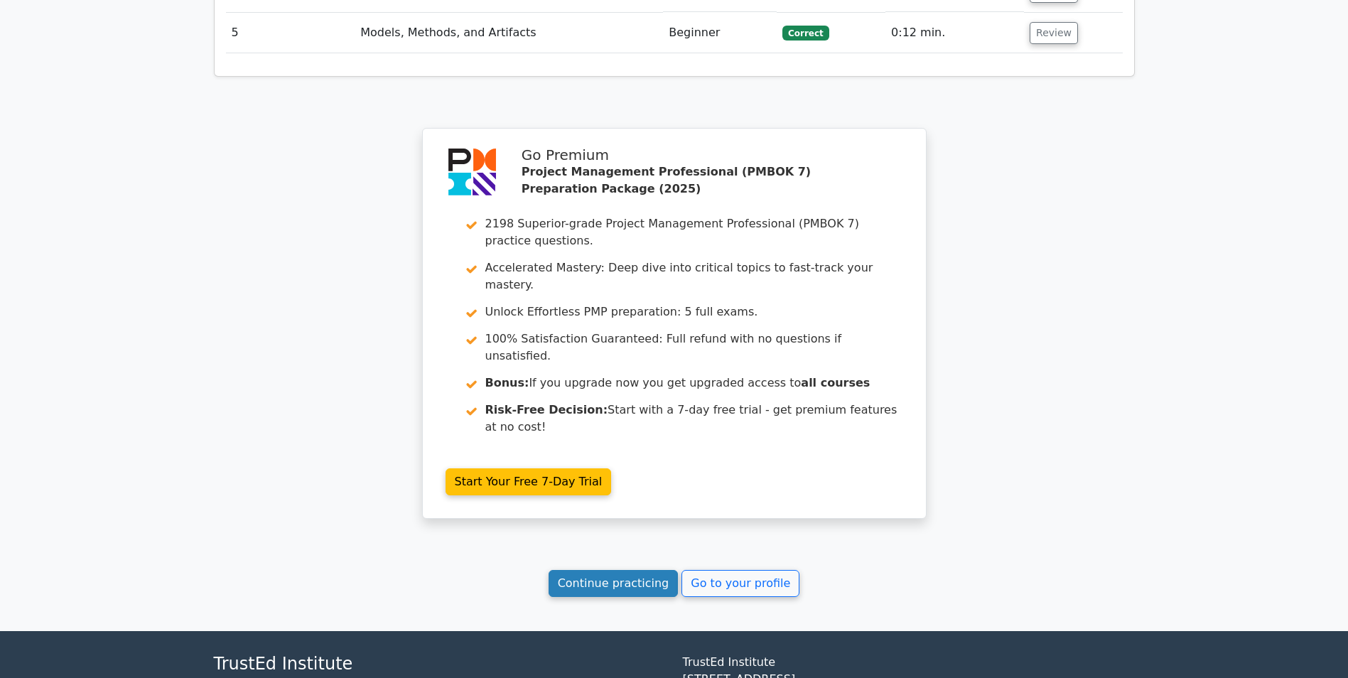
click at [635, 570] on link "Continue practicing" at bounding box center [614, 583] width 130 height 27
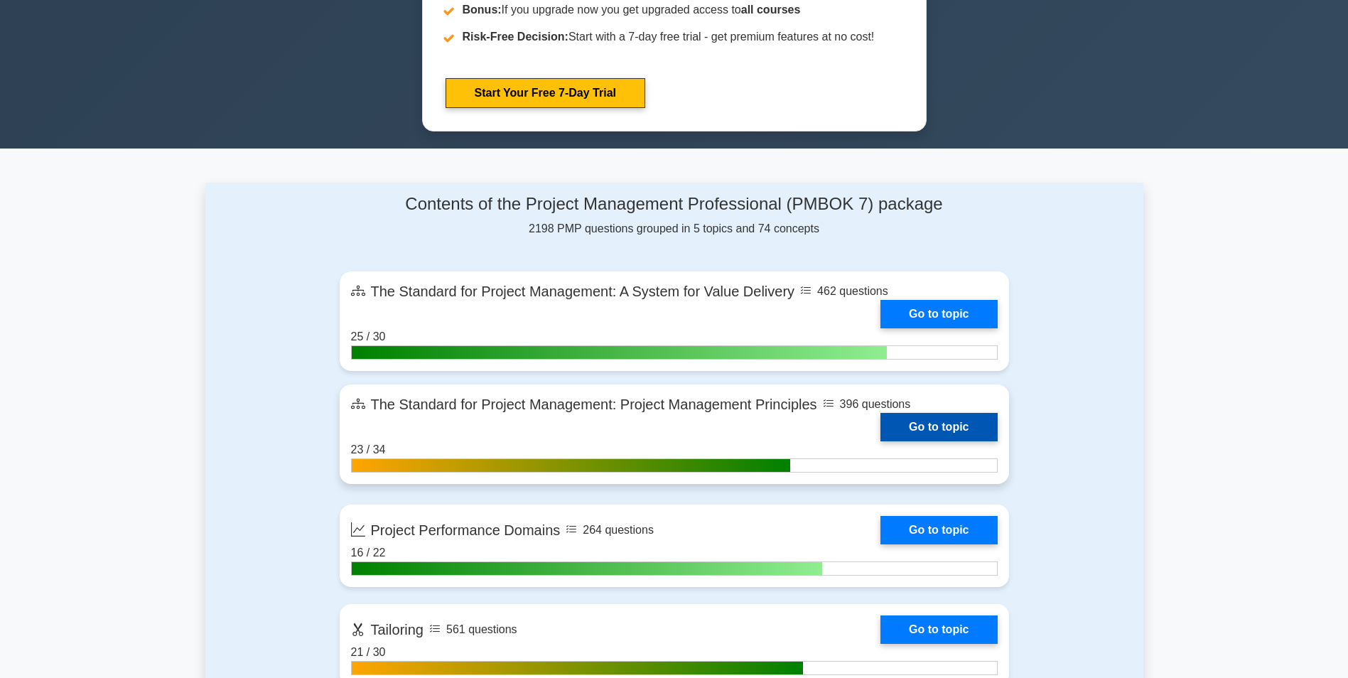
scroll to position [995, 0]
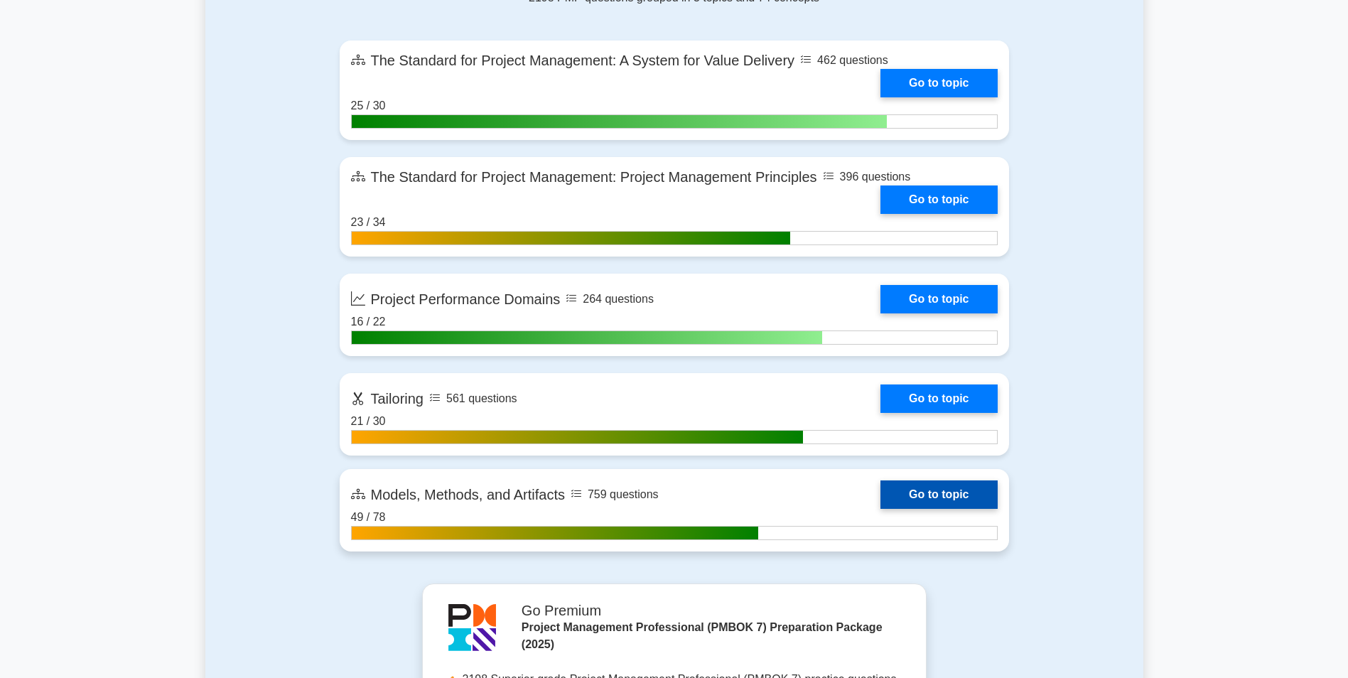
click at [908, 502] on link "Go to topic" at bounding box center [939, 494] width 117 height 28
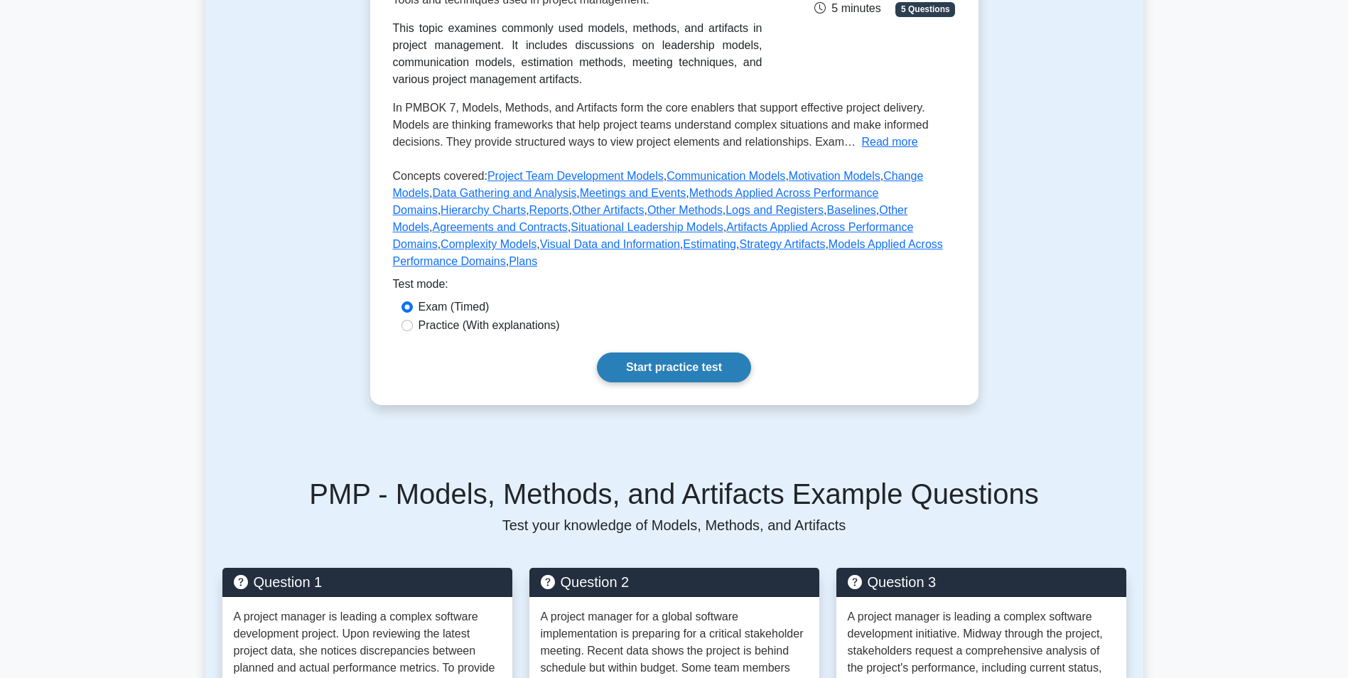
scroll to position [284, 0]
click at [692, 352] on link "Start practice test" at bounding box center [674, 367] width 154 height 30
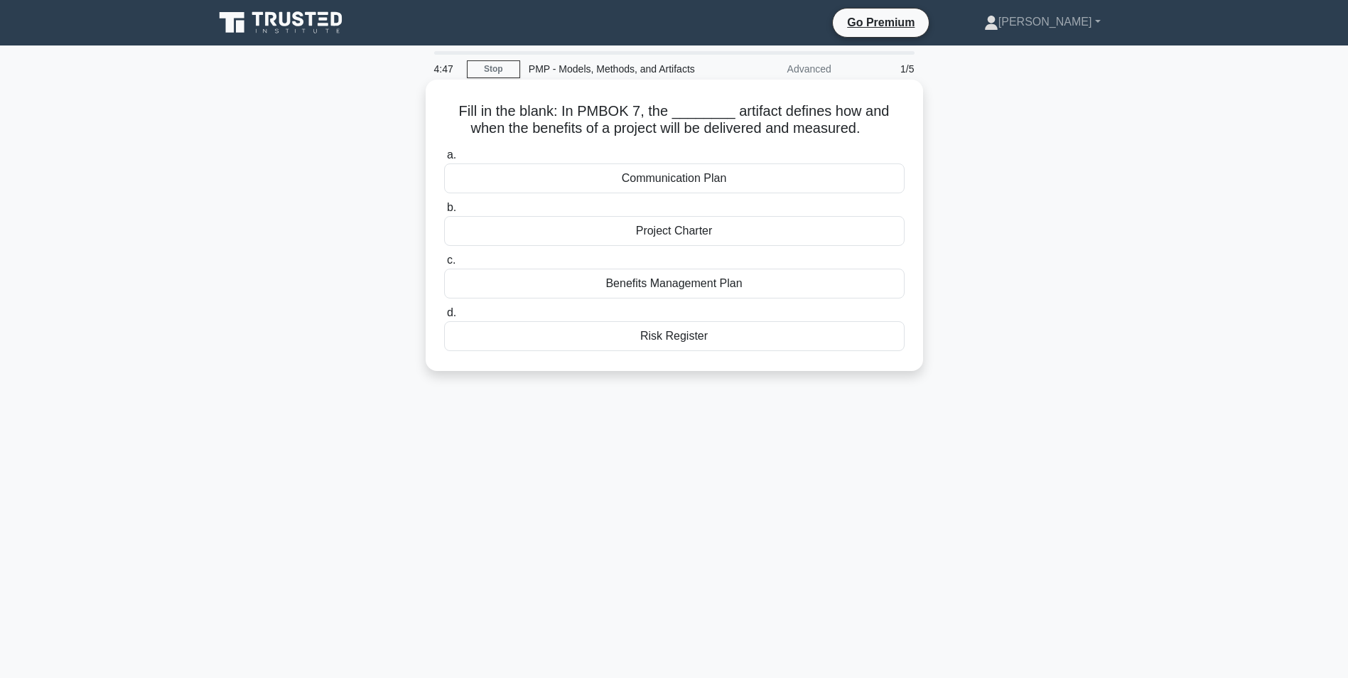
click at [714, 283] on div "Benefits Management Plan" at bounding box center [674, 284] width 461 height 30
click at [444, 265] on input "c. Benefits Management Plan" at bounding box center [444, 260] width 0 height 9
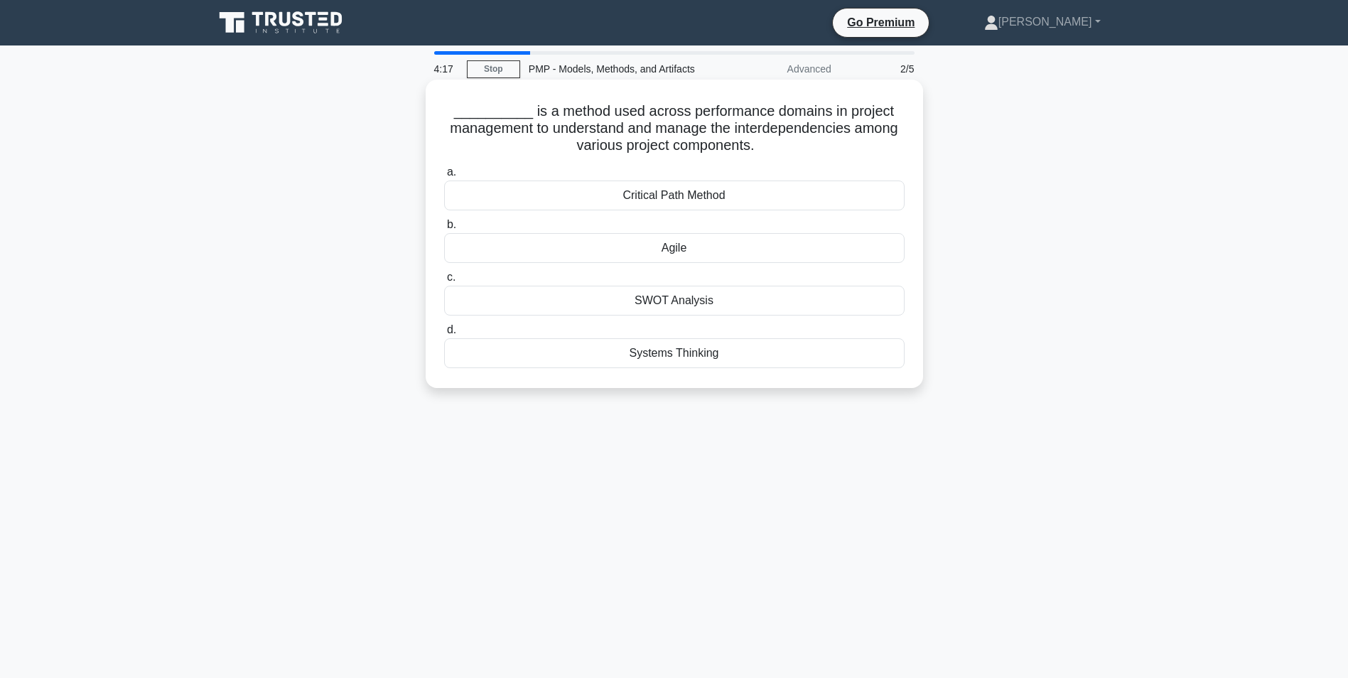
click at [730, 348] on div "Systems Thinking" at bounding box center [674, 353] width 461 height 30
click at [444, 335] on input "d. Systems Thinking" at bounding box center [444, 330] width 0 height 9
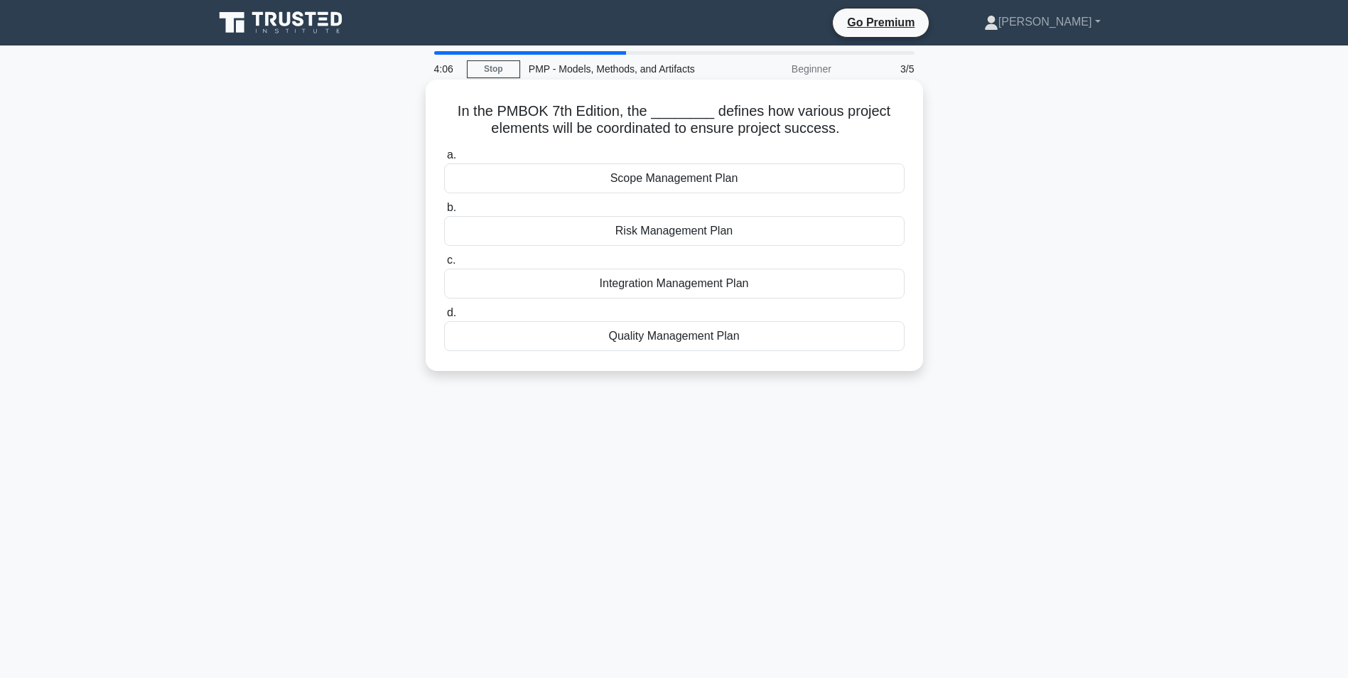
click at [696, 286] on div "Integration Management Plan" at bounding box center [674, 284] width 461 height 30
click at [444, 265] on input "c. Integration Management Plan" at bounding box center [444, 260] width 0 height 9
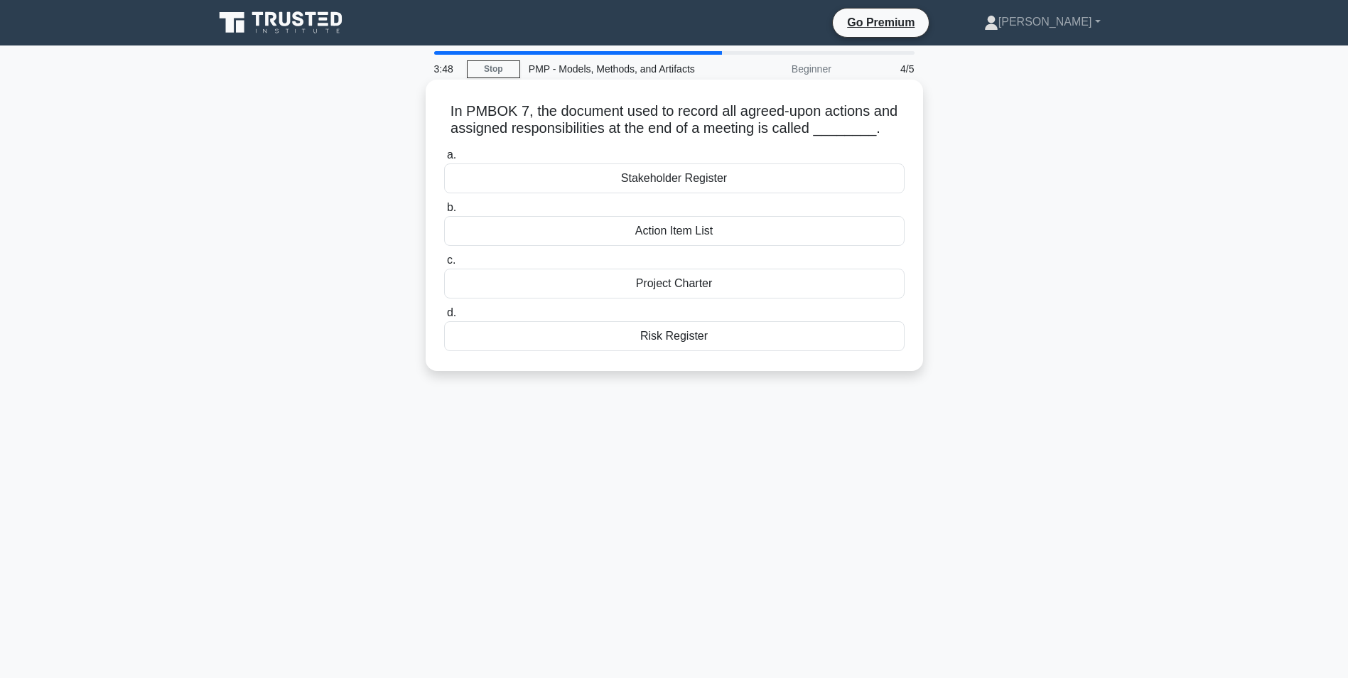
click at [704, 230] on div "Action Item List" at bounding box center [674, 231] width 461 height 30
click at [444, 213] on input "b. Action Item List" at bounding box center [444, 207] width 0 height 9
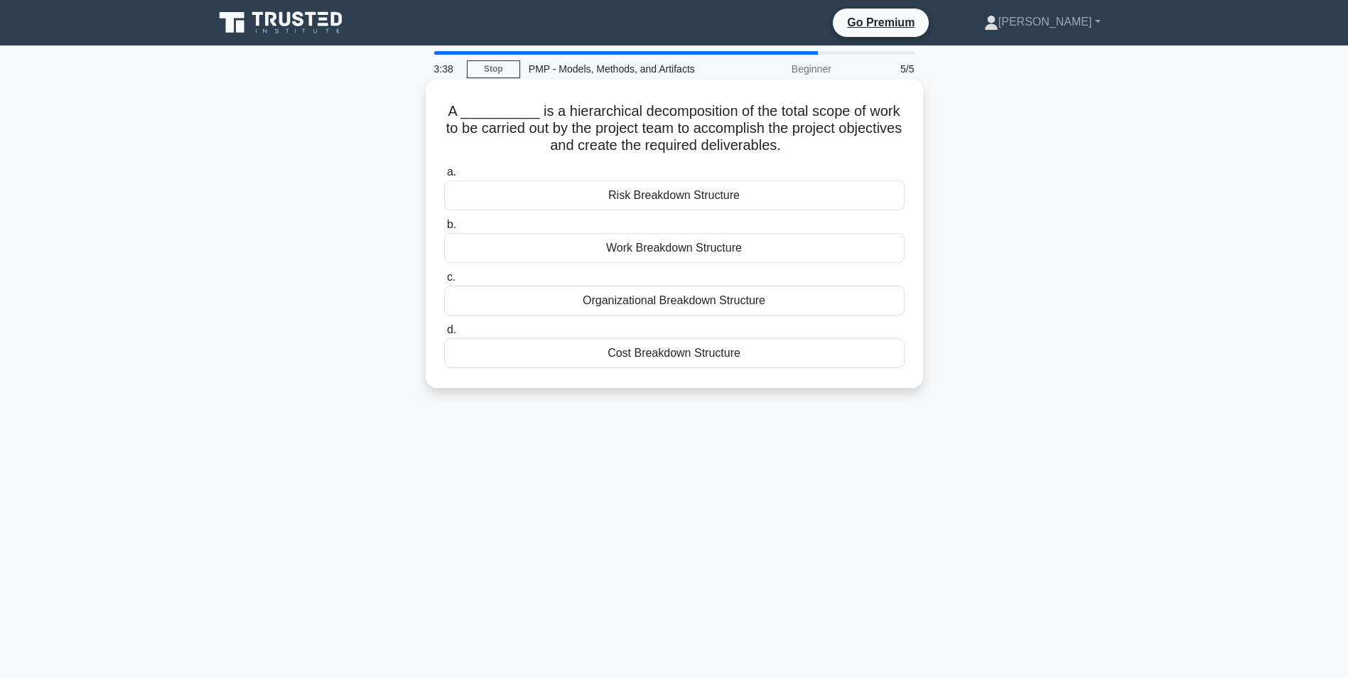
click at [712, 256] on div "Work Breakdown Structure" at bounding box center [674, 248] width 461 height 30
click at [444, 230] on input "b. Work Breakdown Structure" at bounding box center [444, 224] width 0 height 9
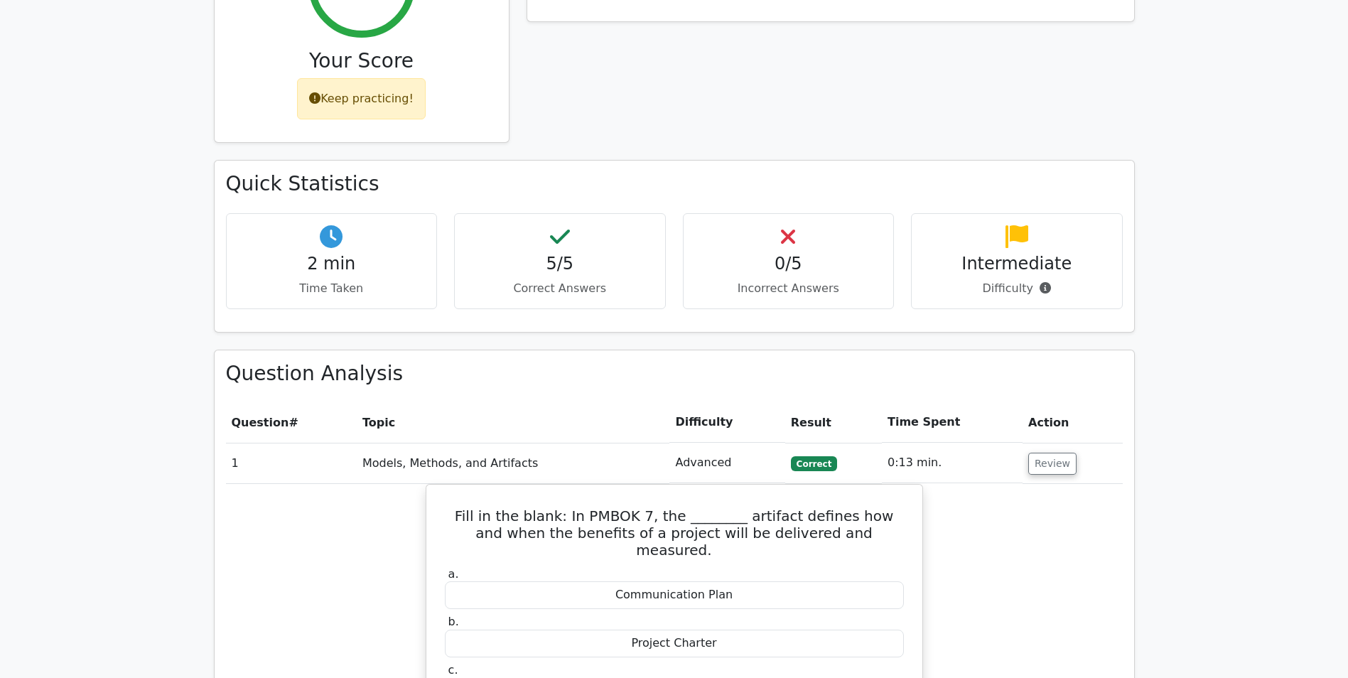
scroll to position [782, 0]
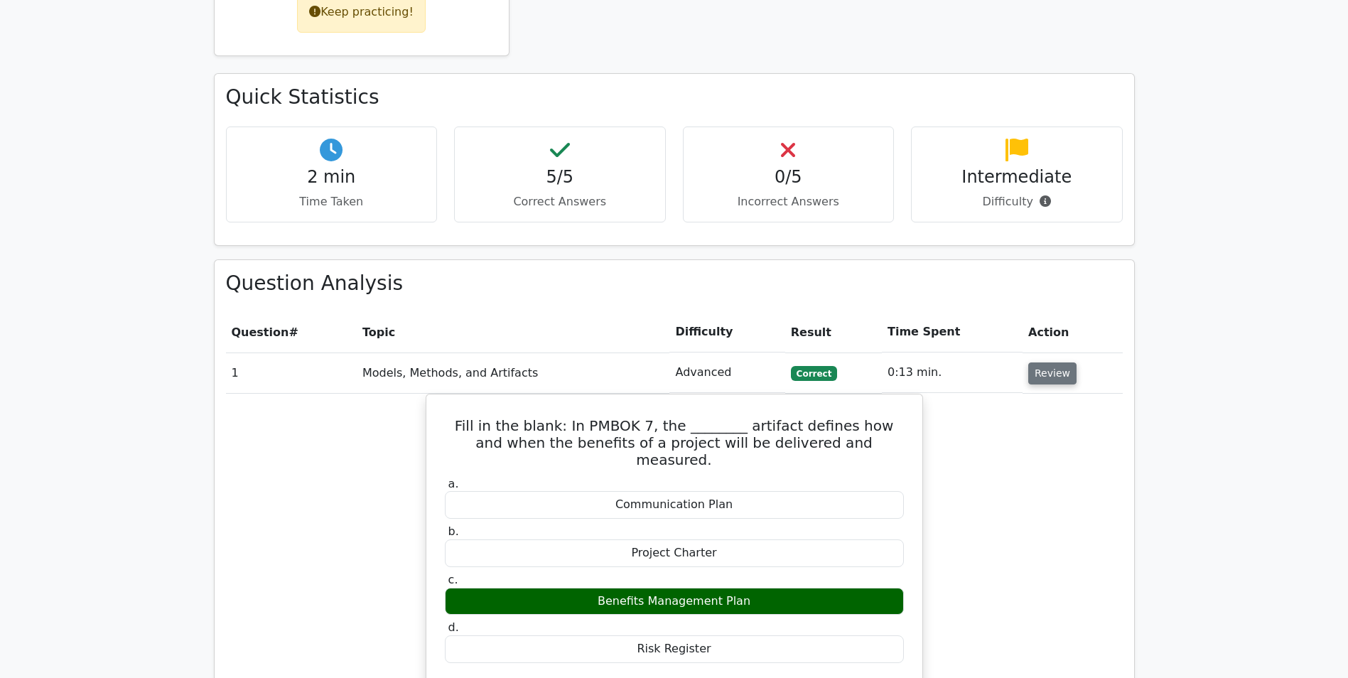
click at [1065, 362] on button "Review" at bounding box center [1052, 373] width 48 height 22
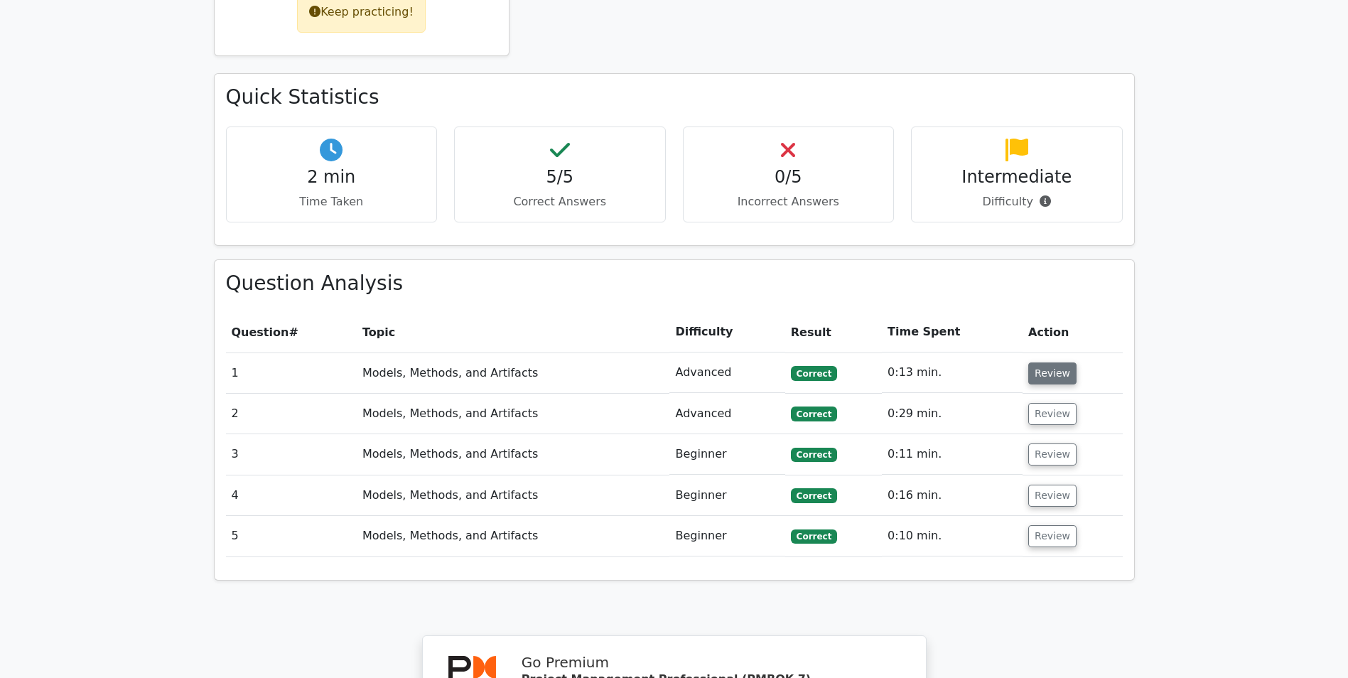
click at [1040, 362] on button "Review" at bounding box center [1052, 373] width 48 height 22
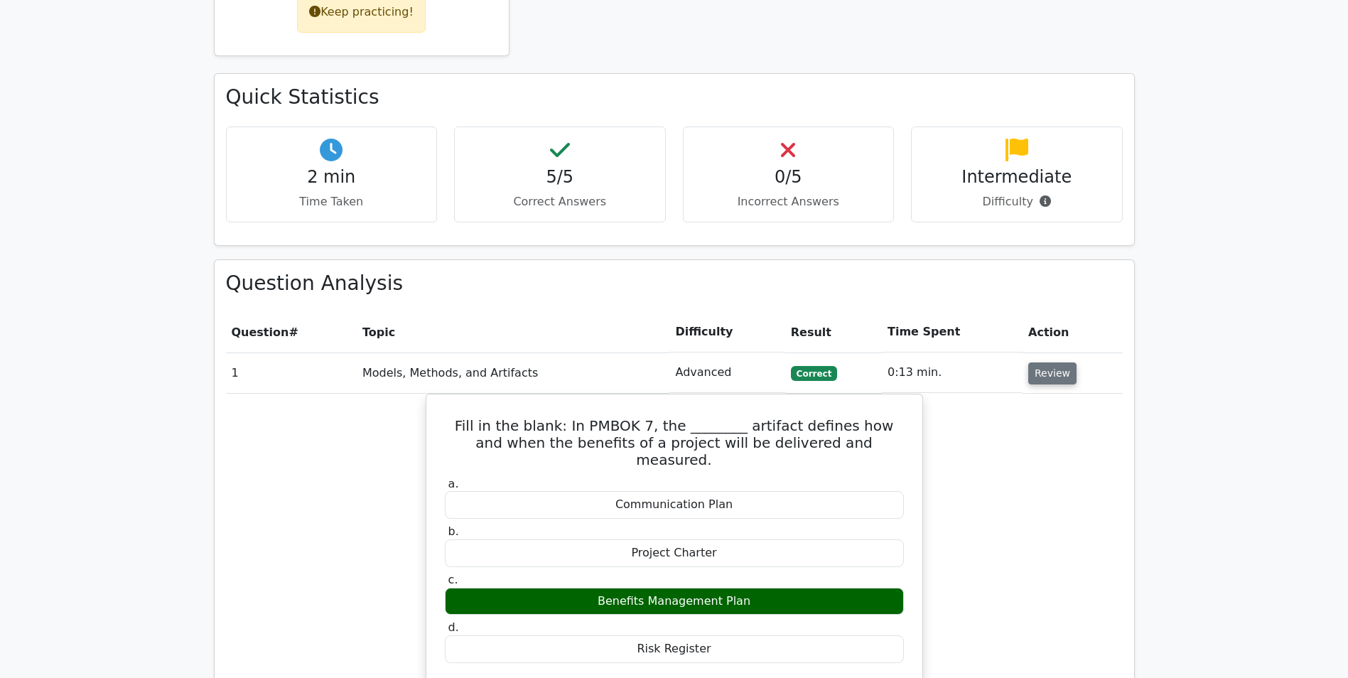
click at [1040, 362] on button "Review" at bounding box center [1052, 373] width 48 height 22
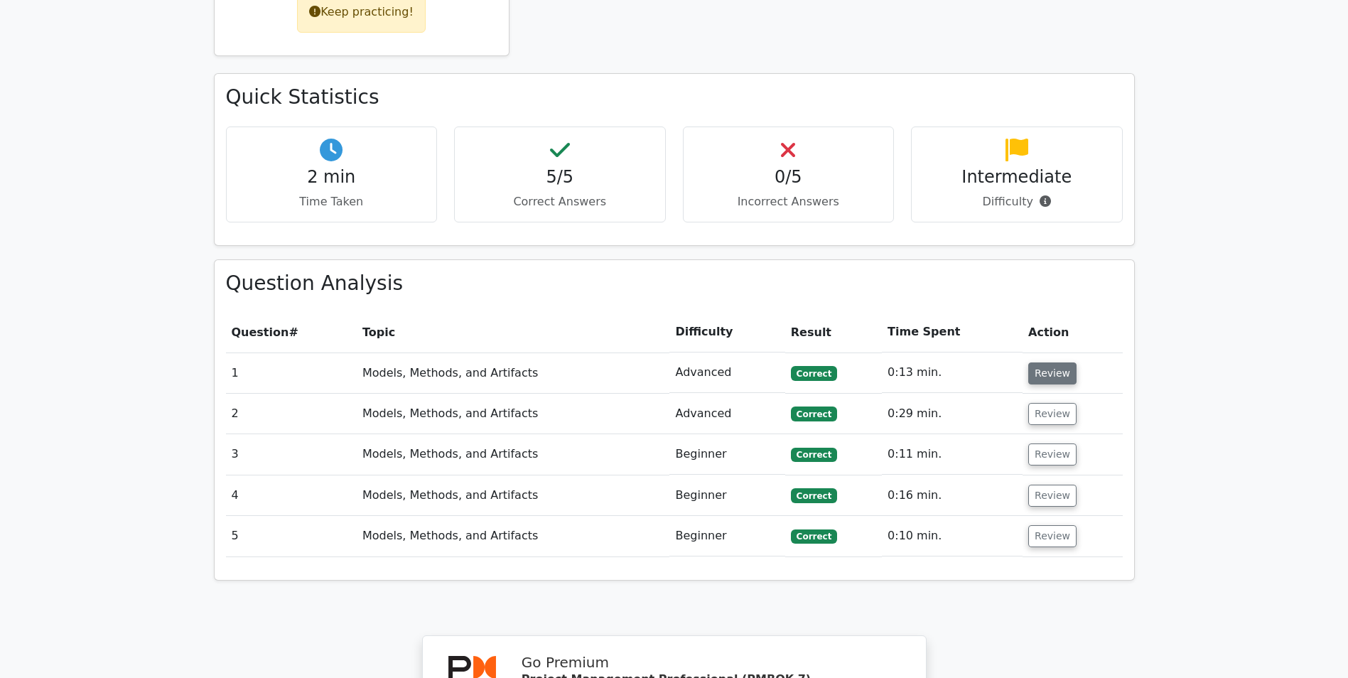
click at [1040, 362] on button "Review" at bounding box center [1052, 373] width 48 height 22
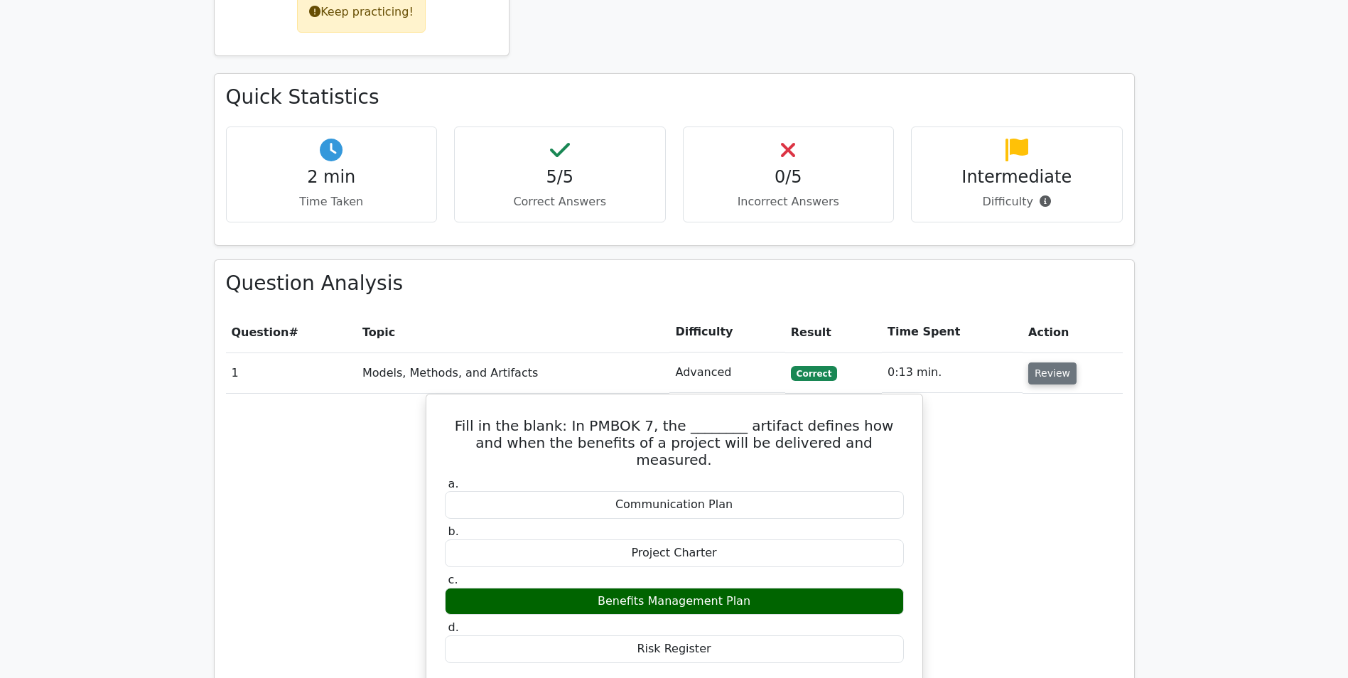
click at [1040, 362] on button "Review" at bounding box center [1052, 373] width 48 height 22
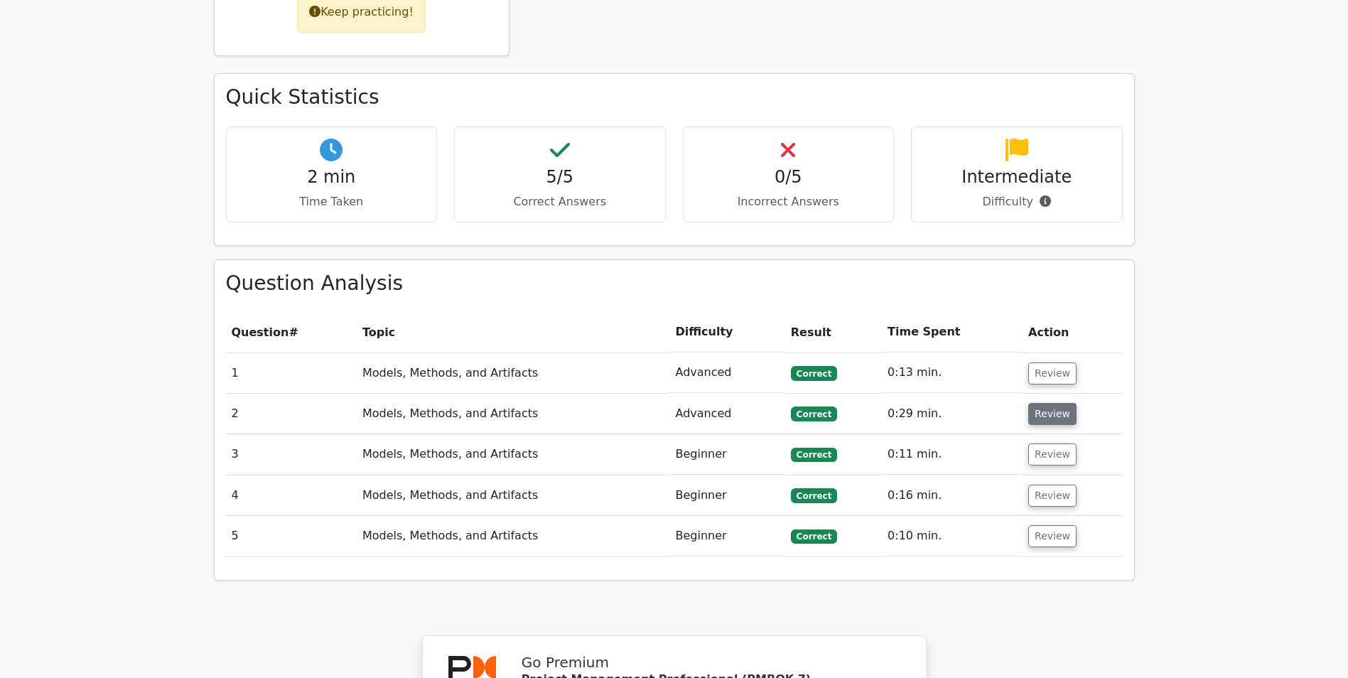
click at [1040, 403] on button "Review" at bounding box center [1052, 414] width 48 height 22
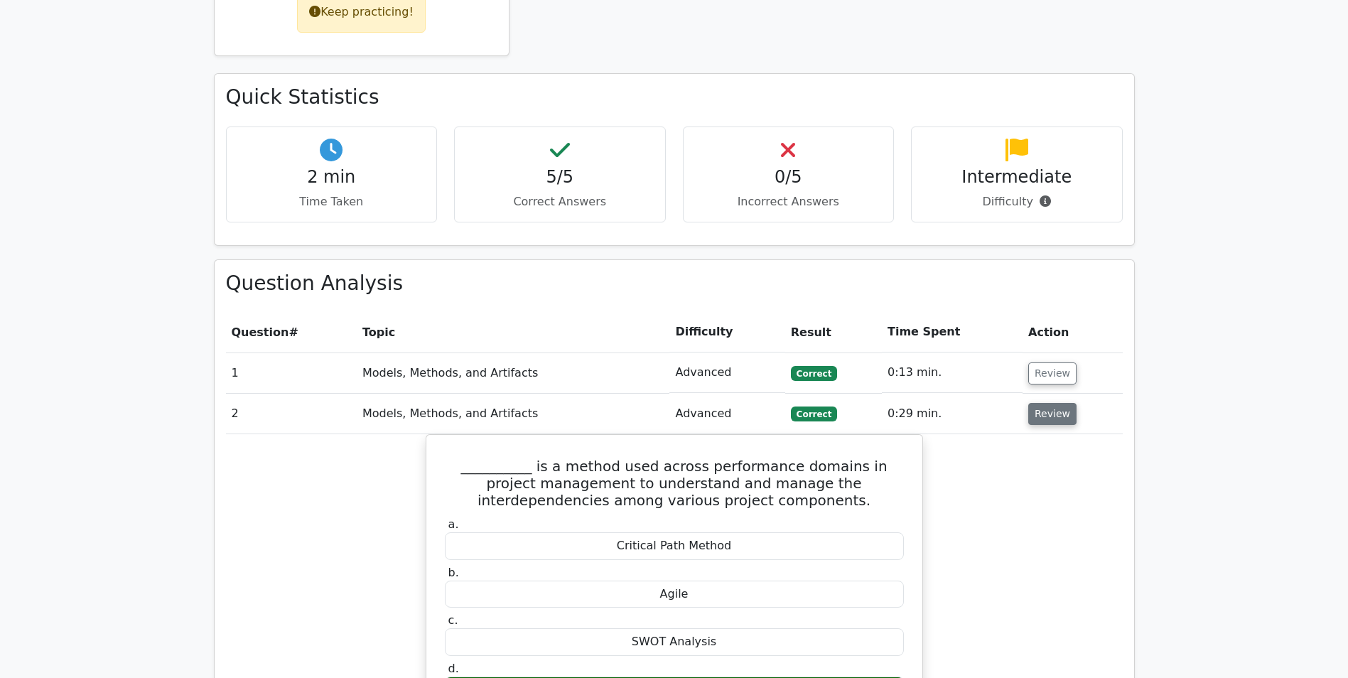
click at [1040, 403] on button "Review" at bounding box center [1052, 414] width 48 height 22
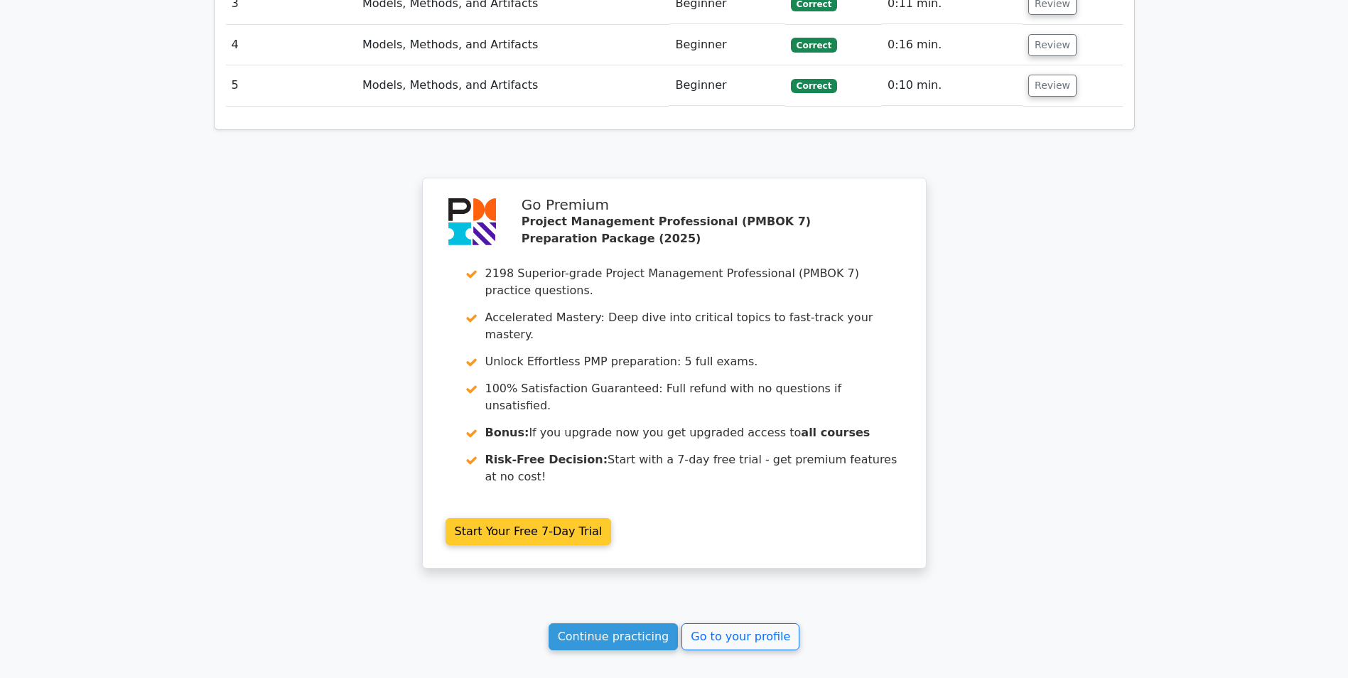
scroll to position [1308, 0]
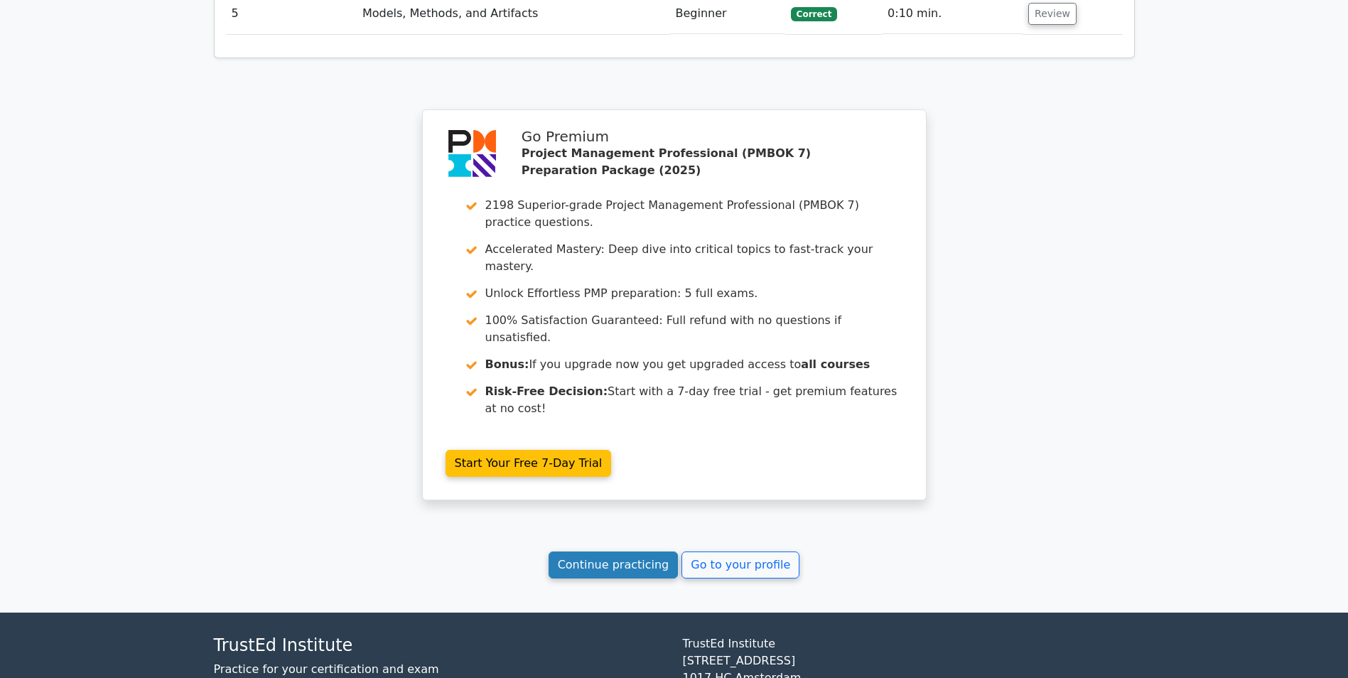
click at [621, 552] on link "Continue practicing" at bounding box center [614, 565] width 130 height 27
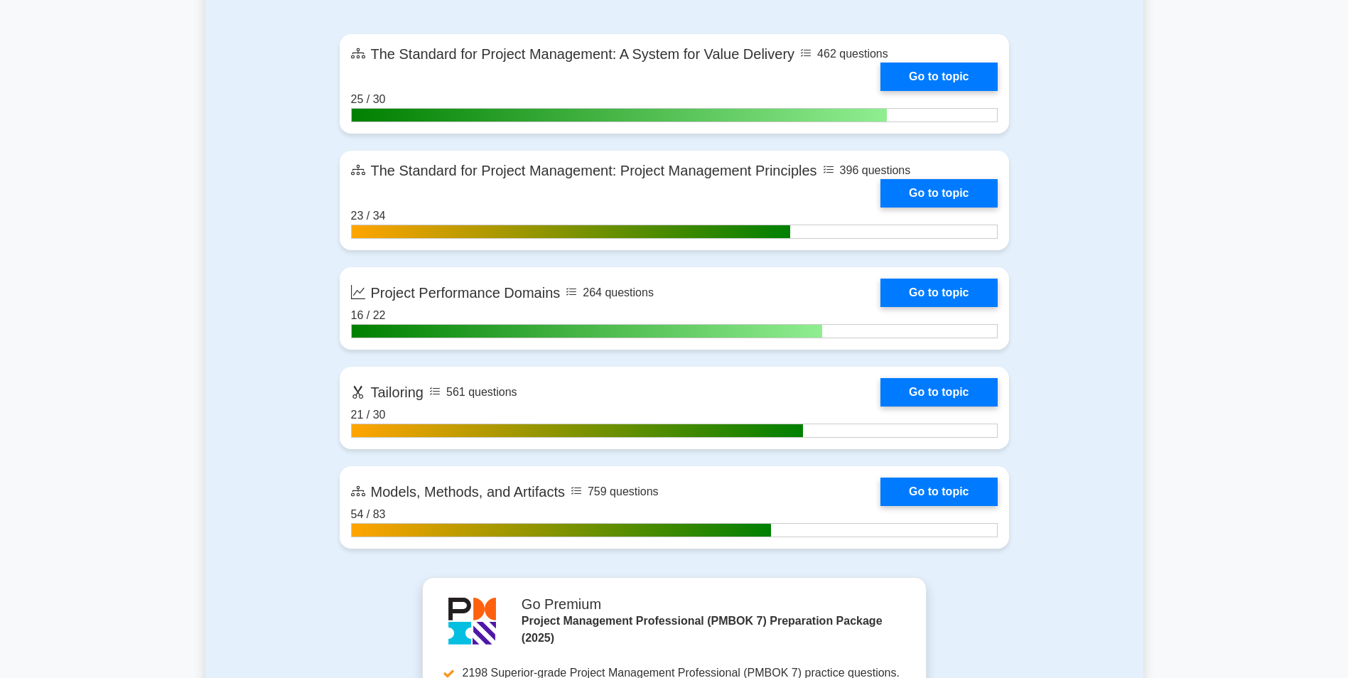
scroll to position [1137, 0]
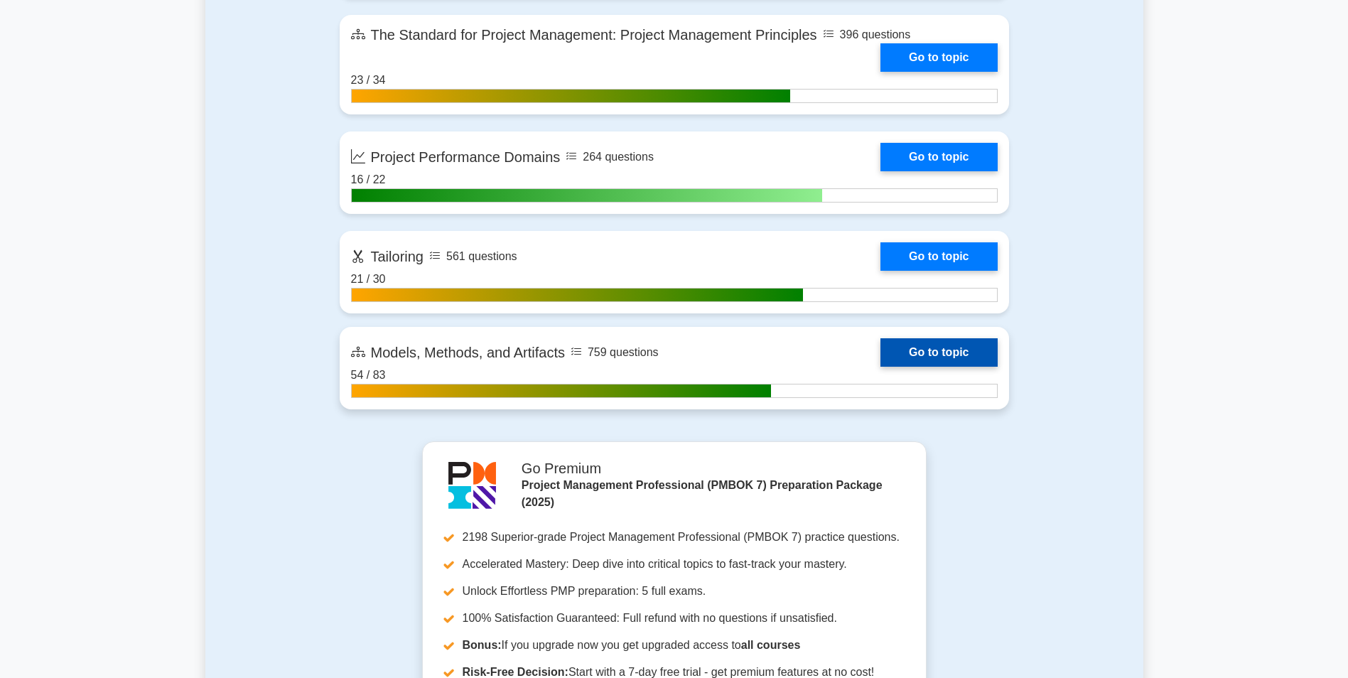
click at [913, 349] on link "Go to topic" at bounding box center [939, 352] width 117 height 28
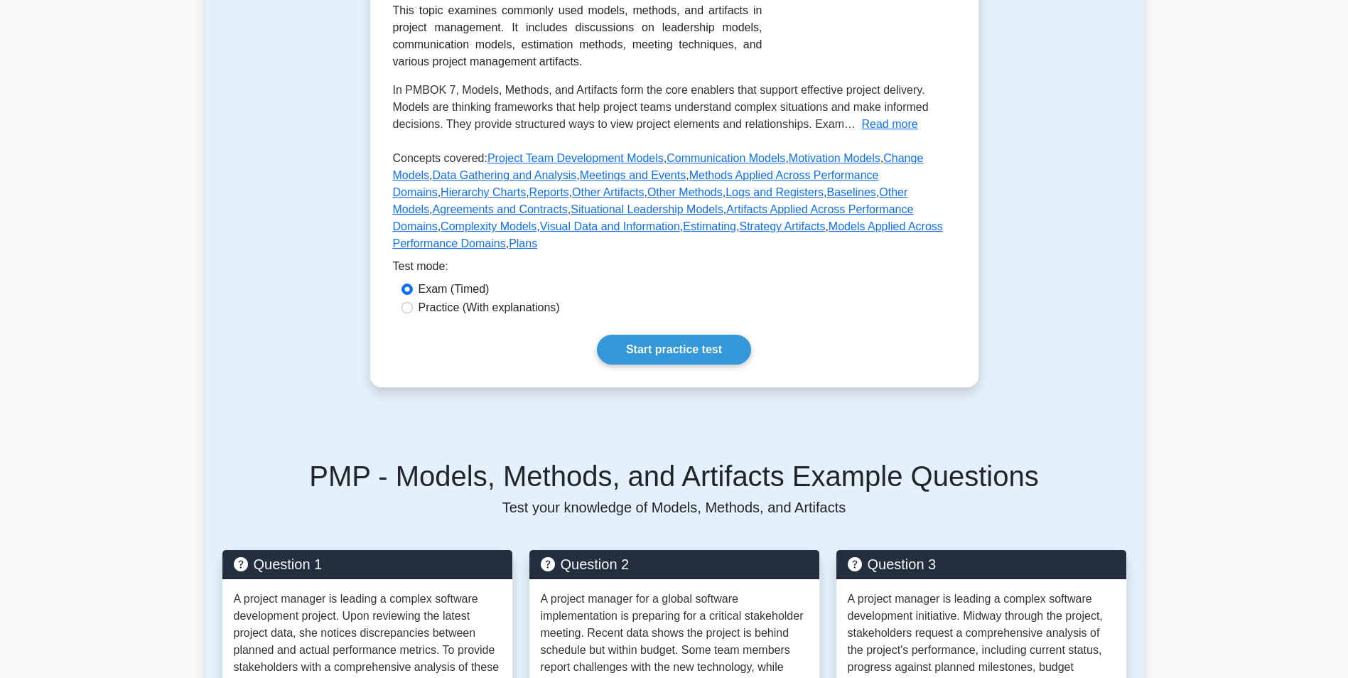
scroll to position [355, 0]
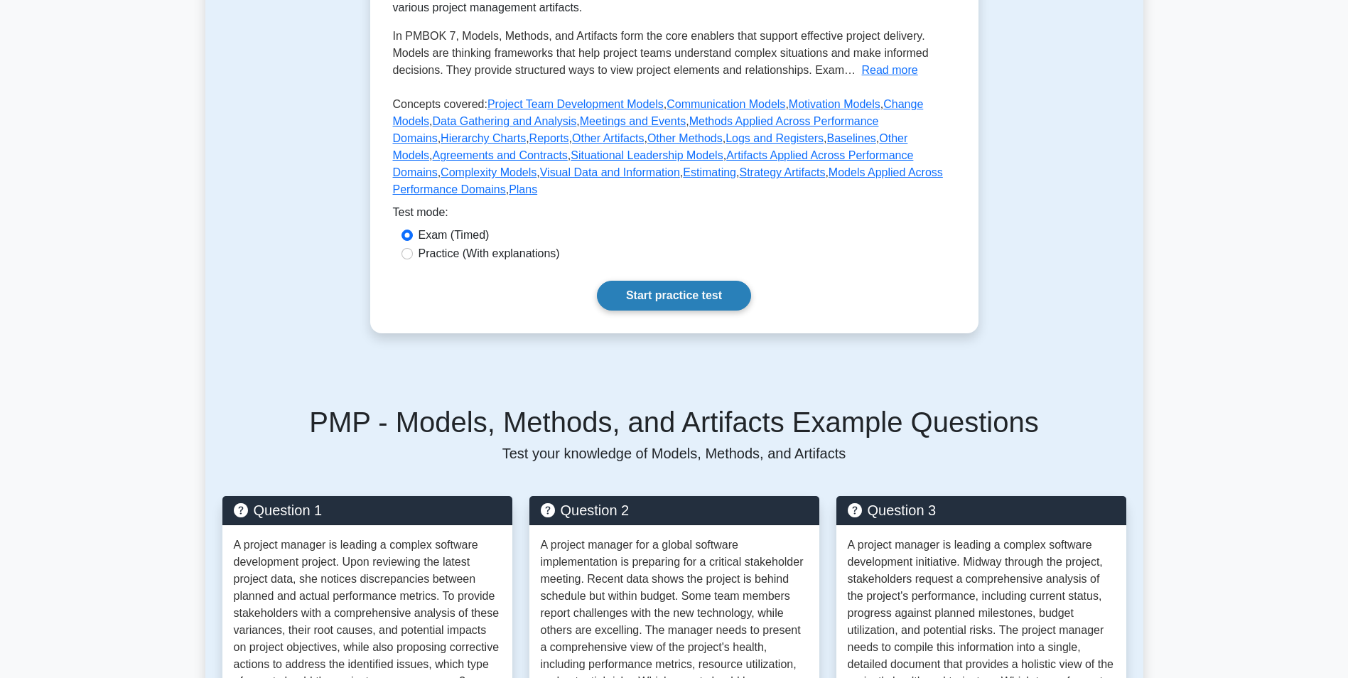
click at [705, 281] on link "Start practice test" at bounding box center [674, 296] width 154 height 30
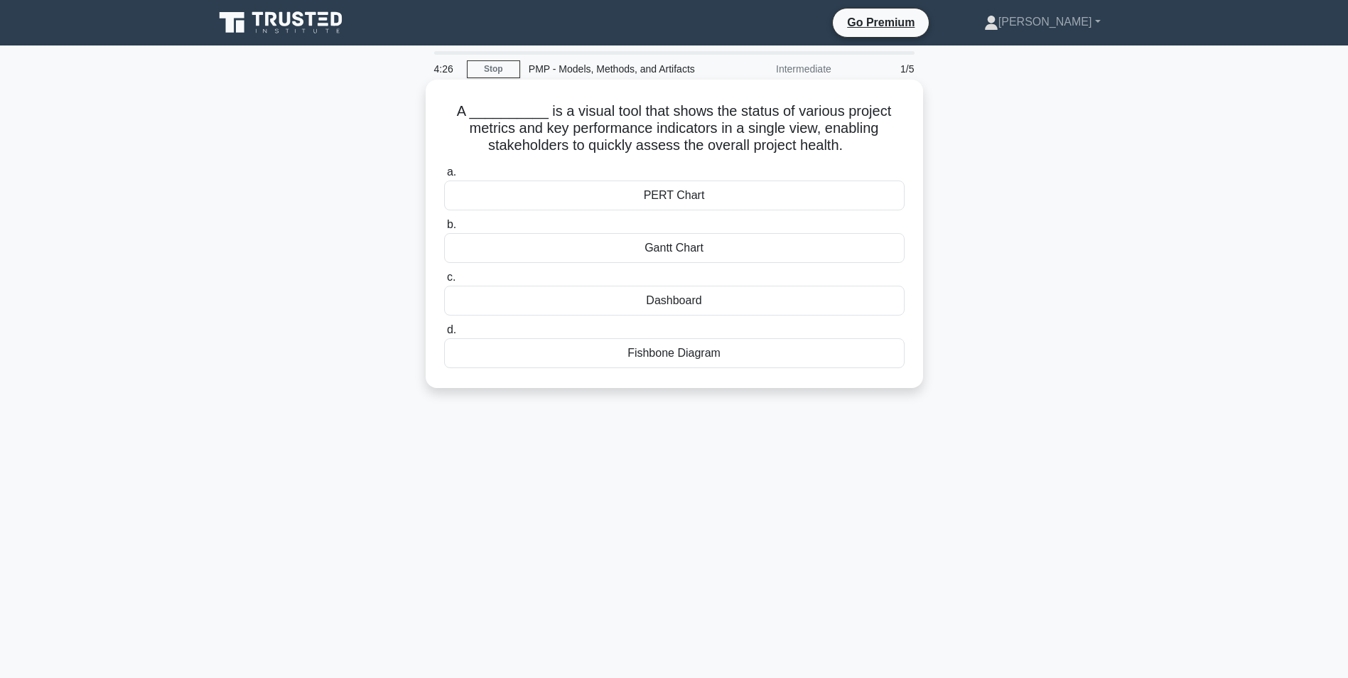
click at [832, 301] on div "Dashboard" at bounding box center [674, 301] width 461 height 30
click at [444, 282] on input "c. Dashboard" at bounding box center [444, 277] width 0 height 9
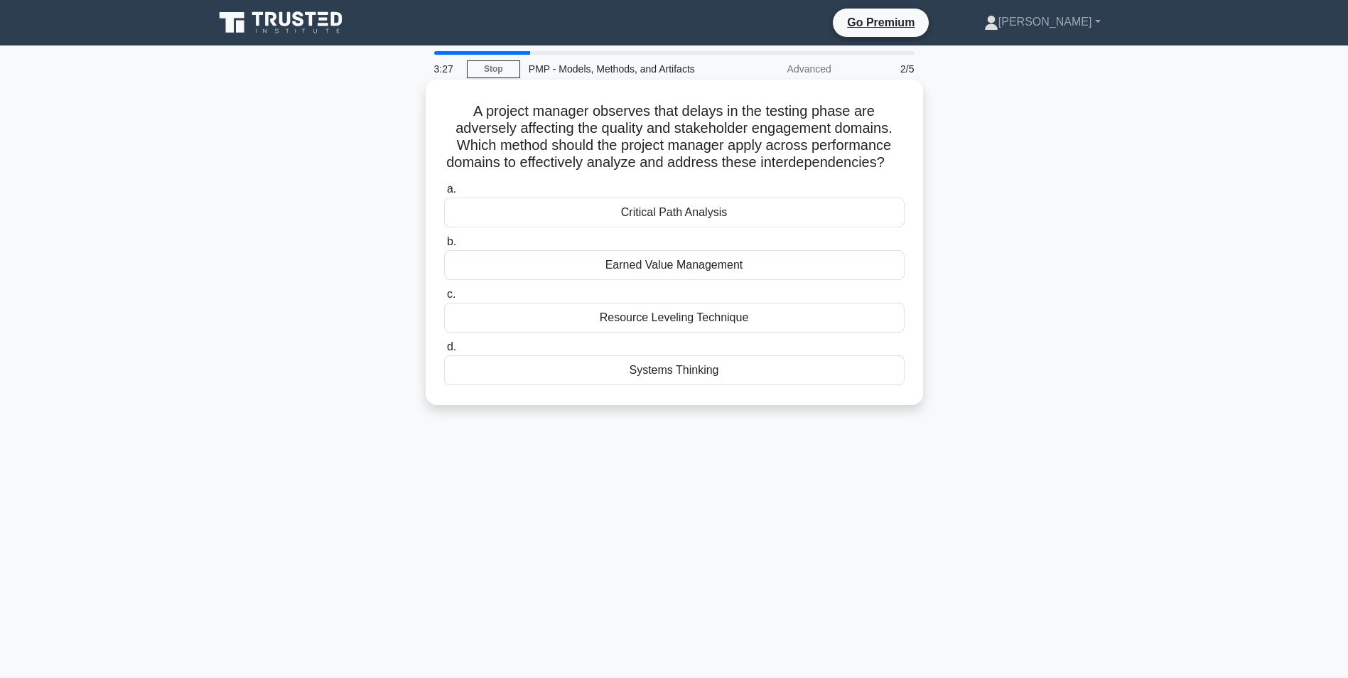
click at [686, 385] on div "Systems Thinking" at bounding box center [674, 370] width 461 height 30
click at [444, 352] on input "d. Systems Thinking" at bounding box center [444, 347] width 0 height 9
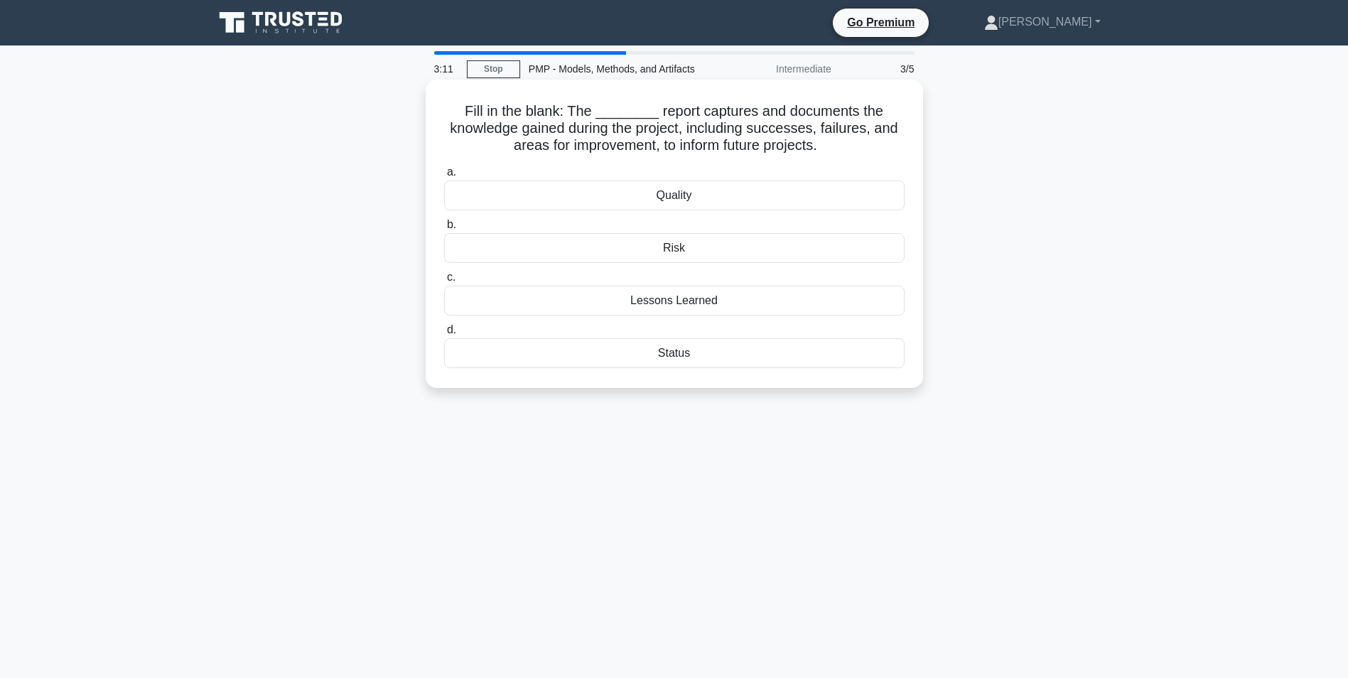
click at [675, 298] on div "Lessons Learned" at bounding box center [674, 301] width 461 height 30
click at [444, 282] on input "c. Lessons Learned" at bounding box center [444, 277] width 0 height 9
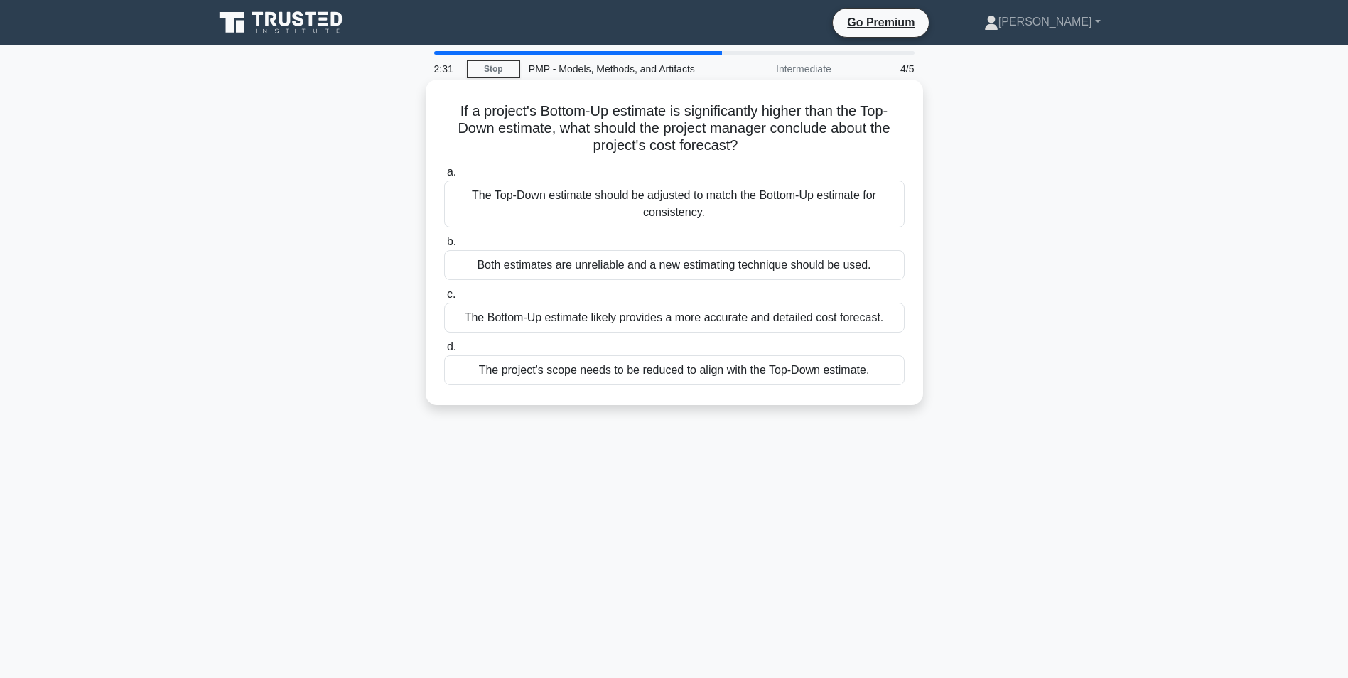
click at [664, 323] on div "The Bottom-Up estimate likely provides a more accurate and detailed cost foreca…" at bounding box center [674, 318] width 461 height 30
click at [444, 299] on input "c. The Bottom-Up estimate likely provides a more accurate and detailed cost for…" at bounding box center [444, 294] width 0 height 9
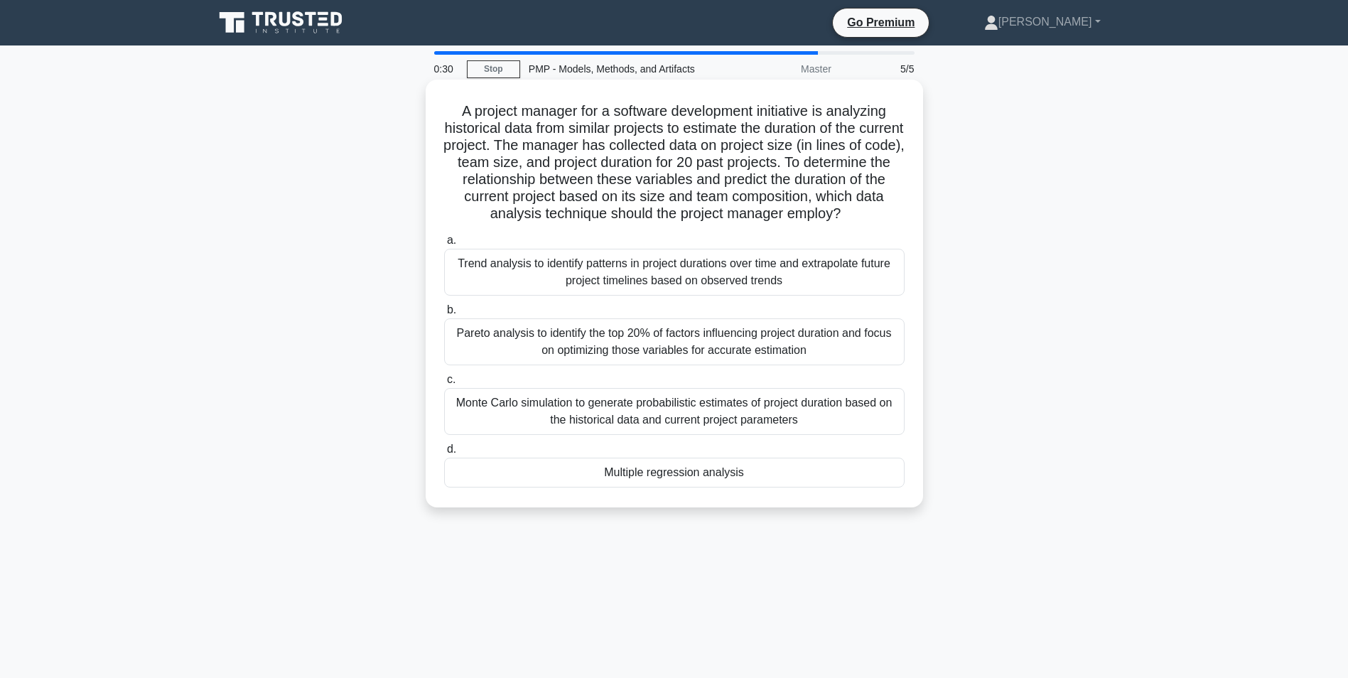
click at [719, 476] on div "Multiple regression analysis" at bounding box center [674, 473] width 461 height 30
click at [444, 454] on input "d. Multiple regression analysis" at bounding box center [444, 449] width 0 height 9
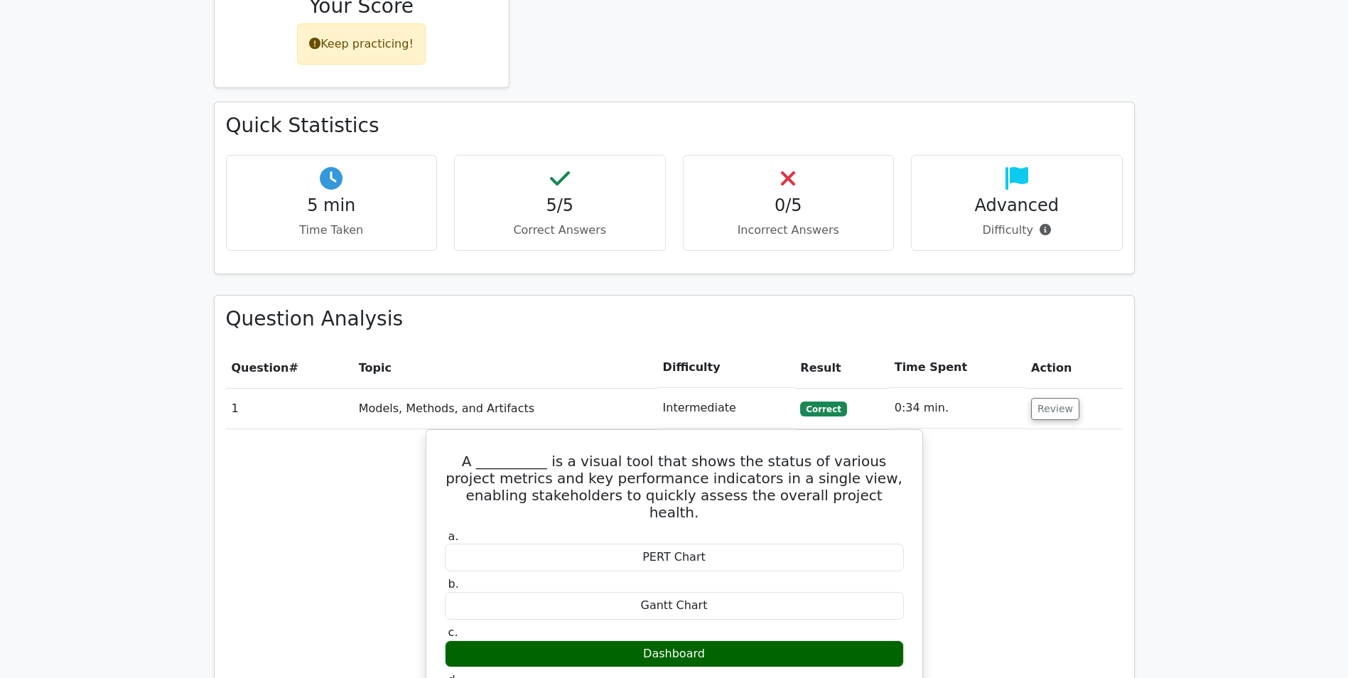
scroll to position [853, 0]
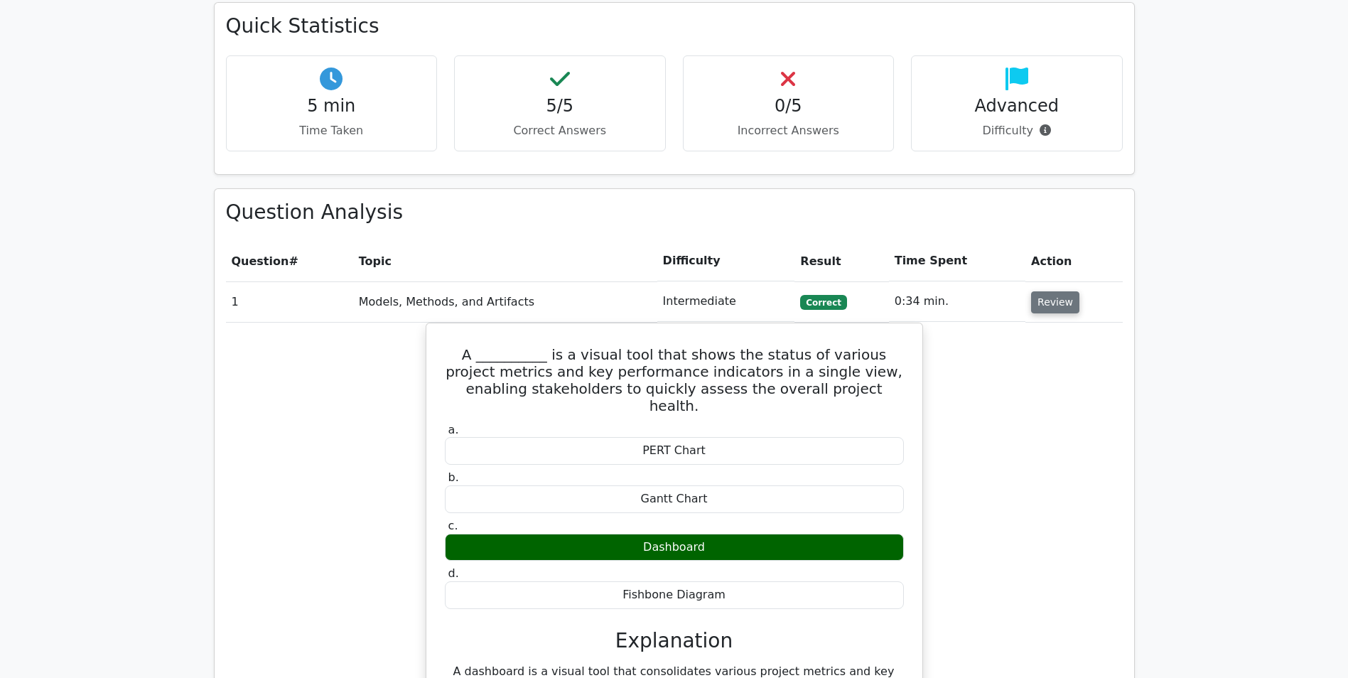
click at [1047, 291] on button "Review" at bounding box center [1055, 302] width 48 height 22
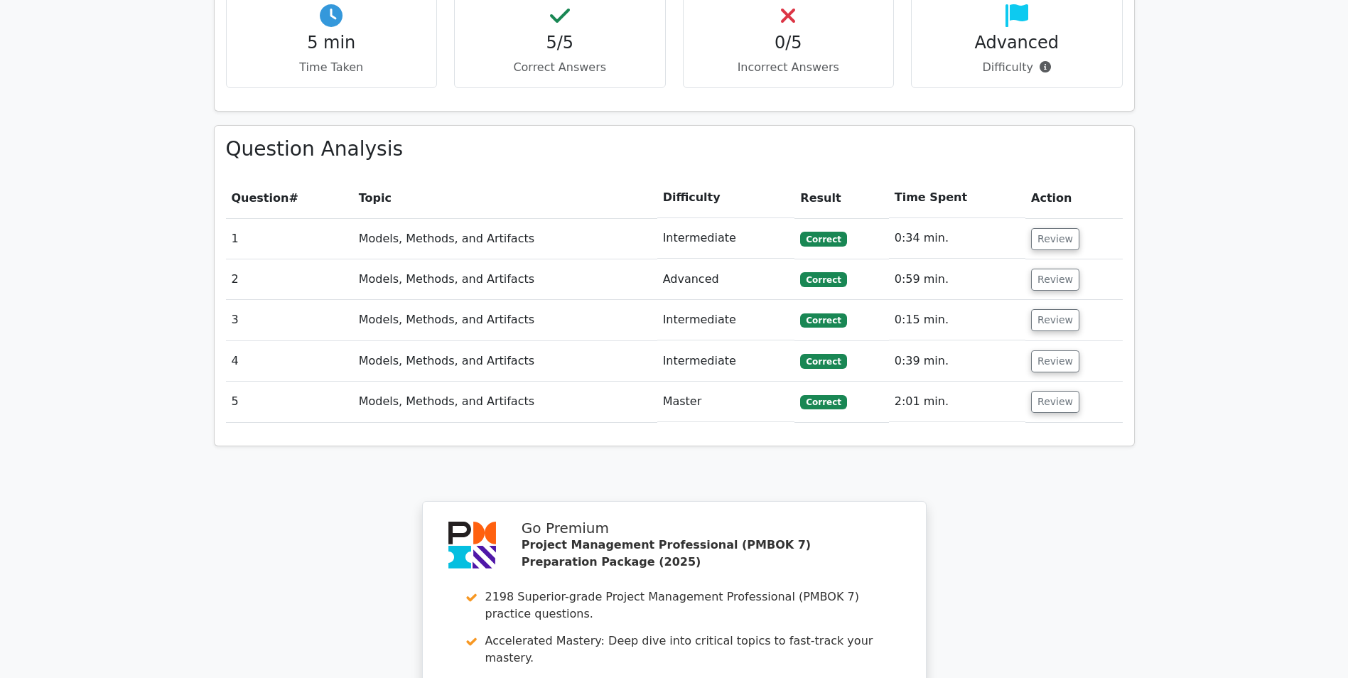
scroll to position [924, 0]
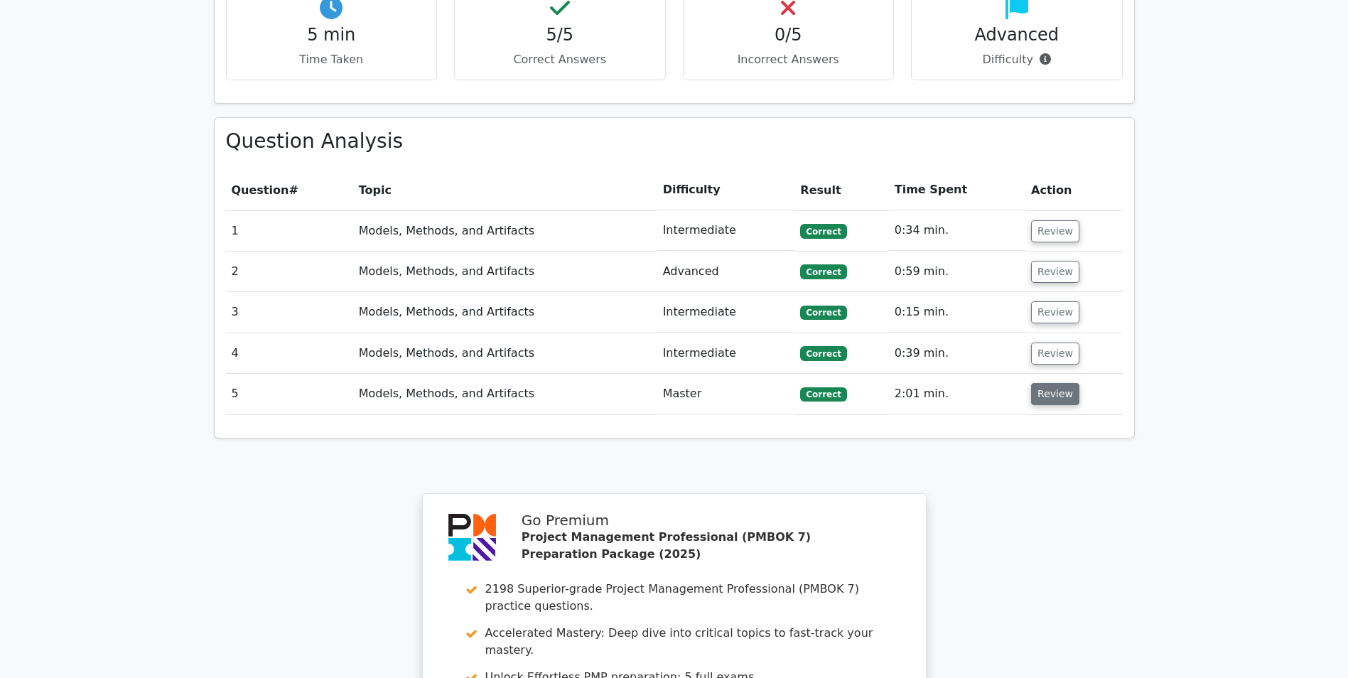
click at [1044, 383] on button "Review" at bounding box center [1055, 394] width 48 height 22
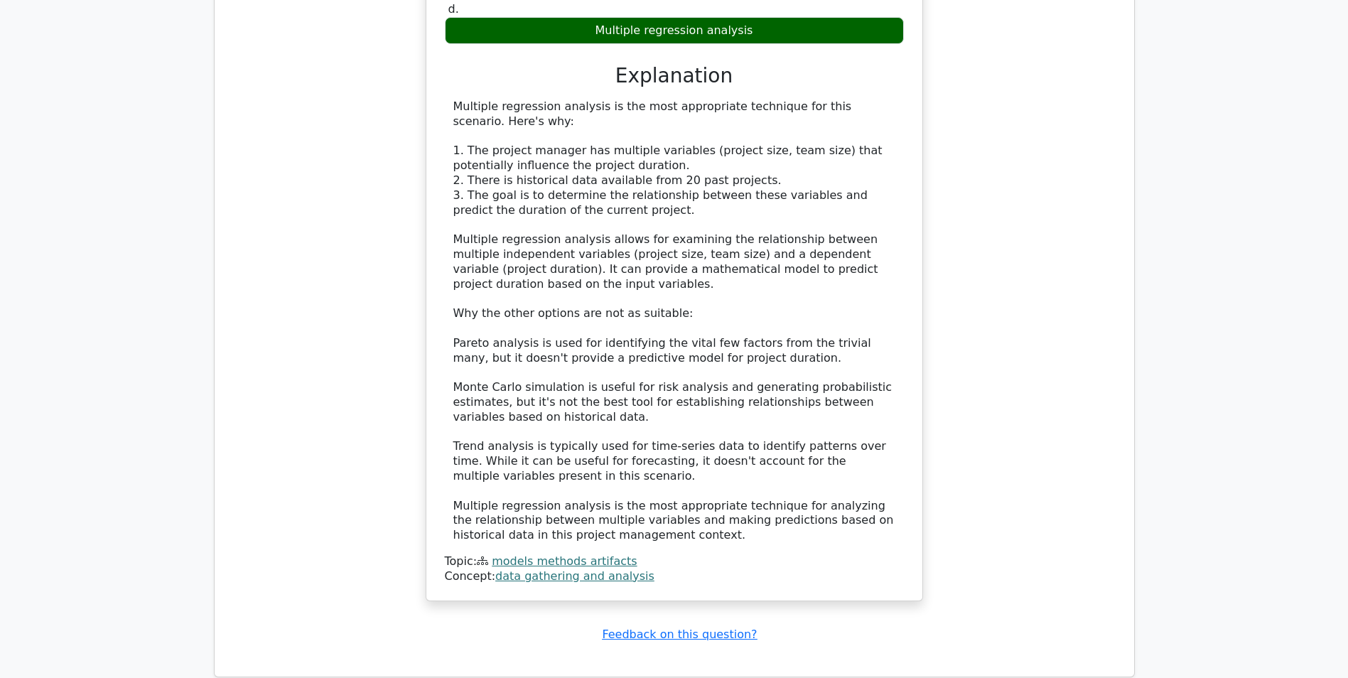
scroll to position [2229, 0]
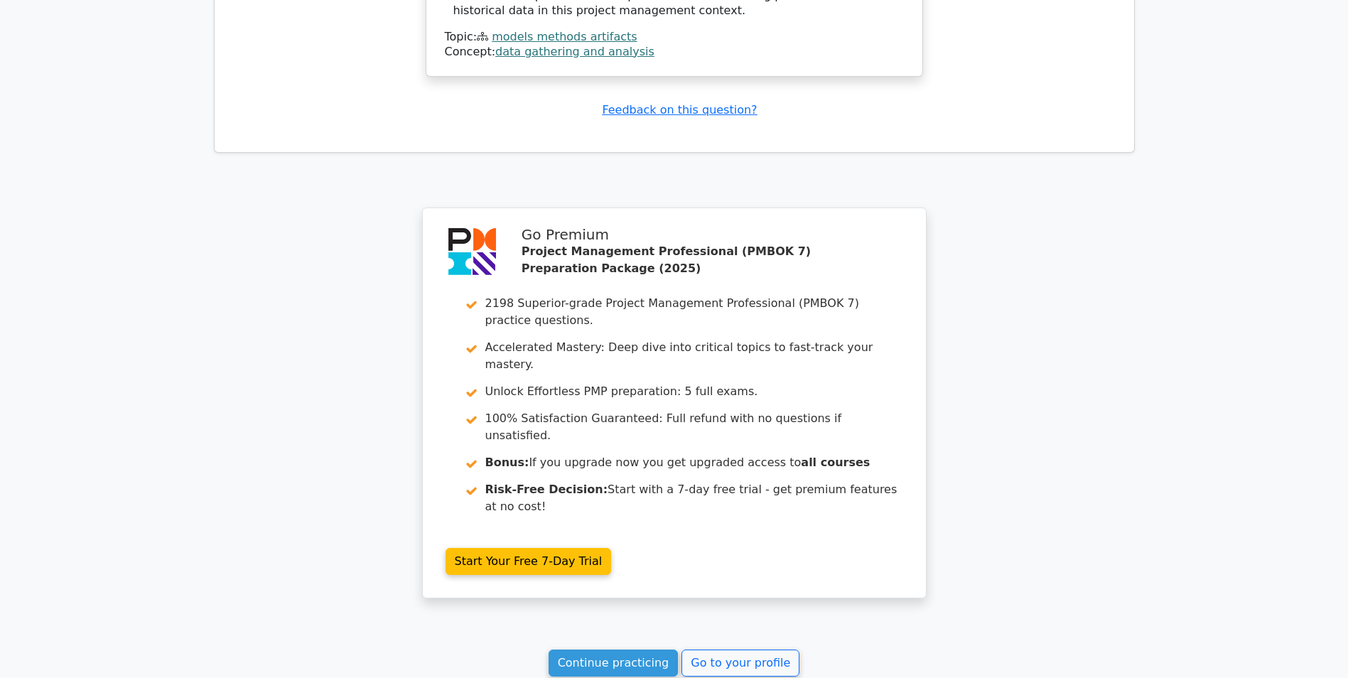
drag, startPoint x: 716, startPoint y: 337, endPoint x: 702, endPoint y: 426, distance: 89.9
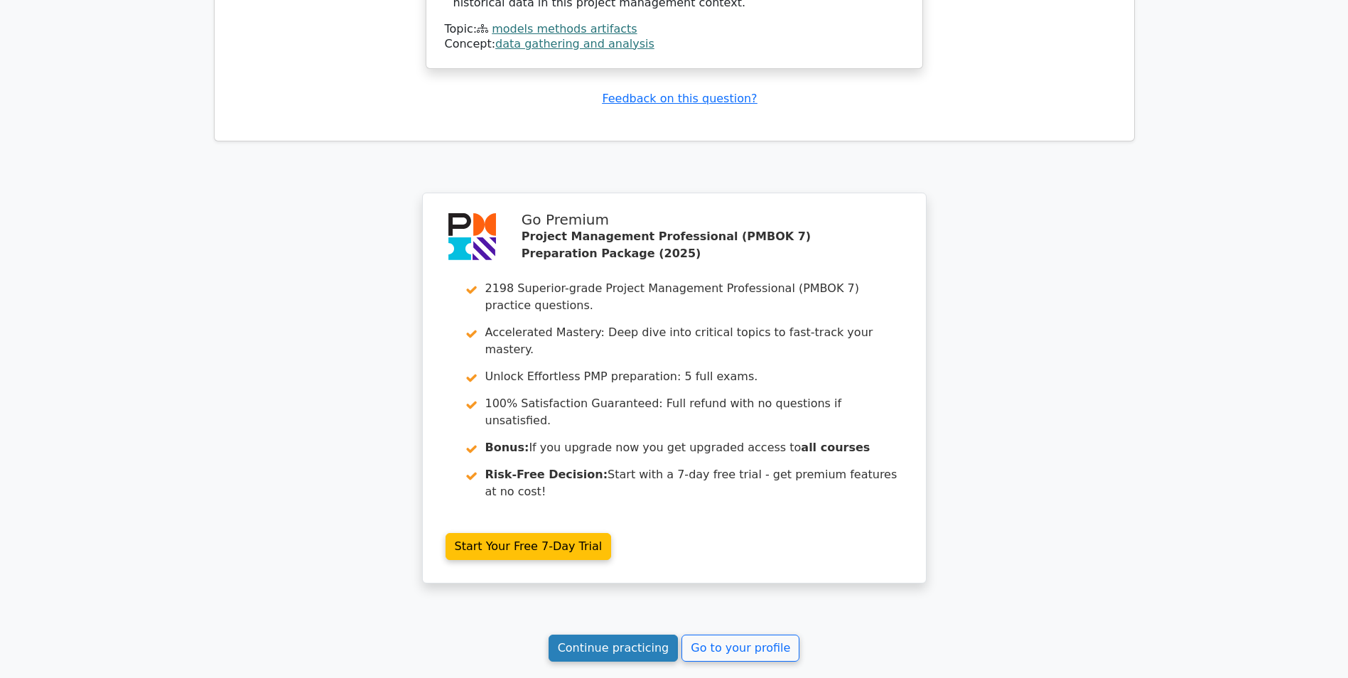
click at [636, 635] on link "Continue practicing" at bounding box center [614, 648] width 130 height 27
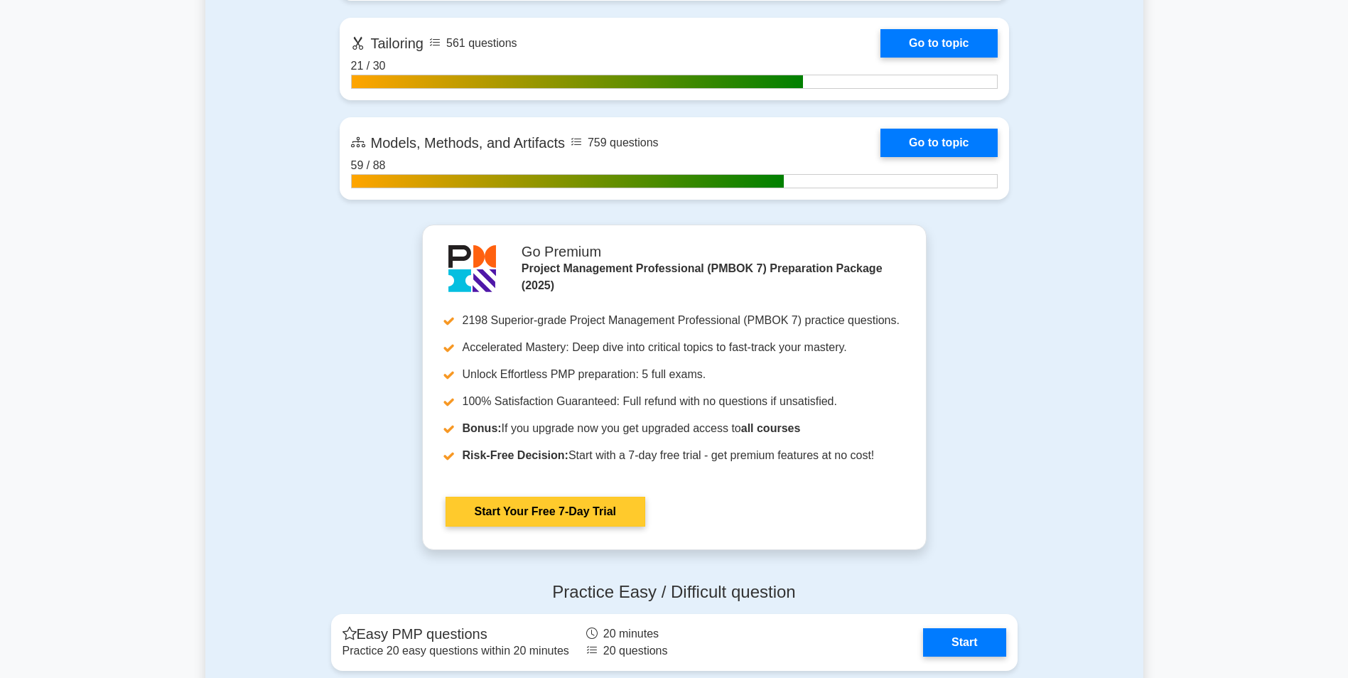
scroll to position [1279, 0]
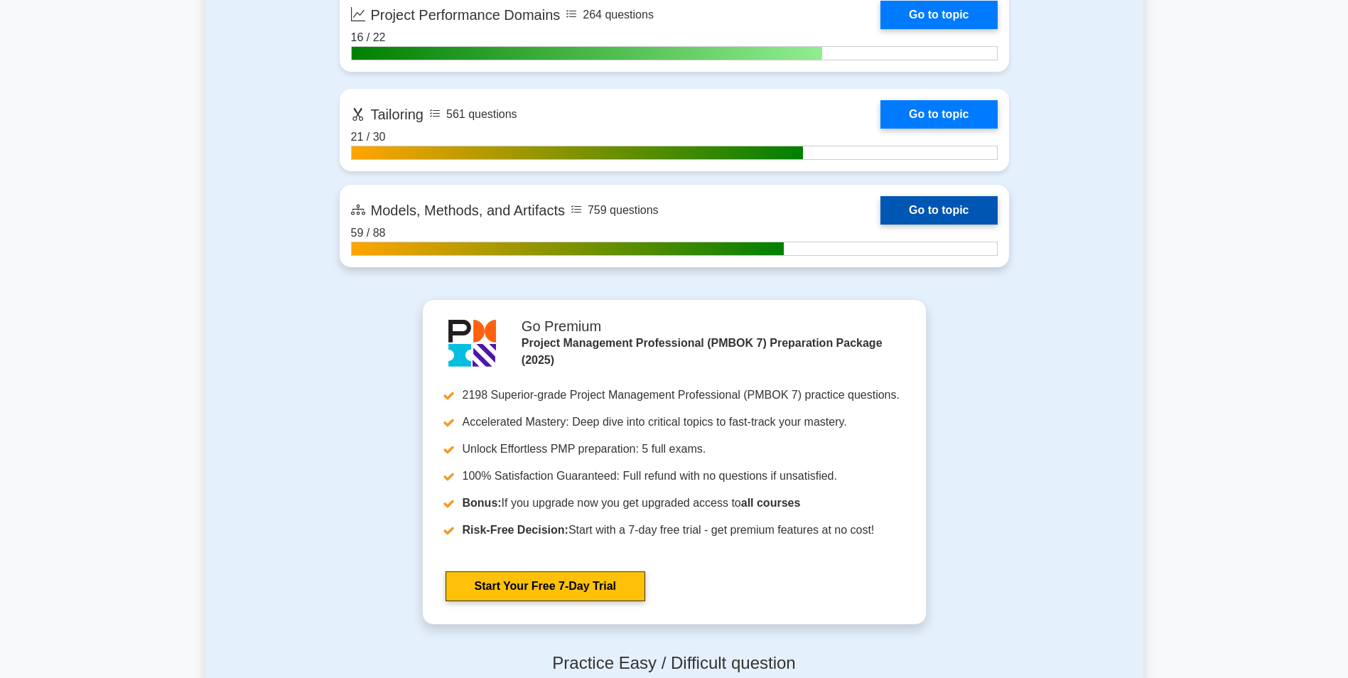
click at [925, 215] on link "Go to topic" at bounding box center [939, 210] width 117 height 28
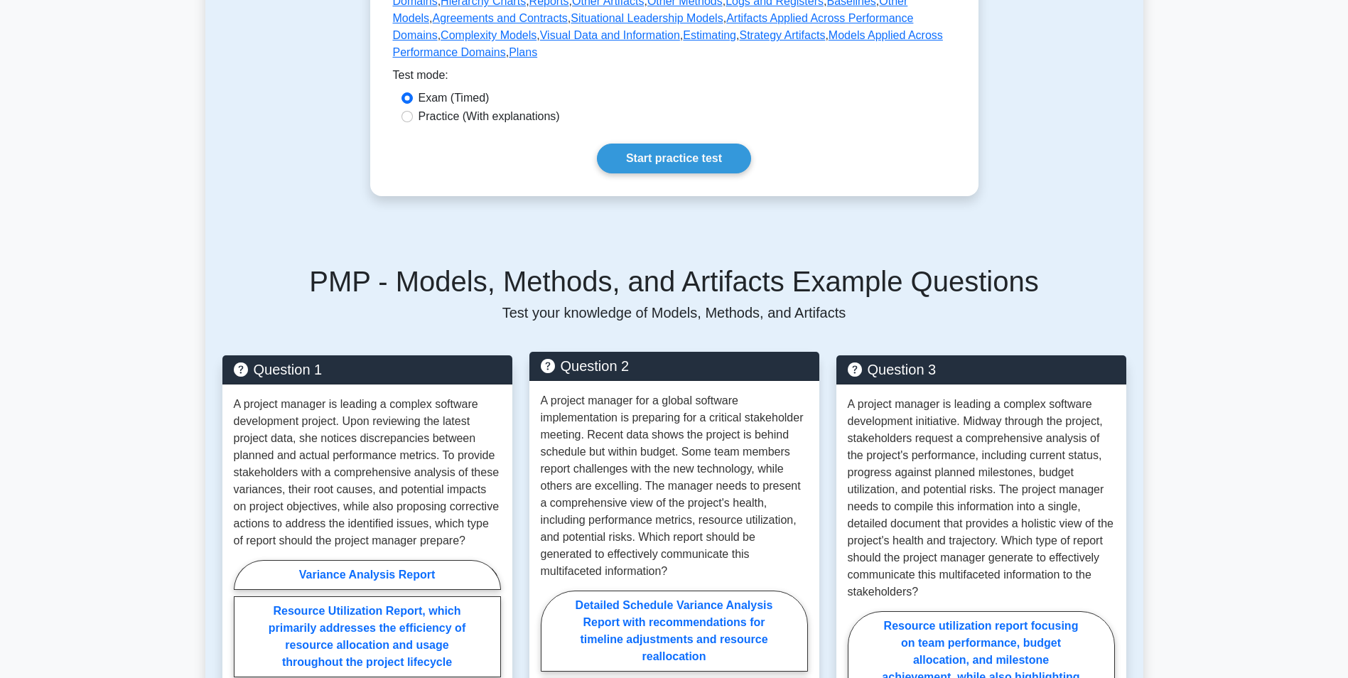
scroll to position [569, 0]
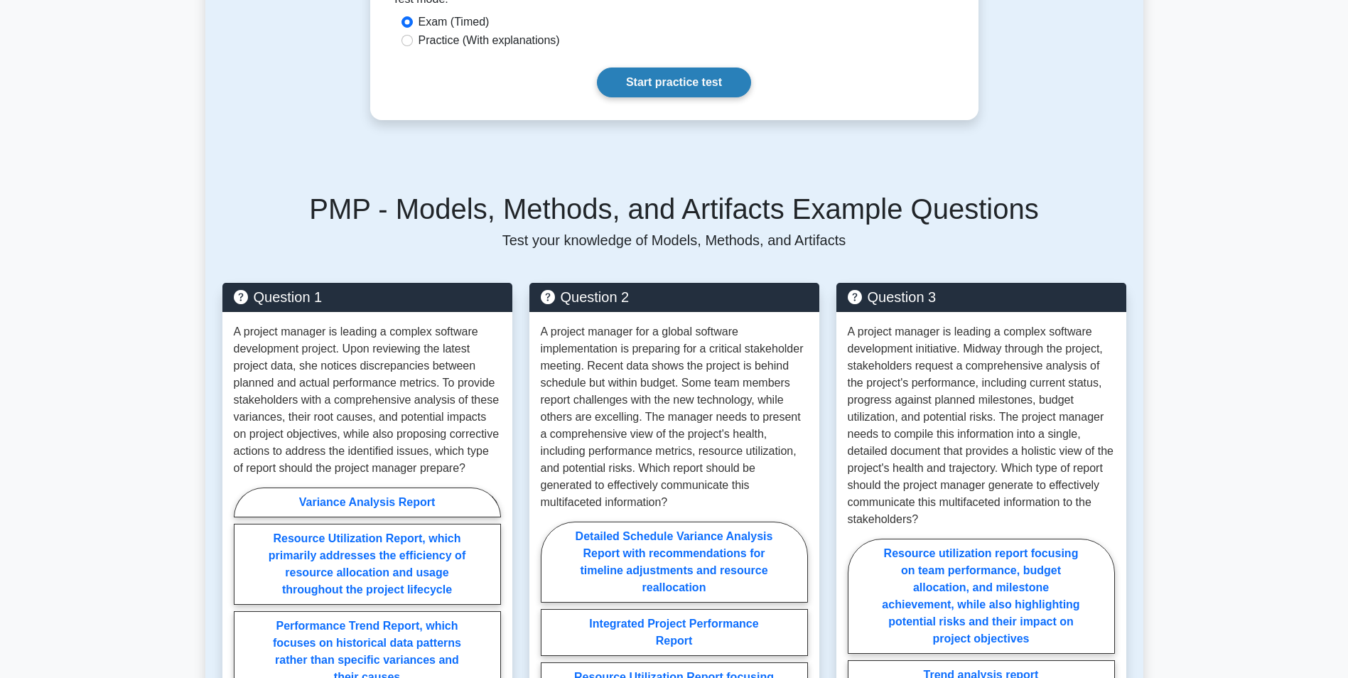
click at [640, 68] on link "Start practice test" at bounding box center [674, 83] width 154 height 30
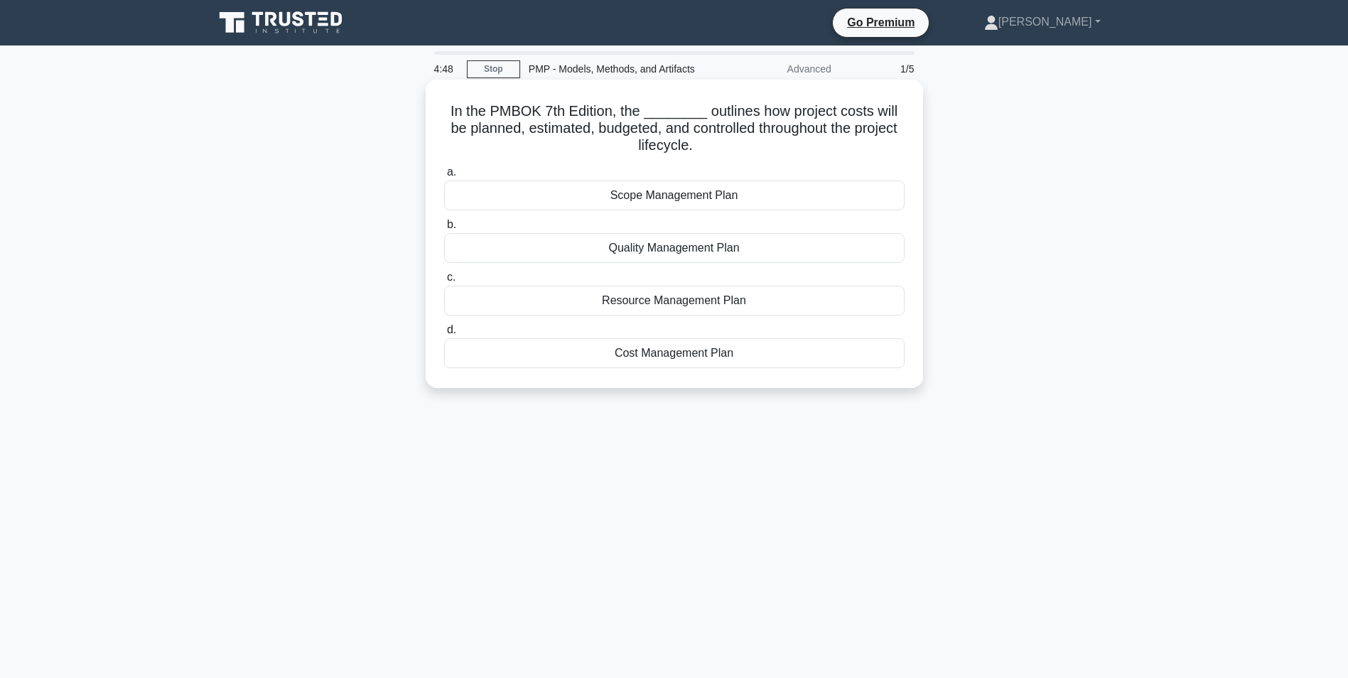
click at [684, 359] on div "Cost Management Plan" at bounding box center [674, 353] width 461 height 30
click at [444, 335] on input "d. Cost Management Plan" at bounding box center [444, 330] width 0 height 9
click at [717, 301] on div "Value Delivery System" at bounding box center [674, 301] width 461 height 30
click at [444, 282] on input "c. Value Delivery System" at bounding box center [444, 277] width 0 height 9
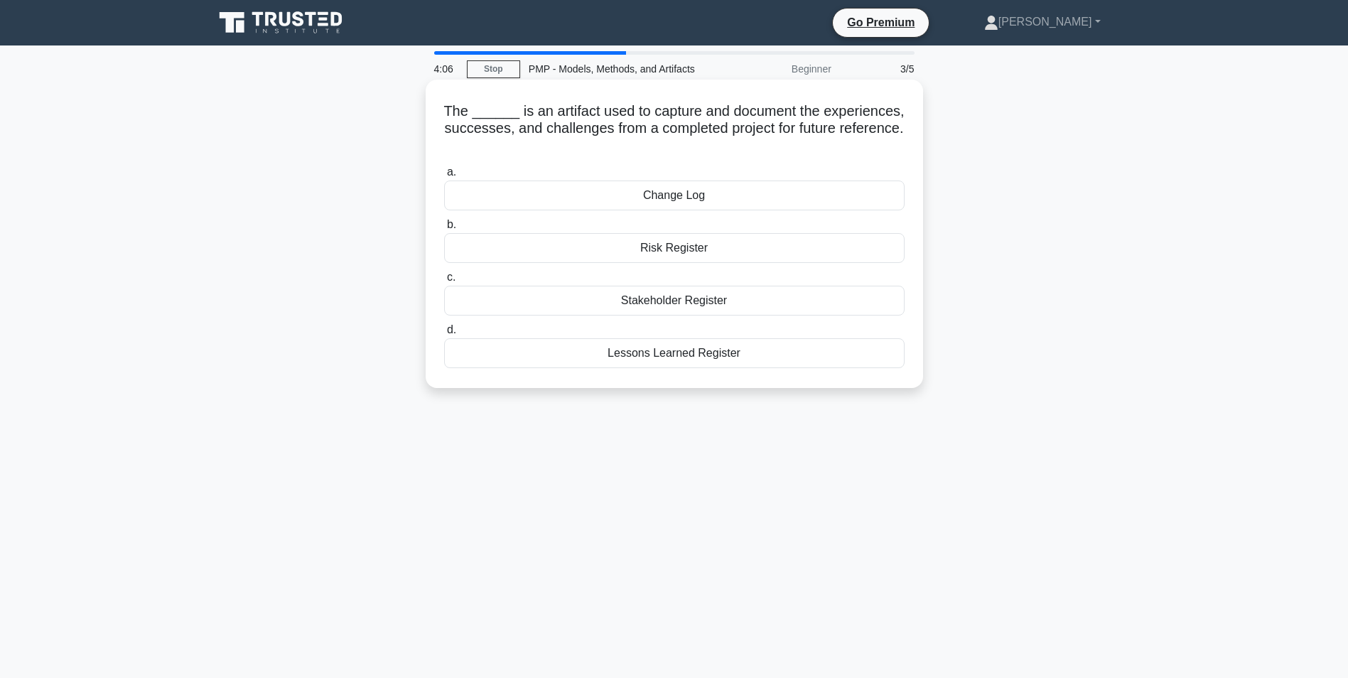
click at [790, 353] on div "Lessons Learned Register" at bounding box center [674, 353] width 461 height 30
click at [444, 335] on input "d. Lessons Learned Register" at bounding box center [444, 330] width 0 height 9
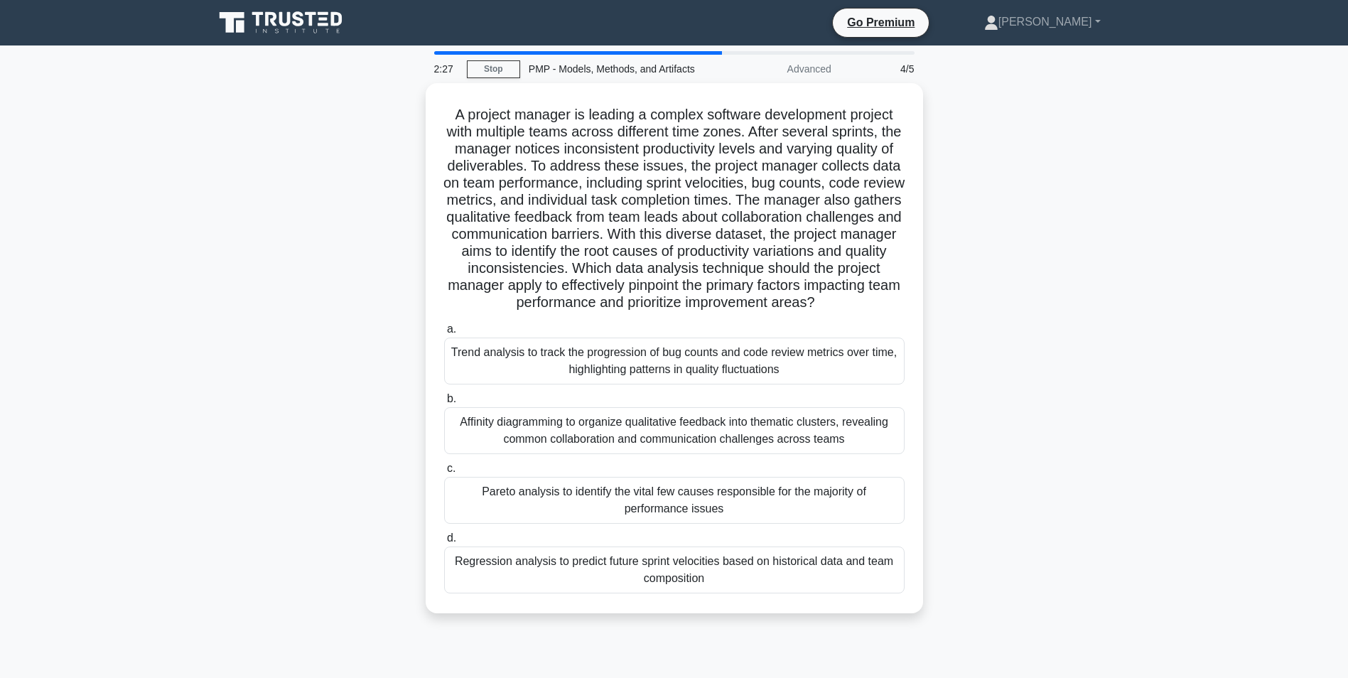
click at [709, 444] on div "Affinity diagramming to organize qualitative feedback into thematic clusters, r…" at bounding box center [674, 430] width 461 height 47
click at [444, 404] on input "b. Affinity diagramming to organize qualitative feedback into thematic clusters…" at bounding box center [444, 398] width 0 height 9
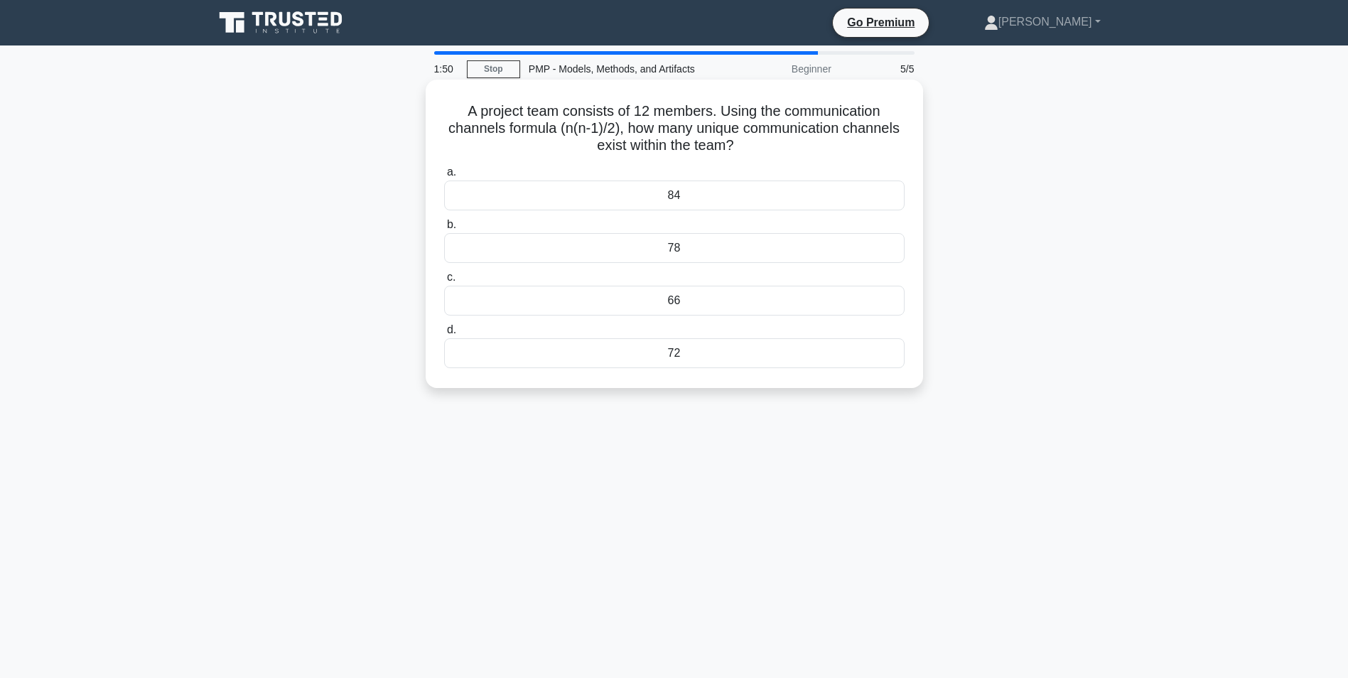
click at [617, 301] on div "66" at bounding box center [674, 301] width 461 height 30
click at [444, 282] on input "c. 66" at bounding box center [444, 277] width 0 height 9
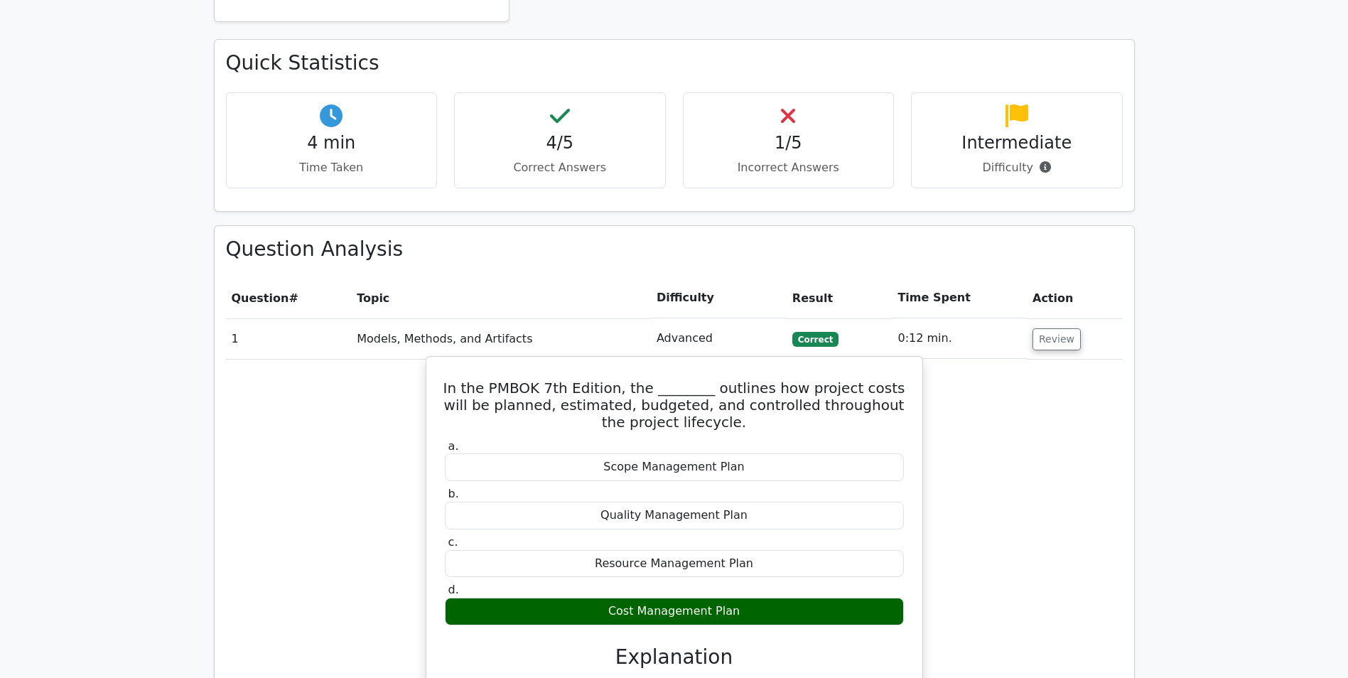
scroll to position [924, 0]
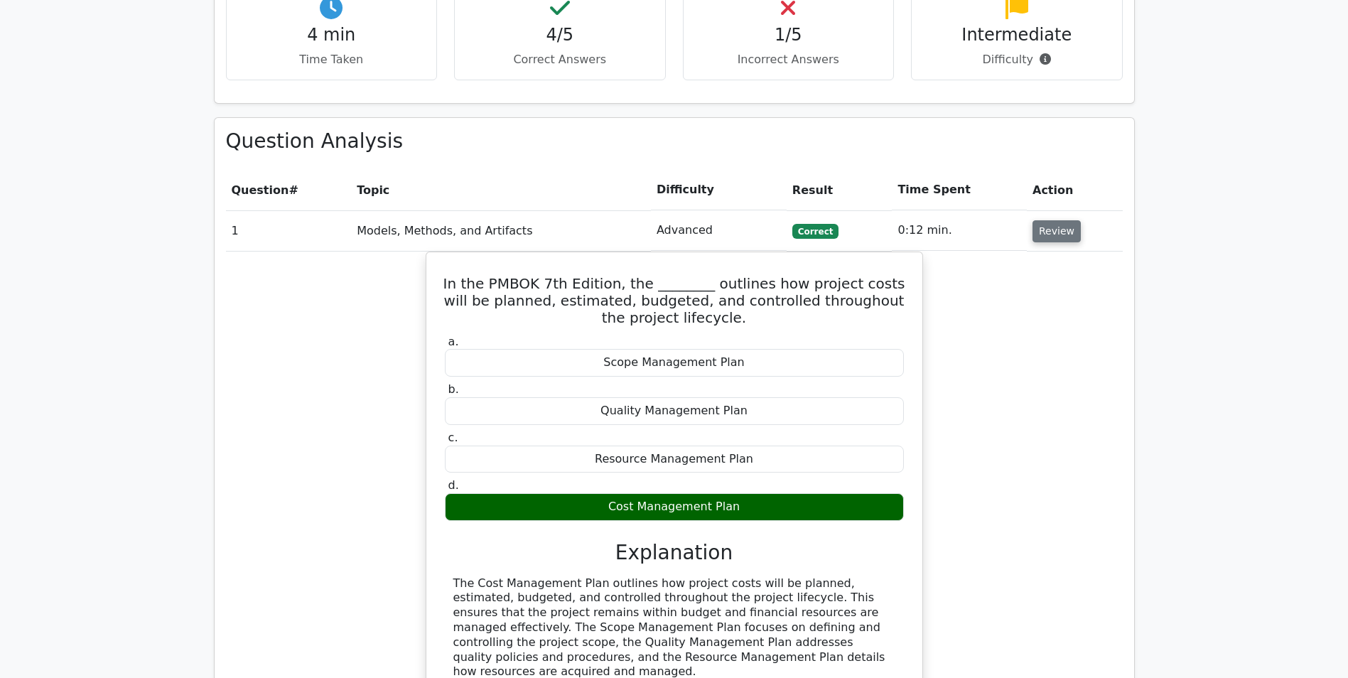
click at [1053, 220] on button "Review" at bounding box center [1057, 231] width 48 height 22
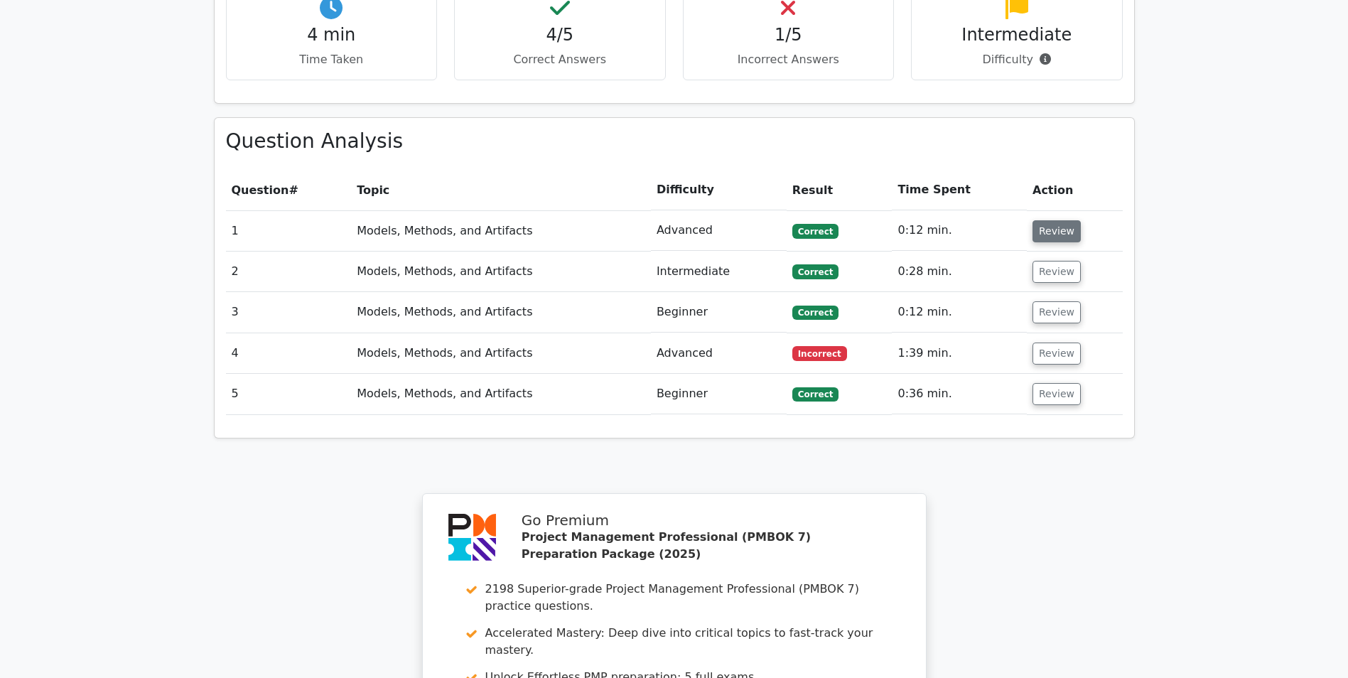
click at [1043, 220] on button "Review" at bounding box center [1057, 231] width 48 height 22
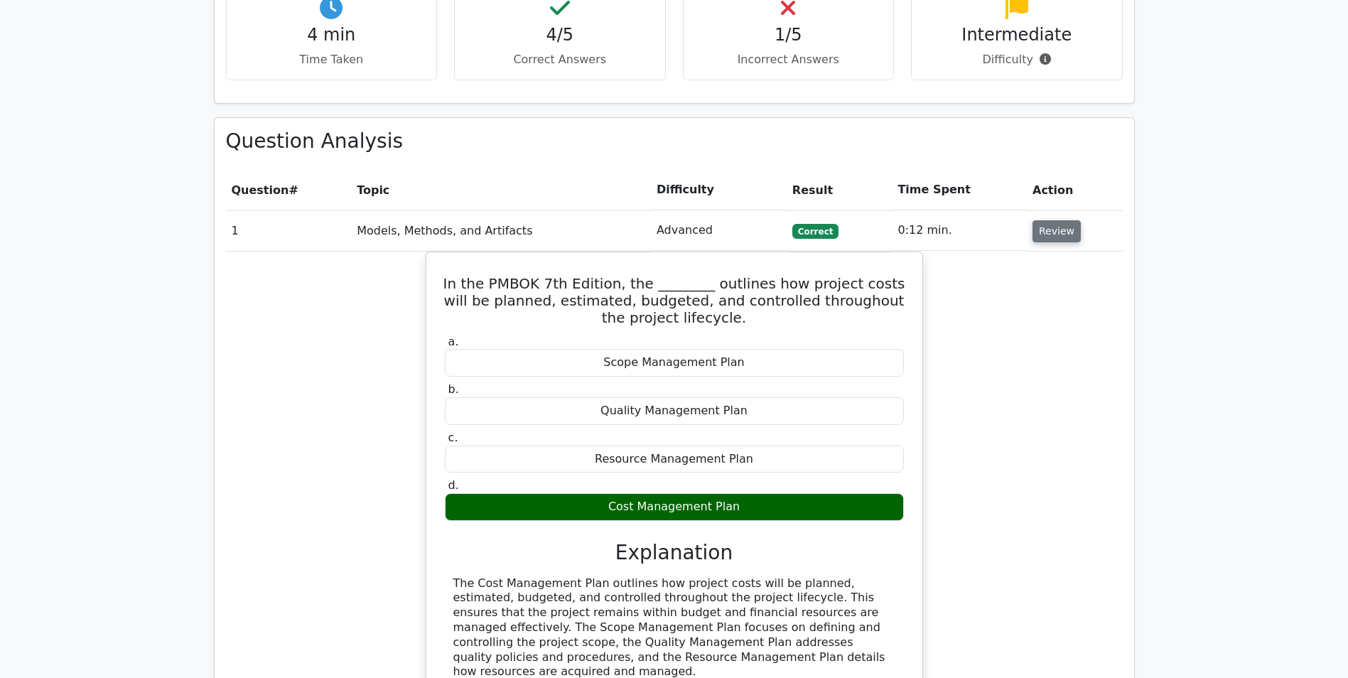
click at [1055, 220] on button "Review" at bounding box center [1057, 231] width 48 height 22
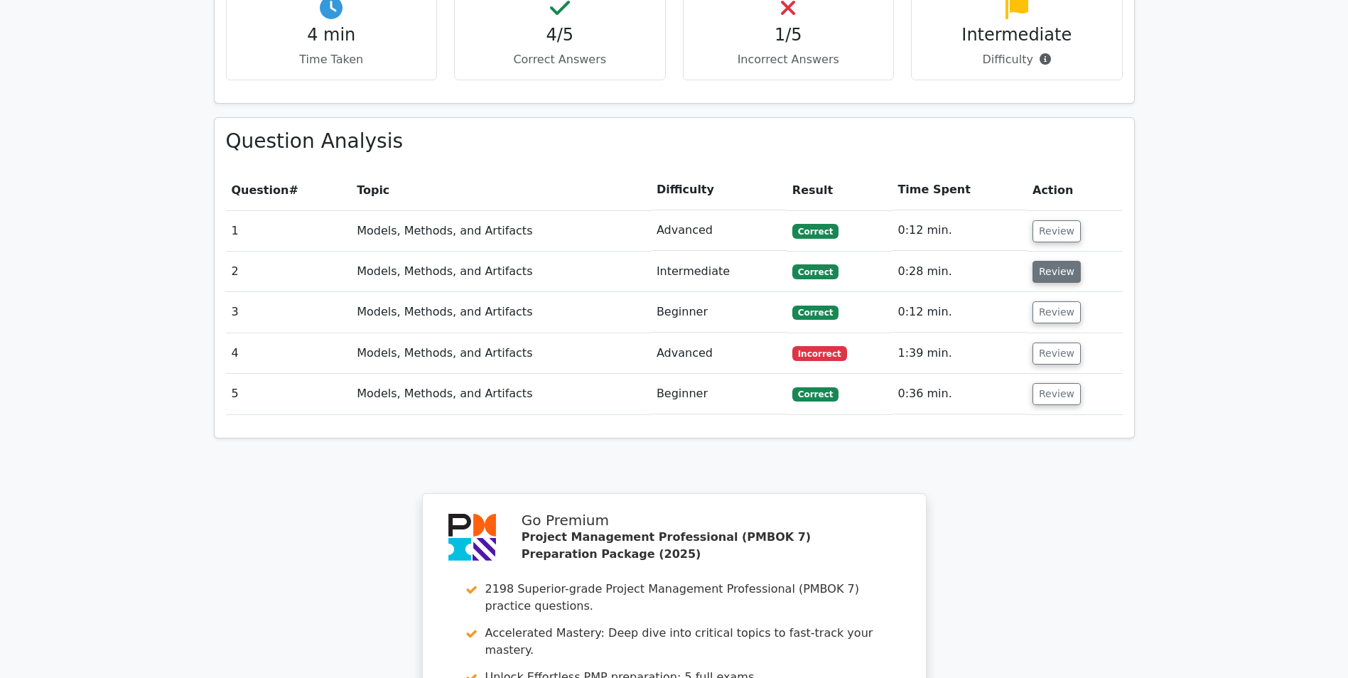
click at [1067, 261] on button "Review" at bounding box center [1057, 272] width 48 height 22
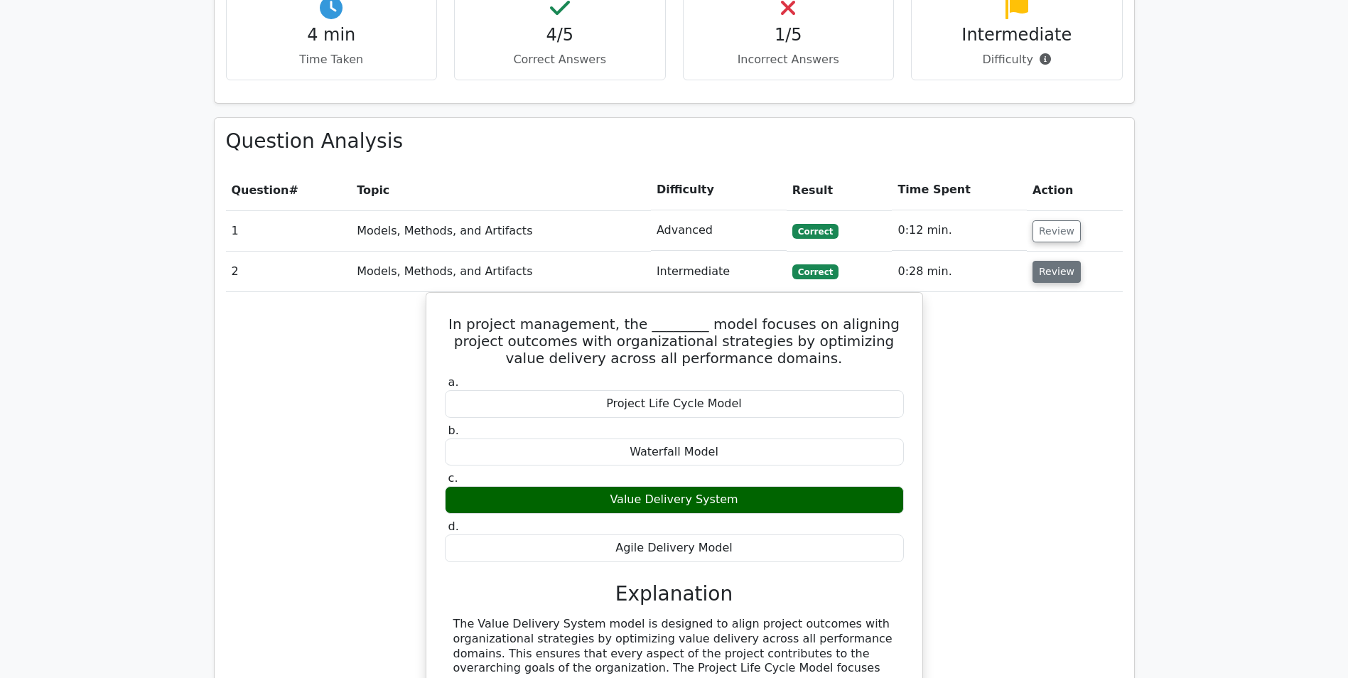
click at [1067, 261] on button "Review" at bounding box center [1057, 272] width 48 height 22
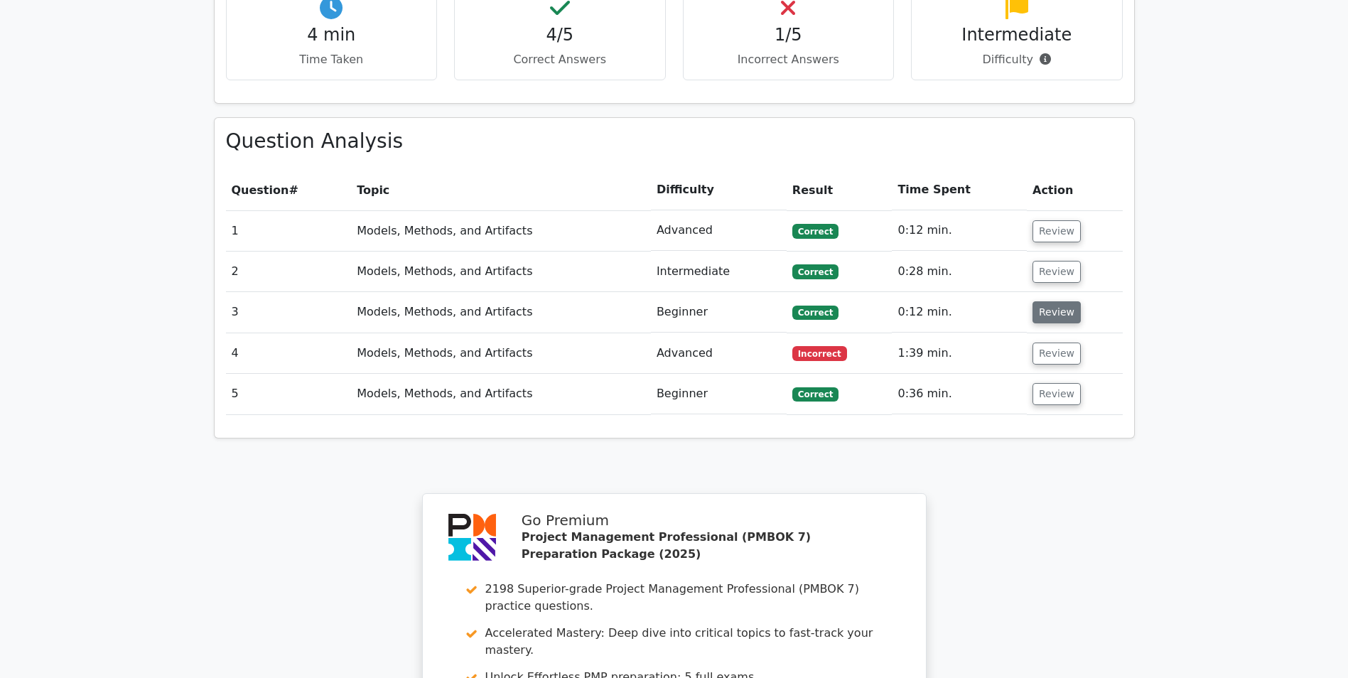
click at [1058, 301] on button "Review" at bounding box center [1057, 312] width 48 height 22
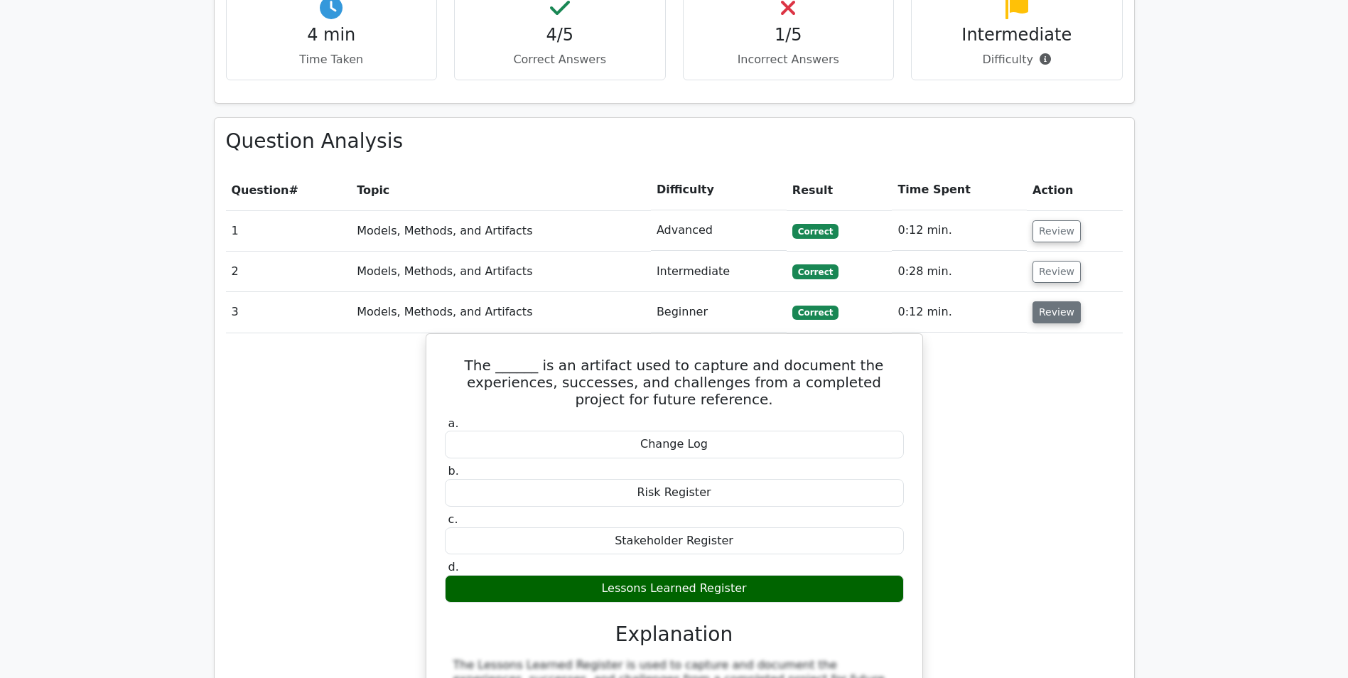
click at [1058, 301] on button "Review" at bounding box center [1057, 312] width 48 height 22
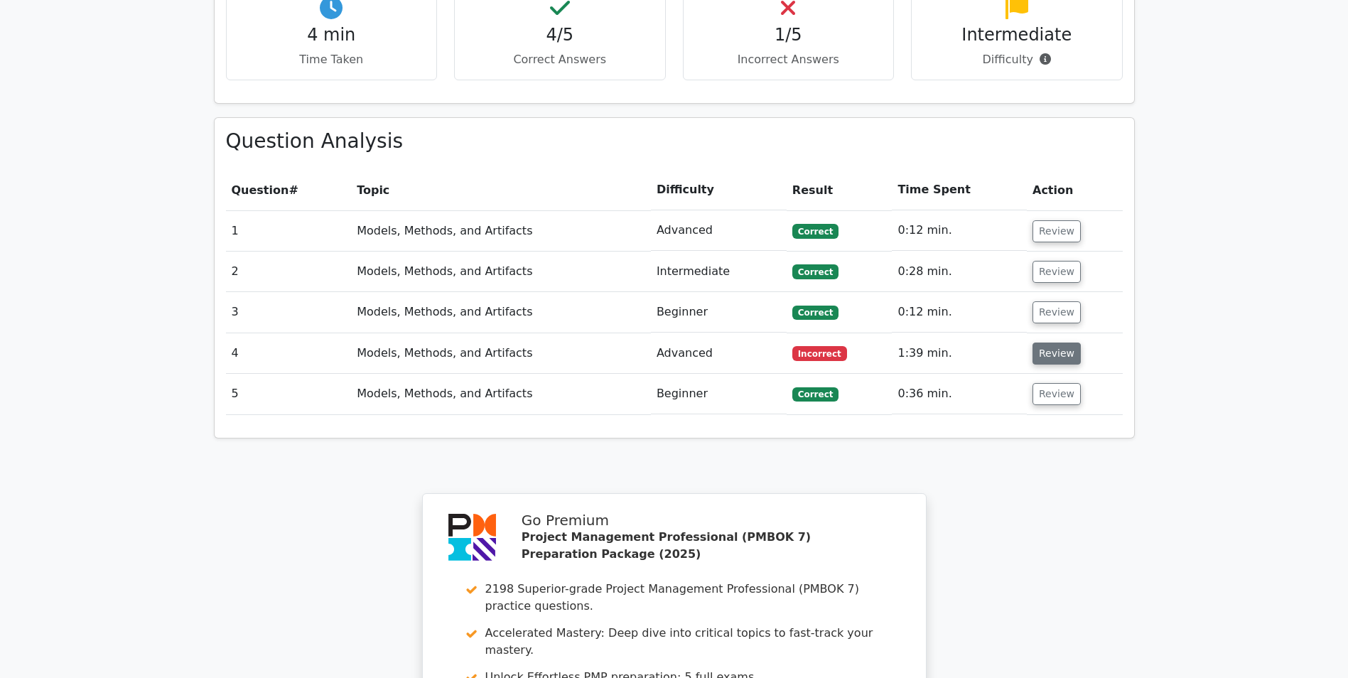
click at [1055, 343] on button "Review" at bounding box center [1057, 354] width 48 height 22
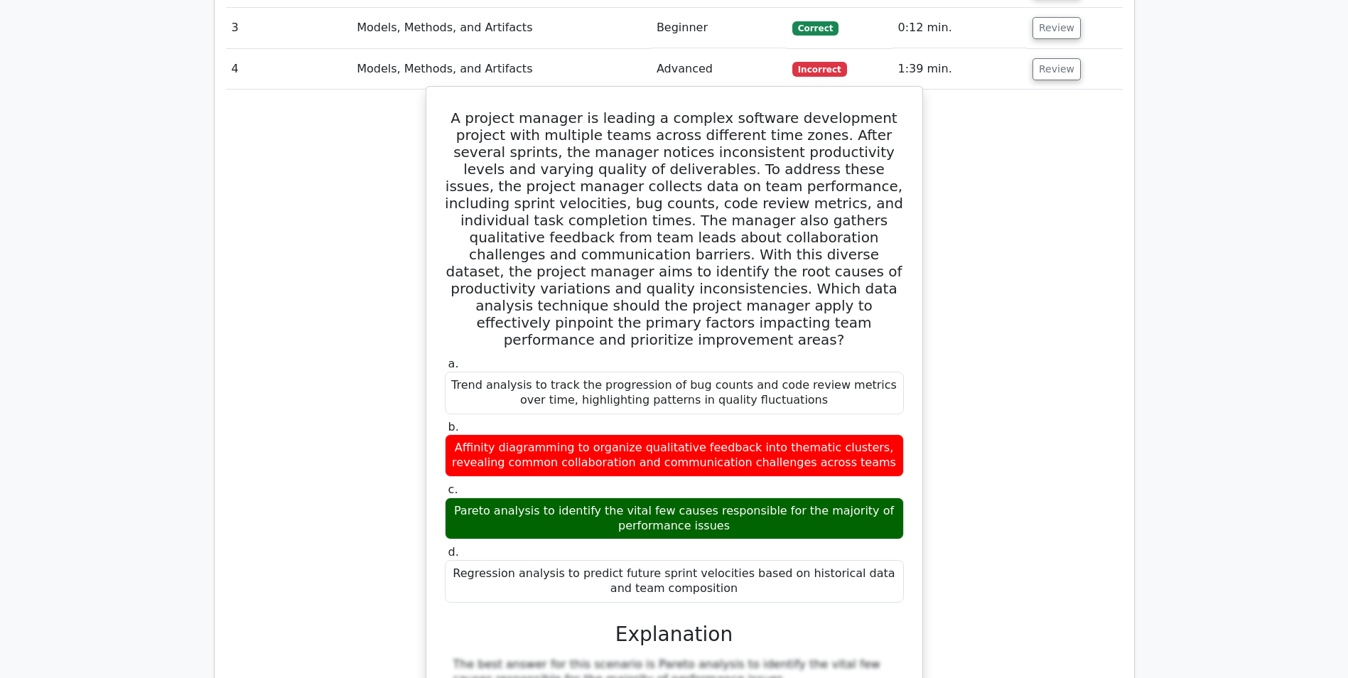
scroll to position [1137, 0]
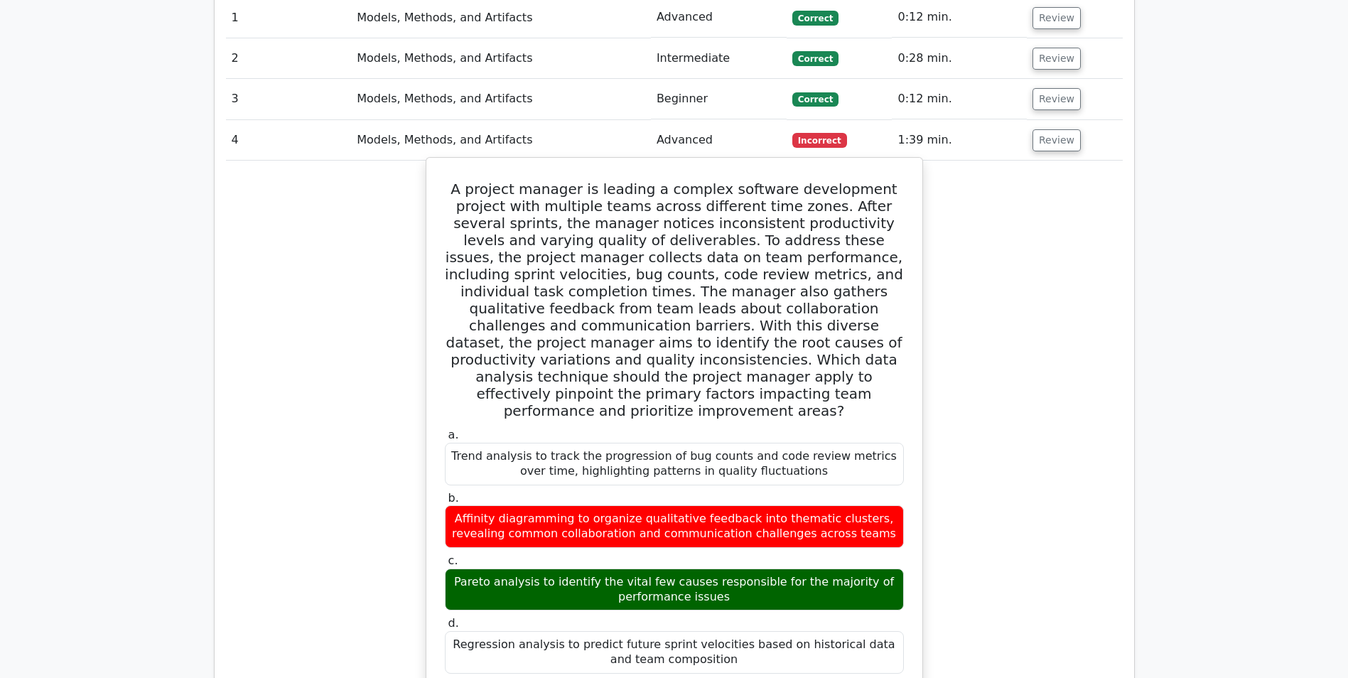
drag, startPoint x: 472, startPoint y: 511, endPoint x: 552, endPoint y: 513, distance: 80.3
click at [552, 569] on div "Pareto analysis to identify the vital few causes responsible for the majority o…" at bounding box center [674, 590] width 459 height 43
copy div "Pareto analysis"
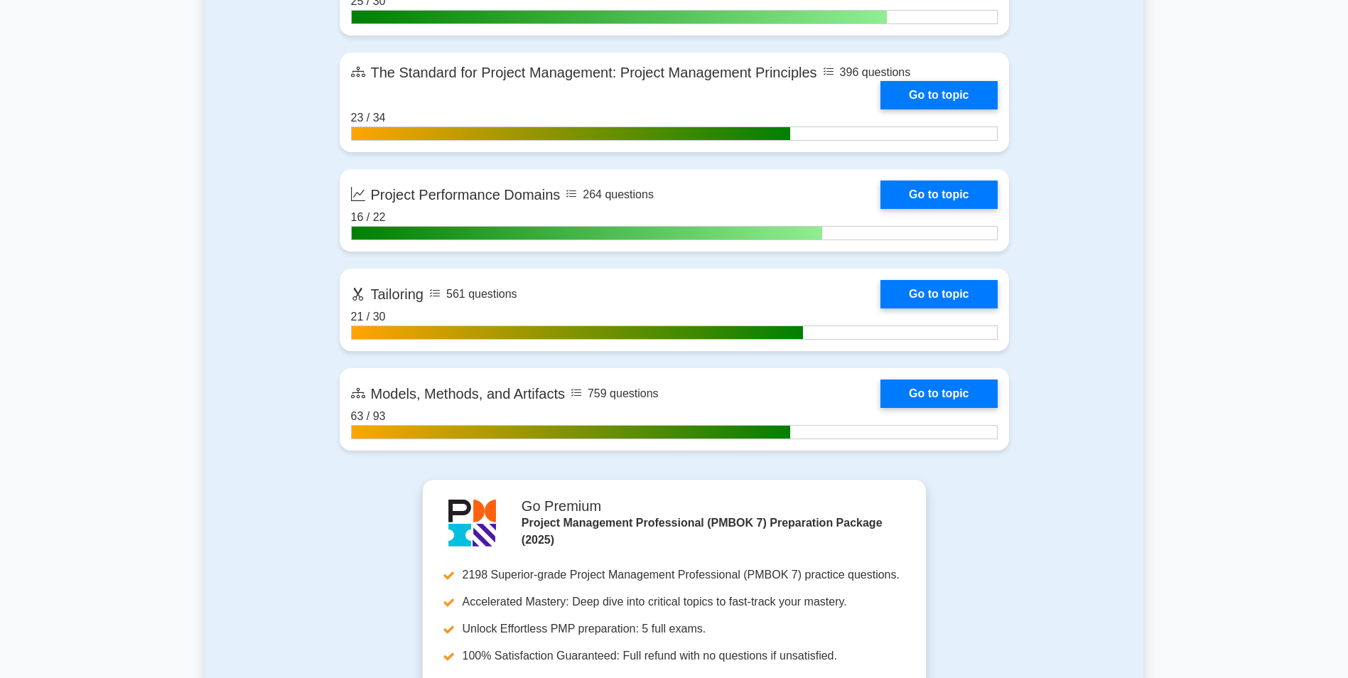
scroll to position [1137, 0]
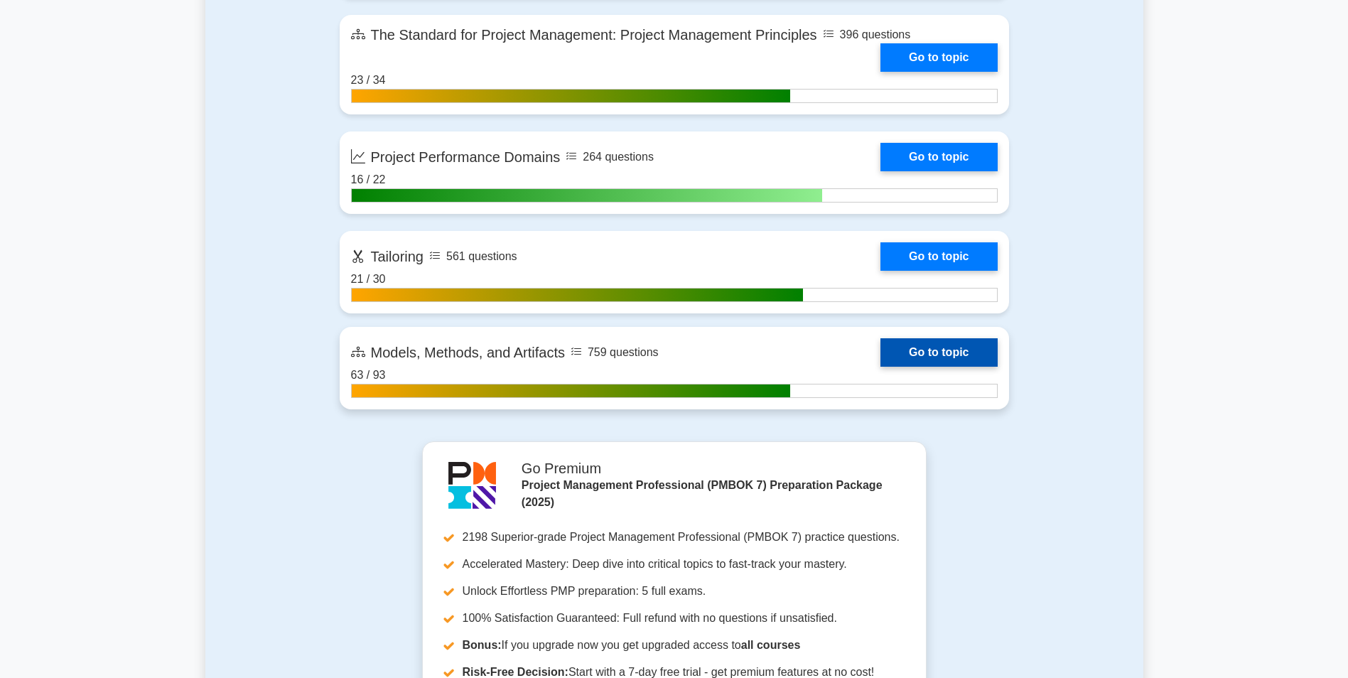
click at [910, 345] on link "Go to topic" at bounding box center [939, 352] width 117 height 28
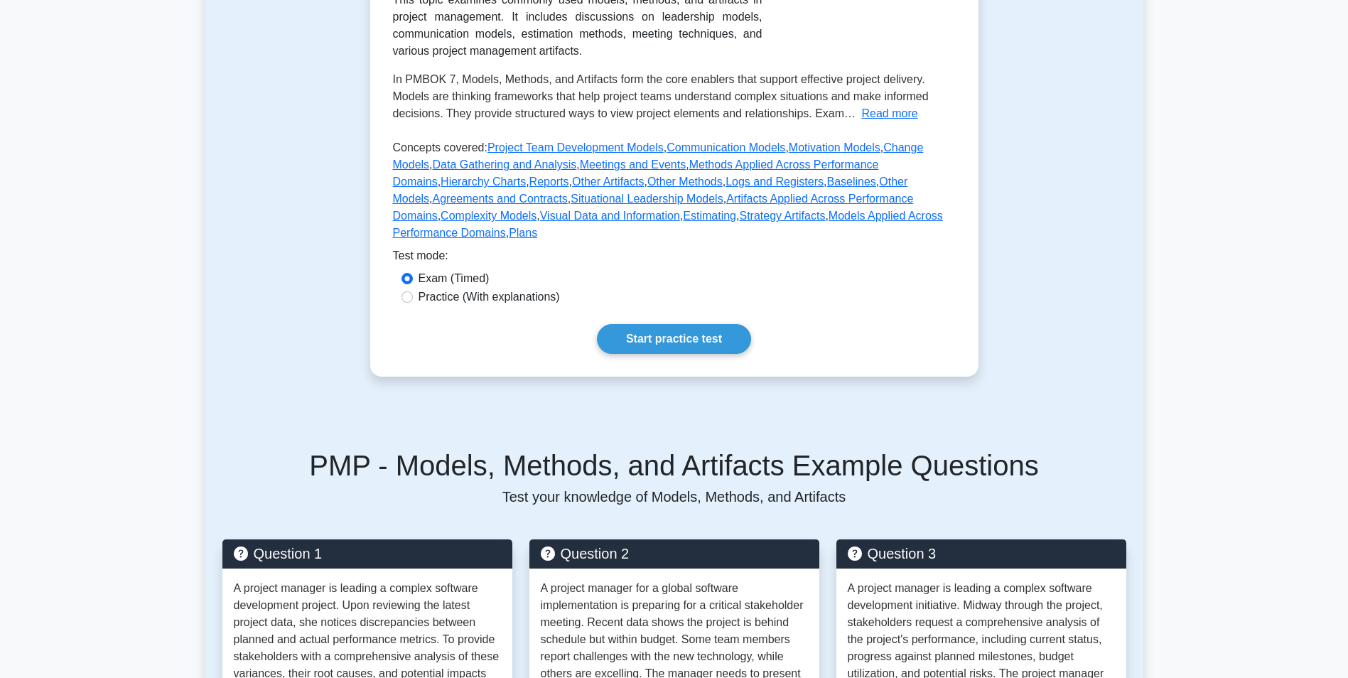
scroll to position [355, 0]
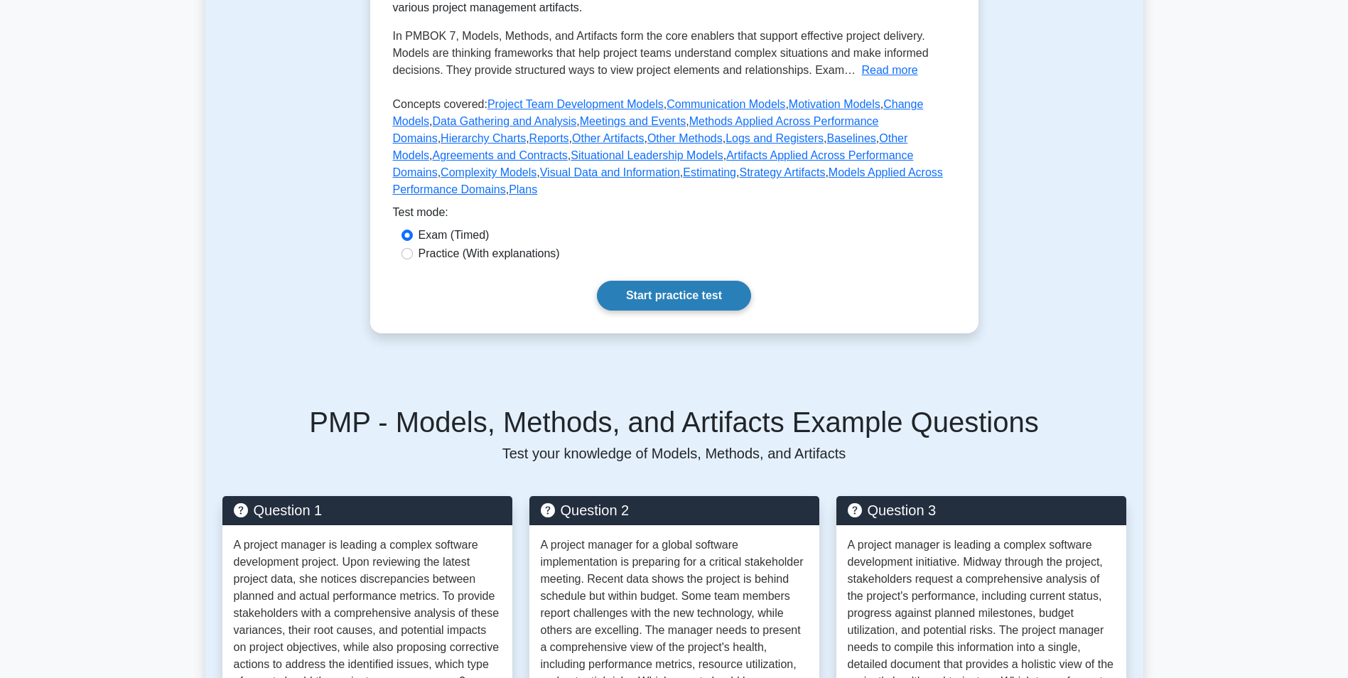
click at [686, 281] on link "Start practice test" at bounding box center [674, 296] width 154 height 30
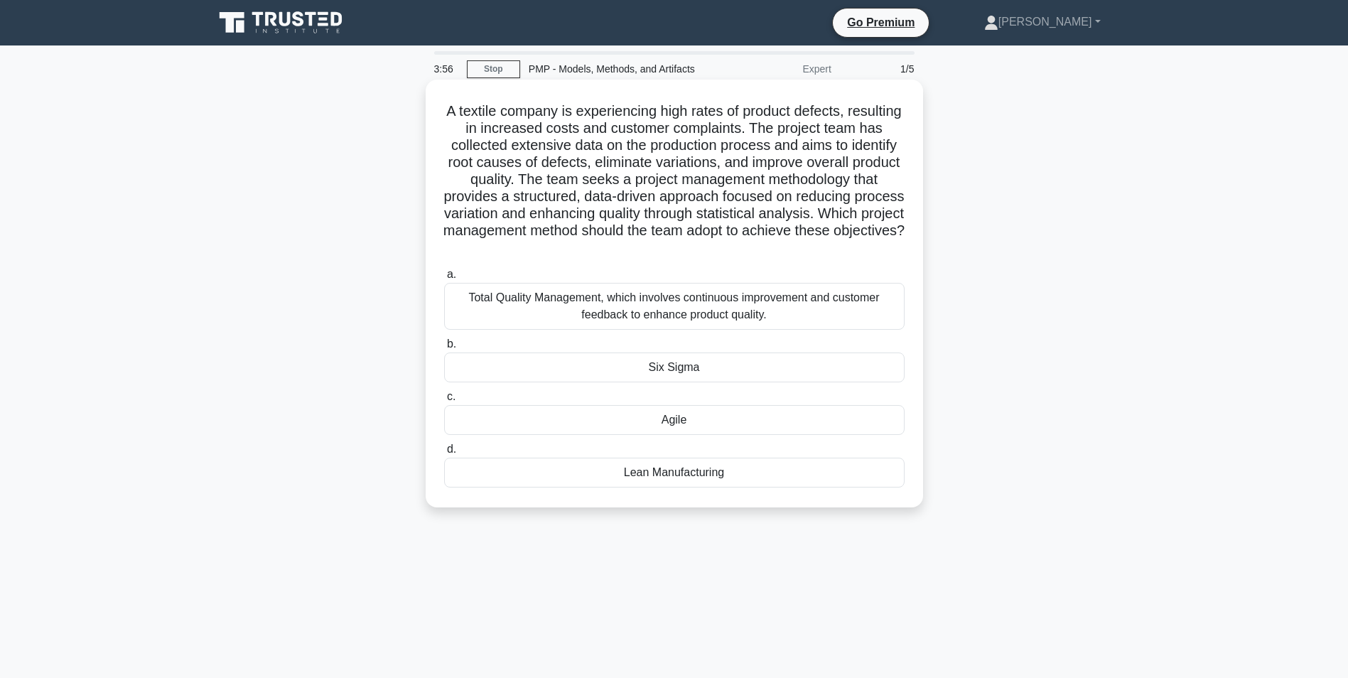
click at [765, 471] on div "Lean Manufacturing" at bounding box center [674, 473] width 461 height 30
click at [444, 454] on input "d. Lean Manufacturing" at bounding box center [444, 449] width 0 height 9
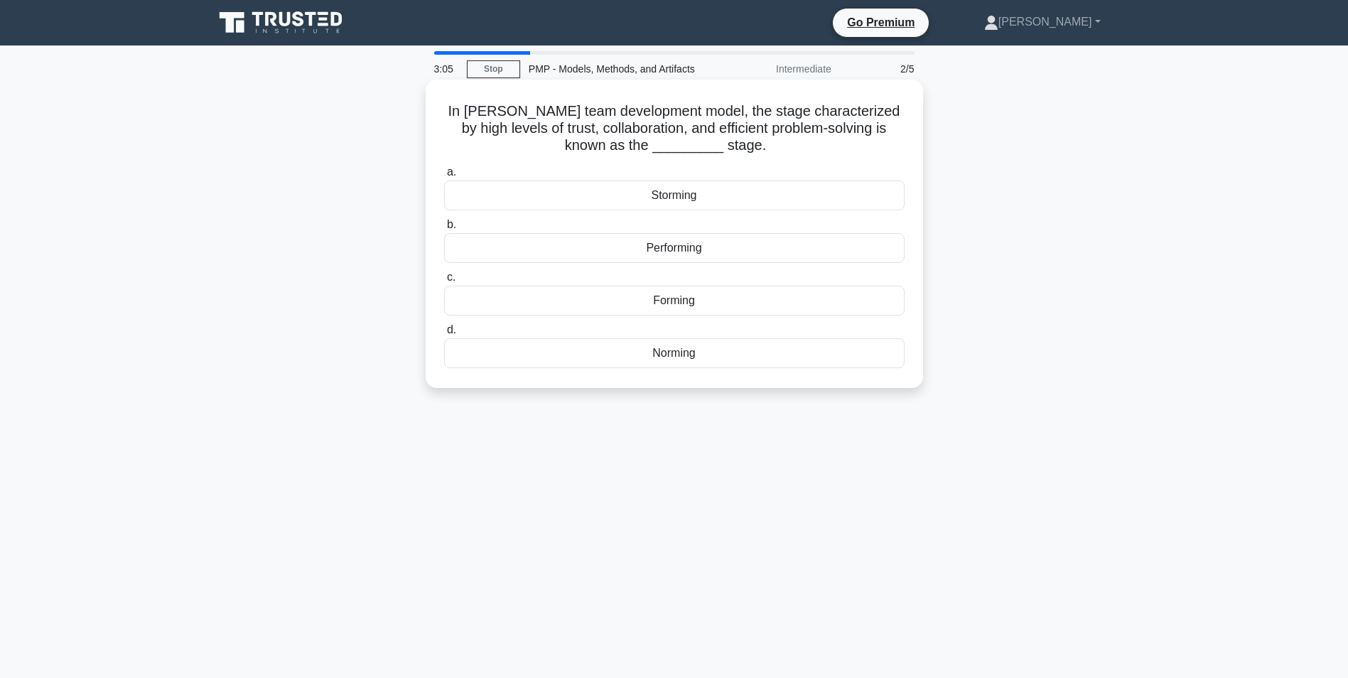
click at [656, 355] on div "Norming" at bounding box center [674, 353] width 461 height 30
click at [444, 335] on input "d. Norming" at bounding box center [444, 330] width 0 height 9
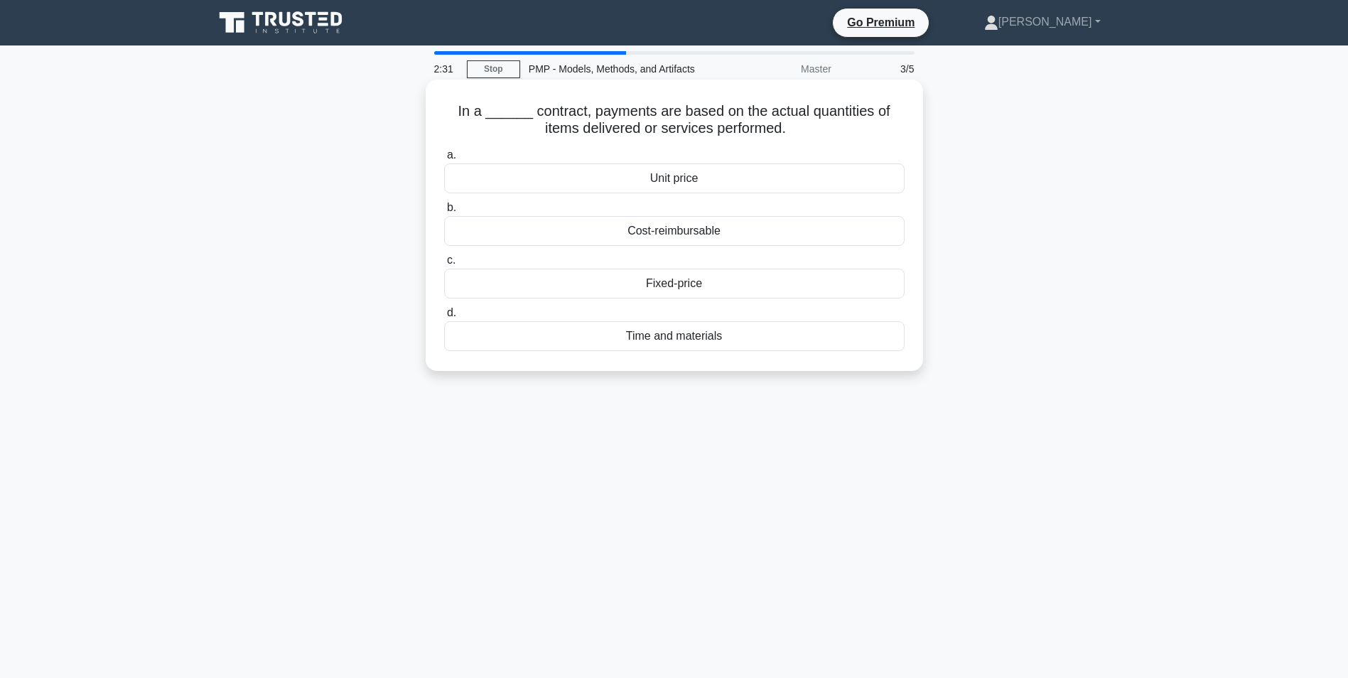
click at [689, 340] on div "Time and materials" at bounding box center [674, 336] width 461 height 30
click at [444, 318] on input "d. Time and materials" at bounding box center [444, 312] width 0 height 9
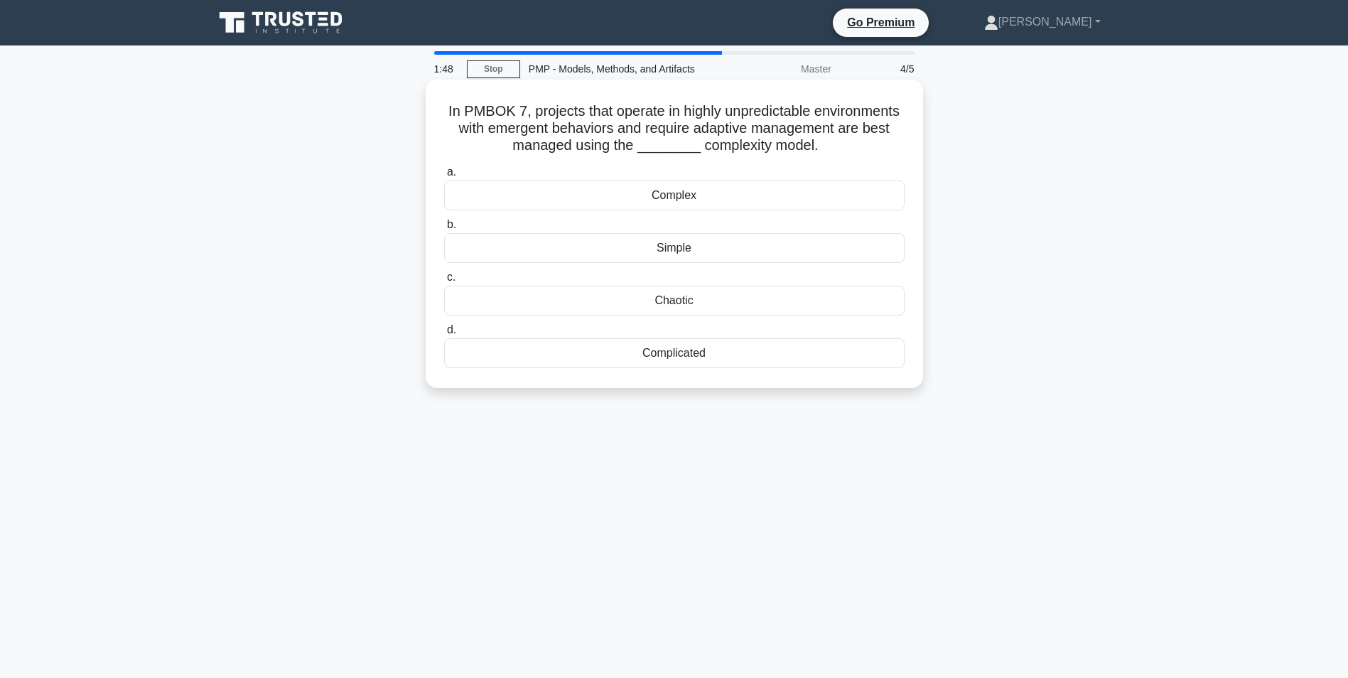
click at [726, 209] on div "Complex" at bounding box center [674, 196] width 461 height 30
click at [444, 177] on input "a. Complex" at bounding box center [444, 172] width 0 height 9
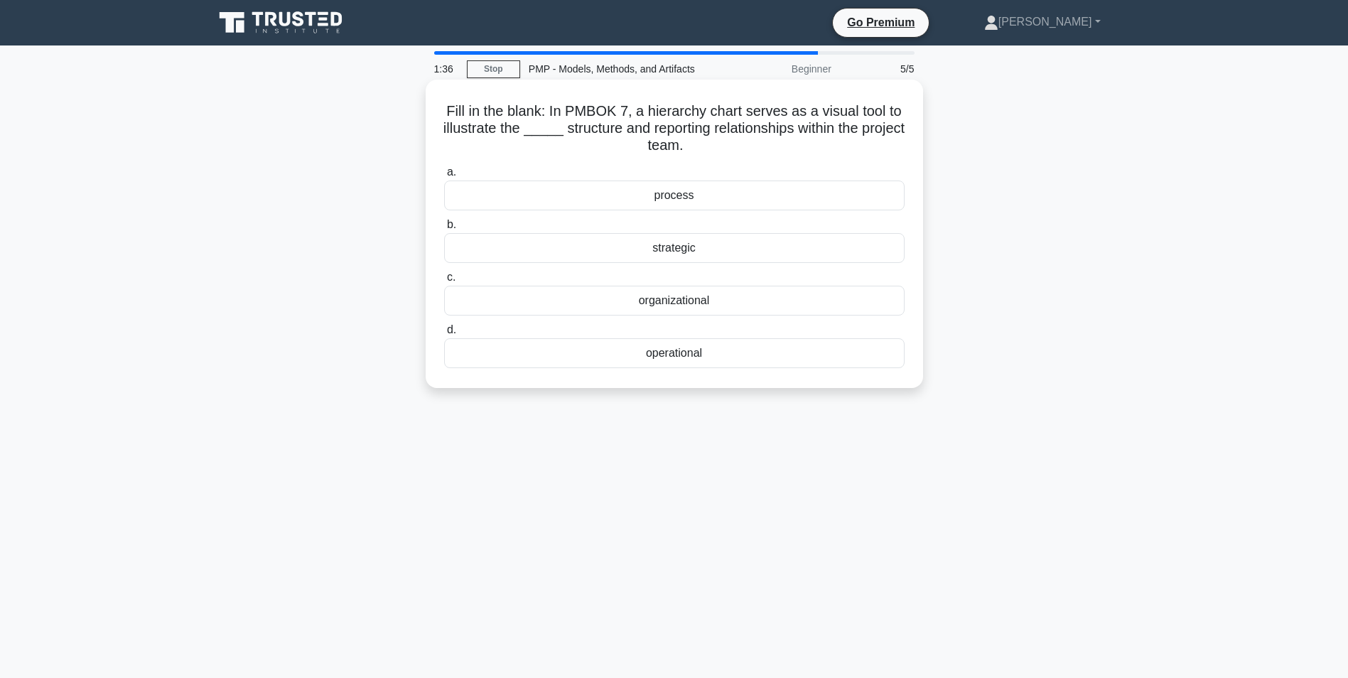
click at [782, 303] on div "organizational" at bounding box center [674, 301] width 461 height 30
click at [444, 282] on input "c. organizational" at bounding box center [444, 277] width 0 height 9
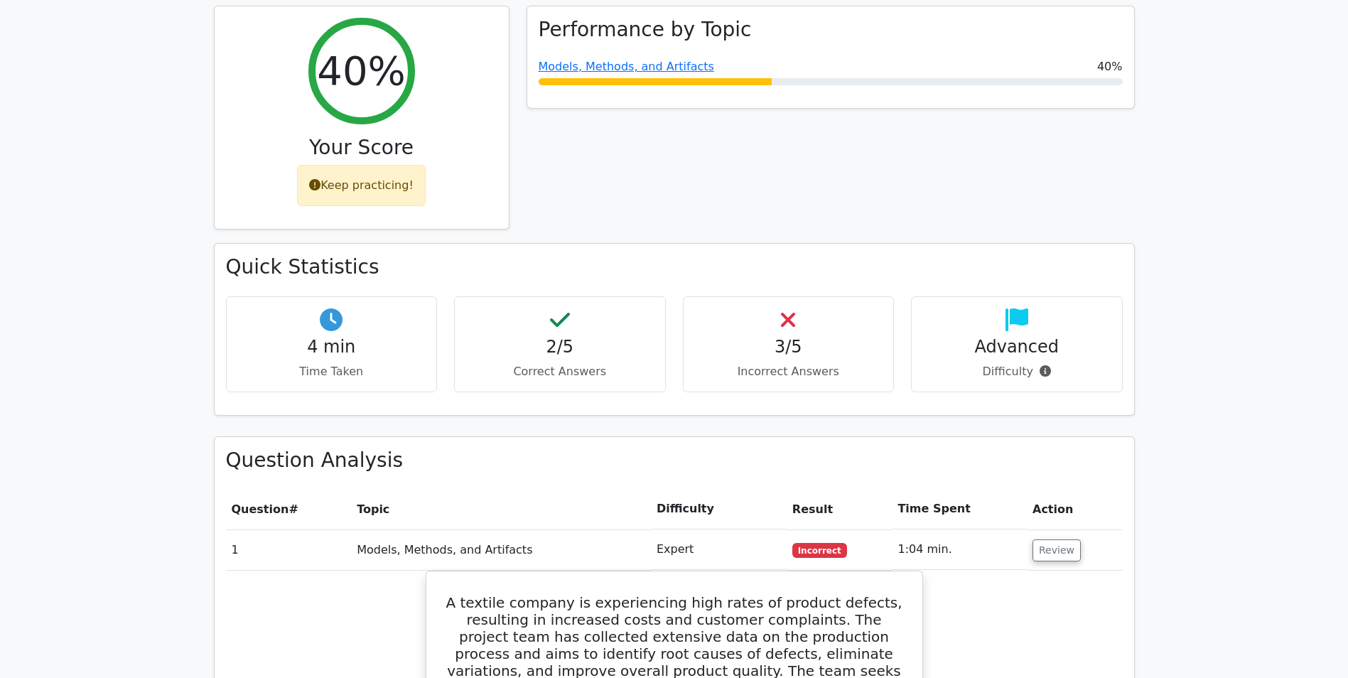
scroll to position [711, 0]
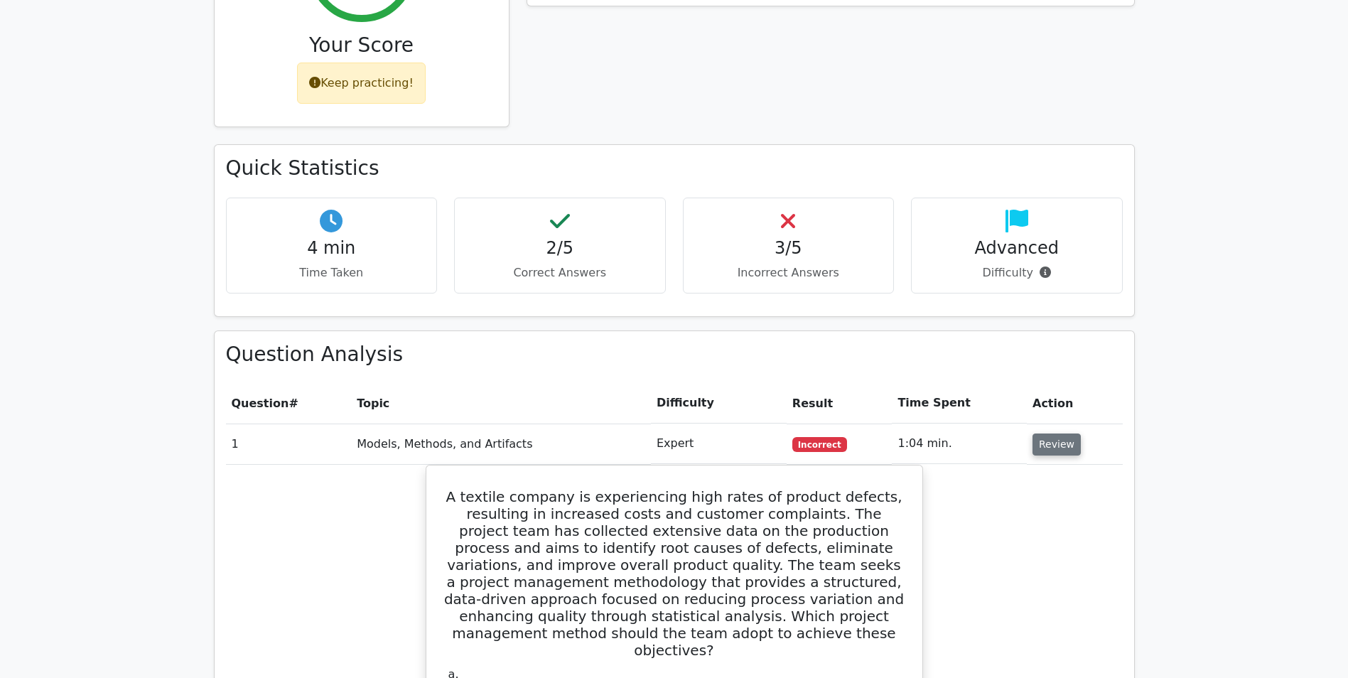
click at [1047, 434] on button "Review" at bounding box center [1057, 445] width 48 height 22
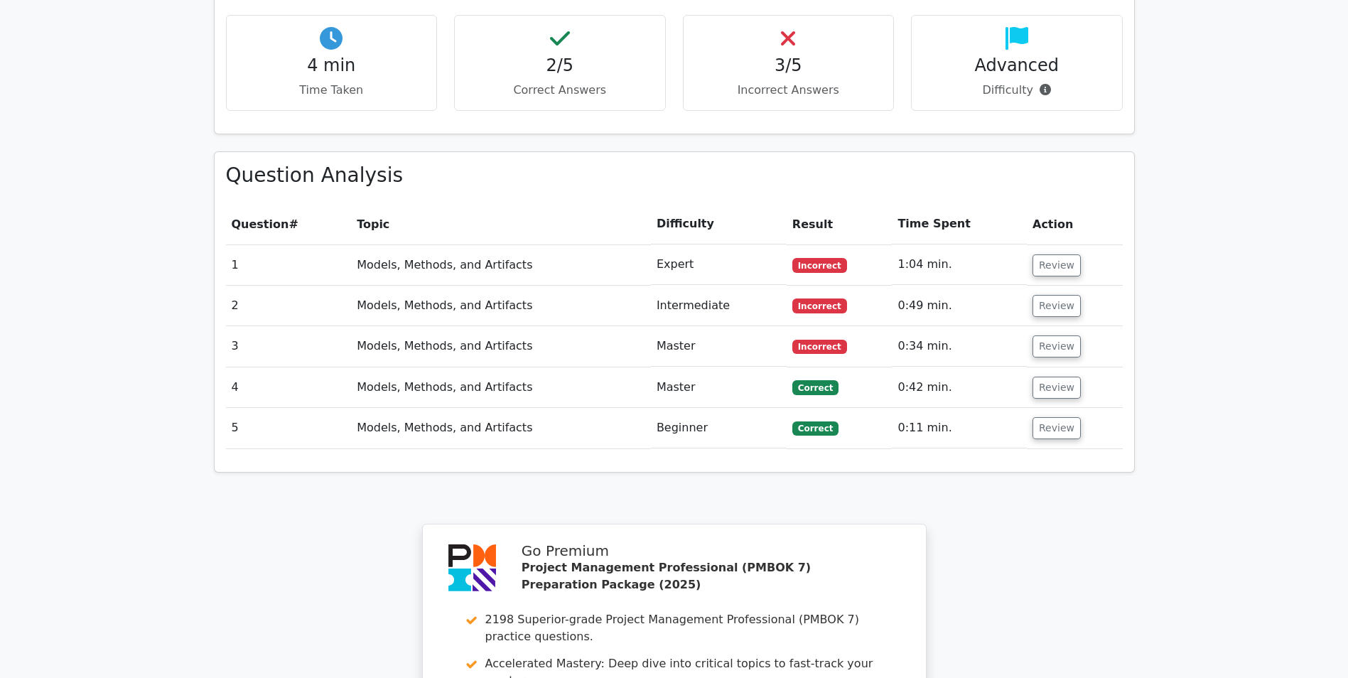
scroll to position [924, 0]
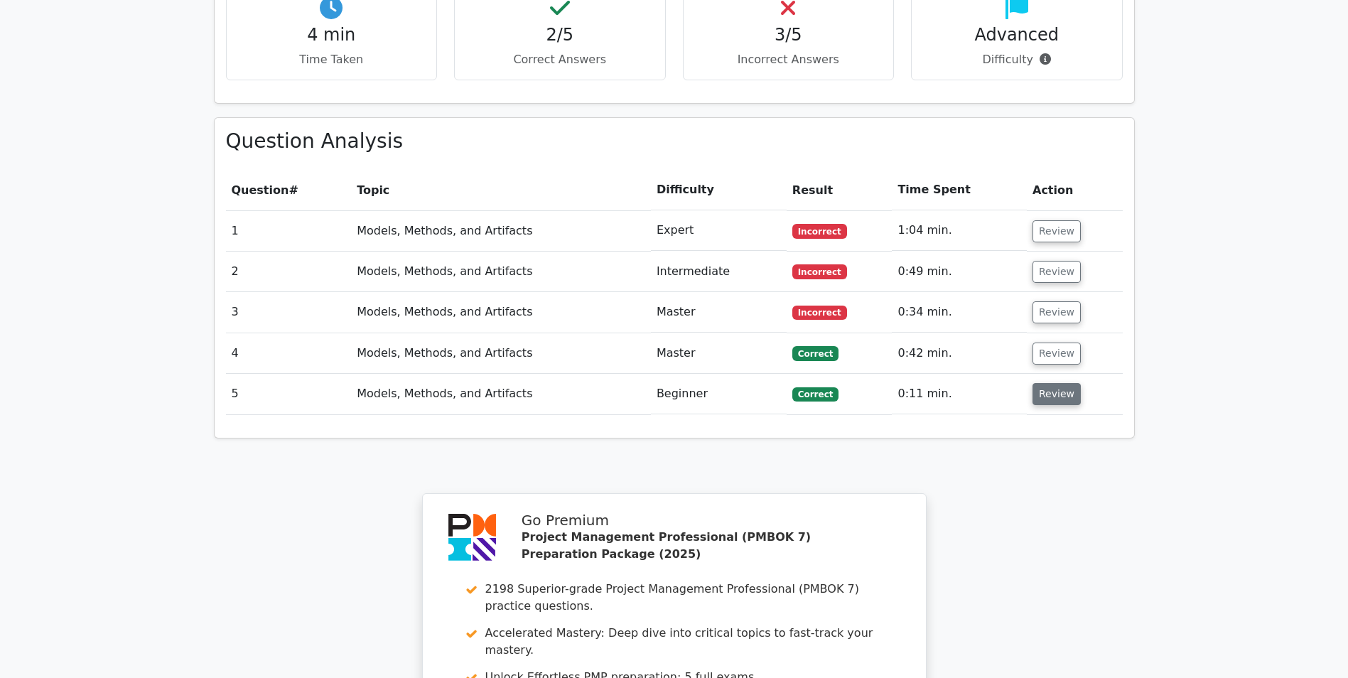
click at [1059, 383] on button "Review" at bounding box center [1057, 394] width 48 height 22
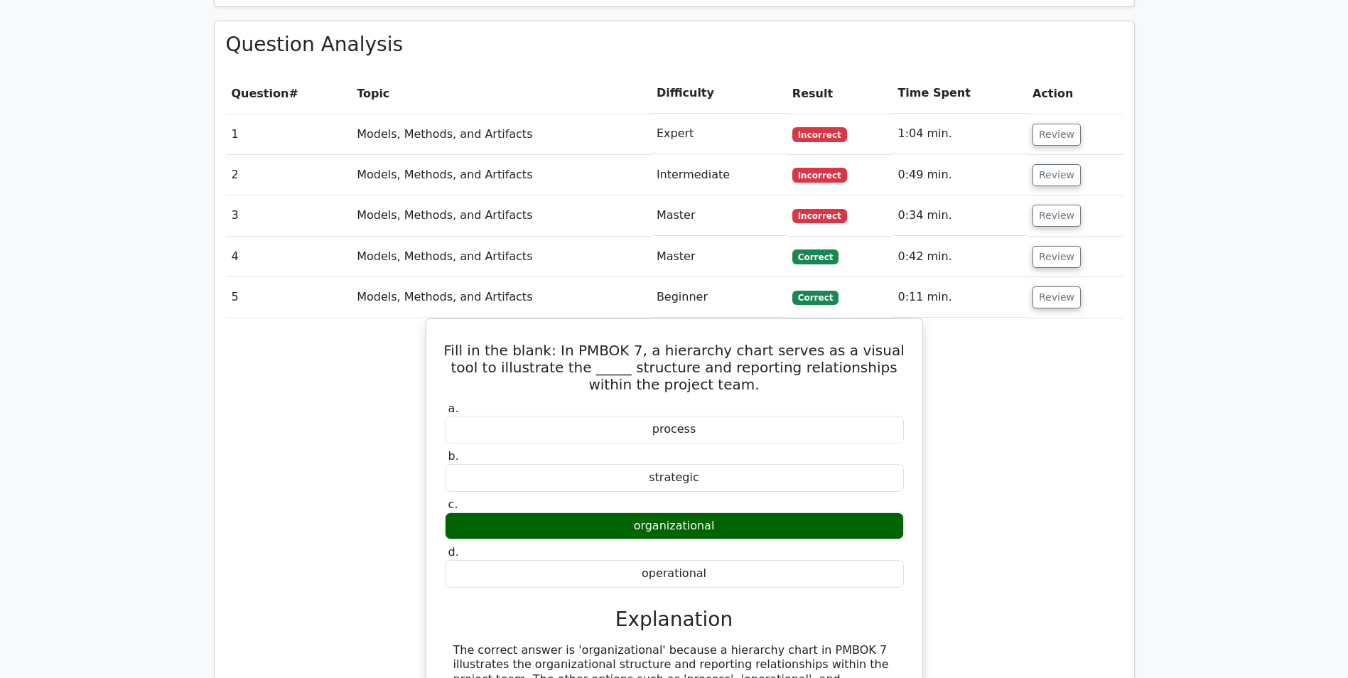
scroll to position [1066, 0]
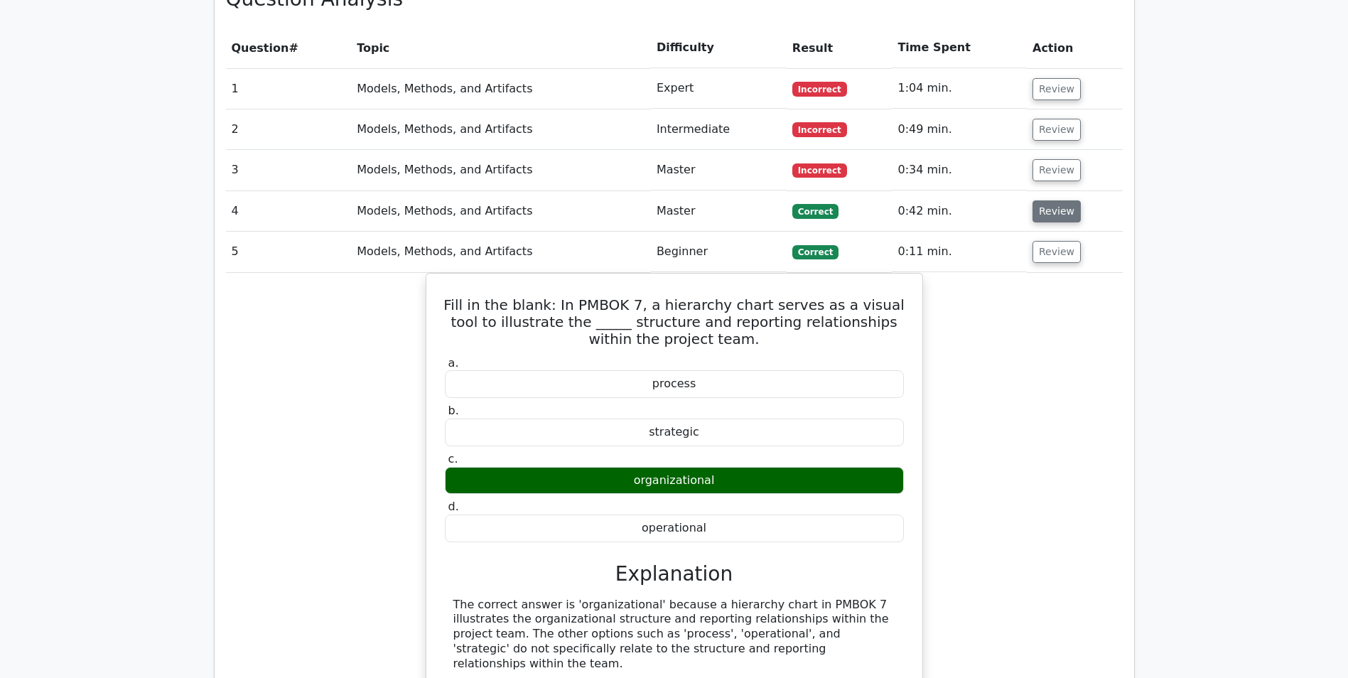
click at [1045, 200] on button "Review" at bounding box center [1057, 211] width 48 height 22
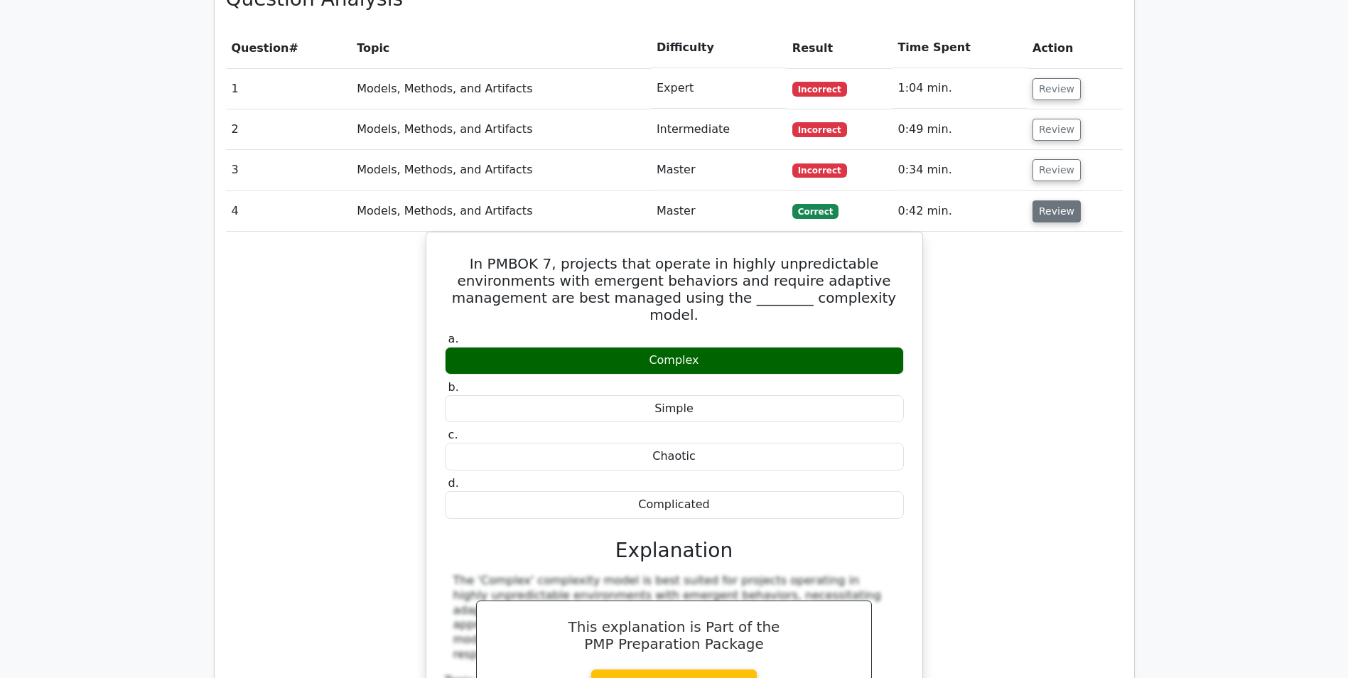
click at [1042, 200] on button "Review" at bounding box center [1057, 211] width 48 height 22
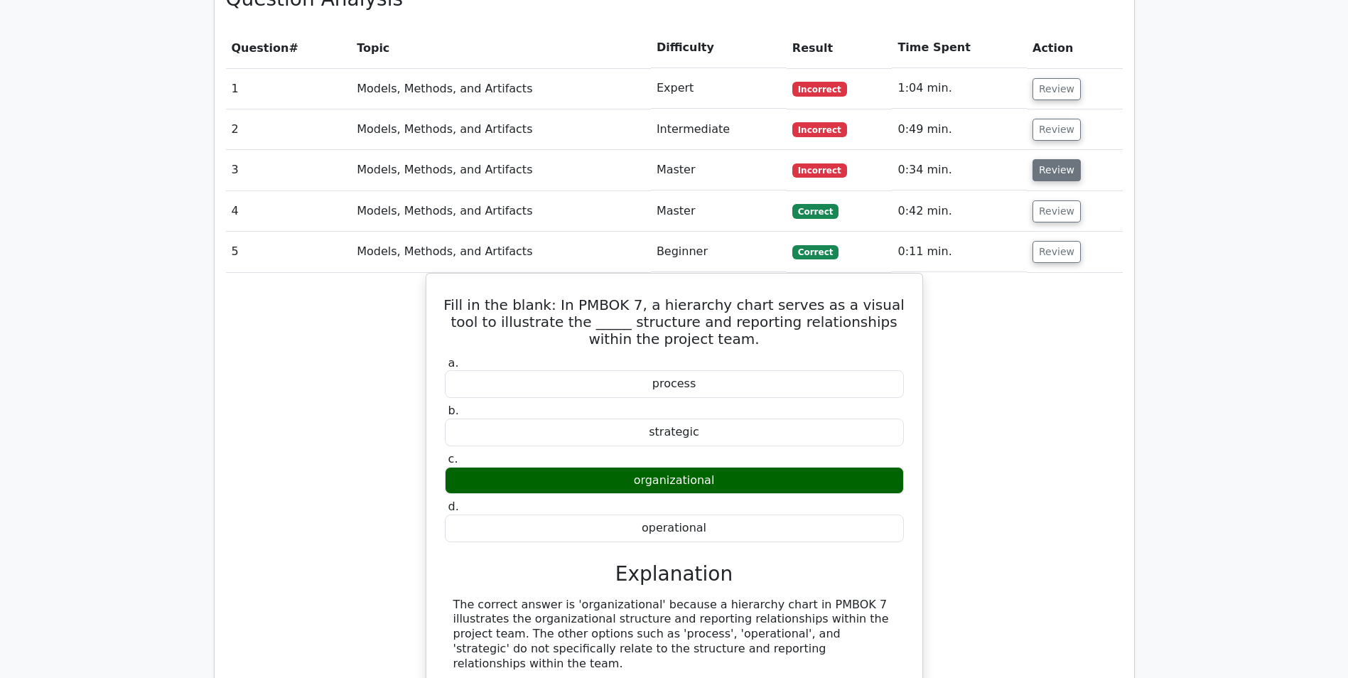
click at [1052, 159] on button "Review" at bounding box center [1057, 170] width 48 height 22
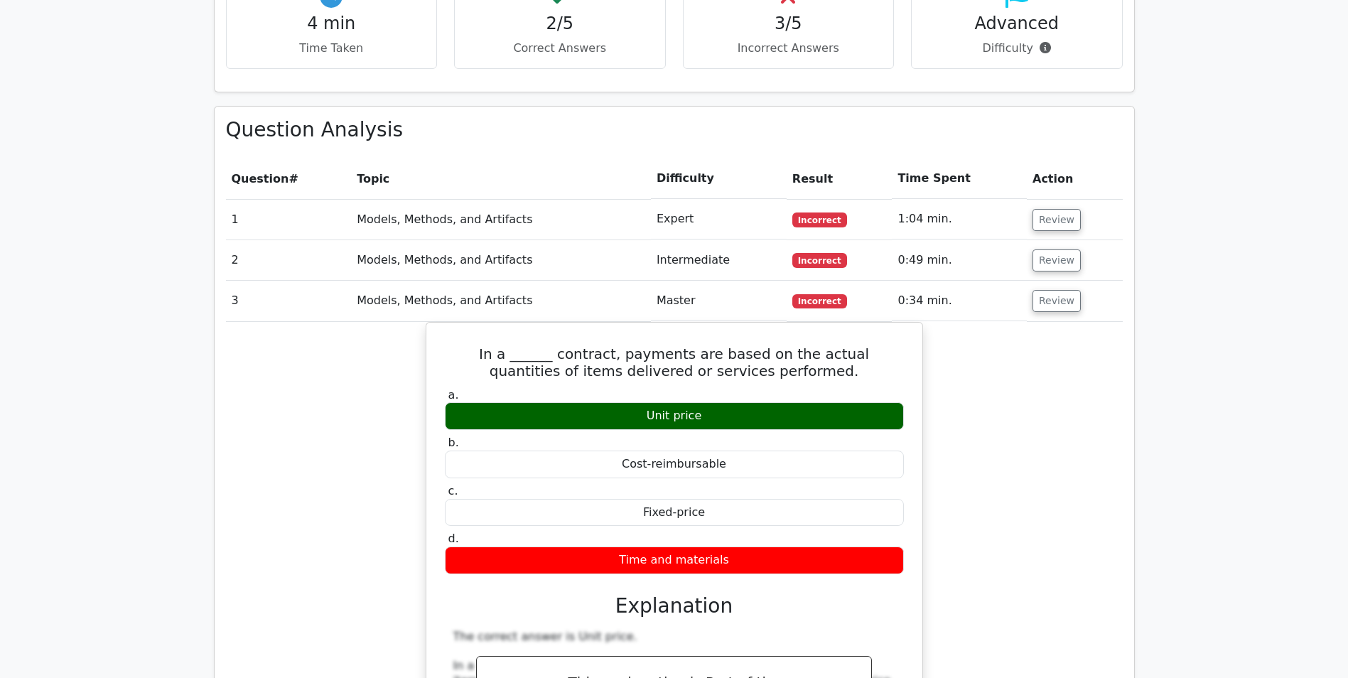
scroll to position [924, 0]
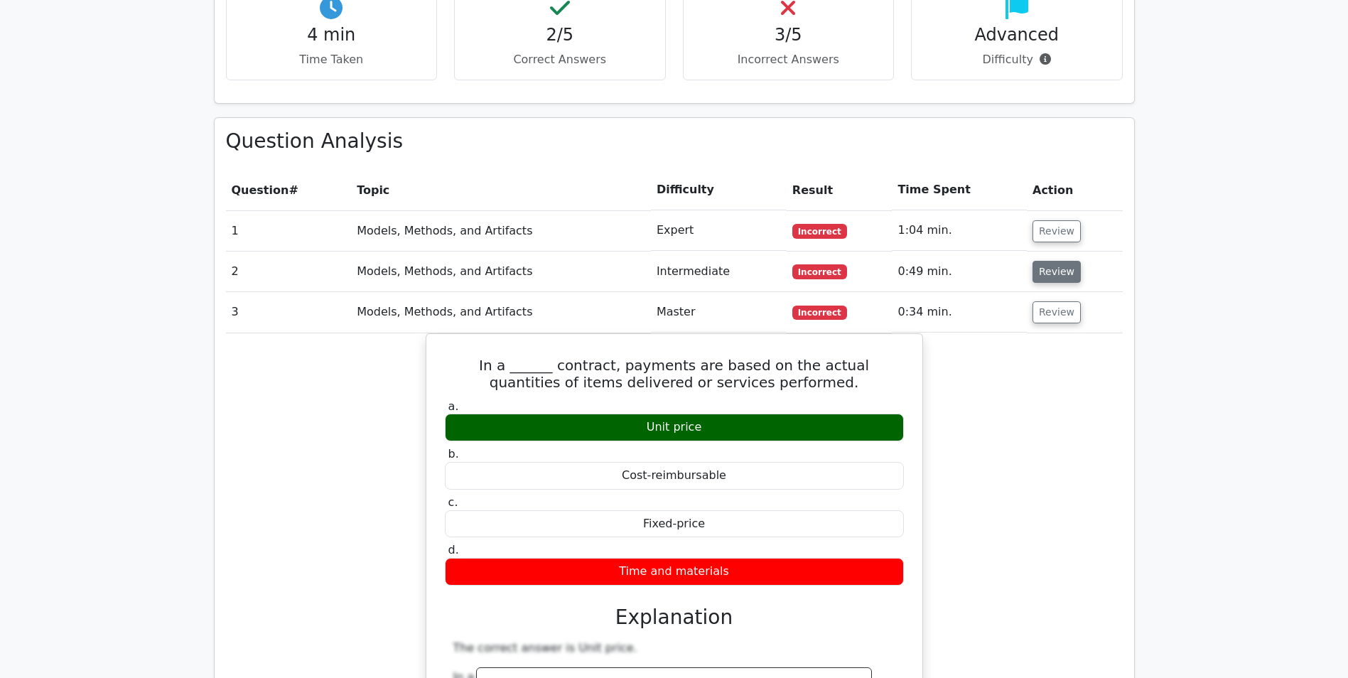
click at [1043, 261] on button "Review" at bounding box center [1057, 272] width 48 height 22
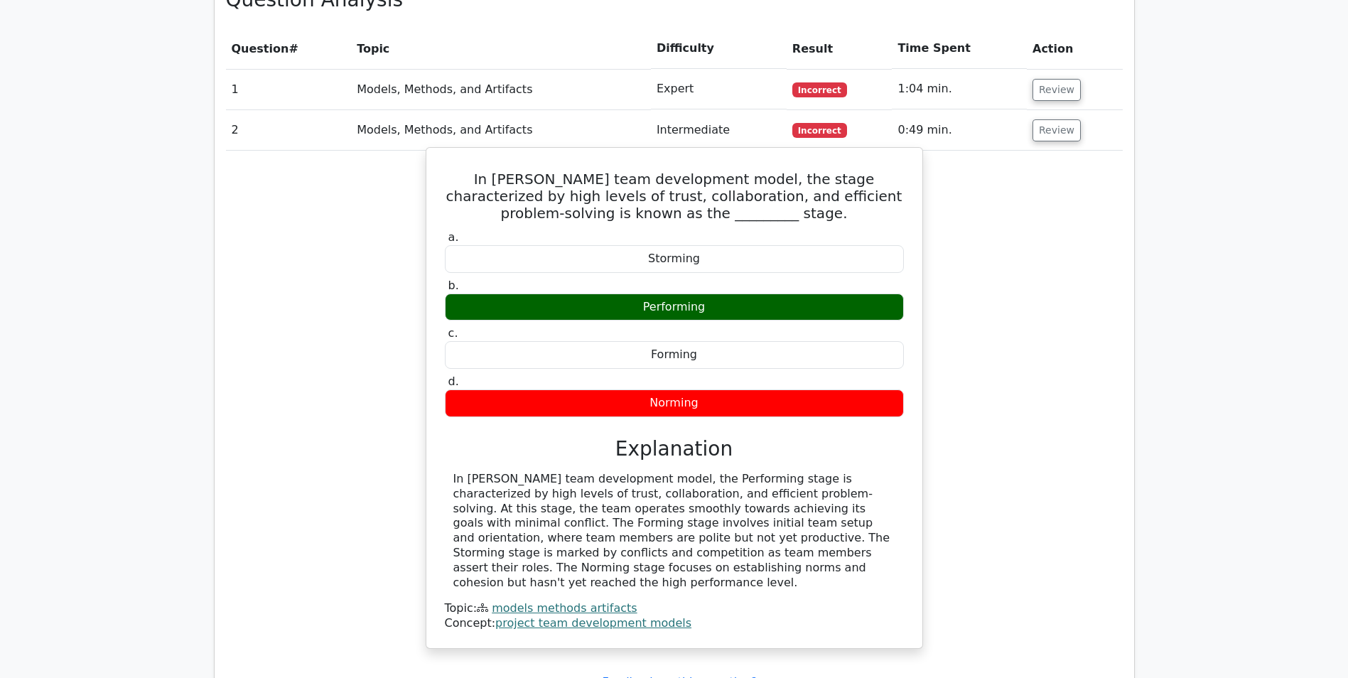
scroll to position [1066, 0]
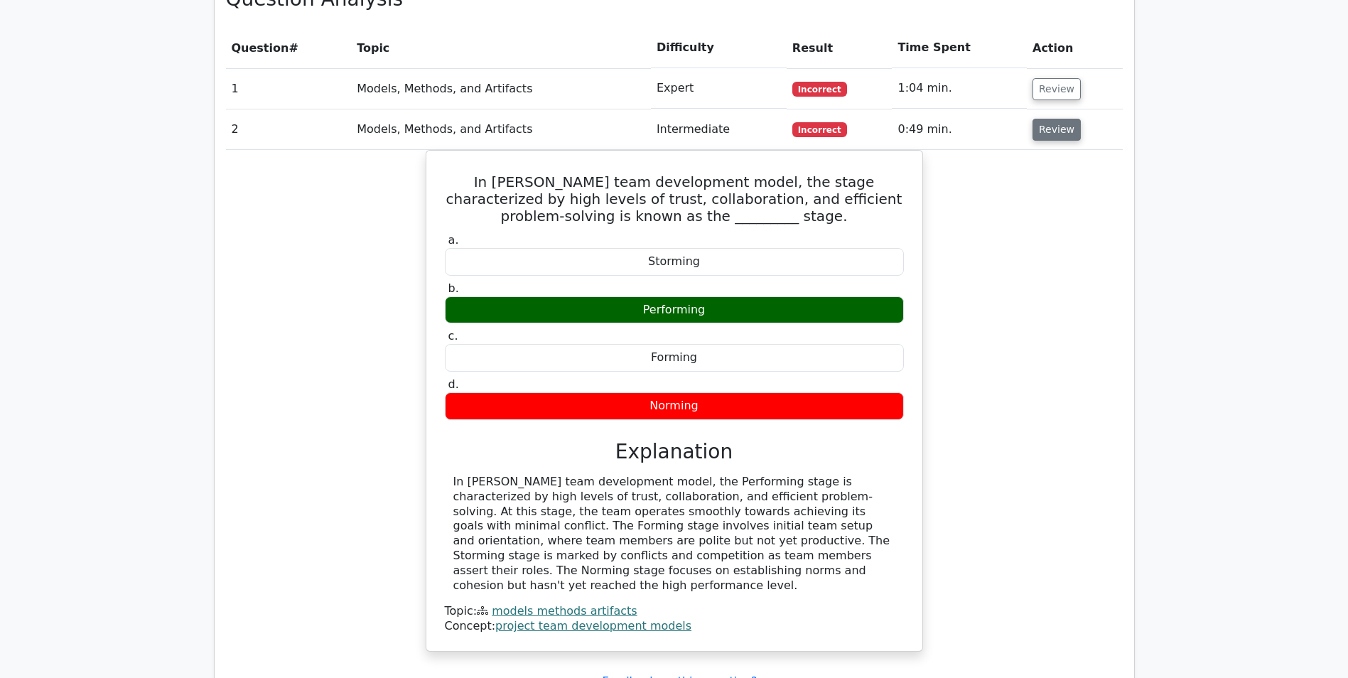
click at [1045, 119] on button "Review" at bounding box center [1057, 130] width 48 height 22
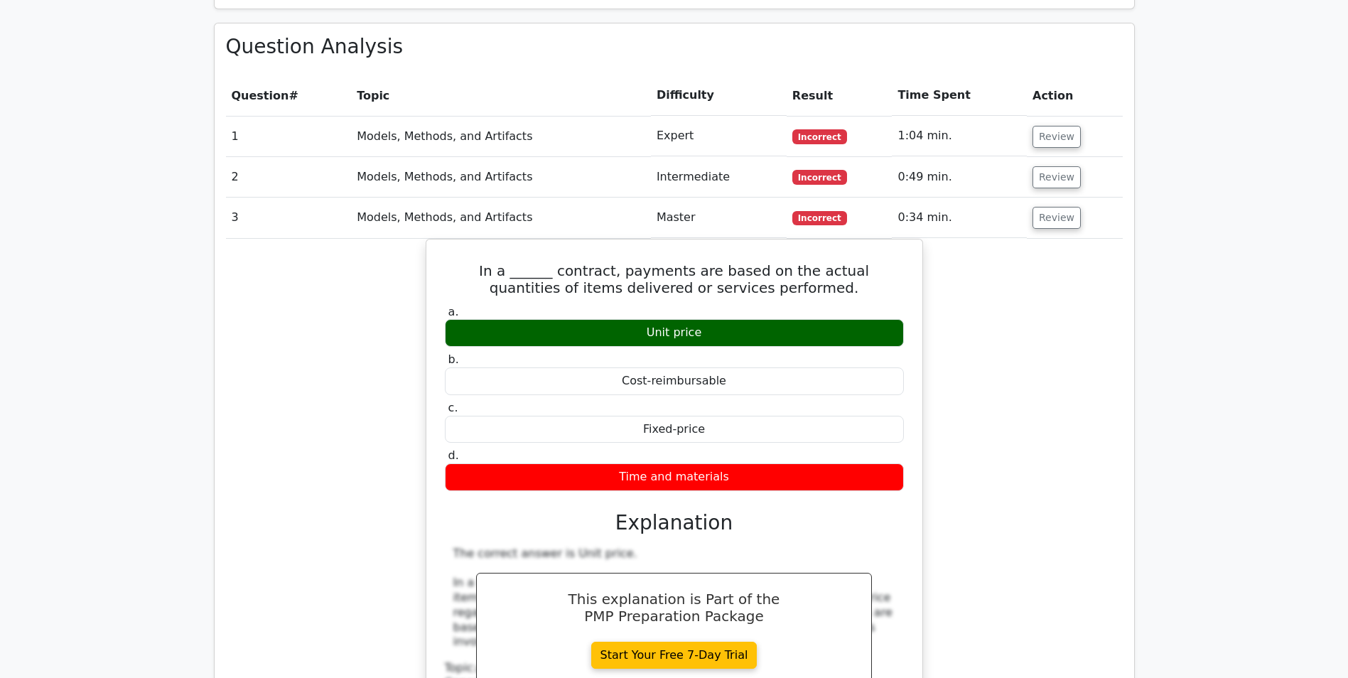
scroll to position [995, 0]
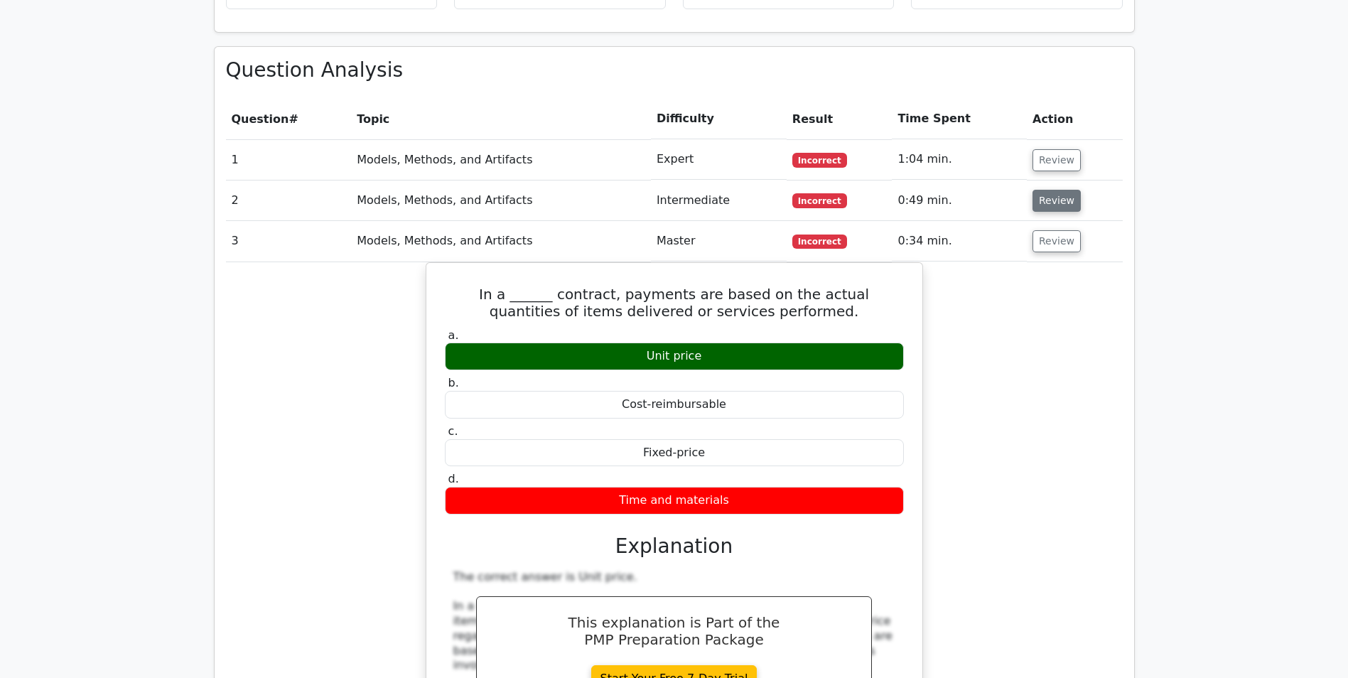
click at [1050, 190] on button "Review" at bounding box center [1057, 201] width 48 height 22
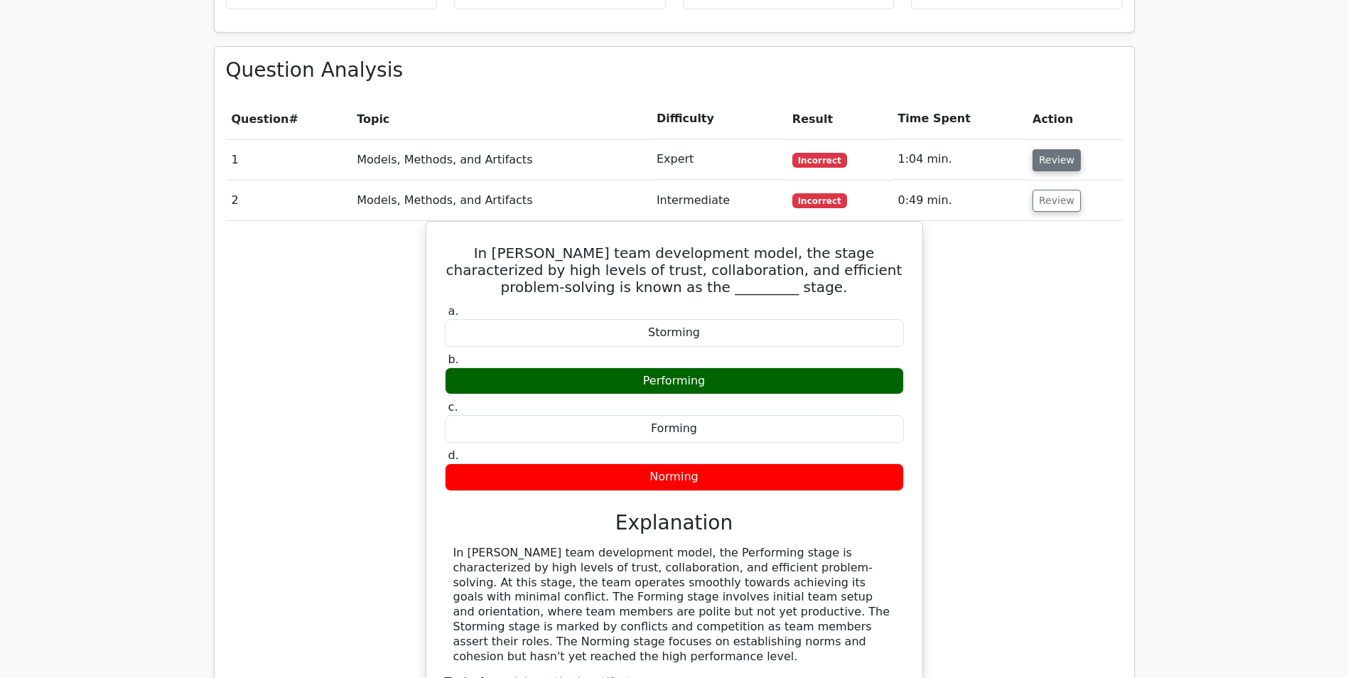
click at [1053, 149] on button "Review" at bounding box center [1057, 160] width 48 height 22
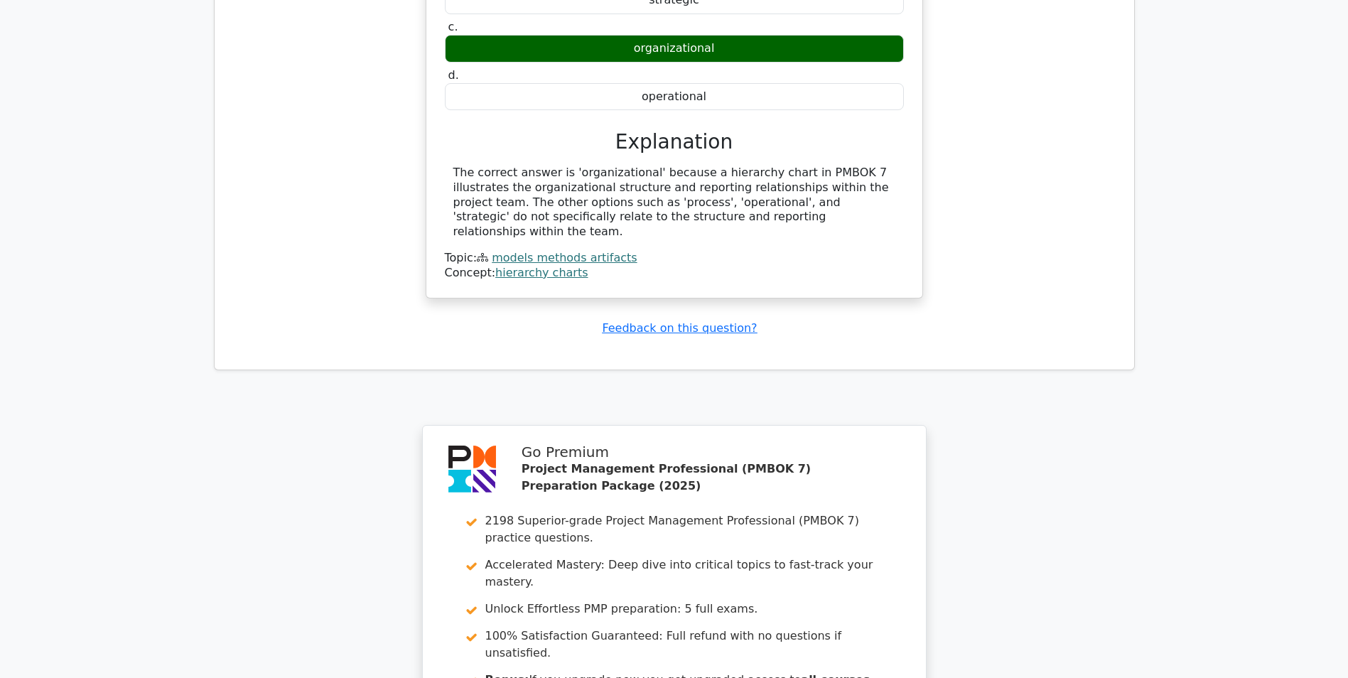
scroll to position [3554, 0]
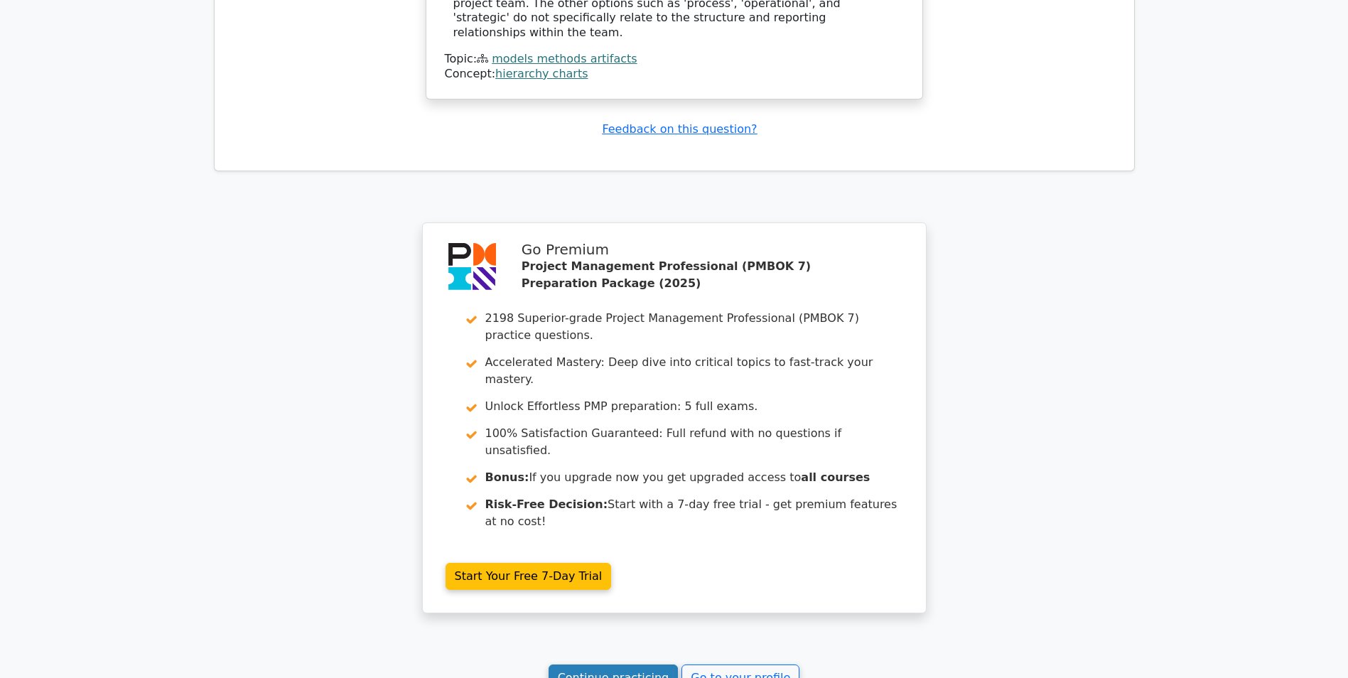
click at [636, 665] on link "Continue practicing" at bounding box center [614, 678] width 130 height 27
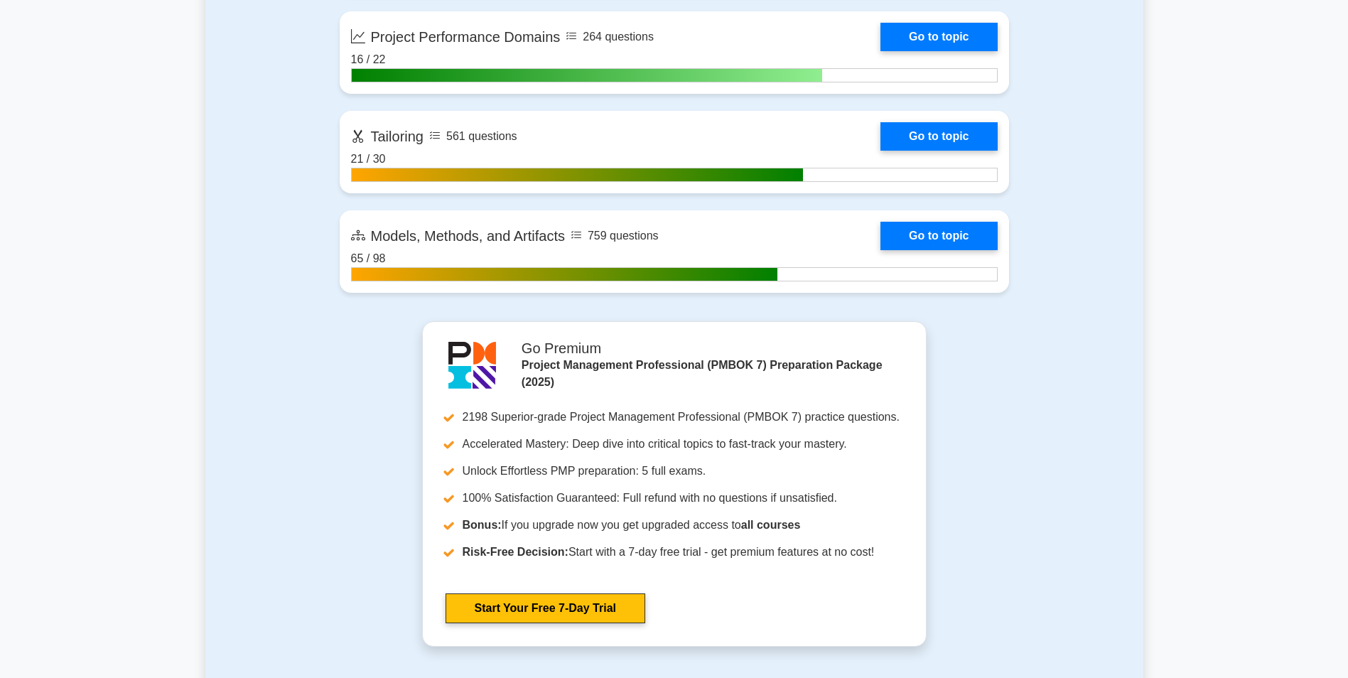
scroll to position [1279, 0]
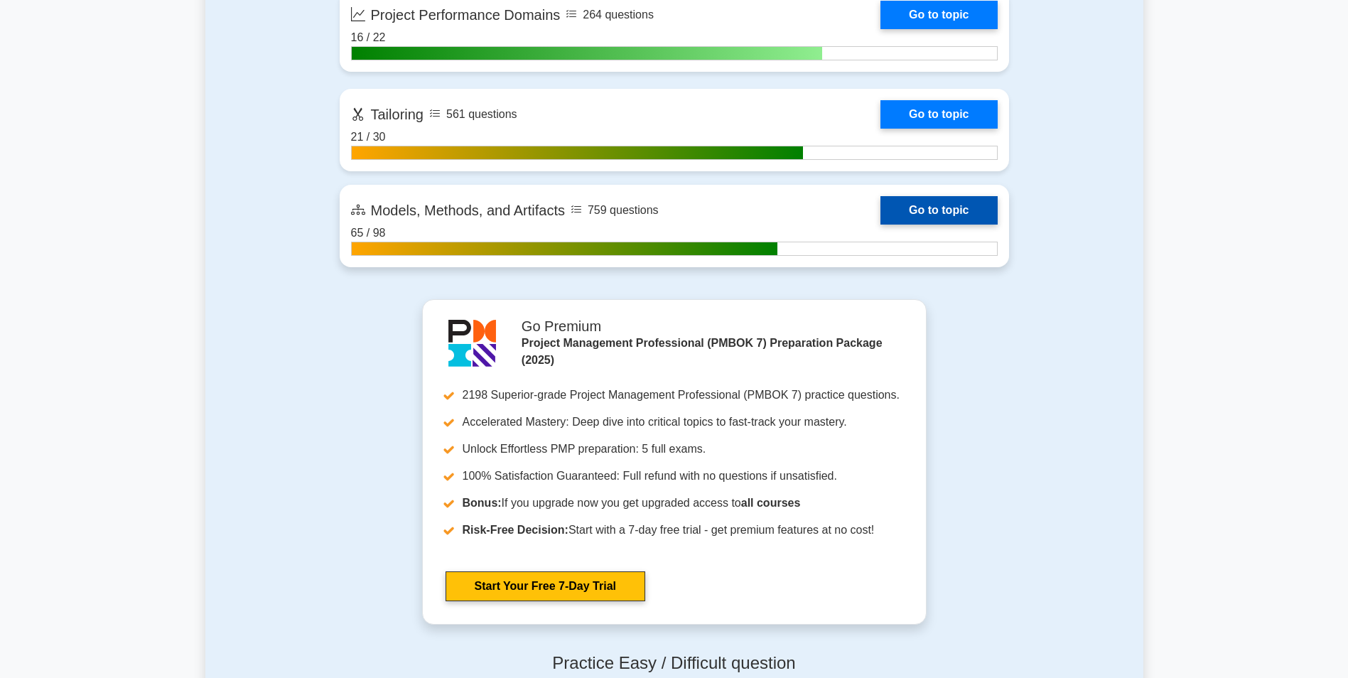
click at [934, 208] on link "Go to topic" at bounding box center [939, 210] width 117 height 28
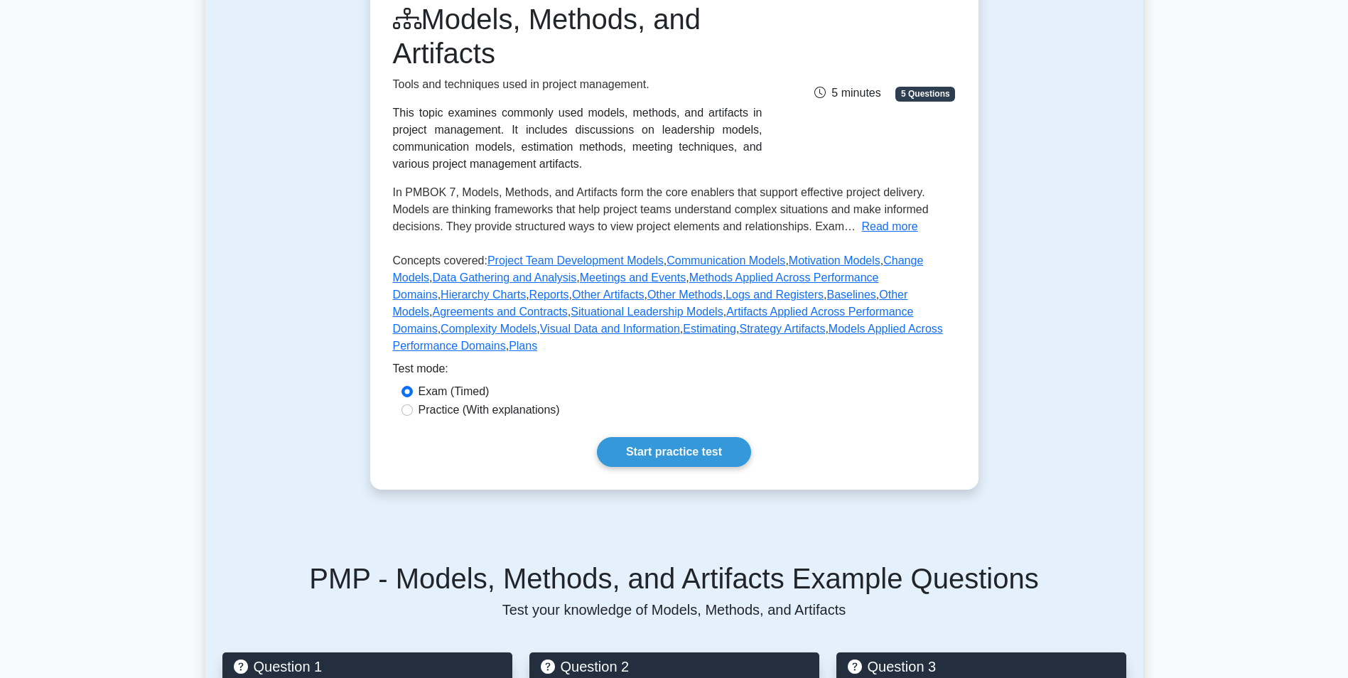
scroll to position [284, 0]
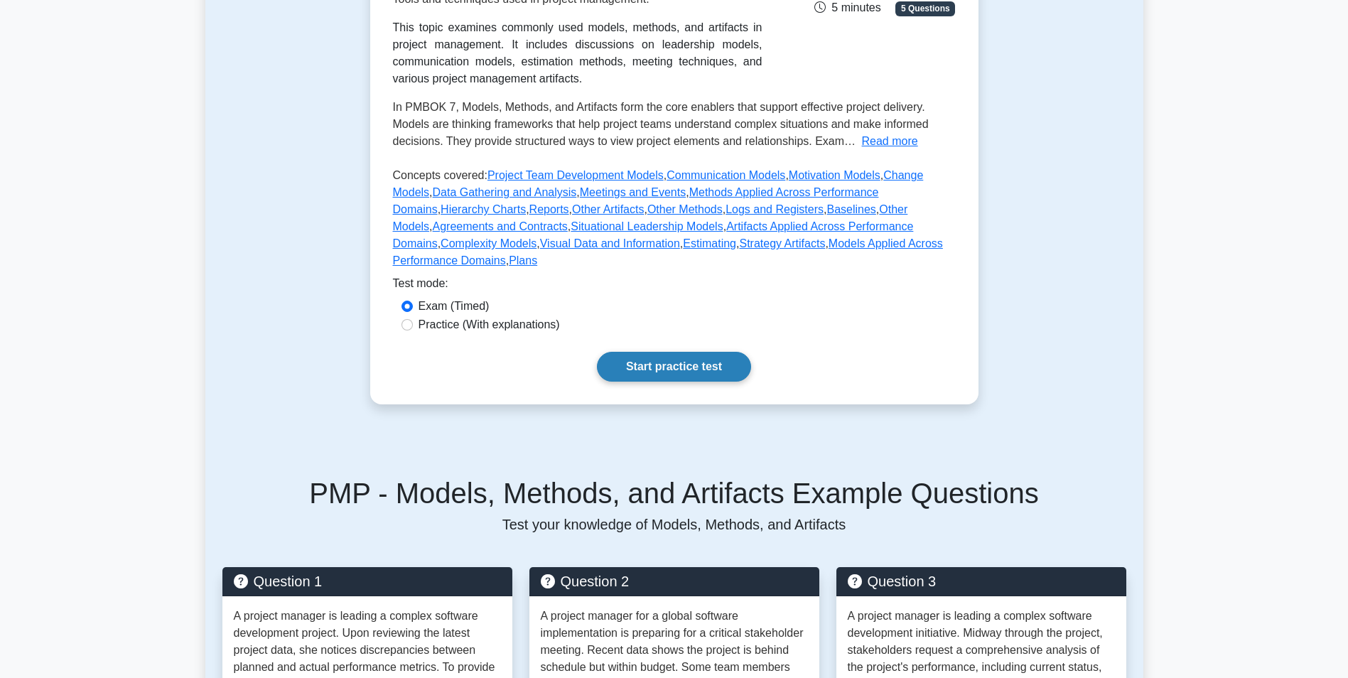
click at [693, 352] on link "Start practice test" at bounding box center [674, 367] width 154 height 30
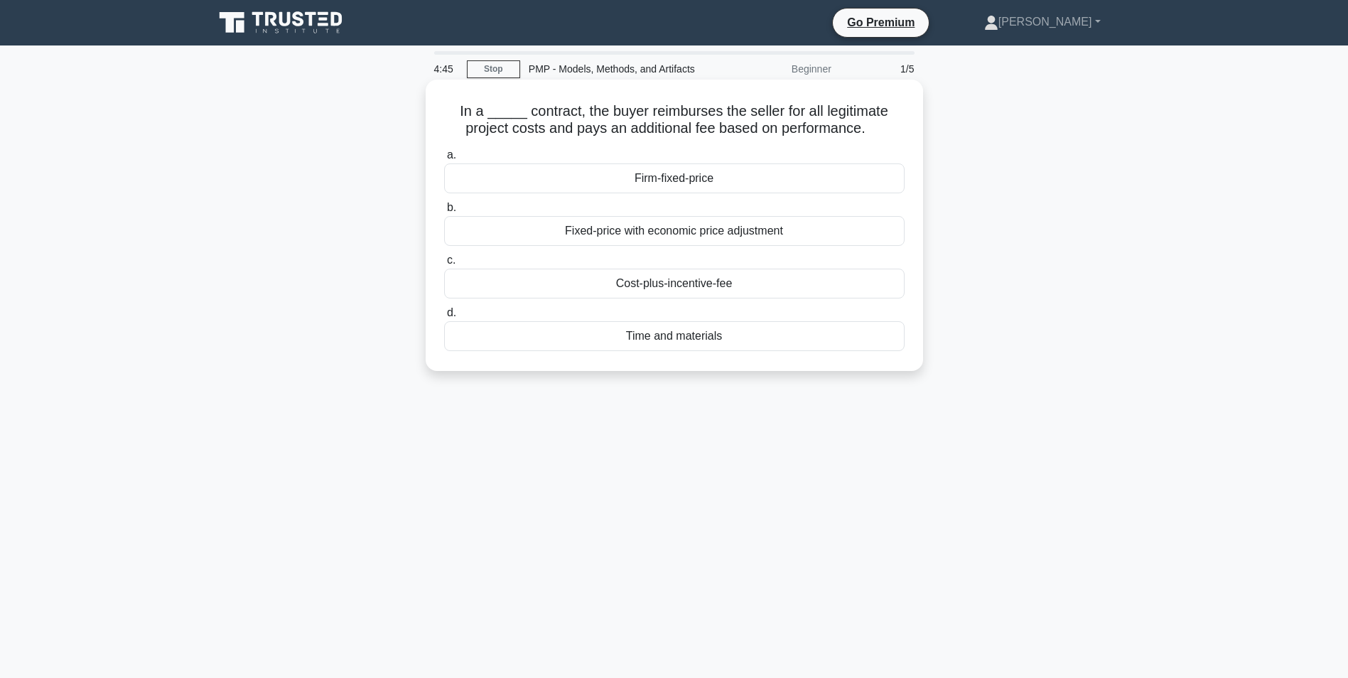
click at [855, 183] on div "Firm-fixed-price" at bounding box center [674, 178] width 461 height 30
click at [444, 160] on input "a. Firm-fixed-price" at bounding box center [444, 155] width 0 height 9
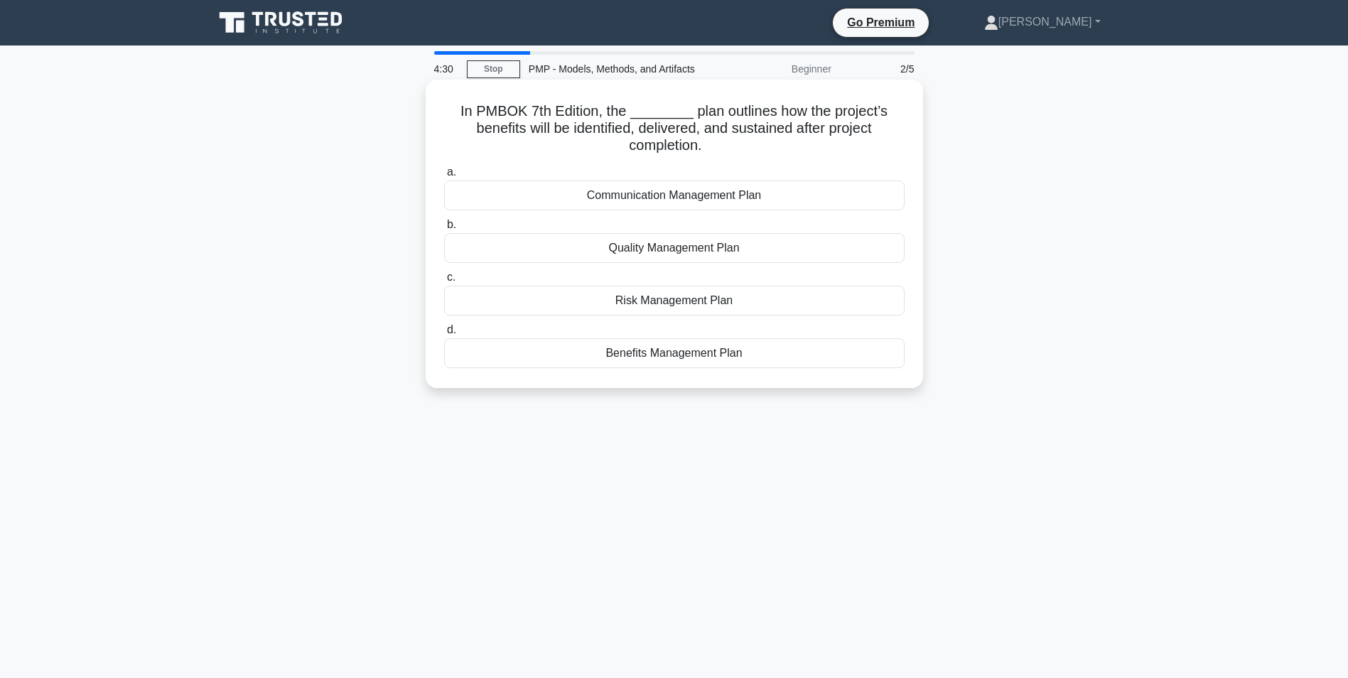
click at [821, 348] on div "Benefits Management Plan" at bounding box center [674, 353] width 461 height 30
click at [444, 335] on input "d. Benefits Management Plan" at bounding box center [444, 330] width 0 height 9
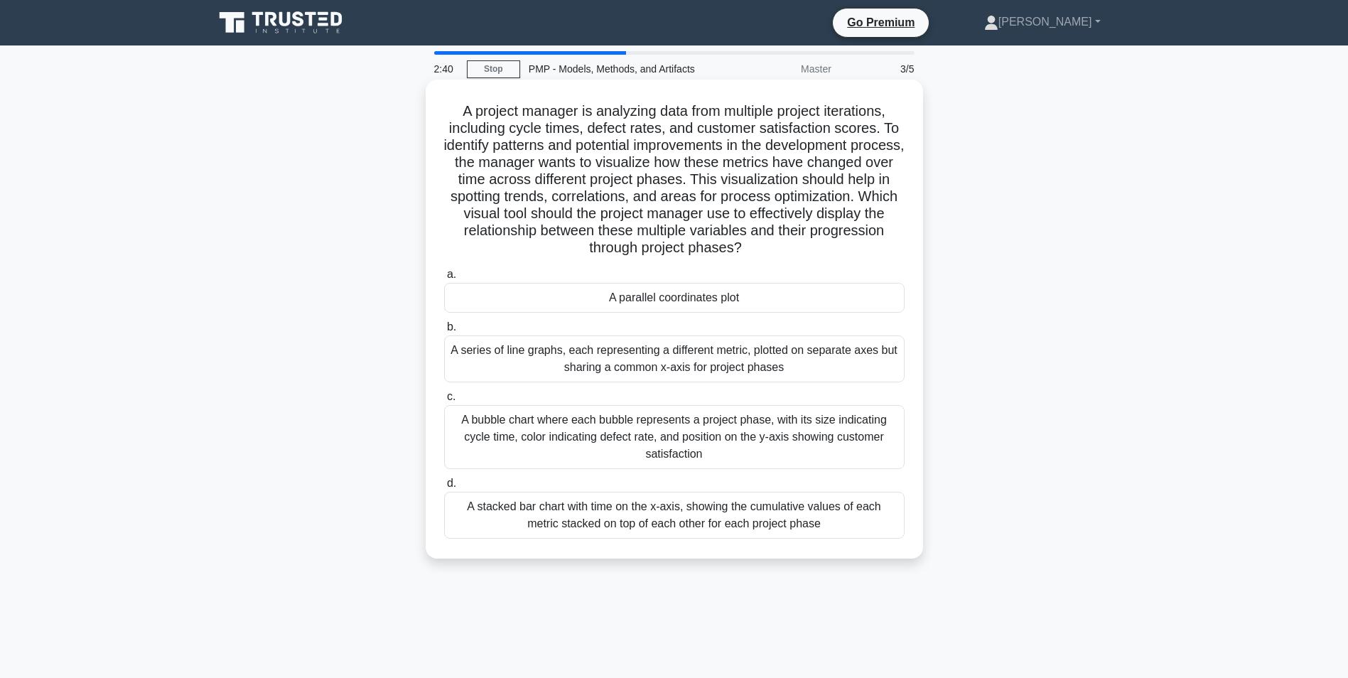
click at [759, 441] on div "A bubble chart where each bubble represents a project phase, with its size indi…" at bounding box center [674, 437] width 461 height 64
click at [444, 402] on input "c. A bubble chart where each bubble represents a project phase, with its size i…" at bounding box center [444, 396] width 0 height 9
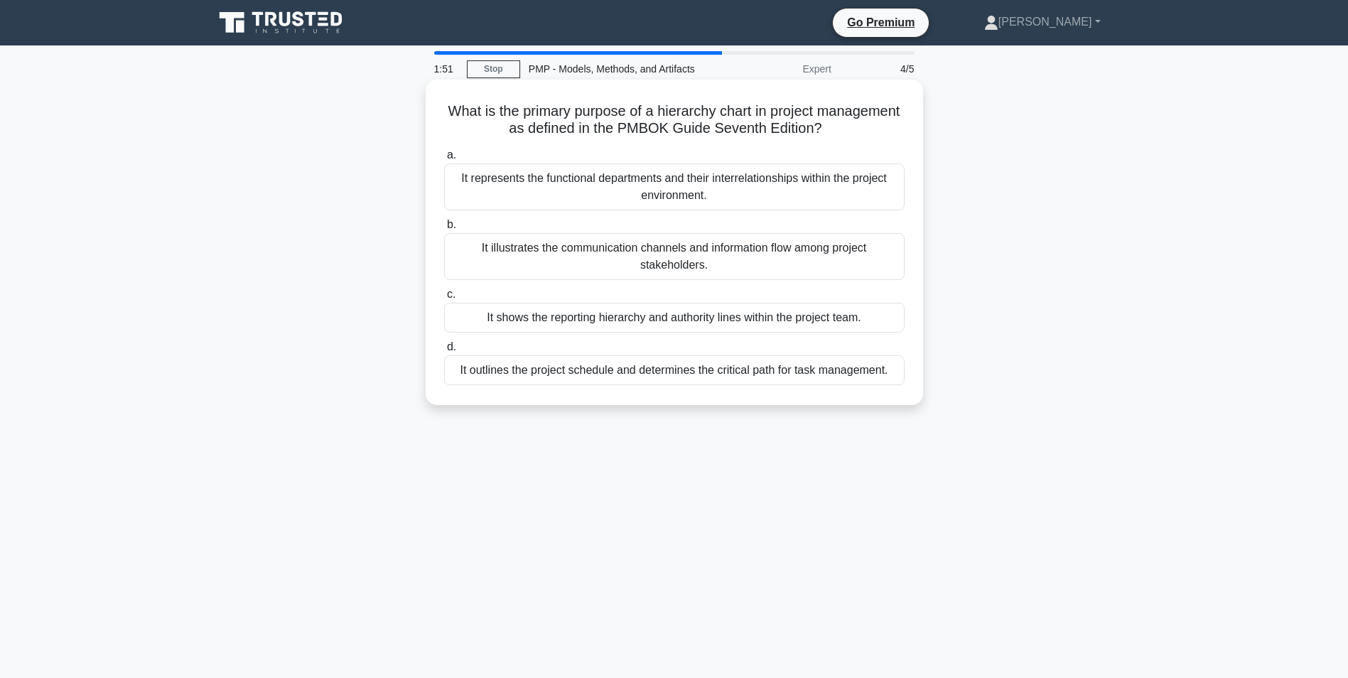
click at [653, 188] on div "It represents the functional departments and their interrelationships within th…" at bounding box center [674, 186] width 461 height 47
click at [444, 160] on input "a. It represents the functional departments and their interrelationships within…" at bounding box center [444, 155] width 0 height 9
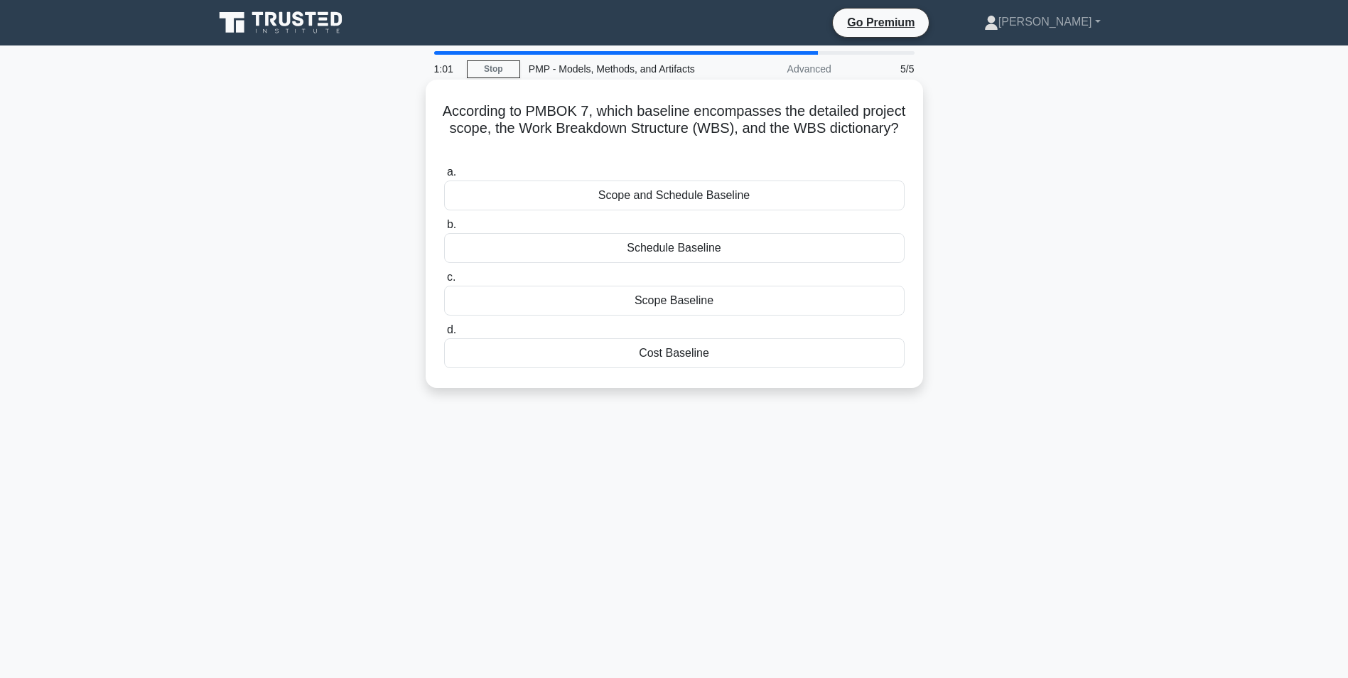
click at [773, 301] on div "Scope Baseline" at bounding box center [674, 301] width 461 height 30
click at [444, 282] on input "c. Scope Baseline" at bounding box center [444, 277] width 0 height 9
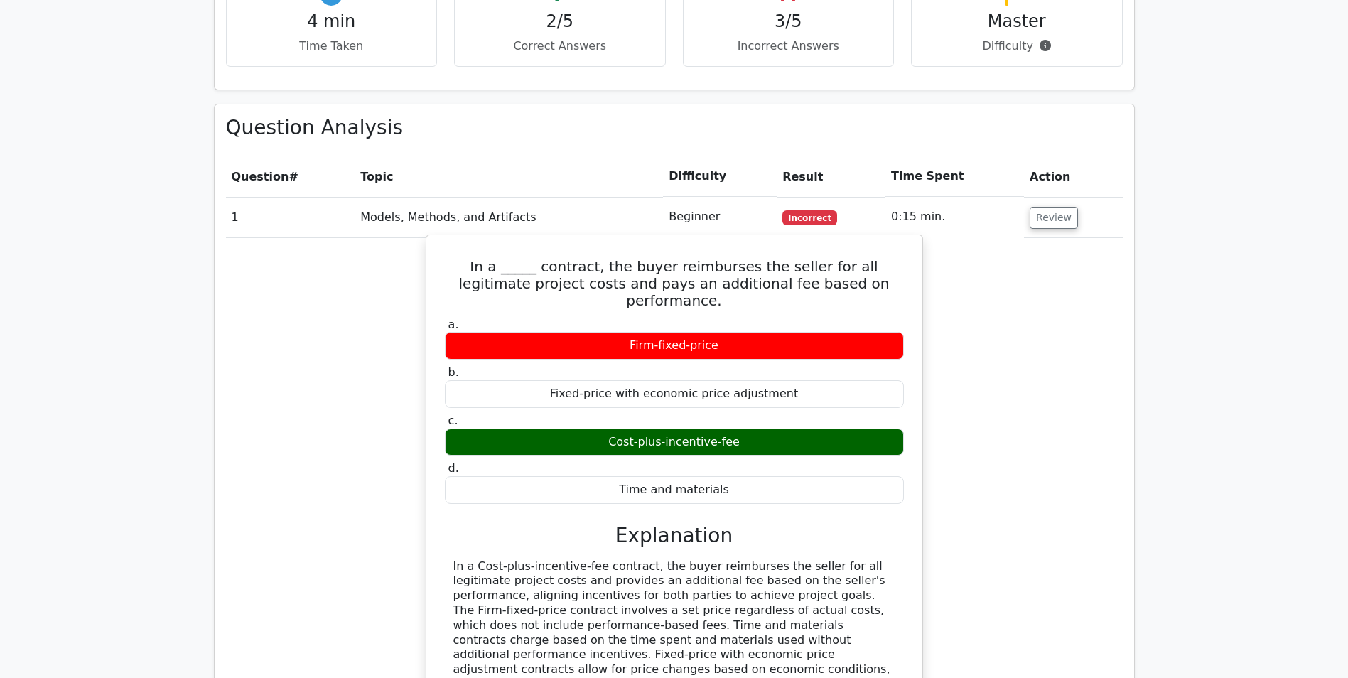
scroll to position [995, 0]
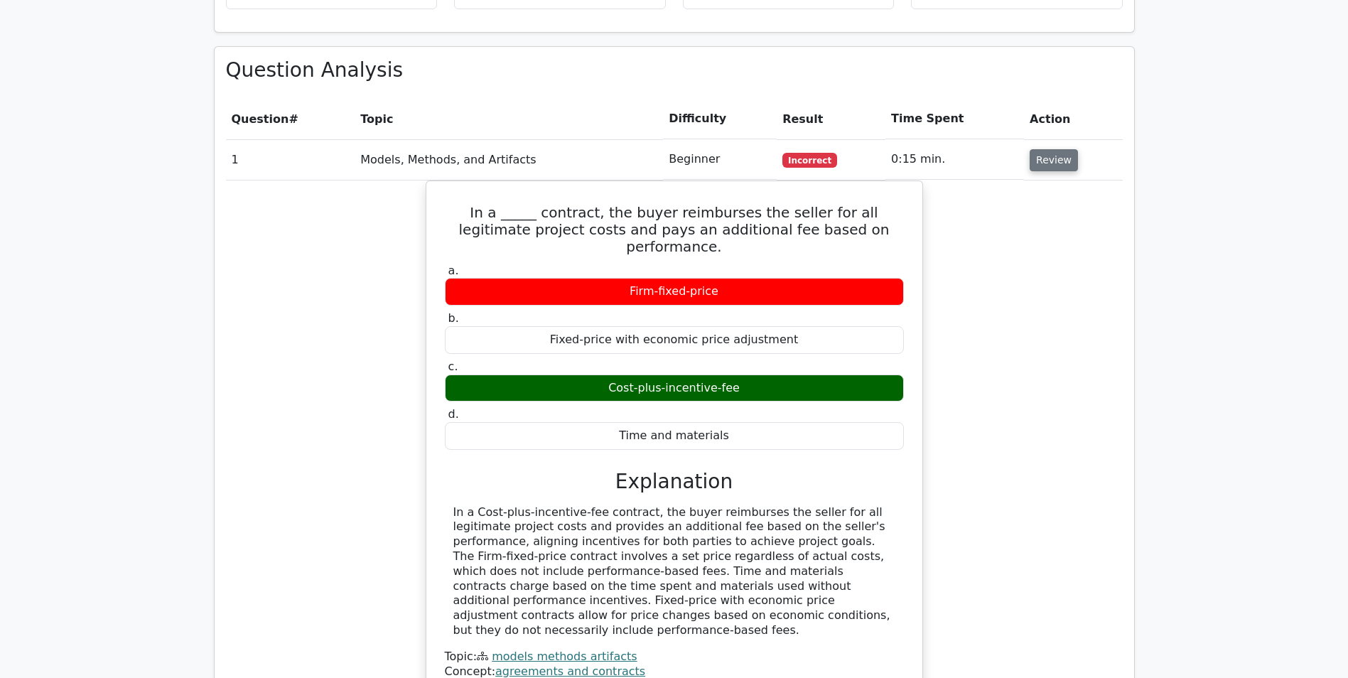
click at [1050, 149] on button "Review" at bounding box center [1054, 160] width 48 height 22
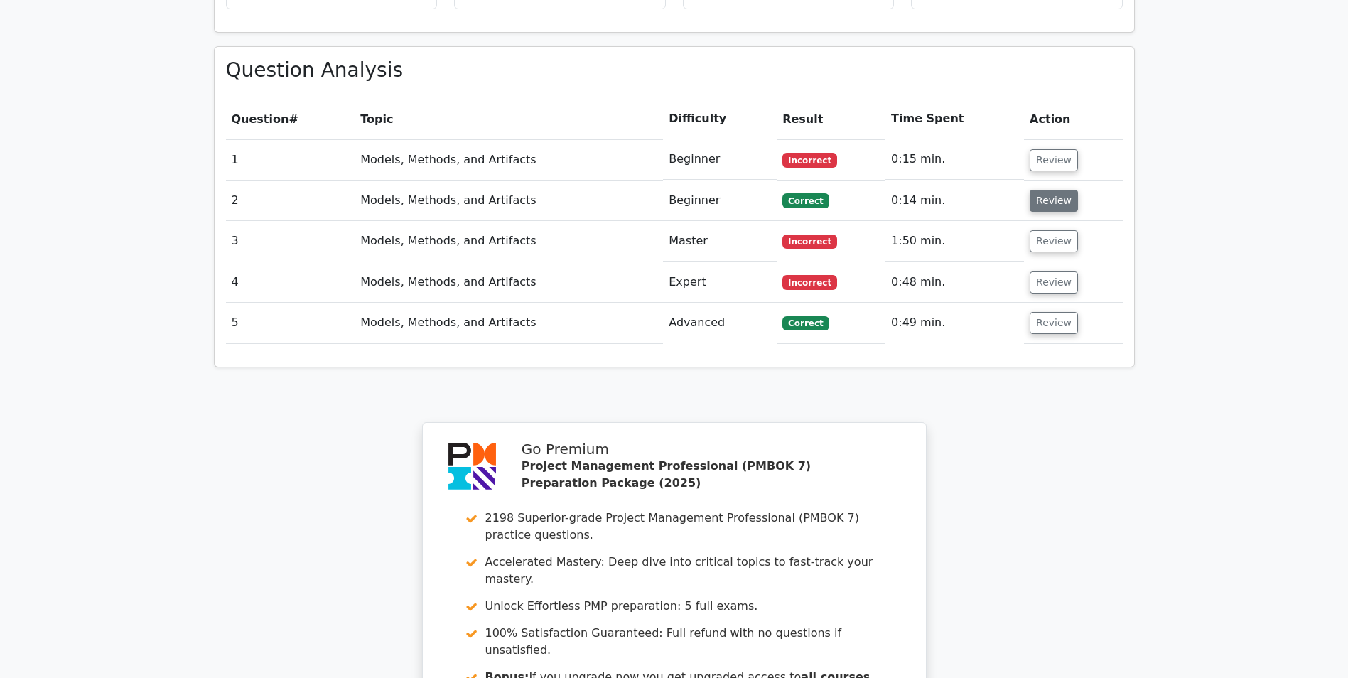
click at [1044, 190] on button "Review" at bounding box center [1054, 201] width 48 height 22
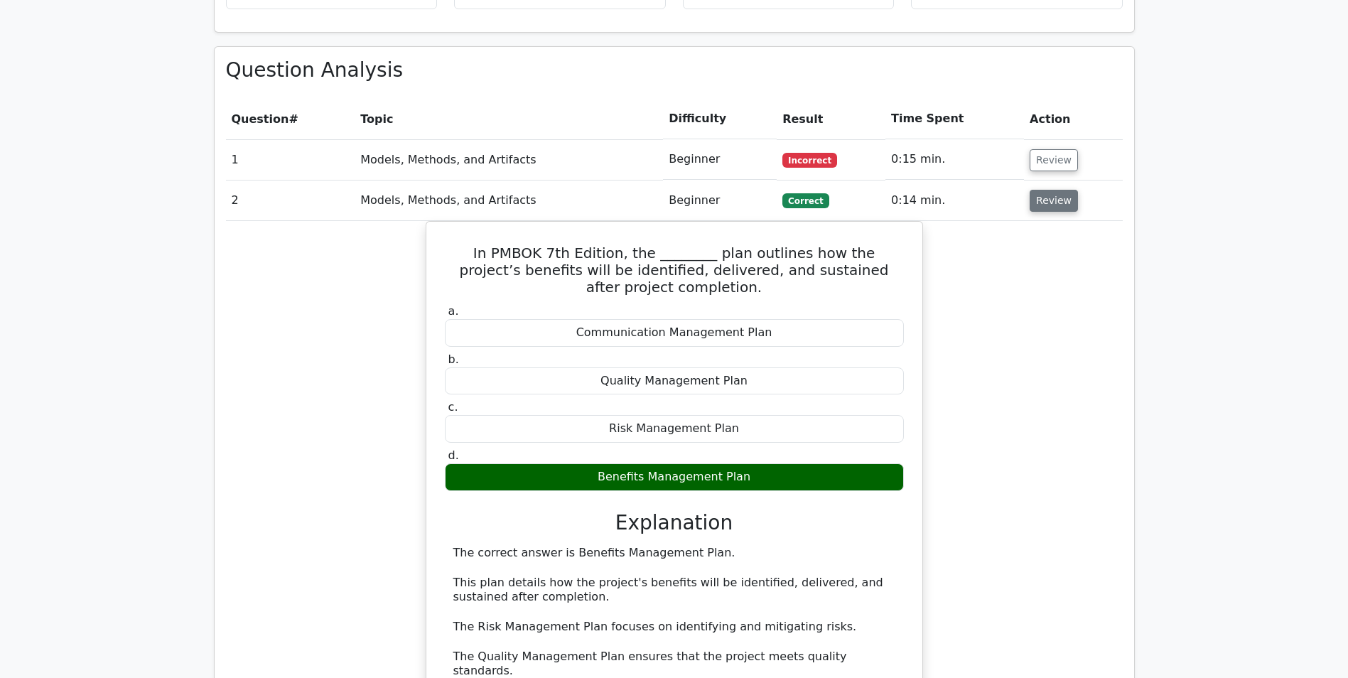
click at [1045, 190] on button "Review" at bounding box center [1054, 201] width 48 height 22
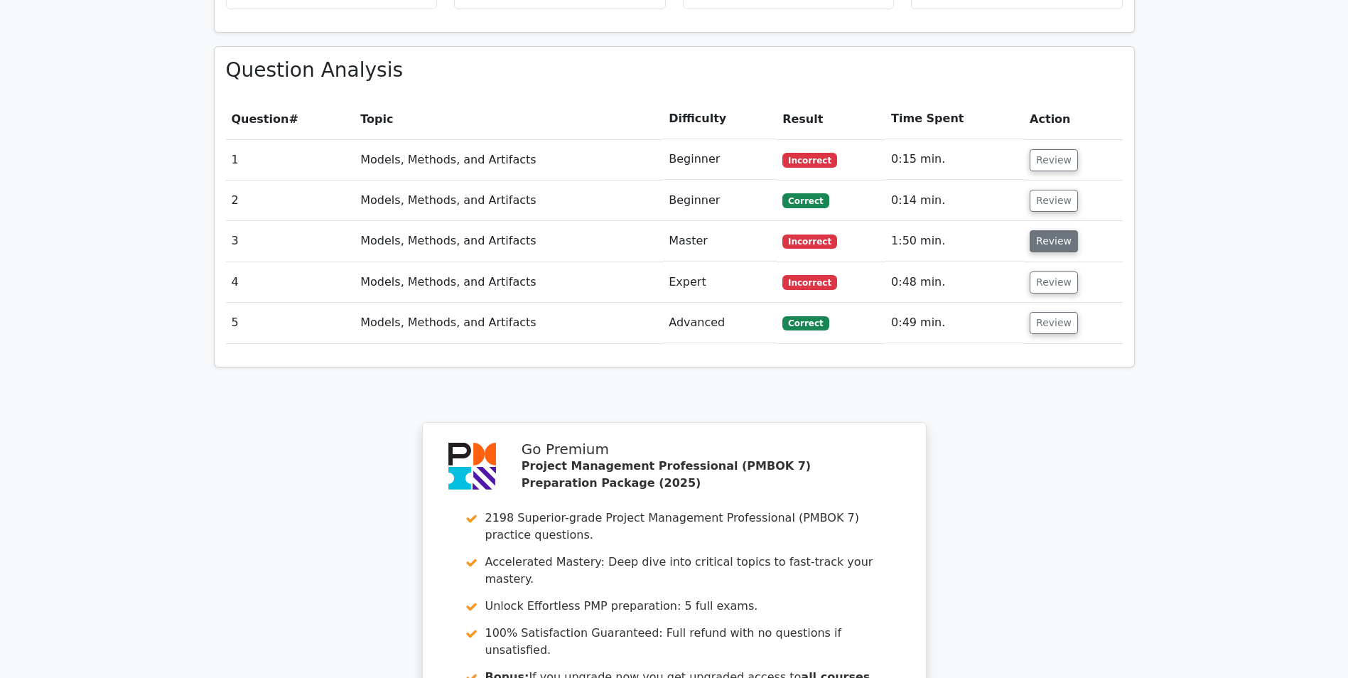
click at [1037, 230] on button "Review" at bounding box center [1054, 241] width 48 height 22
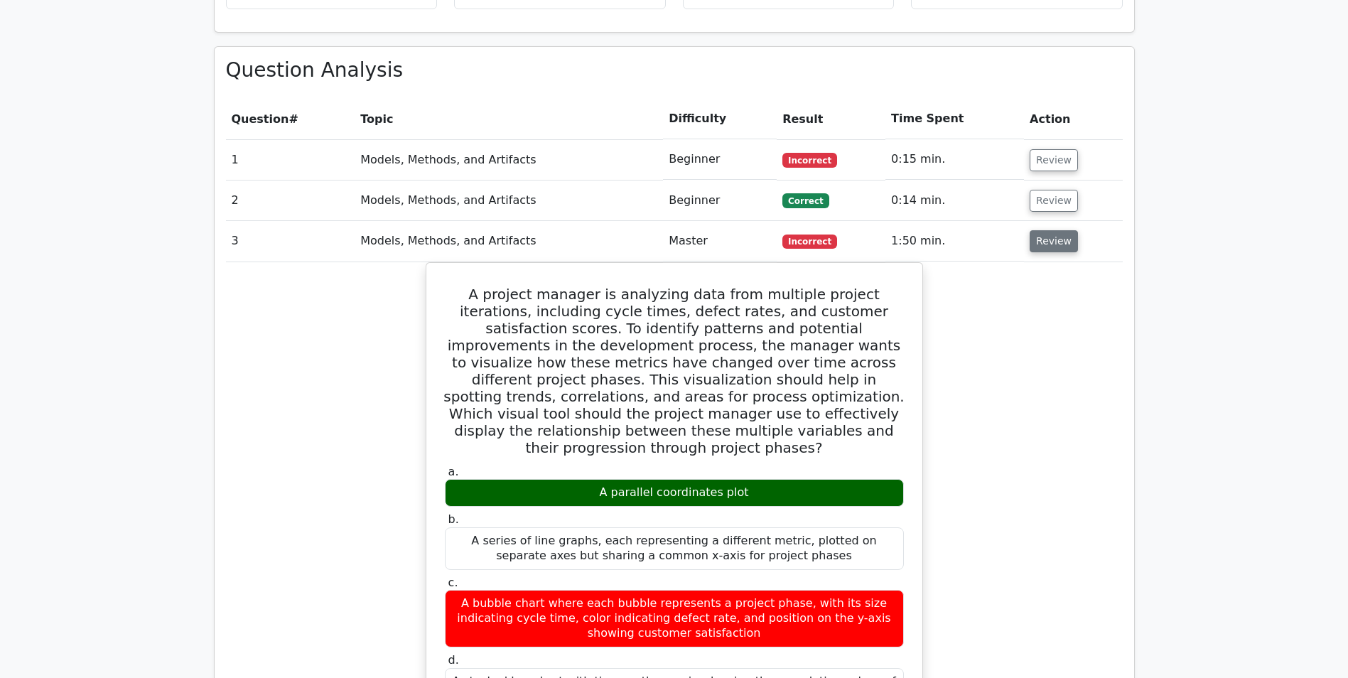
click at [1055, 230] on button "Review" at bounding box center [1054, 241] width 48 height 22
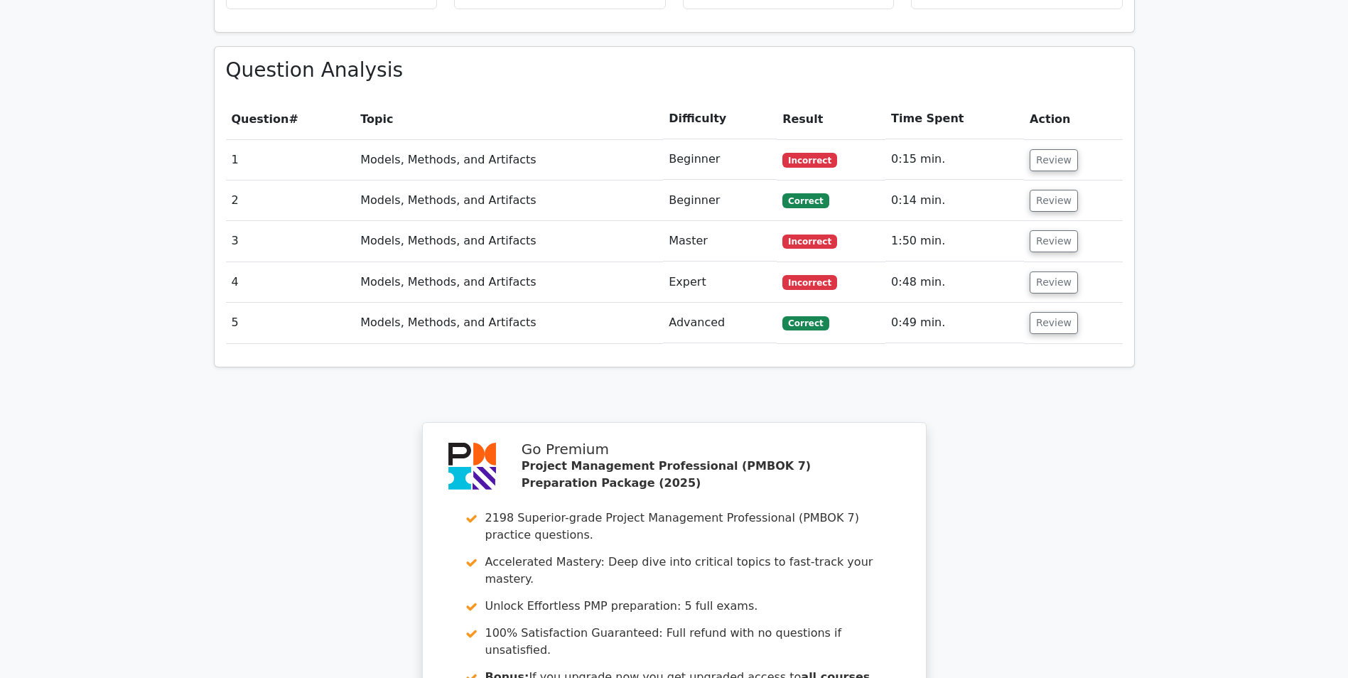
click at [1040, 262] on td "Review" at bounding box center [1073, 282] width 98 height 41
drag, startPoint x: 1033, startPoint y: 226, endPoint x: 1026, endPoint y: 218, distance: 10.6
click at [1033, 271] on button "Review" at bounding box center [1054, 282] width 48 height 22
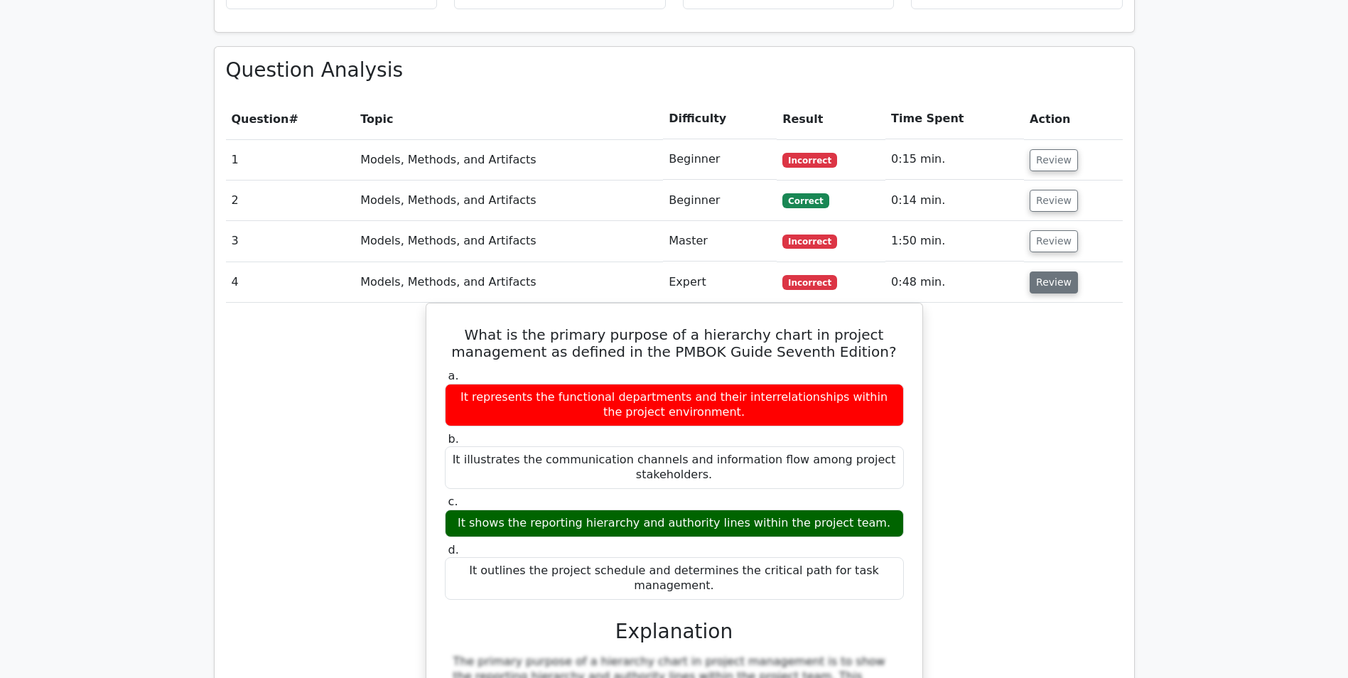
click at [1040, 271] on button "Review" at bounding box center [1054, 282] width 48 height 22
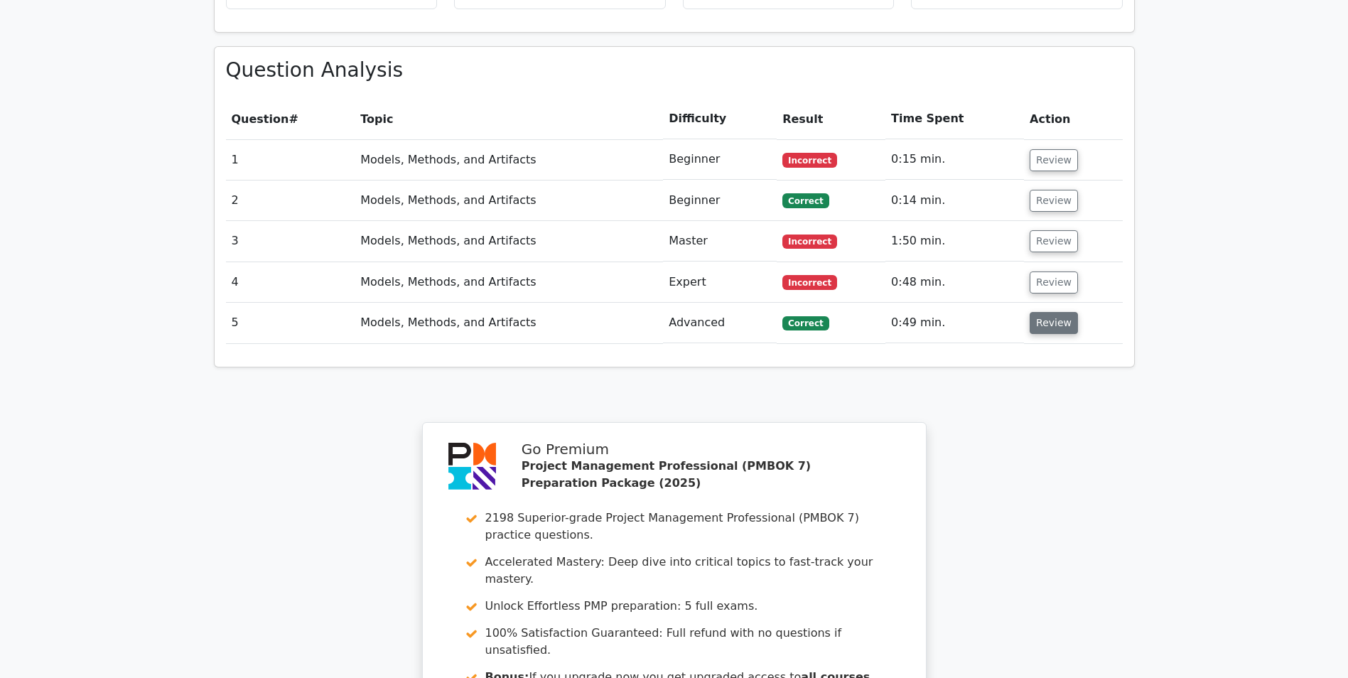
click at [1047, 312] on button "Review" at bounding box center [1054, 323] width 48 height 22
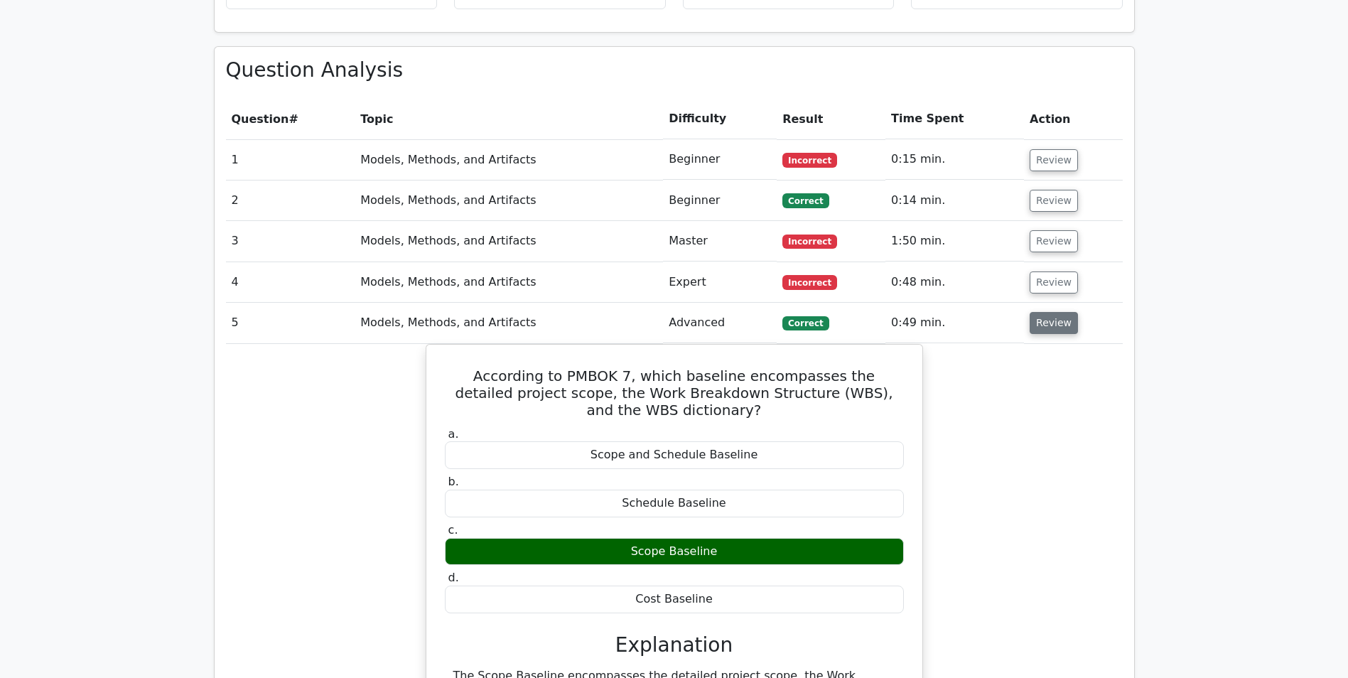
click at [1043, 312] on button "Review" at bounding box center [1054, 323] width 48 height 22
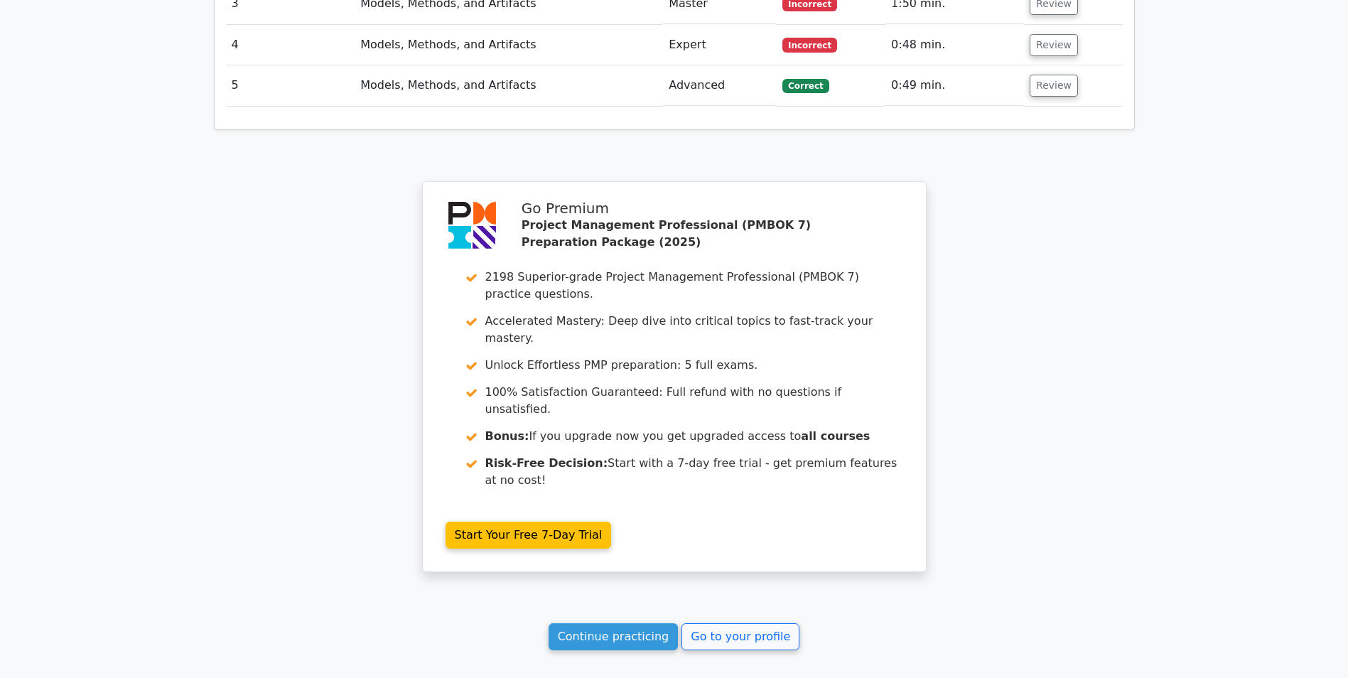
scroll to position [1308, 0]
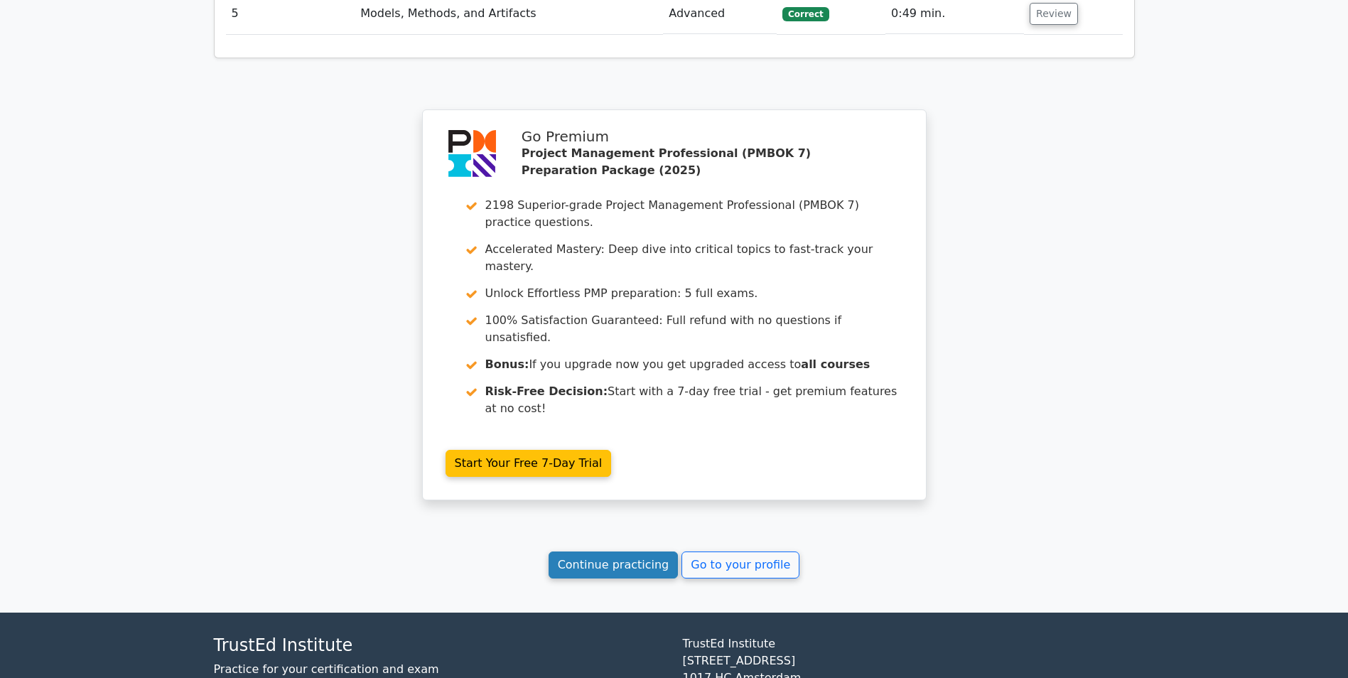
click at [660, 552] on link "Continue practicing" at bounding box center [614, 565] width 130 height 27
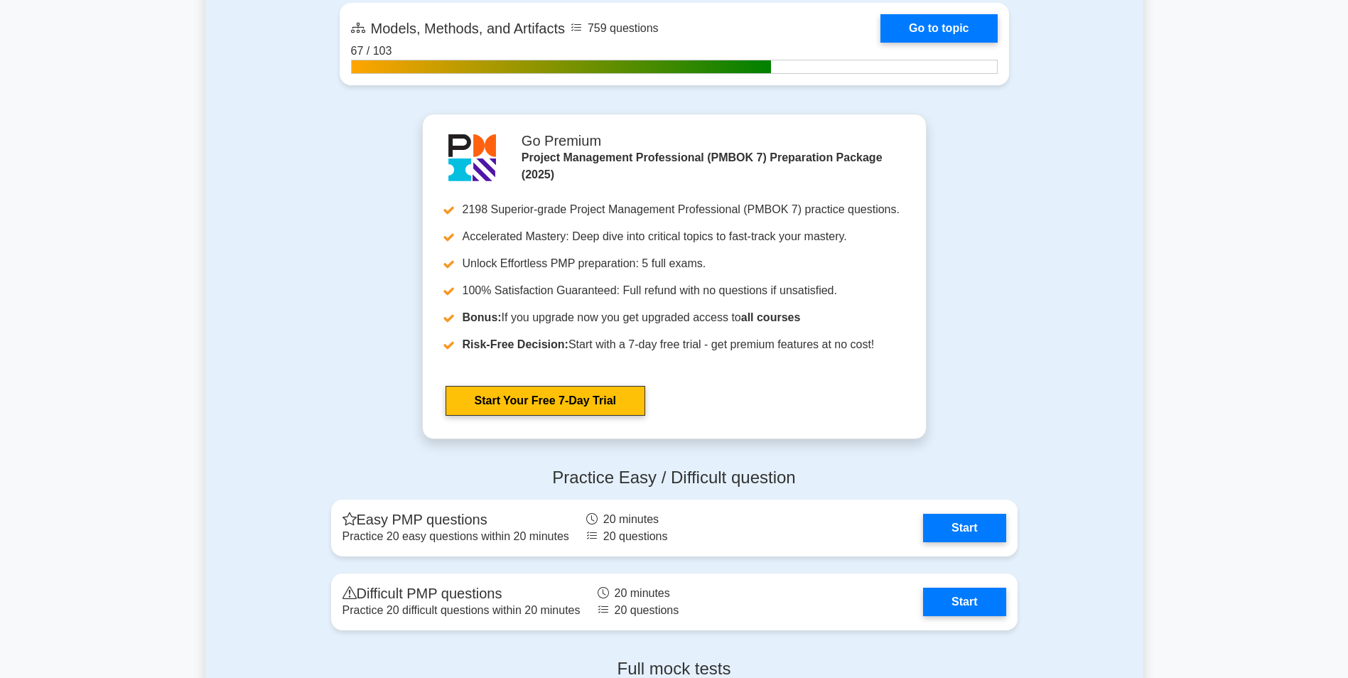
scroll to position [1564, 0]
